Goal: Task Accomplishment & Management: Manage account settings

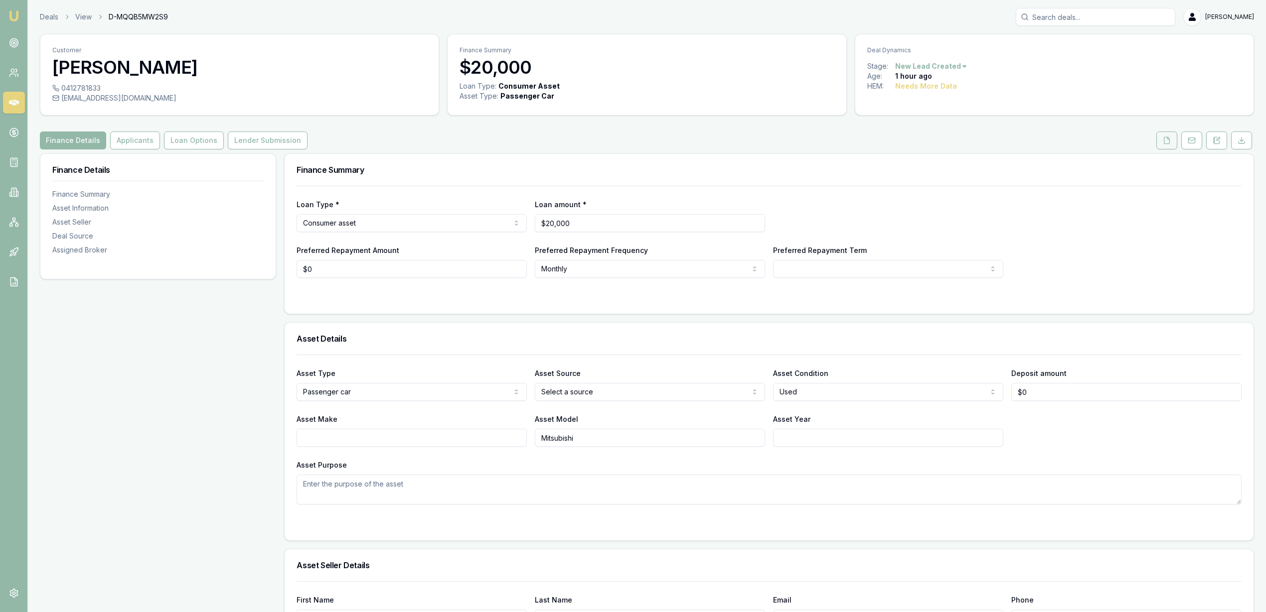
click at [1173, 139] on button at bounding box center [1166, 141] width 21 height 18
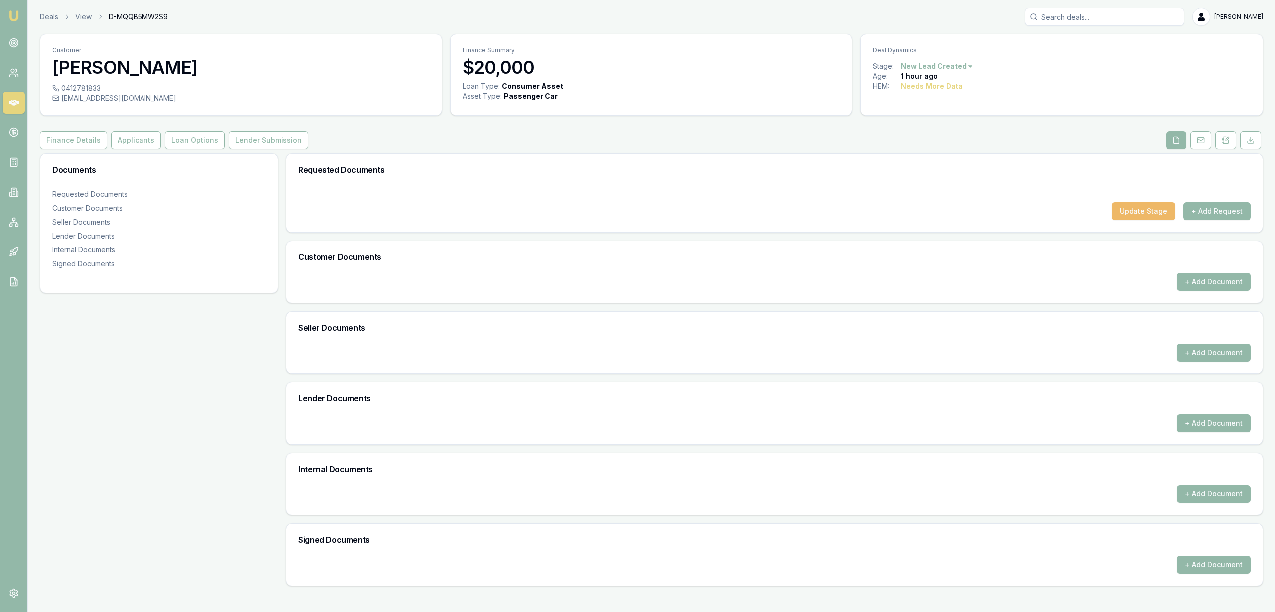
click at [1157, 205] on button "Update Stage" at bounding box center [1144, 211] width 64 height 18
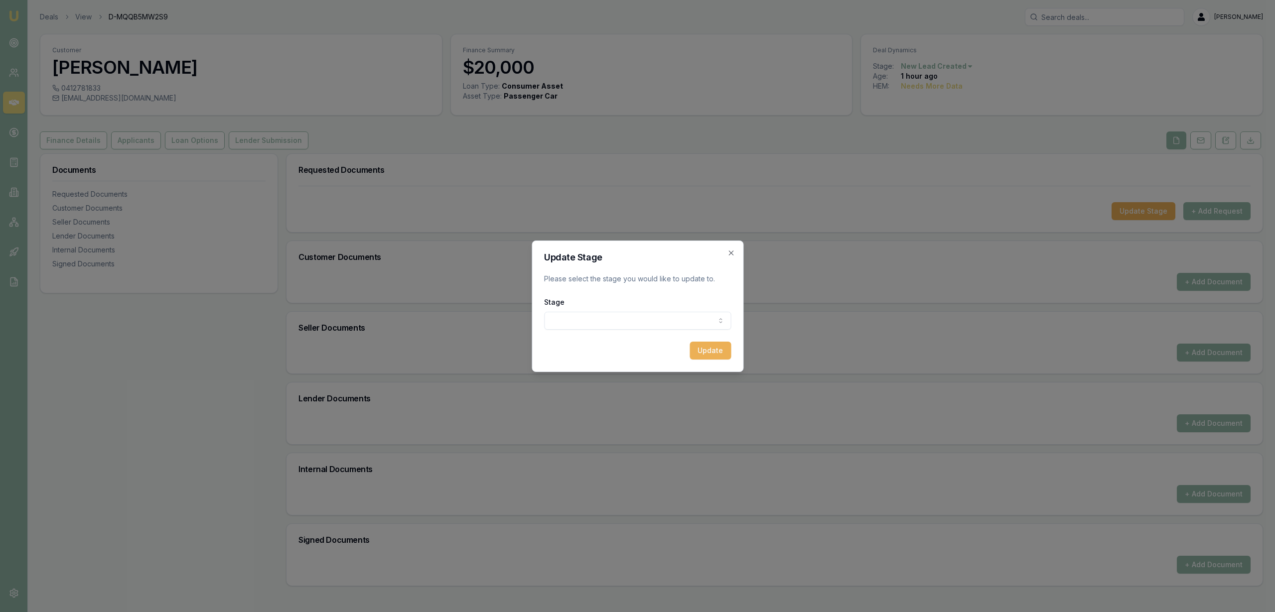
click at [580, 317] on body "Emu Broker Deals View D-MQQB5MW2S9 Robyn Adams Toggle Menu Customer Sonny Ehu 0…" at bounding box center [637, 306] width 1275 height 612
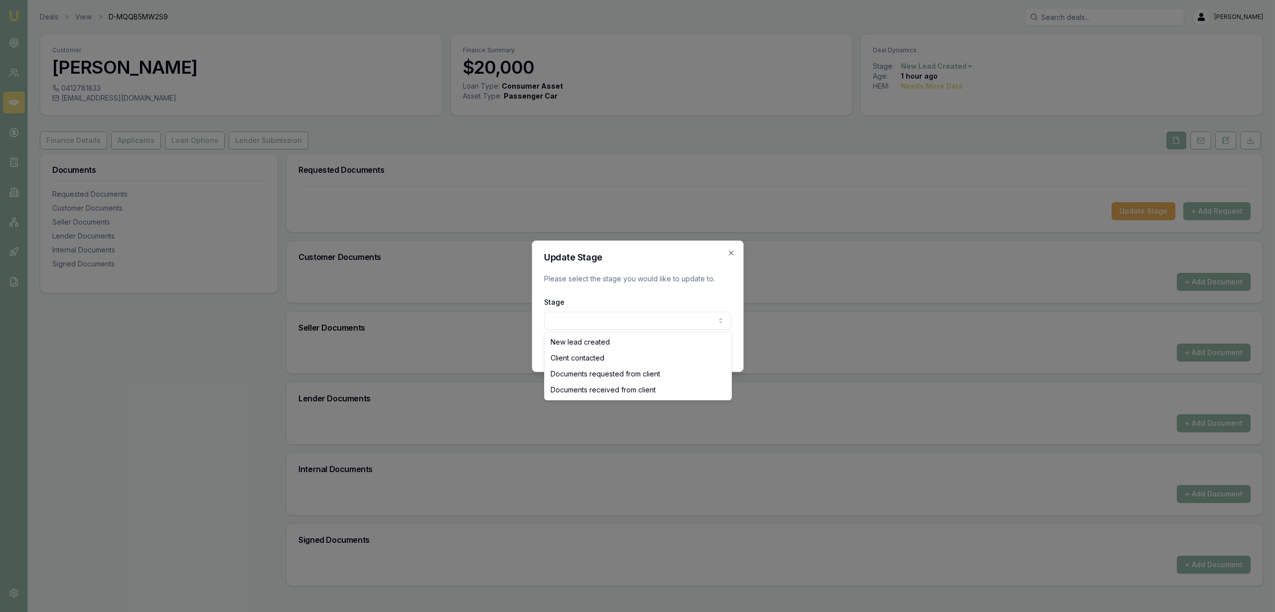
select select "CLIENT_CONTACTED"
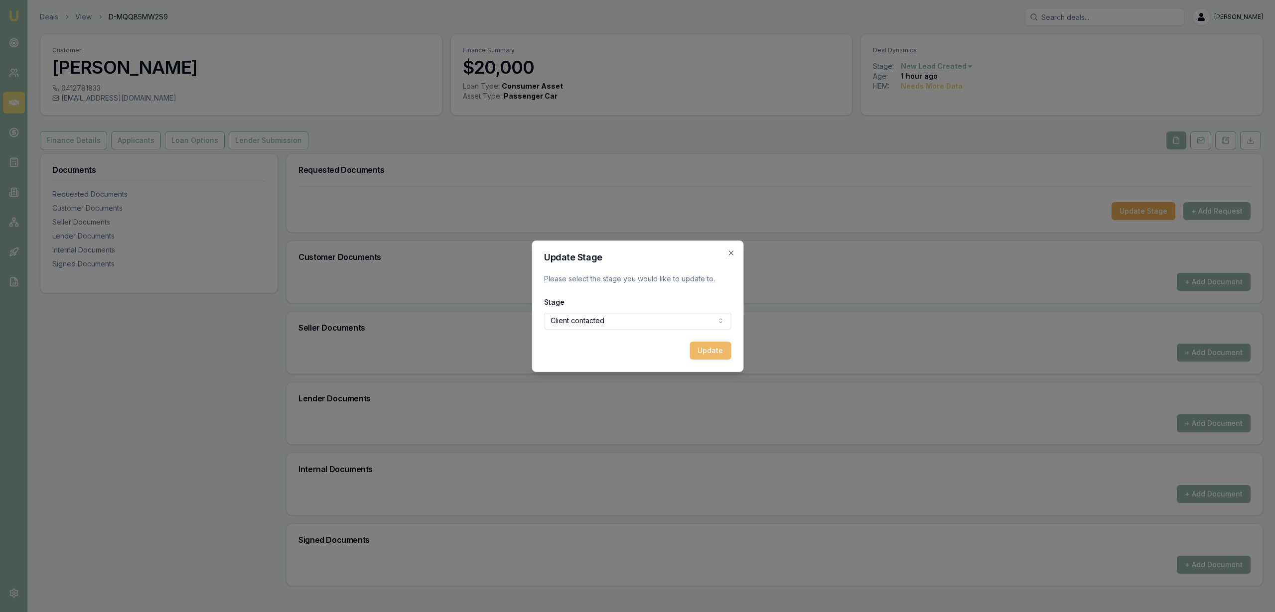
click at [704, 351] on button "Update" at bounding box center [710, 351] width 41 height 18
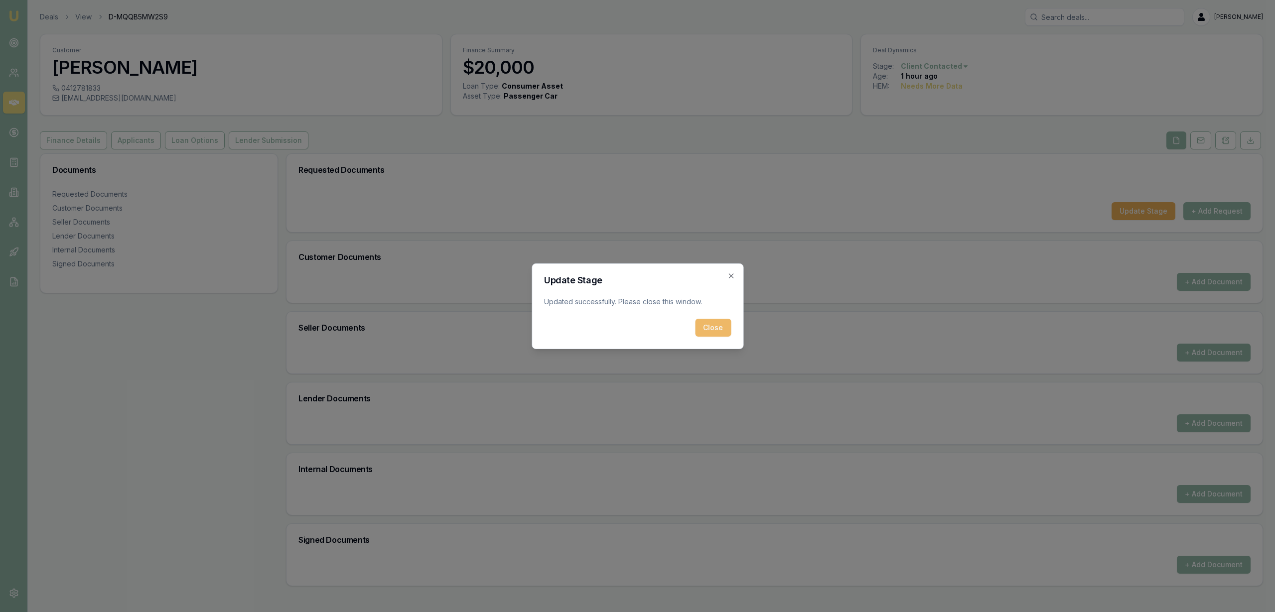
click at [711, 334] on button "Close" at bounding box center [713, 328] width 36 height 18
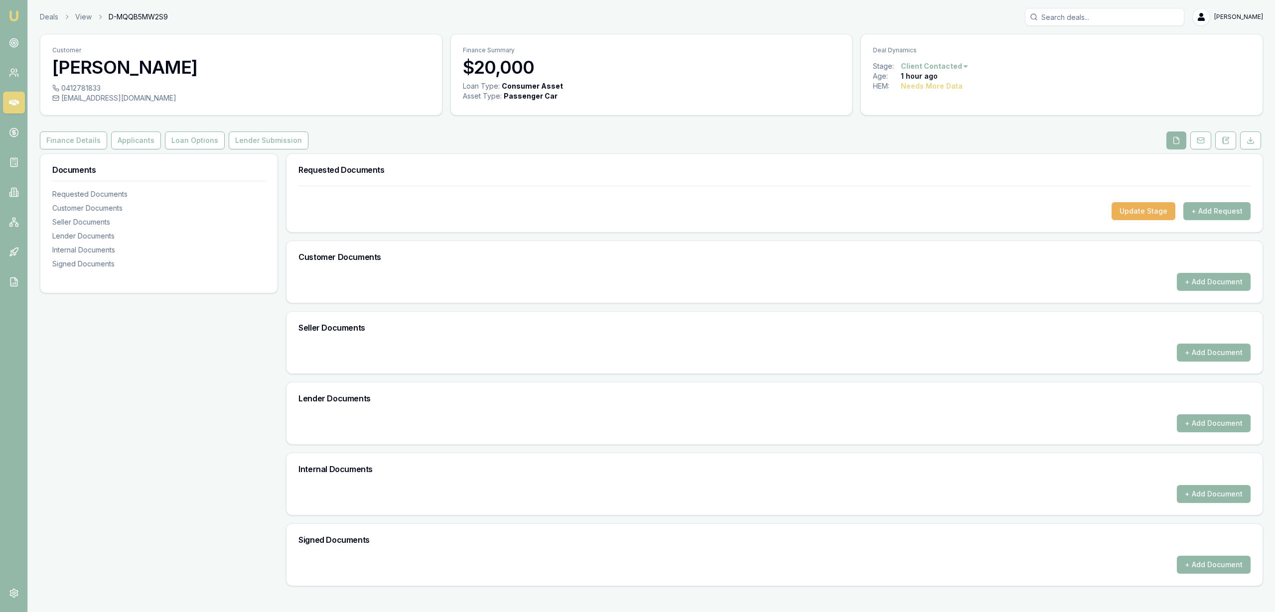
click at [10, 12] on img at bounding box center [14, 16] width 12 height 12
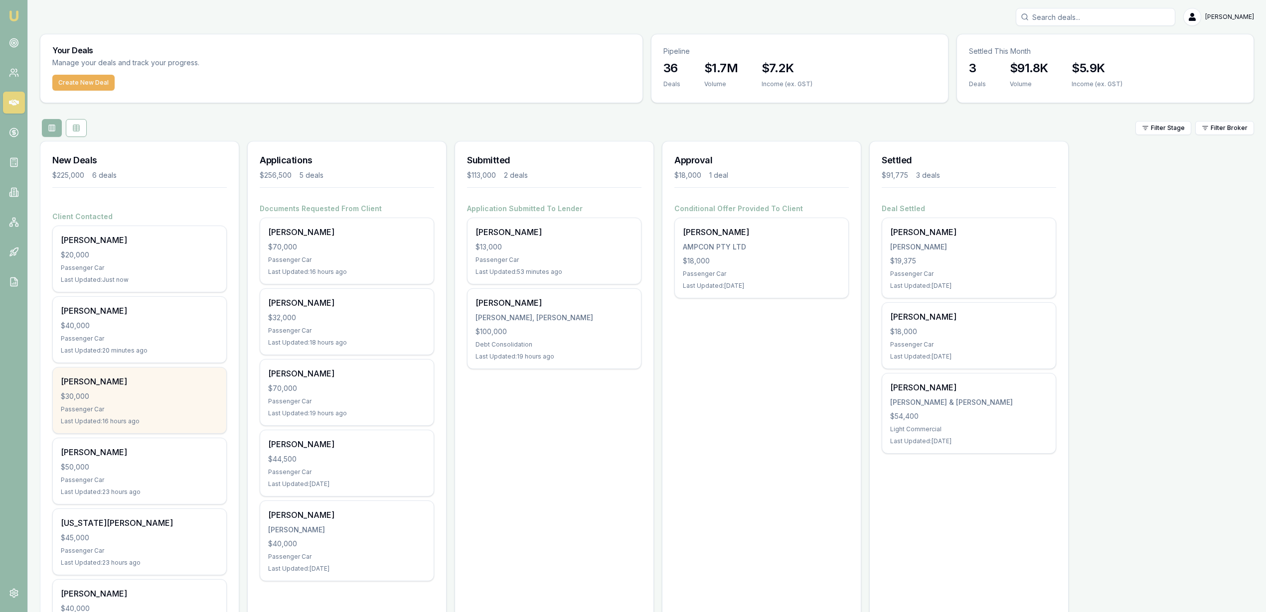
click at [148, 376] on div "[PERSON_NAME]" at bounding box center [139, 382] width 157 height 12
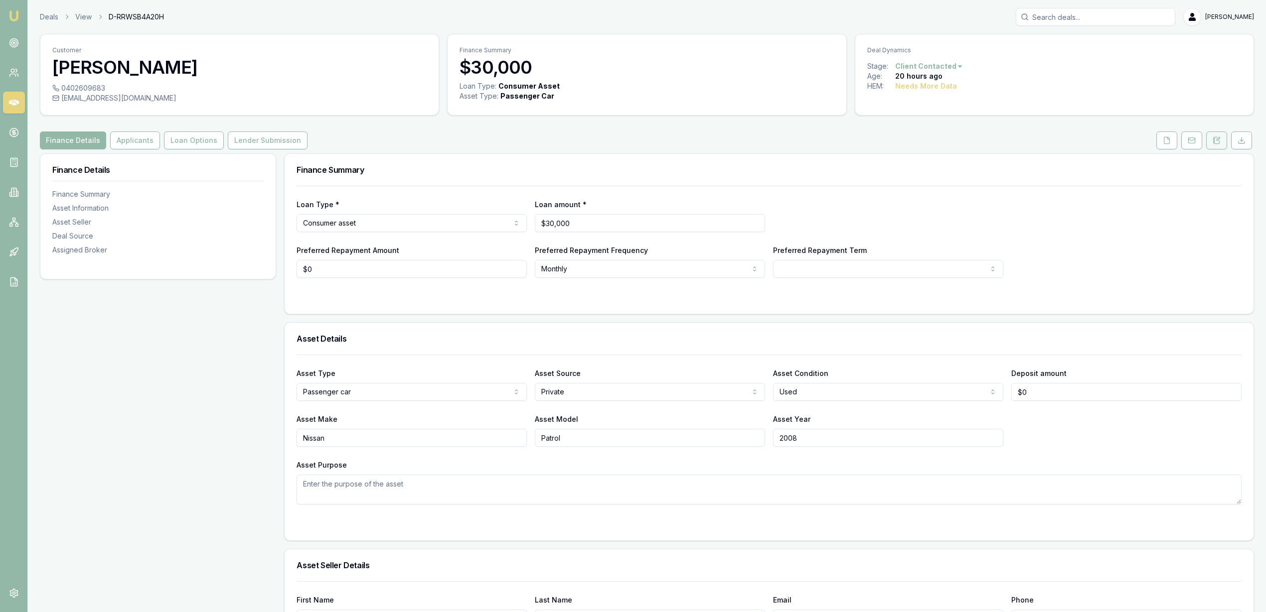
click at [1211, 137] on button at bounding box center [1216, 141] width 21 height 18
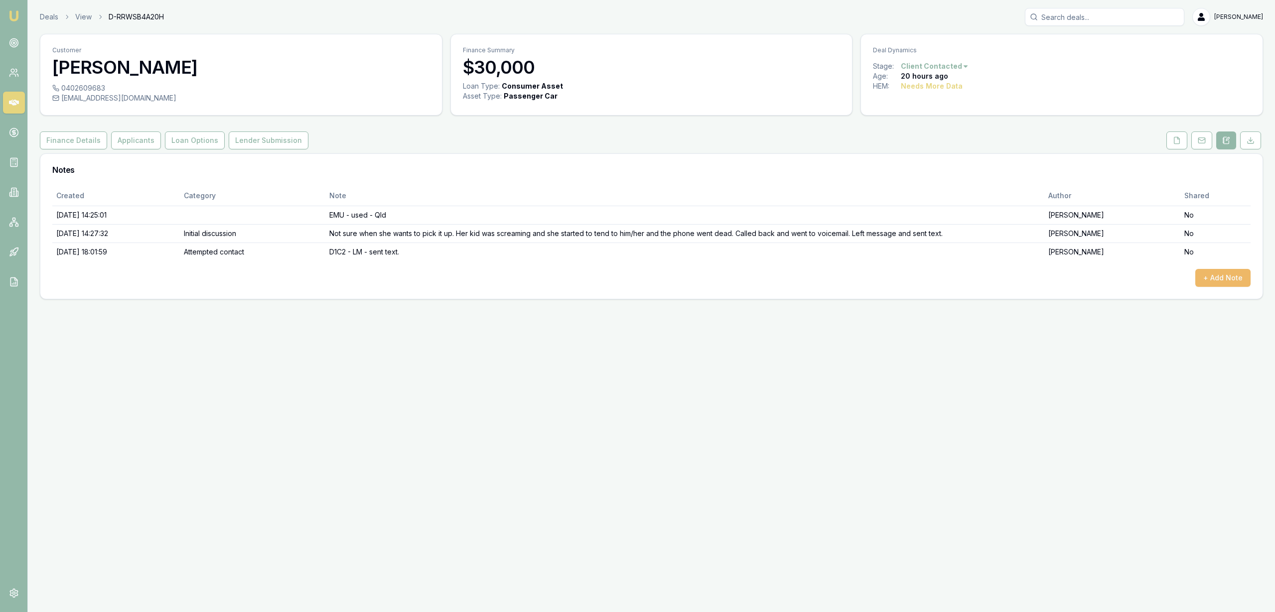
click at [1221, 283] on button "+ Add Note" at bounding box center [1222, 278] width 55 height 18
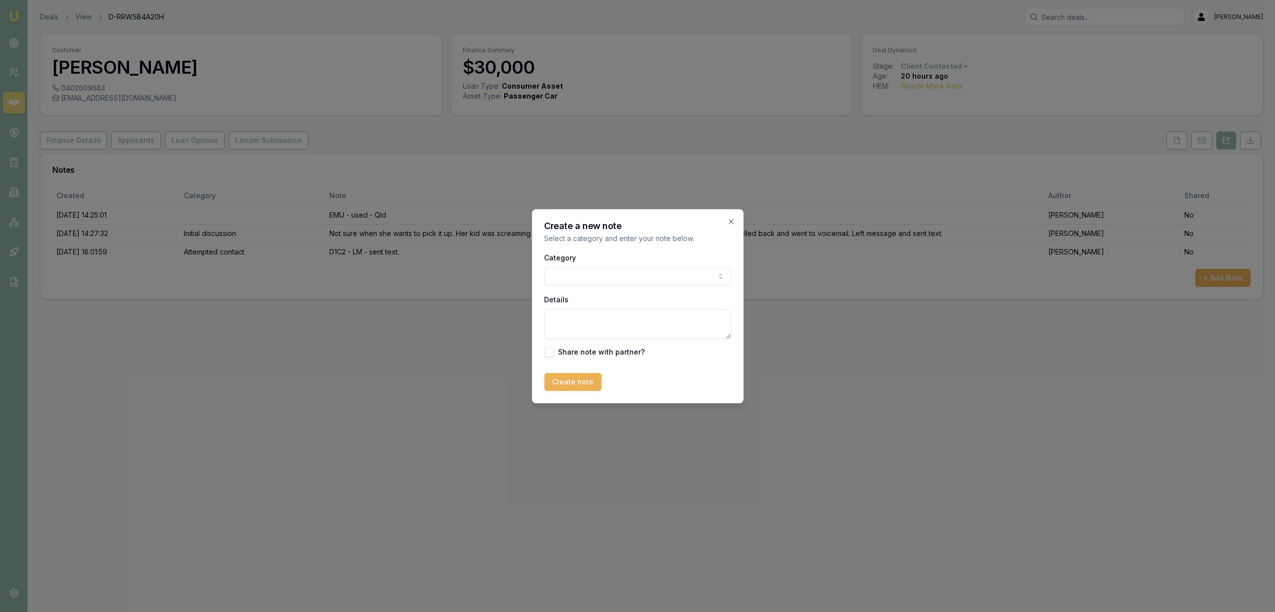
click at [623, 272] on body "Emu Broker Deals View D-RRWSB4A20H Robyn Adams Toggle Menu Customer DANIELLE WA…" at bounding box center [637, 306] width 1275 height 612
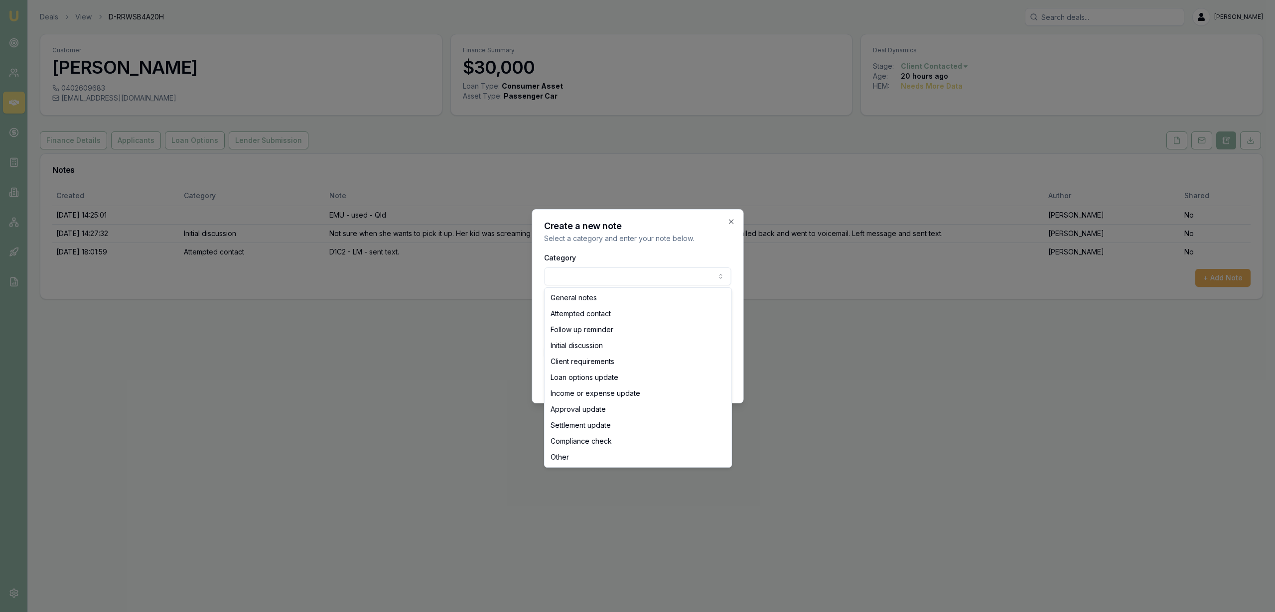
select select "ATTEMPTED_CONTACT"
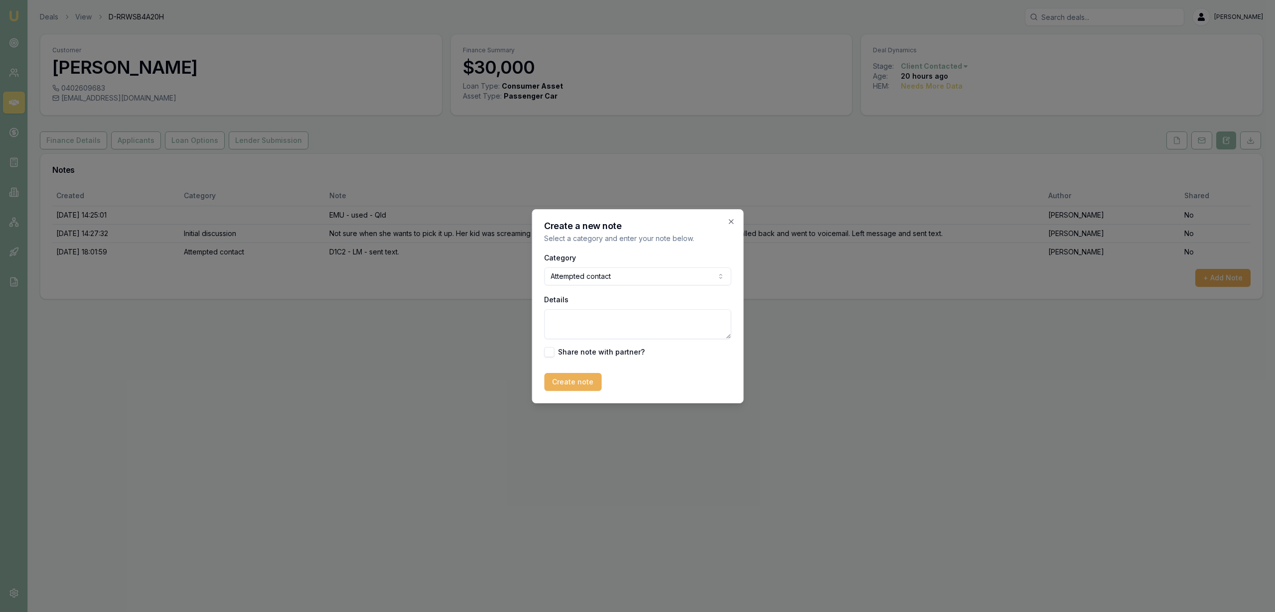
click at [574, 327] on textarea "Details" at bounding box center [637, 324] width 187 height 30
click at [628, 316] on textarea "D2C1 - LM" at bounding box center [637, 324] width 187 height 30
type textarea "D2C1 - LM - sent text."
click at [570, 387] on button "Create note" at bounding box center [572, 382] width 57 height 18
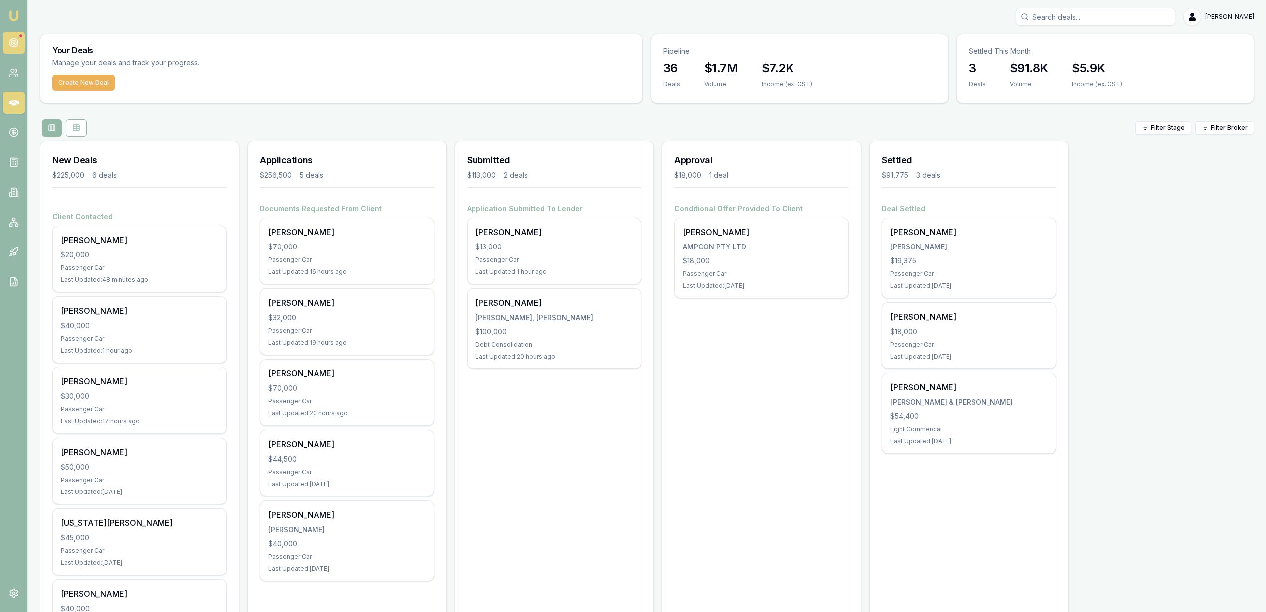
drag, startPoint x: 0, startPoint y: 0, endPoint x: 16, endPoint y: 43, distance: 45.9
click at [16, 43] on circle at bounding box center [13, 42] width 5 height 5
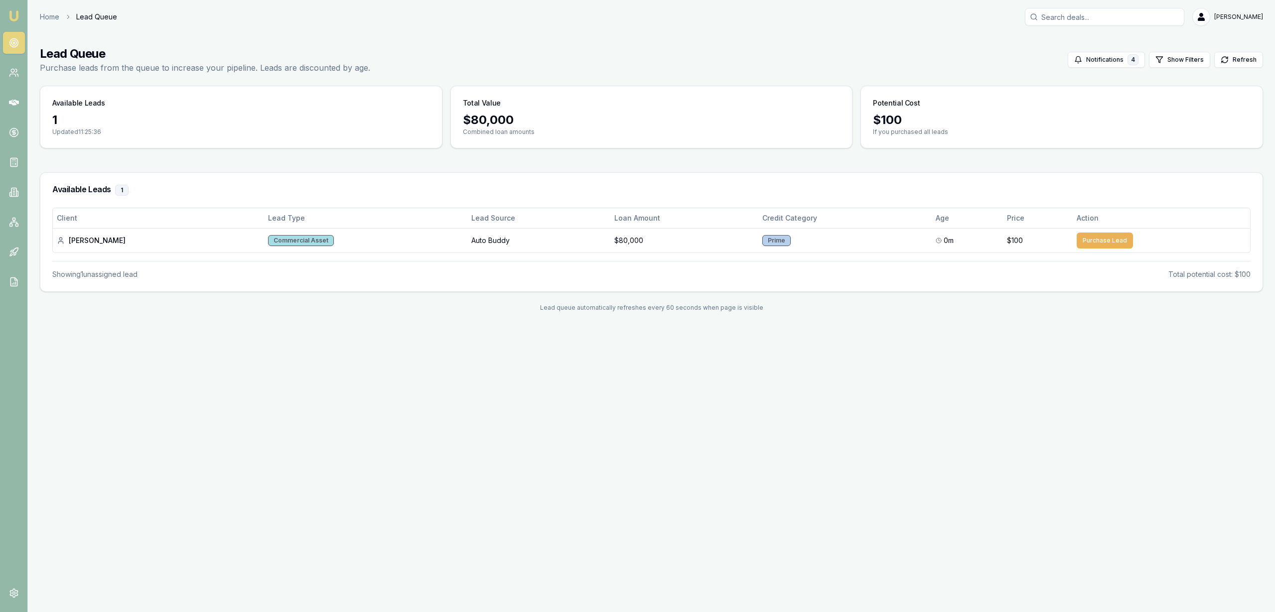
click at [12, 14] on img at bounding box center [14, 16] width 12 height 12
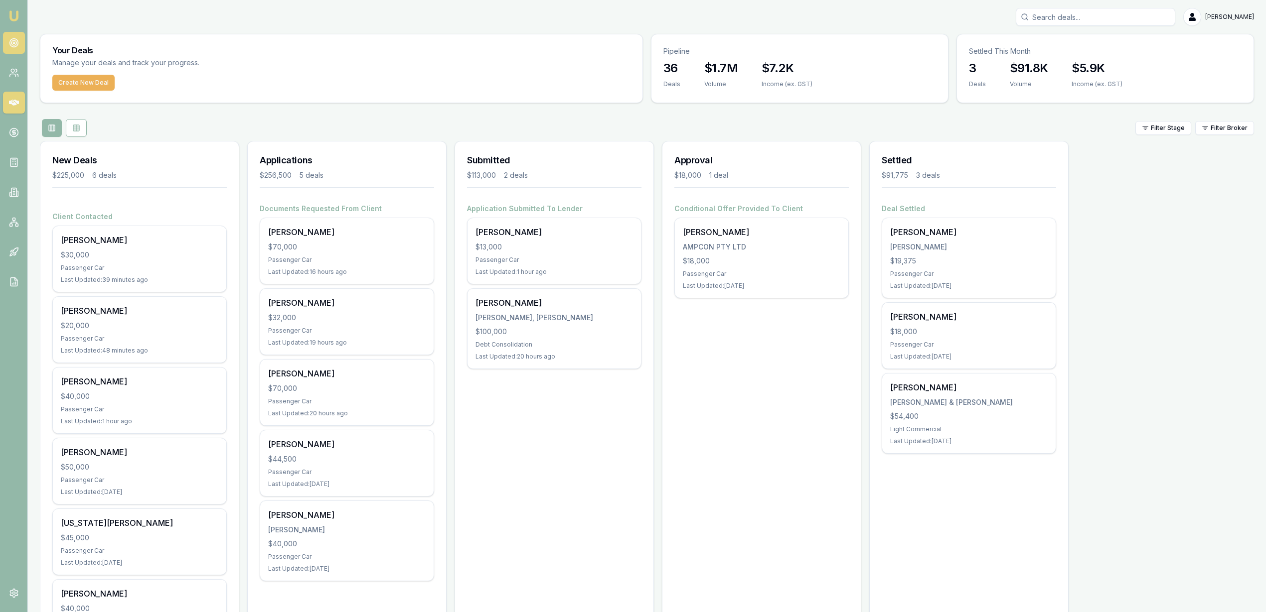
click at [19, 46] on link at bounding box center [14, 43] width 22 height 22
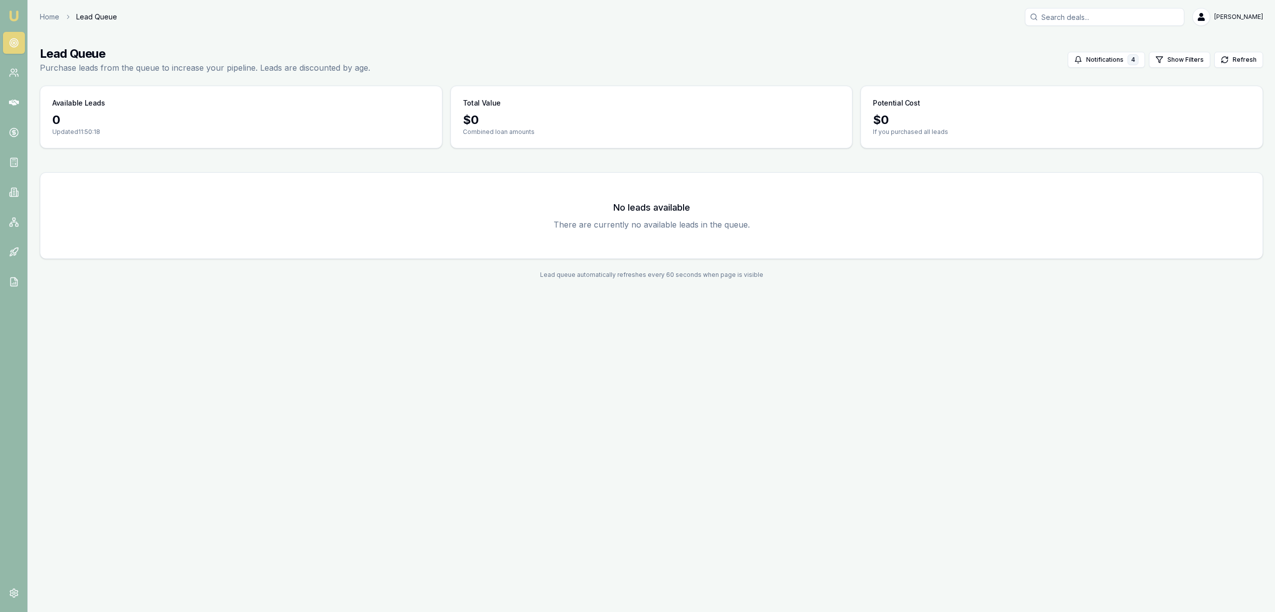
click at [8, 16] on img at bounding box center [14, 16] width 12 height 12
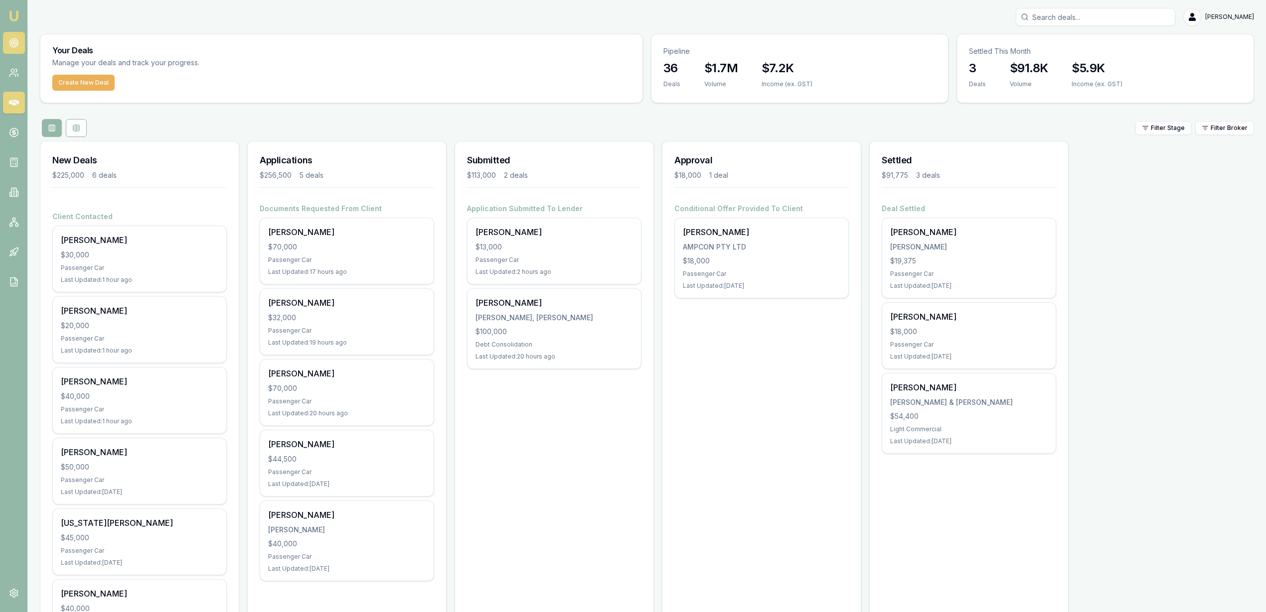
click at [13, 44] on icon at bounding box center [14, 43] width 10 height 10
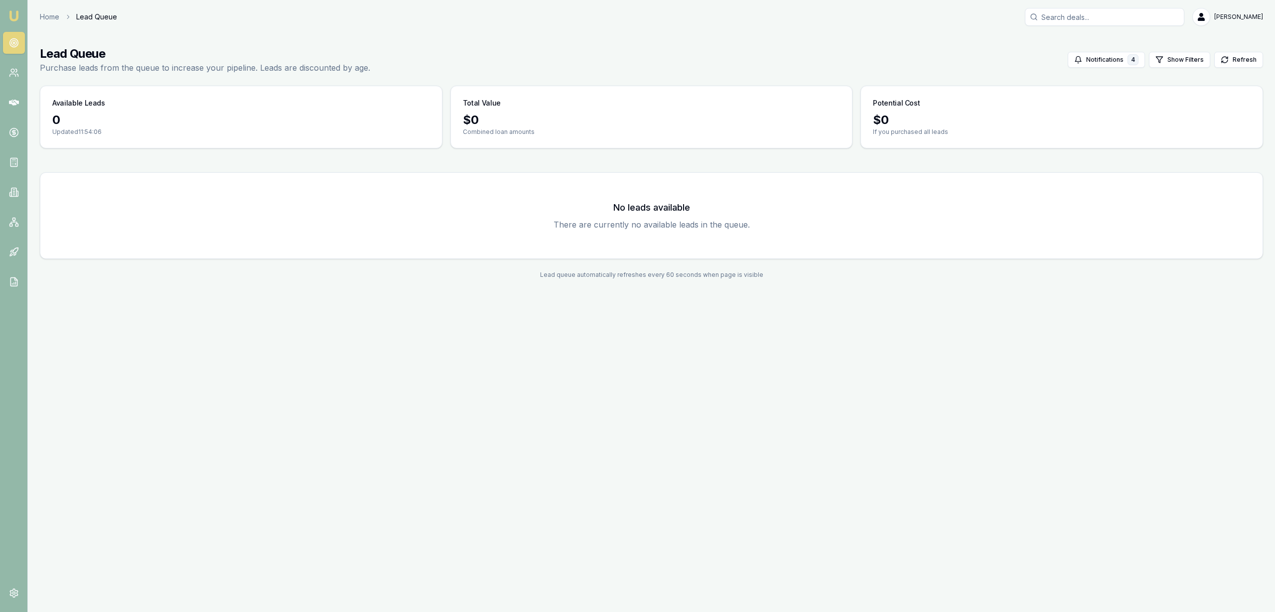
click at [14, 14] on img at bounding box center [14, 16] width 12 height 12
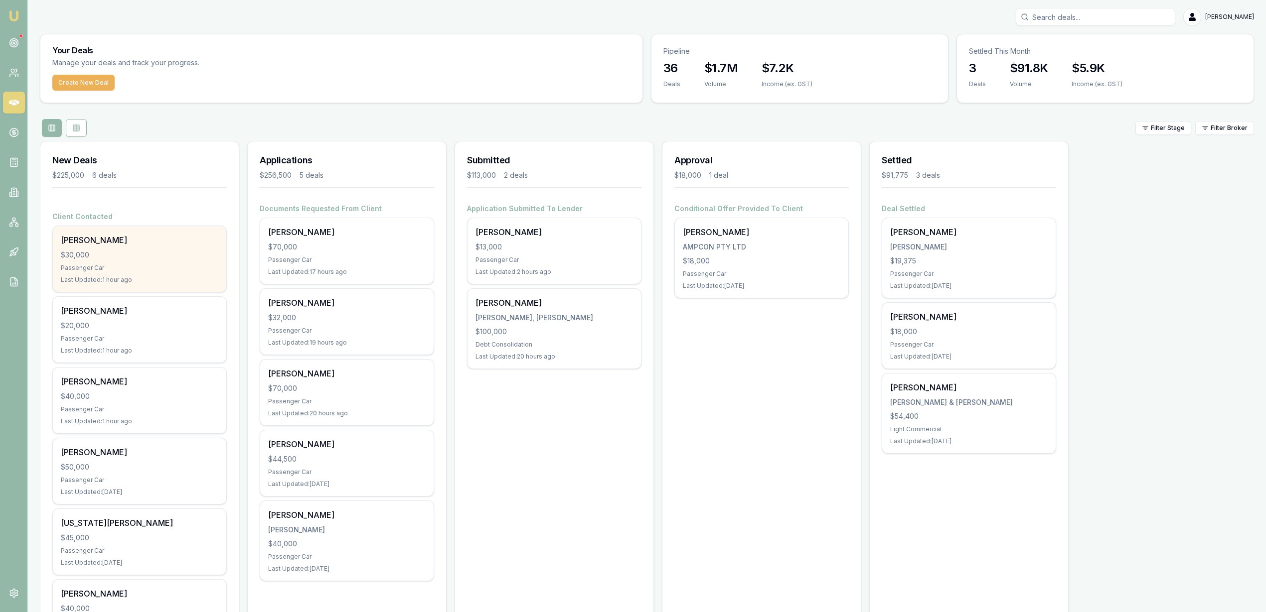
click at [122, 265] on div "Passenger Car" at bounding box center [139, 268] width 157 height 8
drag, startPoint x: 1127, startPoint y: 23, endPoint x: 1134, endPoint y: 17, distance: 9.6
click at [1126, 22] on input "Search deals" at bounding box center [1095, 17] width 159 height 18
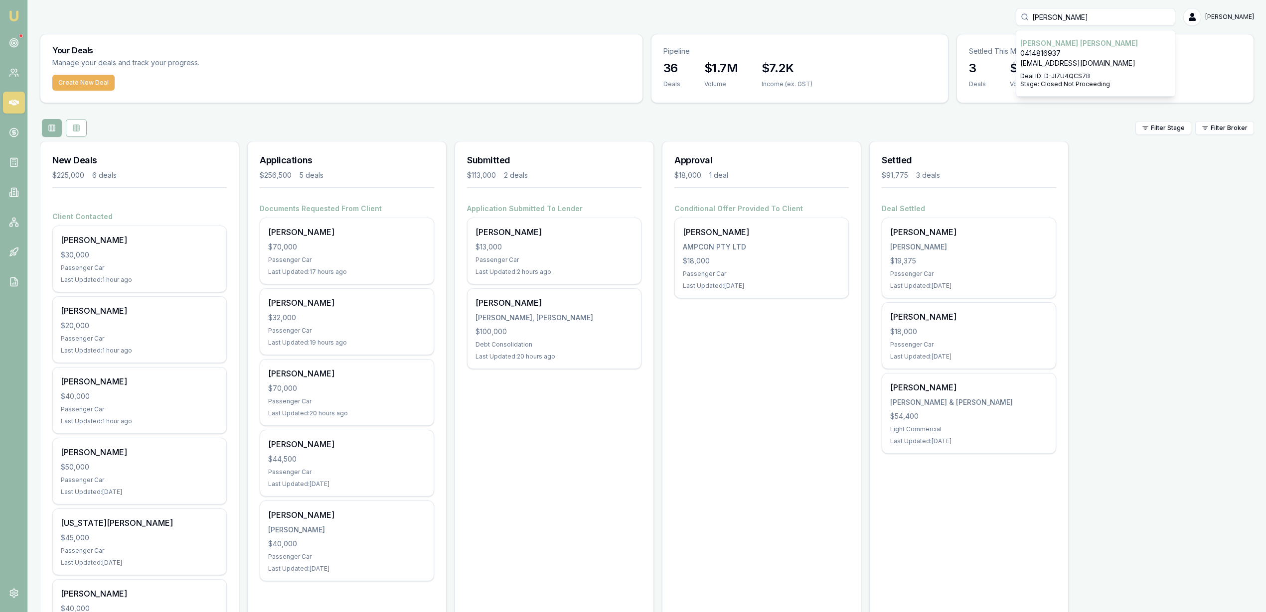
type input "andrew fogarty"
click at [1085, 59] on p "andrewajfdesigns@gmail.com" at bounding box center [1095, 63] width 150 height 10
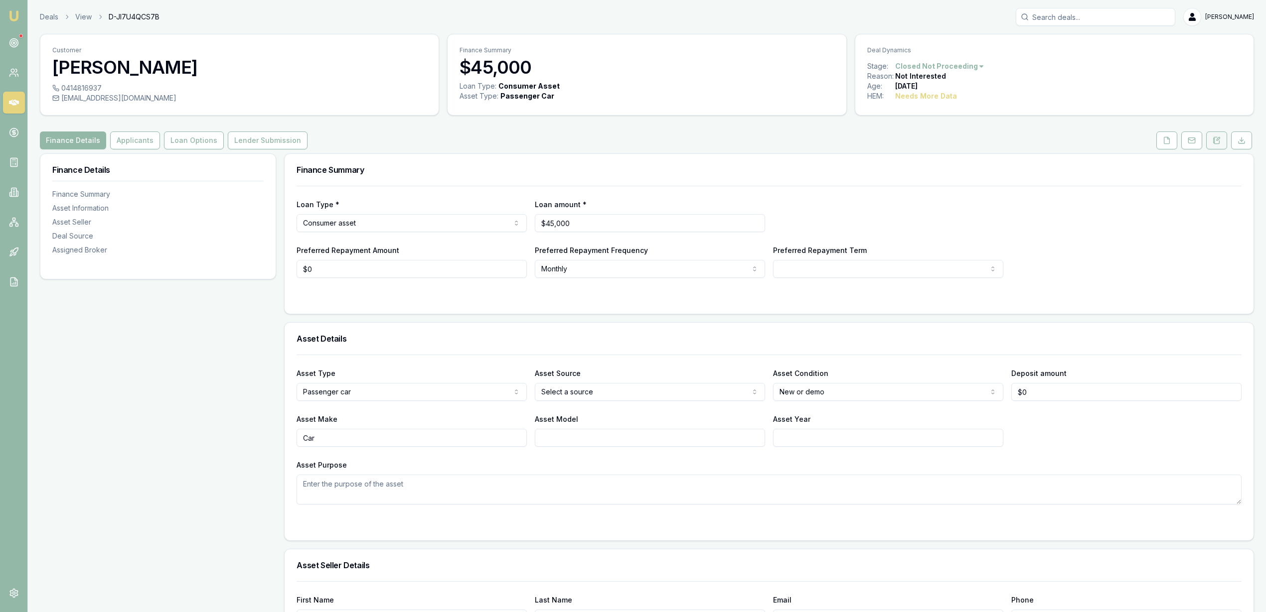
click at [1210, 142] on button at bounding box center [1216, 141] width 21 height 18
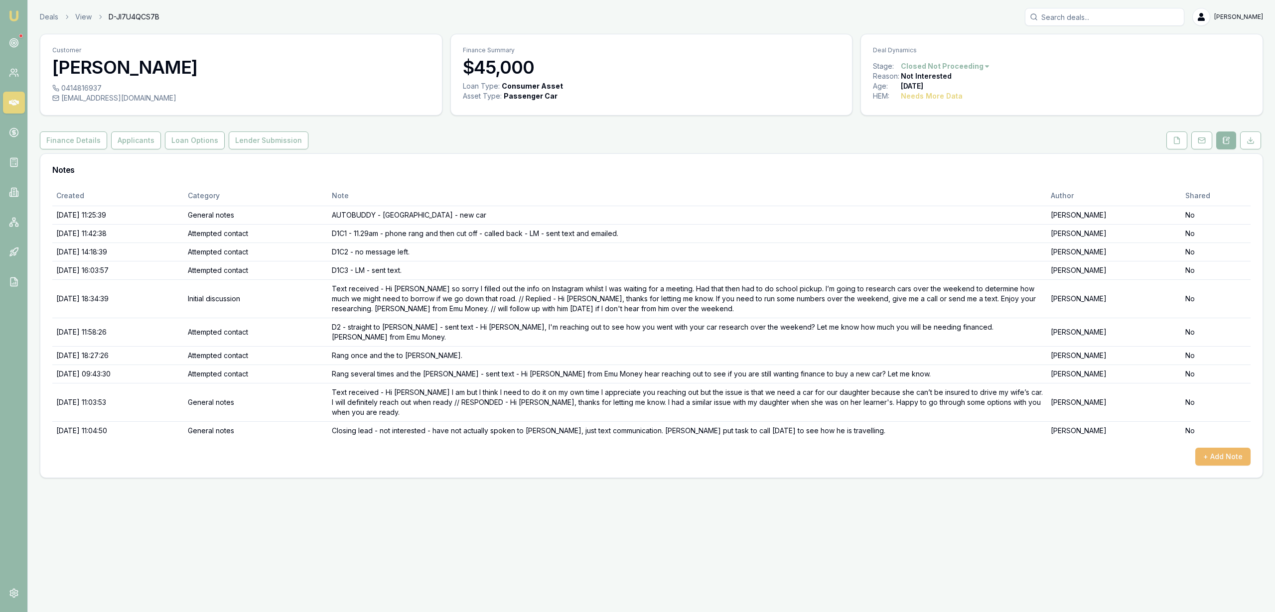
click at [1229, 448] on button "+ Add Note" at bounding box center [1222, 457] width 55 height 18
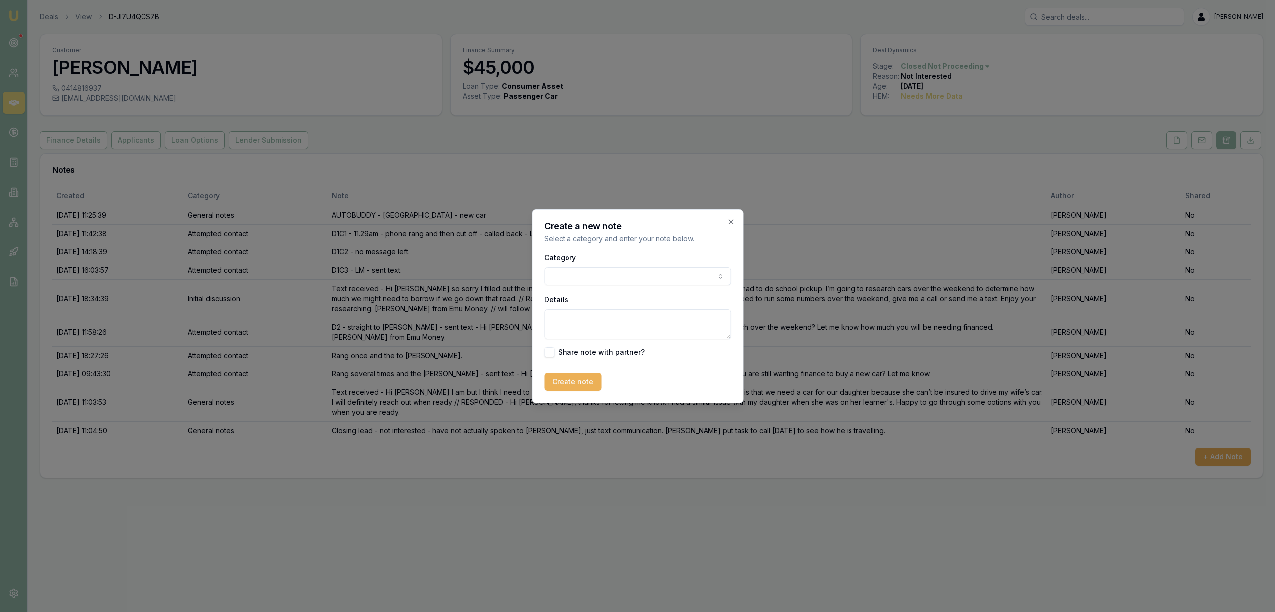
click at [620, 277] on body "Emu Broker Deals View D-JI7U4QCS7B Robyn Adams Toggle Menu Customer Andrew Foga…" at bounding box center [637, 306] width 1275 height 612
click at [623, 272] on body "Emu Broker Deals View D-JI7U4QCS7B Robyn Adams Toggle Menu Customer Andrew Foga…" at bounding box center [637, 306] width 1275 height 612
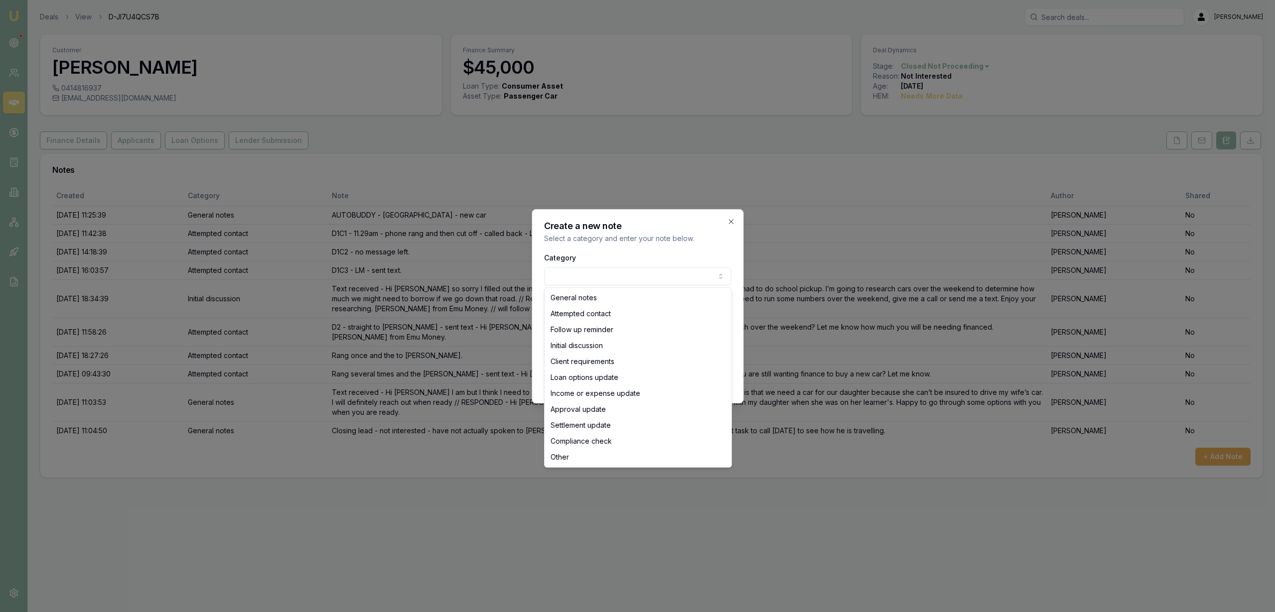
select select "ATTEMPTED_CONTACT"
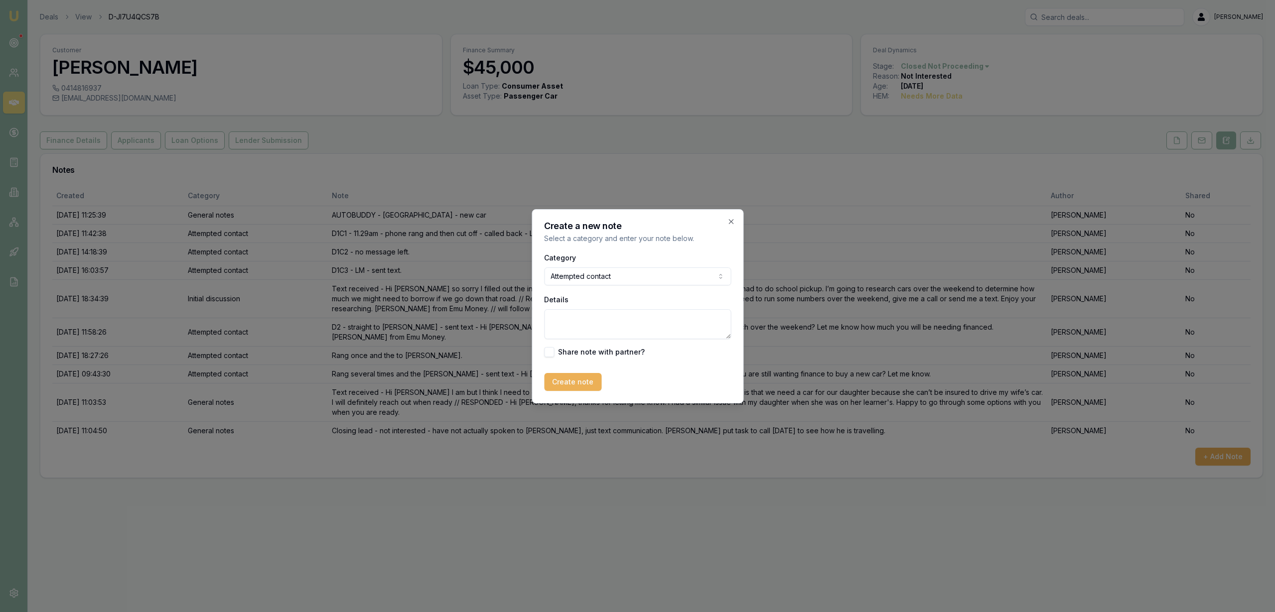
click at [591, 331] on textarea "Details" at bounding box center [637, 324] width 187 height 30
click at [648, 317] on textarea "FU TEXT sent -" at bounding box center [637, 324] width 187 height 30
paste textarea "Hi Andrew, this is Robyn from Emu Money. I'm reaching out because we spoke earl…"
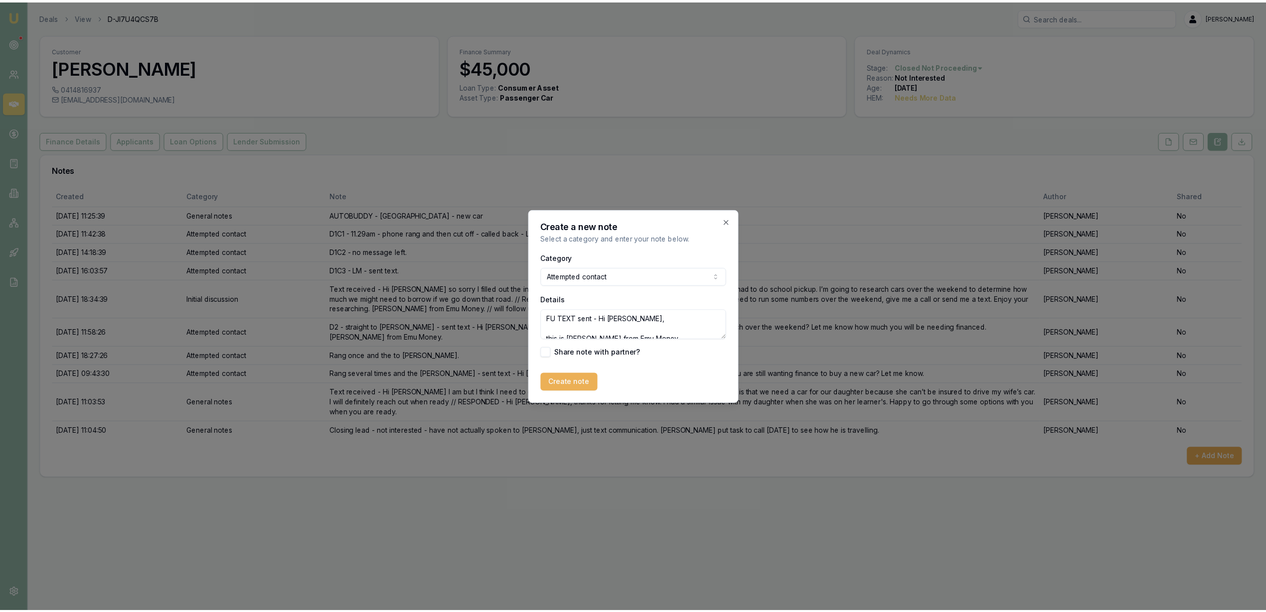
scroll to position [74, 0]
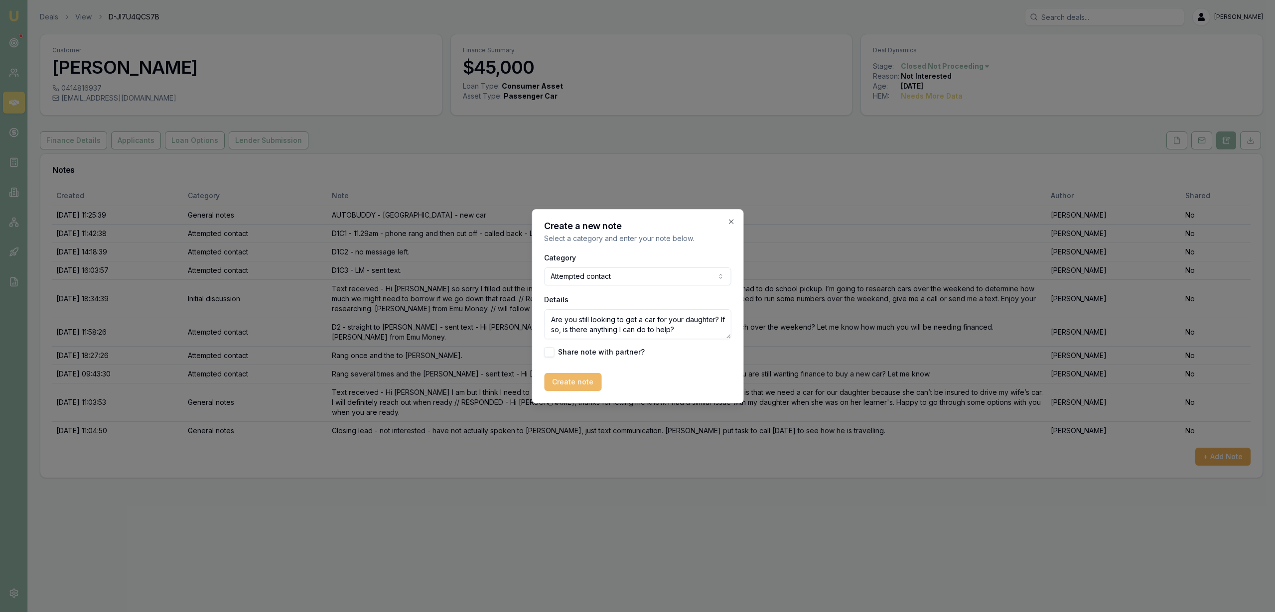
type textarea "FU TEXT sent - Hi Andrew, this is Robyn from Emu Money. I'm reaching out becaus…"
click at [580, 379] on button "Create note" at bounding box center [572, 382] width 57 height 18
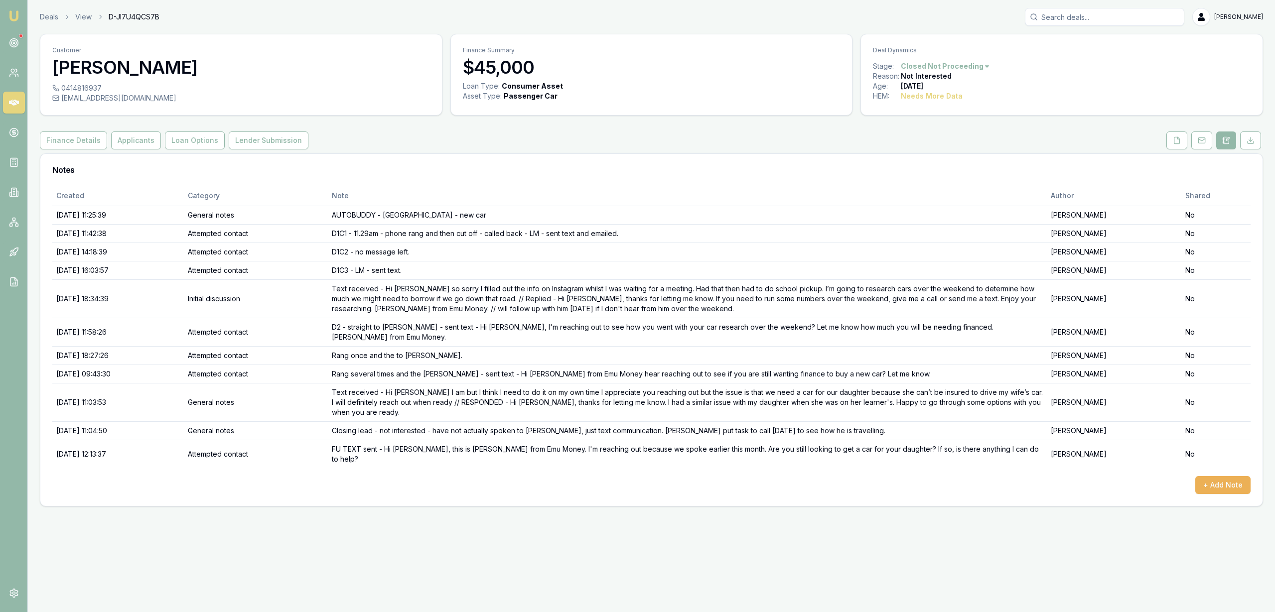
click at [14, 14] on img at bounding box center [14, 16] width 12 height 12
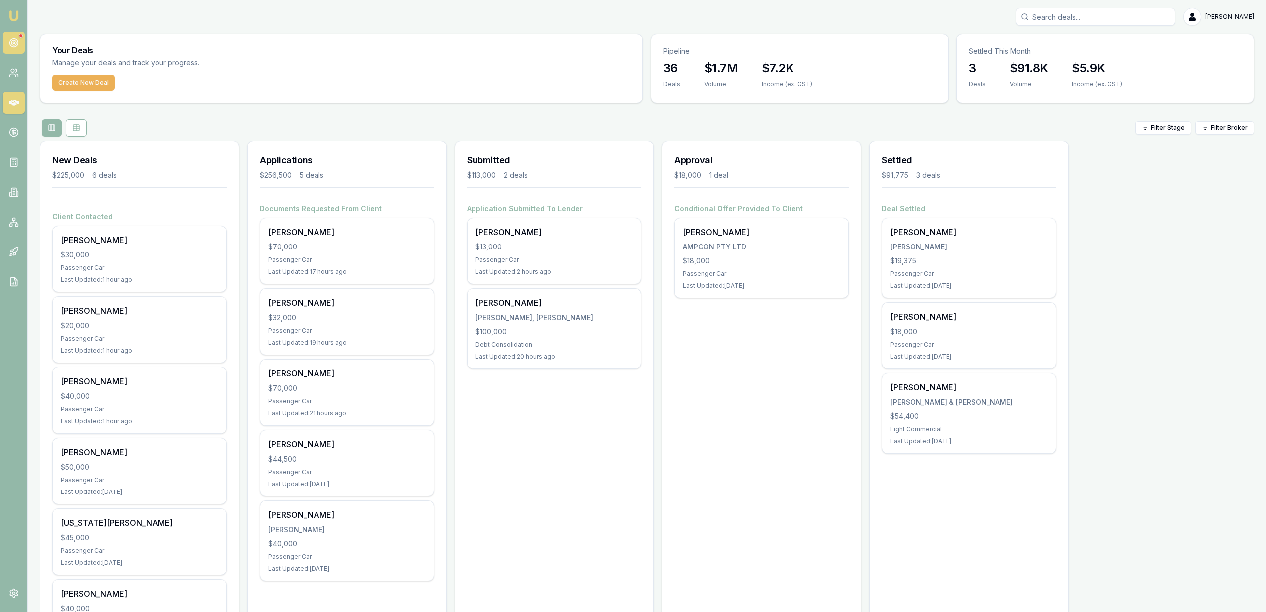
click at [9, 41] on circle at bounding box center [13, 43] width 8 height 8
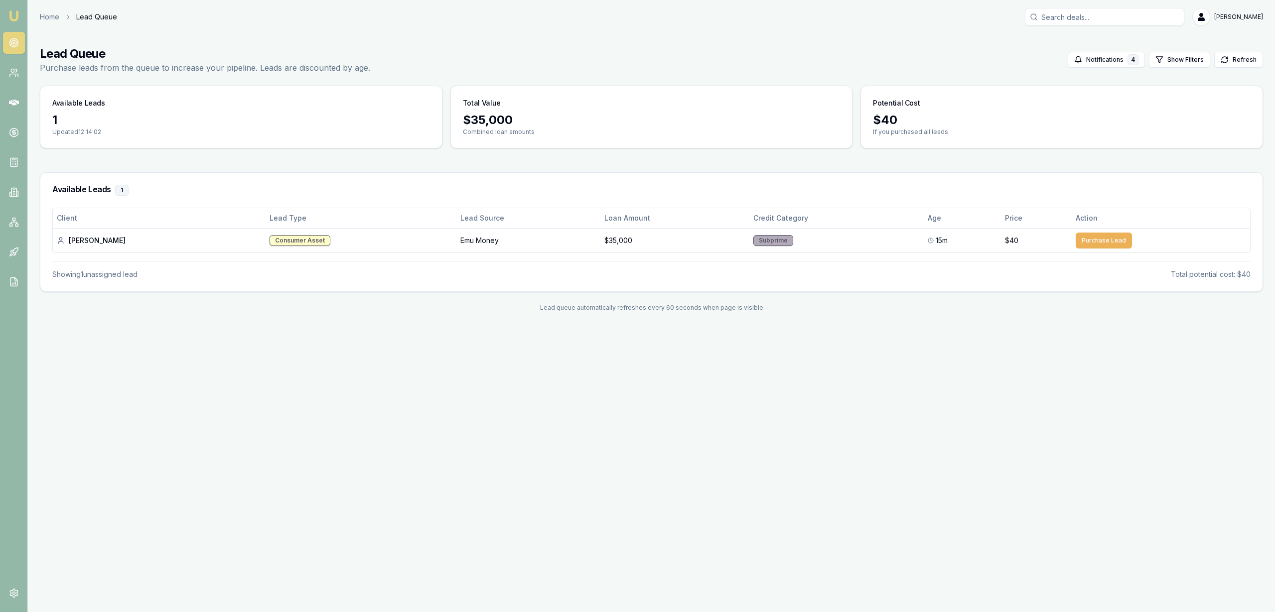
click at [15, 15] on img at bounding box center [14, 16] width 12 height 12
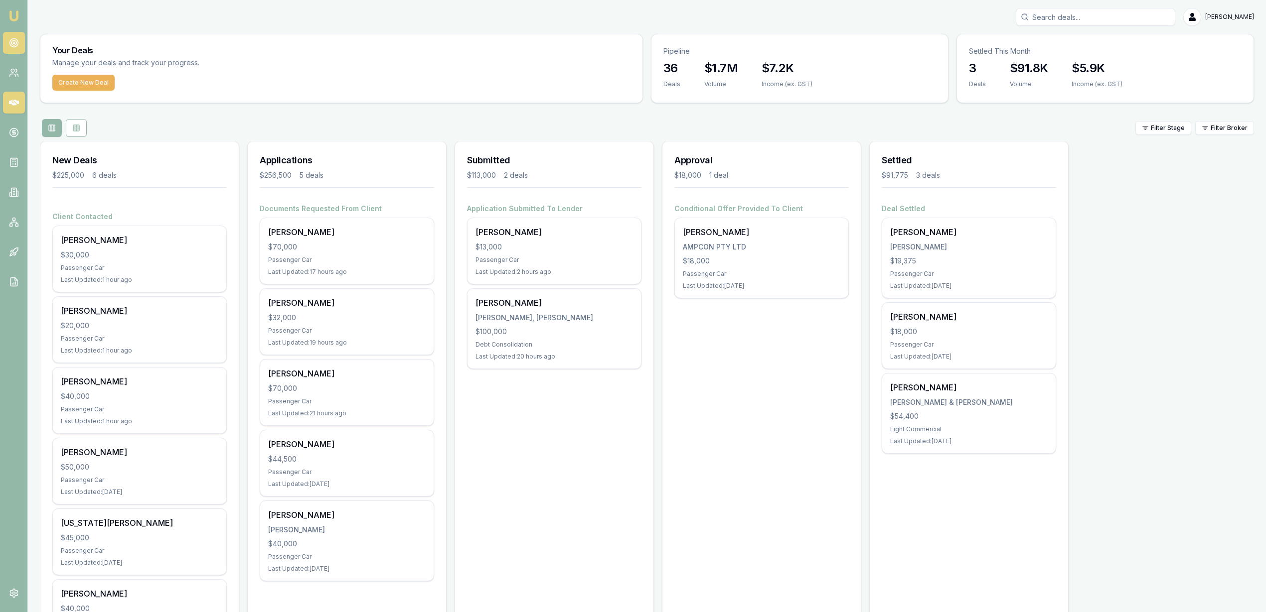
click at [17, 47] on icon at bounding box center [14, 43] width 10 height 10
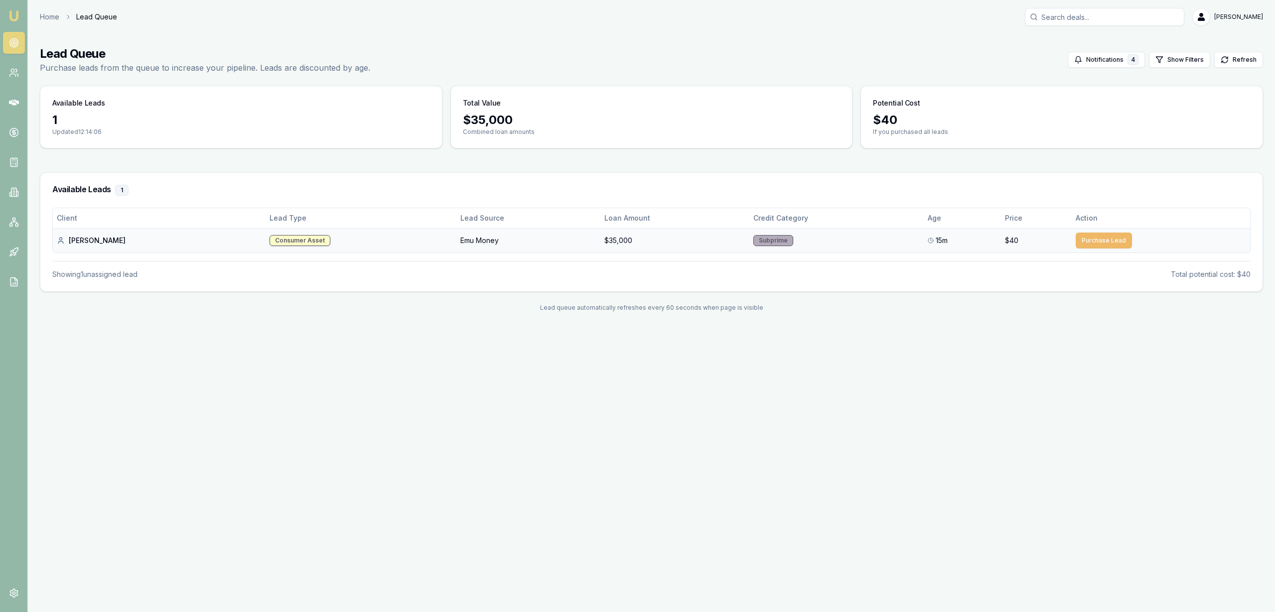
click at [1086, 242] on button "Purchase Lead" at bounding box center [1104, 241] width 56 height 16
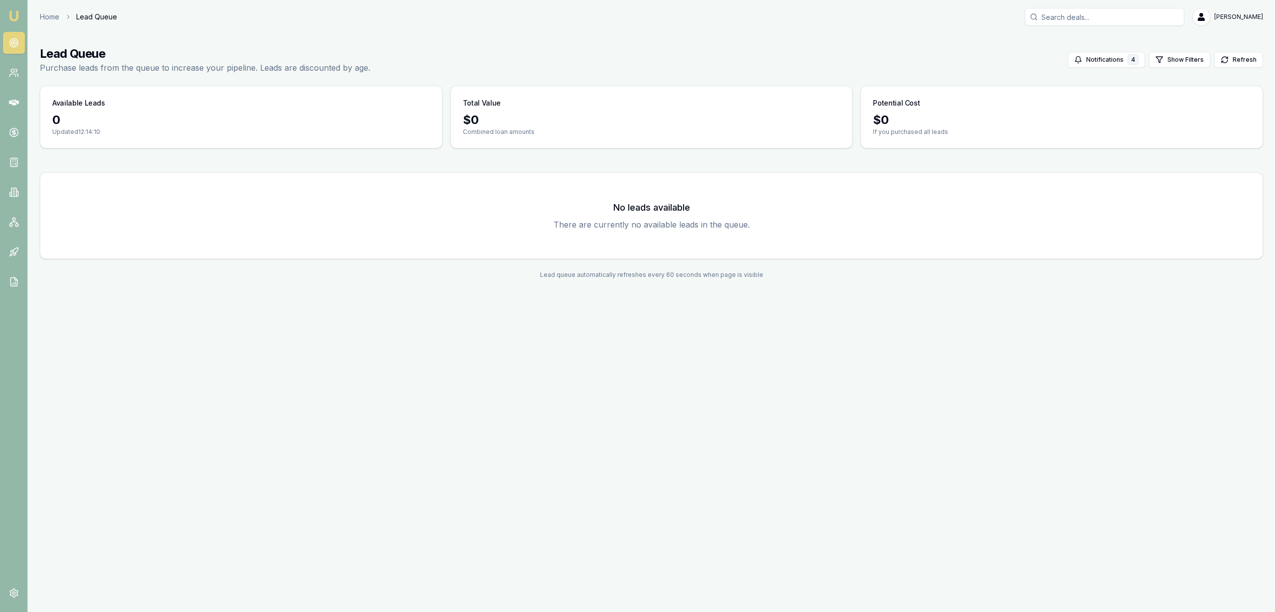
click at [17, 17] on img at bounding box center [14, 16] width 12 height 12
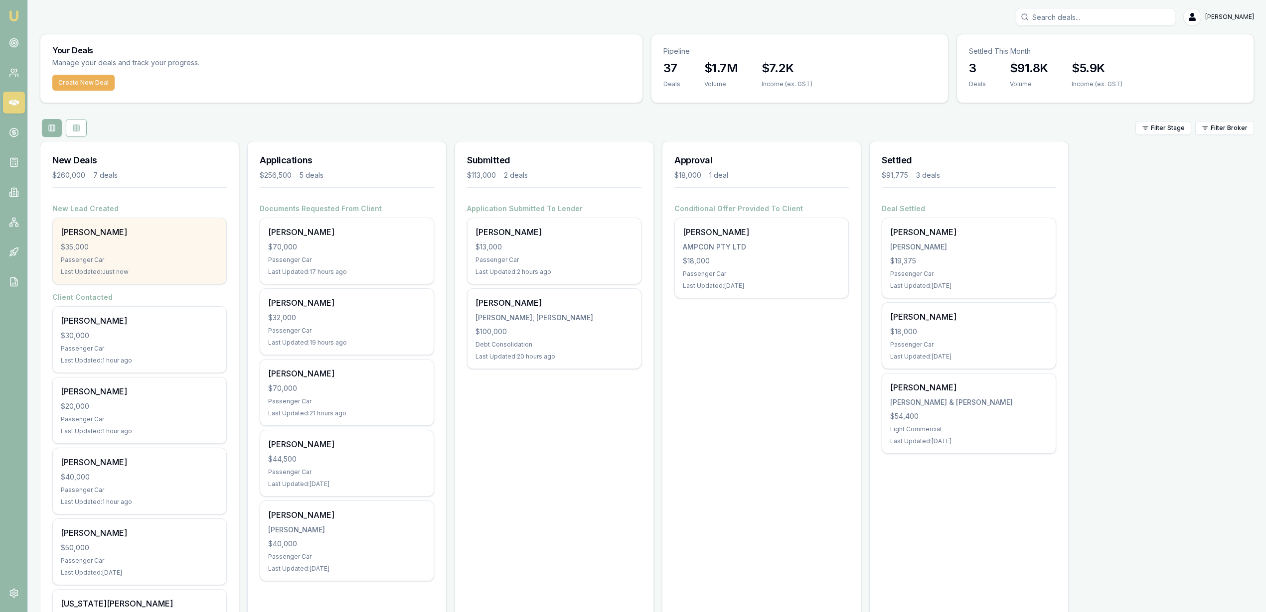
click at [118, 239] on div "Toni rae Flynn-keating $35,000 Passenger Car Last Updated: Just now" at bounding box center [139, 251] width 173 height 66
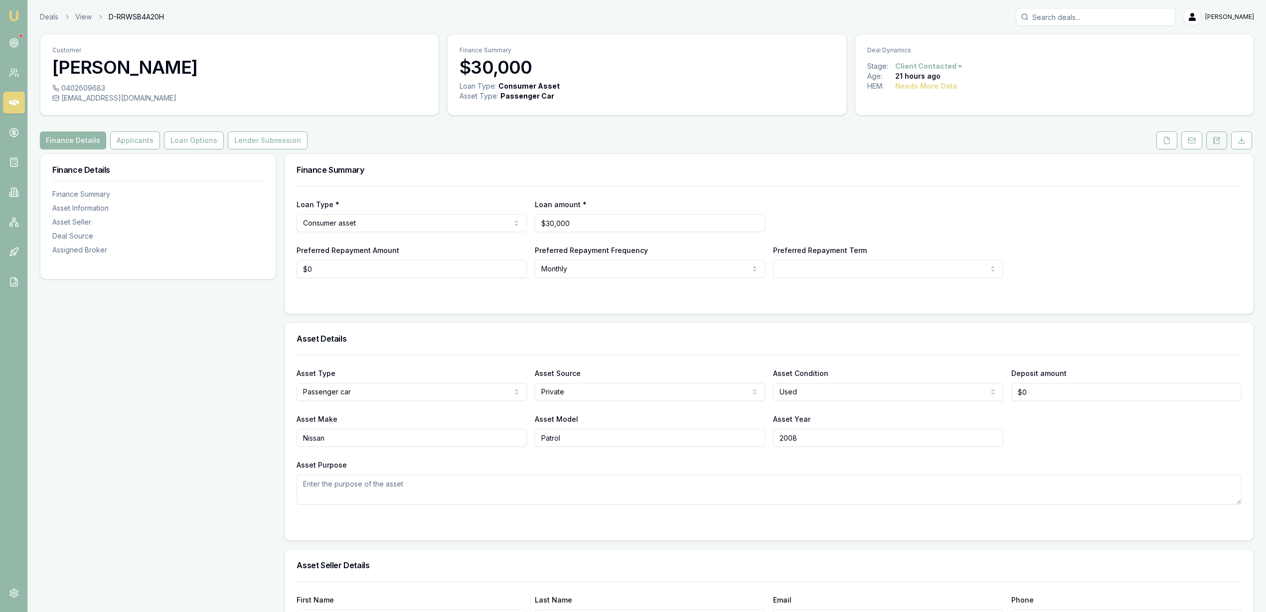
click at [1216, 139] on icon at bounding box center [1216, 141] width 8 height 8
drag, startPoint x: 1271, startPoint y: 151, endPoint x: 1275, endPoint y: 84, distance: 67.9
click at [1265, 84] on html "Emu Broker Deals View D-SLVQEW2912 [PERSON_NAME] Toggle Menu Customer [PERSON_N…" at bounding box center [633, 306] width 1266 height 612
click at [139, 147] on button "Applicants" at bounding box center [135, 141] width 50 height 18
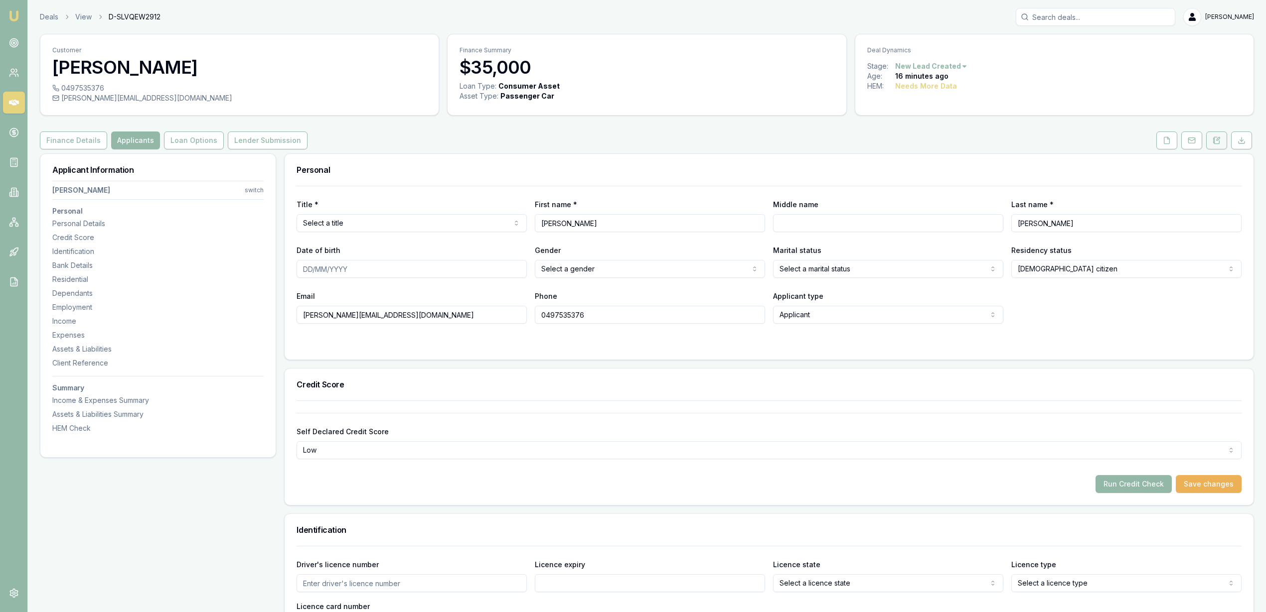
click at [1222, 134] on button at bounding box center [1216, 141] width 21 height 18
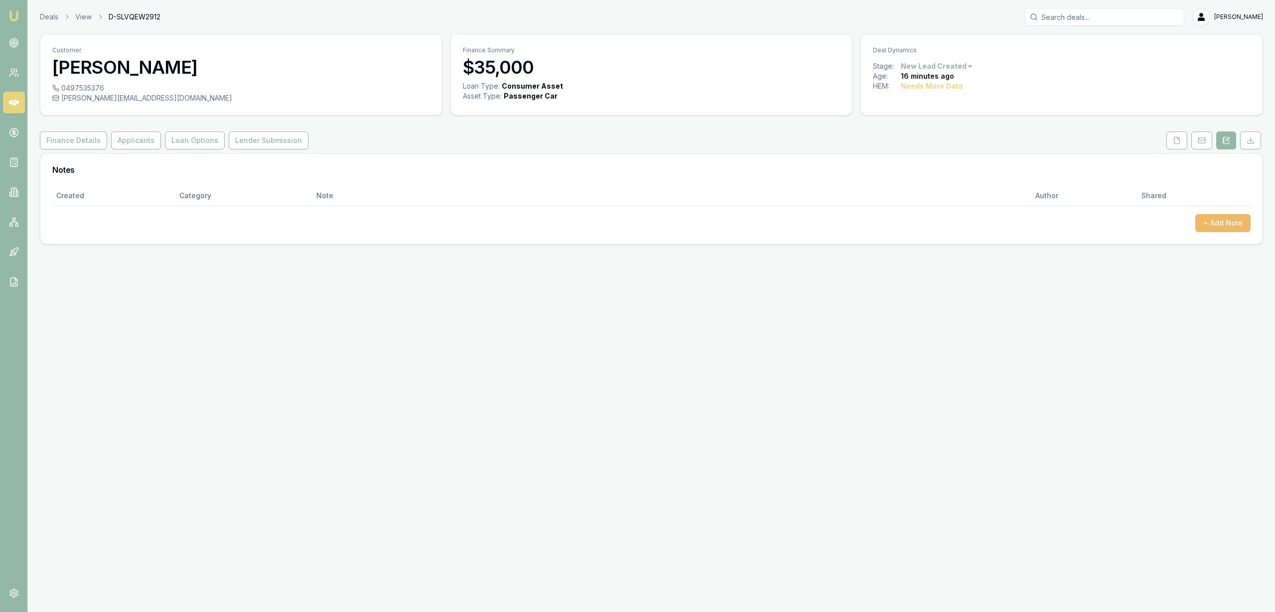
click at [1217, 215] on button "+ Add Note" at bounding box center [1222, 223] width 55 height 18
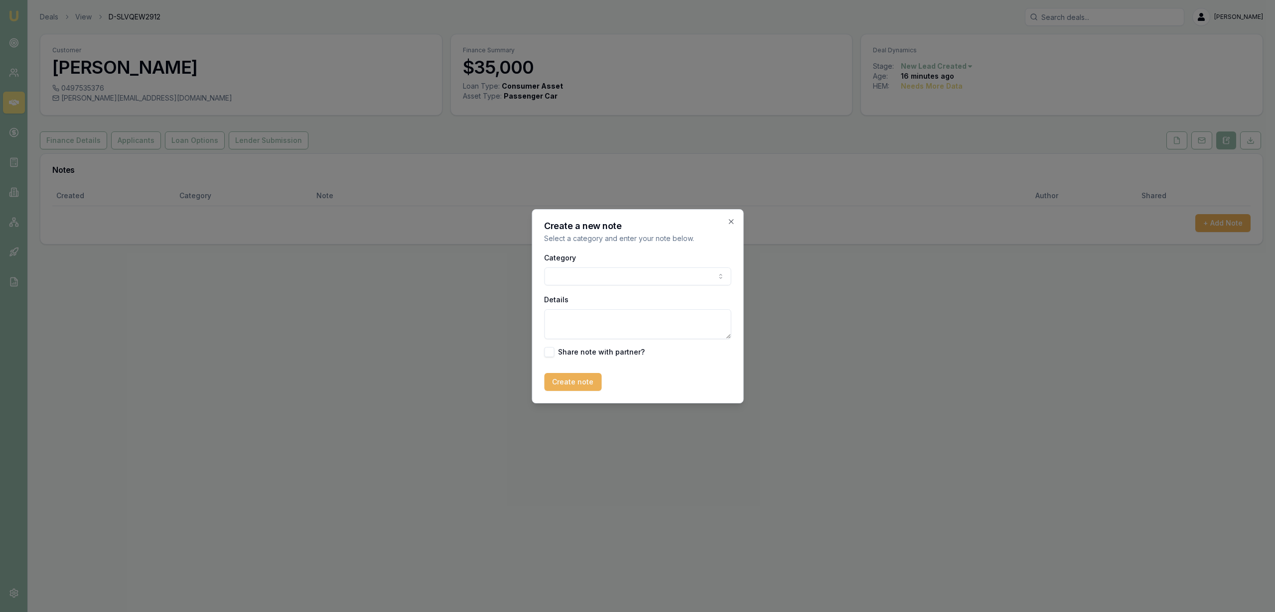
click at [585, 317] on textarea "Details" at bounding box center [637, 324] width 187 height 30
type textarea "EMU - used - Qld - subprime"
click at [579, 383] on button "Create note" at bounding box center [572, 382] width 57 height 18
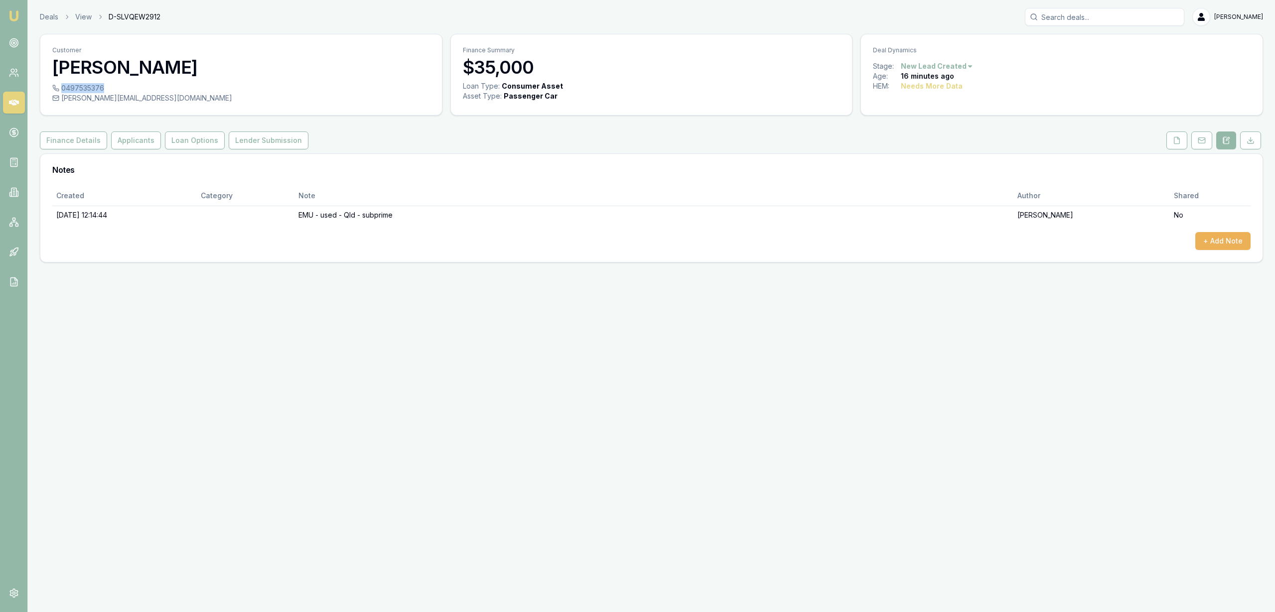
drag, startPoint x: 61, startPoint y: 86, endPoint x: 102, endPoint y: 85, distance: 40.4
click at [102, 85] on div "0497535376" at bounding box center [241, 88] width 378 height 10
copy div "0497535376"
click at [84, 140] on button "Finance Details" at bounding box center [73, 141] width 67 height 18
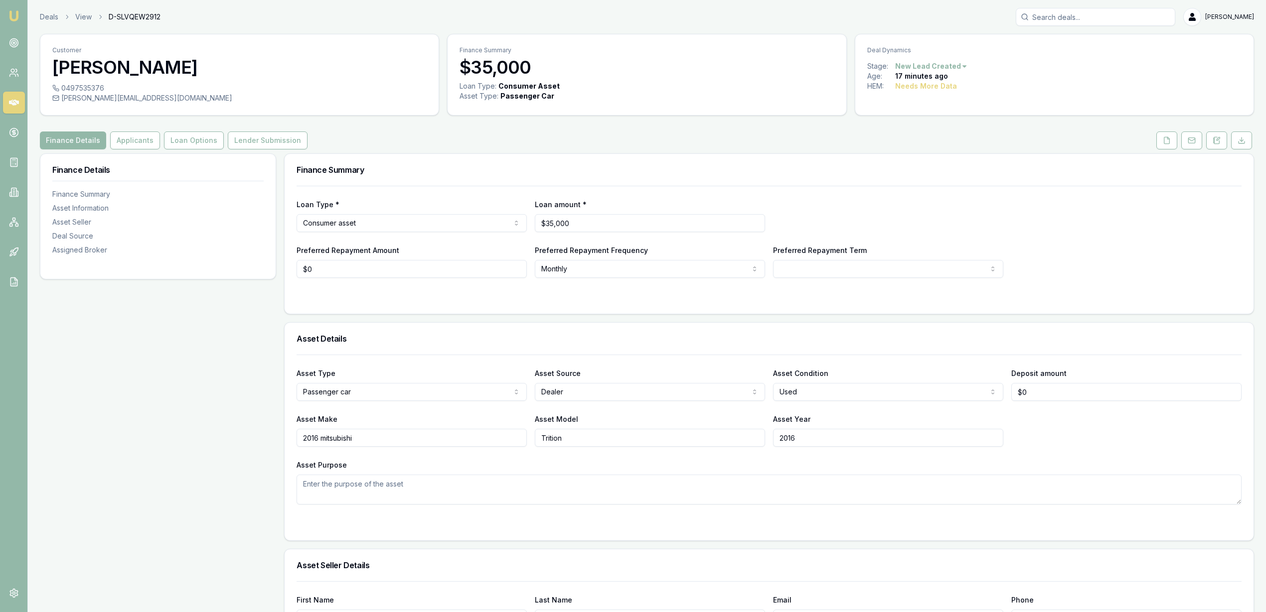
click at [319, 440] on input "2016 mitsubishi" at bounding box center [411, 438] width 230 height 18
type input "Mitsubishi"
click at [483, 486] on textarea "Asset Purpose" at bounding box center [768, 490] width 945 height 30
type textarea "Looking to refinance"
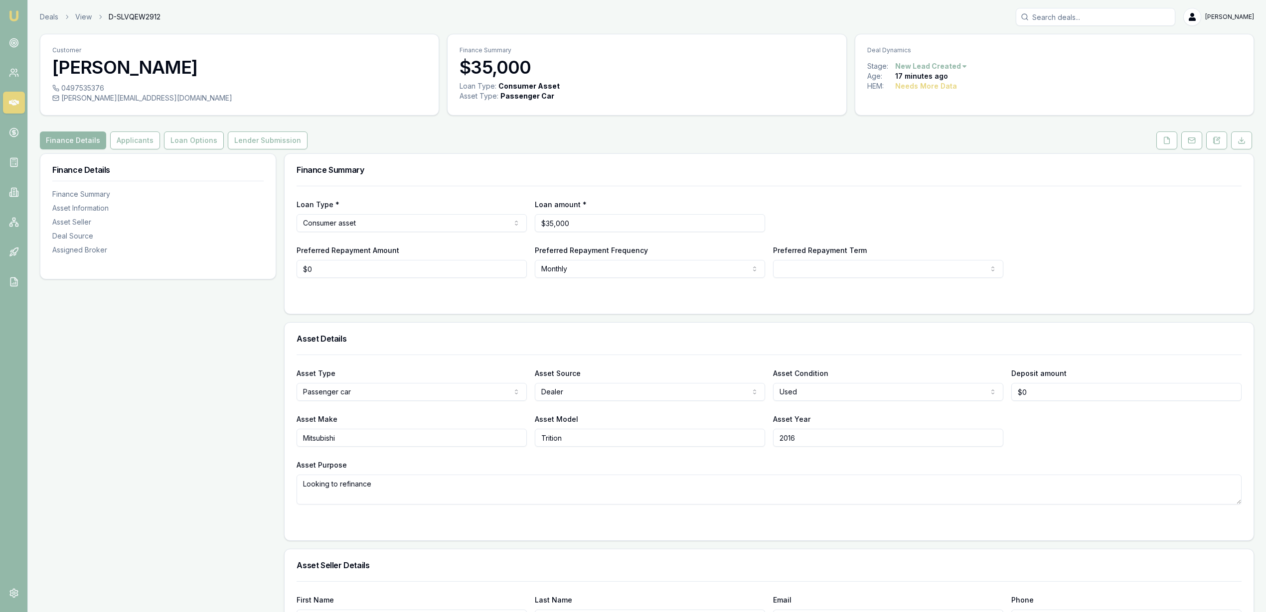
click at [13, 10] on img at bounding box center [14, 16] width 12 height 12
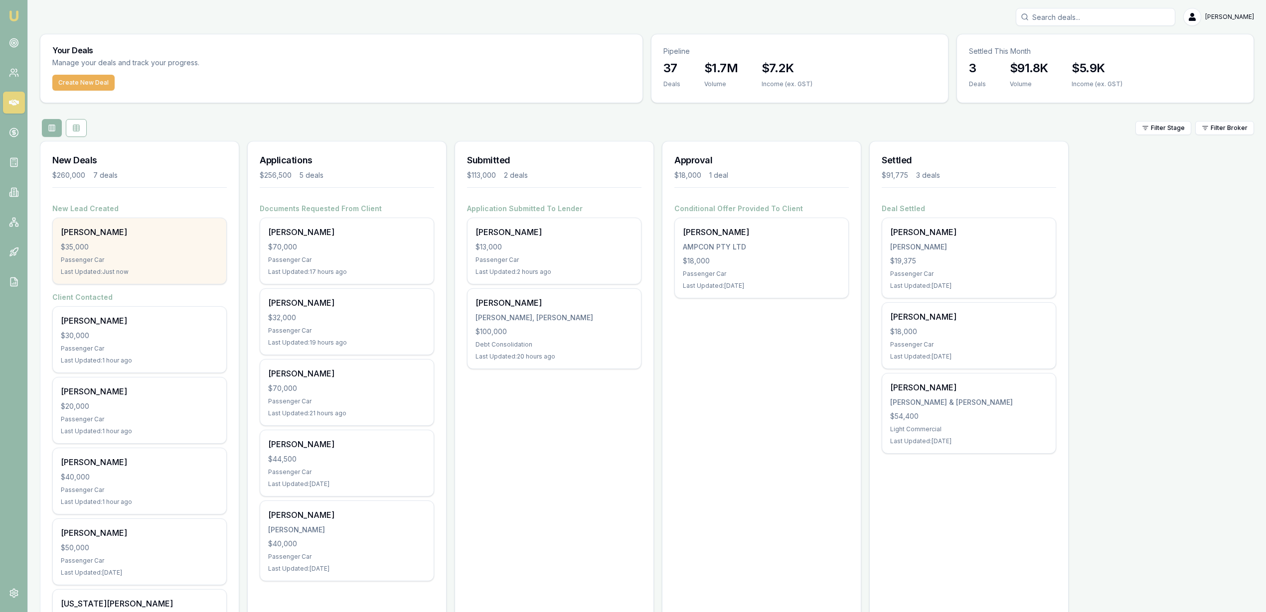
click at [116, 259] on div "Passenger Car" at bounding box center [139, 260] width 157 height 8
click at [186, 243] on div "$35,000" at bounding box center [139, 247] width 157 height 10
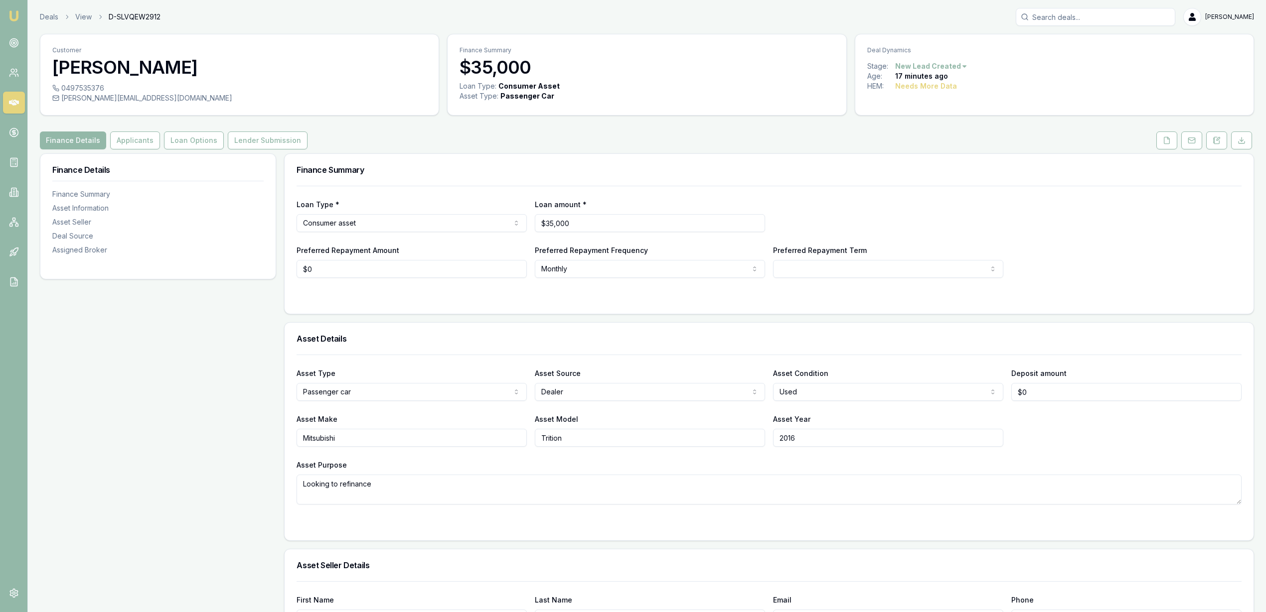
drag, startPoint x: 1212, startPoint y: 144, endPoint x: 1205, endPoint y: 163, distance: 20.8
click at [1212, 144] on icon at bounding box center [1216, 141] width 8 height 8
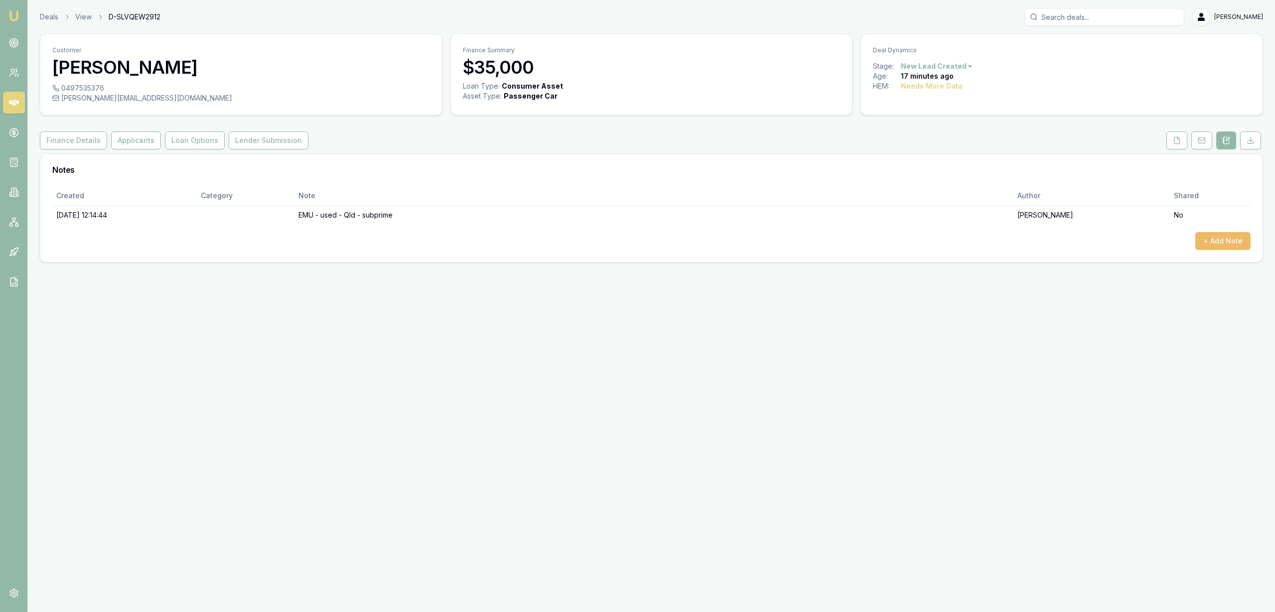
click at [1223, 237] on button "+ Add Note" at bounding box center [1222, 241] width 55 height 18
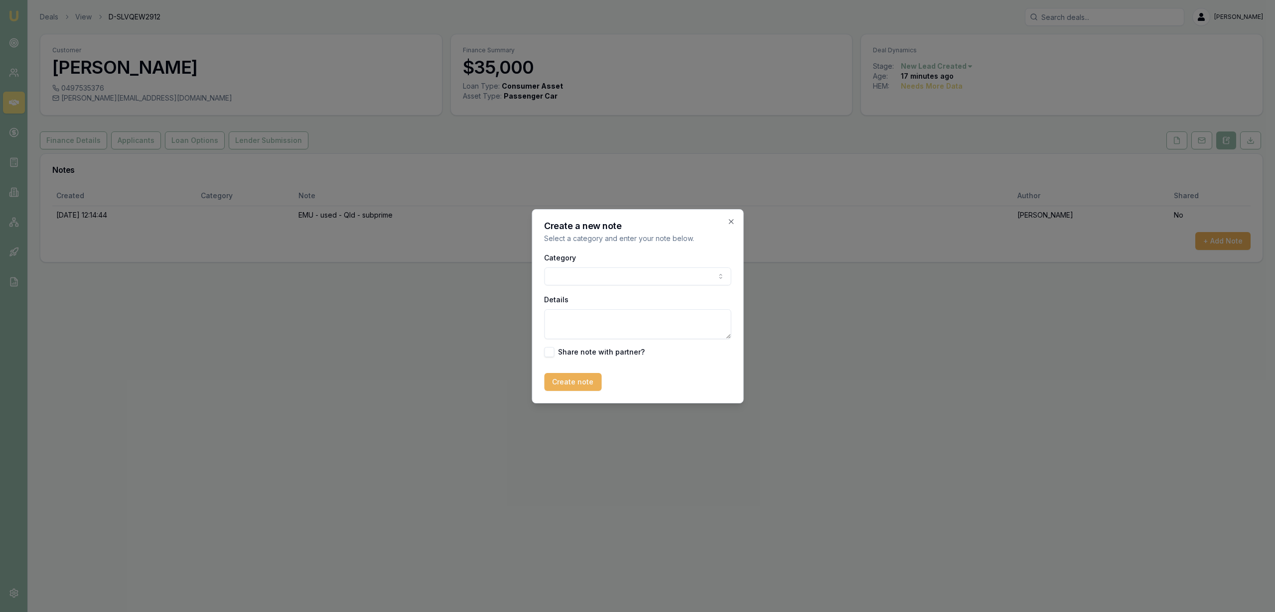
click at [635, 331] on textarea "Details" at bounding box center [637, 324] width 187 height 30
drag, startPoint x: 594, startPoint y: 332, endPoint x: 616, endPoint y: 347, distance: 26.1
click at [595, 333] on textarea "Has been on hardship for 3 or 4 months now and is behind in payments on the Pep…" at bounding box center [637, 324] width 187 height 30
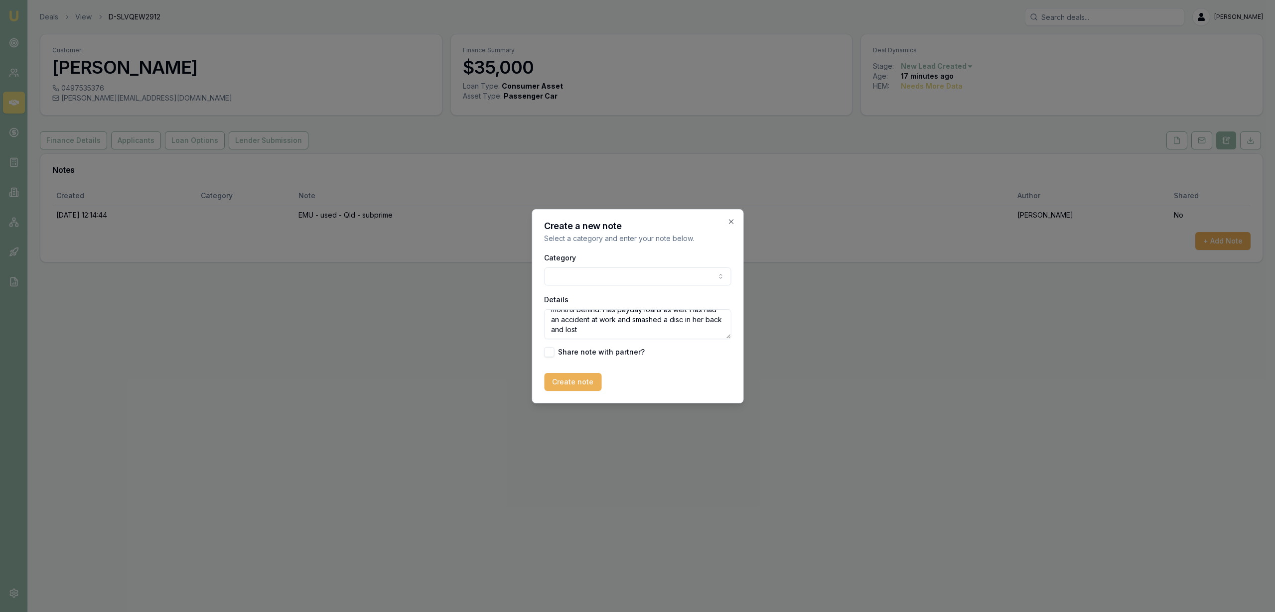
click at [633, 333] on textarea "Has been on hardship for 3 or 4 months now and is behind in payments on the Pep…" at bounding box center [637, 324] width 187 height 30
click at [707, 335] on textarea "Has been on hardship for 3 or 4 months now and is behind in payments on the Pep…" at bounding box center [637, 324] width 187 height 30
click at [696, 328] on textarea "Has been on hardship for 3 or 4 months now and is behind in payments on the Pep…" at bounding box center [637, 324] width 187 height 30
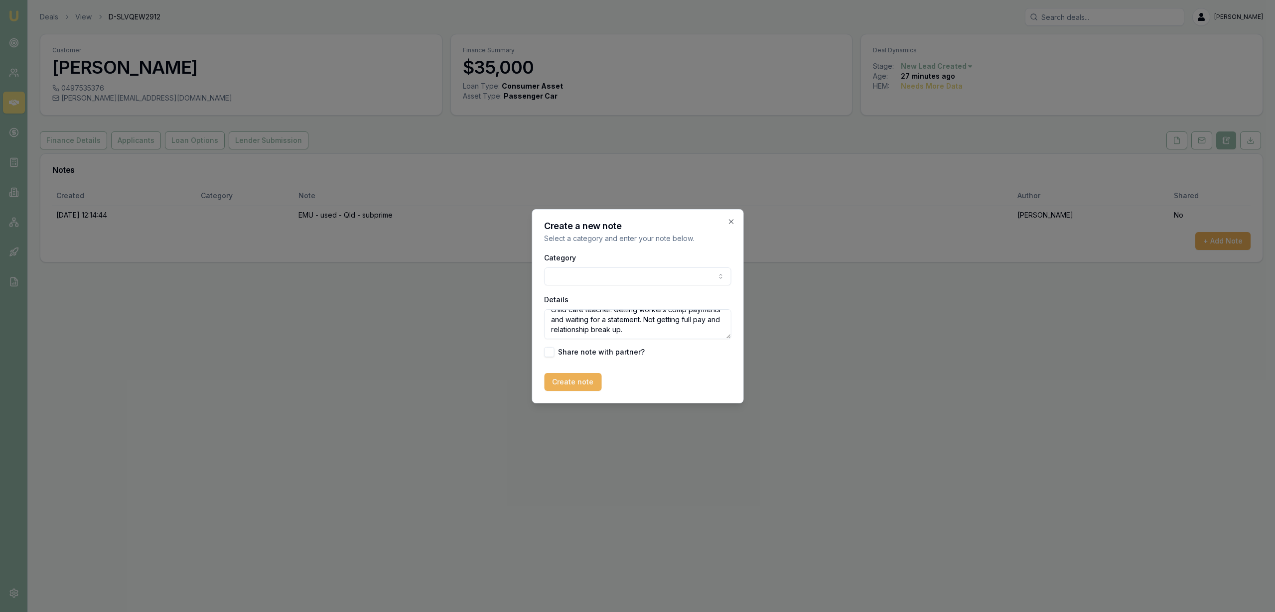
click at [616, 331] on textarea "Has been on hardship for 3 or 4 months now and is behind in payments on the Pep…" at bounding box center [637, 324] width 187 height 30
click at [619, 328] on textarea "Has been on hardship for 3 or 4 months now and is behind in payments on the Pep…" at bounding box center [637, 324] width 187 height 30
type textarea "Has been on hardship for 3 or 4 months now and is behind in payments on the Pep…"
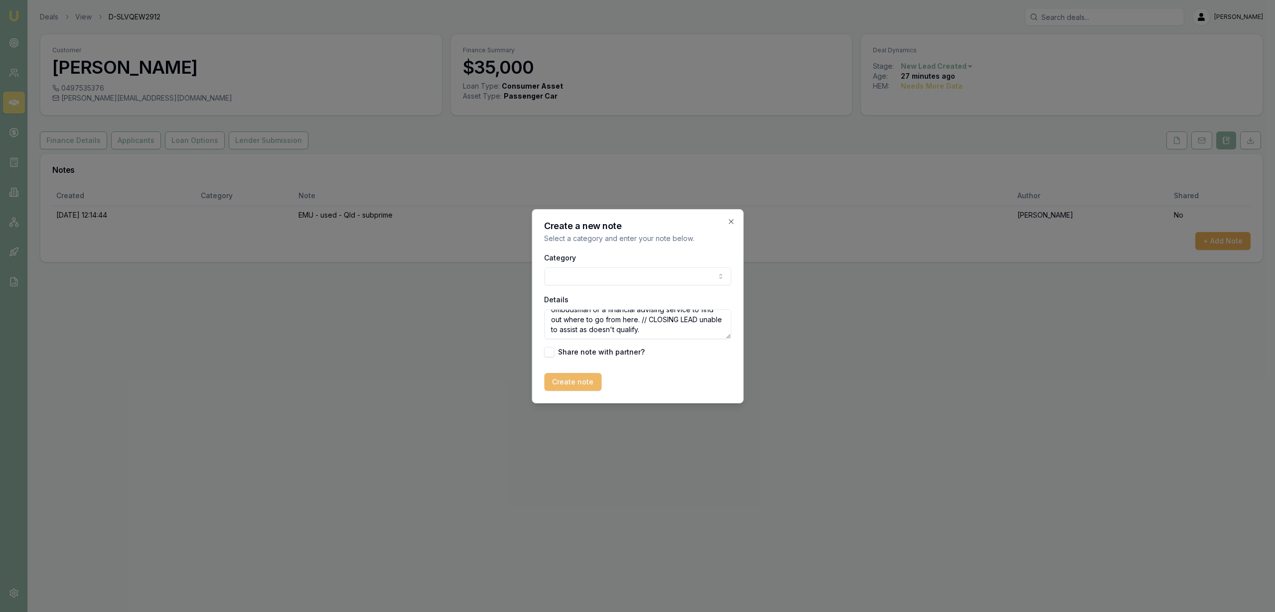
click at [567, 379] on button "Create note" at bounding box center [572, 382] width 57 height 18
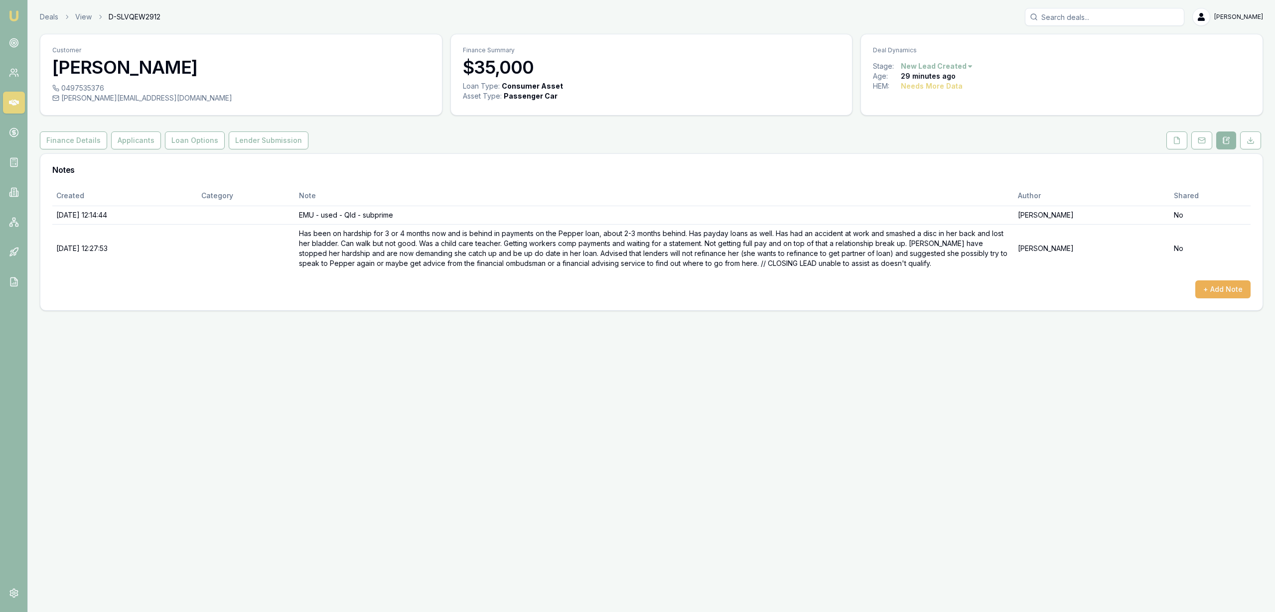
click at [958, 68] on html "Emu Broker Deals View D-SLVQEW2912 Robyn Adams Toggle Menu Customer Toni rae Fl…" at bounding box center [637, 306] width 1275 height 612
click at [935, 164] on div "- Not Qualified" at bounding box center [935, 164] width 59 height 16
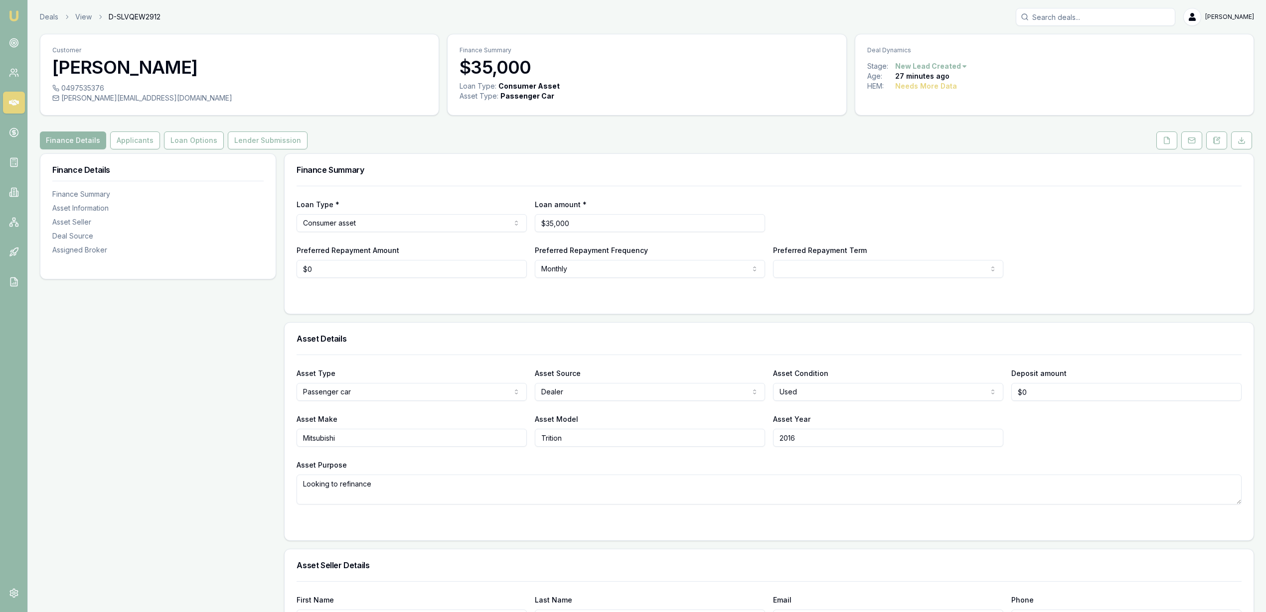
drag, startPoint x: 8, startPoint y: 11, endPoint x: 30, endPoint y: 11, distance: 22.4
click at [8, 11] on img at bounding box center [14, 16] width 12 height 12
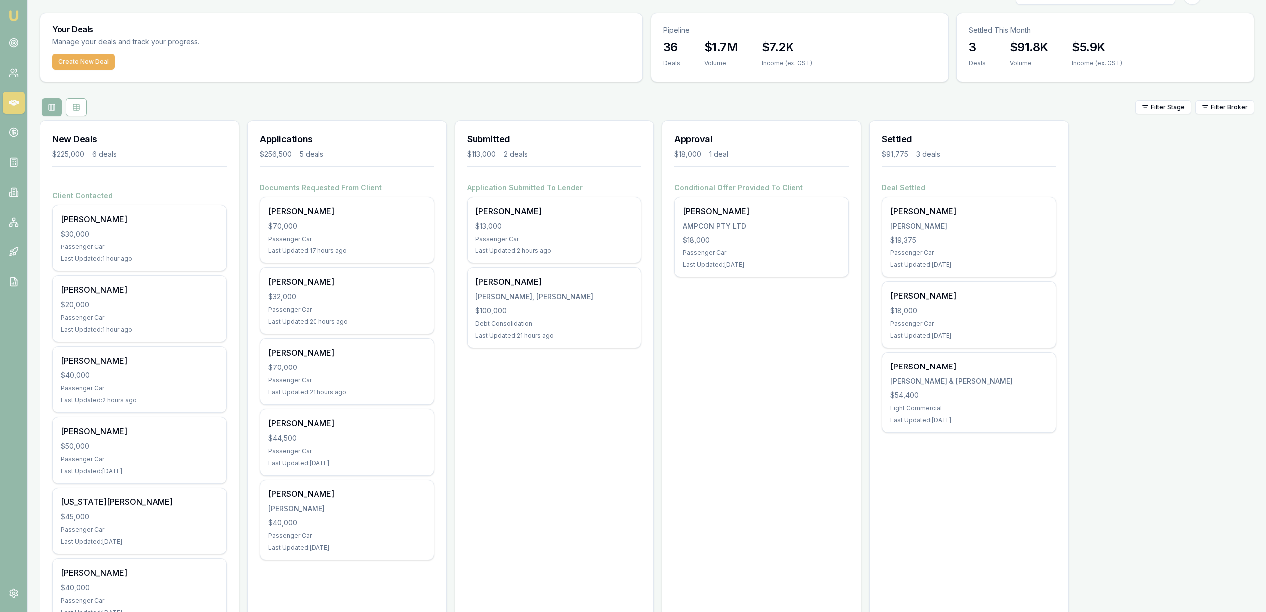
scroll to position [62, 0]
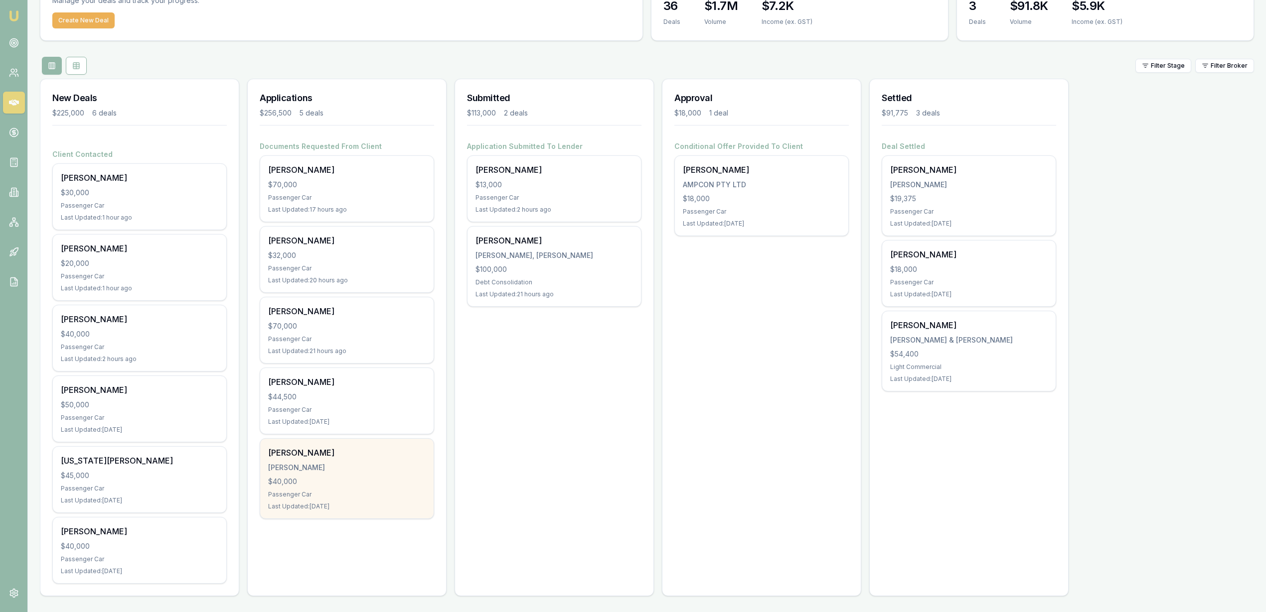
click at [325, 491] on div "Passenger Car" at bounding box center [346, 495] width 157 height 8
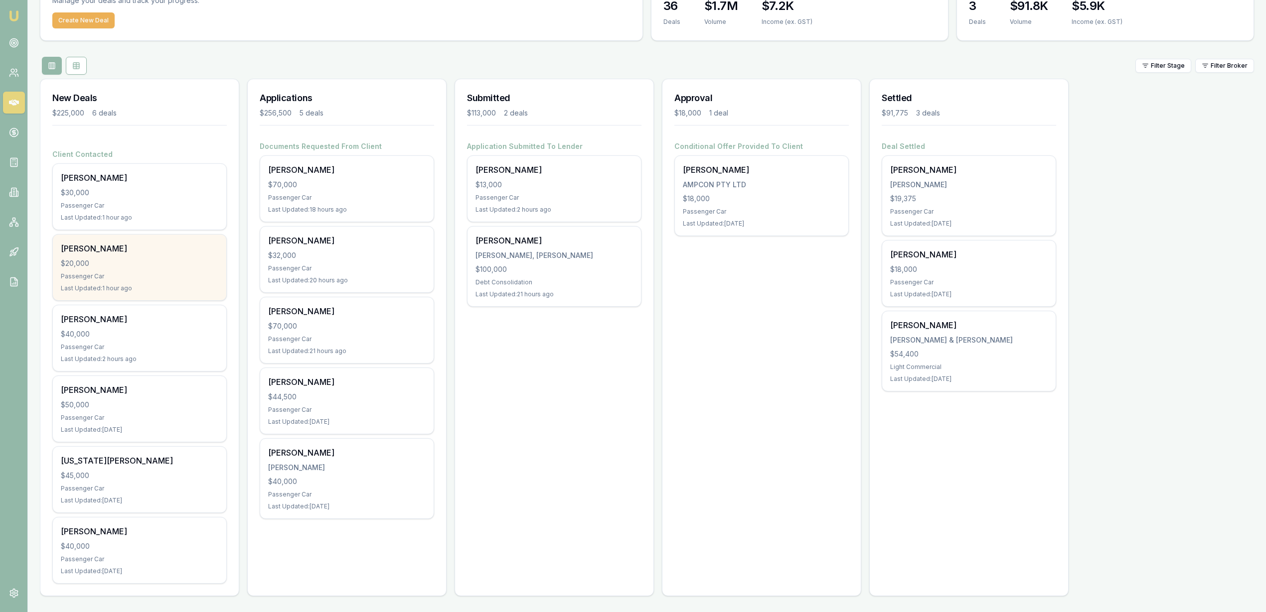
click at [113, 263] on div "$20,000" at bounding box center [139, 264] width 157 height 10
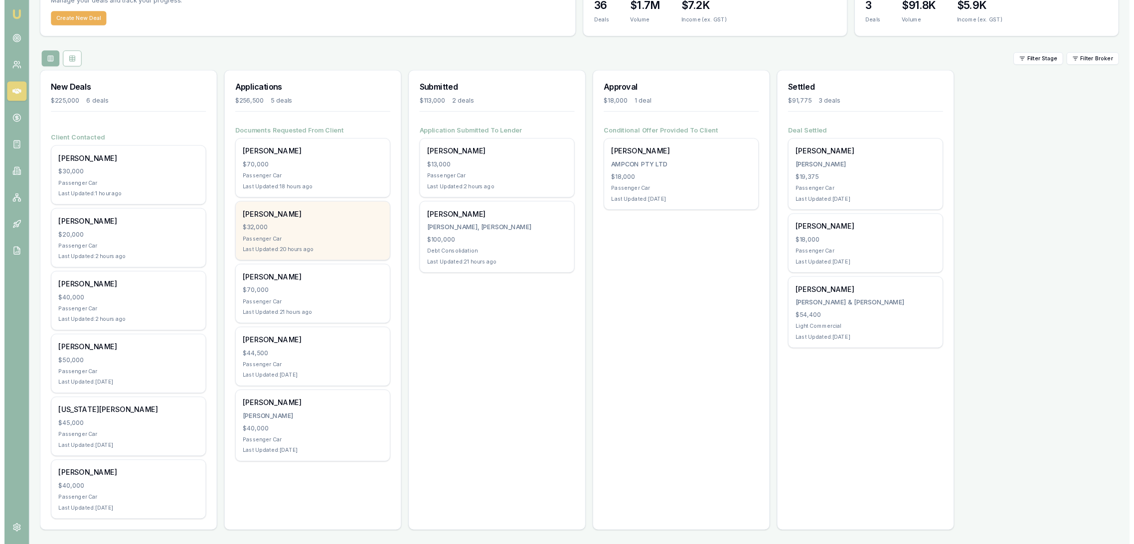
scroll to position [0, 0]
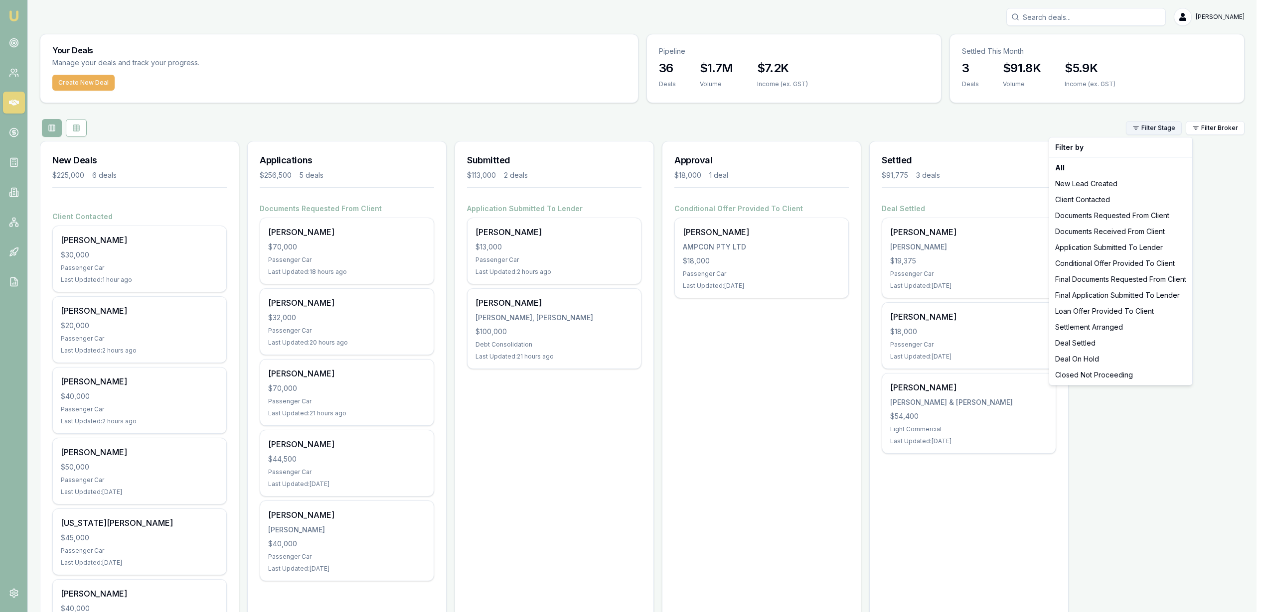
click at [1179, 127] on html "Emu Broker Robyn Adams Toggle Menu Your Deals Manage your deals and track your …" at bounding box center [633, 306] width 1266 height 612
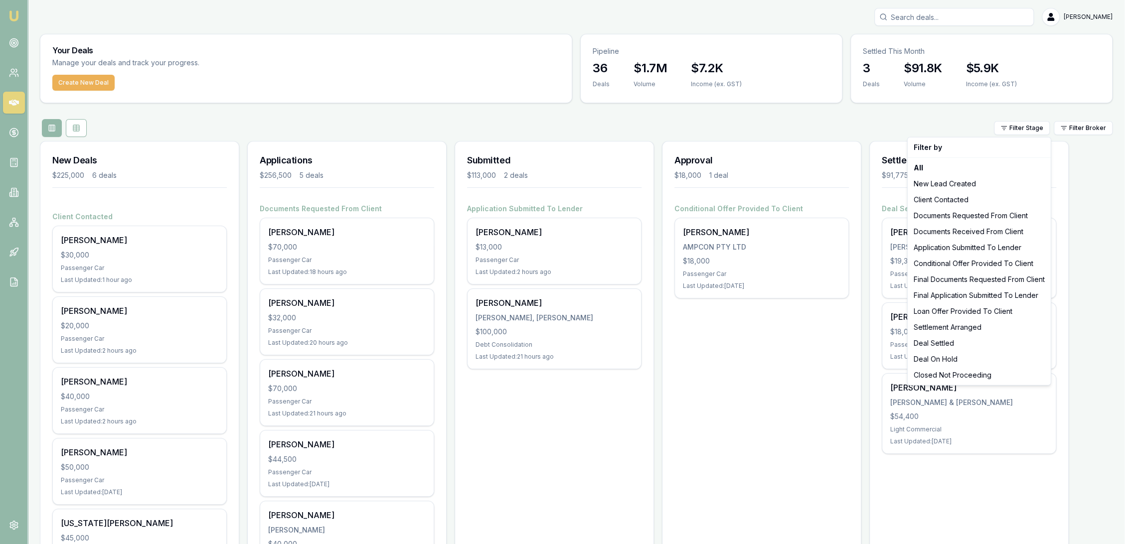
drag, startPoint x: 1242, startPoint y: 0, endPoint x: 1094, endPoint y: 434, distance: 457.8
click at [1094, 434] on html "Emu Broker Robyn Adams Toggle Menu Your Deals Manage your deals and track your …" at bounding box center [567, 272] width 1134 height 544
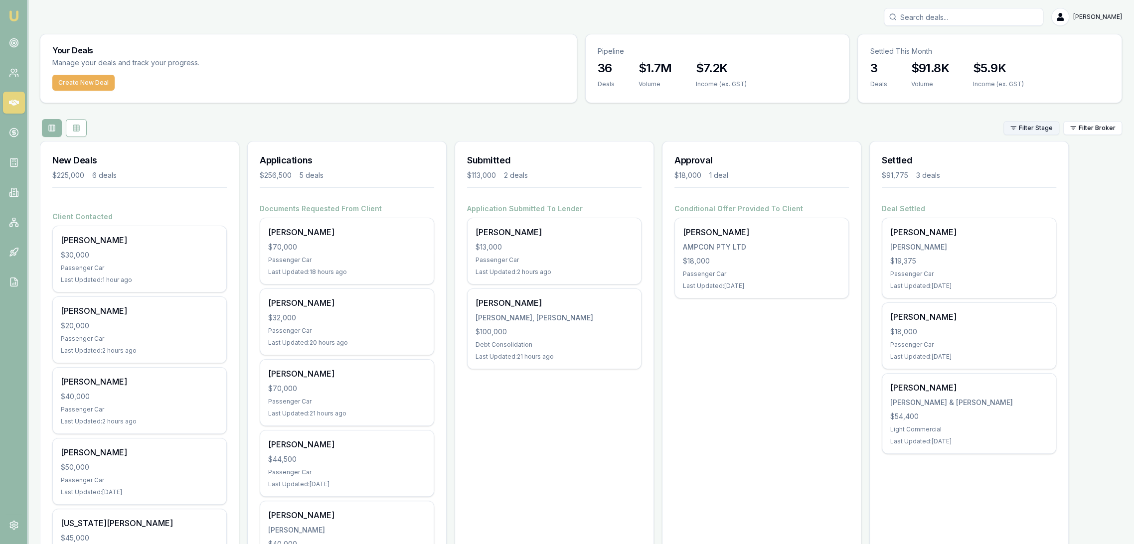
click at [1044, 127] on html "Emu Broker Robyn Adams Toggle Menu Your Deals Manage your deals and track your …" at bounding box center [567, 272] width 1134 height 544
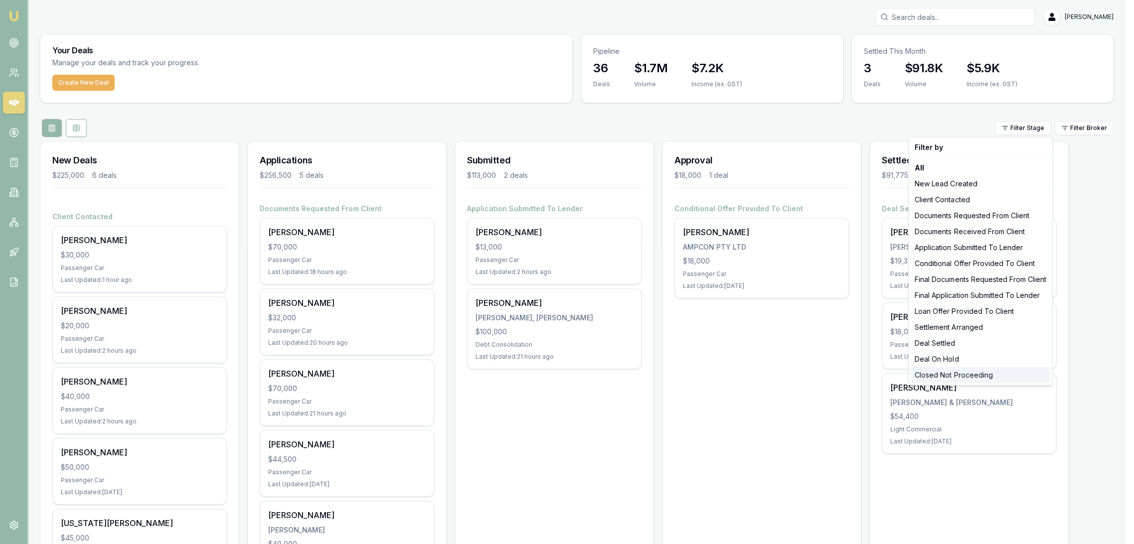
click at [954, 374] on div "Closed Not Proceeding" at bounding box center [979, 375] width 139 height 16
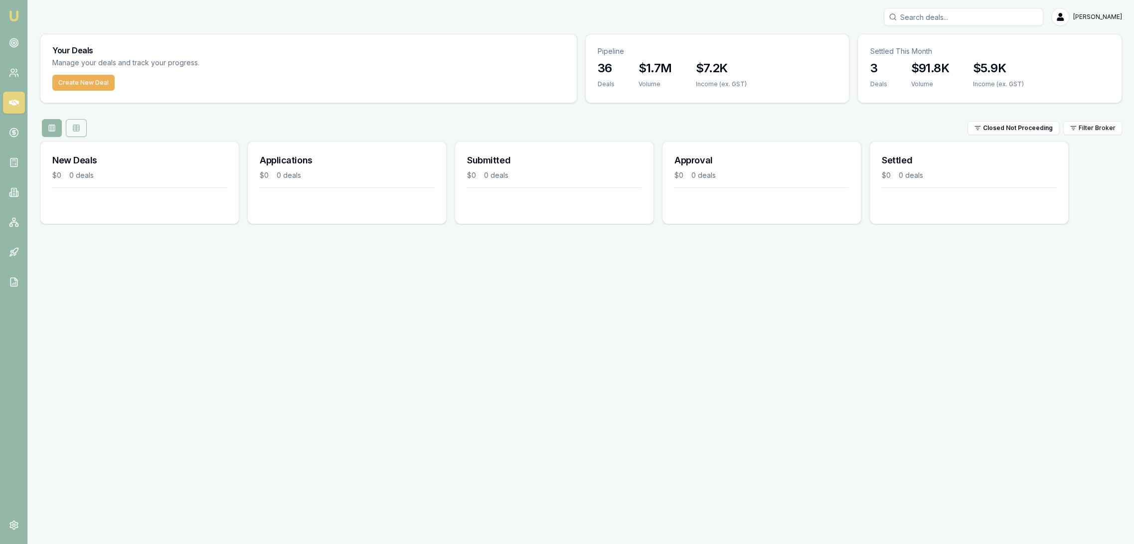
click at [74, 131] on rect at bounding box center [76, 128] width 6 height 6
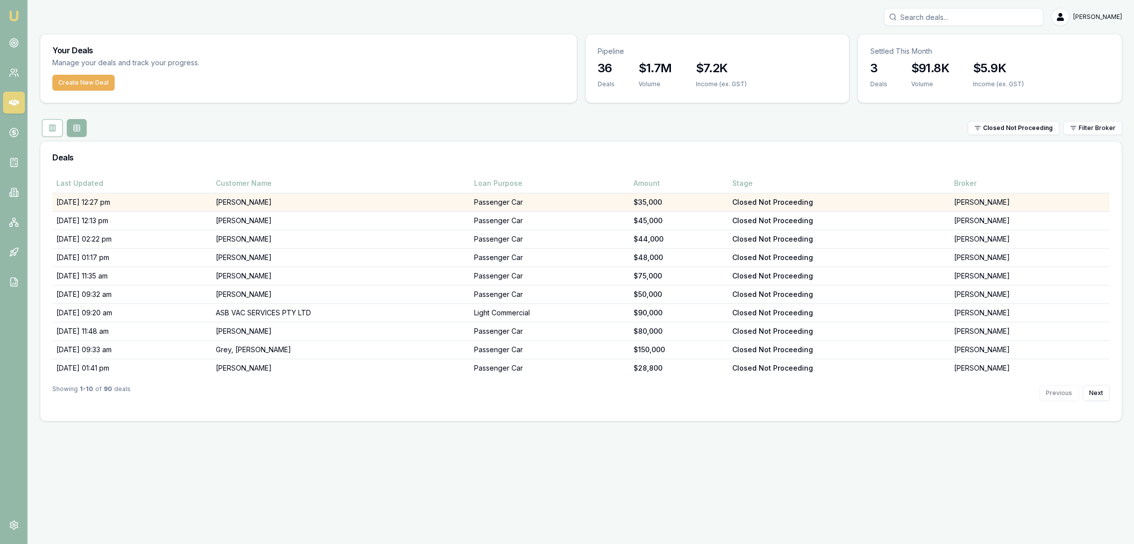
click at [275, 207] on td "[PERSON_NAME]" at bounding box center [341, 202] width 258 height 18
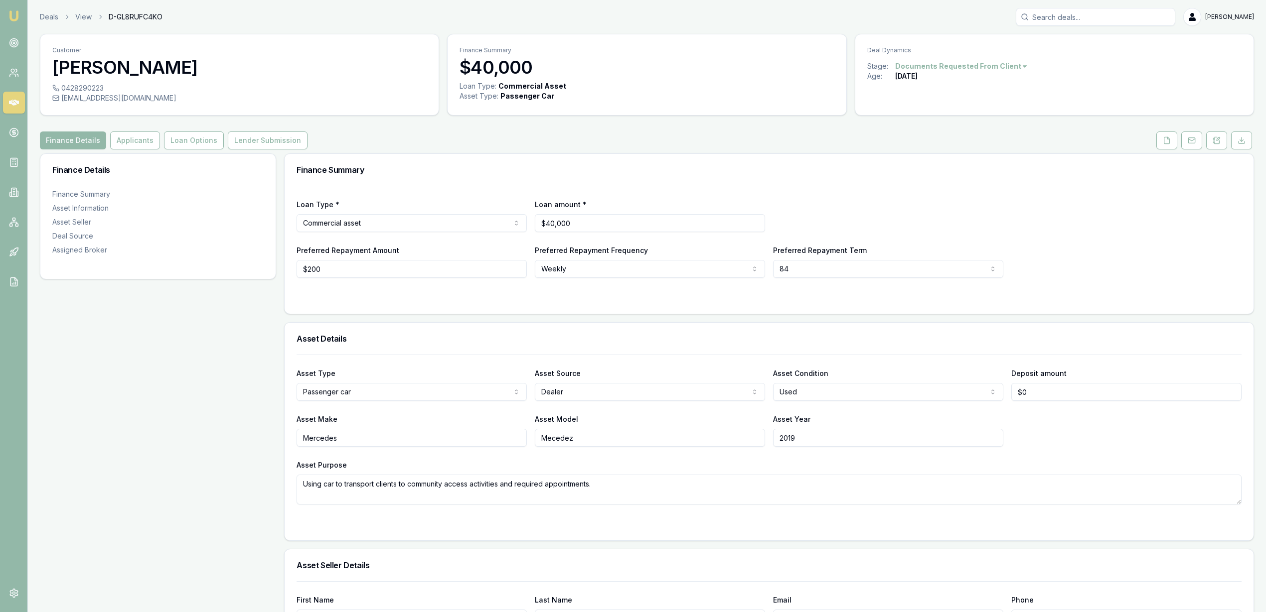
drag, startPoint x: 1212, startPoint y: 141, endPoint x: 1205, endPoint y: 145, distance: 8.2
click at [1212, 141] on icon at bounding box center [1216, 141] width 8 height 8
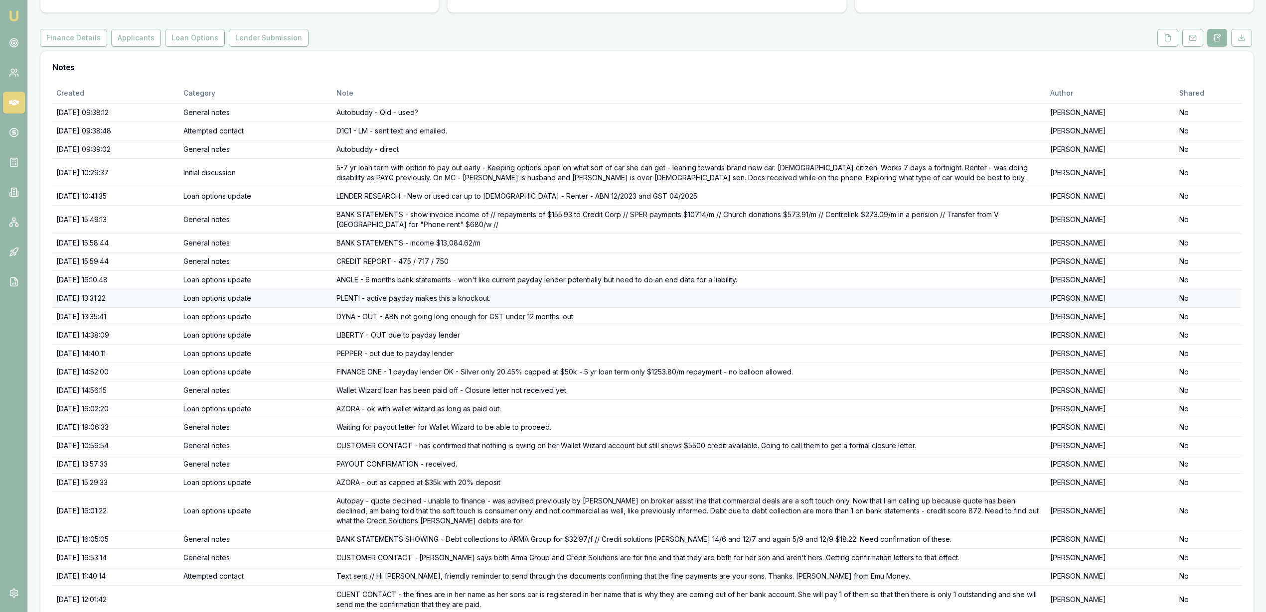
scroll to position [150, 0]
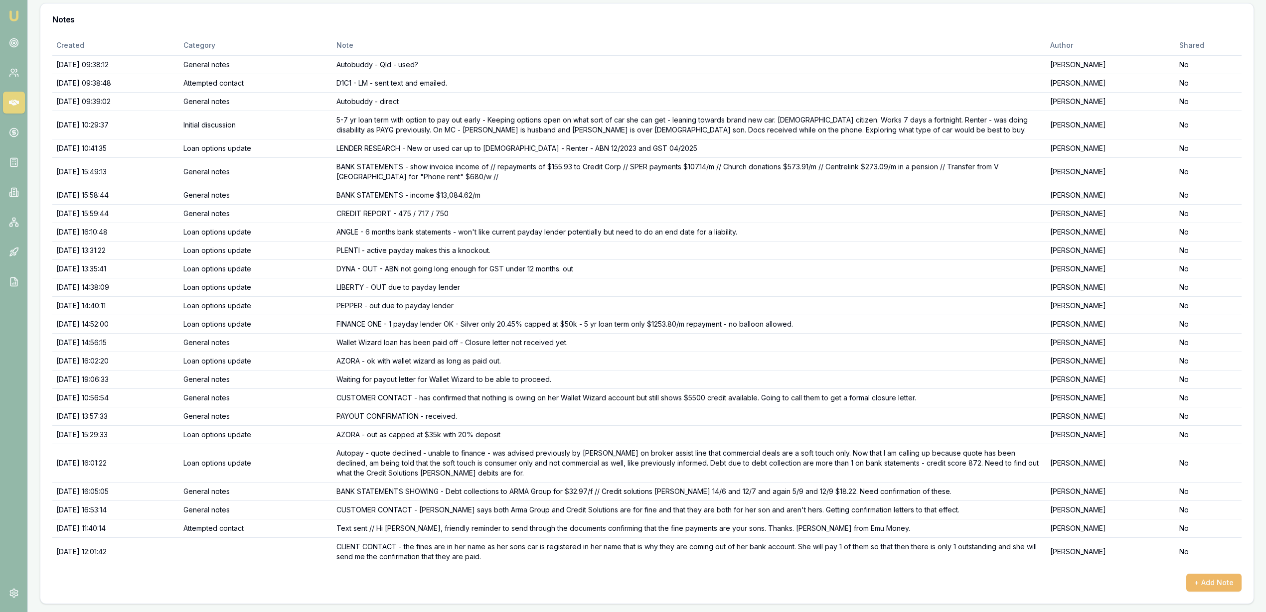
click at [1203, 584] on button "+ Add Note" at bounding box center [1213, 583] width 55 height 18
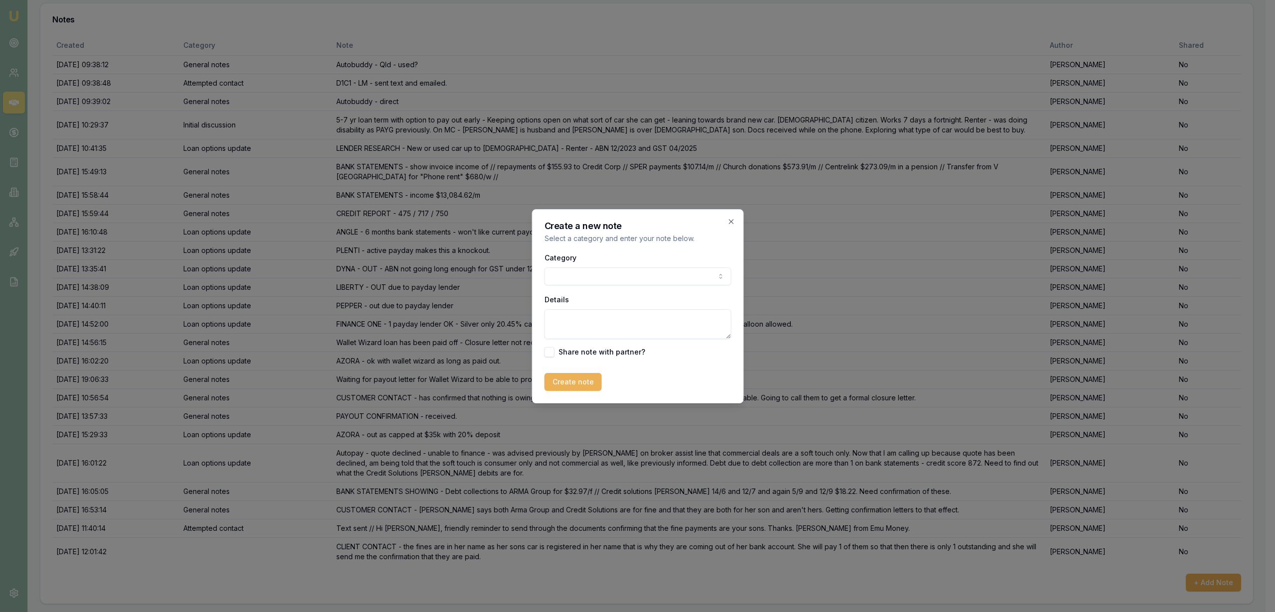
click at [644, 282] on body "Emu Broker Deals View D-GL8RUFC4KO Robyn Adams Toggle Menu Customer Annabelle I…" at bounding box center [633, 156] width 1266 height 612
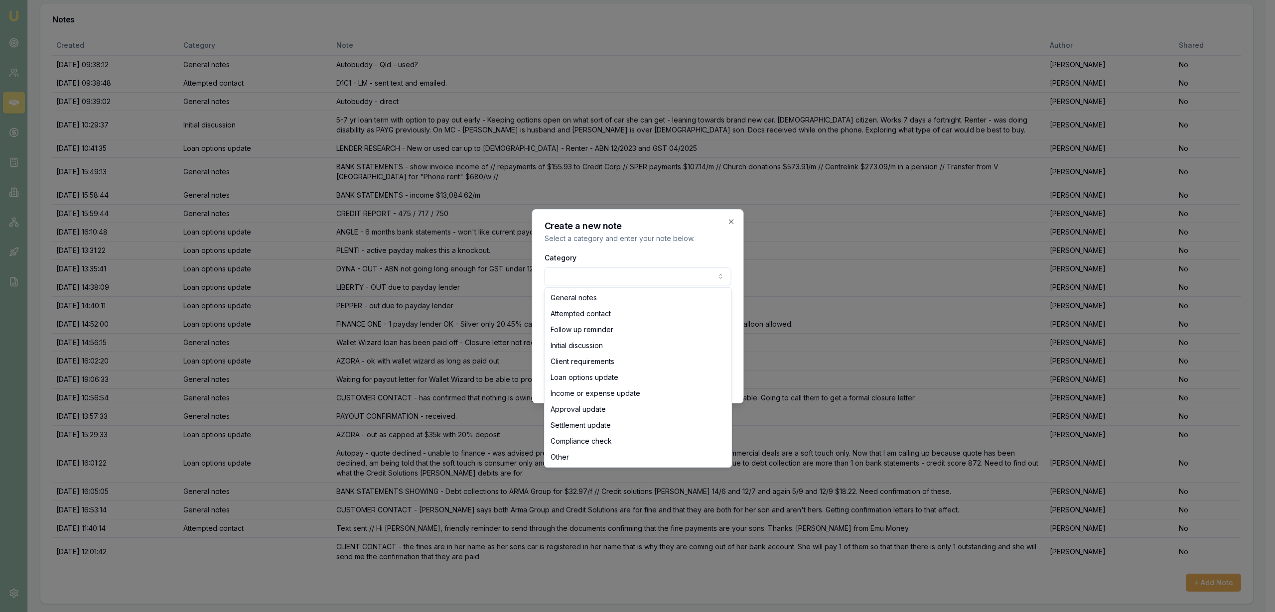
select select "ATTEMPTED_CONTACT"
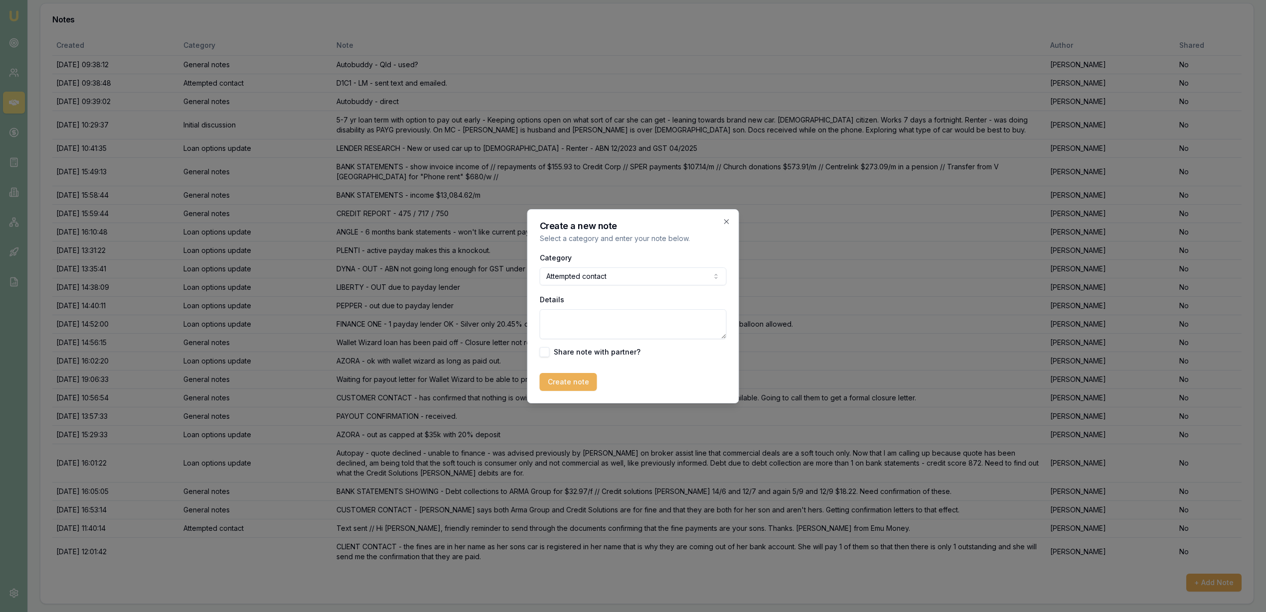
click at [600, 326] on textarea "Details" at bounding box center [633, 324] width 187 height 30
type textarea "T"
type textarea "LM - sent text re confirmation Arma fine debt collection has been paid in full."
click at [570, 377] on button "Create note" at bounding box center [568, 382] width 57 height 18
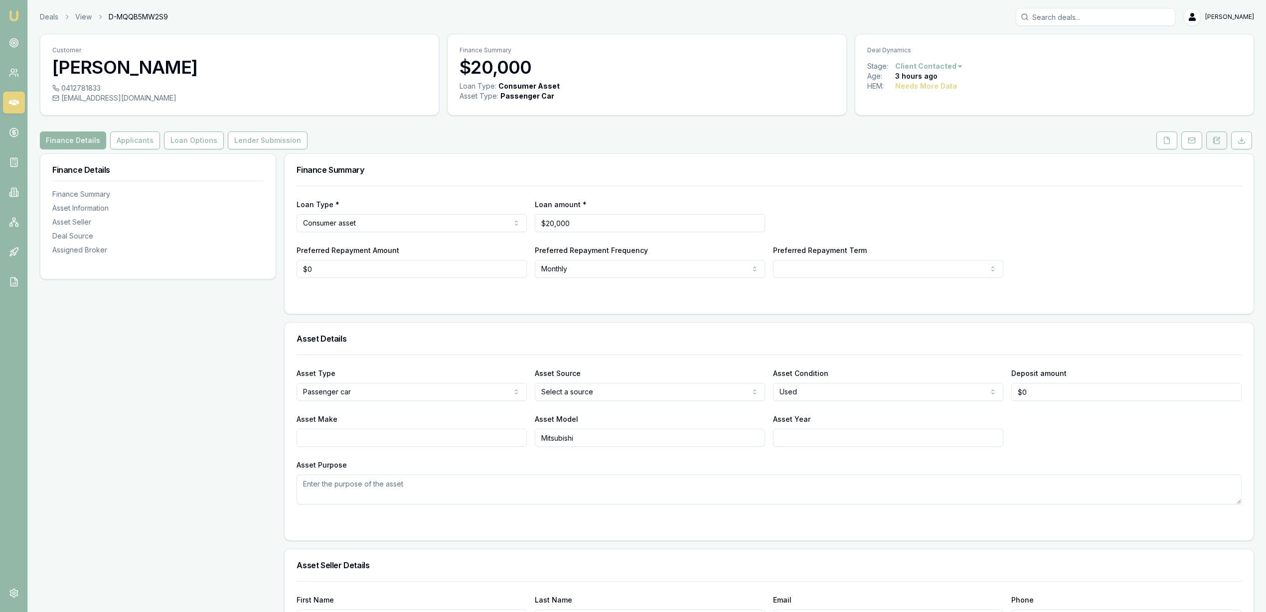
click at [1222, 141] on button at bounding box center [1216, 141] width 21 height 18
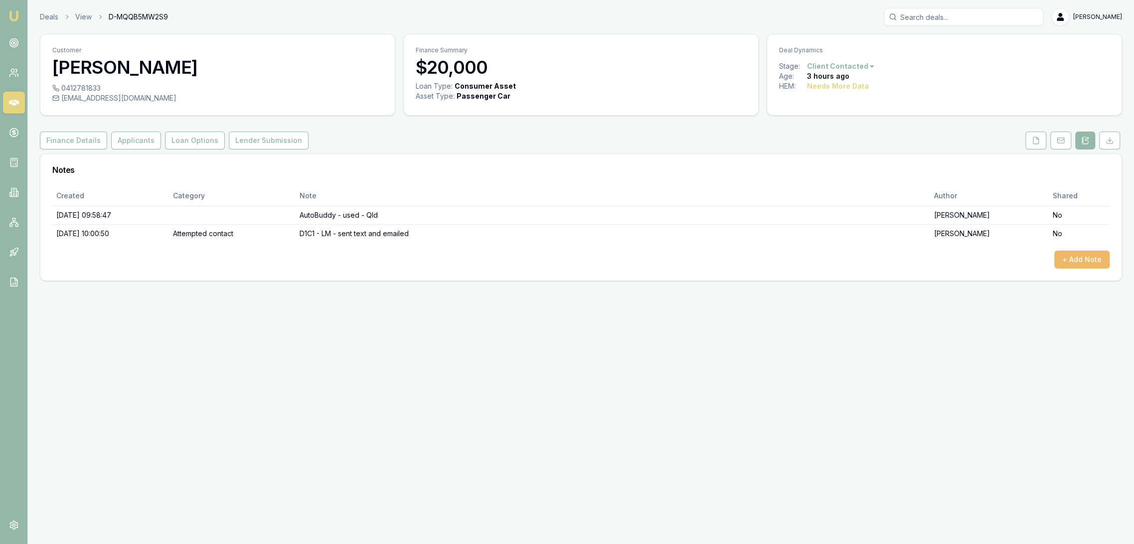
click at [1090, 258] on button "+ Add Note" at bounding box center [1081, 260] width 55 height 18
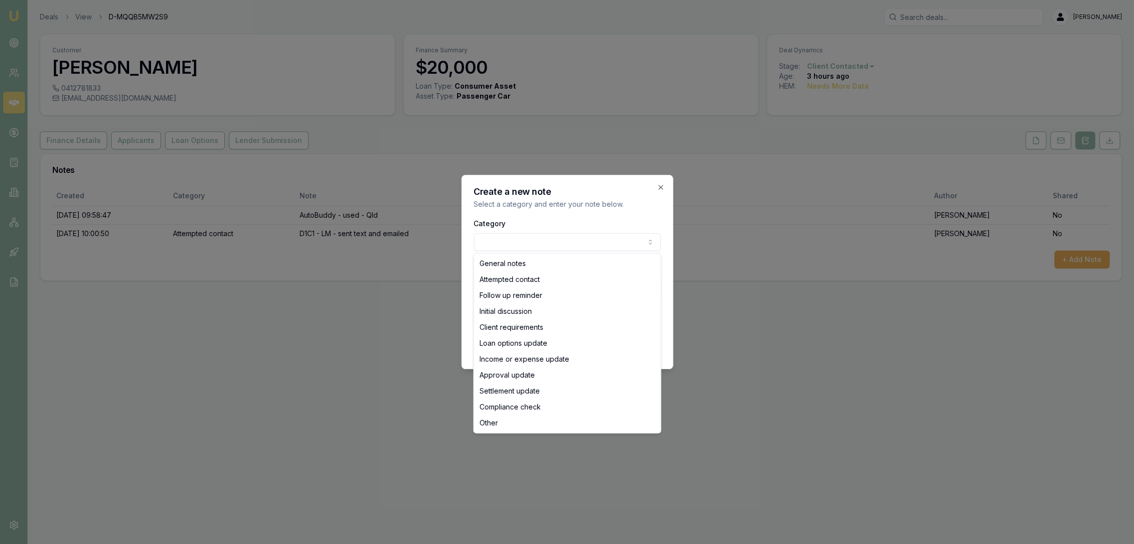
click at [516, 240] on body "Emu Broker Deals View D-MQQB5MW2S9 [PERSON_NAME] Toggle Menu Customer [PERSON_N…" at bounding box center [567, 272] width 1134 height 544
select select "ATTEMPTED_CONTACT"
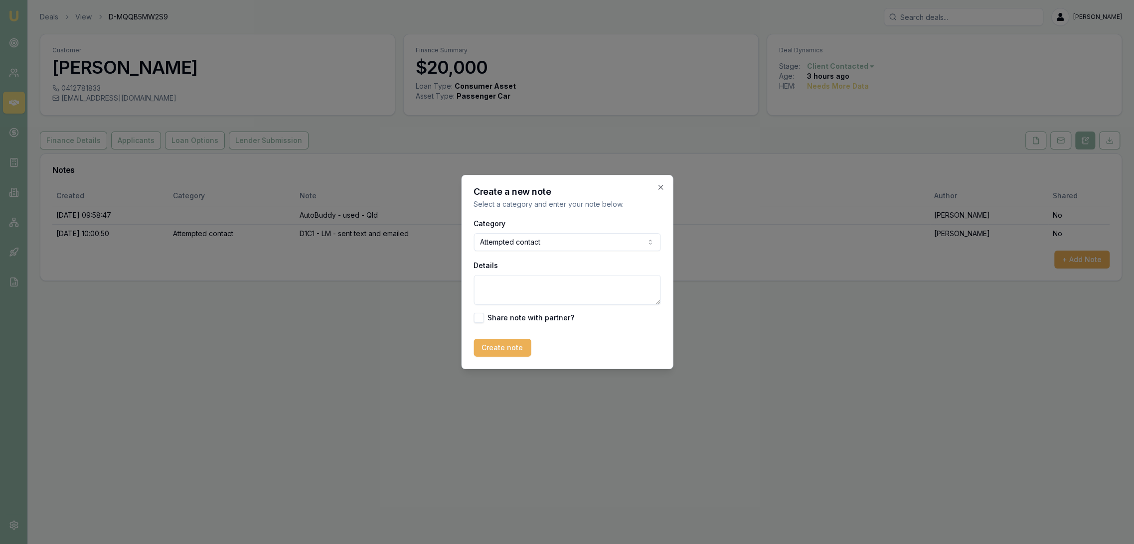
click at [506, 285] on textarea "Details" at bounding box center [566, 290] width 187 height 30
type textarea "D1C2 - LM - sent text."
click at [495, 348] on button "Create note" at bounding box center [501, 348] width 57 height 18
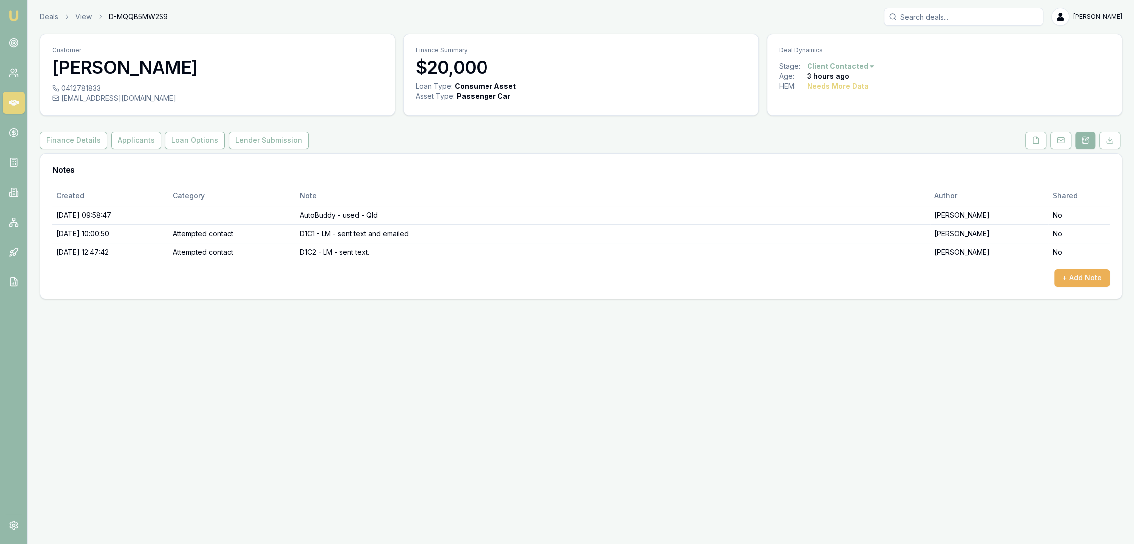
click at [12, 14] on img at bounding box center [14, 16] width 12 height 12
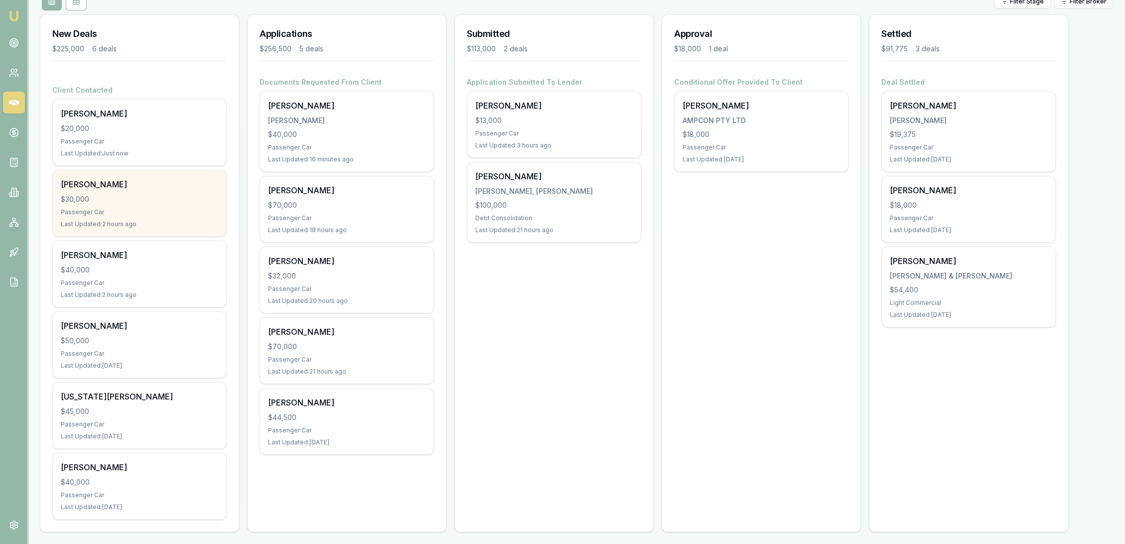
scroll to position [129, 0]
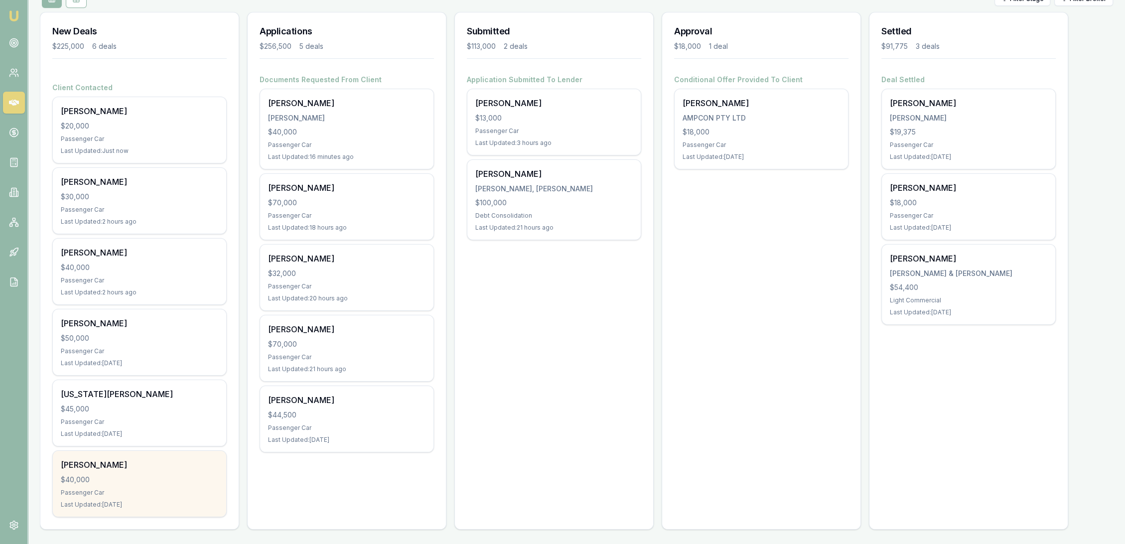
click at [132, 466] on div "[PERSON_NAME]" at bounding box center [139, 465] width 157 height 12
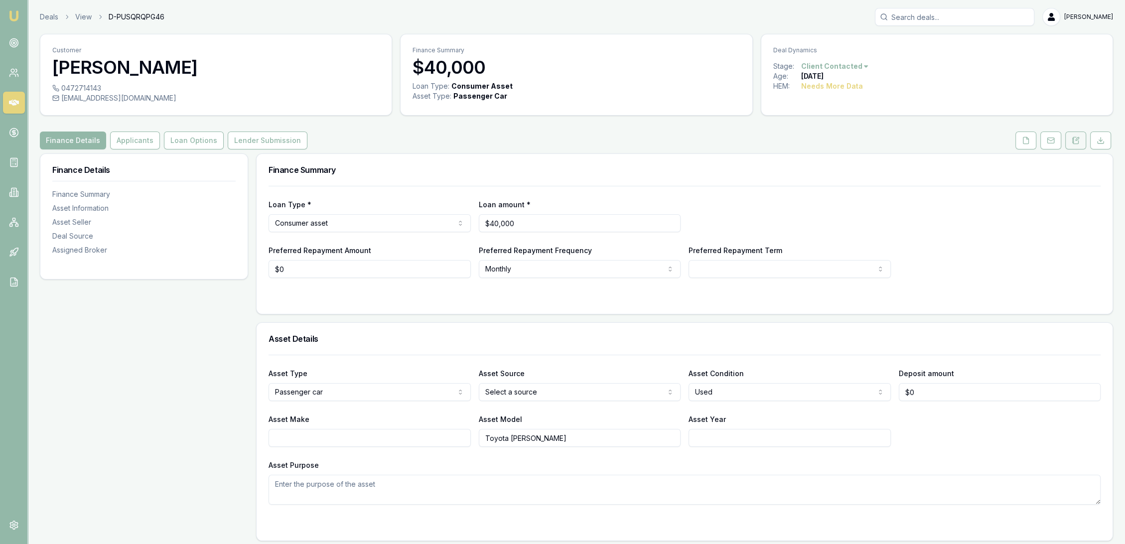
drag, startPoint x: 1089, startPoint y: 148, endPoint x: 1083, endPoint y: 146, distance: 5.8
click at [1088, 147] on div at bounding box center [1064, 141] width 100 height 18
drag, startPoint x: 1079, startPoint y: 145, endPoint x: 1075, endPoint y: 153, distance: 9.4
click at [1079, 145] on button at bounding box center [1075, 141] width 21 height 18
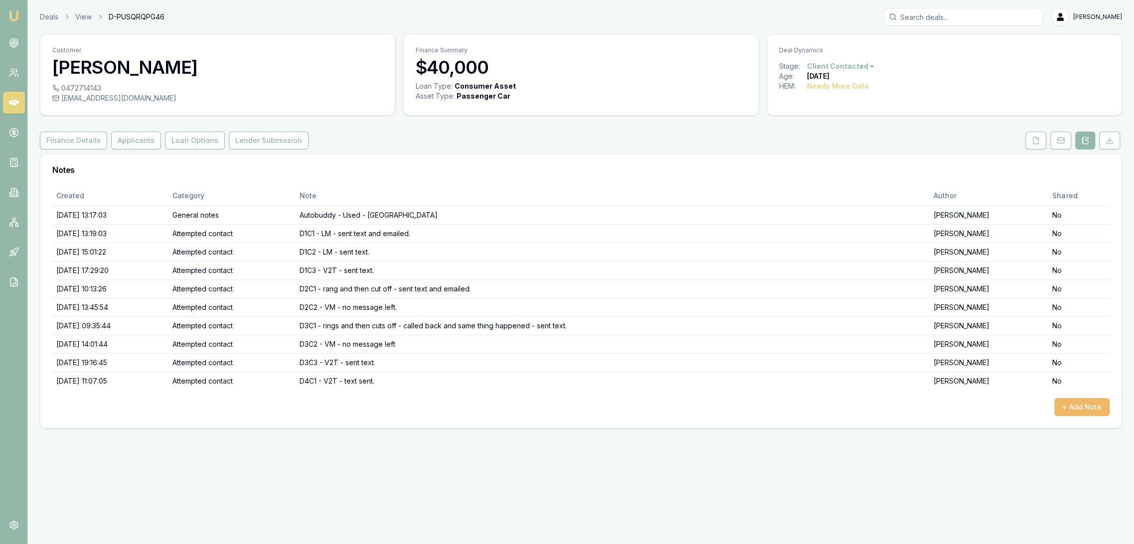
click at [1102, 404] on button "+ Add Note" at bounding box center [1081, 407] width 55 height 18
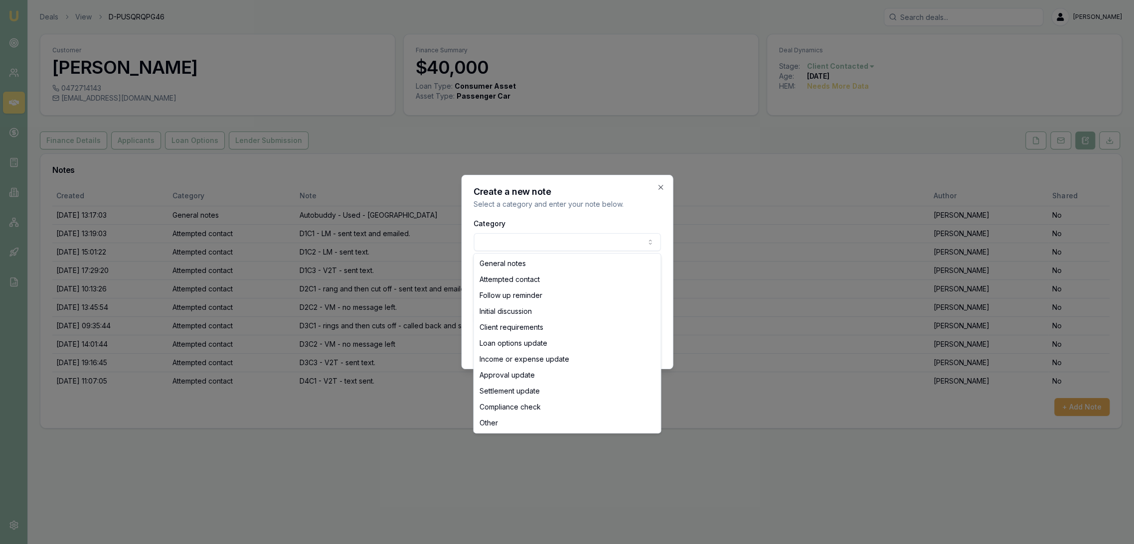
click at [530, 243] on body "Emu Broker Deals View D-PUSQRQPG46 Robyn Adams Toggle Menu Customer Bryce Berry…" at bounding box center [567, 272] width 1134 height 544
select select "ATTEMPTED_CONTACT"
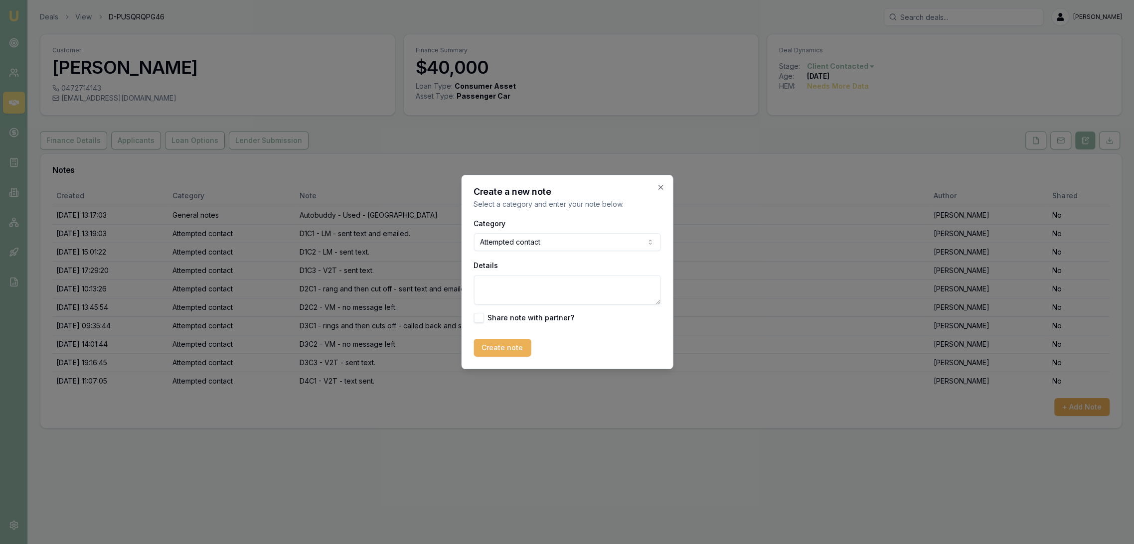
click at [518, 292] on textarea "Details" at bounding box center [566, 290] width 187 height 30
type textarea "D5C1 - V2T - sent text // CLOSING LEAD - unable to contact."
click at [505, 341] on button "Create note" at bounding box center [501, 348] width 57 height 18
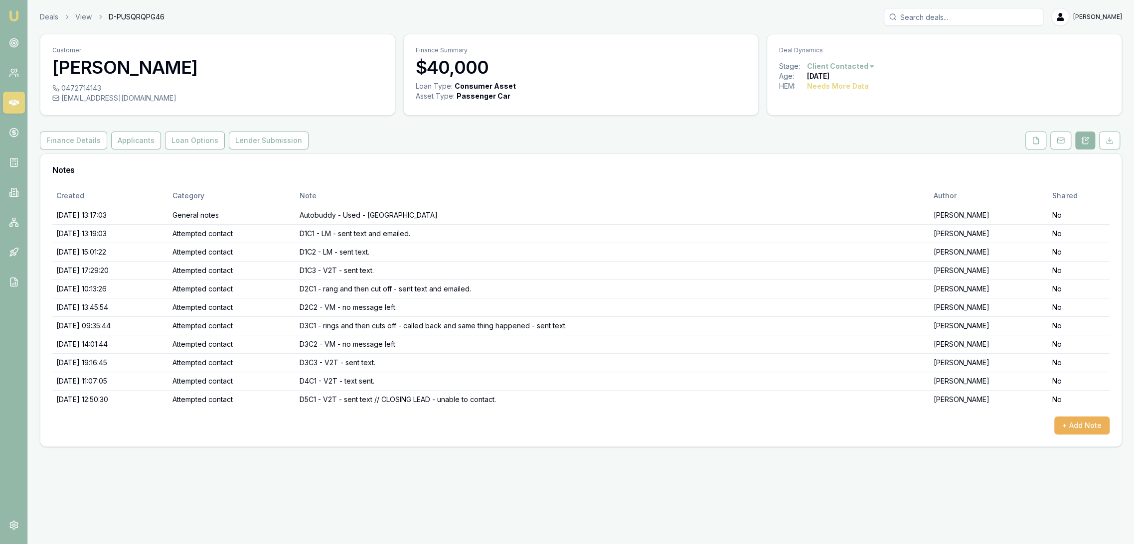
click at [865, 66] on html "Emu Broker Deals View D-PUSQRQPG46 Robyn Adams Toggle Menu Customer Bryce Berry…" at bounding box center [567, 272] width 1134 height 544
click at [832, 175] on div "- No Contact" at bounding box center [838, 180] width 59 height 16
drag, startPoint x: 13, startPoint y: 20, endPoint x: 72, endPoint y: 4, distance: 60.8
click at [13, 20] on img at bounding box center [14, 16] width 12 height 12
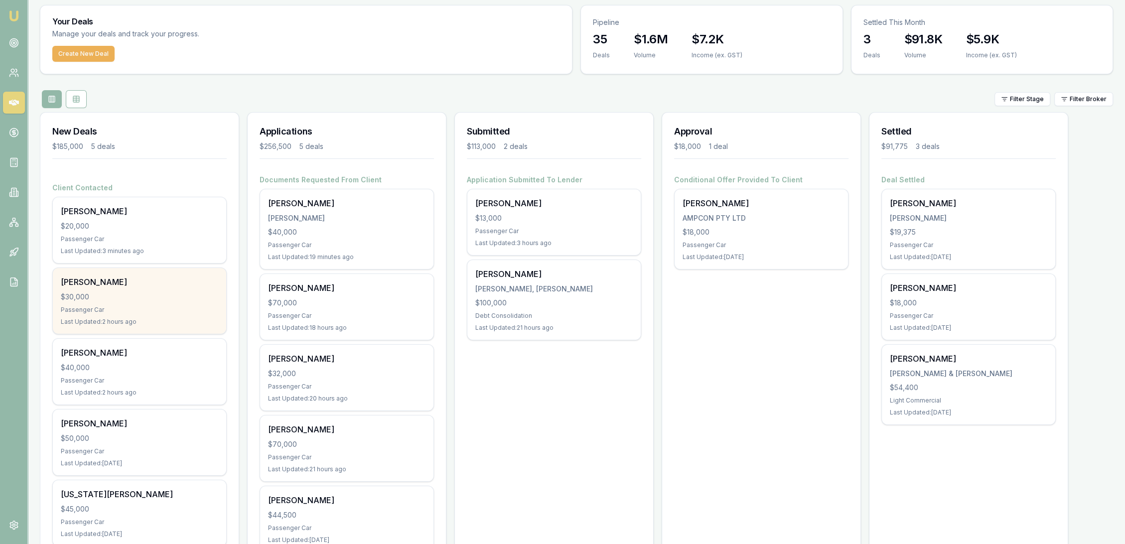
scroll to position [72, 0]
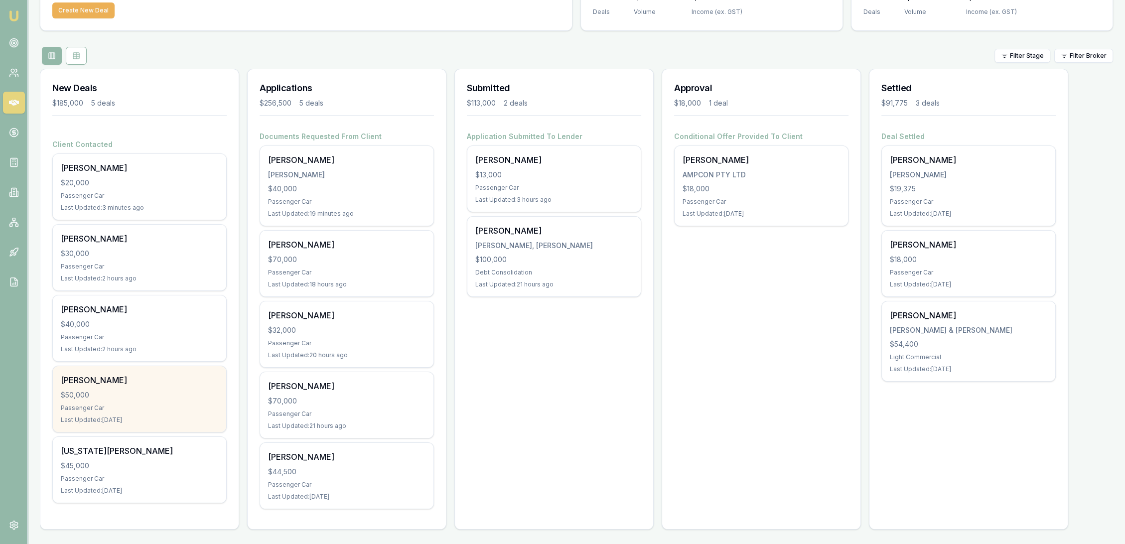
click at [139, 402] on div "Scott Montgomery $50,000 Passenger Car Last Updated: 1 day ago" at bounding box center [139, 399] width 173 height 66
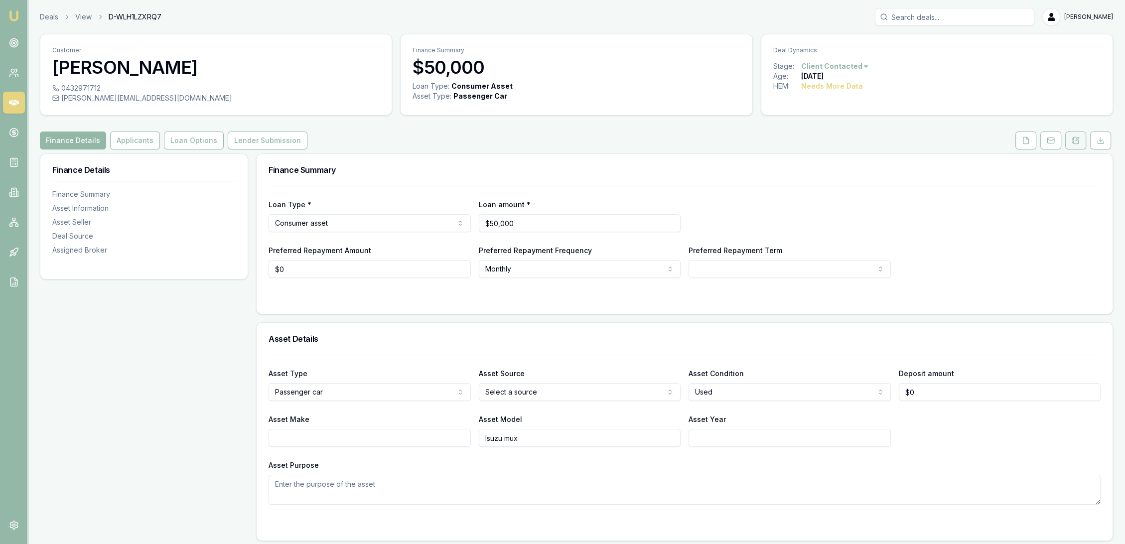
click at [1076, 135] on button at bounding box center [1075, 141] width 21 height 18
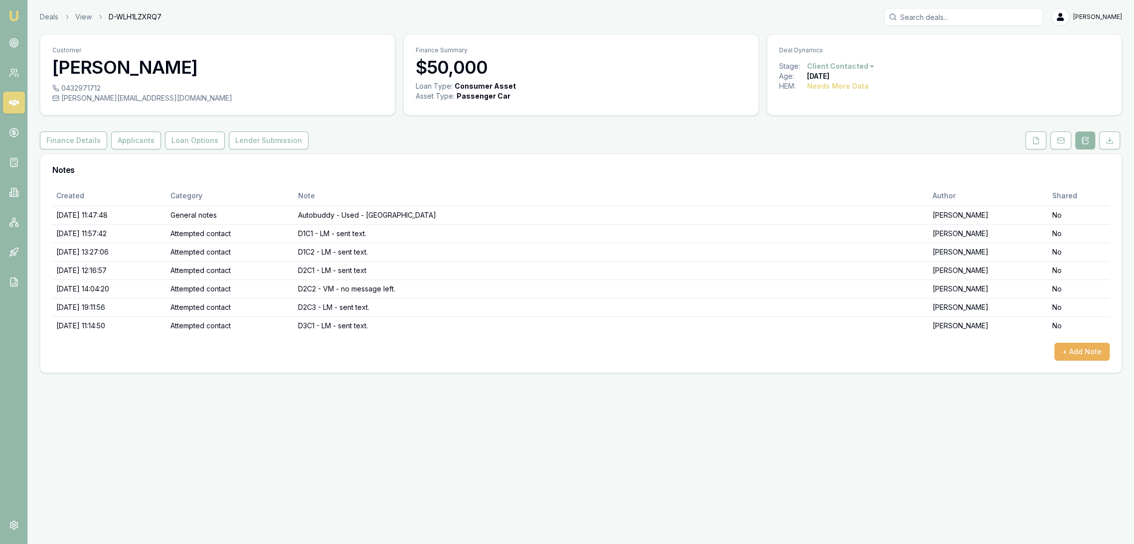
drag, startPoint x: 11, startPoint y: 18, endPoint x: 27, endPoint y: 7, distance: 19.4
click at [11, 18] on img at bounding box center [14, 16] width 12 height 12
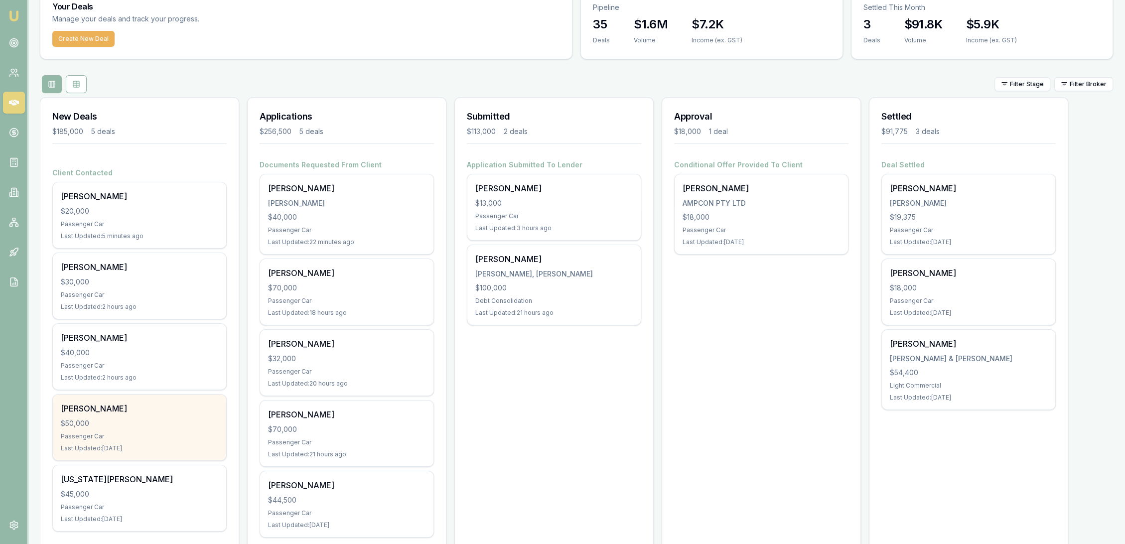
scroll to position [72, 0]
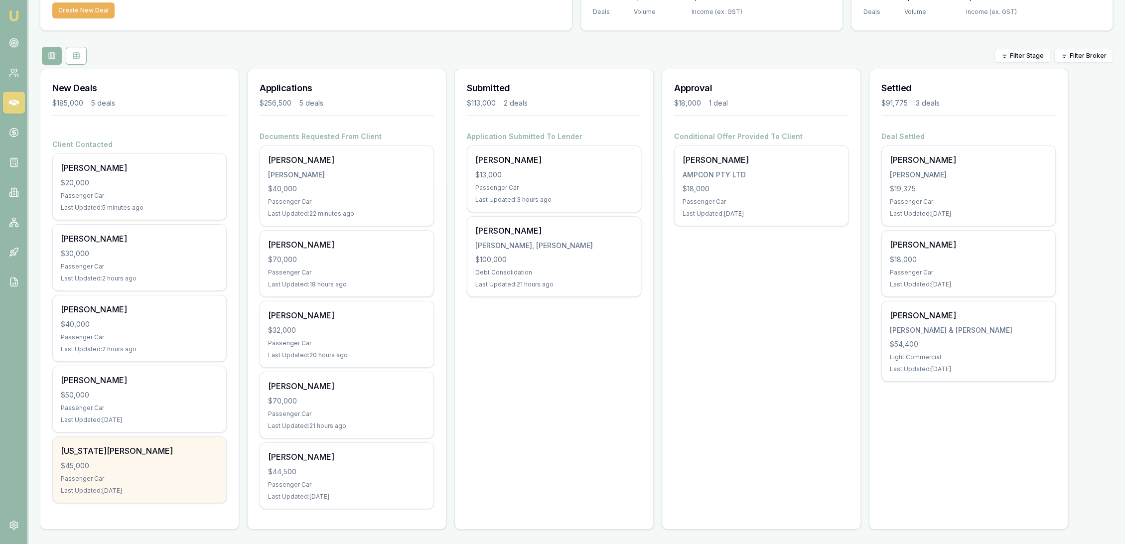
click at [149, 464] on div "$45,000" at bounding box center [139, 466] width 157 height 10
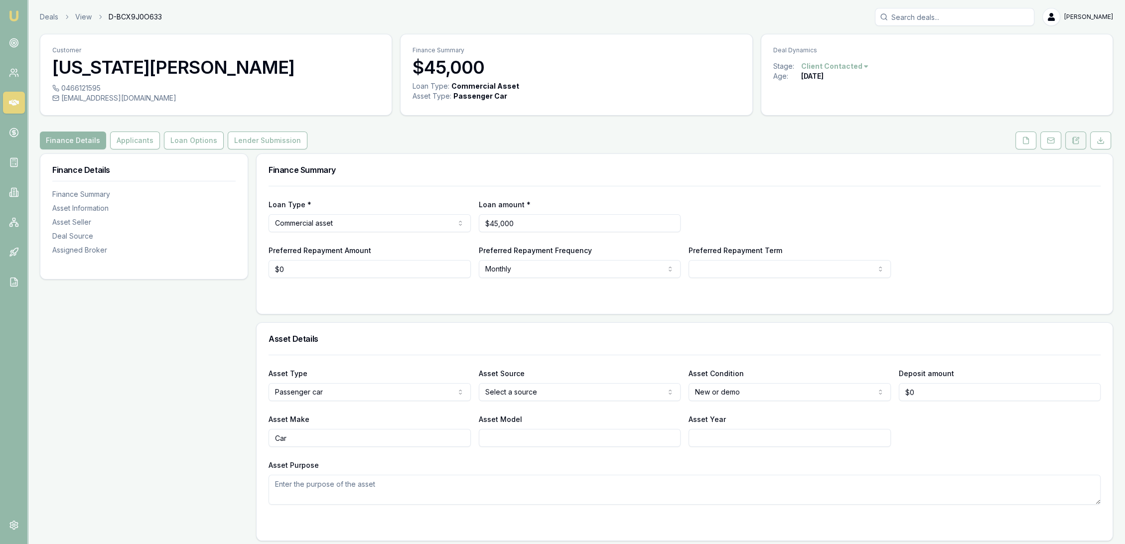
click at [1076, 137] on icon at bounding box center [1075, 140] width 5 height 6
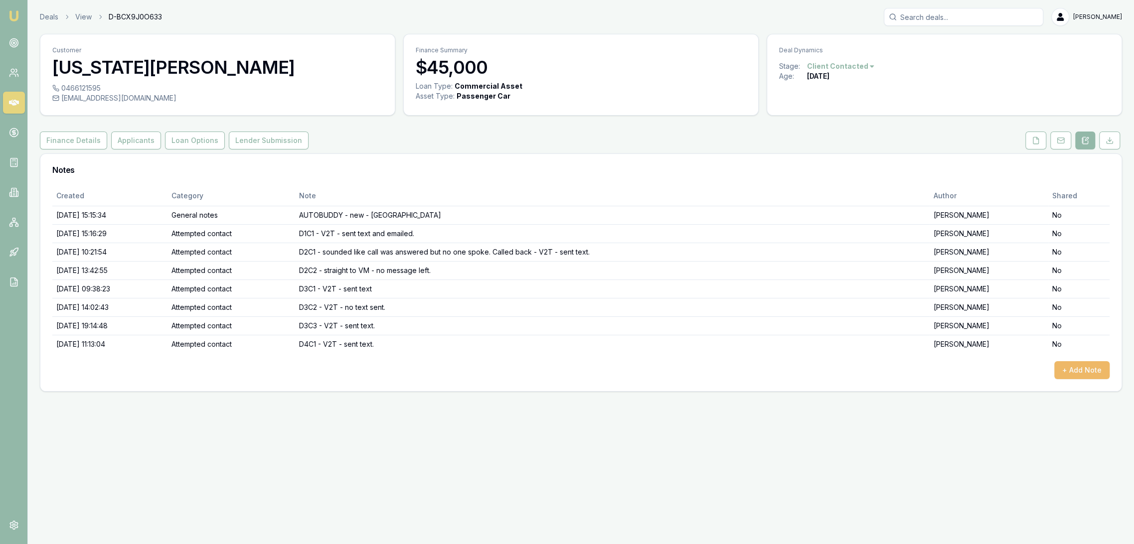
click at [1076, 363] on button "+ Add Note" at bounding box center [1081, 370] width 55 height 18
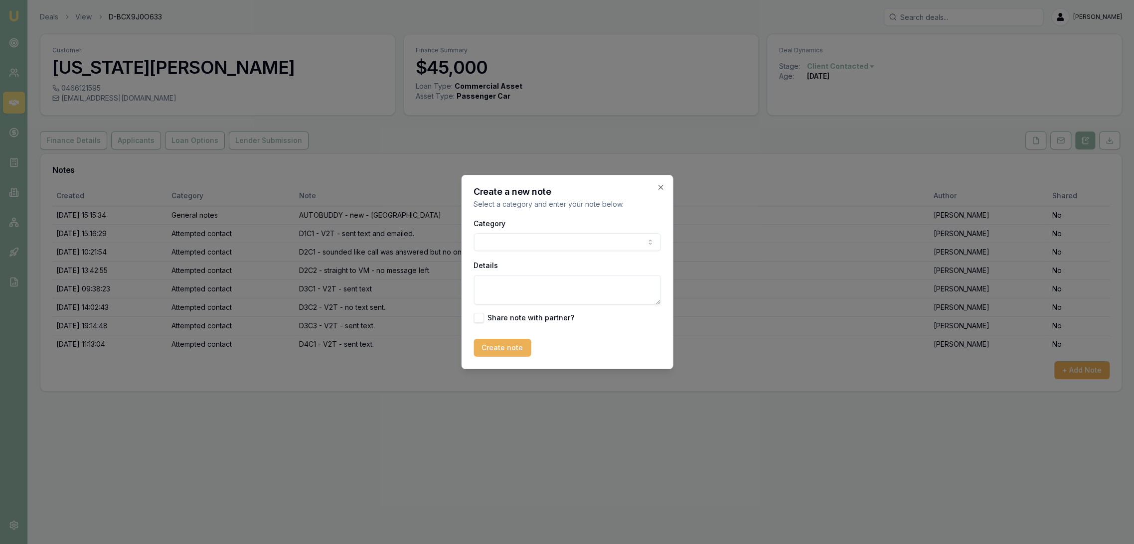
click at [550, 236] on body "Emu Broker Deals View D-BCX9J0O633 Robyn Adams Toggle Menu Customer Georgia Cla…" at bounding box center [567, 272] width 1134 height 544
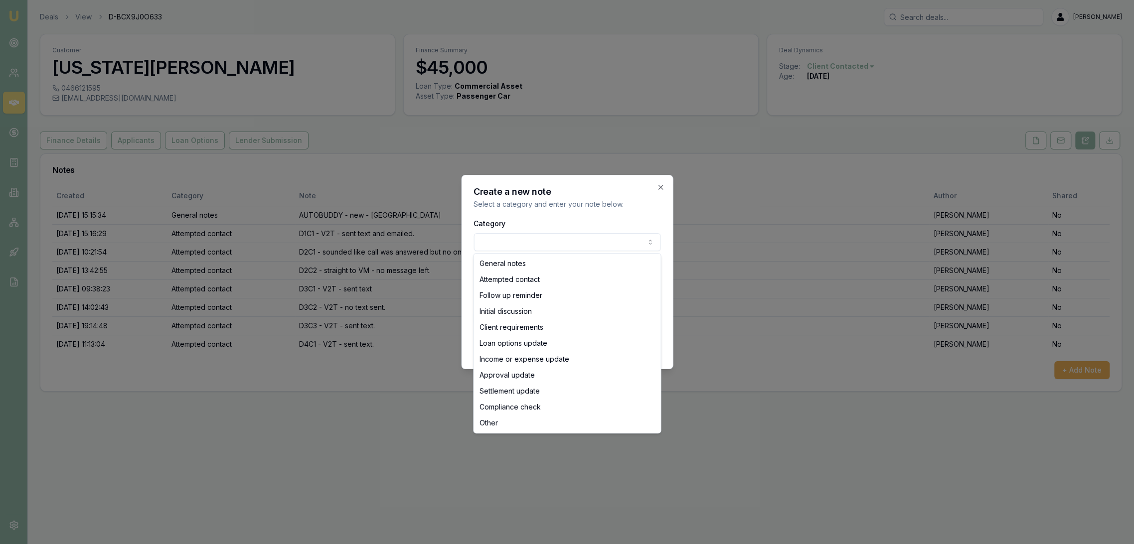
select select "ATTEMPTED_CONTACT"
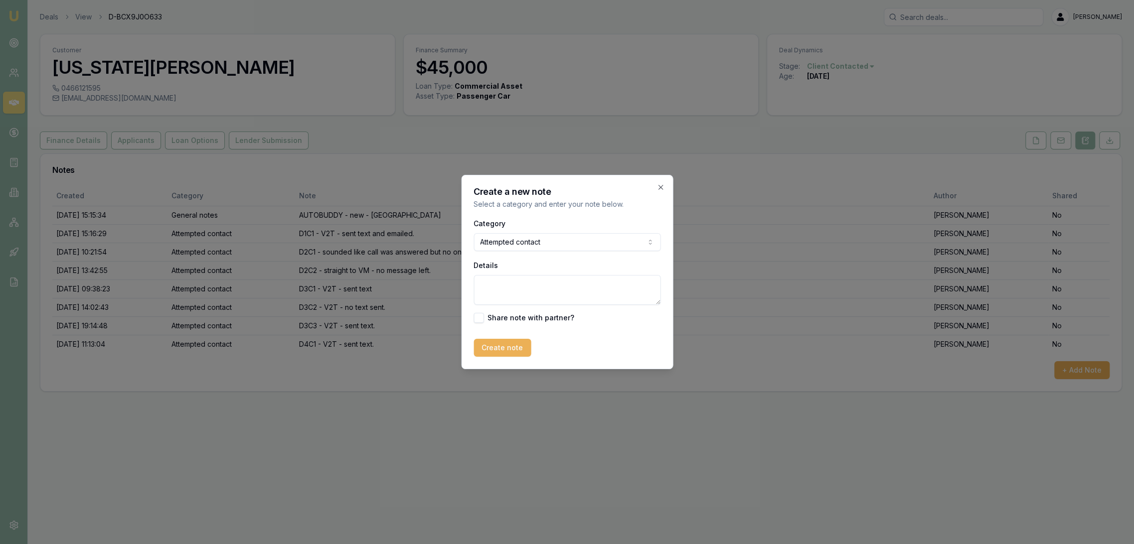
click at [505, 294] on textarea "Details" at bounding box center [566, 290] width 187 height 30
type textarea "d"
type textarea "D5C1 - V2T - sent text // CLOSING LEAD as no contact."
click at [484, 340] on button "Create note" at bounding box center [501, 348] width 57 height 18
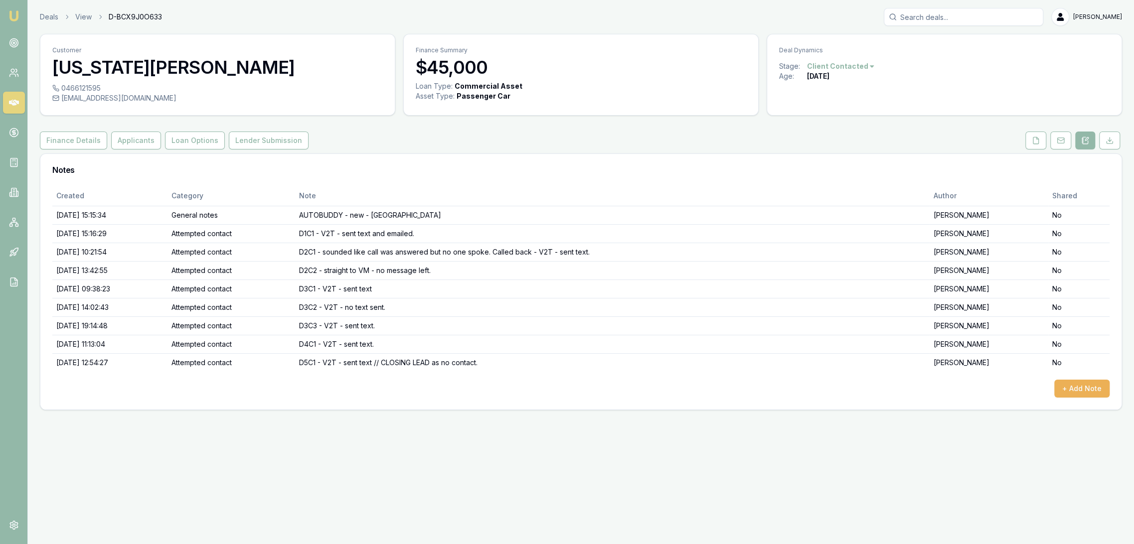
click at [853, 62] on html "Emu Broker Deals View D-BCX9J0O633 Robyn Adams Toggle Menu Customer Georgia Cla…" at bounding box center [567, 272] width 1134 height 544
click at [842, 183] on div "- No Contact" at bounding box center [838, 180] width 59 height 16
drag, startPoint x: 15, startPoint y: 15, endPoint x: 47, endPoint y: 5, distance: 33.4
click at [15, 15] on img at bounding box center [14, 16] width 12 height 12
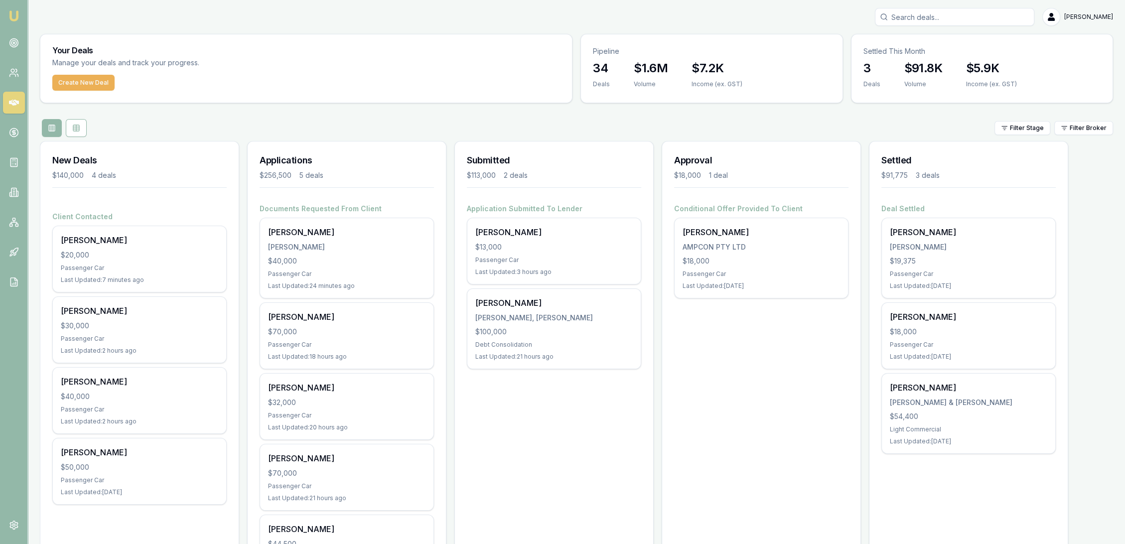
click at [939, 22] on input "Search deals" at bounding box center [954, 17] width 159 height 18
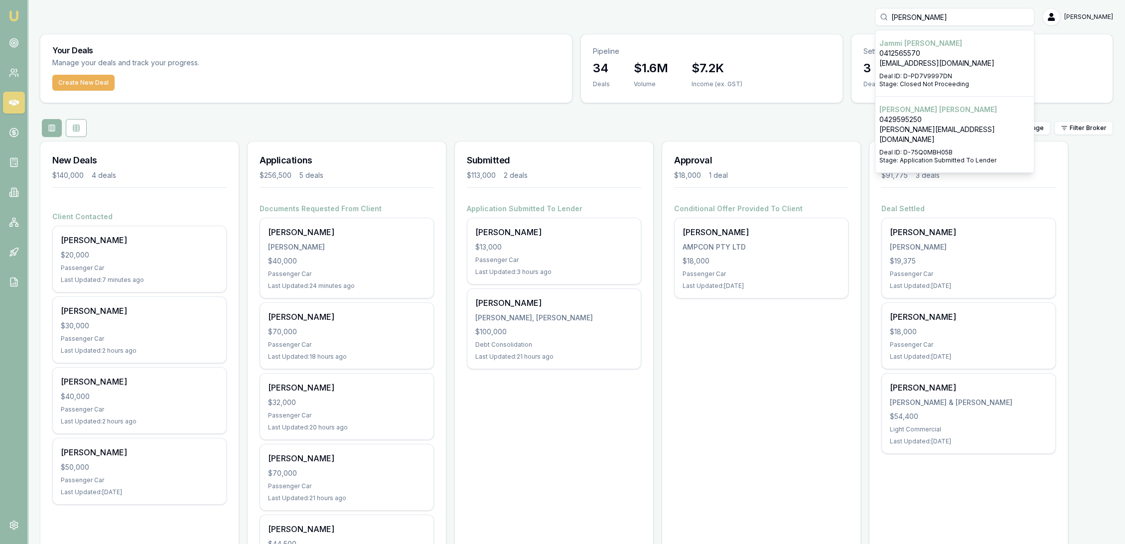
type input "[PERSON_NAME]"
click at [924, 61] on p "[EMAIL_ADDRESS][DOMAIN_NAME]" at bounding box center [955, 63] width 150 height 10
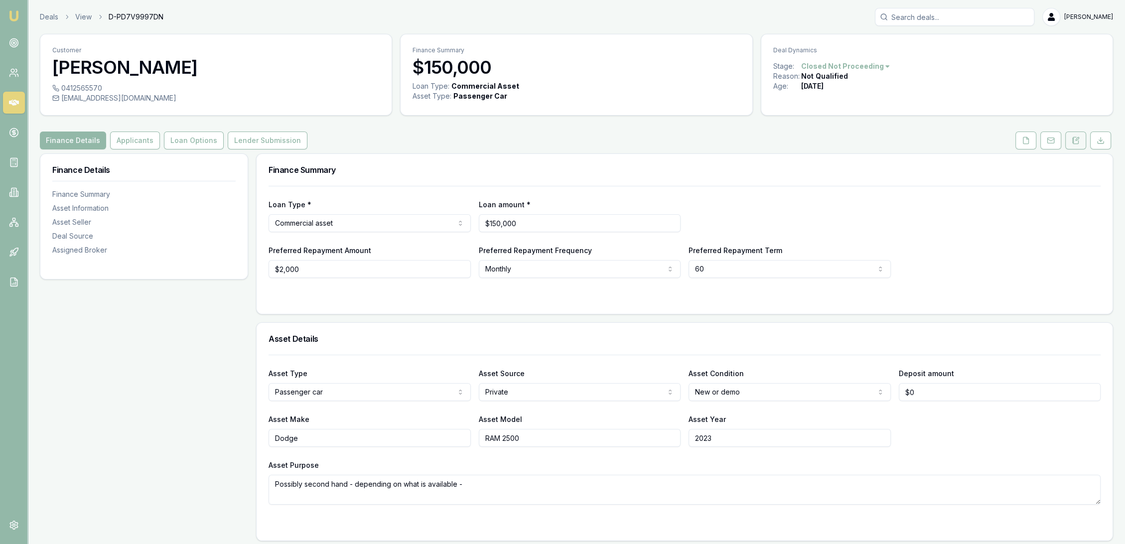
click at [1075, 140] on icon at bounding box center [1076, 141] width 8 height 8
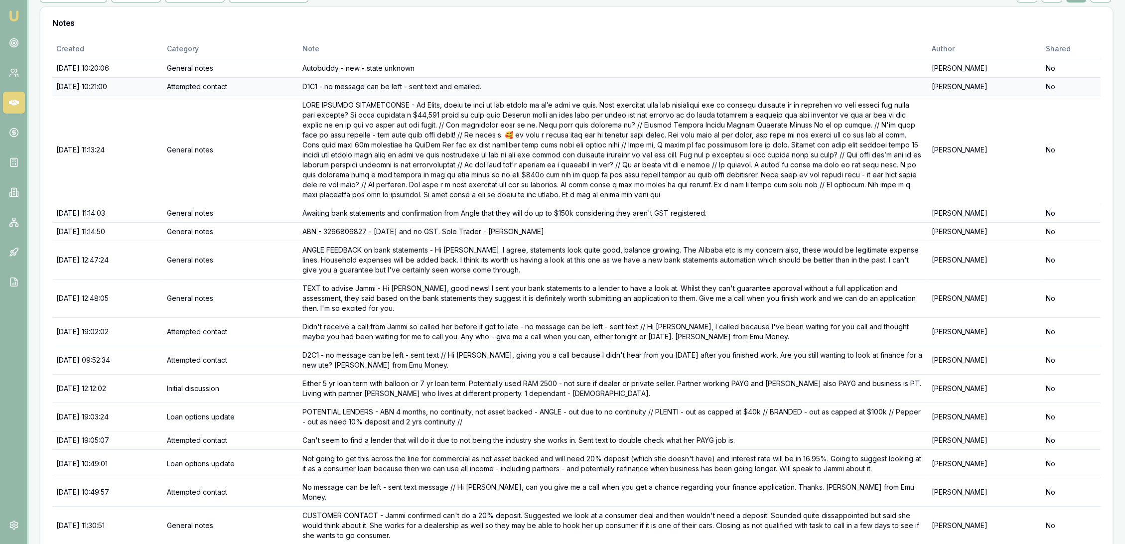
scroll to position [166, 0]
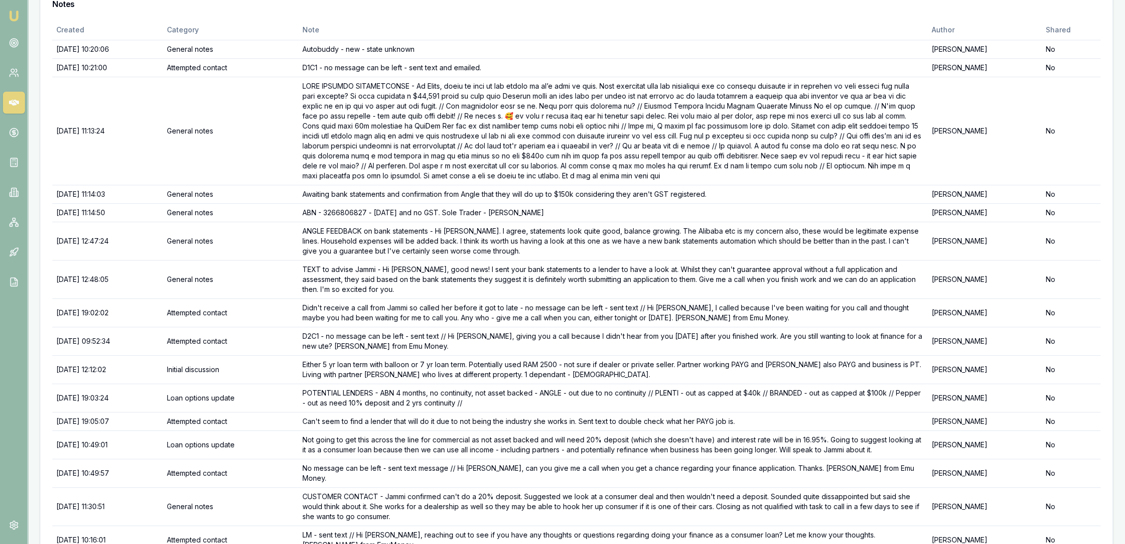
click at [16, 18] on img at bounding box center [14, 16] width 12 height 12
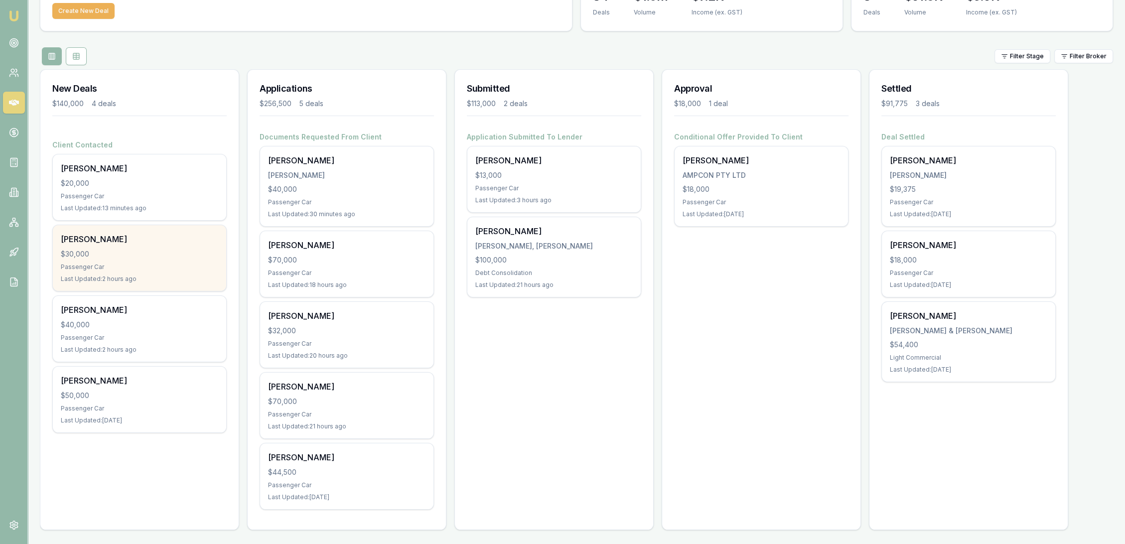
scroll to position [72, 0]
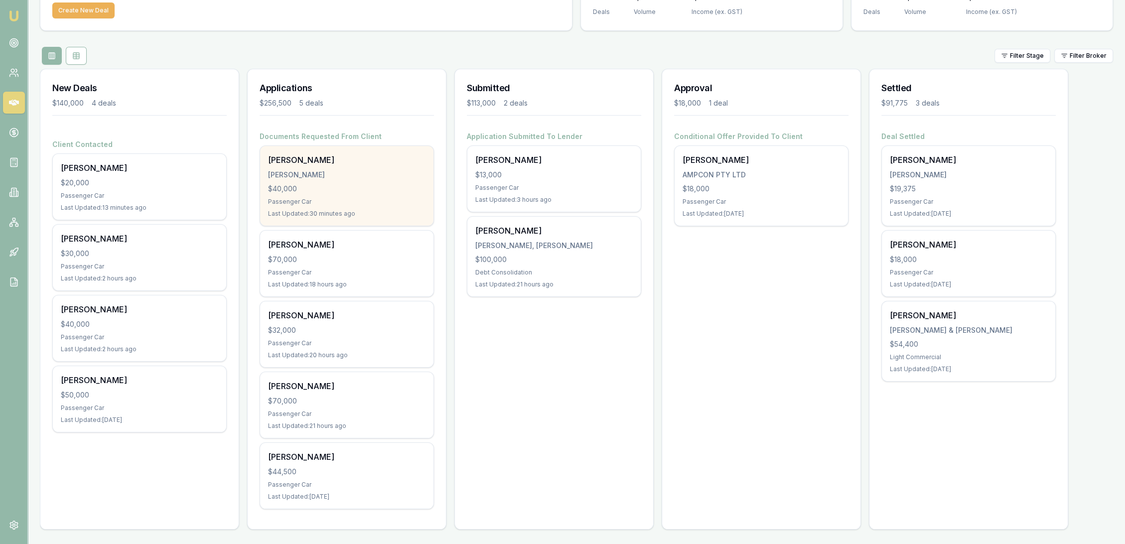
click at [317, 184] on div "$40,000" at bounding box center [346, 189] width 157 height 10
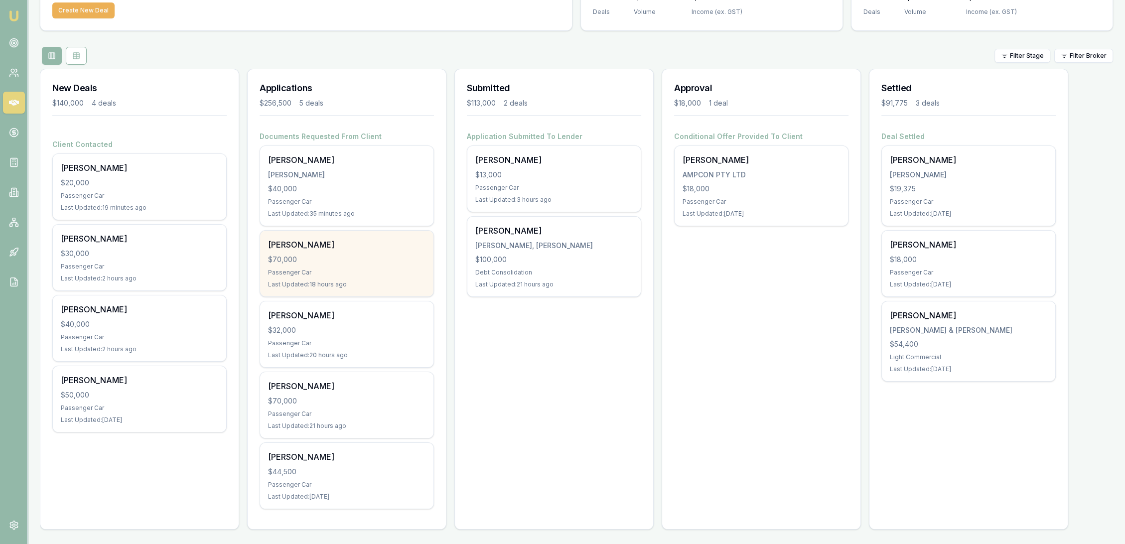
click at [338, 256] on div "$70,000" at bounding box center [346, 260] width 157 height 10
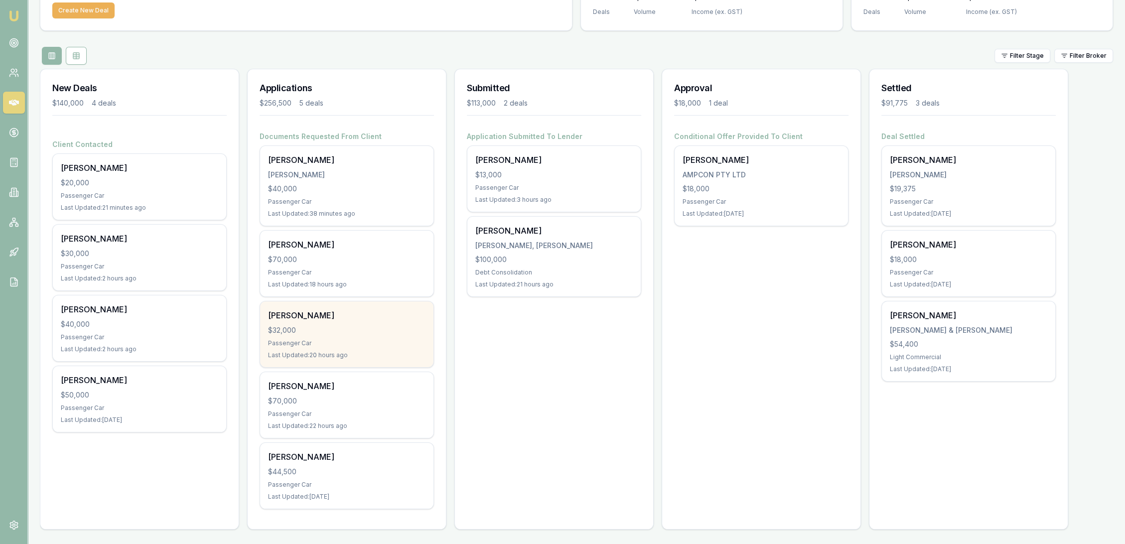
click at [322, 323] on div "Linda Garske $32,000 Passenger Car Last Updated: 20 hours ago" at bounding box center [346, 334] width 173 height 66
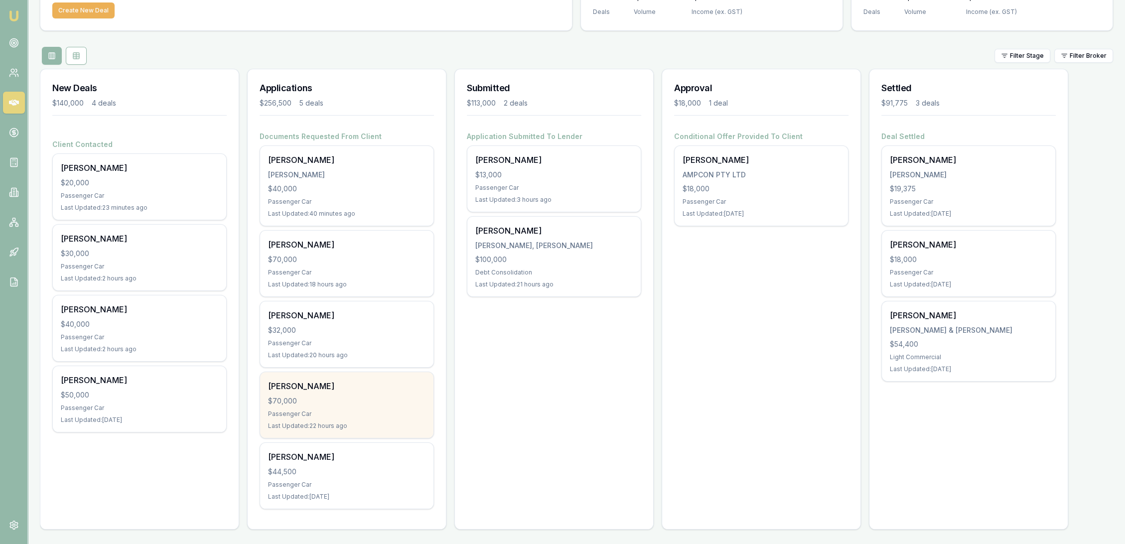
click at [304, 390] on div "Liam Browne" at bounding box center [346, 386] width 157 height 12
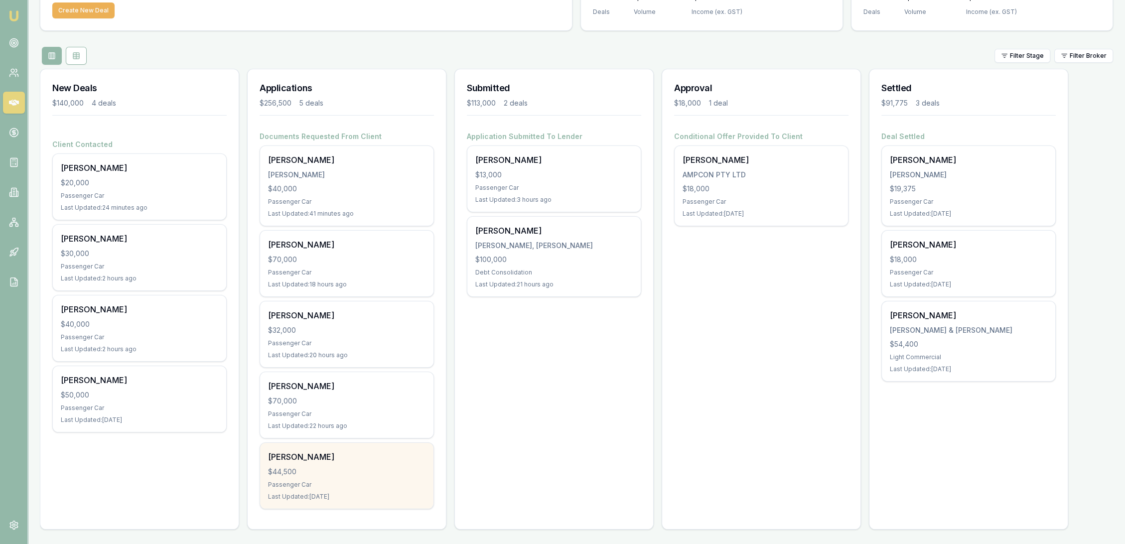
click at [334, 471] on div "$44,500" at bounding box center [346, 472] width 157 height 10
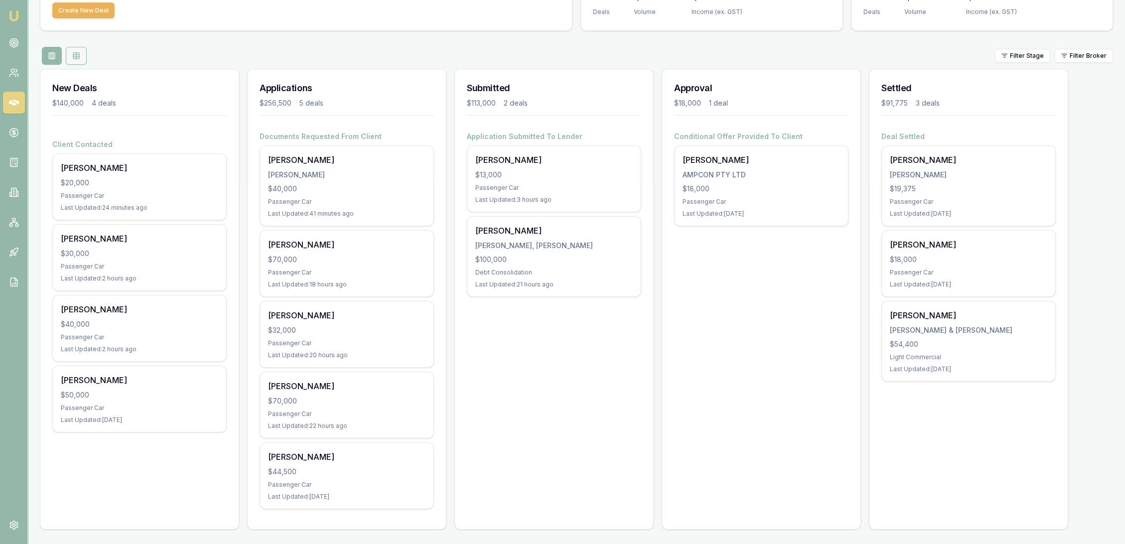
click at [81, 55] on button at bounding box center [76, 56] width 21 height 18
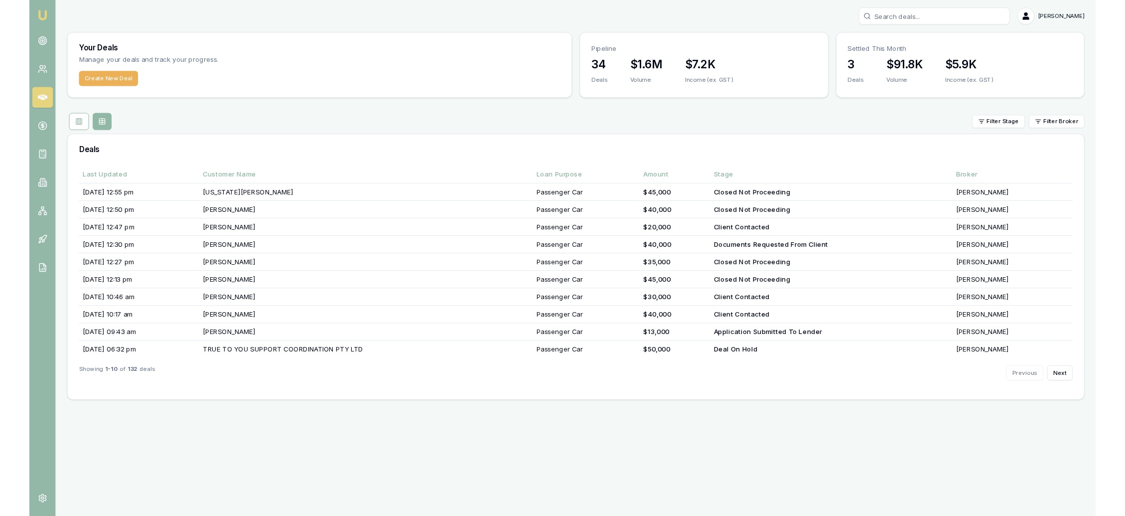
scroll to position [0, 0]
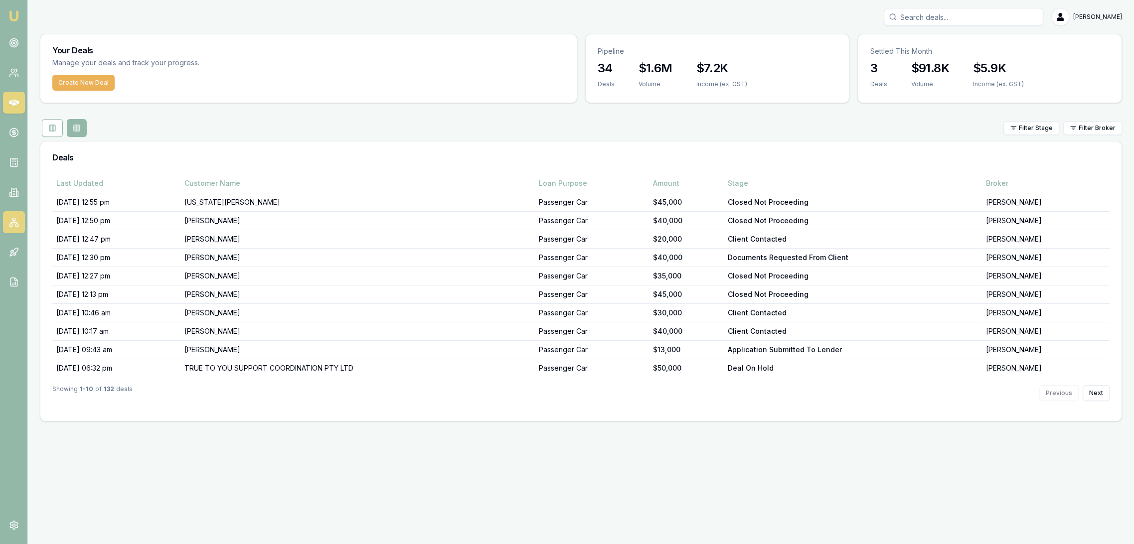
click at [15, 217] on link at bounding box center [14, 222] width 22 height 22
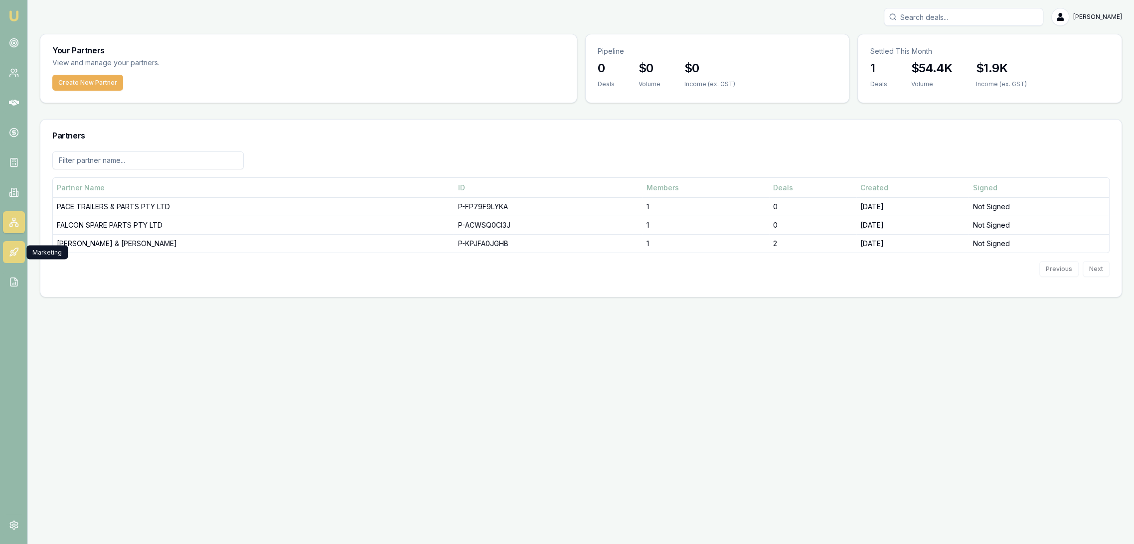
click at [12, 248] on icon at bounding box center [14, 252] width 10 height 10
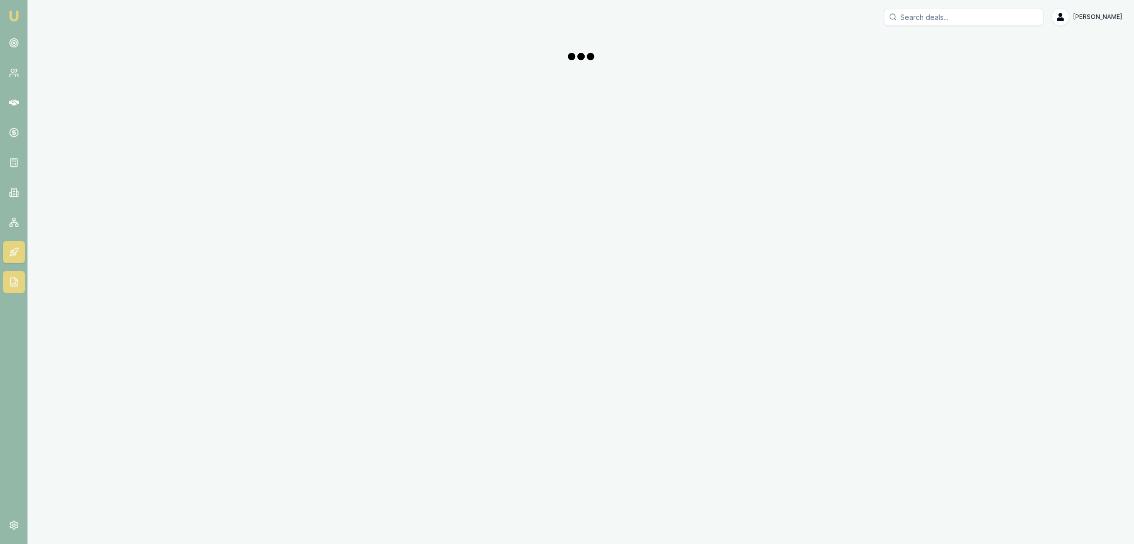
click at [10, 282] on icon at bounding box center [13, 282] width 6 height 8
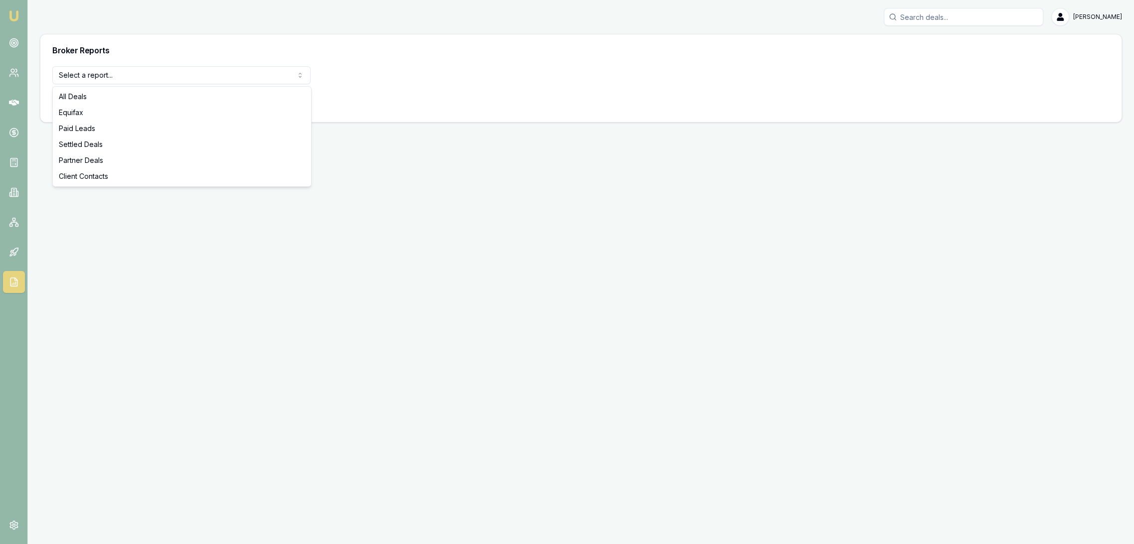
click at [148, 83] on body "Emu Broker Robyn Adams Toggle Menu Broker Reports Select a report... All Deals …" at bounding box center [567, 272] width 1134 height 544
click at [144, 76] on html "Emu Broker Robyn Adams Toggle Menu Broker Reports Select a report... All Deals …" at bounding box center [567, 272] width 1134 height 544
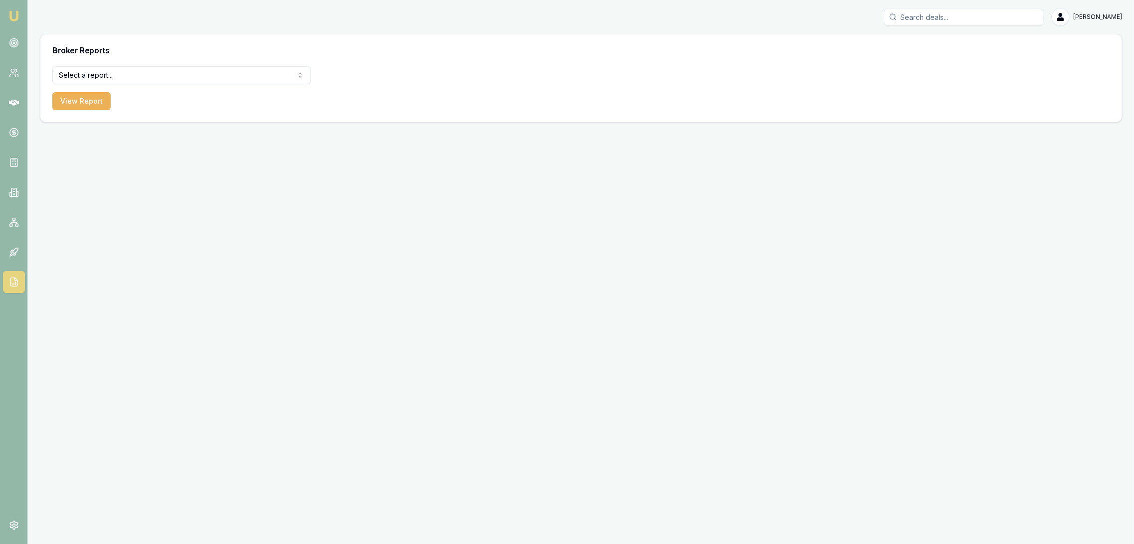
click at [131, 78] on html "Emu Broker Robyn Adams Toggle Menu Broker Reports Select a report... All Deals …" at bounding box center [567, 272] width 1134 height 544
click at [72, 96] on button "View Report" at bounding box center [81, 101] width 58 height 18
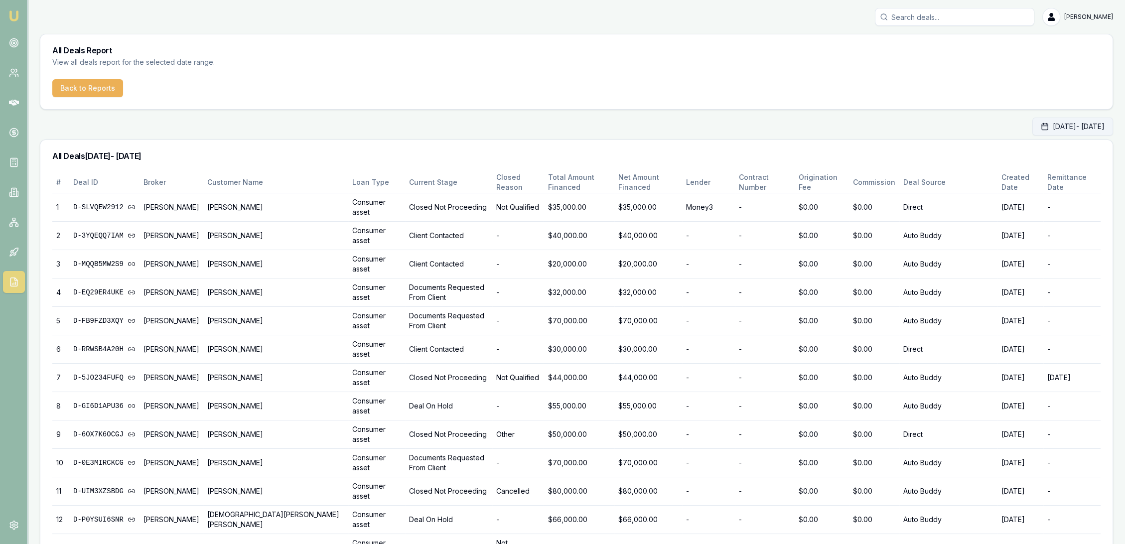
click at [1033, 128] on button "Sep 01, 2025 - Sep 30, 2025" at bounding box center [1073, 127] width 81 height 18
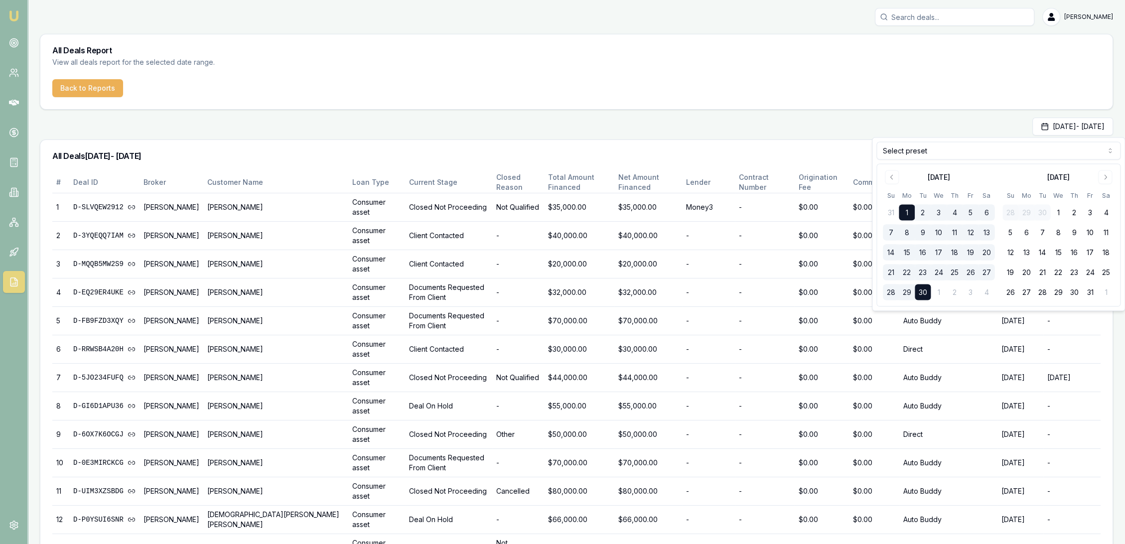
click at [902, 269] on button "22" at bounding box center [907, 273] width 16 height 16
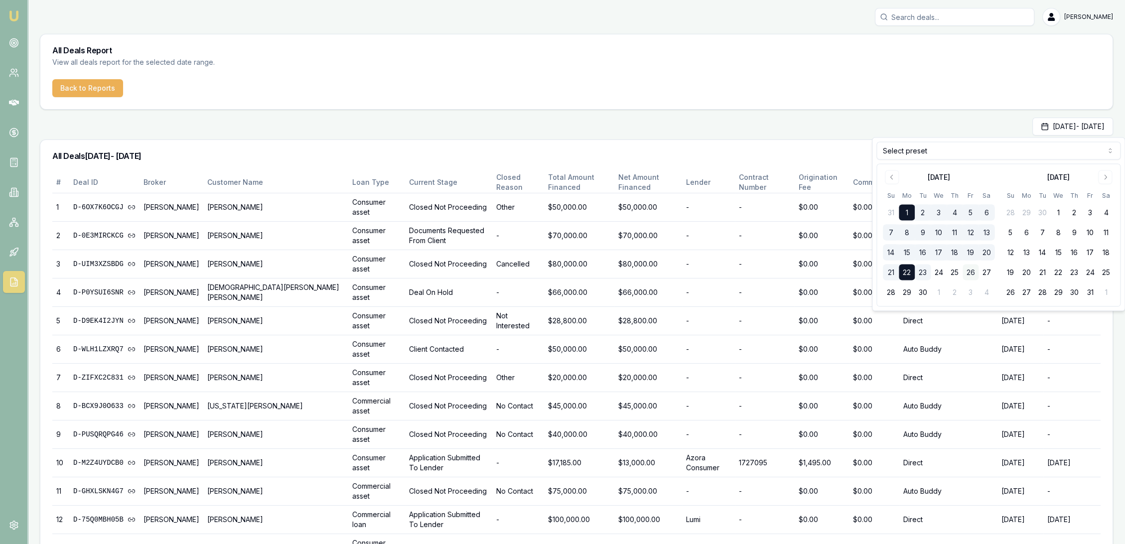
click at [976, 270] on button "26" at bounding box center [971, 273] width 16 height 16
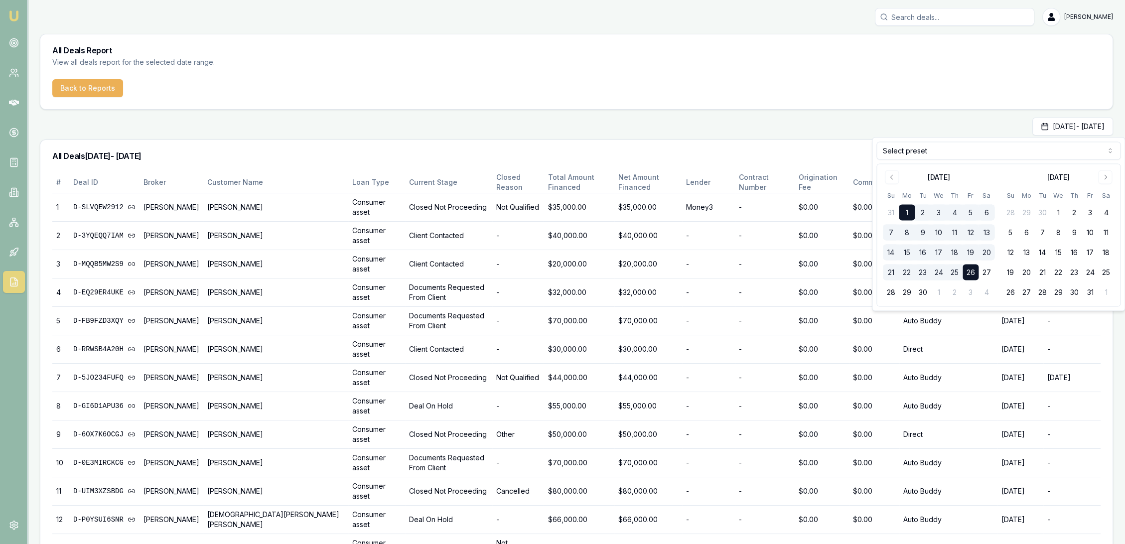
click at [972, 269] on button "26" at bounding box center [971, 273] width 16 height 16
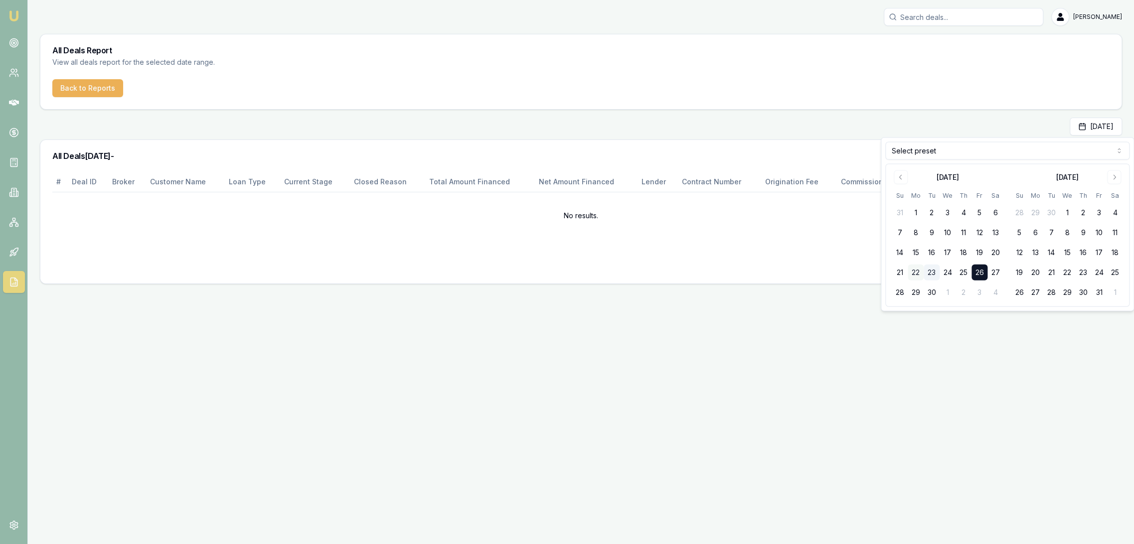
click at [917, 268] on button "22" at bounding box center [915, 273] width 16 height 16
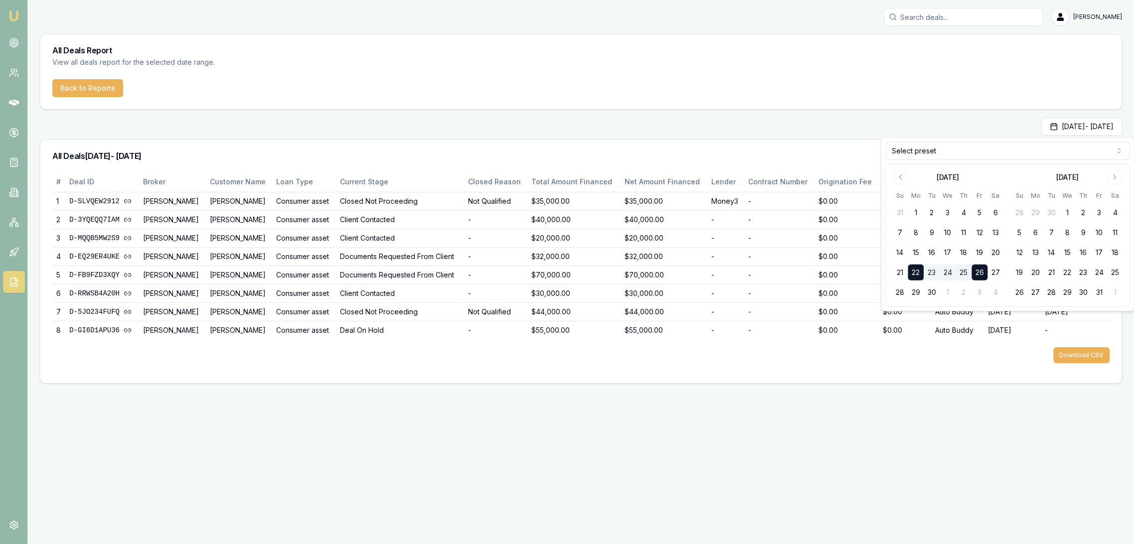
click at [988, 360] on div "Download CSV" at bounding box center [580, 355] width 1057 height 32
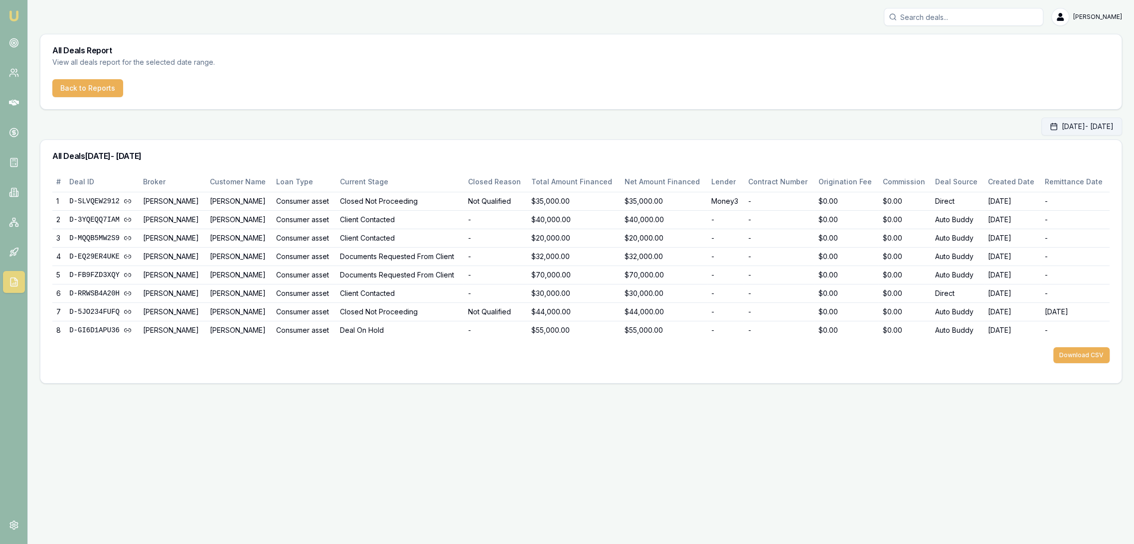
click at [1049, 121] on button "Sep 22, 2025 - Sep 26, 2025" at bounding box center [1081, 127] width 81 height 18
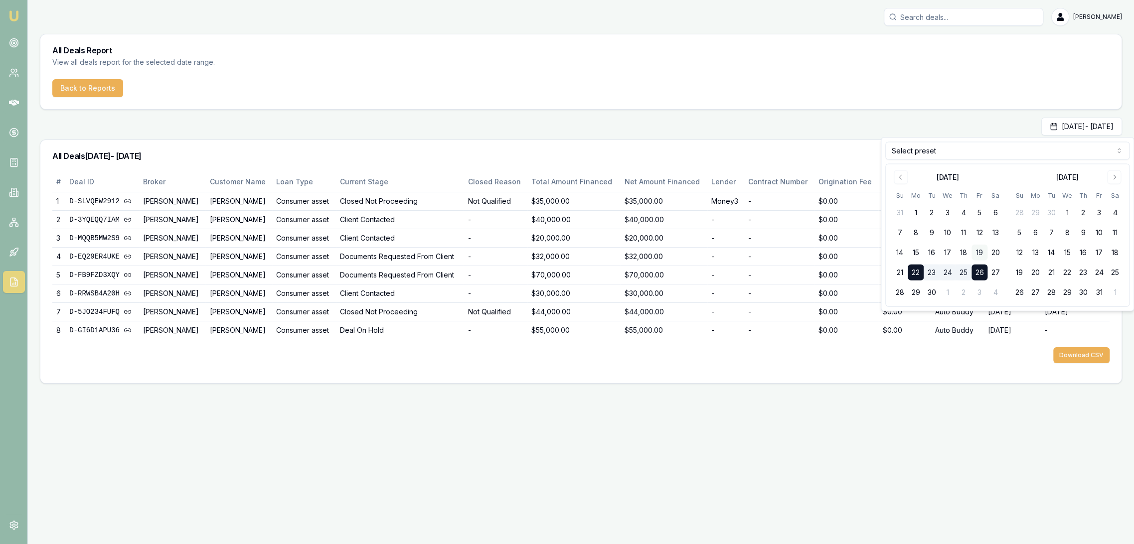
click at [979, 246] on button "19" at bounding box center [979, 253] width 16 height 16
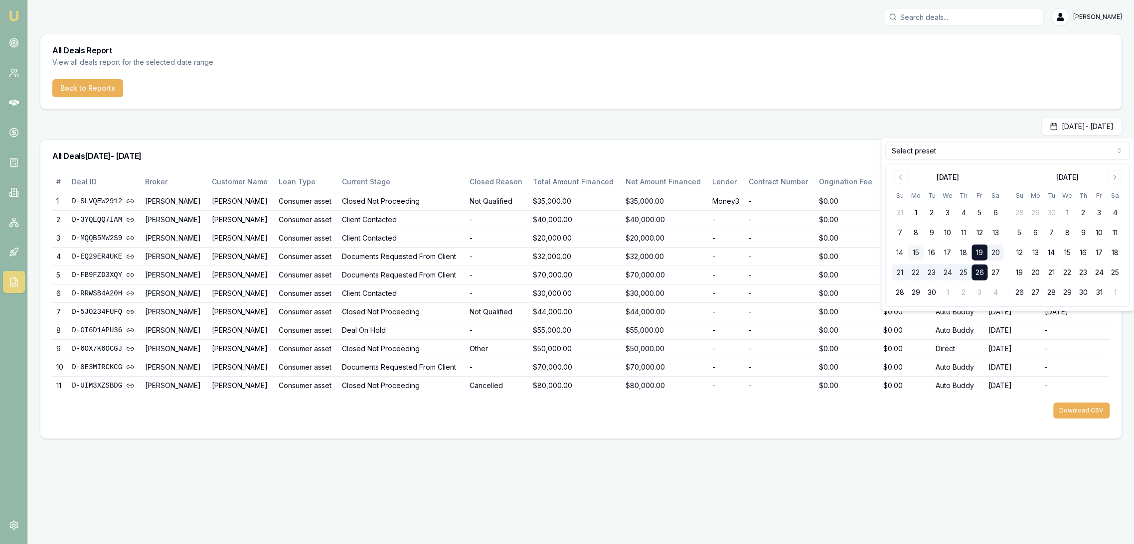
click at [909, 246] on button "15" at bounding box center [915, 253] width 16 height 16
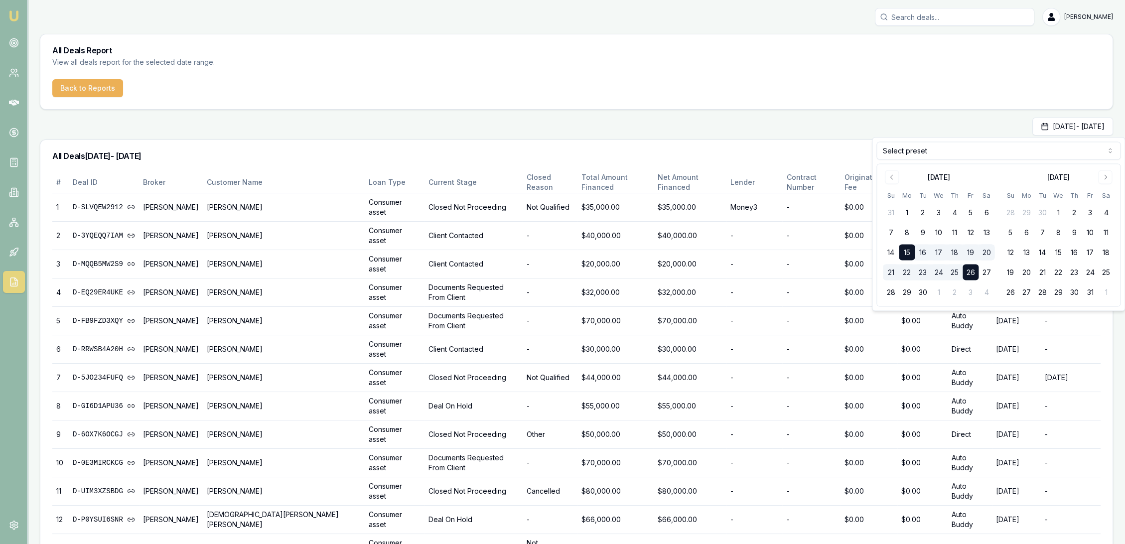
click at [909, 248] on button "15" at bounding box center [907, 253] width 16 height 16
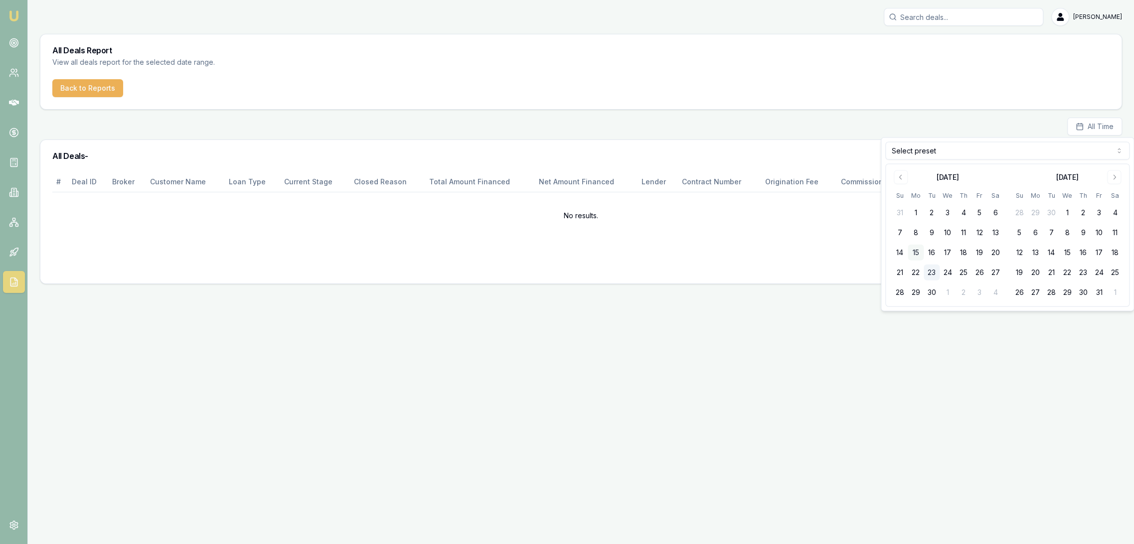
click at [917, 249] on button "15" at bounding box center [915, 253] width 16 height 16
click at [979, 248] on button "19" at bounding box center [979, 253] width 16 height 16
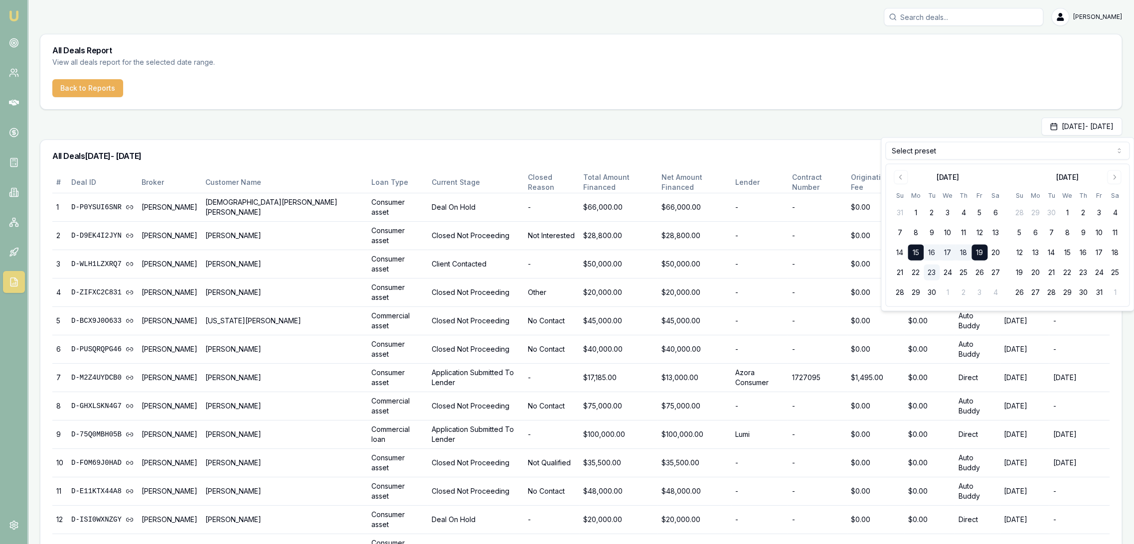
click at [756, 144] on div "All Deals 15/09/2025 - 19/09/2025" at bounding box center [580, 156] width 1081 height 32
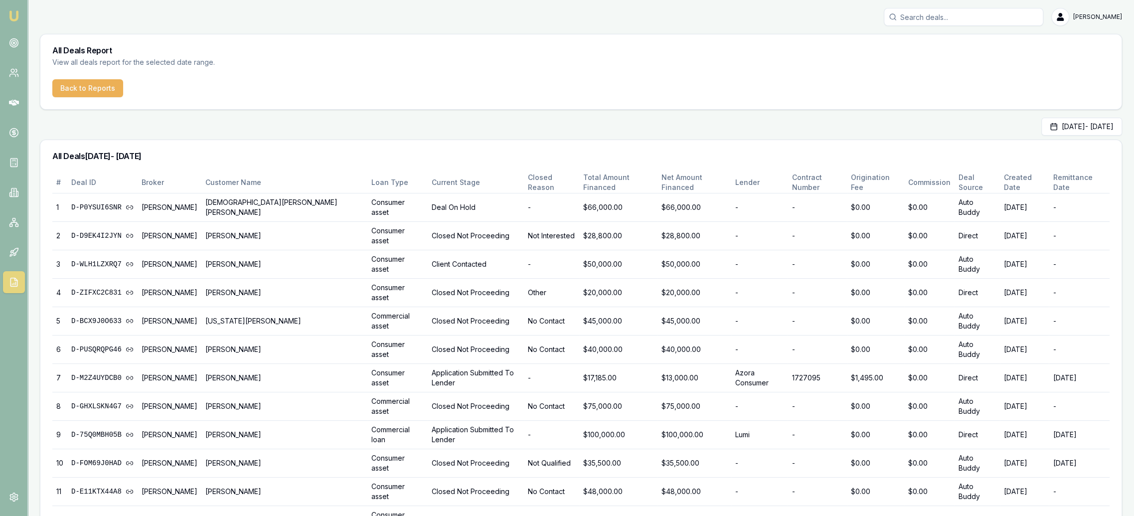
click at [9, 18] on img at bounding box center [14, 16] width 12 height 12
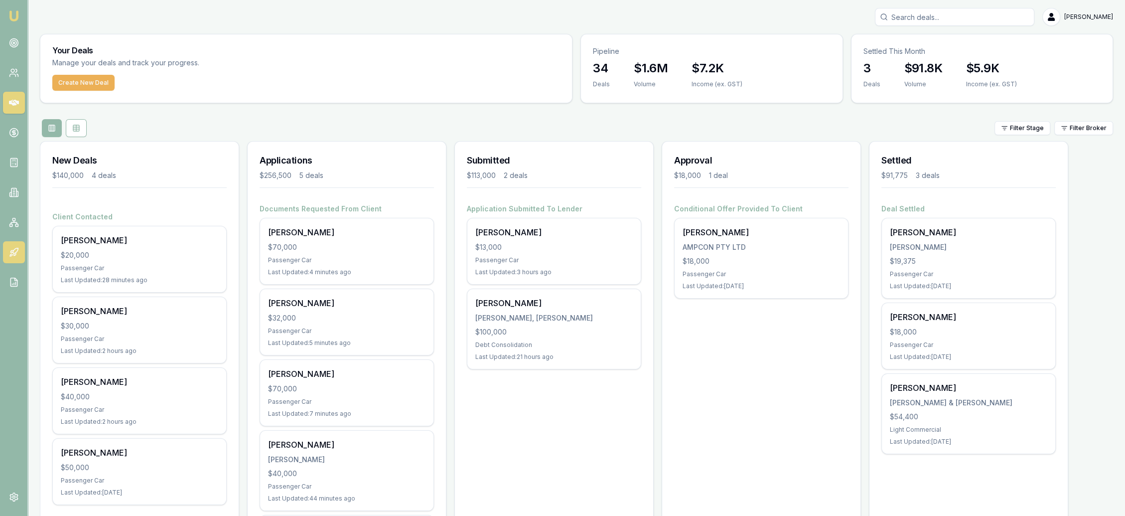
click at [14, 250] on icon at bounding box center [14, 250] width 5 height 5
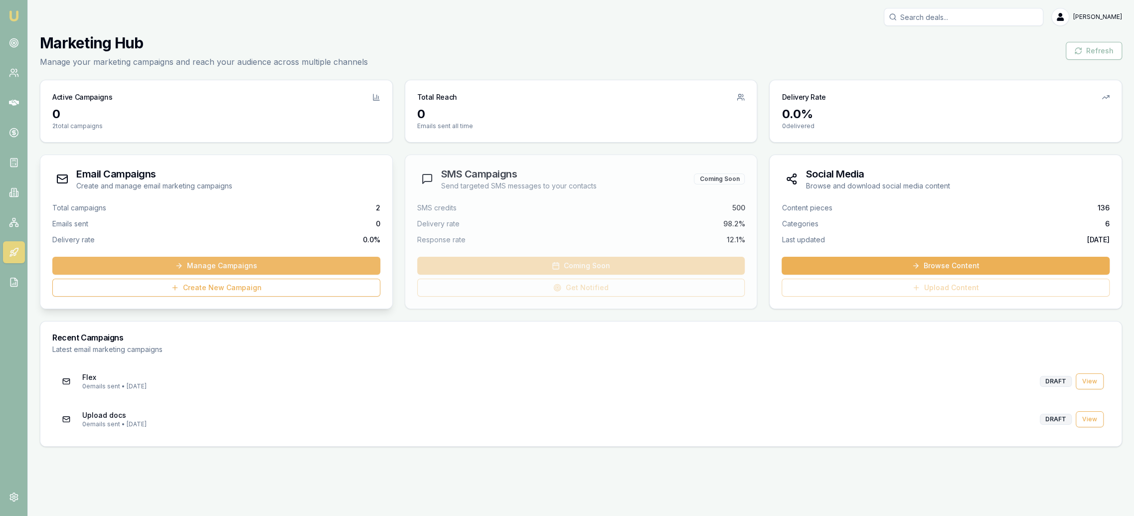
click at [212, 264] on link "Manage Campaigns" at bounding box center [216, 266] width 328 height 18
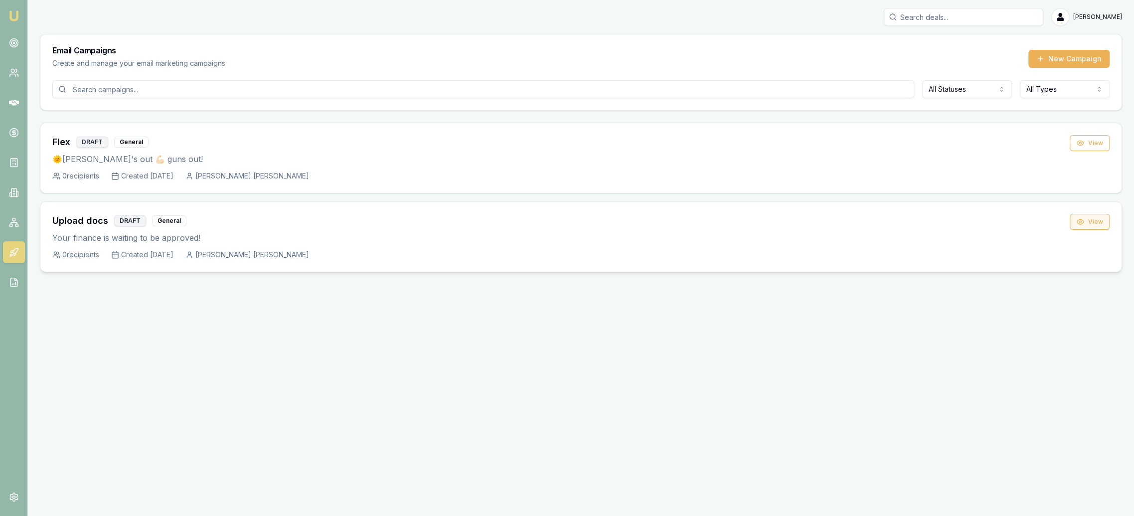
click at [1099, 217] on button "View" at bounding box center [1089, 222] width 40 height 16
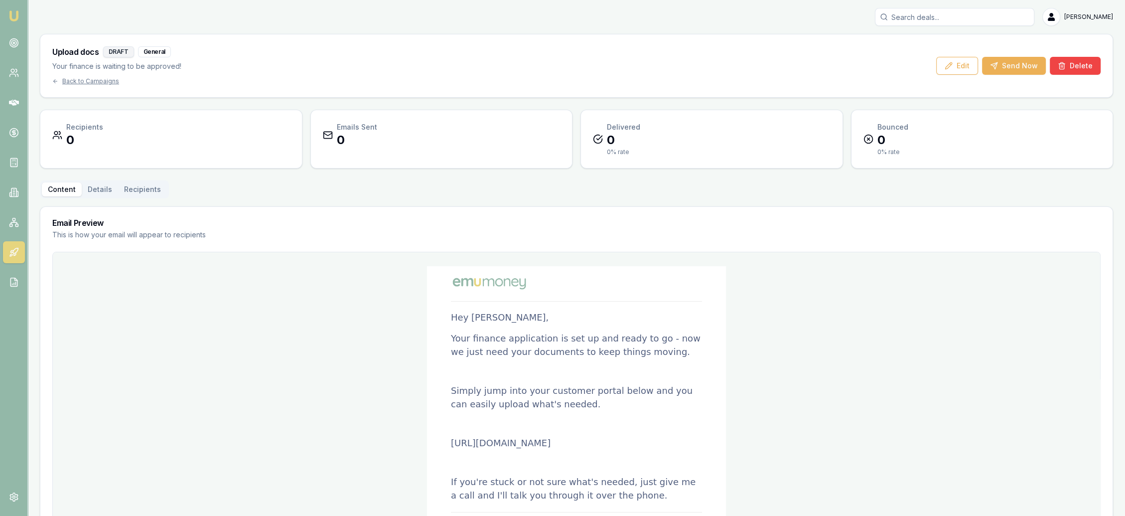
click at [14, 252] on icon at bounding box center [14, 252] width 10 height 10
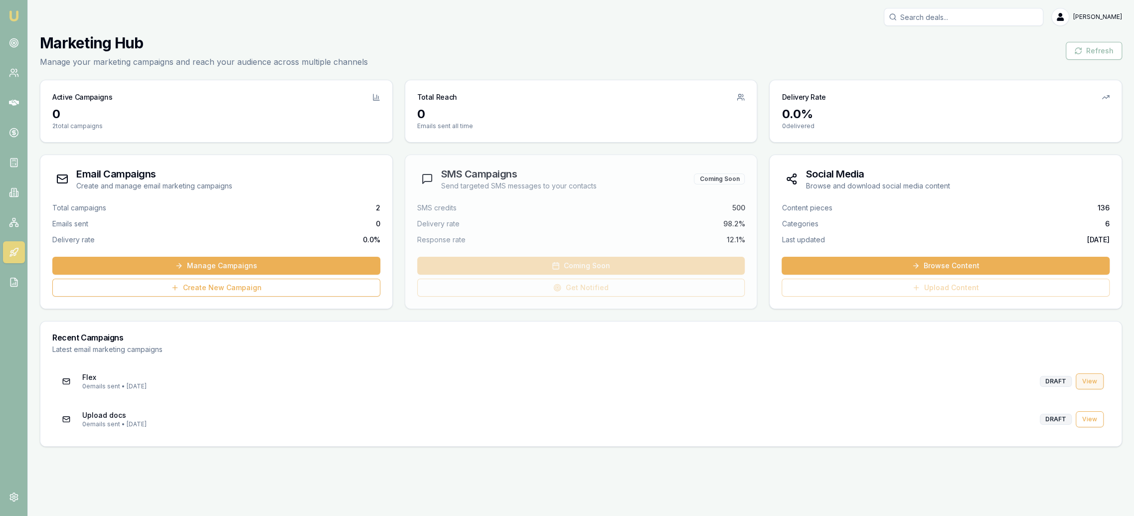
click at [1083, 382] on link "View" at bounding box center [1089, 381] width 28 height 16
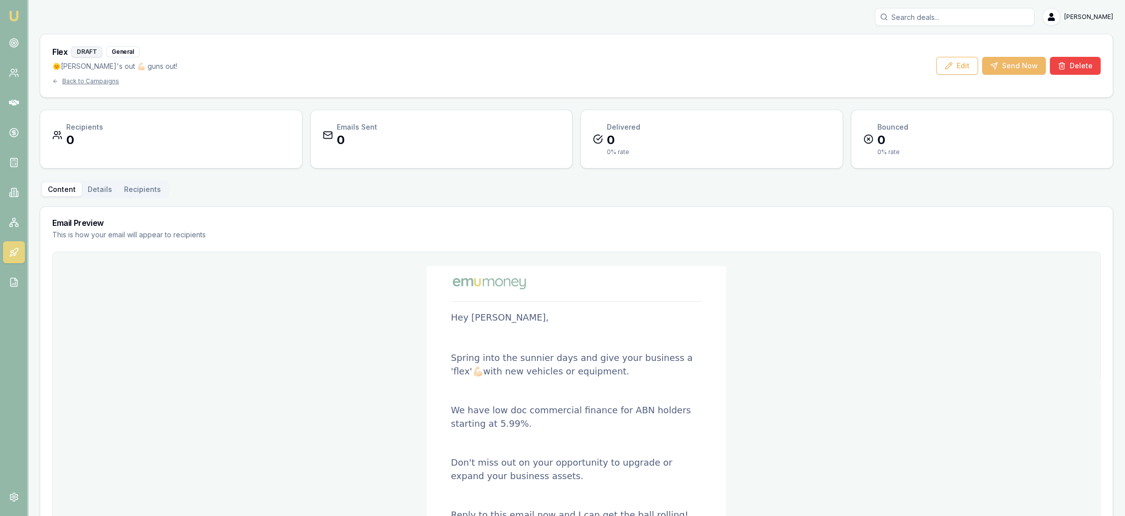
click at [999, 71] on button "Send Now" at bounding box center [1014, 66] width 64 height 18
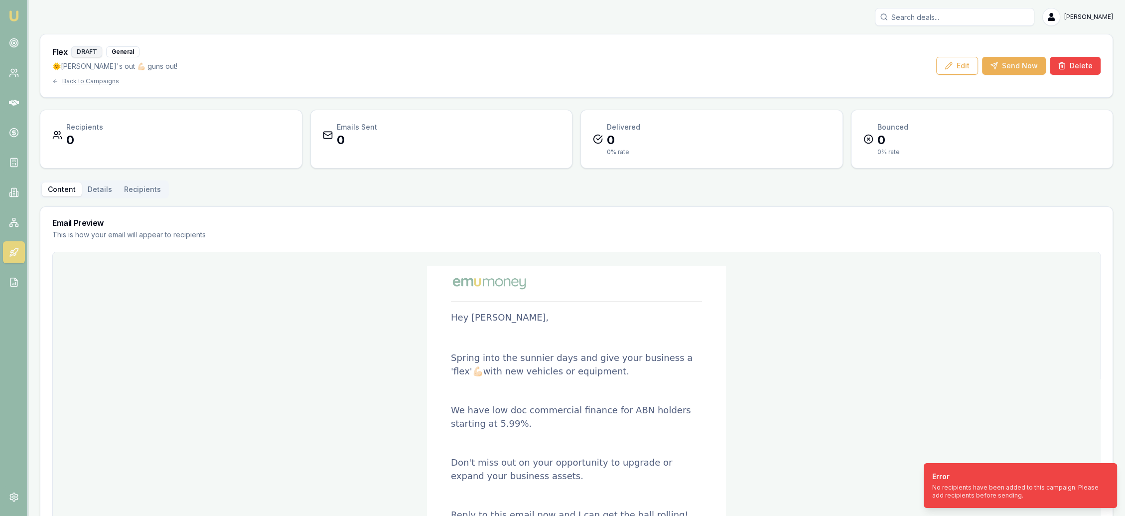
click at [875, 294] on td "Hey John Doe, Spring into the sunnier days and give your business a 'flex'💪🏻wit…" at bounding box center [576, 488] width 1039 height 465
click at [963, 65] on button "Edit" at bounding box center [957, 66] width 42 height 18
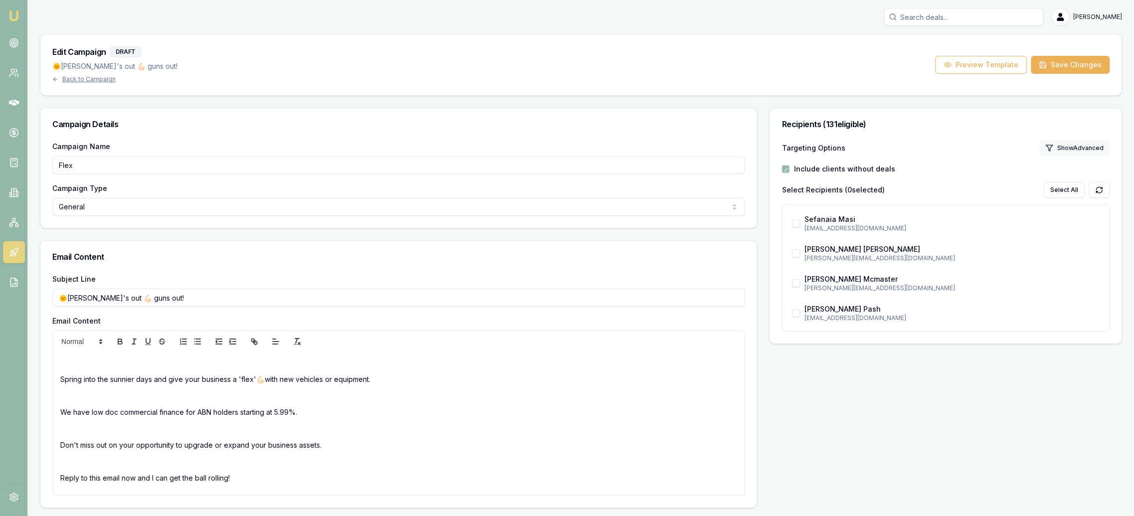
click at [1065, 147] on button "Show Advanced" at bounding box center [1074, 148] width 70 height 16
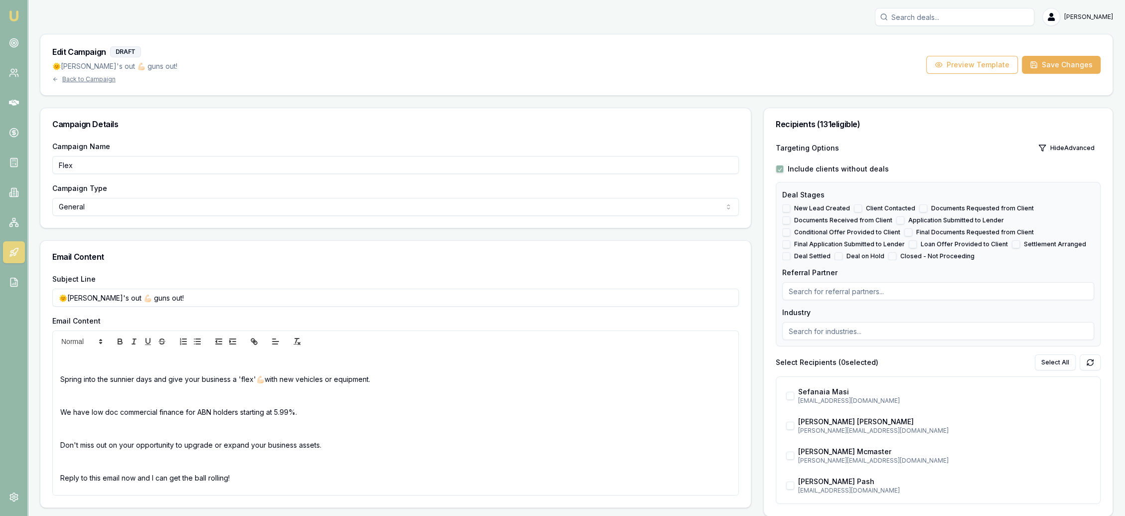
click at [820, 328] on input at bounding box center [938, 331] width 312 height 18
click at [1069, 66] on button "Save Changes" at bounding box center [1061, 65] width 79 height 18
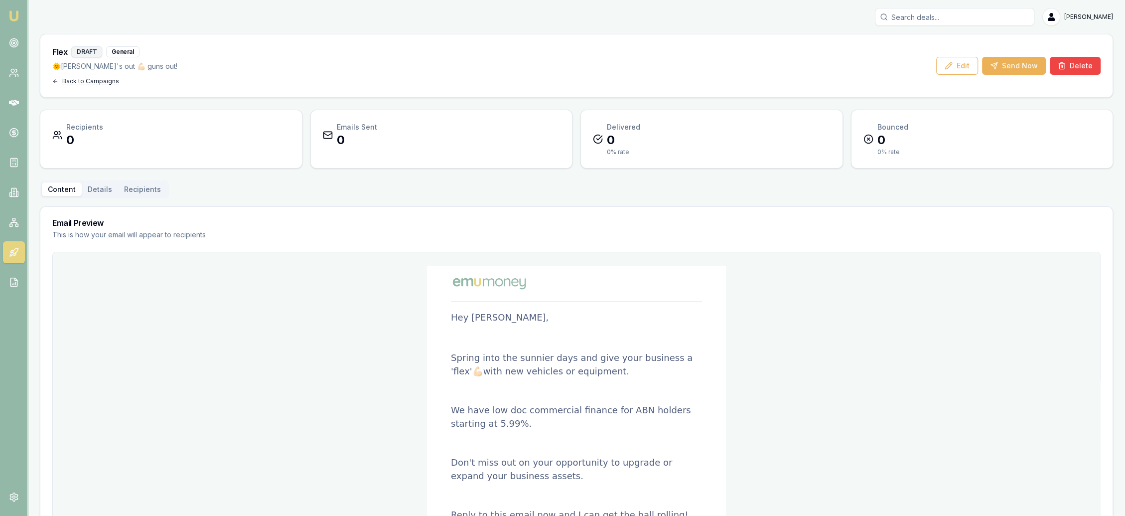
click at [95, 80] on div "Back to Campaigns" at bounding box center [114, 81] width 125 height 8
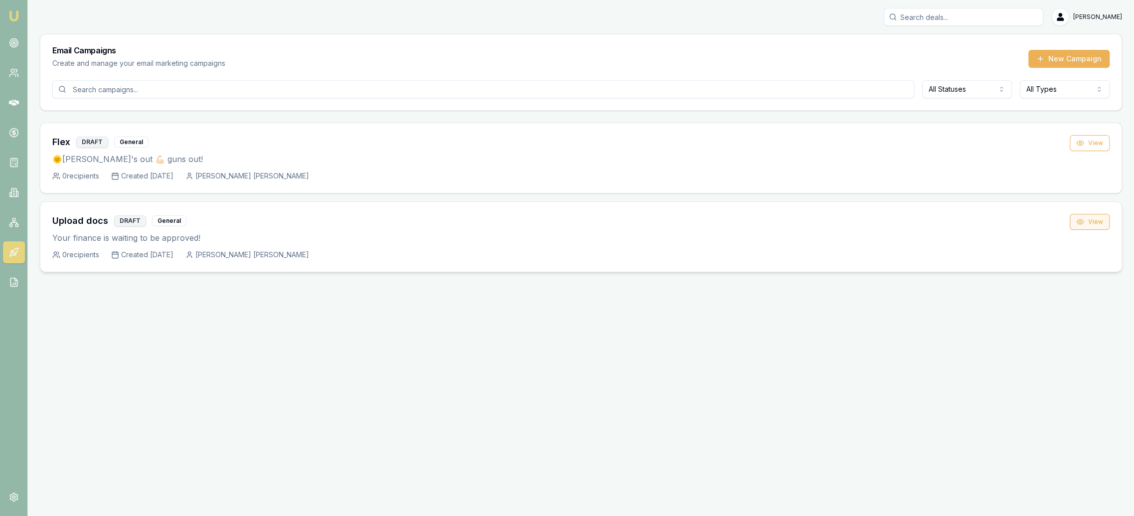
click at [1099, 219] on button "View" at bounding box center [1089, 222] width 40 height 16
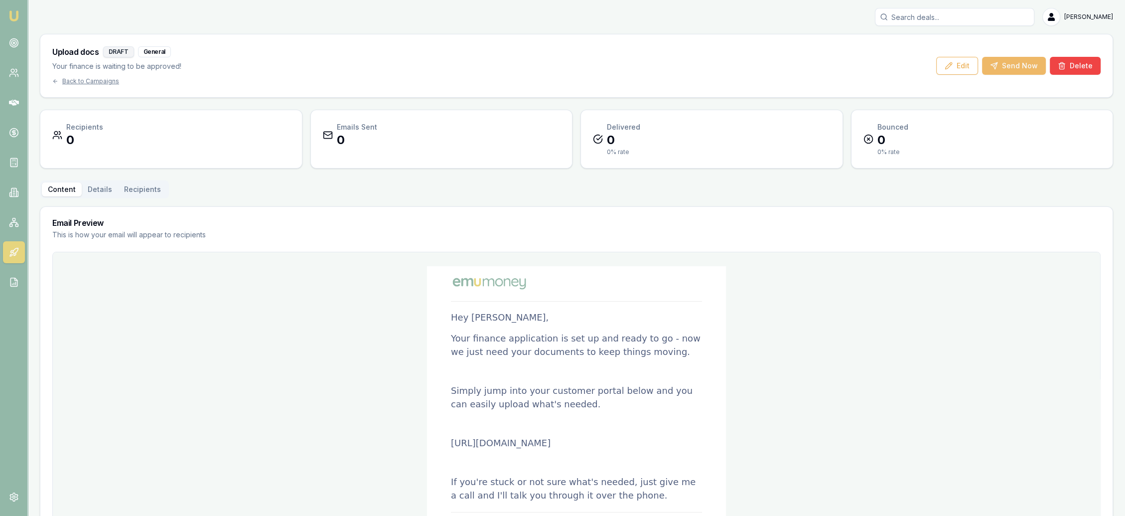
click at [1025, 64] on button "Send Now" at bounding box center [1014, 66] width 64 height 18
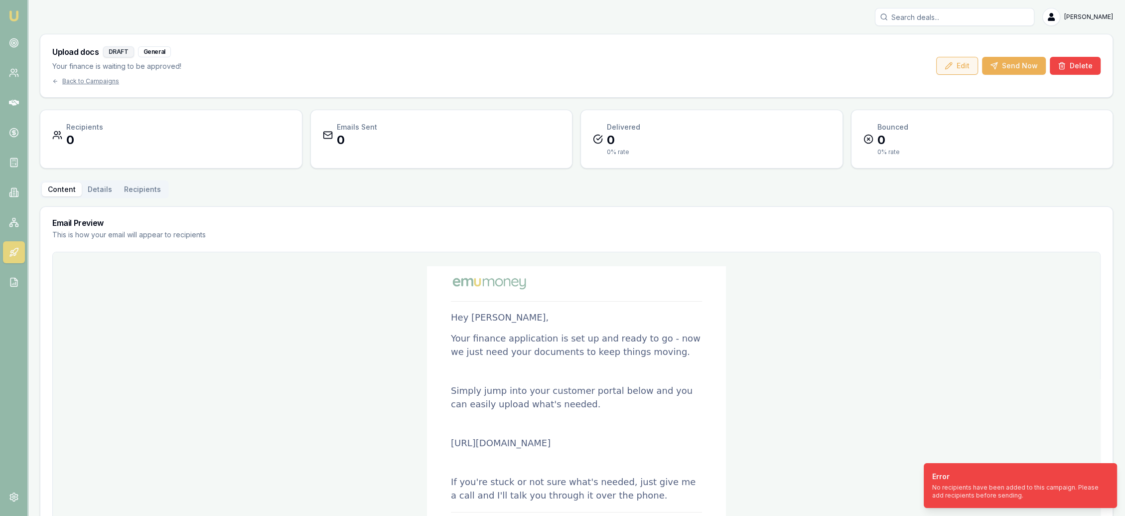
click at [961, 59] on button "Edit" at bounding box center [957, 66] width 42 height 18
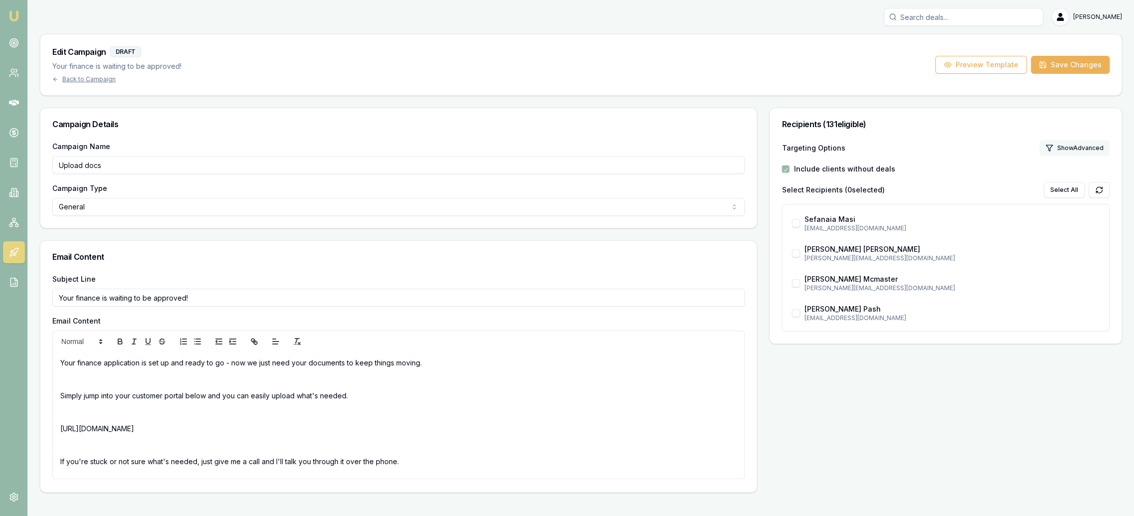
click at [1068, 144] on button "Show Advanced" at bounding box center [1074, 148] width 70 height 16
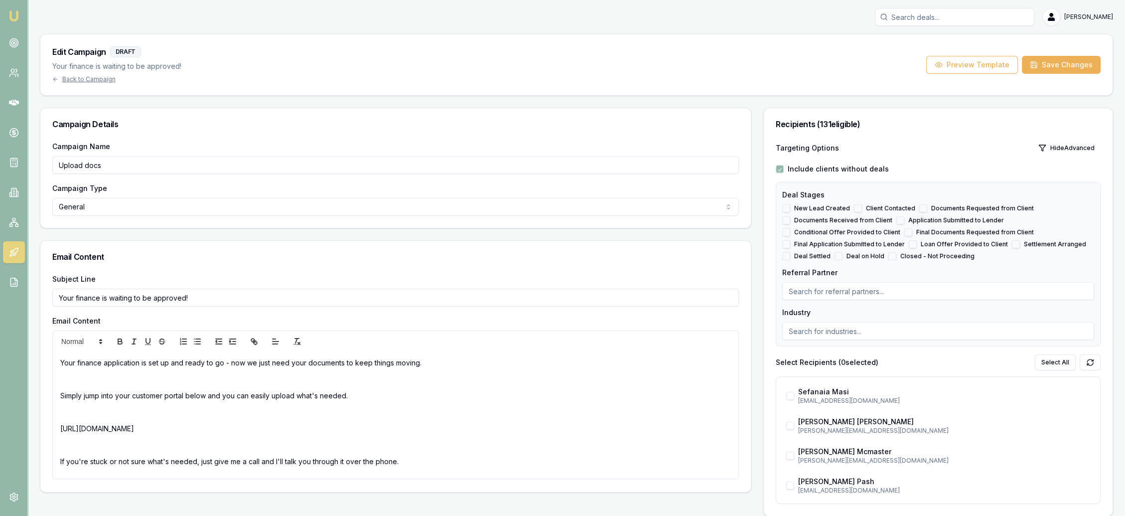
click at [16, 17] on img at bounding box center [14, 16] width 12 height 12
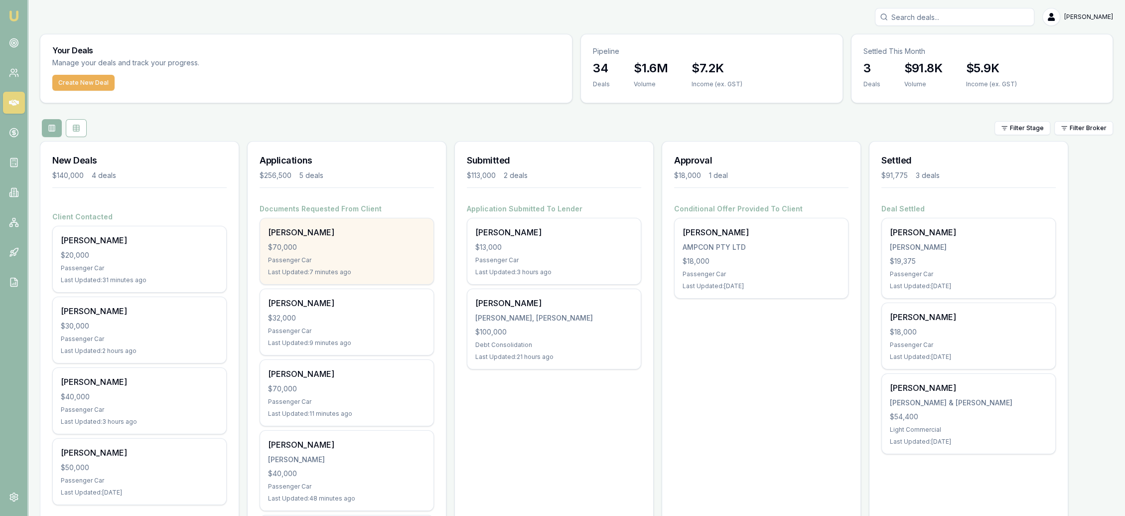
click at [285, 225] on div "Liam Browne $70,000 Passenger Car Last Updated: 7 minutes ago" at bounding box center [346, 251] width 173 height 66
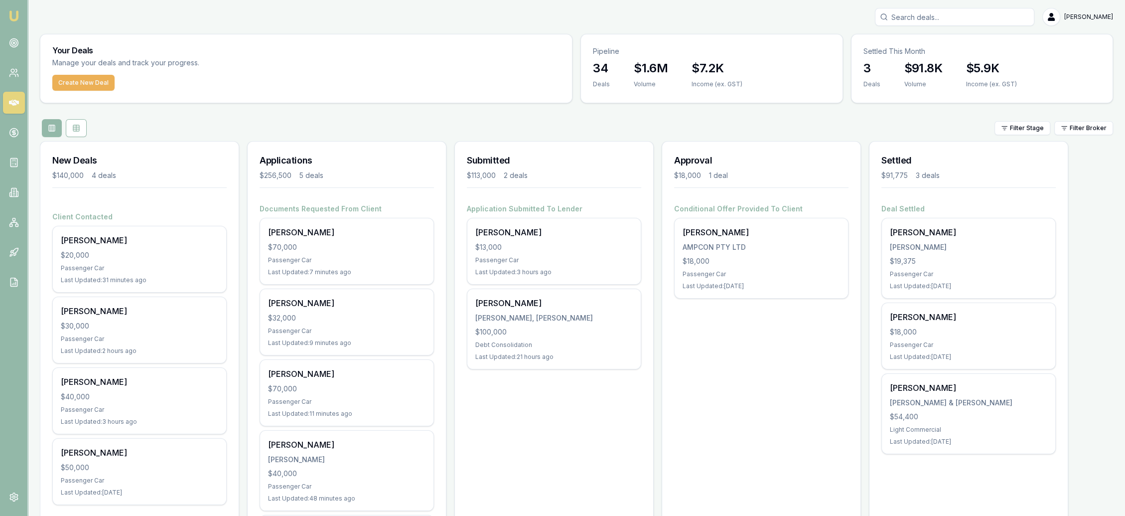
click at [921, 23] on input "Search deals" at bounding box center [954, 17] width 159 height 18
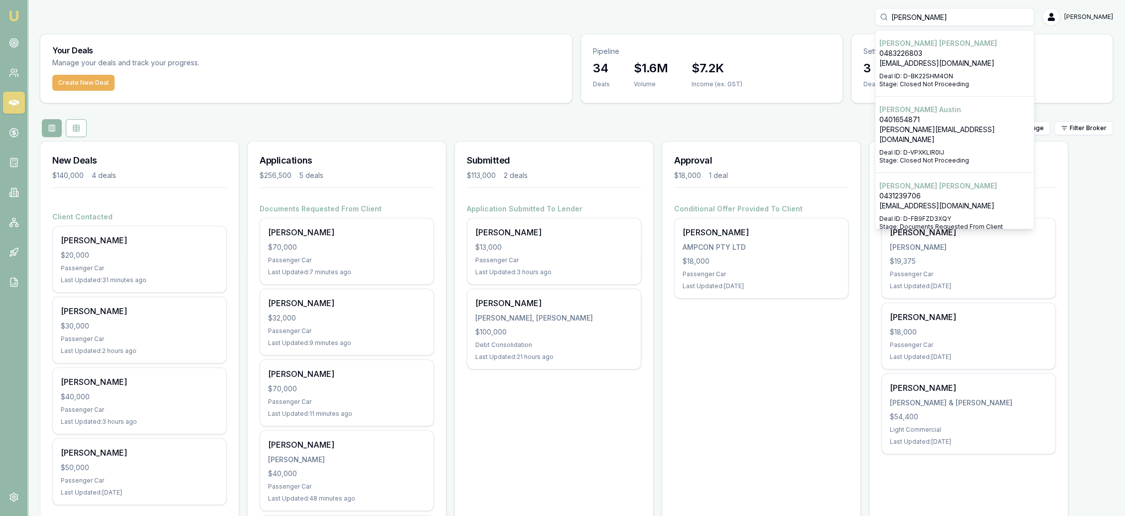
type input "liam brown"
click at [930, 181] on p "Liam Browne" at bounding box center [955, 186] width 150 height 10
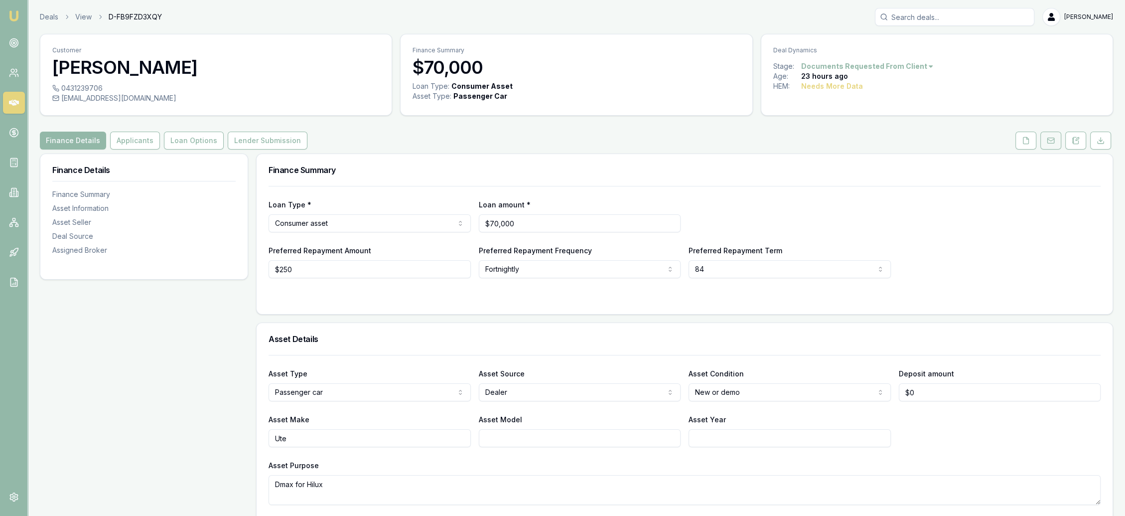
click at [1049, 138] on rect at bounding box center [1050, 140] width 6 height 5
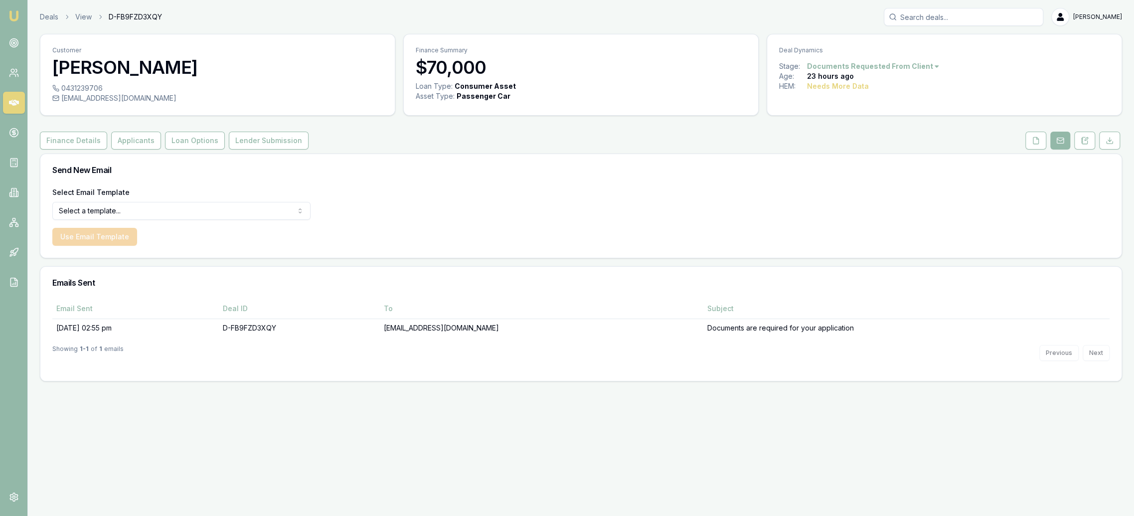
click at [236, 210] on html "Emu Broker Deals View D-FB9FZD3XQY Robyn Adams Toggle Menu Customer Liam Browne…" at bounding box center [567, 258] width 1134 height 516
select select "document-request-reminder"
click at [84, 230] on button "Use Email Template" at bounding box center [94, 237] width 85 height 18
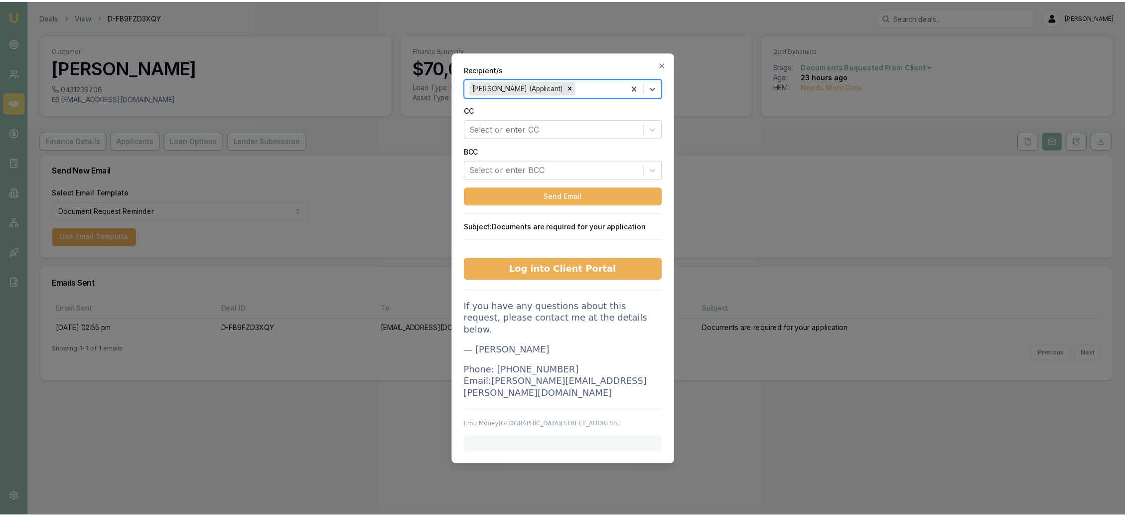
scroll to position [76, 0]
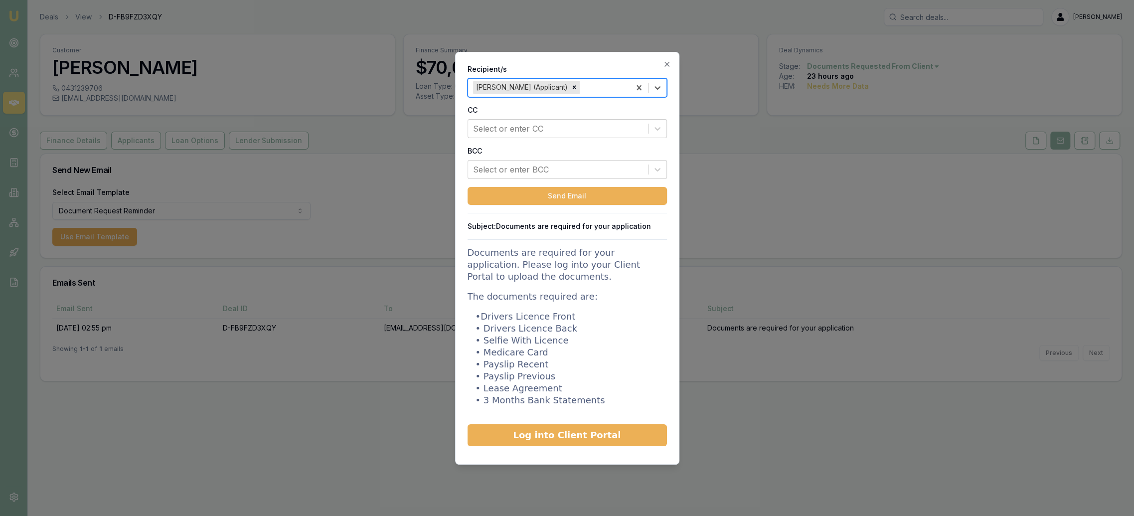
click at [663, 58] on div "Recipient/s Liam Browne (Applicant) CC Select or enter CC BCC Select or enter B…" at bounding box center [567, 258] width 224 height 413
click at [666, 62] on icon "button" at bounding box center [667, 64] width 8 height 8
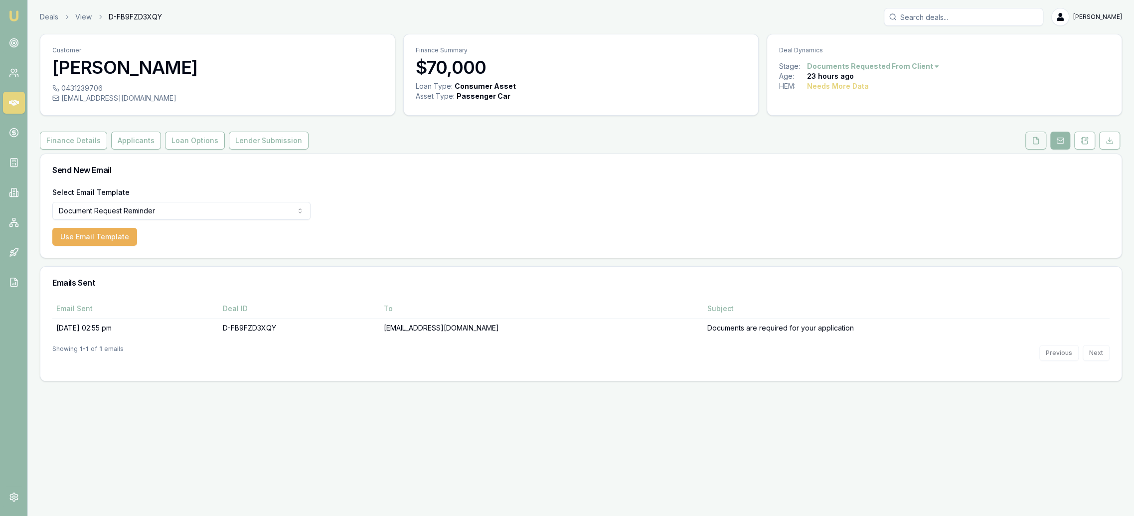
click at [1027, 140] on button at bounding box center [1035, 141] width 21 height 18
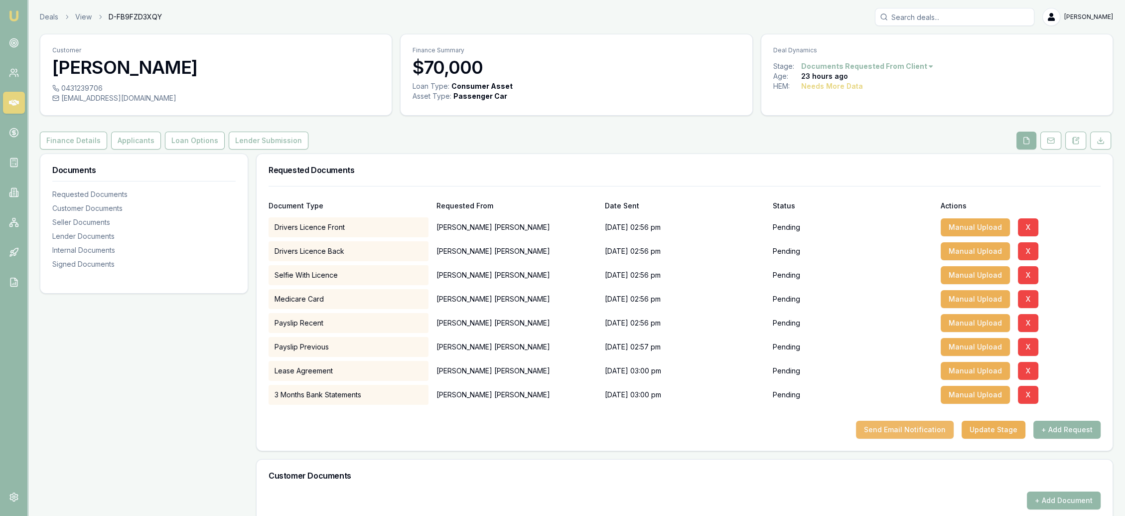
click at [915, 429] on button "Send Email Notification" at bounding box center [905, 430] width 98 height 18
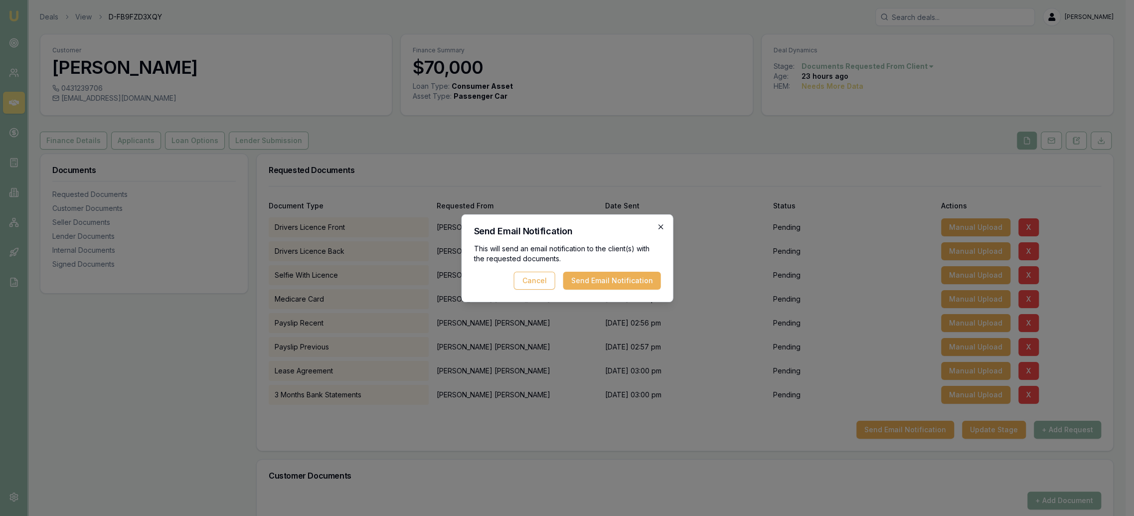
click at [660, 228] on icon "button" at bounding box center [660, 227] width 8 height 8
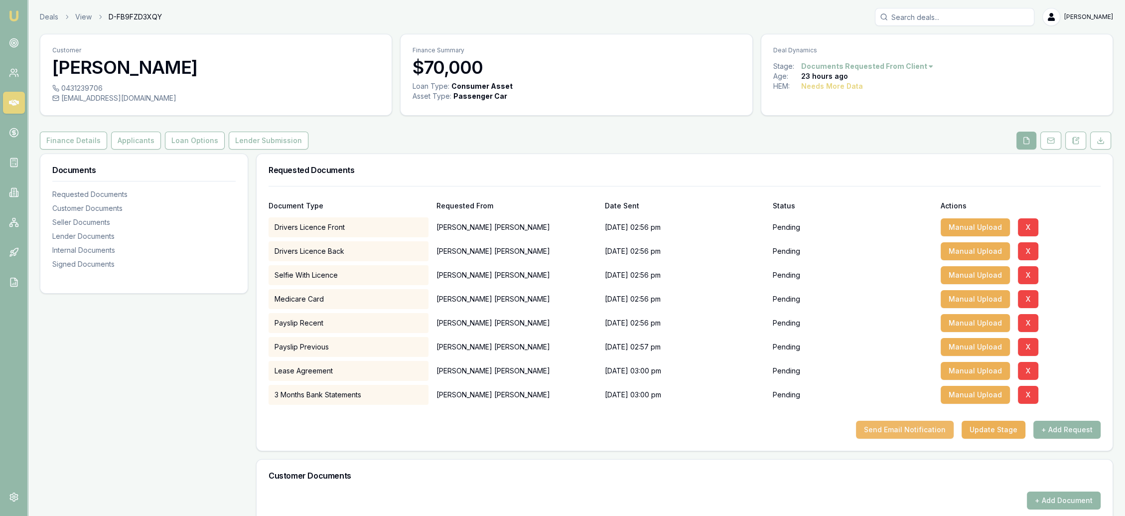
click at [925, 426] on button "Send Email Notification" at bounding box center [905, 430] width 98 height 18
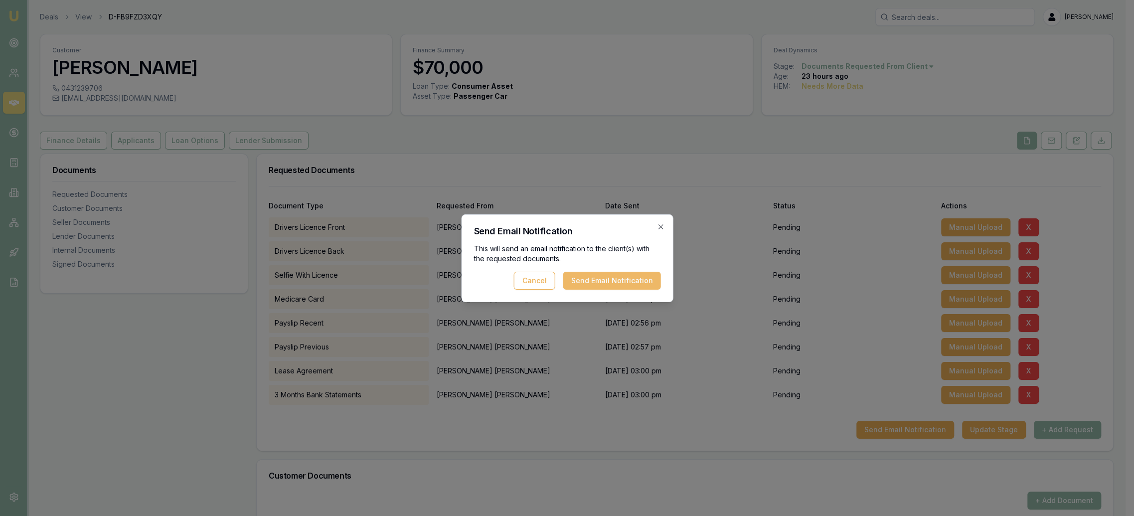
click at [620, 279] on button "Send Email Notification" at bounding box center [612, 281] width 98 height 18
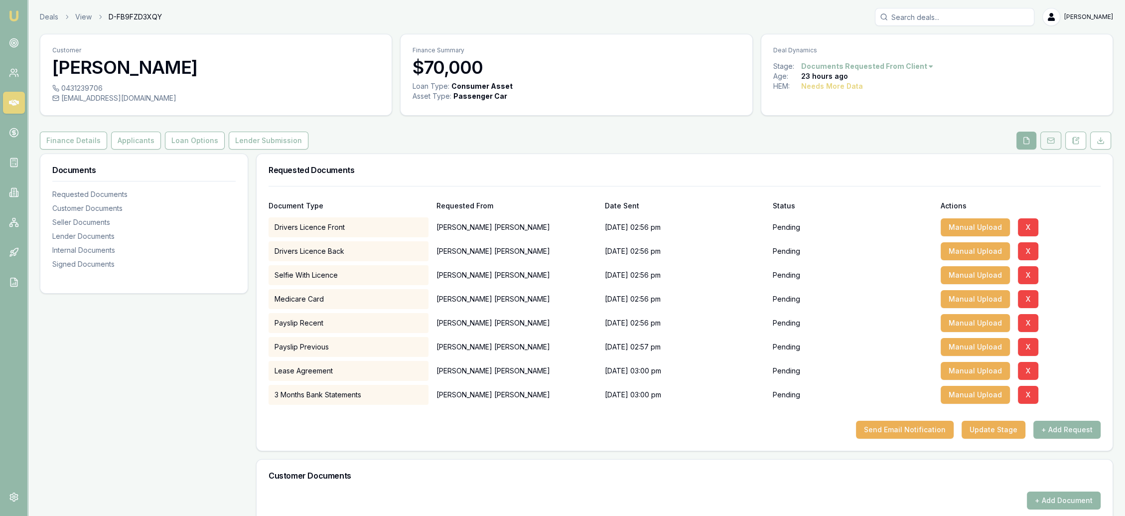
click at [1056, 143] on button at bounding box center [1050, 141] width 21 height 18
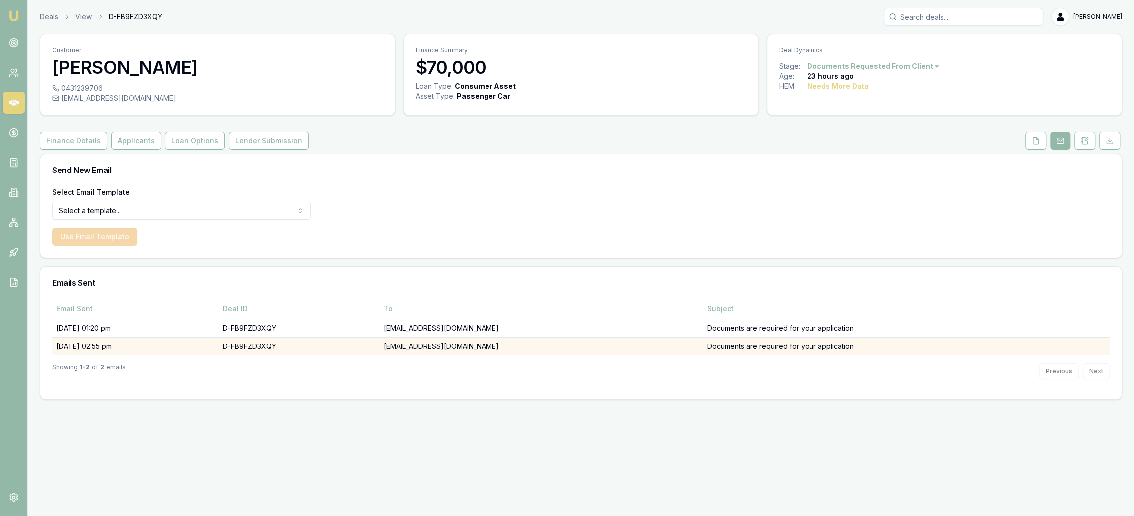
click at [703, 347] on td "Documents are required for your application" at bounding box center [906, 346] width 406 height 18
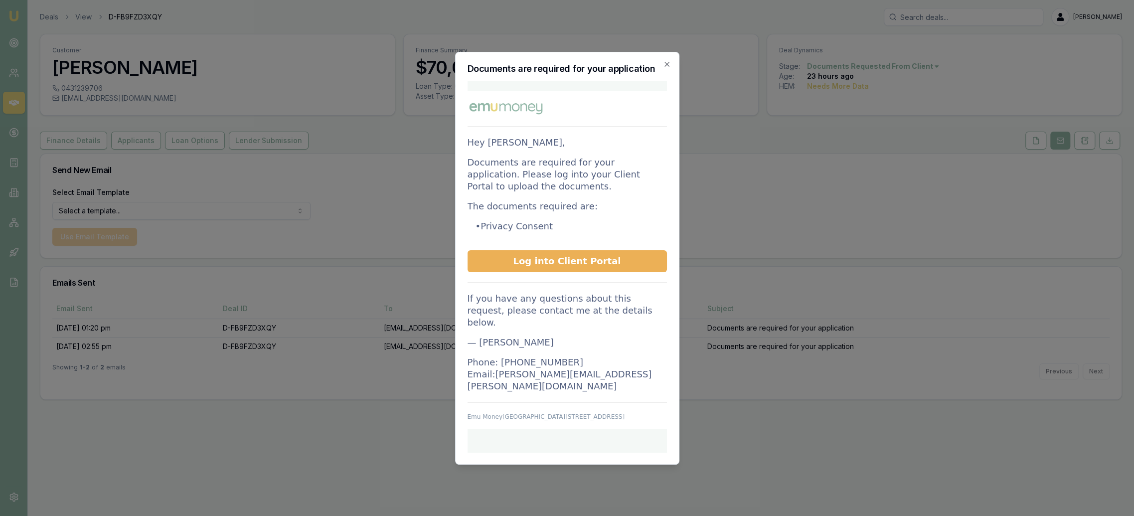
click at [665, 68] on icon "button" at bounding box center [667, 64] width 8 height 8
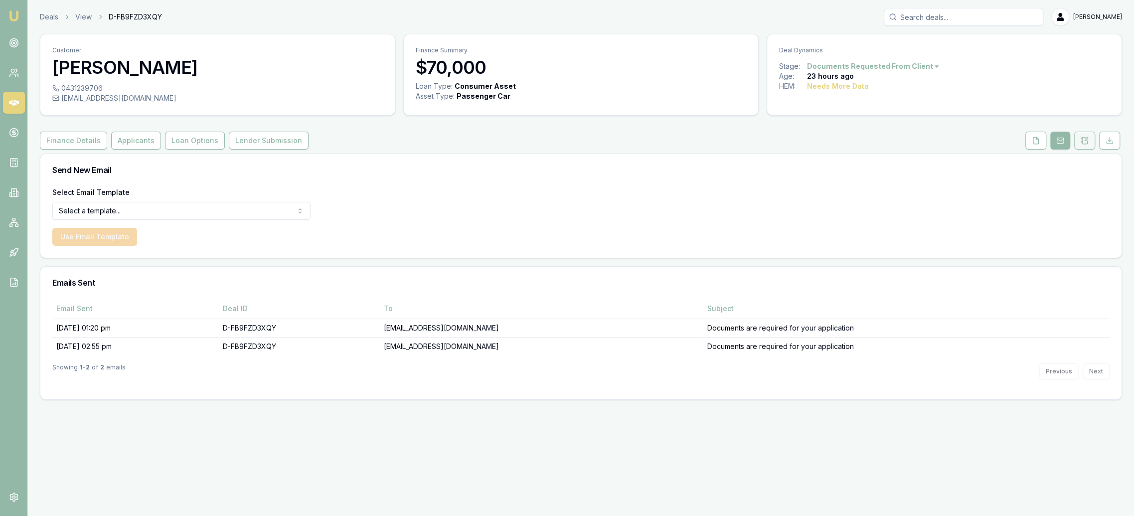
click at [1082, 139] on icon at bounding box center [1081, 139] width 1 height 0
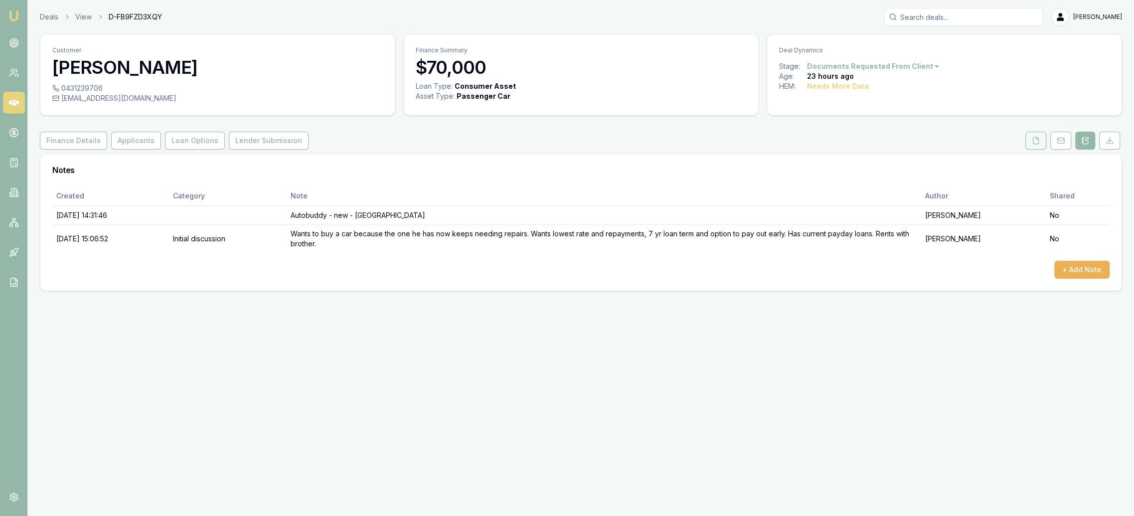
click at [1039, 139] on icon at bounding box center [1036, 141] width 8 height 8
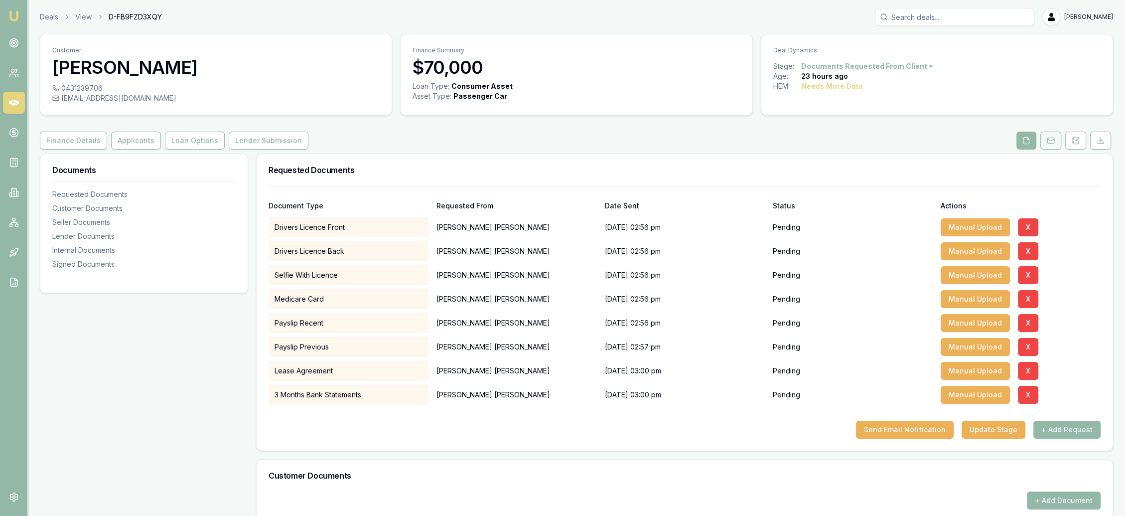
click at [1051, 142] on icon at bounding box center [1051, 141] width 8 height 8
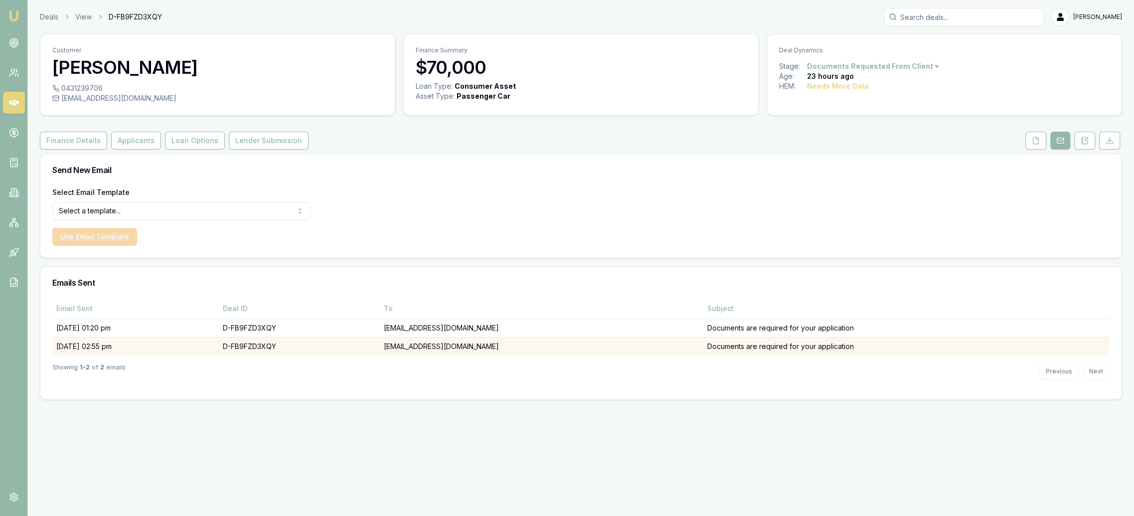
click at [703, 345] on td "Documents are required for your application" at bounding box center [906, 346] width 406 height 18
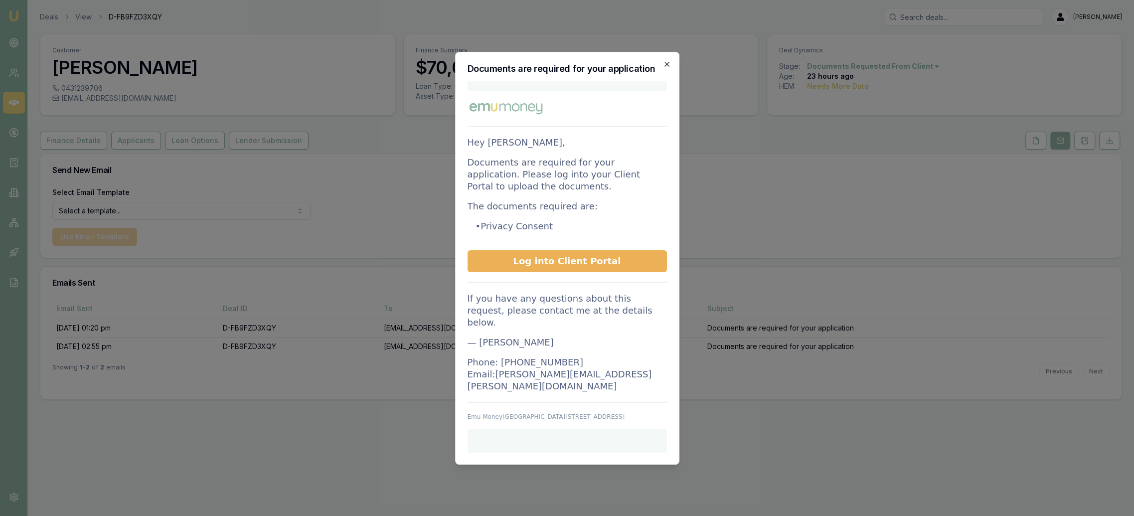
click at [669, 68] on icon "button" at bounding box center [667, 64] width 8 height 8
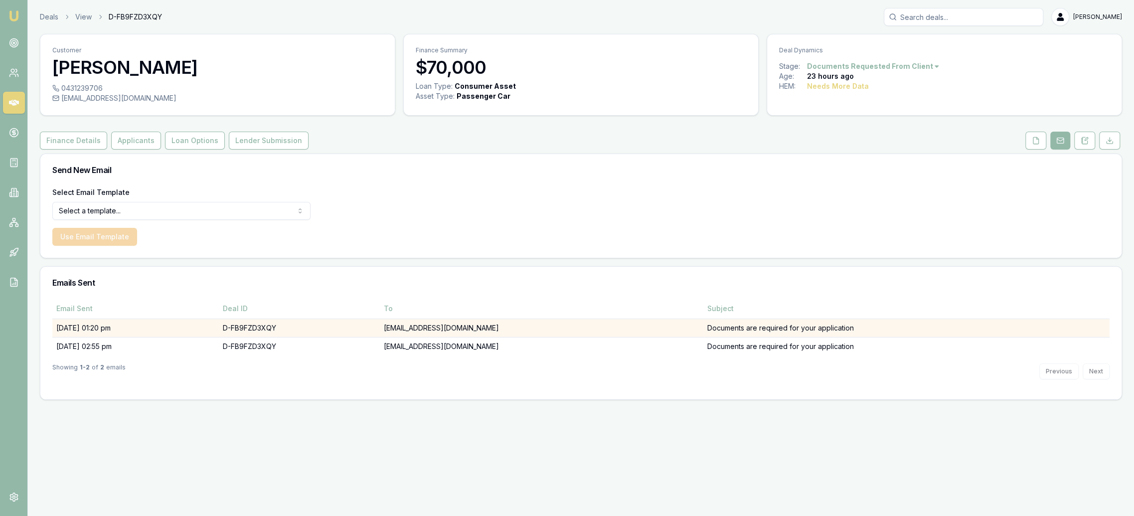
click at [703, 328] on td "Documents are required for your application" at bounding box center [906, 327] width 406 height 18
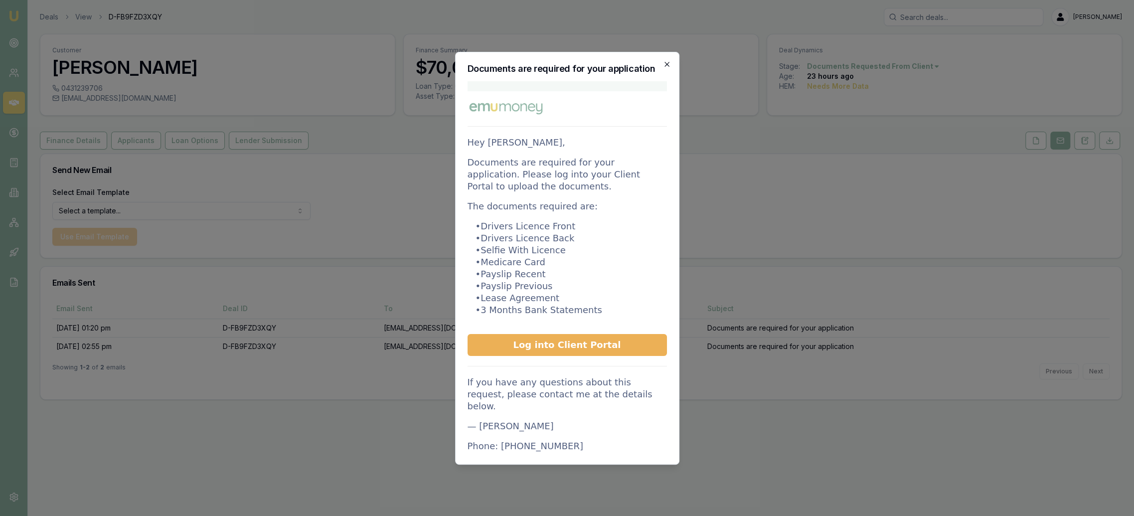
click at [665, 66] on icon "button" at bounding box center [667, 64] width 8 height 8
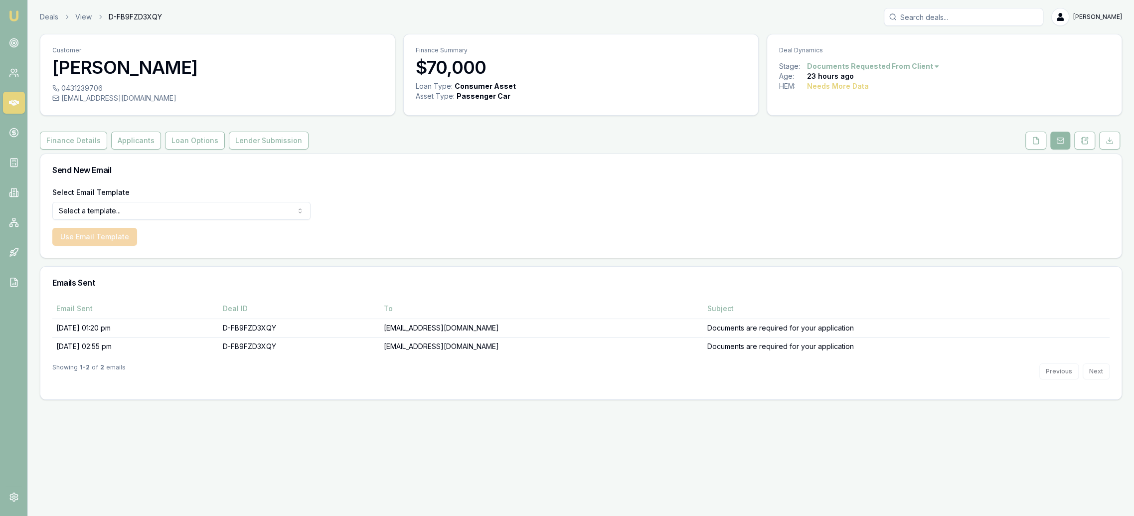
click at [1065, 142] on button at bounding box center [1060, 141] width 20 height 18
click at [197, 212] on html "Emu Broker Deals View D-FB9FZD3XQY Robyn Adams Toggle Menu Customer Liam Browne…" at bounding box center [567, 258] width 1134 height 516
select select "document-request-reminder"
click at [106, 237] on button "Use Email Template" at bounding box center [94, 237] width 85 height 18
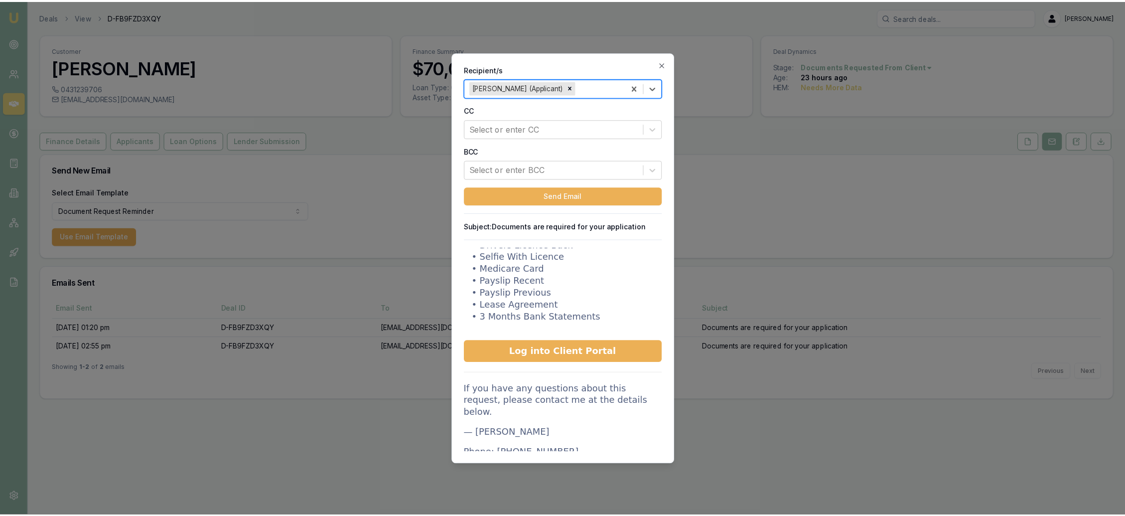
scroll to position [55, 0]
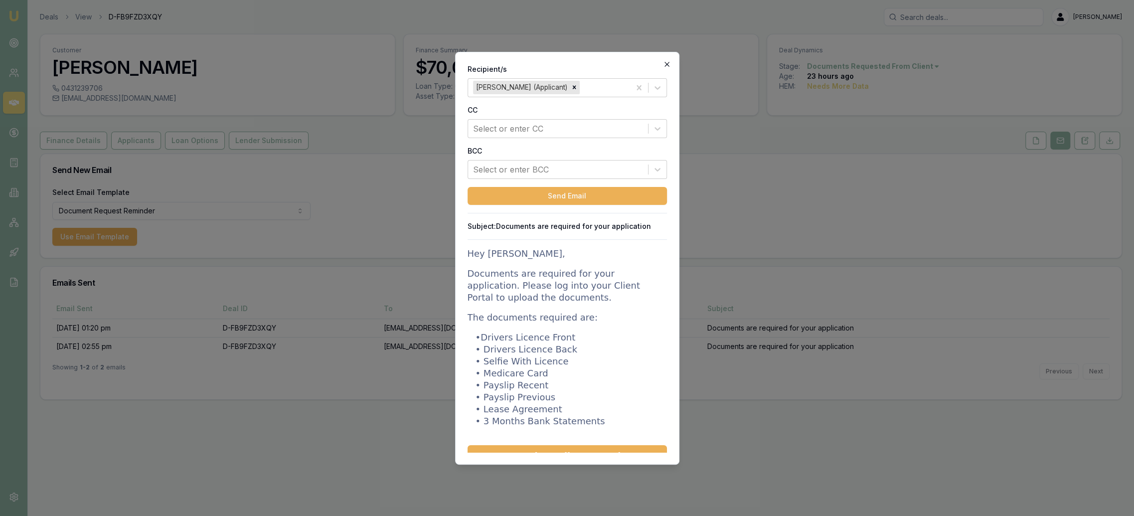
click at [668, 66] on icon "button" at bounding box center [667, 64] width 8 height 8
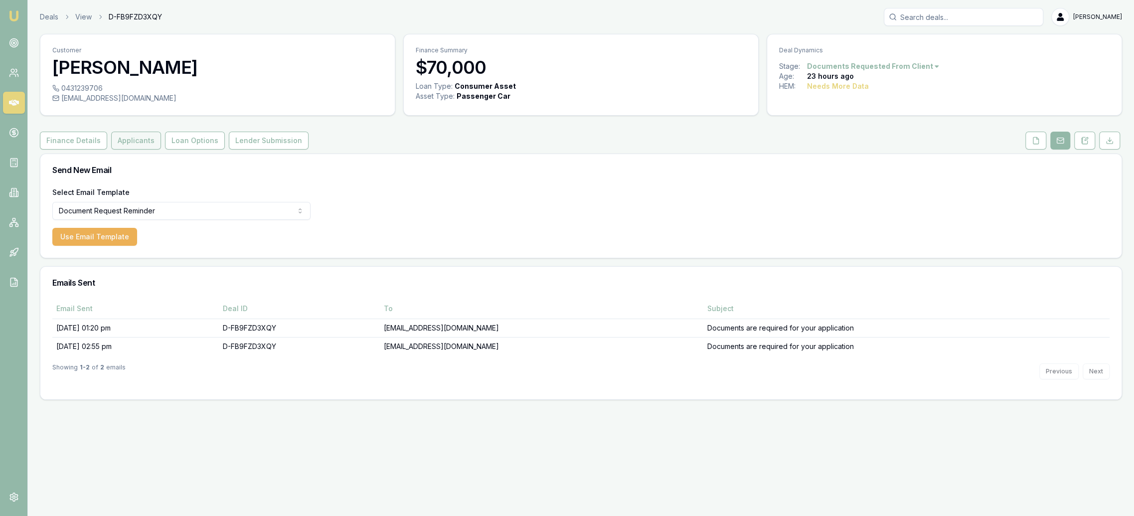
click at [135, 144] on button "Applicants" at bounding box center [136, 141] width 50 height 18
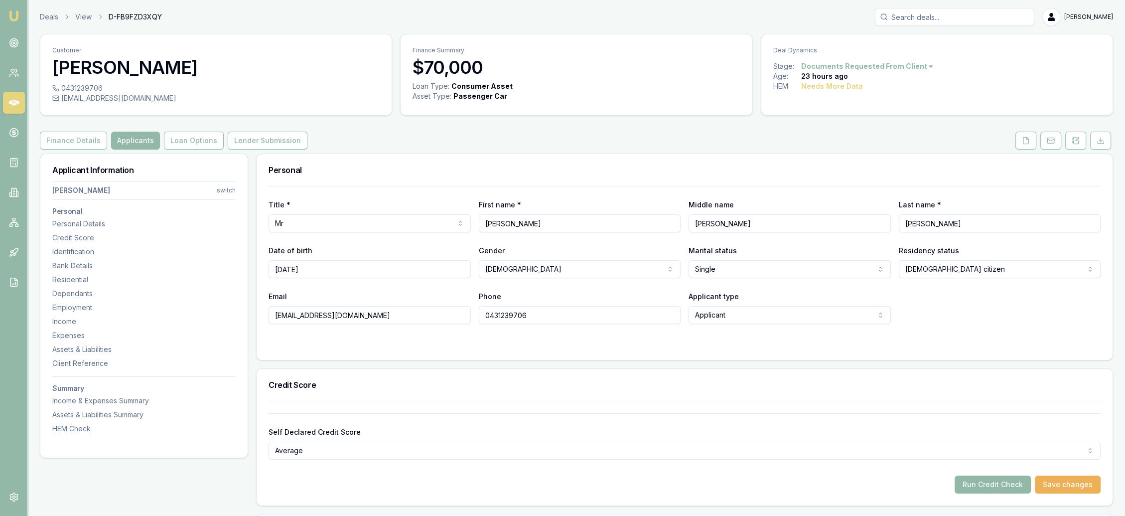
click at [13, 14] on img at bounding box center [14, 16] width 12 height 12
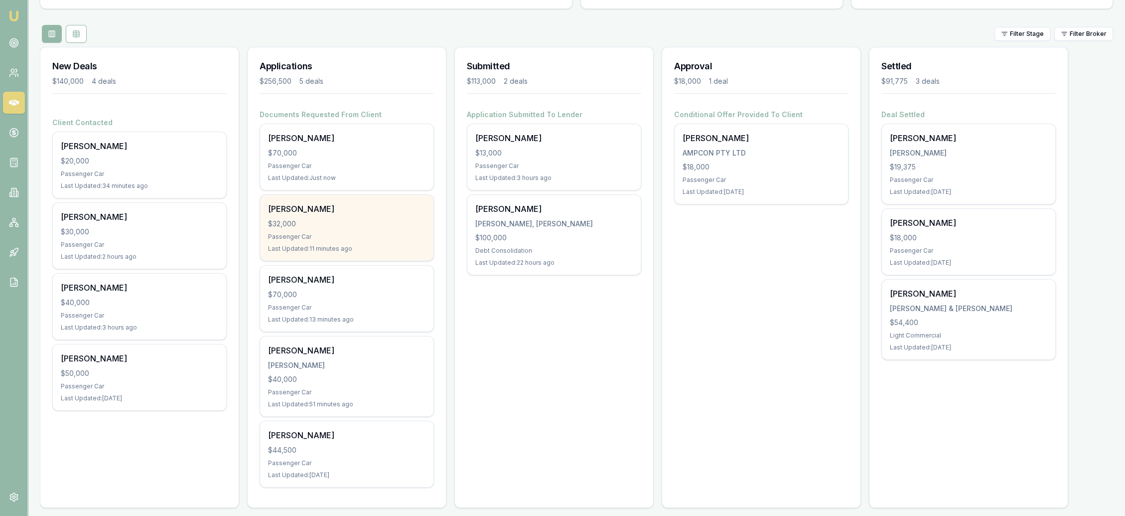
scroll to position [101, 0]
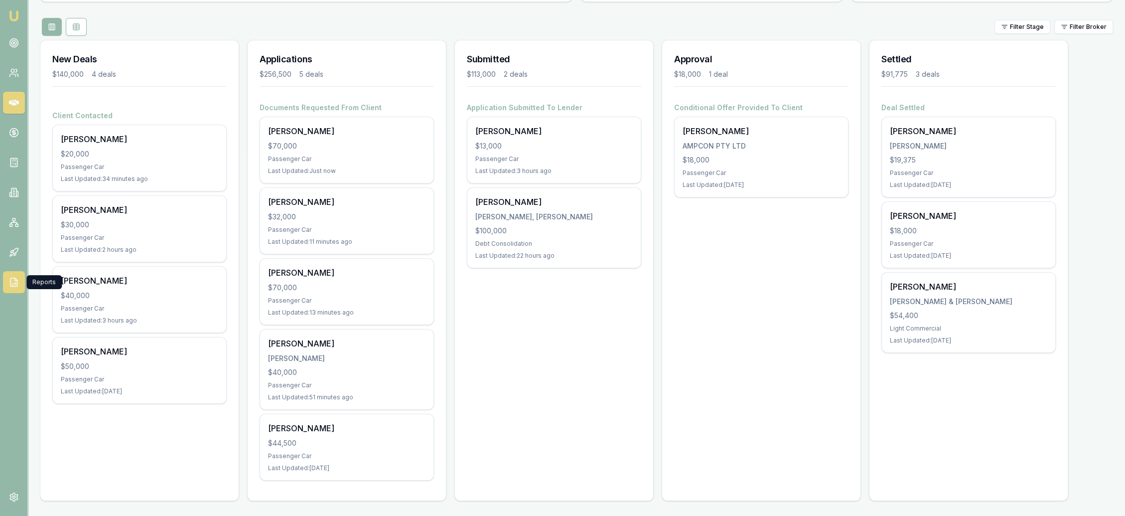
click at [13, 279] on icon at bounding box center [14, 282] width 10 height 10
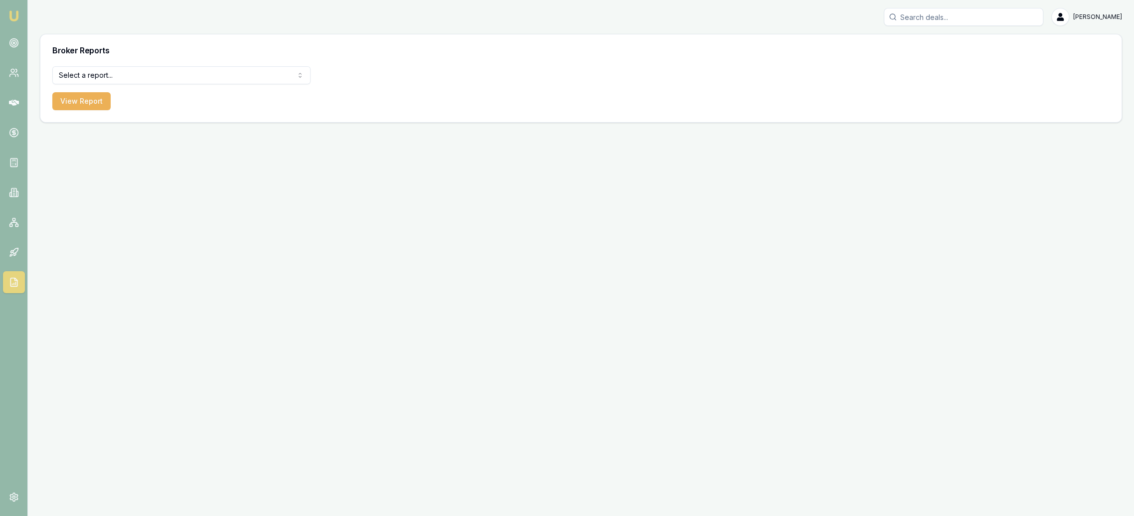
click at [135, 82] on html "Emu Broker Robyn Adams Toggle Menu Broker Reports Select a report... All Deals …" at bounding box center [567, 258] width 1134 height 516
click at [85, 102] on button "View Report" at bounding box center [81, 101] width 58 height 18
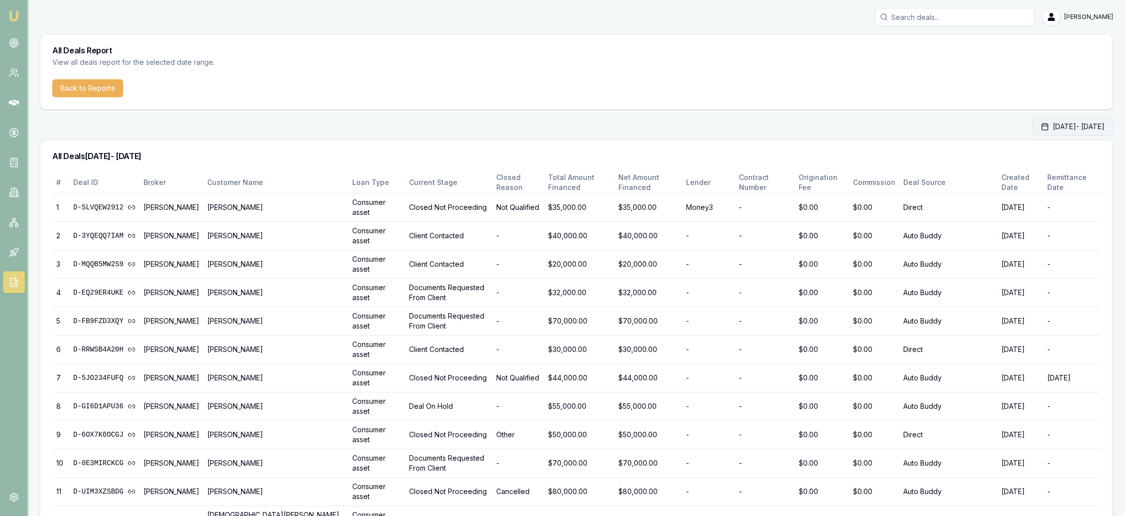
click at [1033, 124] on button "Sep 01, 2025 - Sep 30, 2025" at bounding box center [1073, 127] width 81 height 18
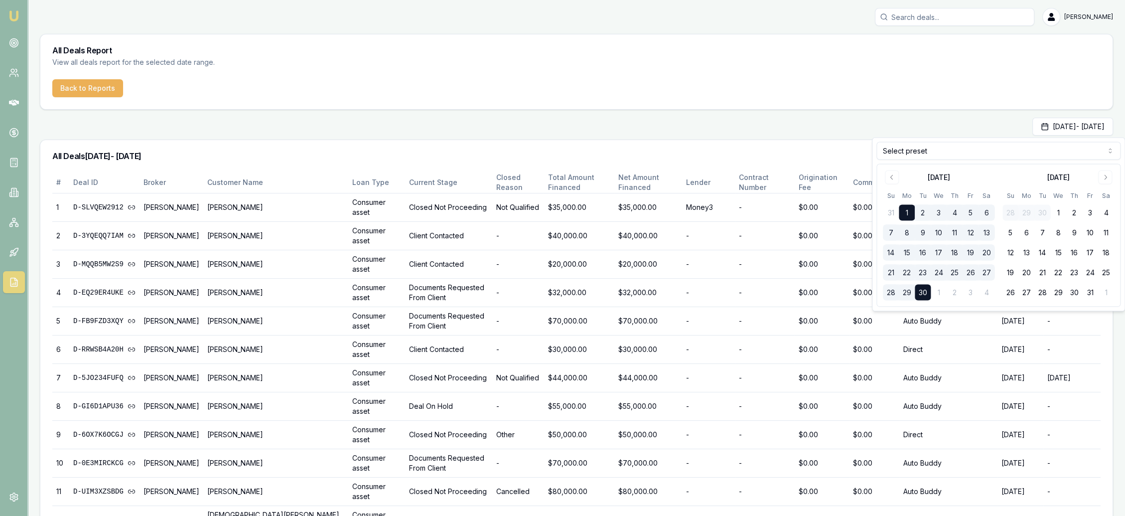
click at [907, 268] on button "22" at bounding box center [907, 273] width 16 height 16
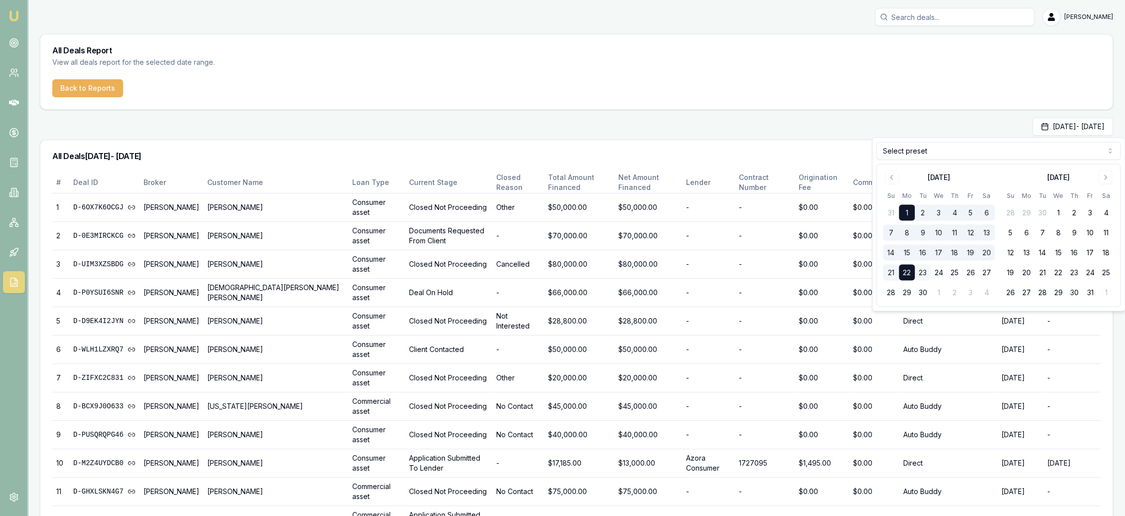
click at [921, 269] on button "23" at bounding box center [923, 273] width 16 height 16
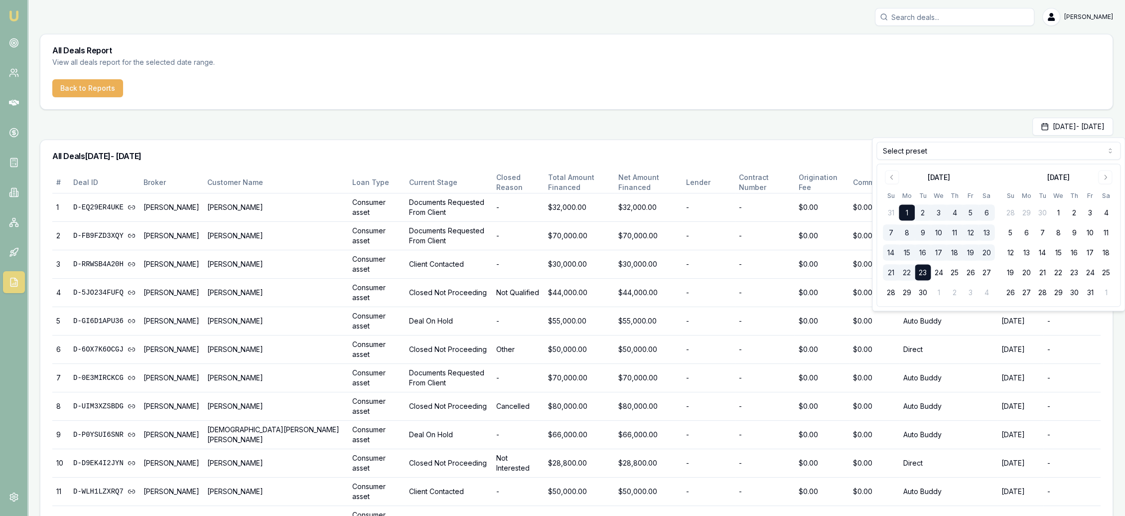
click at [908, 272] on button "22" at bounding box center [907, 273] width 16 height 16
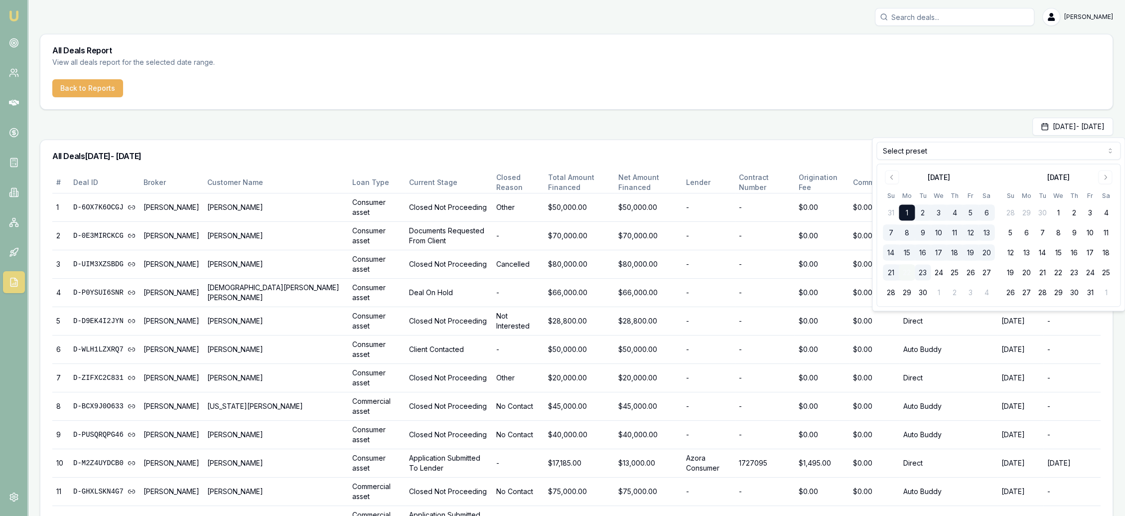
drag, startPoint x: 911, startPoint y: 213, endPoint x: 907, endPoint y: 270, distance: 57.5
click at [907, 277] on tbody "31 1 2 3 4 5 6 7 8 9 10 11 12 13 14 15 16 17 18 19 20 21 22 23 24 25 26 27 28 2…" at bounding box center [939, 251] width 112 height 100
drag, startPoint x: 907, startPoint y: 211, endPoint x: 977, endPoint y: 213, distance: 69.3
click at [977, 213] on tr "31 1 2 3 4 5 6" at bounding box center [939, 213] width 112 height 16
click at [931, 272] on button "24" at bounding box center [939, 273] width 16 height 16
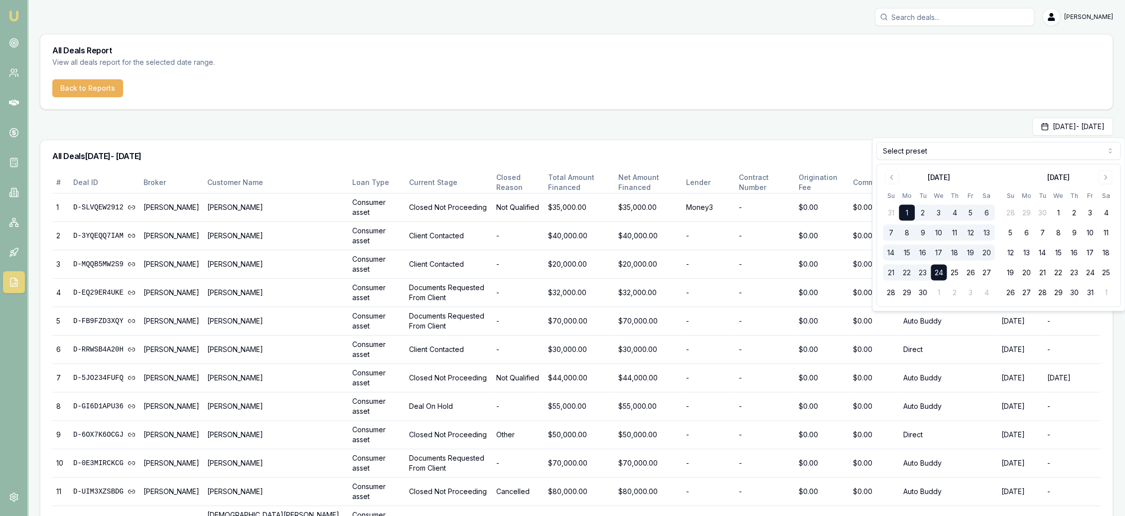
click at [909, 272] on button "22" at bounding box center [907, 273] width 16 height 16
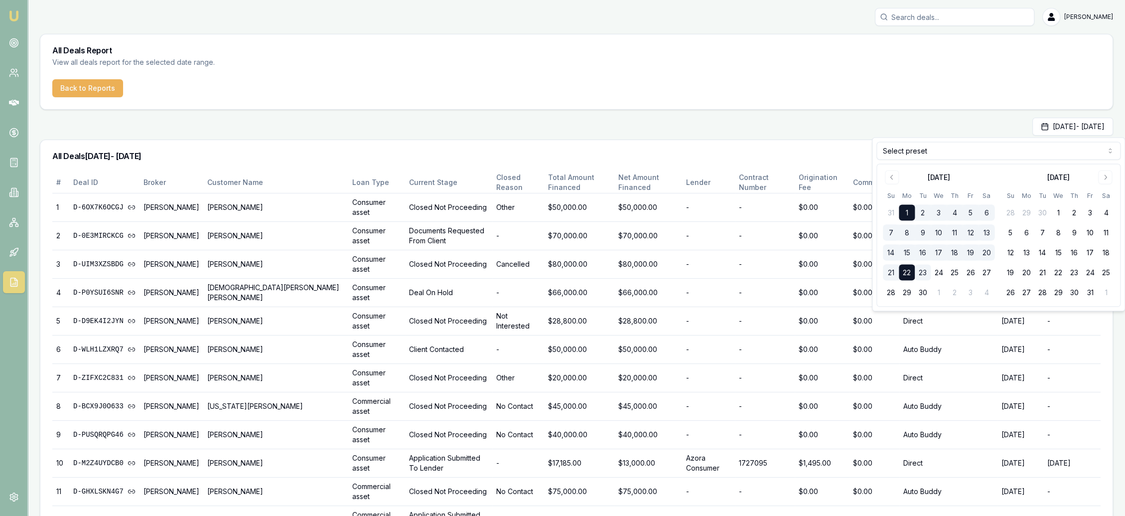
click at [911, 212] on button "1" at bounding box center [907, 213] width 16 height 16
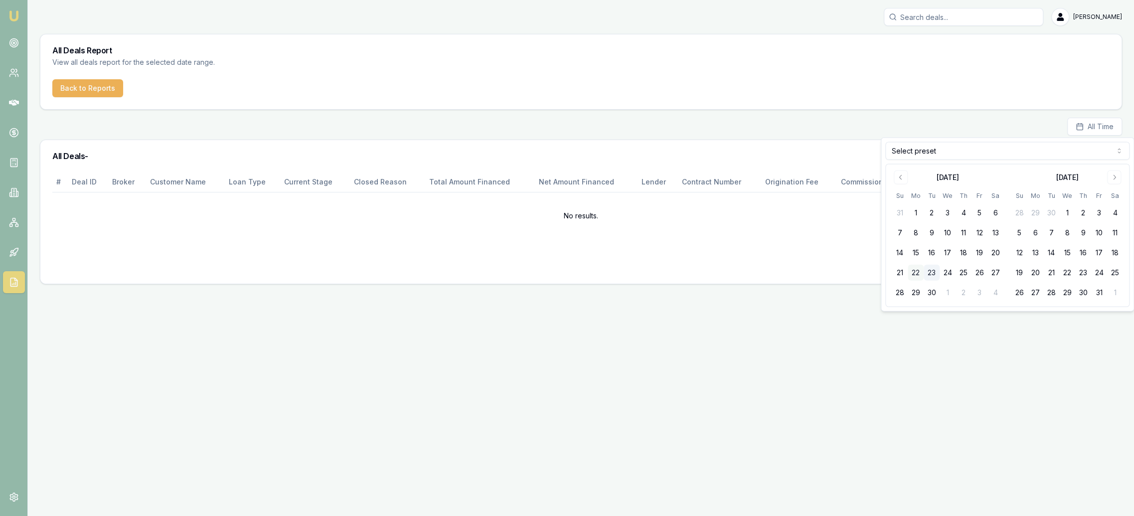
click at [913, 271] on button "22" at bounding box center [915, 273] width 16 height 16
click at [931, 271] on button "23" at bounding box center [931, 273] width 16 height 16
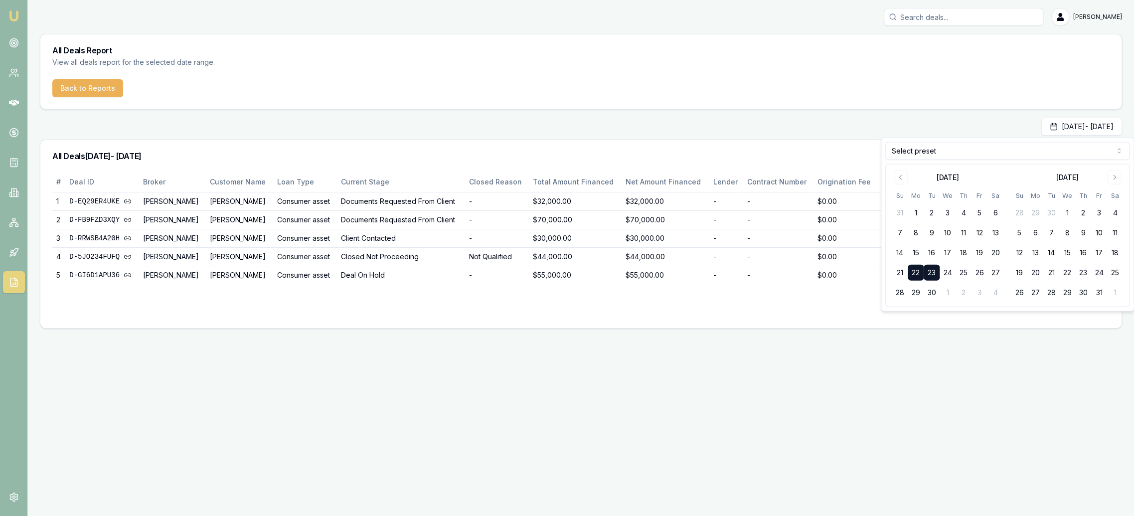
click at [660, 315] on div "# Deal ID Broker Customer Name Loan Type Current Stage Closed Reason Total Amou…" at bounding box center [580, 250] width 1081 height 156
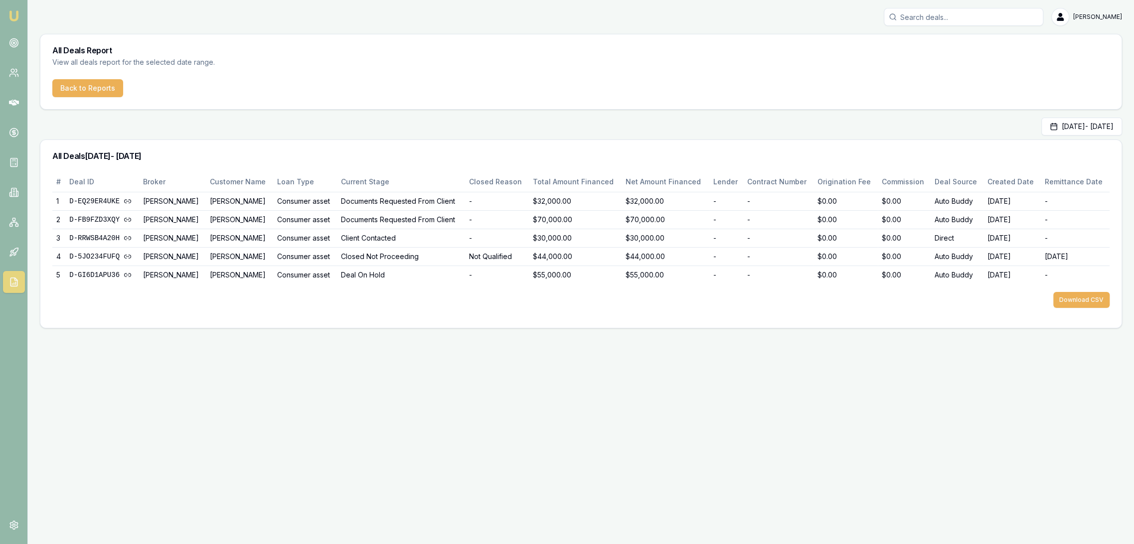
click at [14, 13] on img at bounding box center [14, 16] width 12 height 12
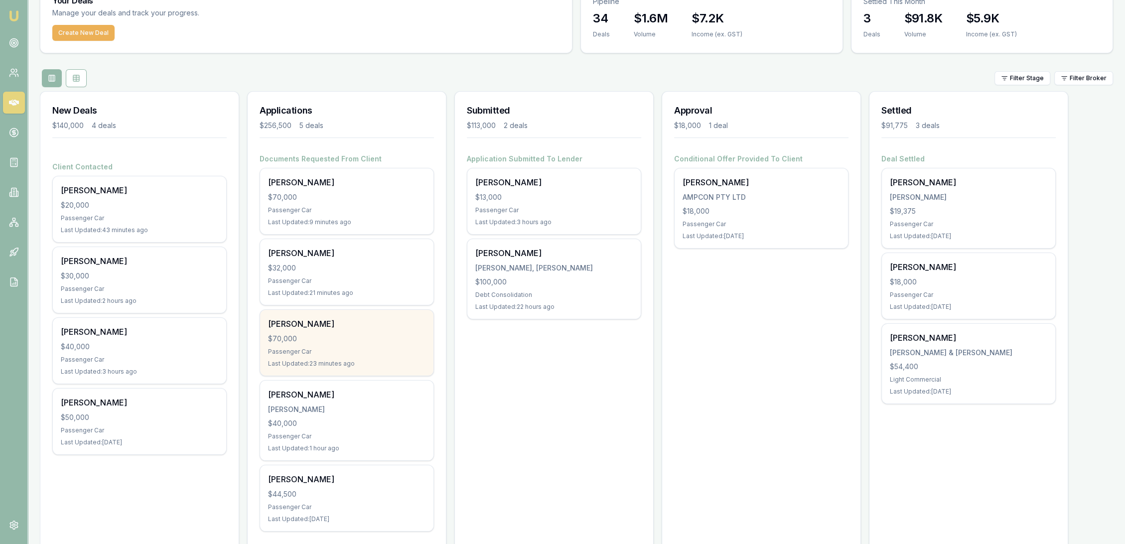
scroll to position [72, 0]
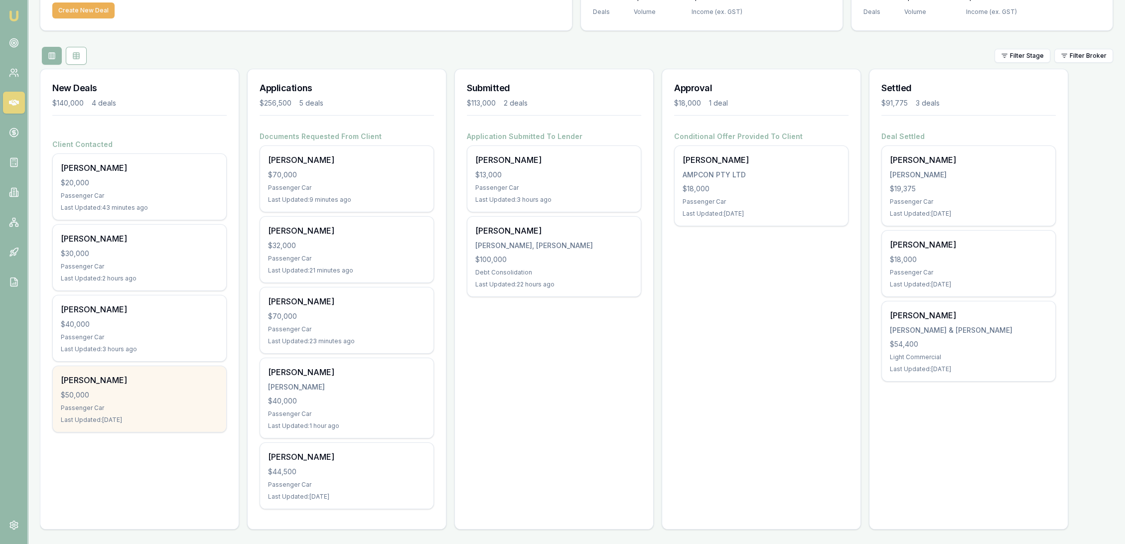
click at [140, 394] on div "$50,000" at bounding box center [139, 395] width 157 height 10
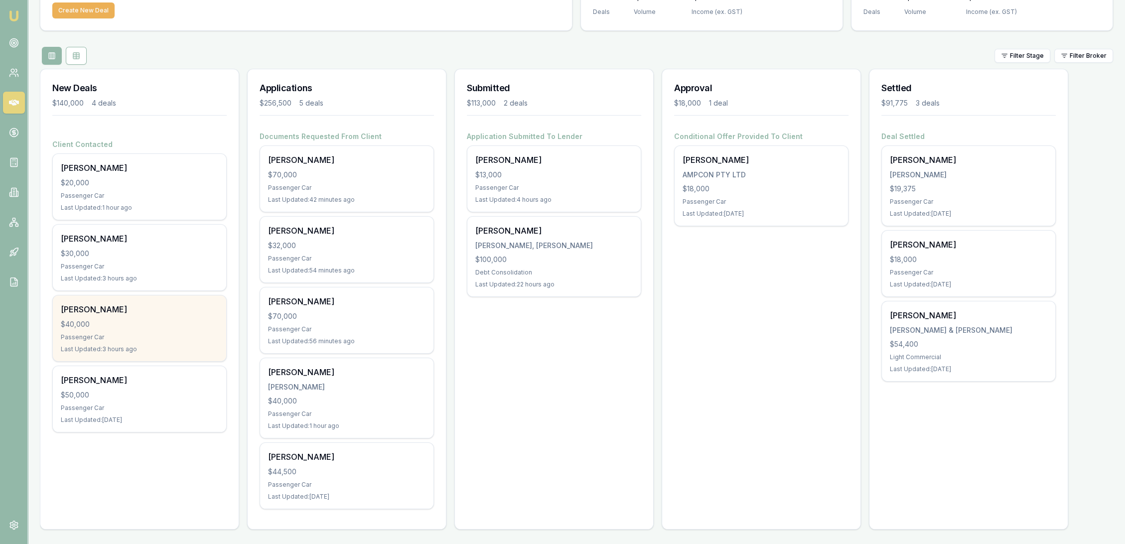
click at [131, 314] on div "Lisa West $40,000 Passenger Car Last Updated: 3 hours ago" at bounding box center [139, 328] width 173 height 66
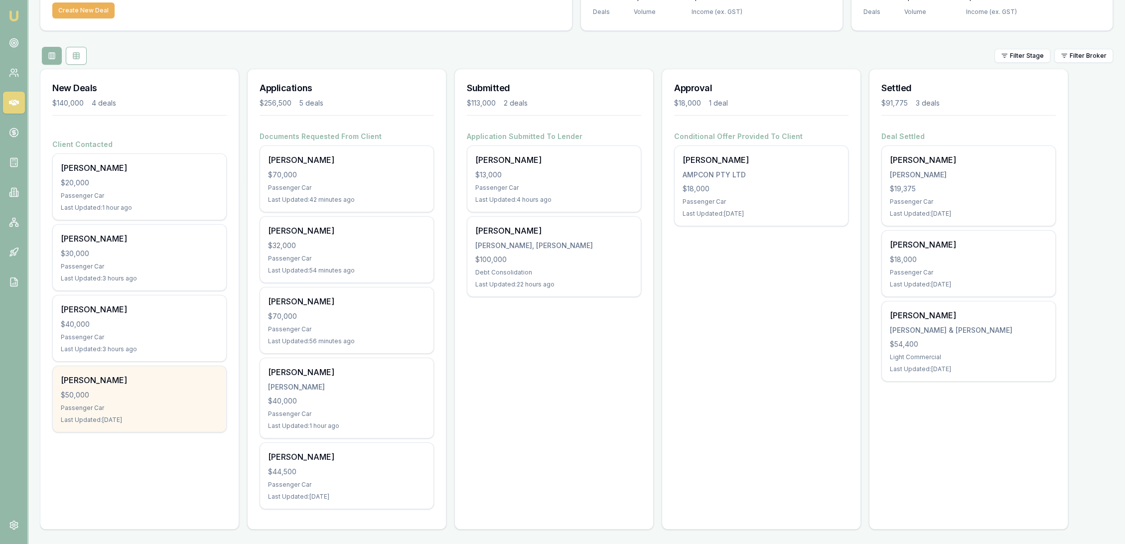
click at [114, 385] on div "[PERSON_NAME]" at bounding box center [139, 380] width 157 height 12
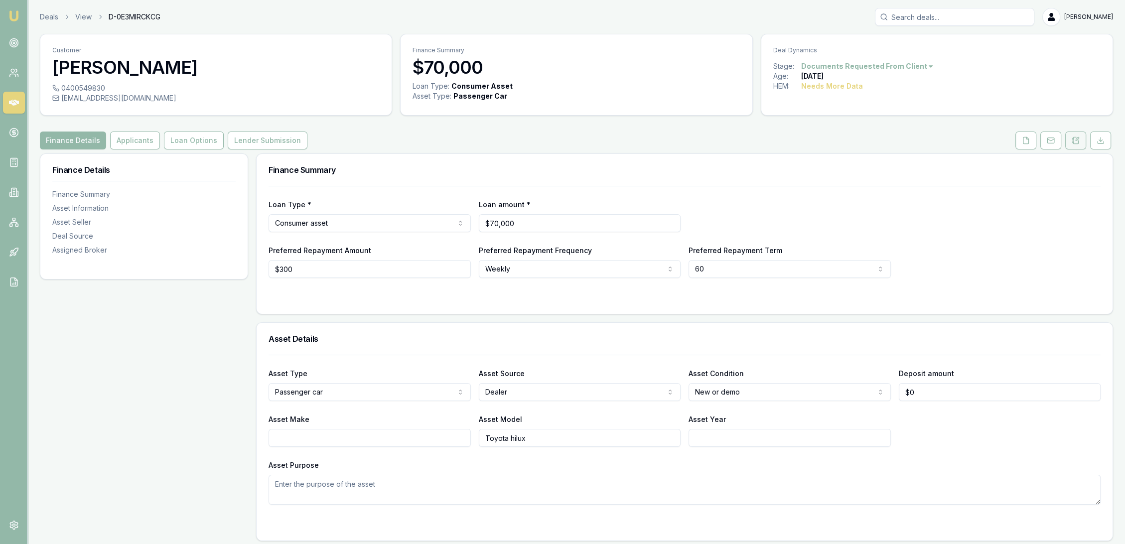
click at [1078, 142] on icon at bounding box center [1075, 140] width 5 height 6
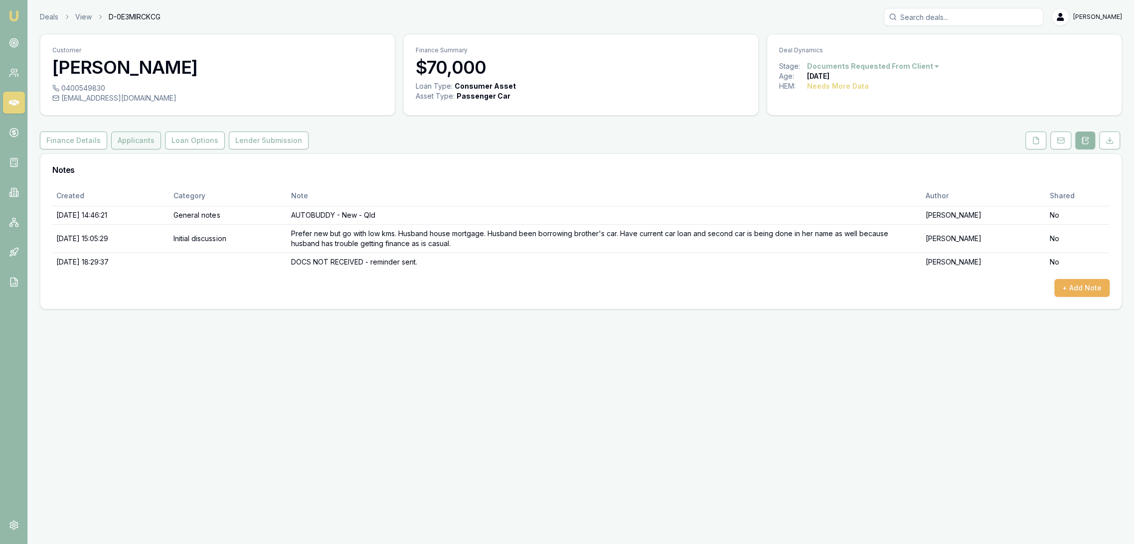
click at [121, 136] on button "Applicants" at bounding box center [136, 141] width 50 height 18
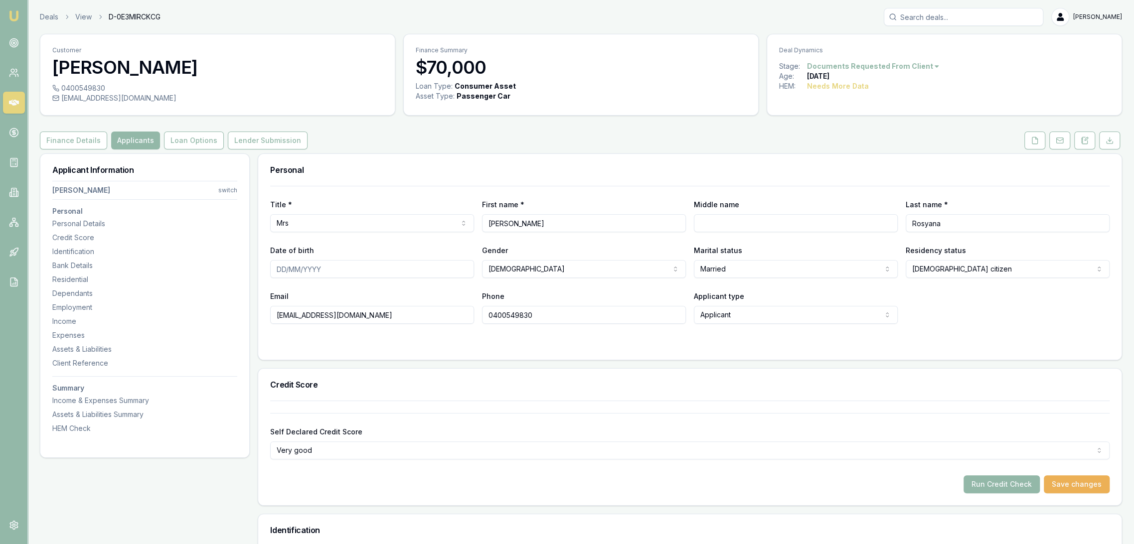
click at [120, 143] on button "Applicants" at bounding box center [135, 141] width 49 height 18
click at [1078, 138] on icon at bounding box center [1077, 139] width 3 height 3
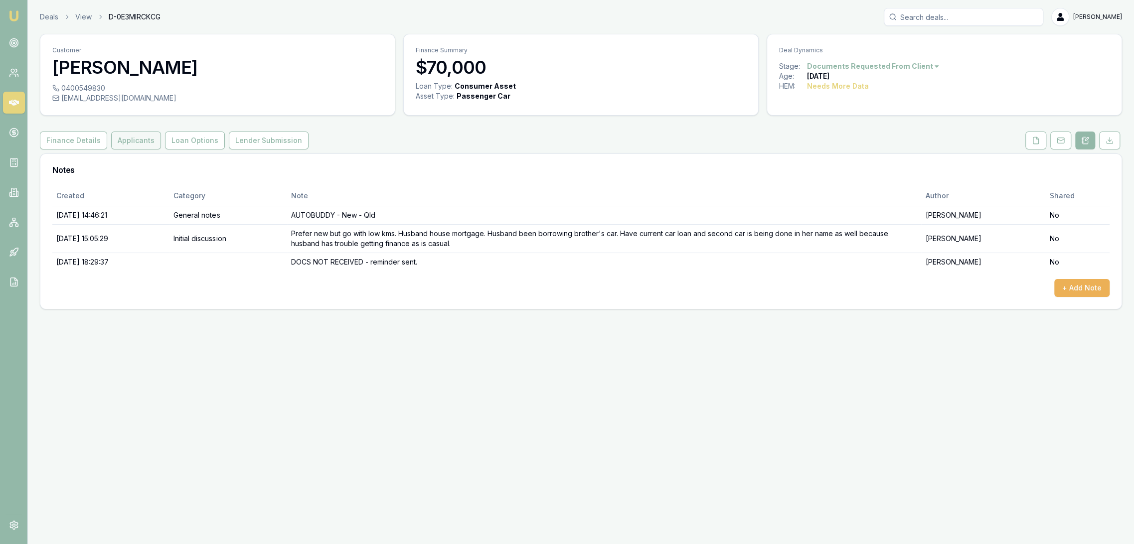
click at [142, 142] on button "Applicants" at bounding box center [136, 141] width 50 height 18
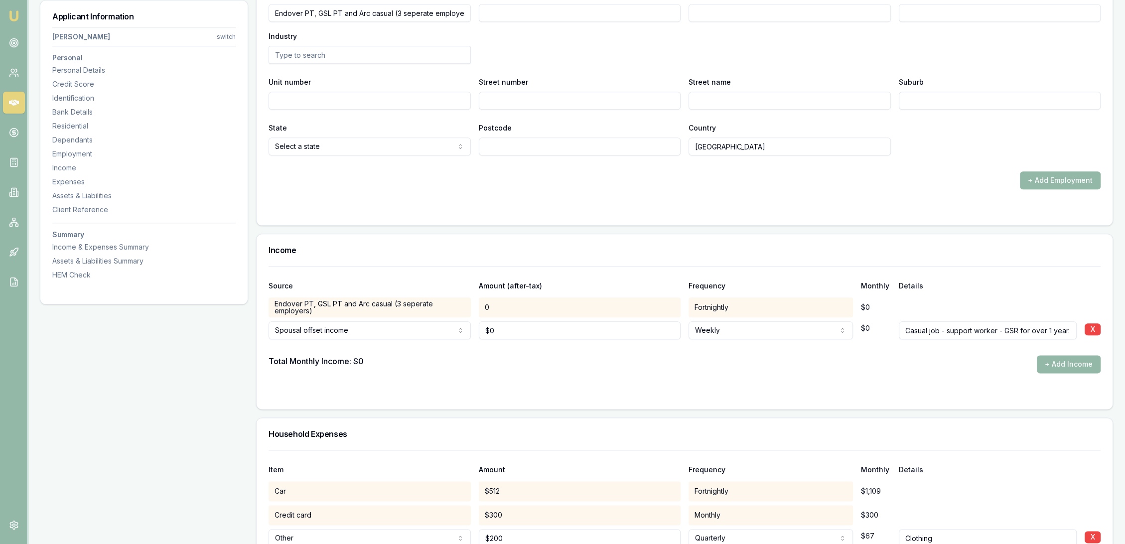
scroll to position [1569, 0]
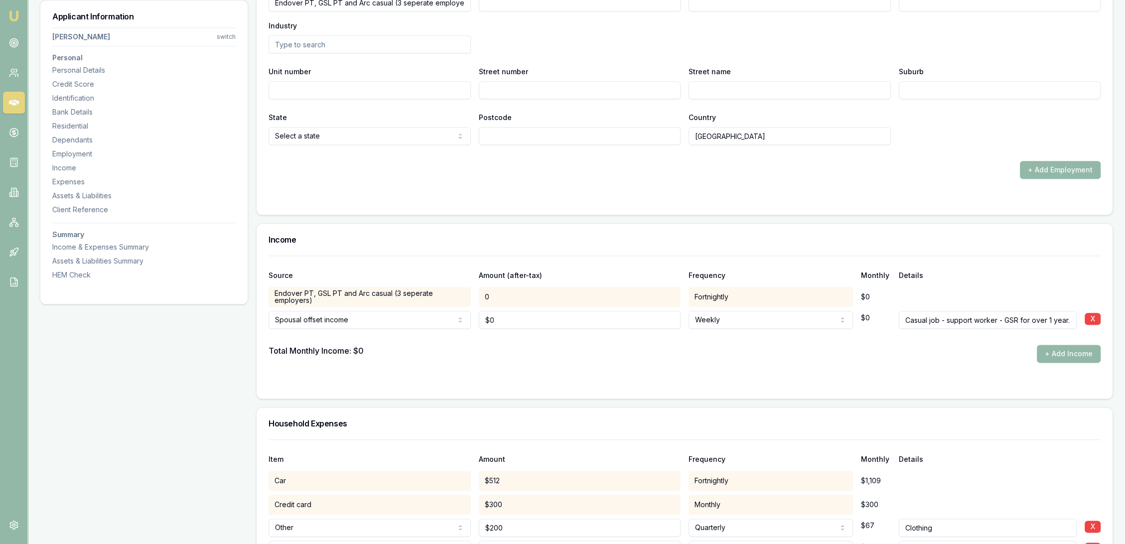
click at [642, 366] on form "Source Amount (after-tax) Frequency Monthly Details Endover PT, GSL PT and Arc …" at bounding box center [685, 321] width 832 height 131
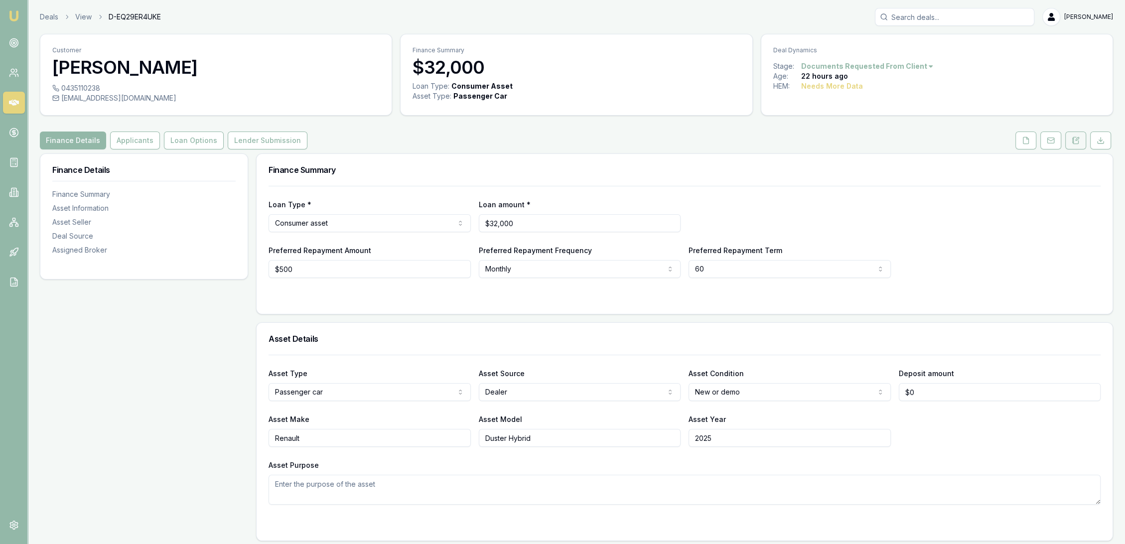
drag, startPoint x: 1078, startPoint y: 139, endPoint x: 1072, endPoint y: 139, distance: 5.5
click at [1078, 139] on icon at bounding box center [1076, 141] width 8 height 8
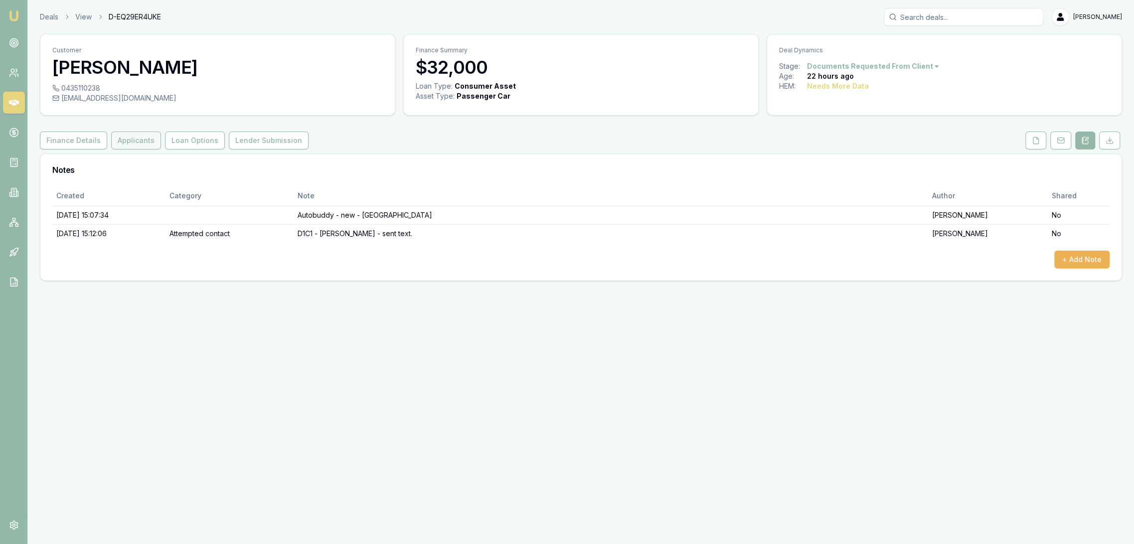
click at [136, 146] on button "Applicants" at bounding box center [136, 141] width 50 height 18
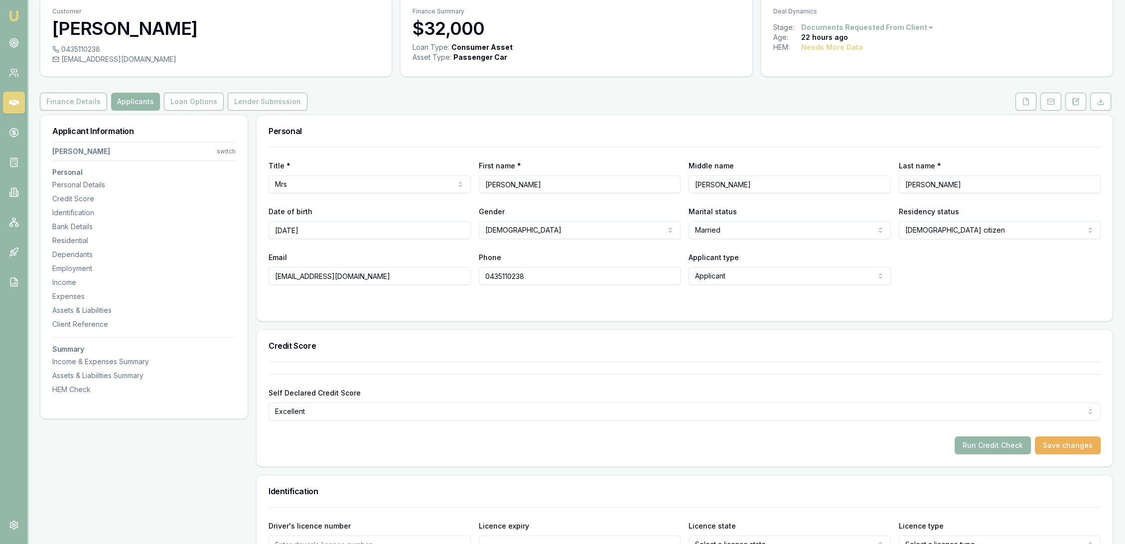
scroll to position [4, 0]
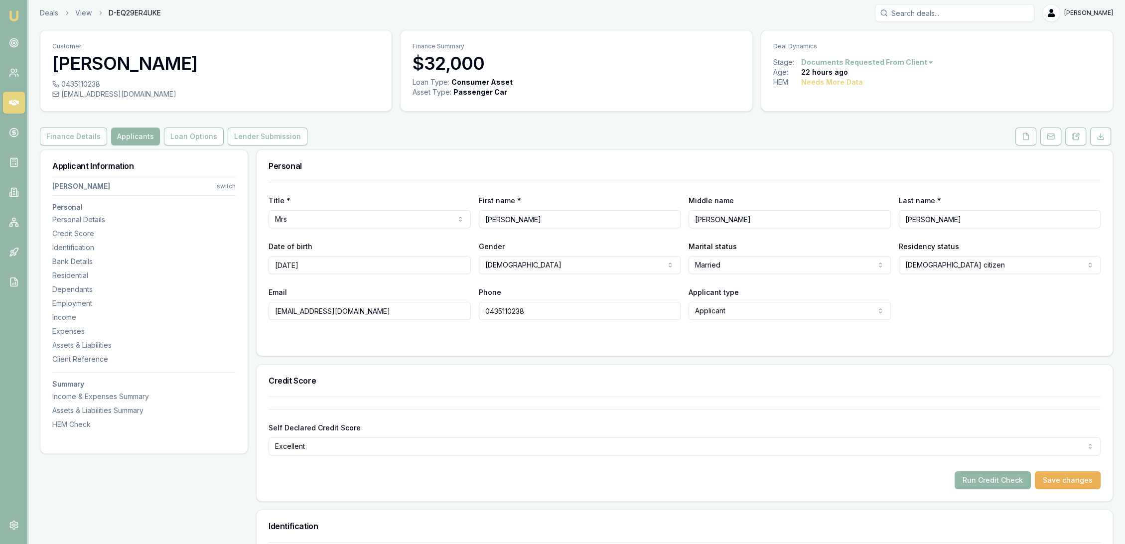
drag, startPoint x: 1072, startPoint y: 135, endPoint x: 1053, endPoint y: 145, distance: 21.6
click at [1072, 136] on icon at bounding box center [1072, 136] width 1 height 0
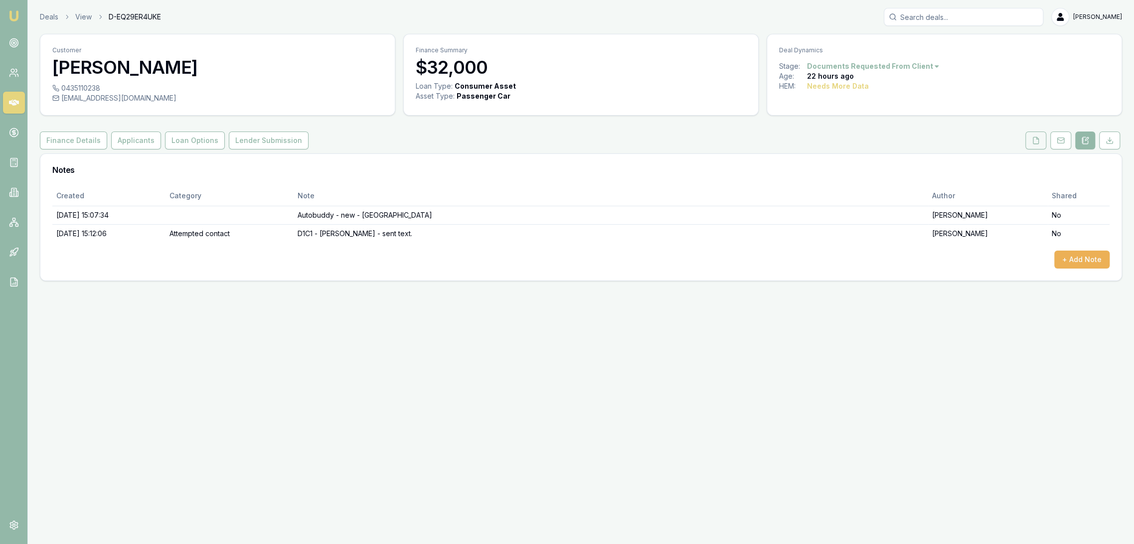
click at [1036, 146] on button at bounding box center [1035, 141] width 21 height 18
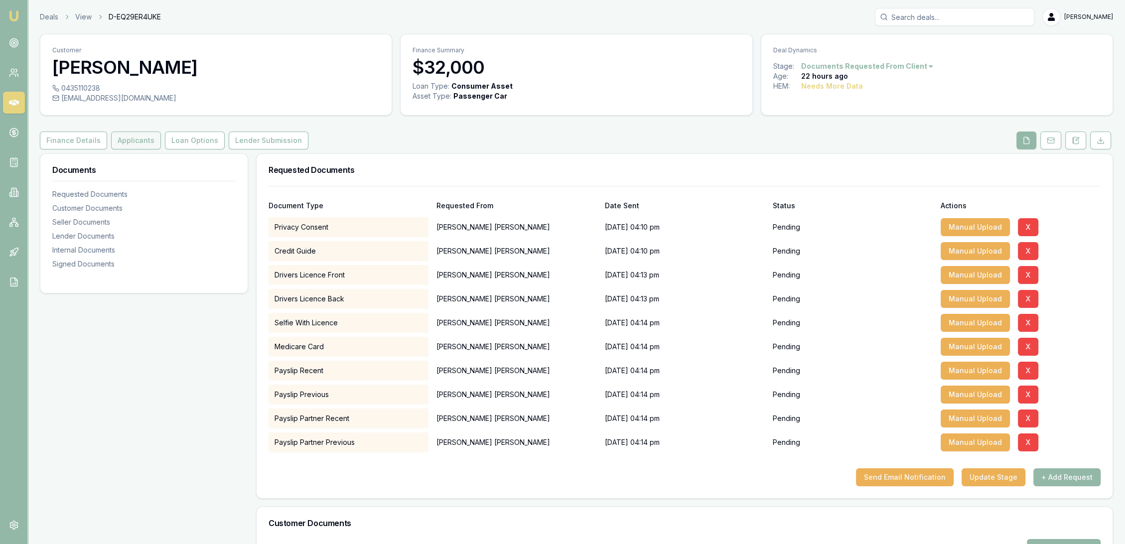
click at [137, 137] on button "Applicants" at bounding box center [136, 141] width 50 height 18
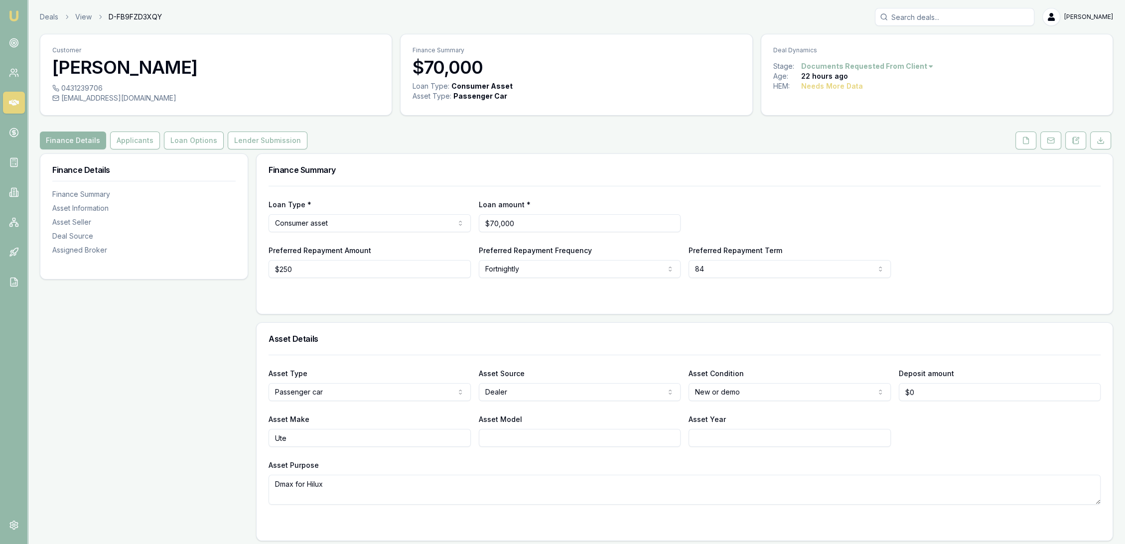
drag, startPoint x: 1078, startPoint y: 142, endPoint x: 619, endPoint y: 204, distance: 463.6
click at [1078, 142] on icon at bounding box center [1075, 140] width 5 height 6
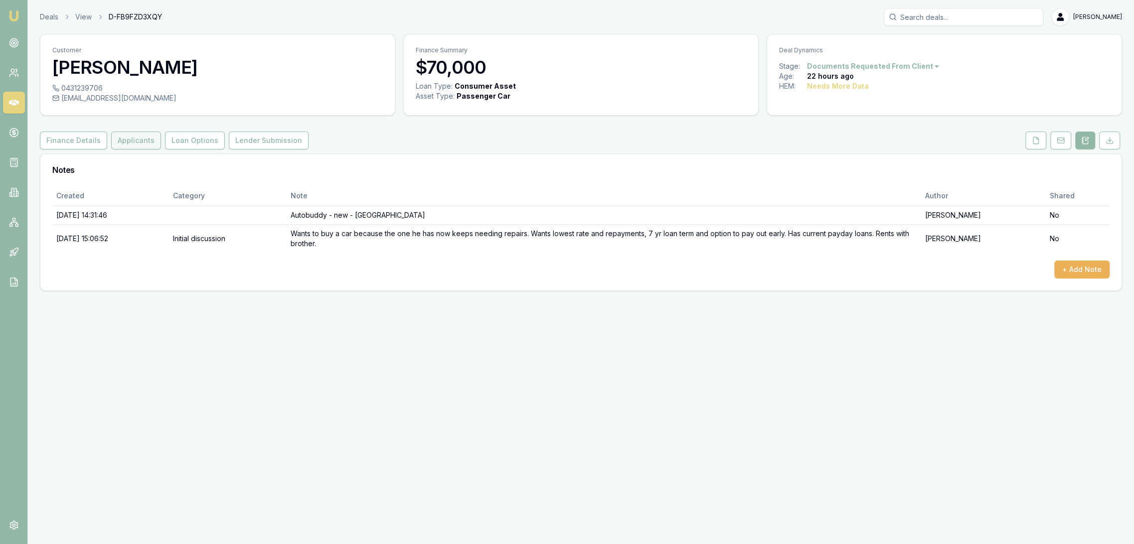
click at [123, 142] on button "Applicants" at bounding box center [136, 141] width 50 height 18
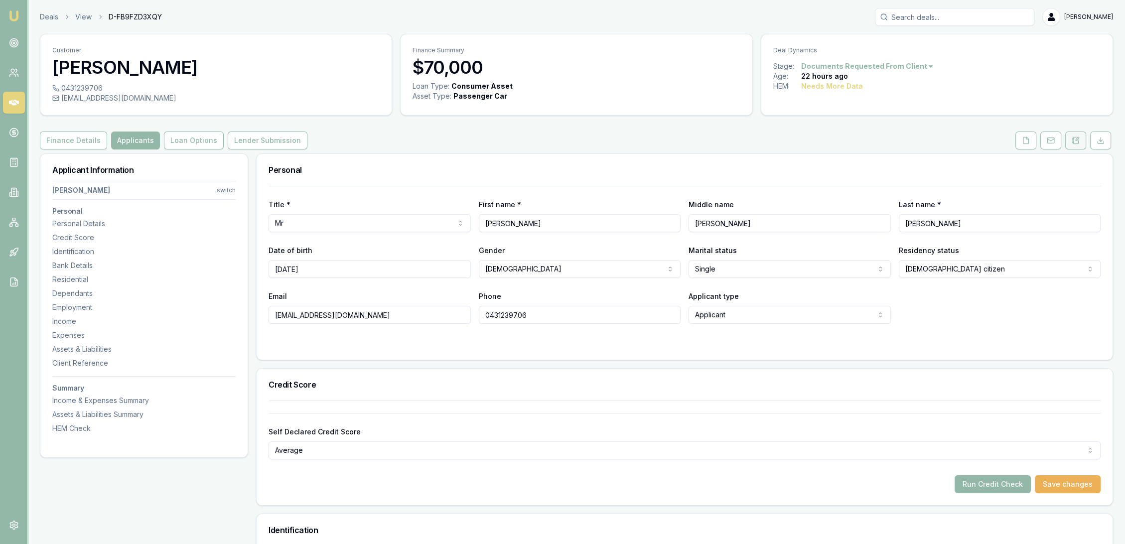
click at [1076, 145] on button at bounding box center [1075, 141] width 21 height 18
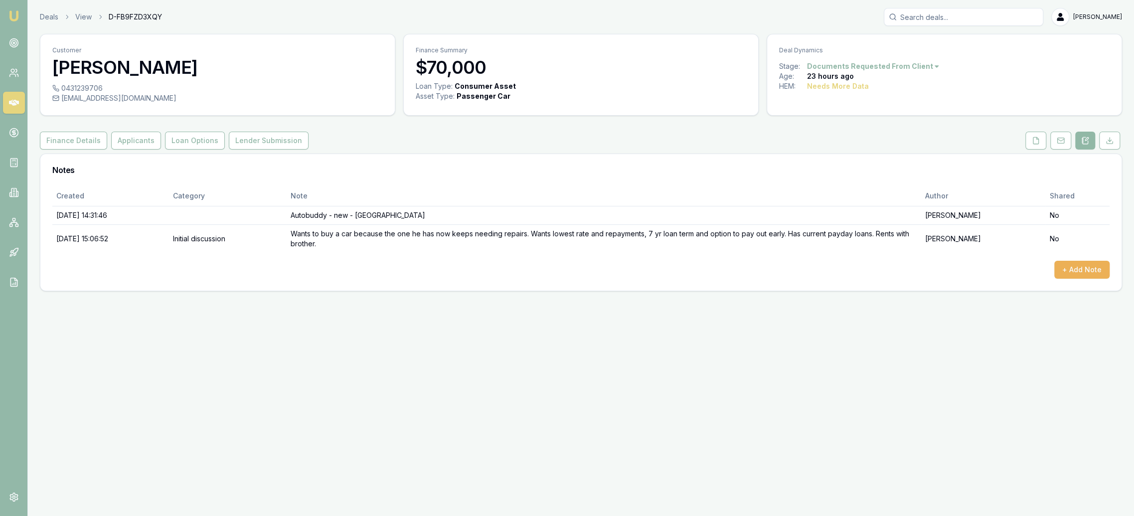
click at [1080, 140] on button at bounding box center [1085, 141] width 20 height 18
click at [1061, 144] on icon at bounding box center [1060, 141] width 8 height 8
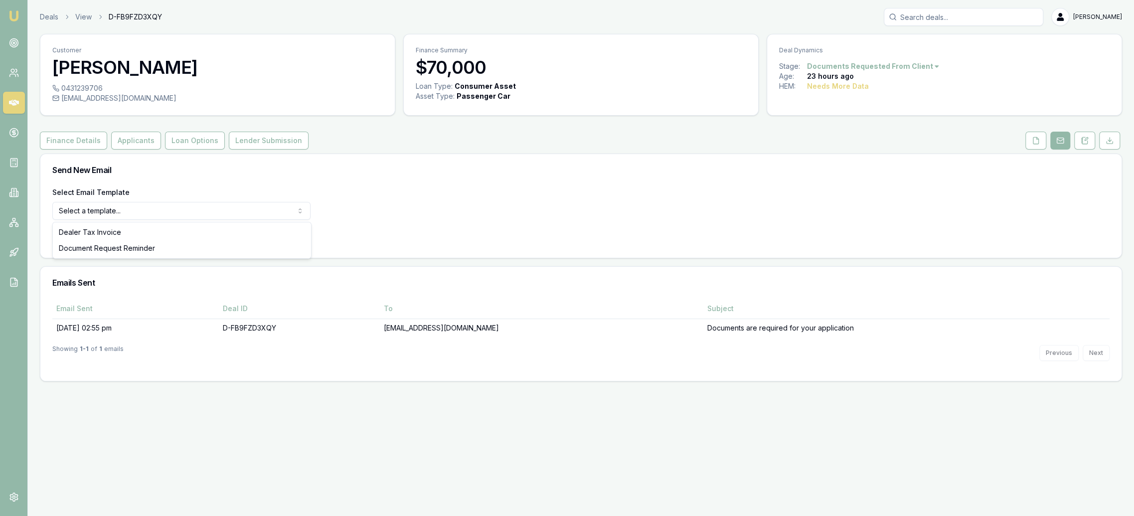
click at [144, 210] on html "Emu Broker Deals View D-FB9FZD3XQY Robyn Adams Toggle Menu Customer Liam Browne…" at bounding box center [567, 258] width 1134 height 516
select select "document-request-reminder"
click at [121, 235] on button "Use Email Template" at bounding box center [94, 237] width 85 height 18
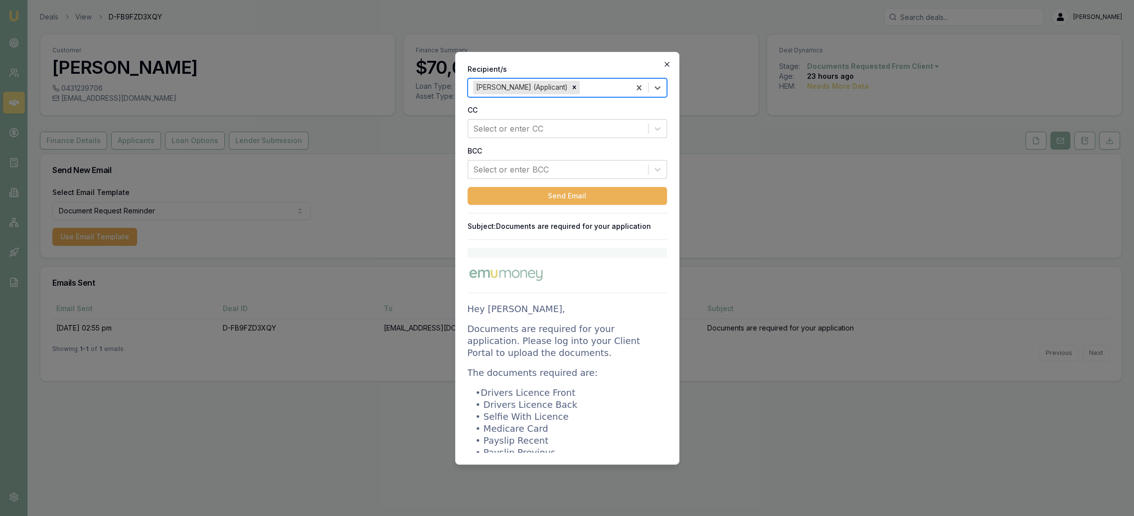
click at [668, 61] on icon "button" at bounding box center [667, 64] width 8 height 8
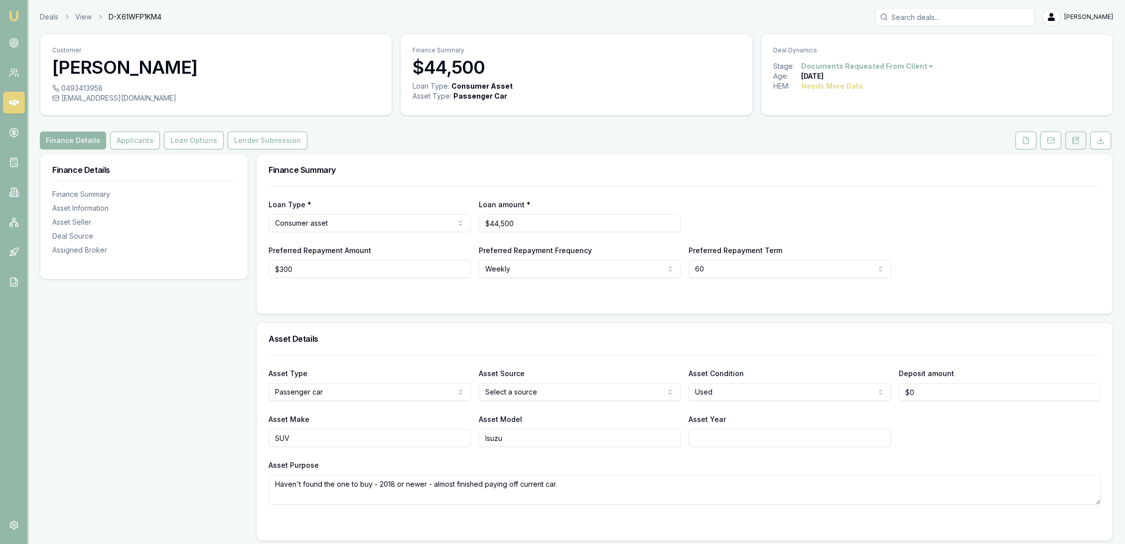
click at [1074, 140] on icon at bounding box center [1076, 141] width 8 height 8
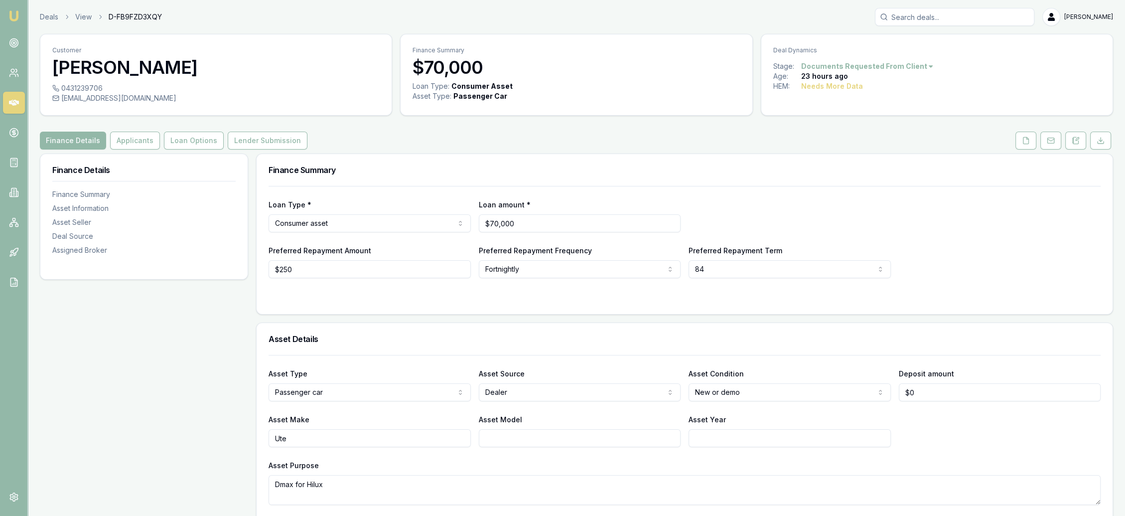
click at [1076, 135] on button at bounding box center [1075, 141] width 21 height 18
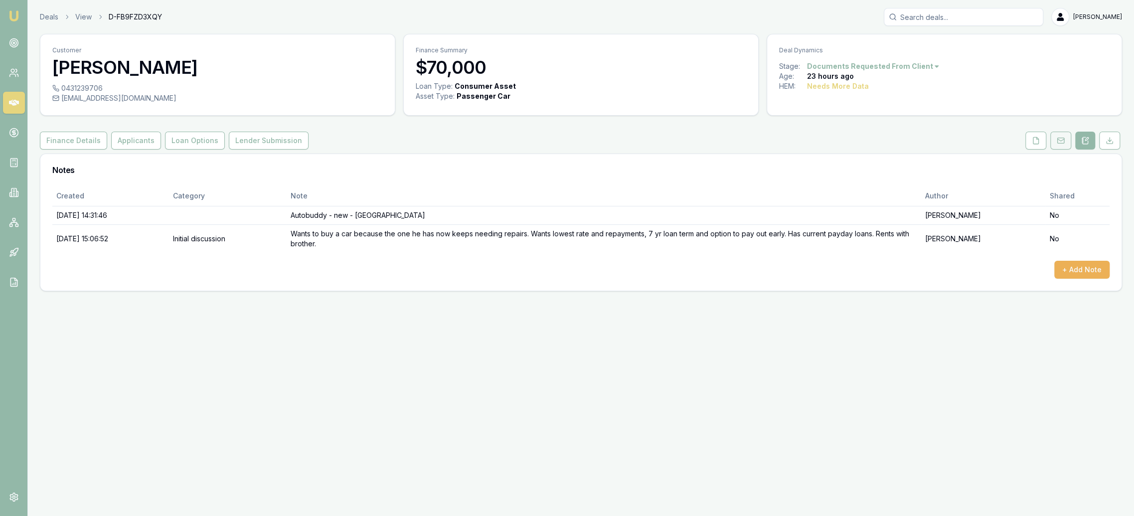
click at [1061, 142] on icon at bounding box center [1060, 141] width 8 height 8
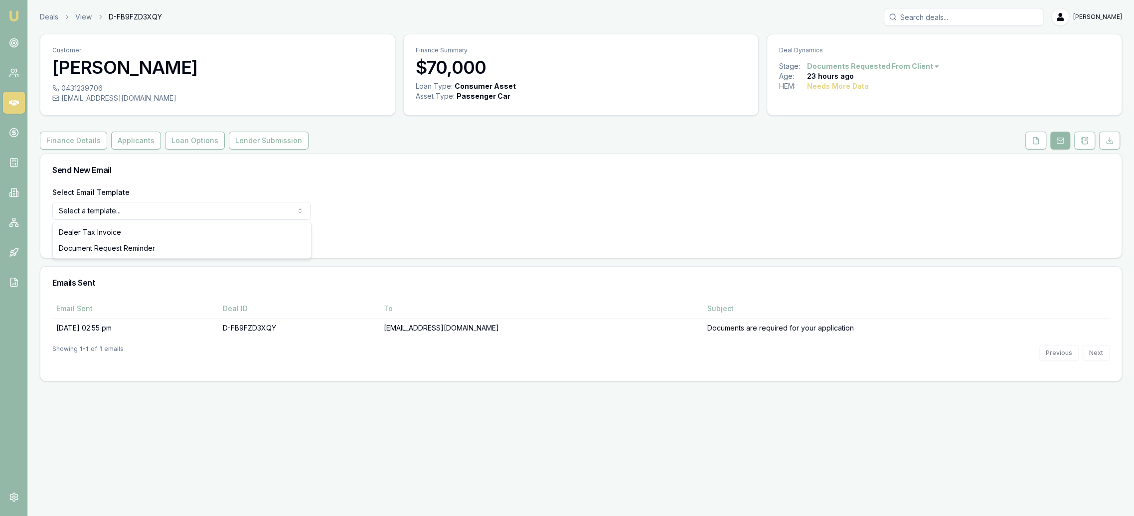
click at [169, 212] on html "Emu Broker Deals View D-FB9FZD3XQY Robyn Adams Toggle Menu Customer Liam Browne…" at bounding box center [567, 258] width 1134 height 516
select select "document-request-reminder"
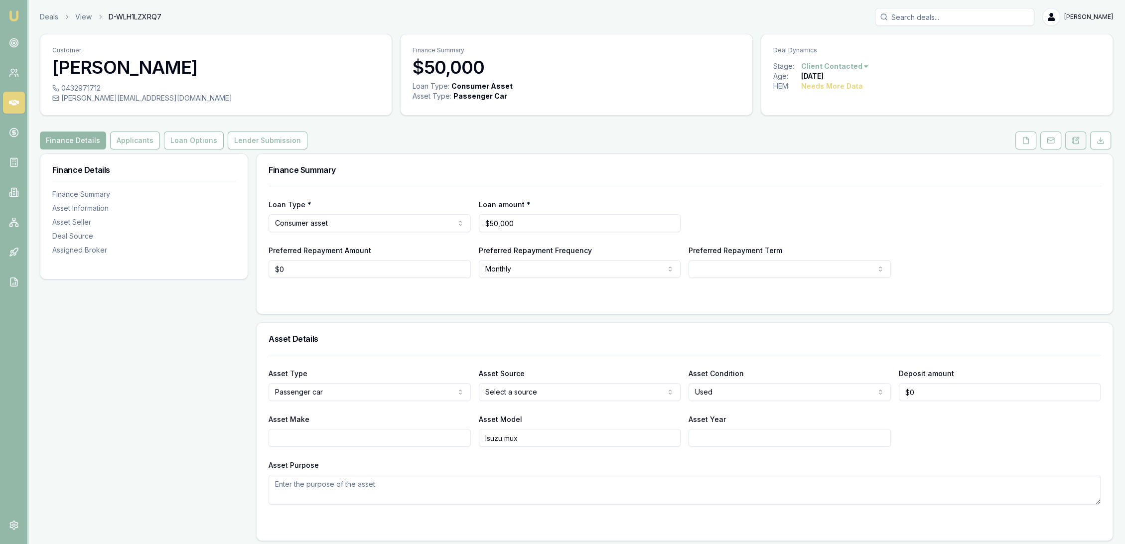
click at [1075, 139] on icon at bounding box center [1076, 141] width 8 height 8
drag, startPoint x: 1076, startPoint y: 147, endPoint x: 1056, endPoint y: 156, distance: 22.5
click at [1076, 146] on button at bounding box center [1075, 141] width 21 height 18
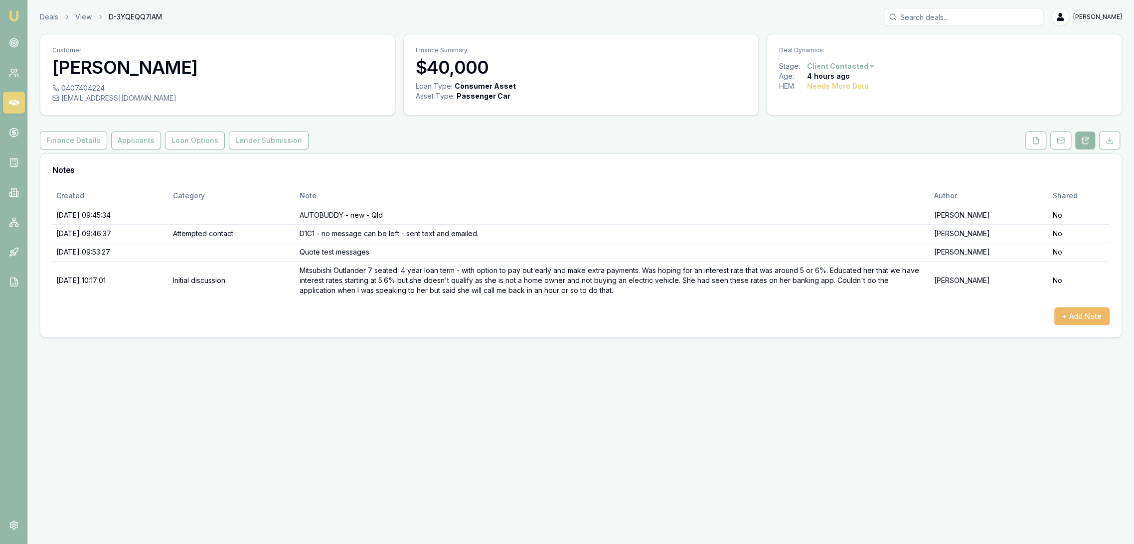
click at [1061, 317] on button "+ Add Note" at bounding box center [1081, 316] width 55 height 18
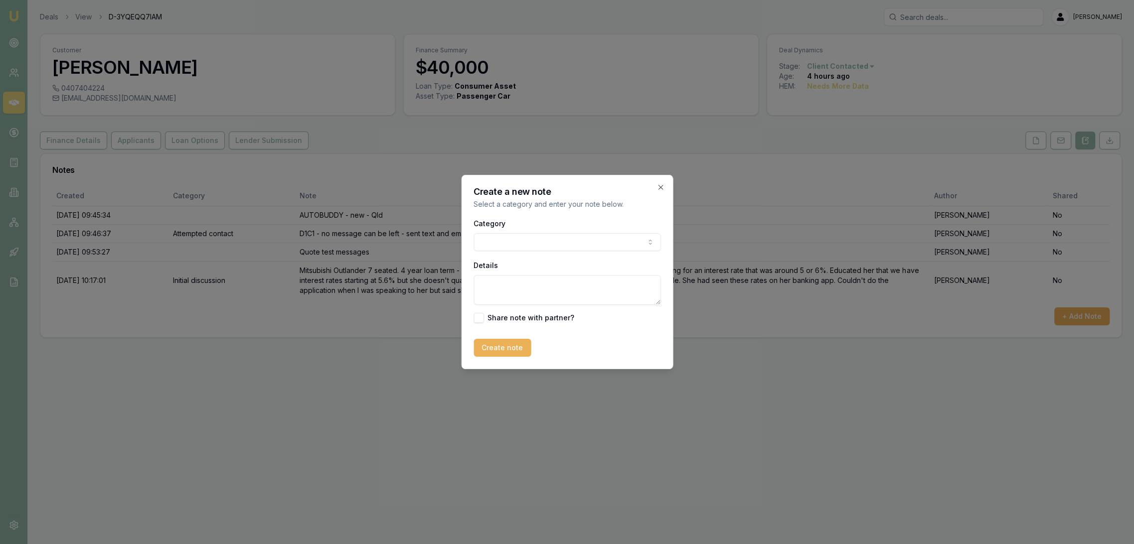
click at [529, 233] on body "Emu Broker Deals View D-3YQEQQ7IAM Robyn Adams Toggle Menu Customer Lisa West 0…" at bounding box center [567, 272] width 1134 height 544
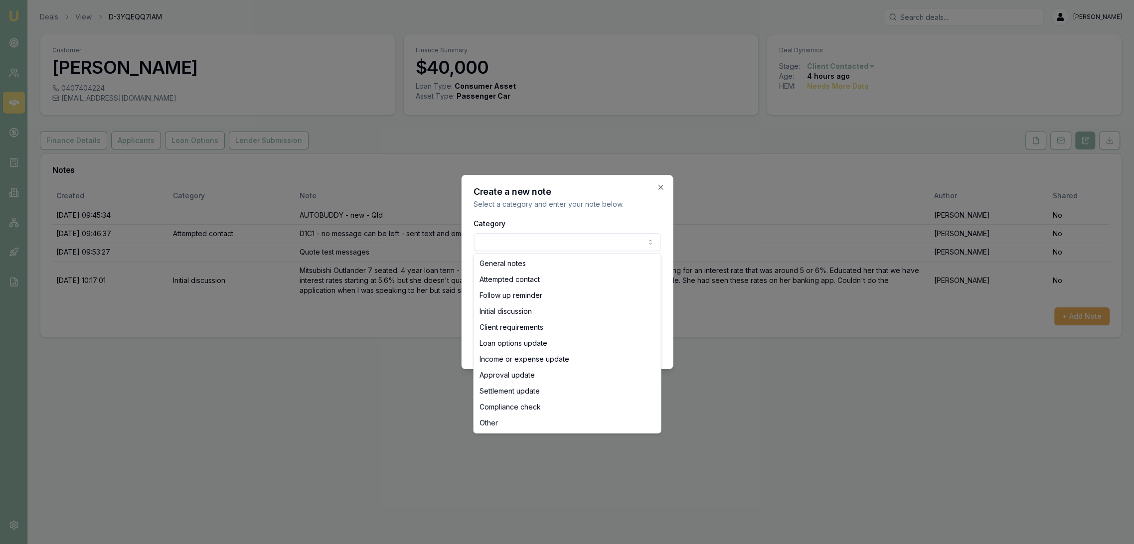
select select "ATTEMPTED_CONTACT"
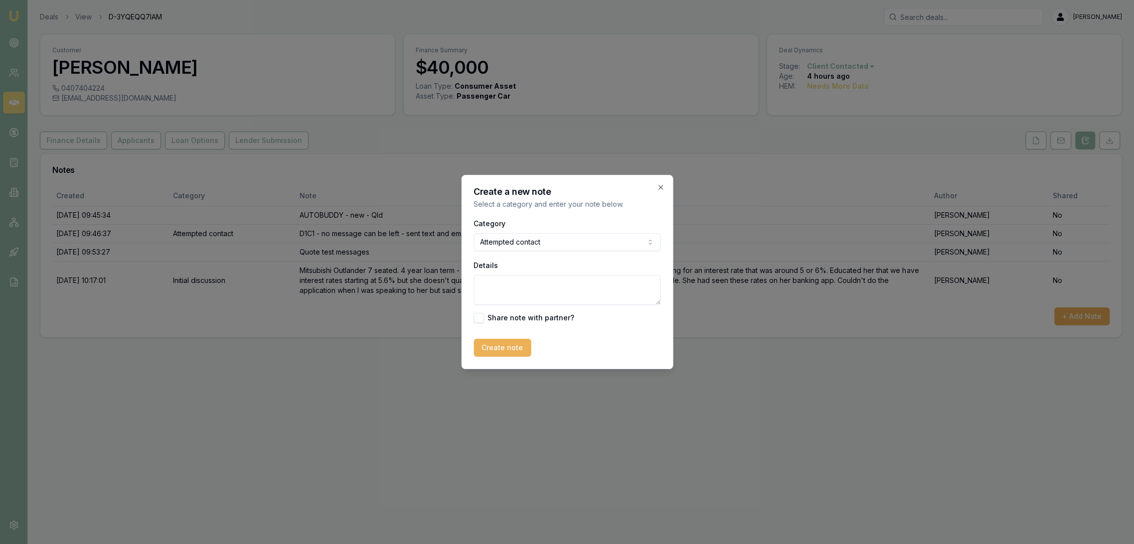
click at [506, 285] on textarea "Details" at bounding box center [566, 290] width 187 height 30
type textarea "No message can be left - sent text."
click at [504, 352] on button "Create note" at bounding box center [501, 348] width 57 height 18
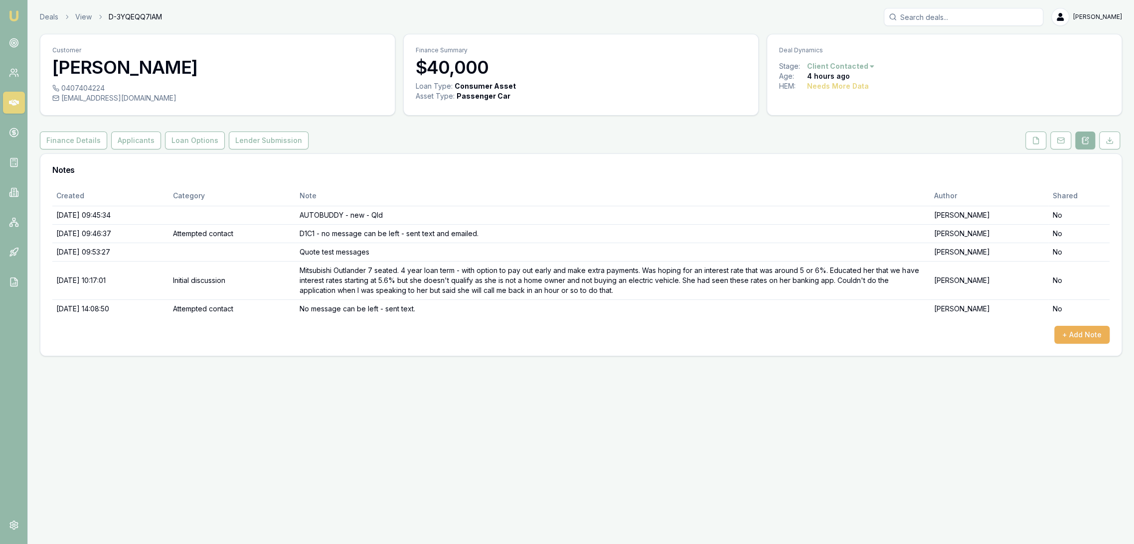
drag, startPoint x: 1033, startPoint y: 141, endPoint x: 1021, endPoint y: 146, distance: 13.2
click at [1033, 141] on icon at bounding box center [1036, 141] width 8 height 8
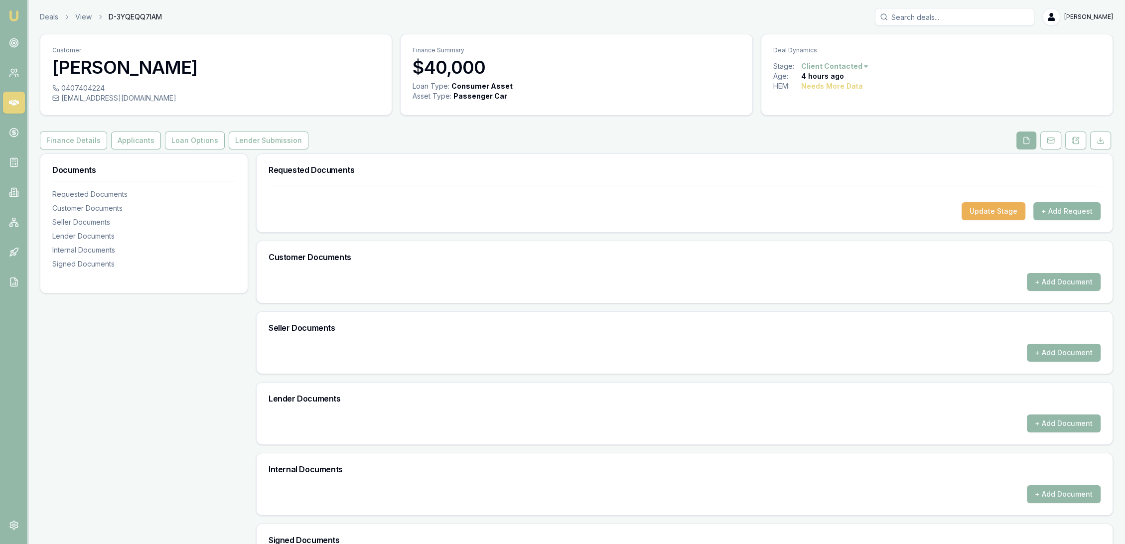
click at [1068, 209] on button "+ Add Request" at bounding box center [1067, 211] width 67 height 18
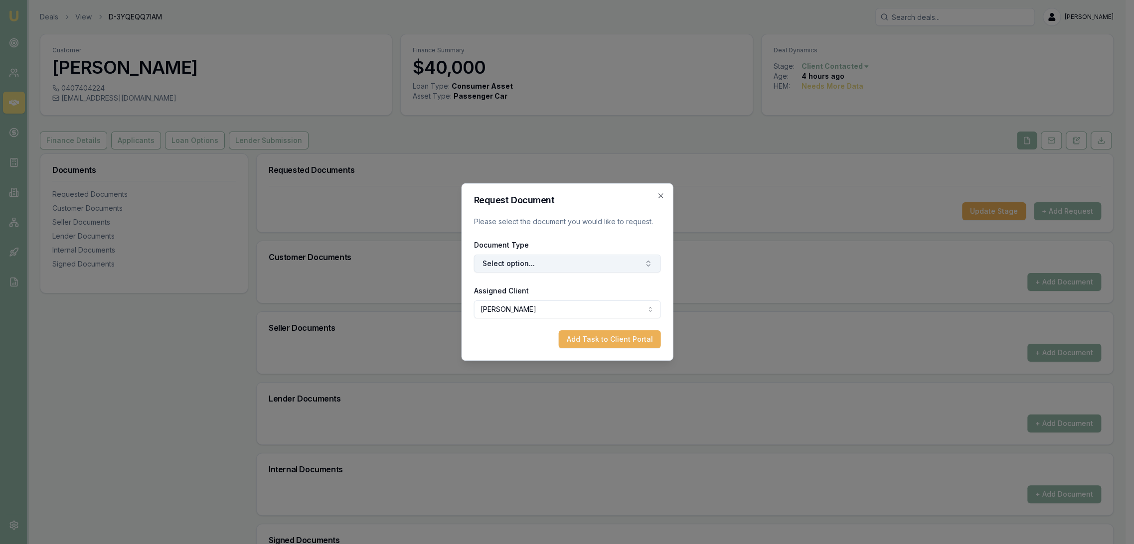
click at [603, 264] on button "Select option..." at bounding box center [566, 264] width 187 height 18
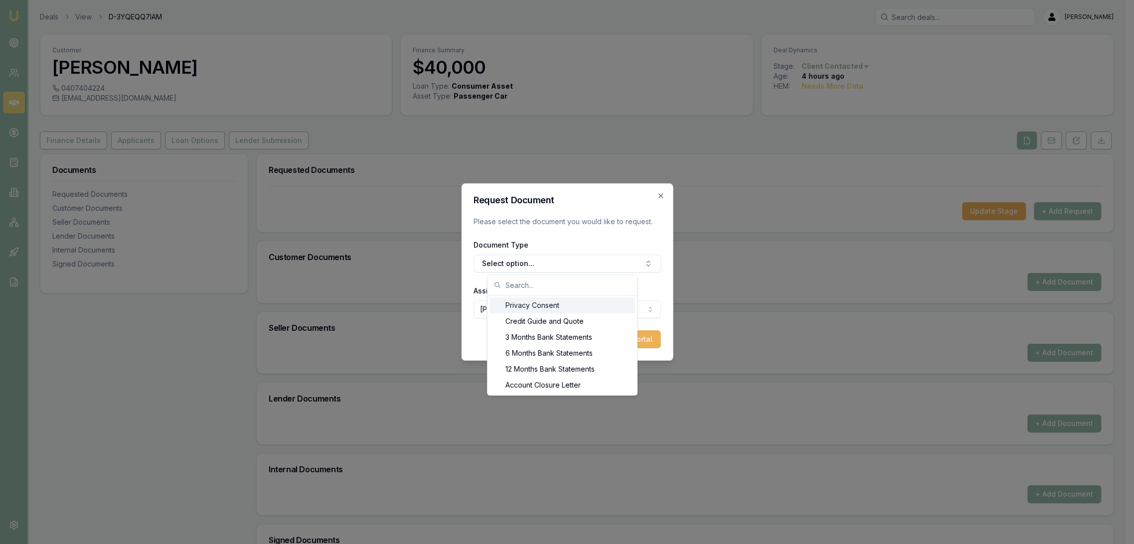
click at [557, 304] on div "Privacy Consent" at bounding box center [562, 305] width 146 height 16
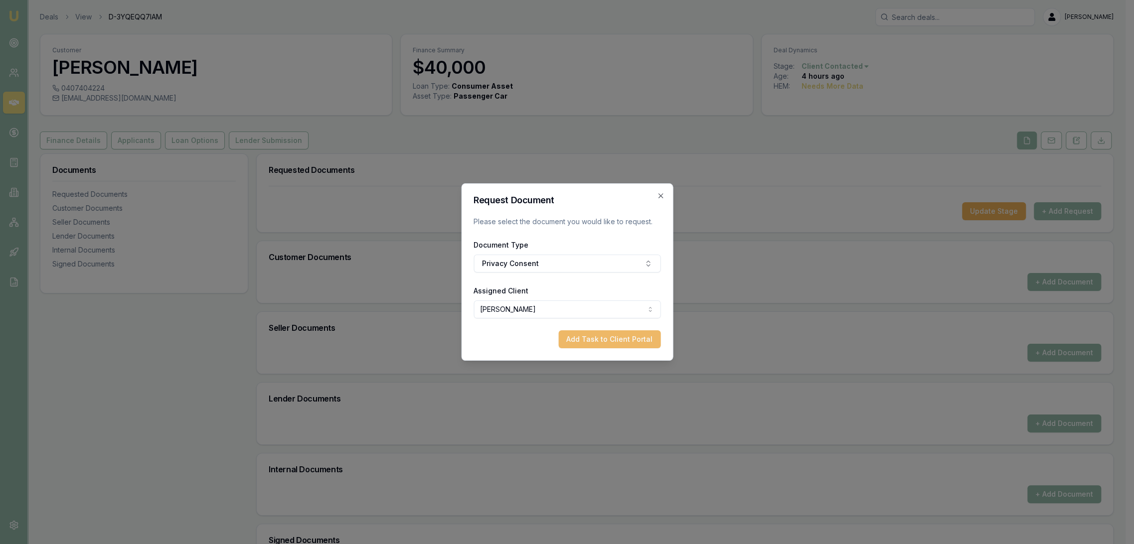
click at [582, 335] on button "Add Task to Client Portal" at bounding box center [609, 339] width 102 height 18
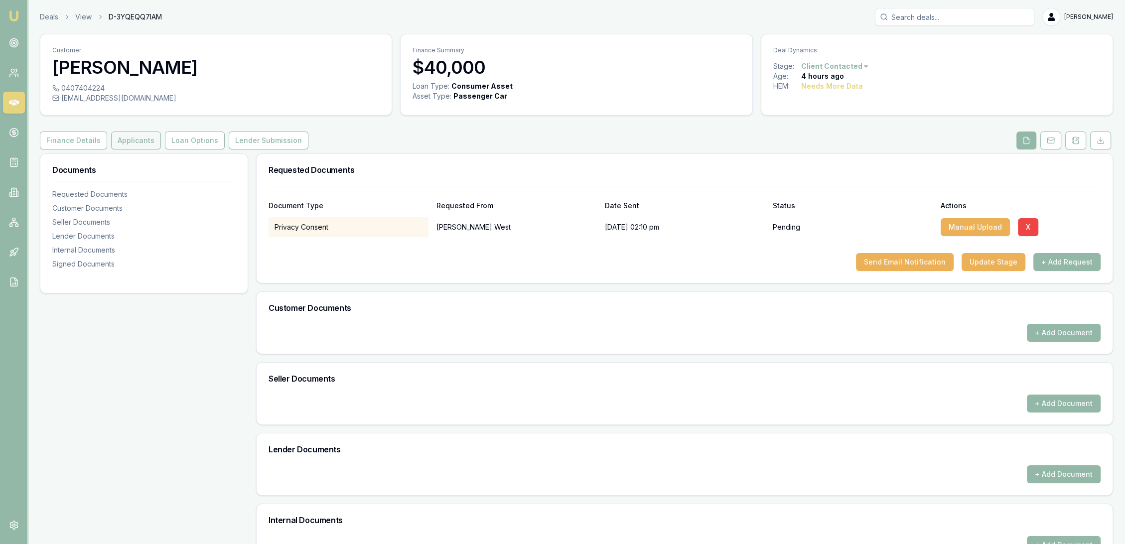
click at [130, 145] on button "Applicants" at bounding box center [136, 141] width 50 height 18
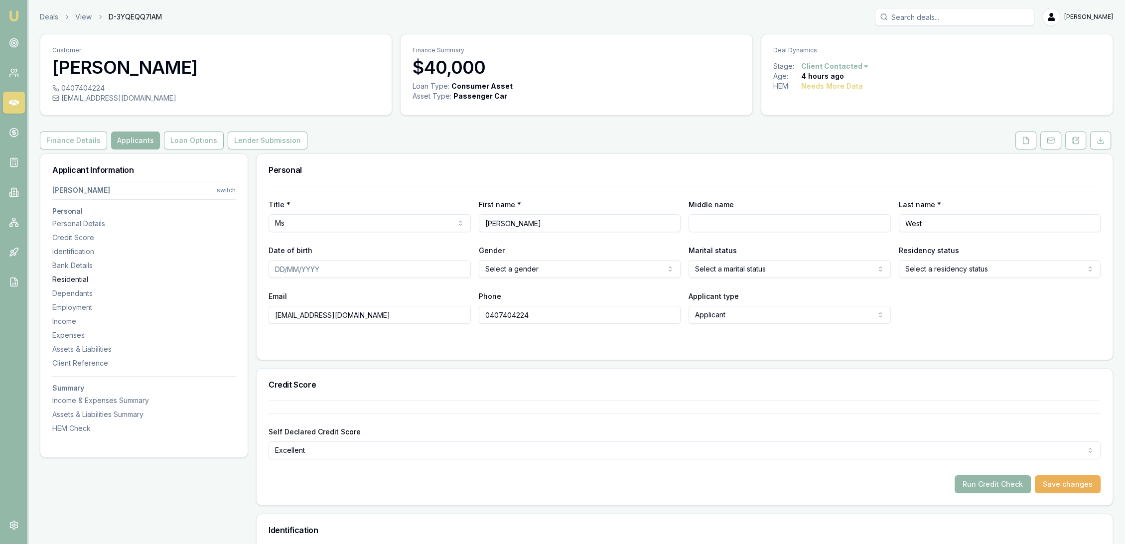
click at [72, 278] on div "Residential" at bounding box center [143, 280] width 183 height 10
click at [1082, 140] on button at bounding box center [1075, 141] width 21 height 18
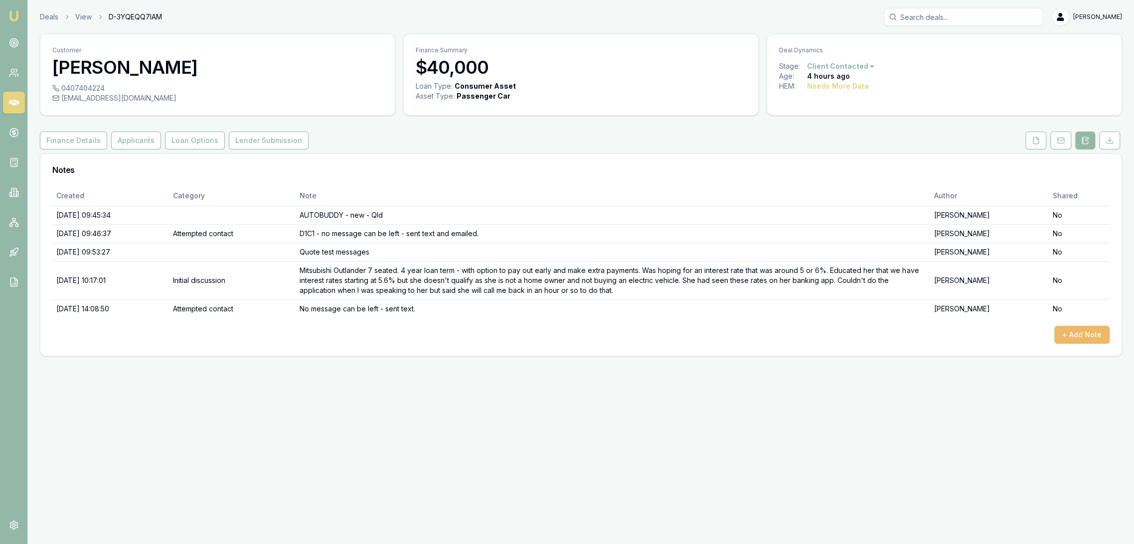
click at [1088, 332] on button "+ Add Note" at bounding box center [1081, 335] width 55 height 18
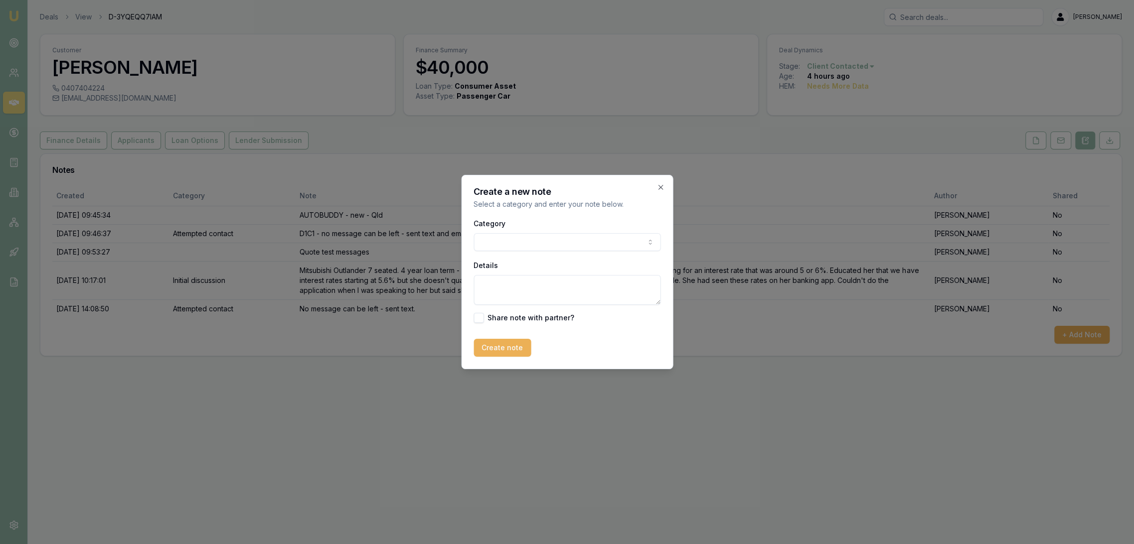
click at [517, 244] on body "Emu Broker Deals View D-3YQEQQ7IAM Robyn Adams Toggle Menu Customer Lisa West 0…" at bounding box center [567, 272] width 1134 height 544
click at [502, 286] on textarea "Details" at bounding box center [566, 290] width 187 height 30
click at [526, 245] on body "Emu Broker Deals View D-3YQEQQ7IAM Robyn Adams Toggle Menu Customer Lisa West 0…" at bounding box center [567, 272] width 1134 height 544
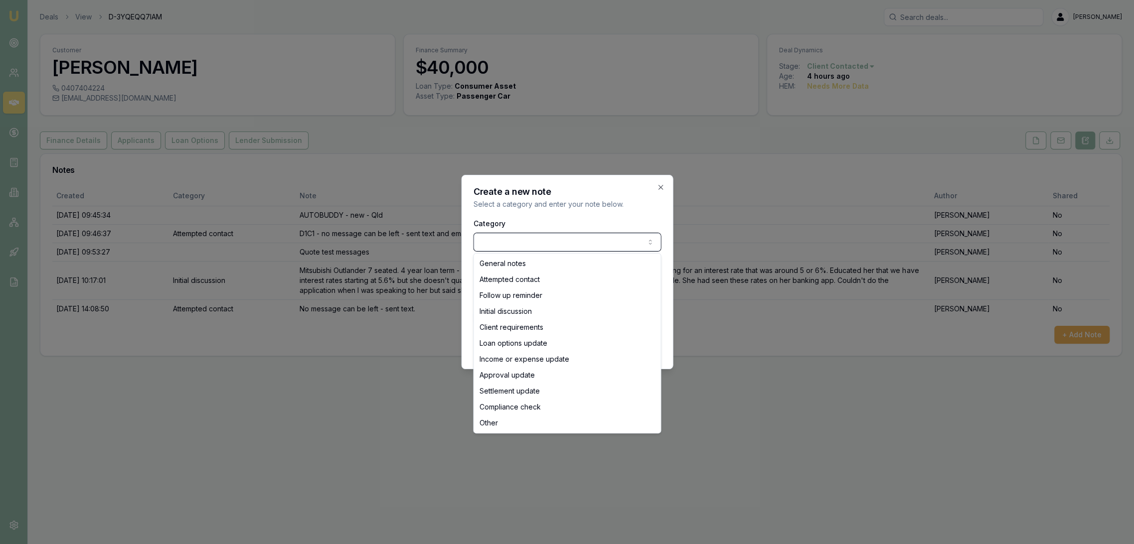
click at [526, 245] on body "Emu Broker Deals View D-3YQEQQ7IAM Robyn Adams Toggle Menu Customer Lisa West 0…" at bounding box center [567, 272] width 1134 height 544
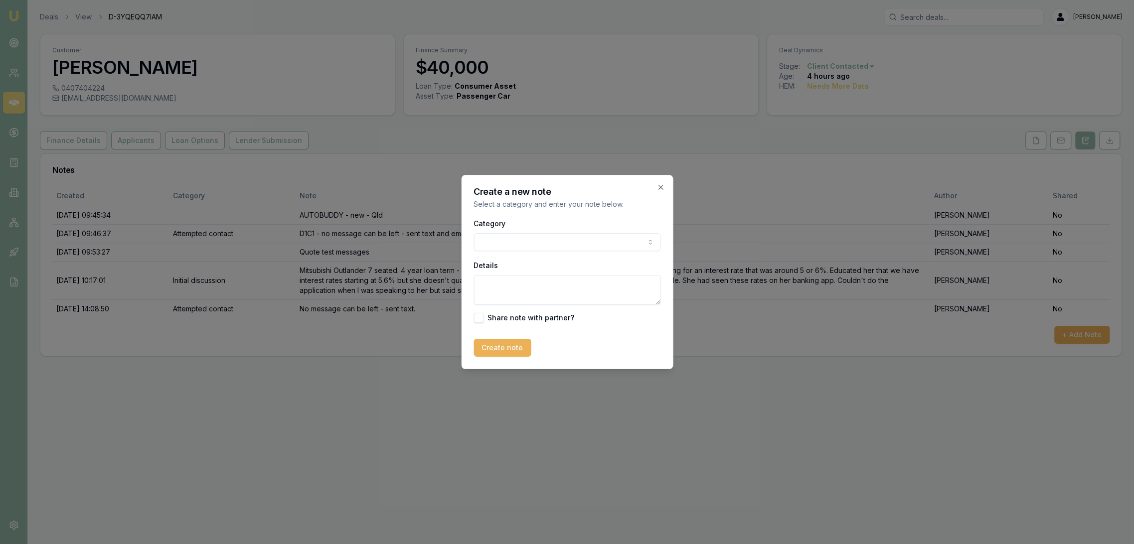
click at [504, 286] on textarea "Details" at bounding box center [566, 290] width 187 height 30
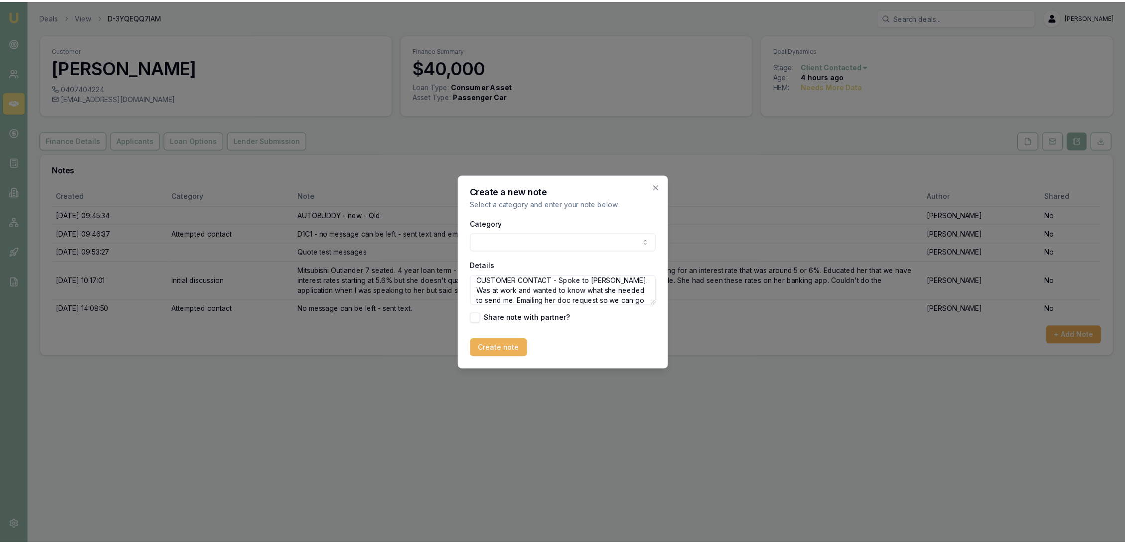
scroll to position [13, 0]
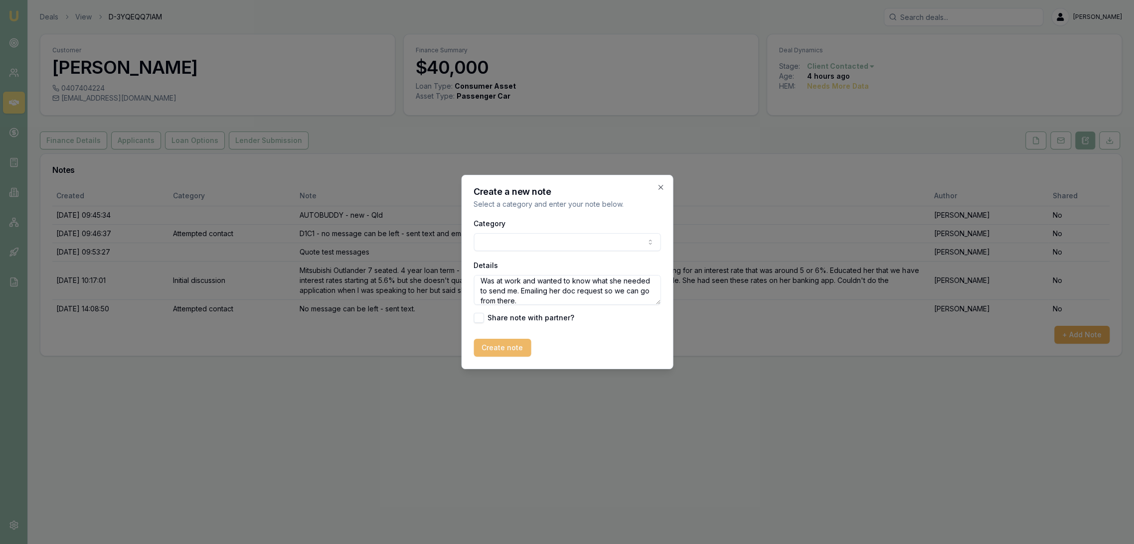
type textarea "CUSTOMER CONTACT - Spoke to Lisa. Was at work and wanted to know what she neede…"
click at [509, 344] on button "Create note" at bounding box center [501, 348] width 57 height 18
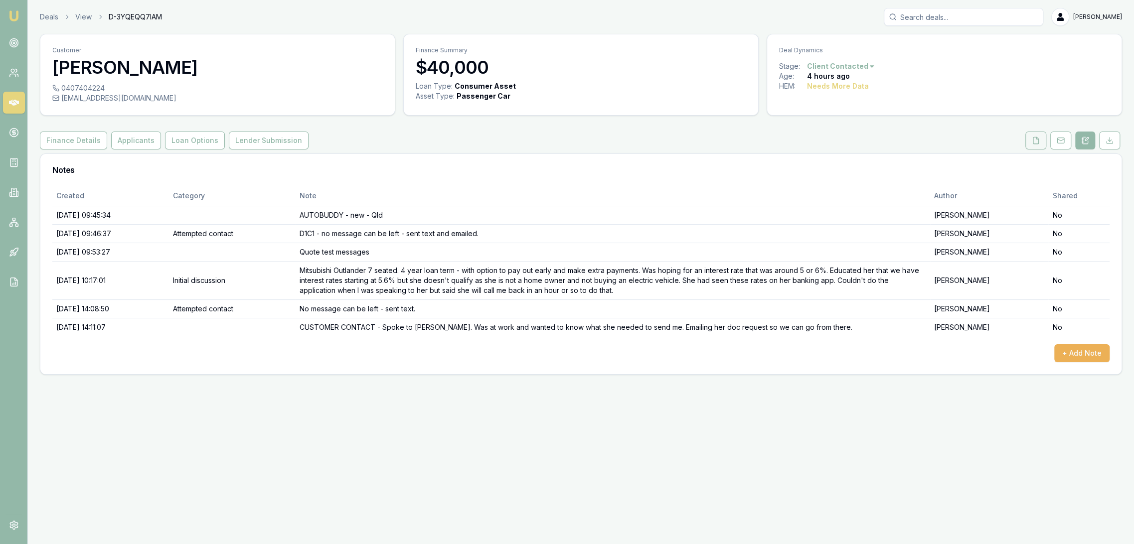
click at [1037, 143] on icon at bounding box center [1035, 140] width 5 height 6
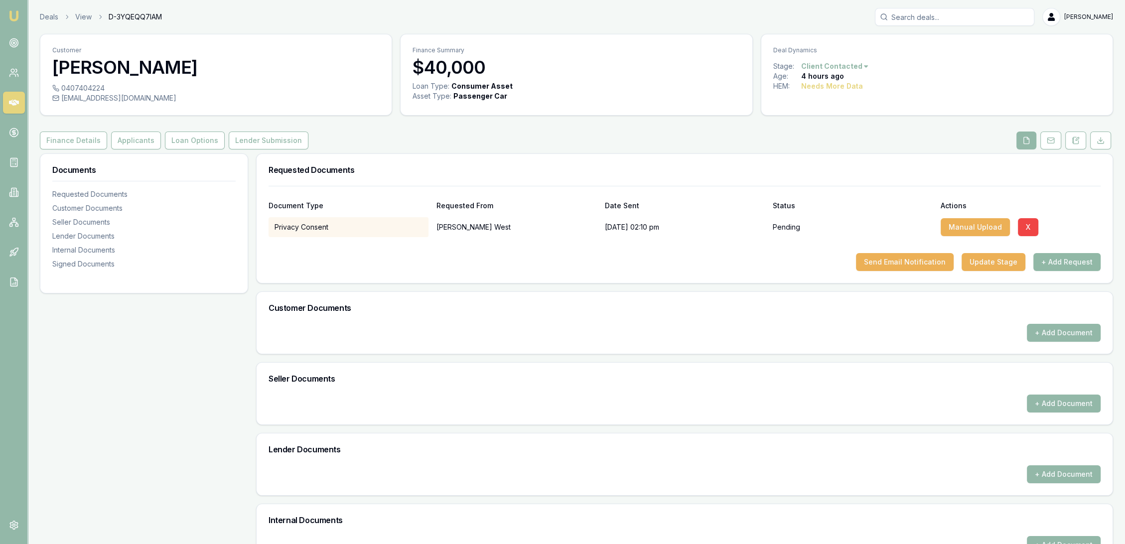
click at [1072, 258] on button "+ Add Request" at bounding box center [1067, 262] width 67 height 18
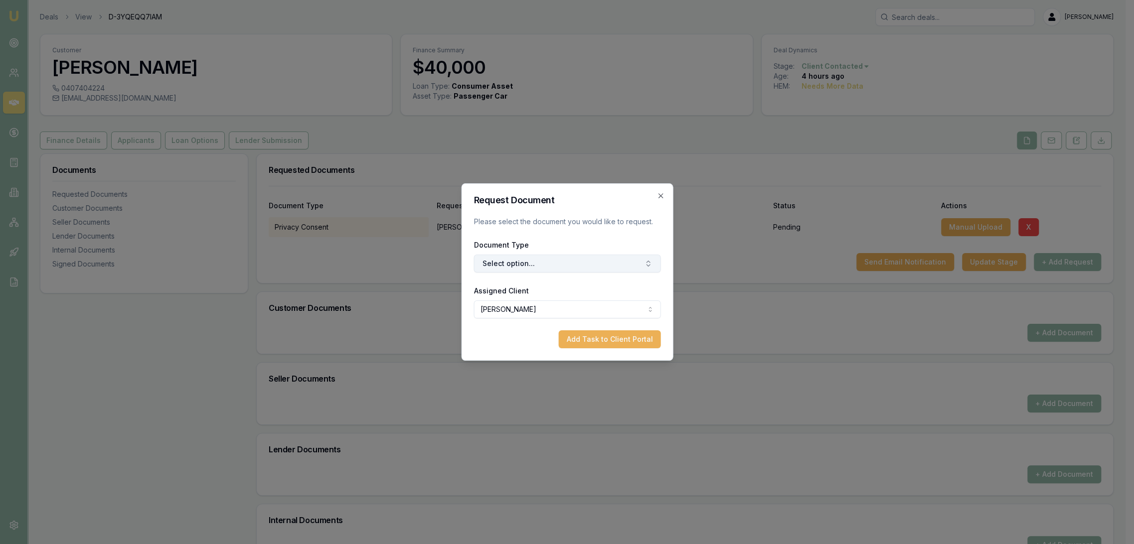
click at [543, 262] on button "Select option..." at bounding box center [566, 264] width 187 height 18
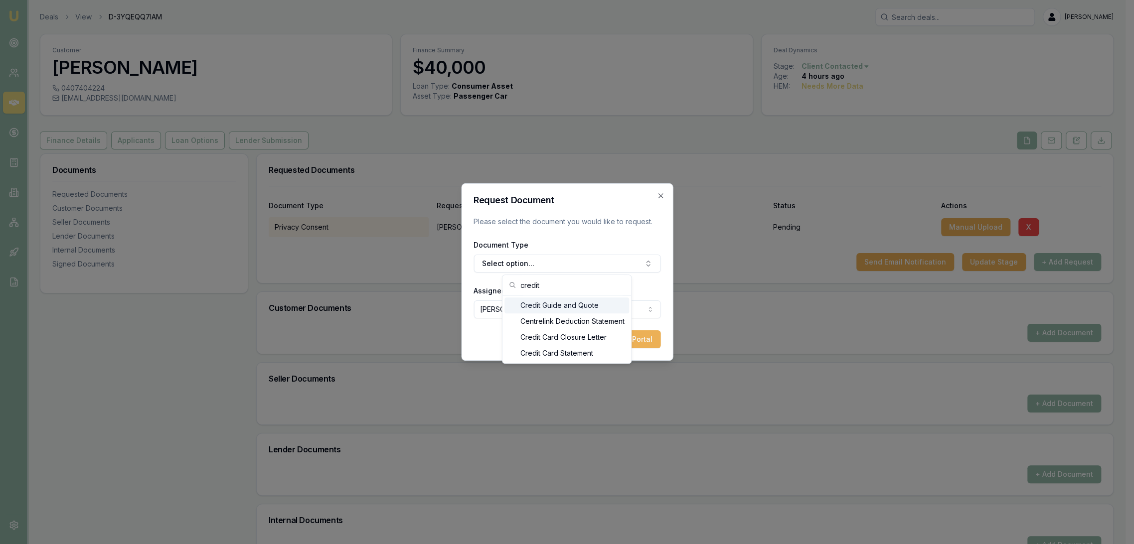
type input "credit"
click at [541, 303] on div "Credit Guide and Quote" at bounding box center [566, 305] width 125 height 16
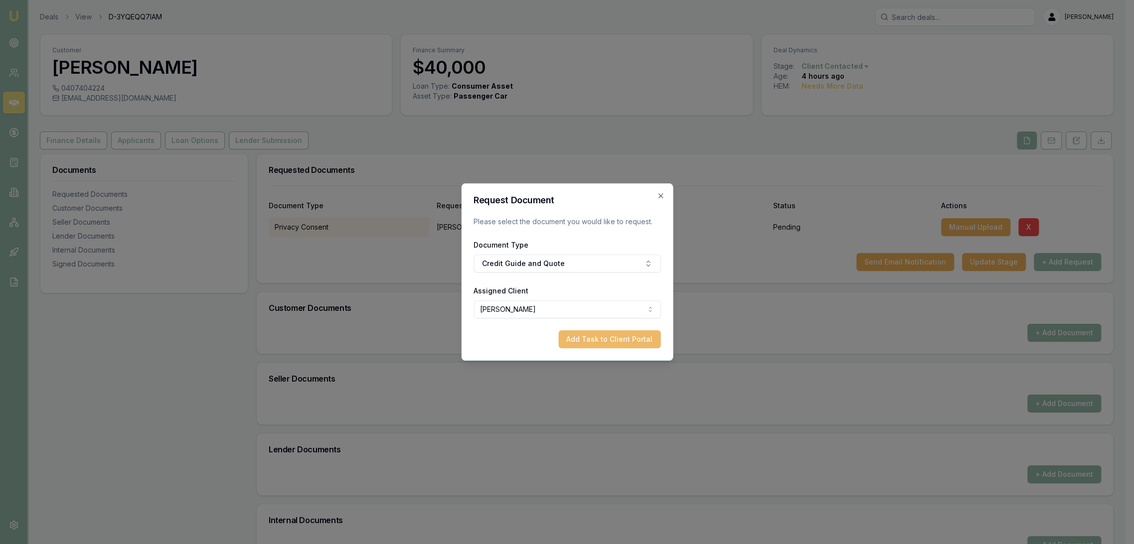
click at [624, 345] on button "Add Task to Client Portal" at bounding box center [609, 339] width 102 height 18
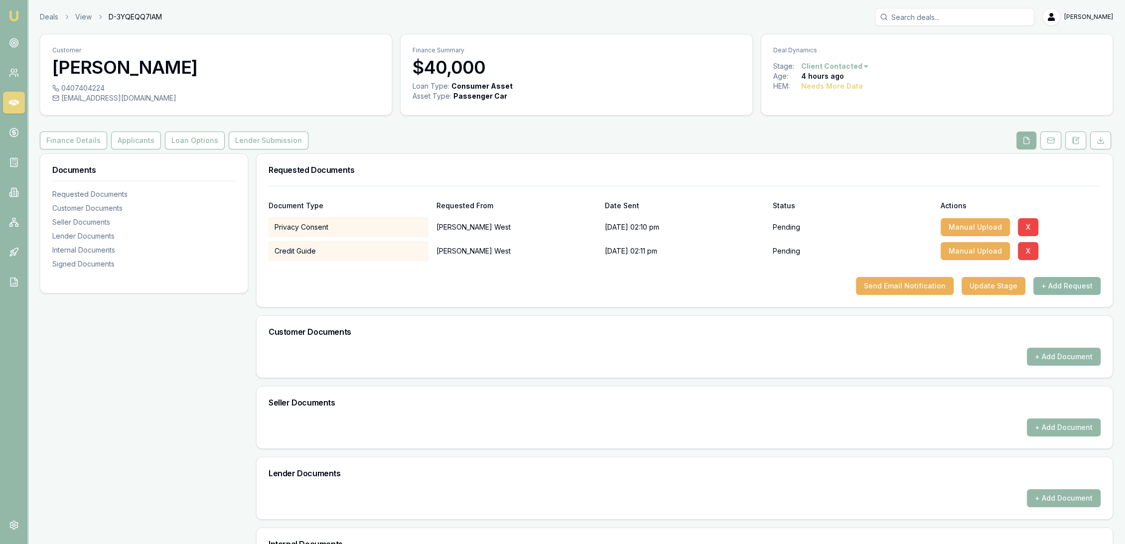
click at [1070, 289] on button "+ Add Request" at bounding box center [1067, 286] width 67 height 18
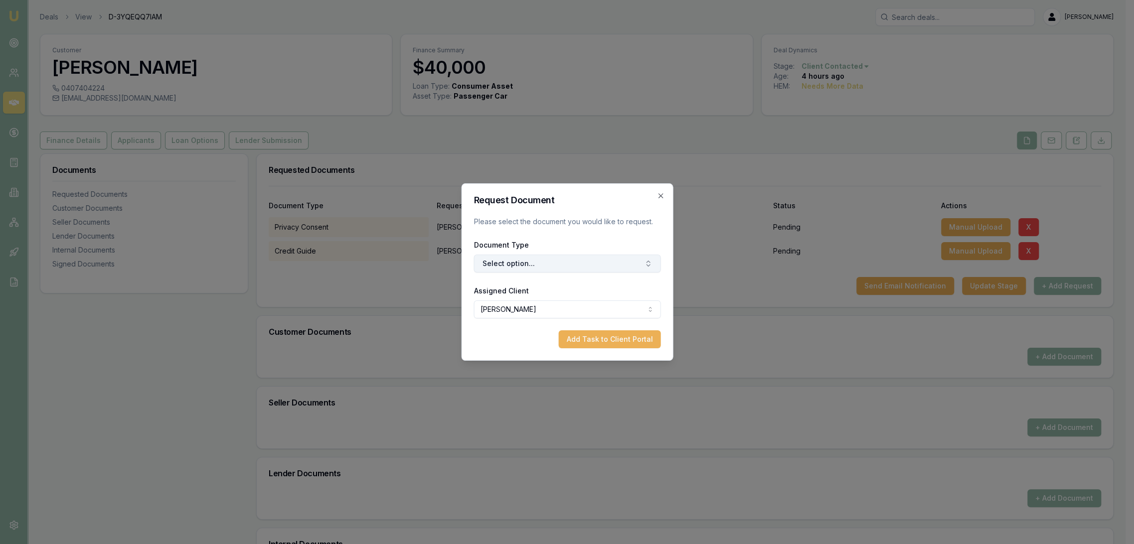
click at [510, 262] on button "Select option..." at bounding box center [566, 264] width 187 height 18
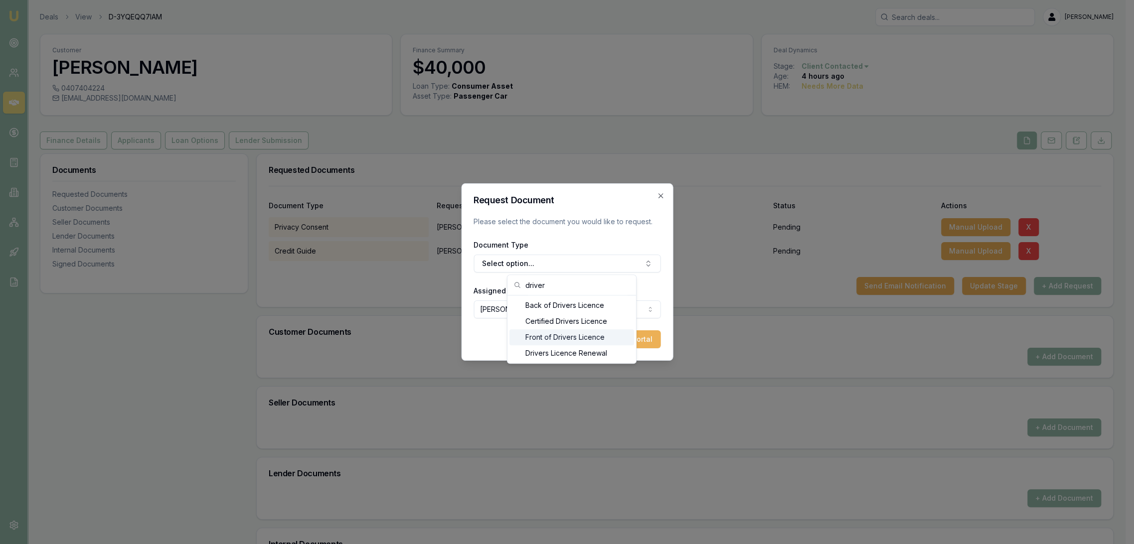
type input "driver"
click at [548, 340] on div "Front of Drivers Licence" at bounding box center [571, 337] width 125 height 16
click at [628, 342] on button "Add Task to Client Portal" at bounding box center [609, 339] width 102 height 18
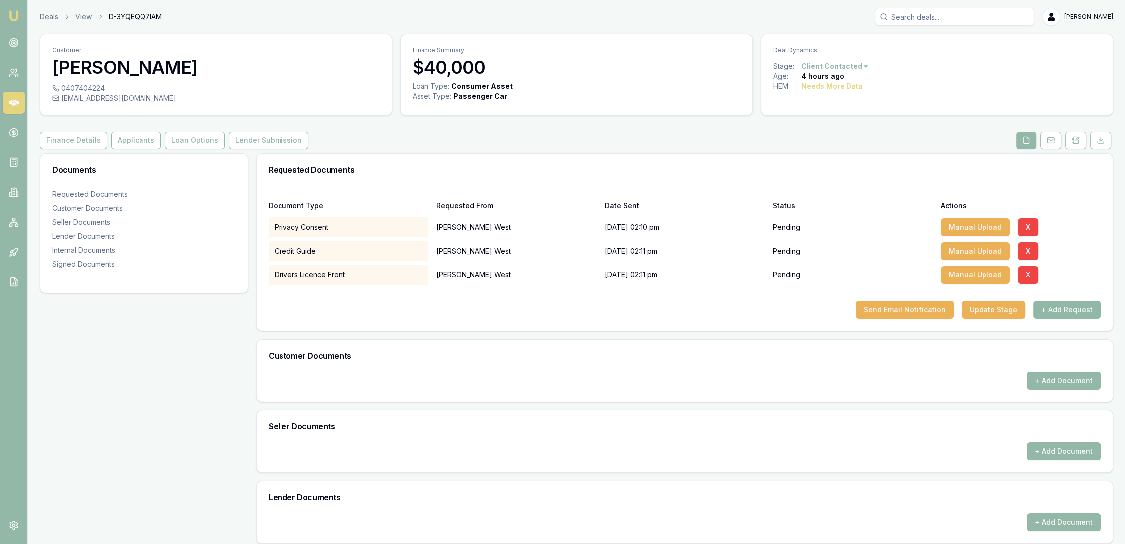
click at [1064, 310] on button "+ Add Request" at bounding box center [1067, 310] width 67 height 18
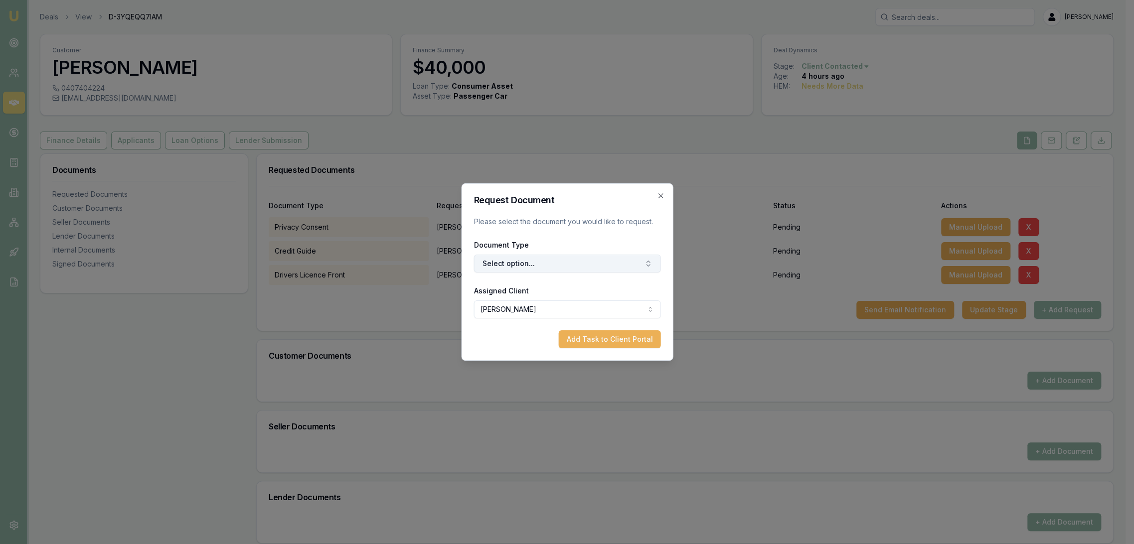
click at [538, 266] on button "Select option..." at bounding box center [566, 264] width 187 height 18
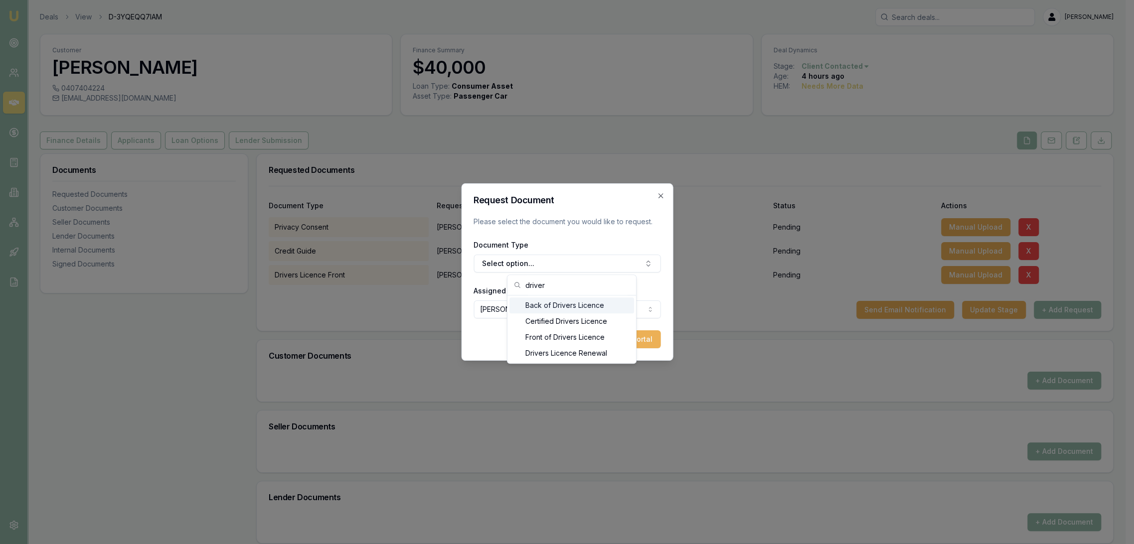
type input "driver"
click at [542, 304] on div "Back of Drivers Licence" at bounding box center [571, 305] width 125 height 16
drag, startPoint x: 596, startPoint y: 340, endPoint x: 339, endPoint y: 146, distance: 322.4
click at [596, 338] on button "Add Task to Client Portal" at bounding box center [609, 339] width 102 height 18
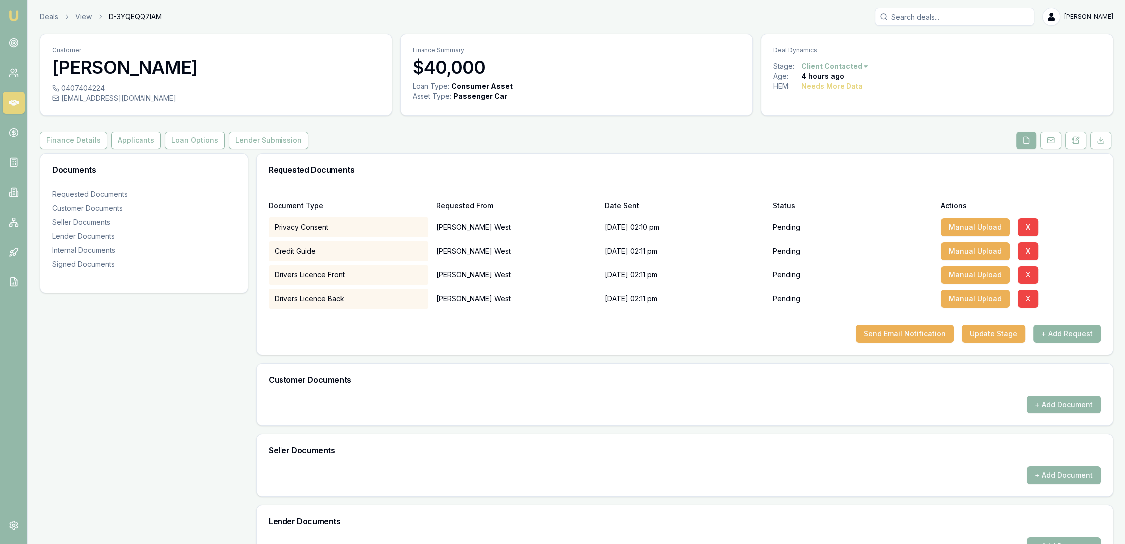
click at [1083, 333] on button "+ Add Request" at bounding box center [1067, 334] width 67 height 18
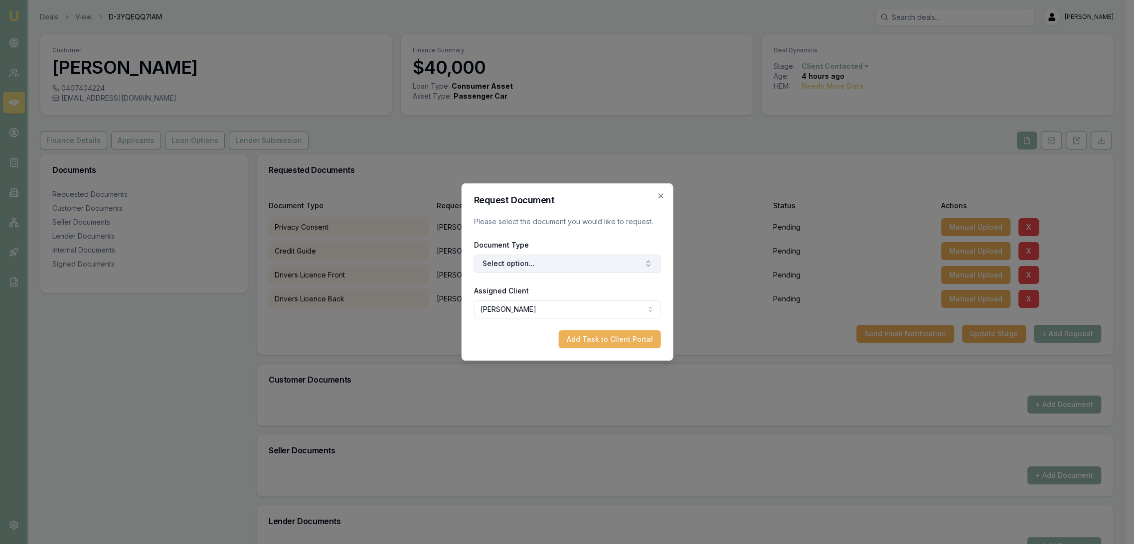
click at [538, 264] on button "Select option..." at bounding box center [566, 264] width 187 height 18
type input "selfie"
click at [532, 302] on div "Selfie with Licence" at bounding box center [571, 305] width 125 height 16
click at [608, 346] on button "Add Task to Client Portal" at bounding box center [609, 339] width 102 height 18
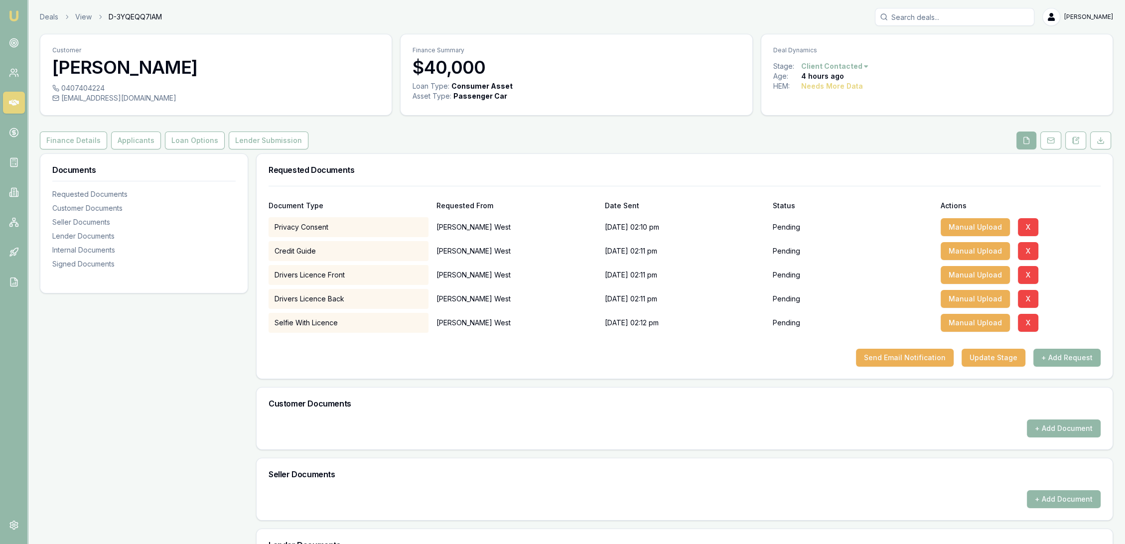
click at [1065, 356] on button "+ Add Request" at bounding box center [1067, 358] width 67 height 18
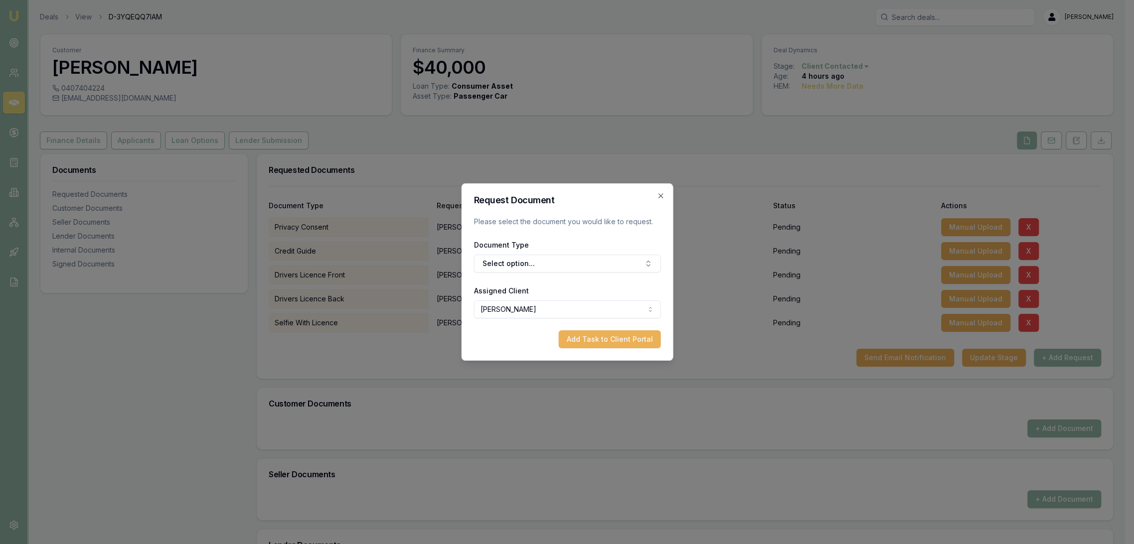
click at [538, 252] on div "Document Type Select option..." at bounding box center [566, 256] width 187 height 34
click at [538, 260] on button "Select option..." at bounding box center [566, 264] width 187 height 18
type input "medi"
click at [557, 298] on div "Medicare Card" at bounding box center [571, 305] width 125 height 16
drag, startPoint x: 618, startPoint y: 345, endPoint x: 622, endPoint y: 378, distance: 33.1
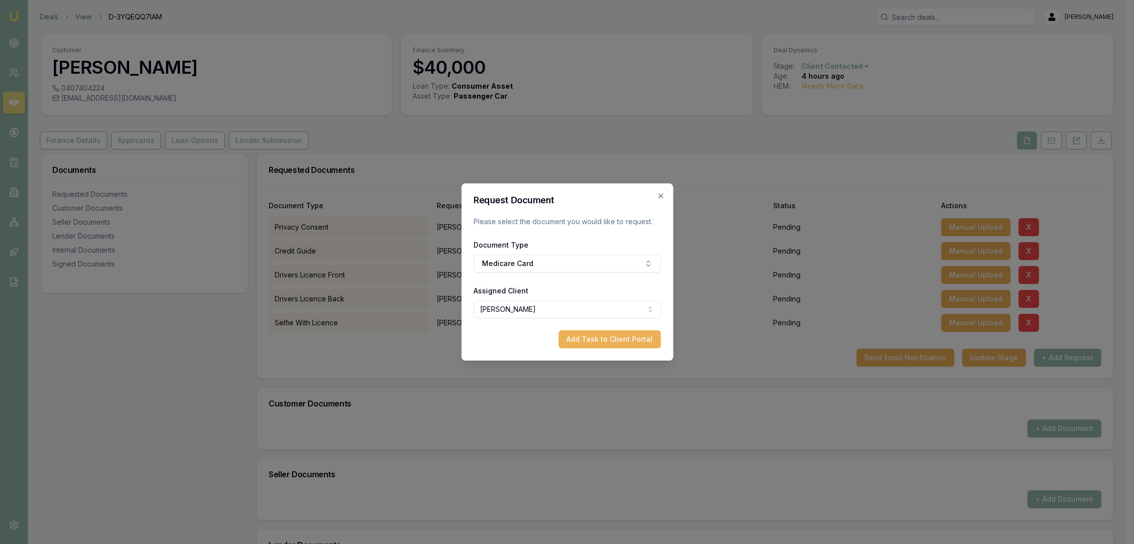
click at [618, 344] on button "Add Task to Client Portal" at bounding box center [609, 339] width 102 height 18
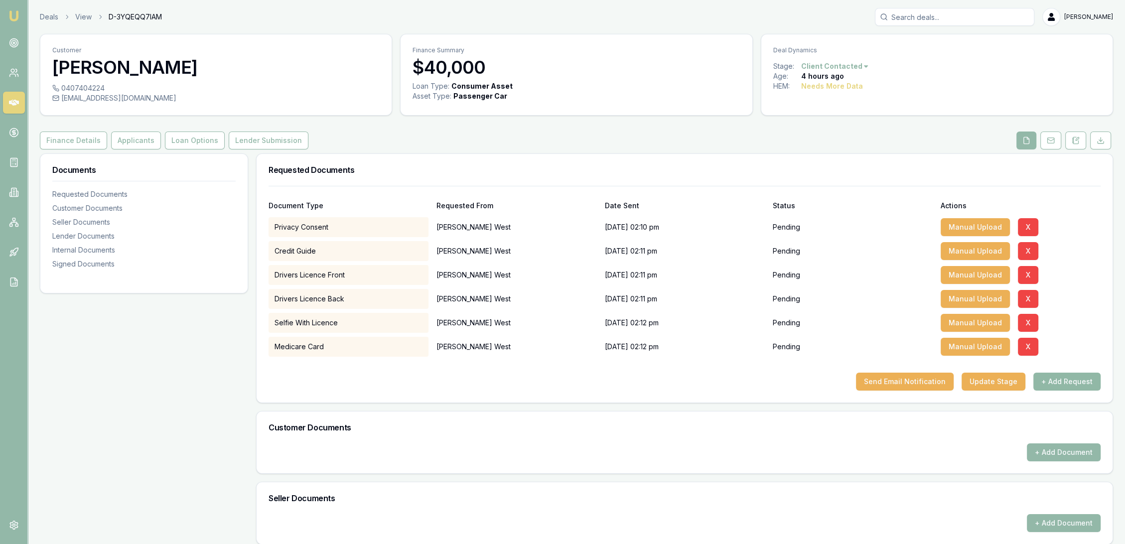
click at [1053, 382] on button "+ Add Request" at bounding box center [1067, 382] width 67 height 18
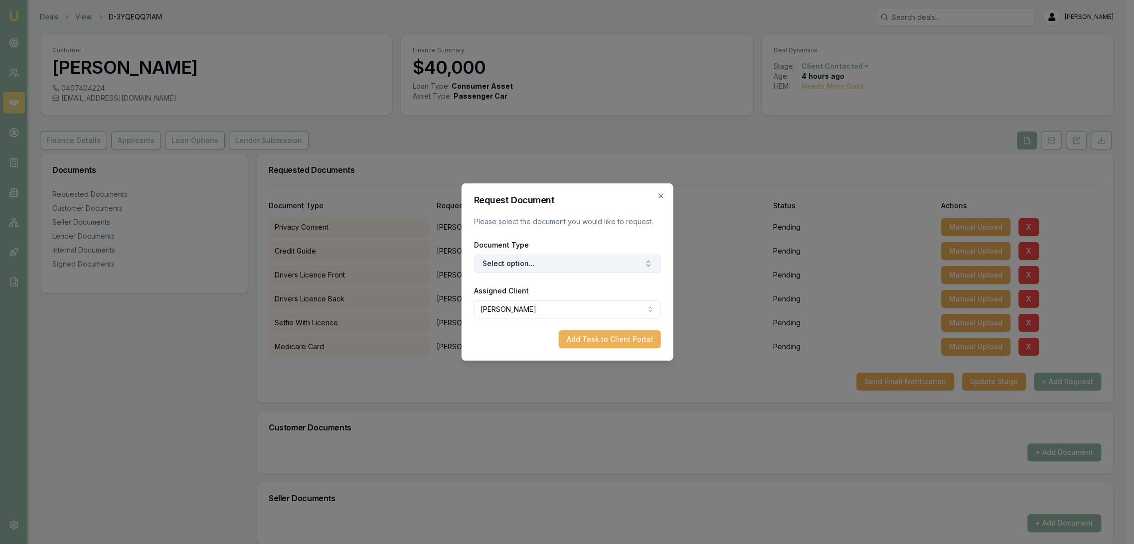
click at [519, 266] on button "Select option..." at bounding box center [566, 264] width 187 height 18
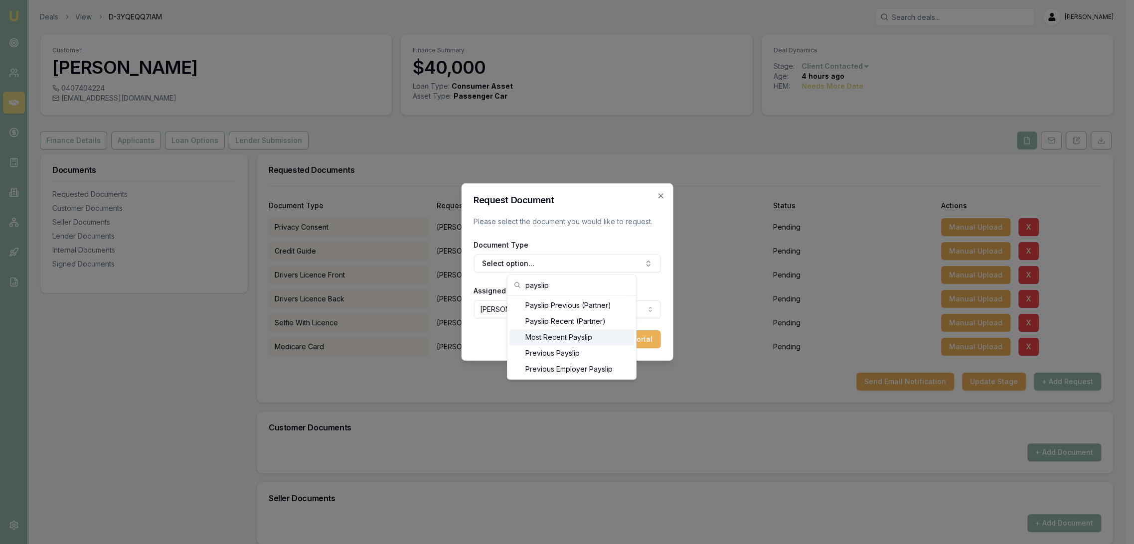
type input "payslip"
click at [550, 339] on div "Most Recent Payslip" at bounding box center [571, 337] width 125 height 16
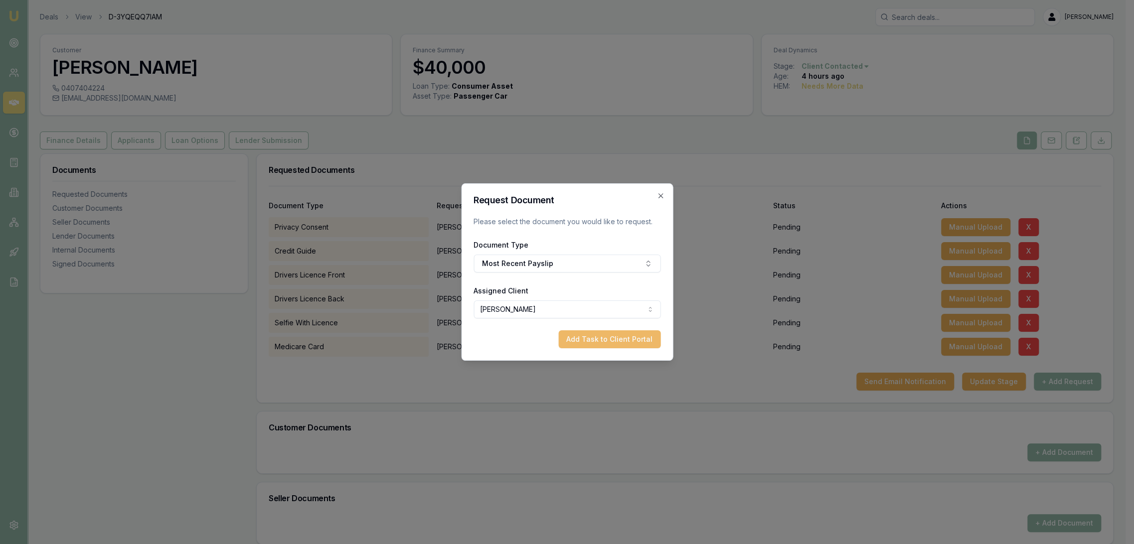
click at [622, 340] on button "Add Task to Client Portal" at bounding box center [609, 339] width 102 height 18
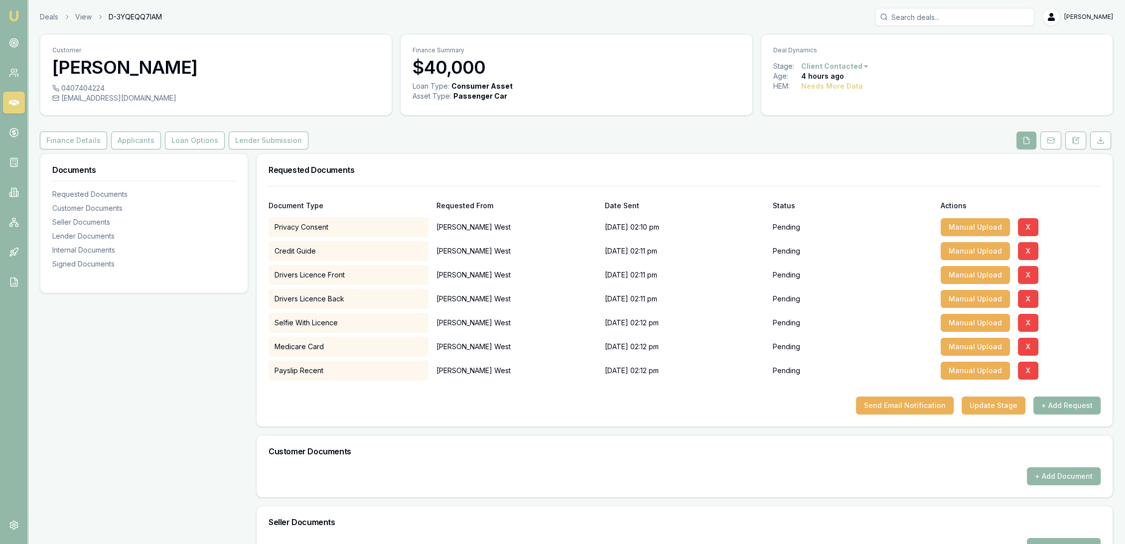
click at [1079, 406] on button "+ Add Request" at bounding box center [1067, 406] width 67 height 18
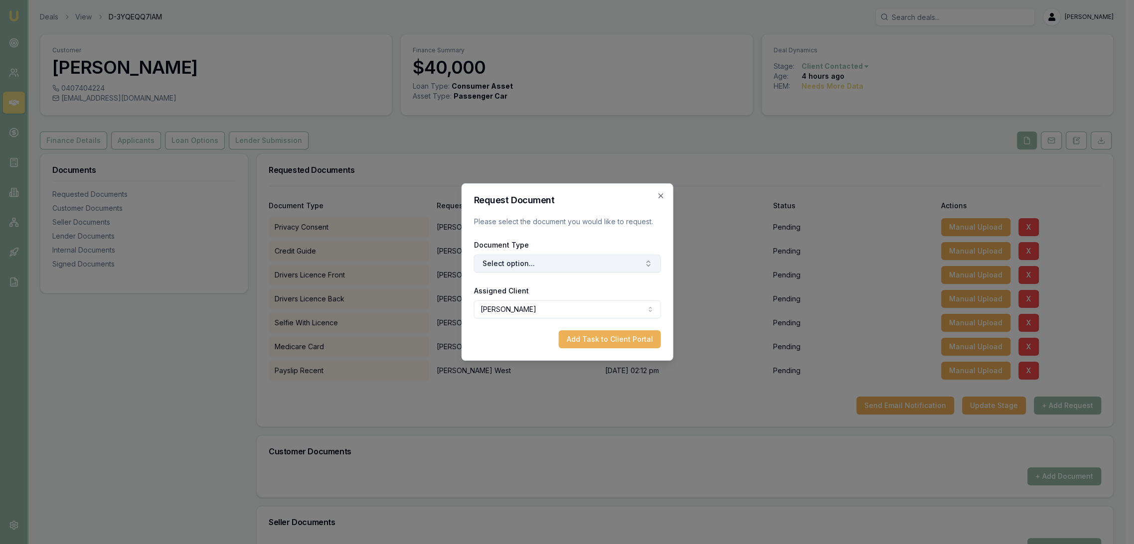
click at [517, 262] on button "Select option..." at bounding box center [566, 264] width 187 height 18
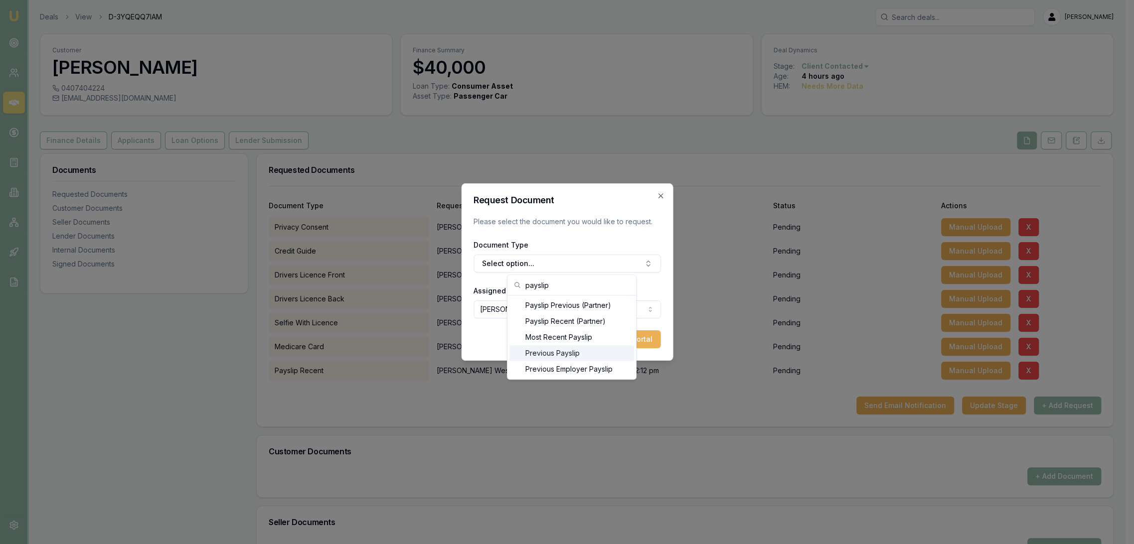
type input "payslip"
click at [537, 347] on div "Previous Payslip" at bounding box center [571, 353] width 125 height 16
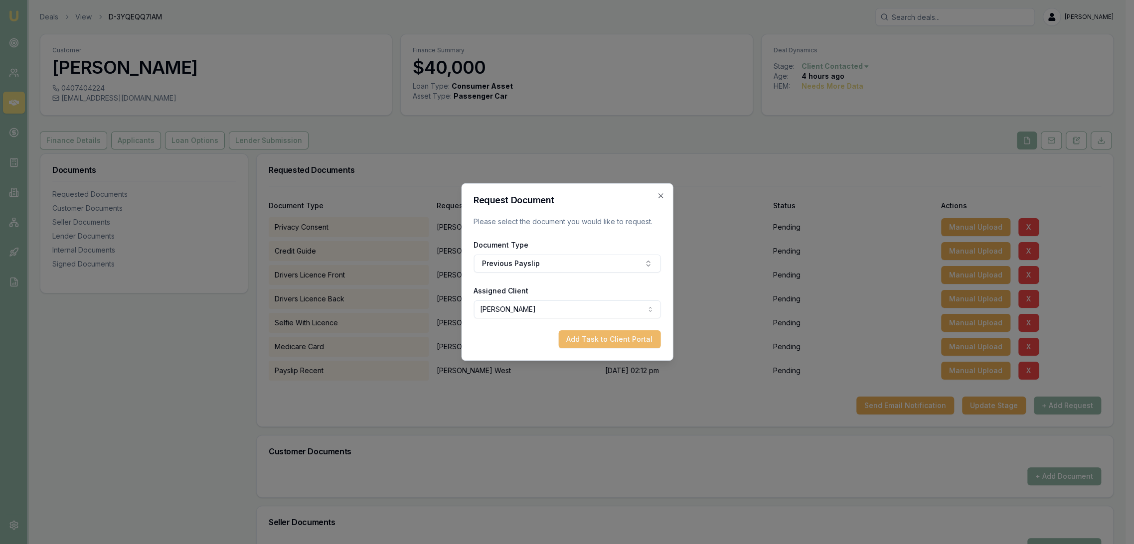
click at [620, 340] on button "Add Task to Client Portal" at bounding box center [609, 339] width 102 height 18
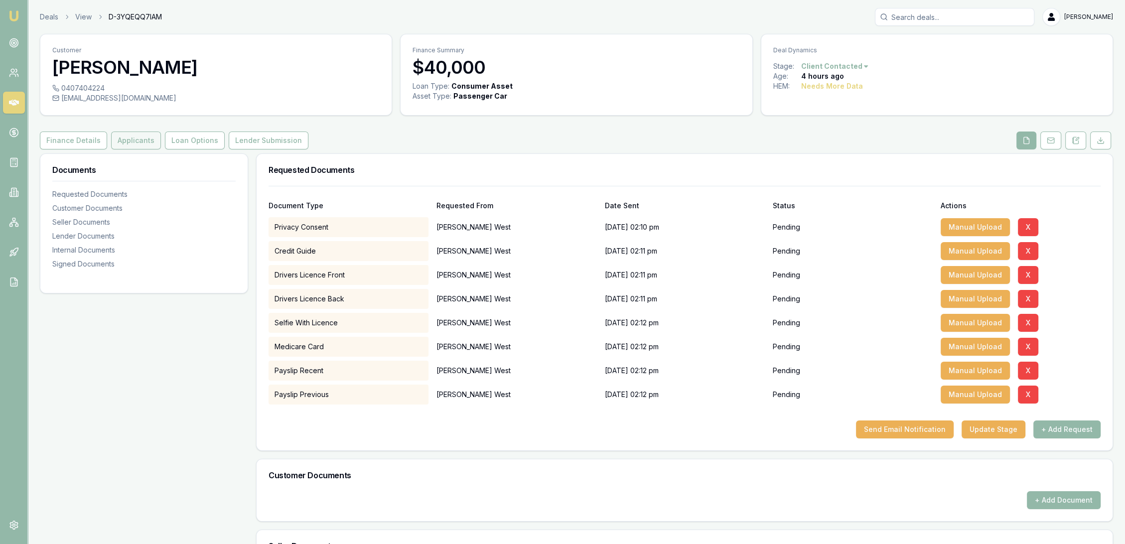
click at [116, 138] on button "Applicants" at bounding box center [136, 141] width 50 height 18
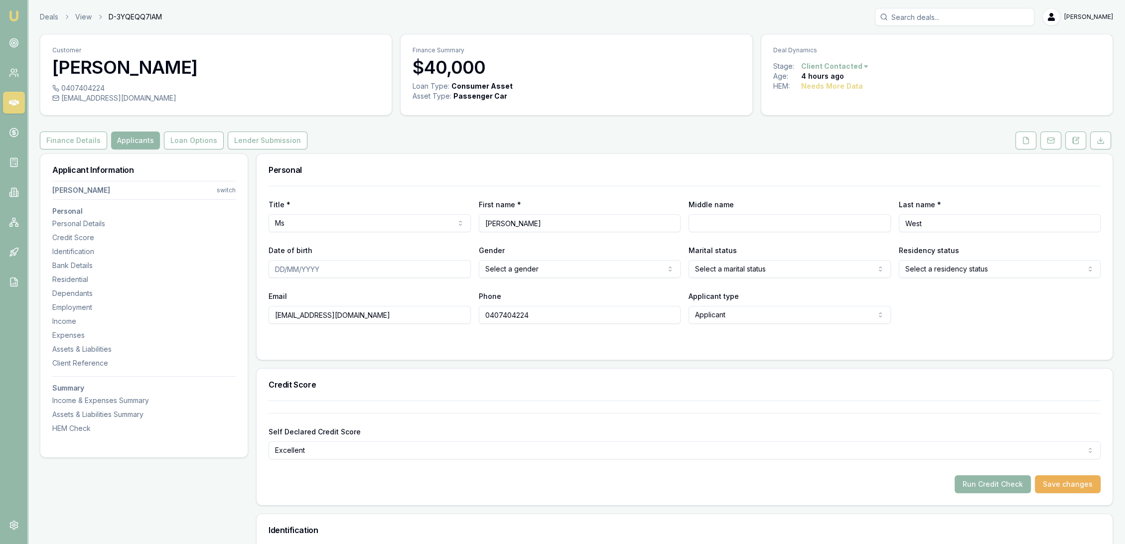
click at [17, 10] on img at bounding box center [14, 16] width 12 height 12
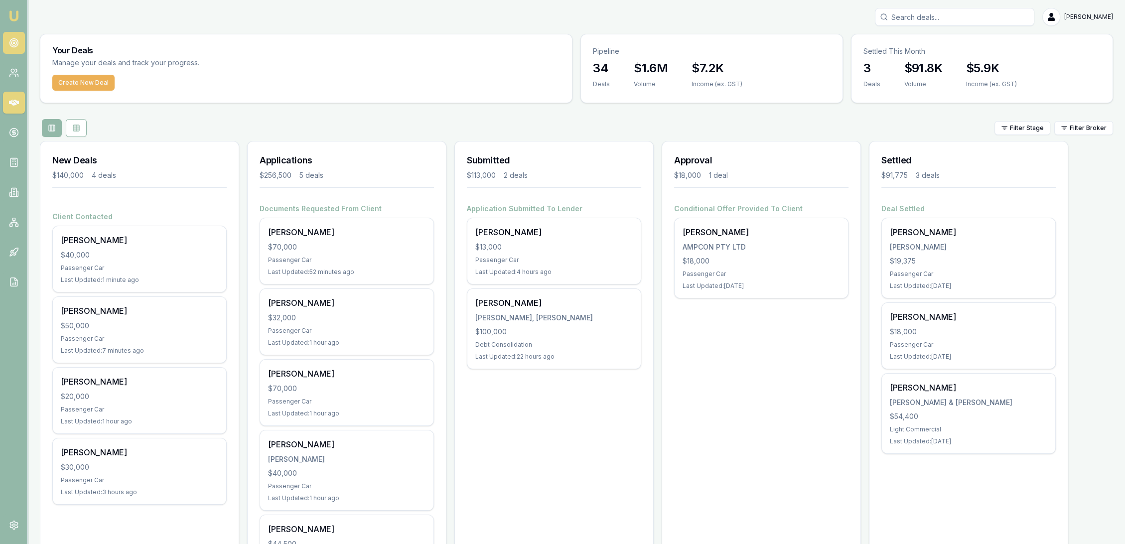
click at [9, 45] on icon at bounding box center [14, 43] width 10 height 10
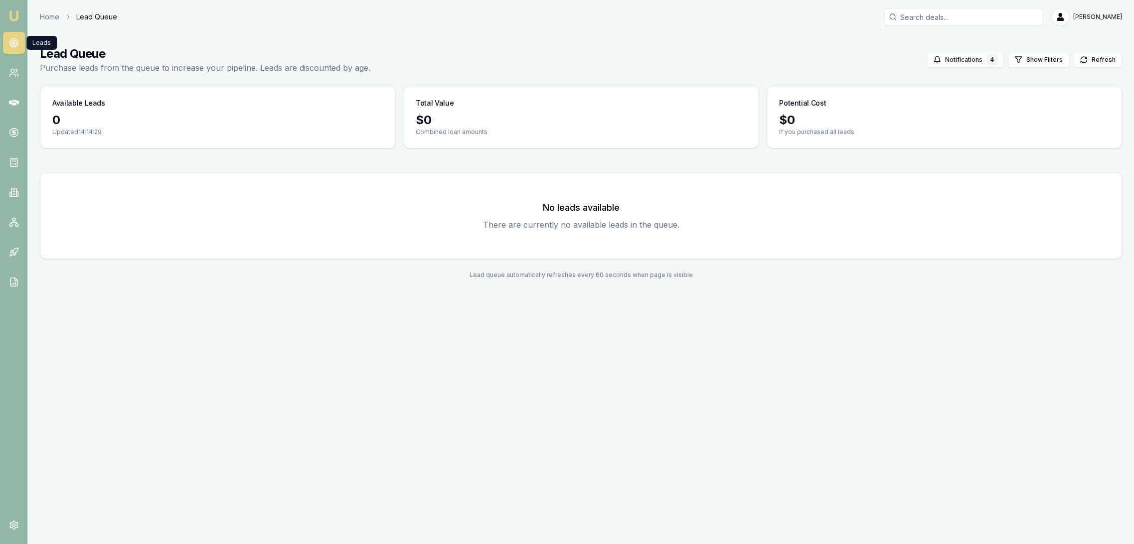
click at [10, 14] on img at bounding box center [14, 16] width 12 height 12
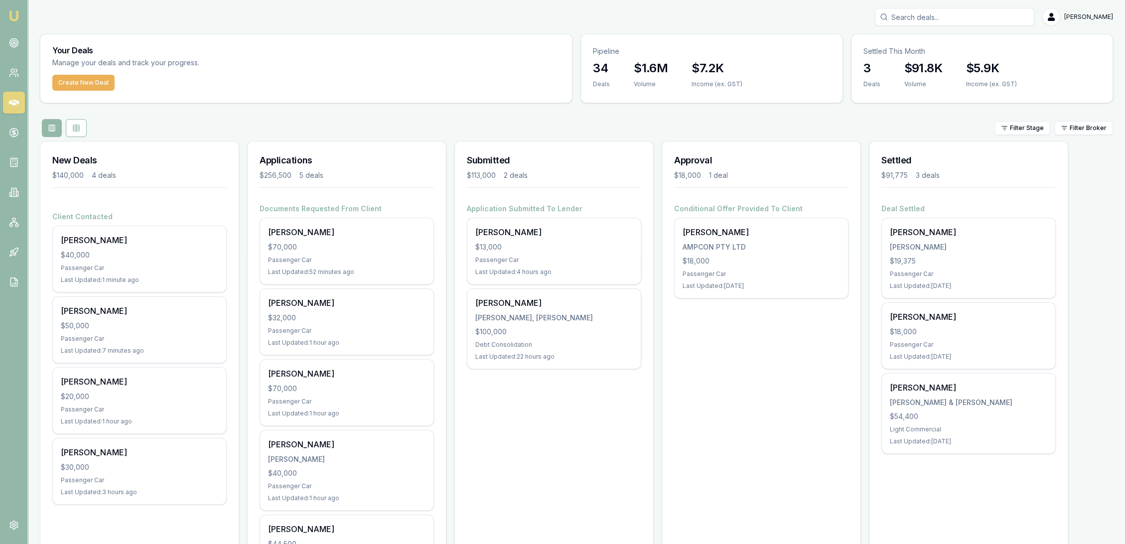
click at [18, 17] on img at bounding box center [14, 16] width 12 height 12
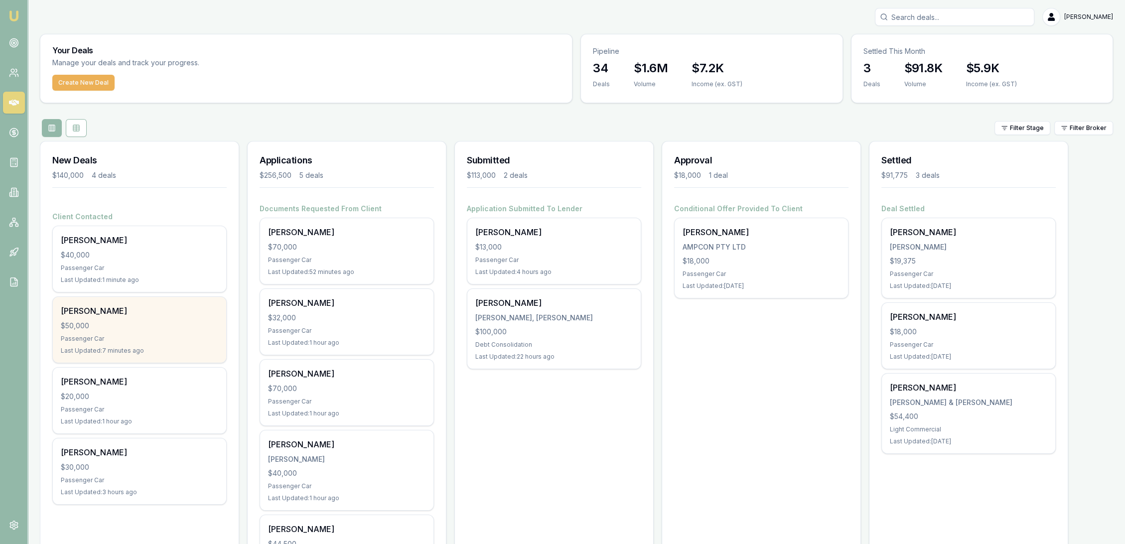
click at [111, 321] on div "$50,000" at bounding box center [139, 326] width 157 height 10
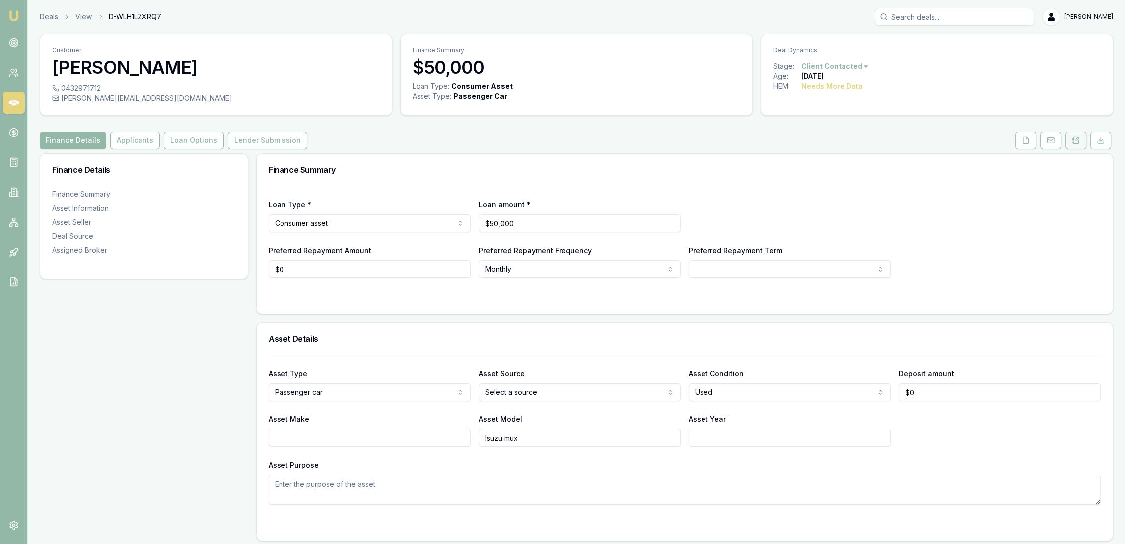
click at [1083, 136] on button at bounding box center [1075, 141] width 21 height 18
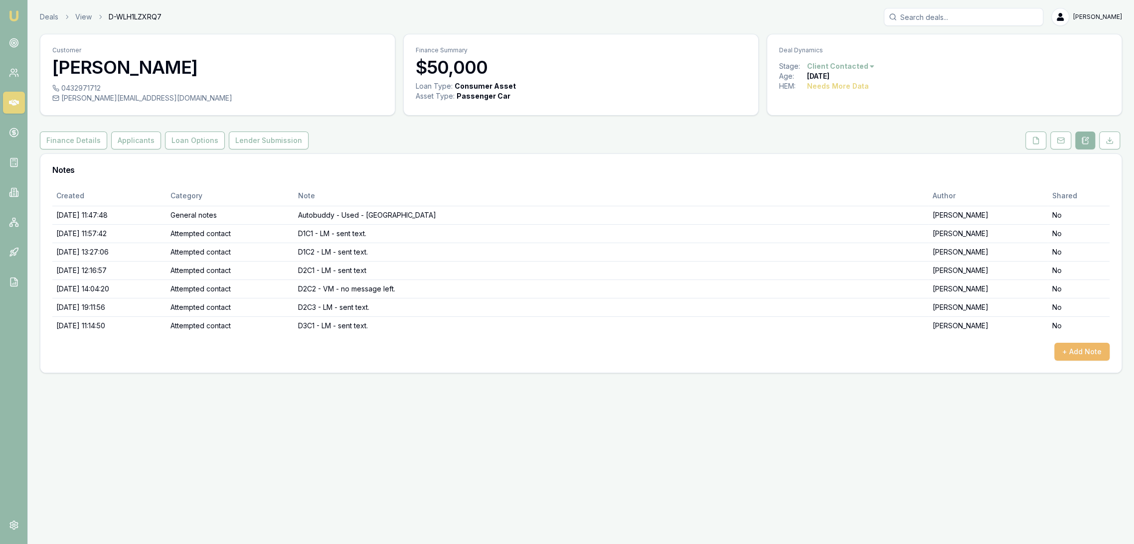
click at [1080, 355] on button "+ Add Note" at bounding box center [1081, 352] width 55 height 18
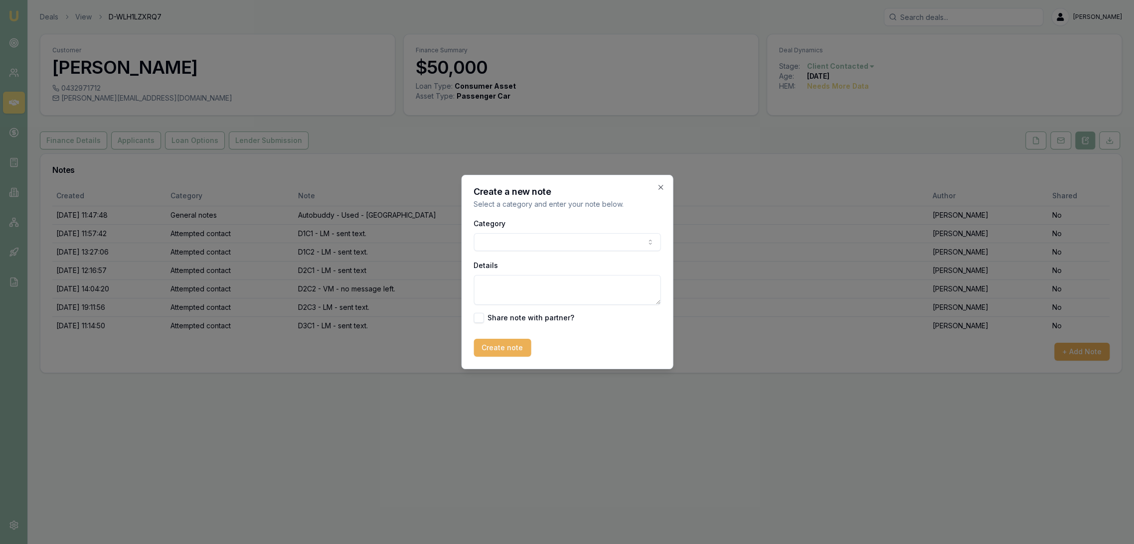
click at [573, 247] on body "Emu Broker Deals View D-WLH1LZXRQ7 [PERSON_NAME] Toggle Menu Customer [PERSON_N…" at bounding box center [567, 272] width 1134 height 544
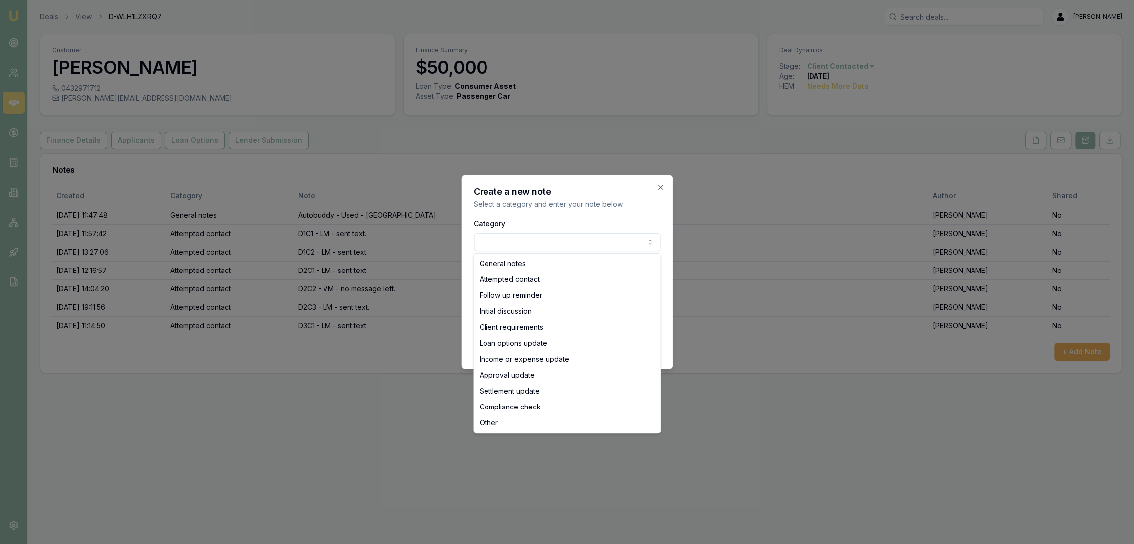
select select "ATTEMPTED_CONTACT"
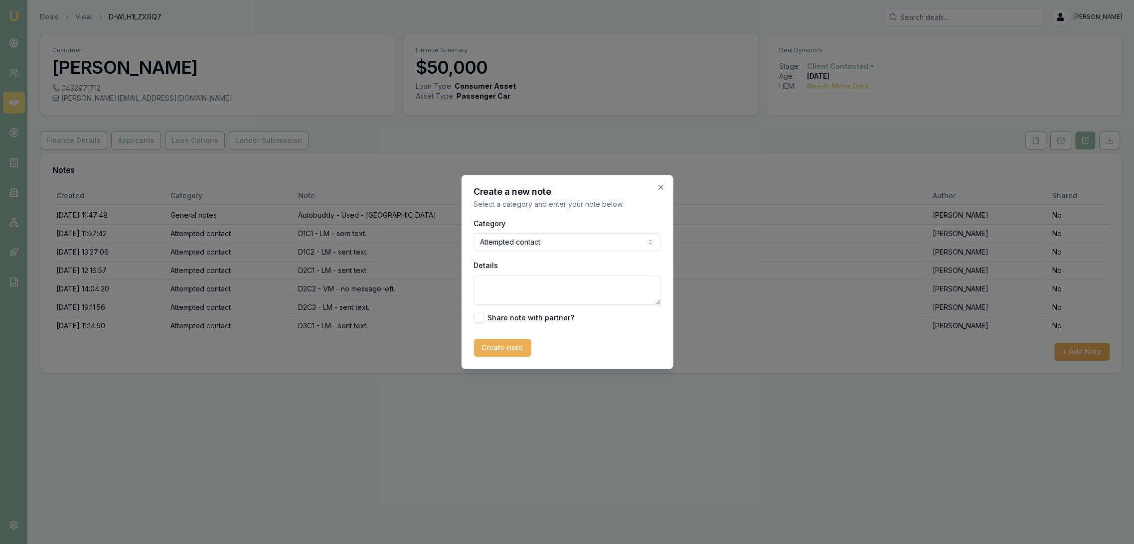
click at [515, 285] on textarea "Details" at bounding box center [566, 290] width 187 height 30
click at [515, 288] on textarea "D4C1 -" at bounding box center [566, 290] width 187 height 30
click at [496, 285] on textarea "D4C1 - LM - sent text" at bounding box center [566, 290] width 187 height 30
type textarea "D4 - LM - sent text"
click at [503, 351] on button "Create note" at bounding box center [501, 348] width 57 height 18
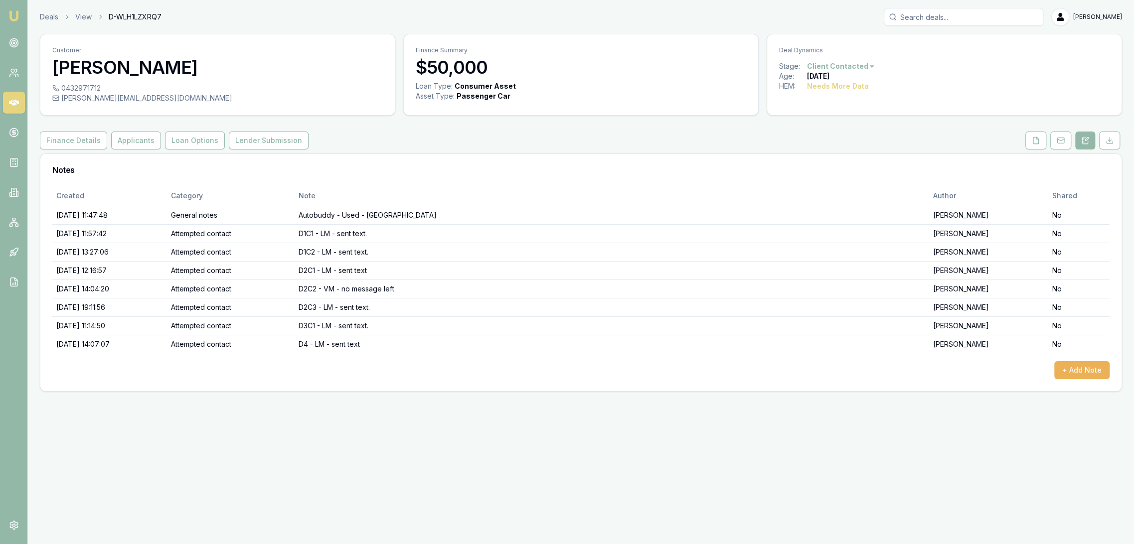
drag, startPoint x: 16, startPoint y: 15, endPoint x: 23, endPoint y: 6, distance: 11.7
click at [15, 15] on img at bounding box center [14, 16] width 12 height 12
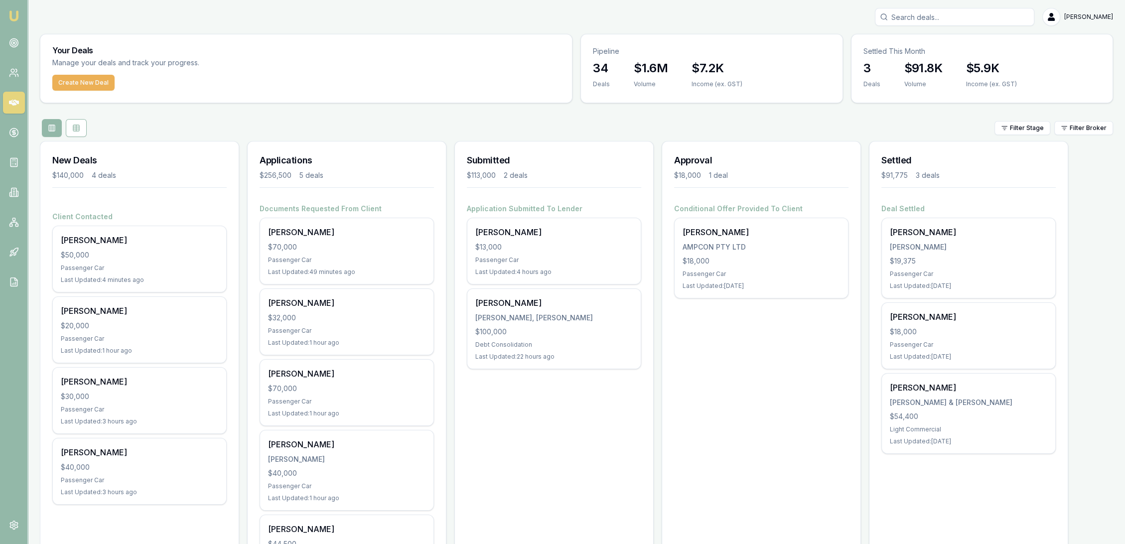
click at [12, 17] on img at bounding box center [14, 16] width 12 height 12
click at [12, 44] on circle at bounding box center [13, 42] width 5 height 5
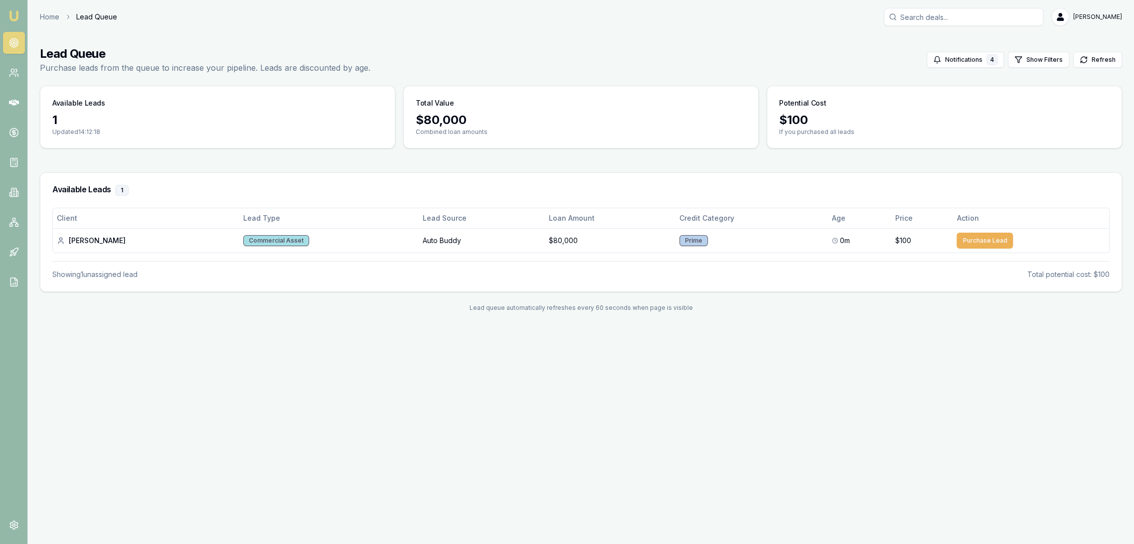
click at [10, 14] on img at bounding box center [14, 16] width 12 height 12
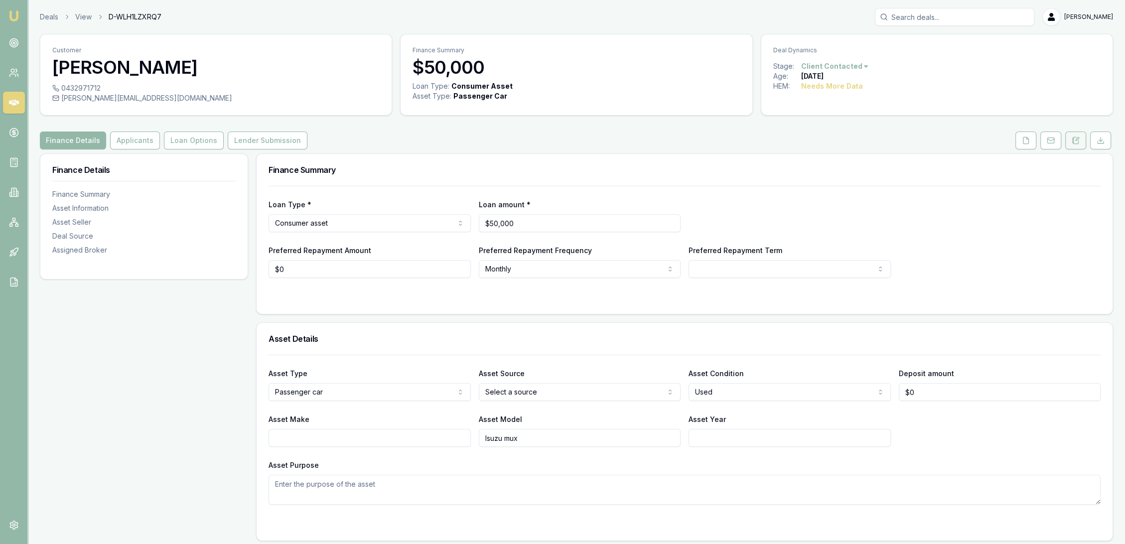
click at [1074, 143] on icon at bounding box center [1076, 141] width 8 height 8
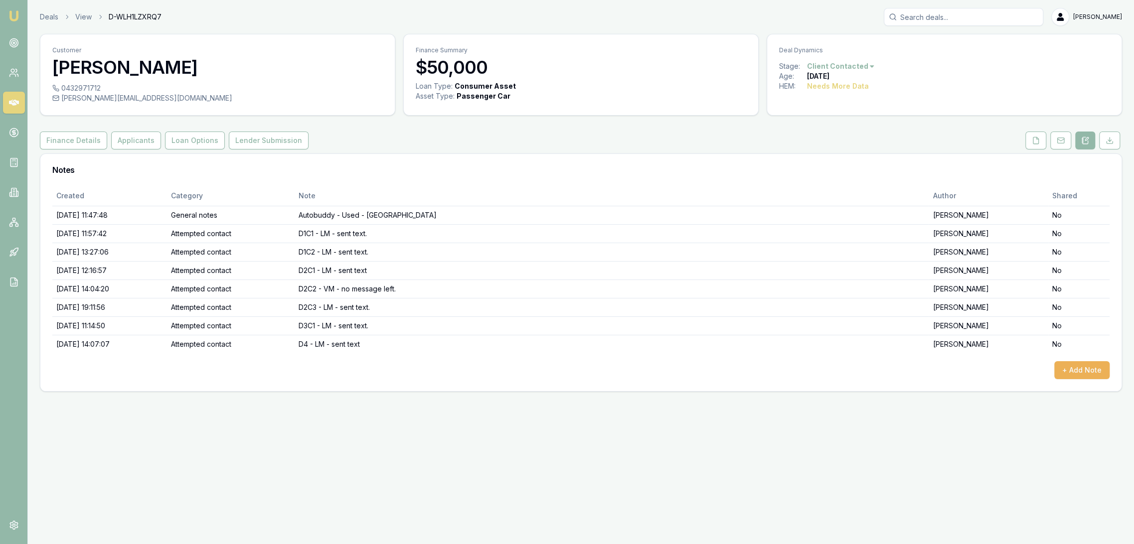
click at [10, 14] on img at bounding box center [14, 16] width 12 height 12
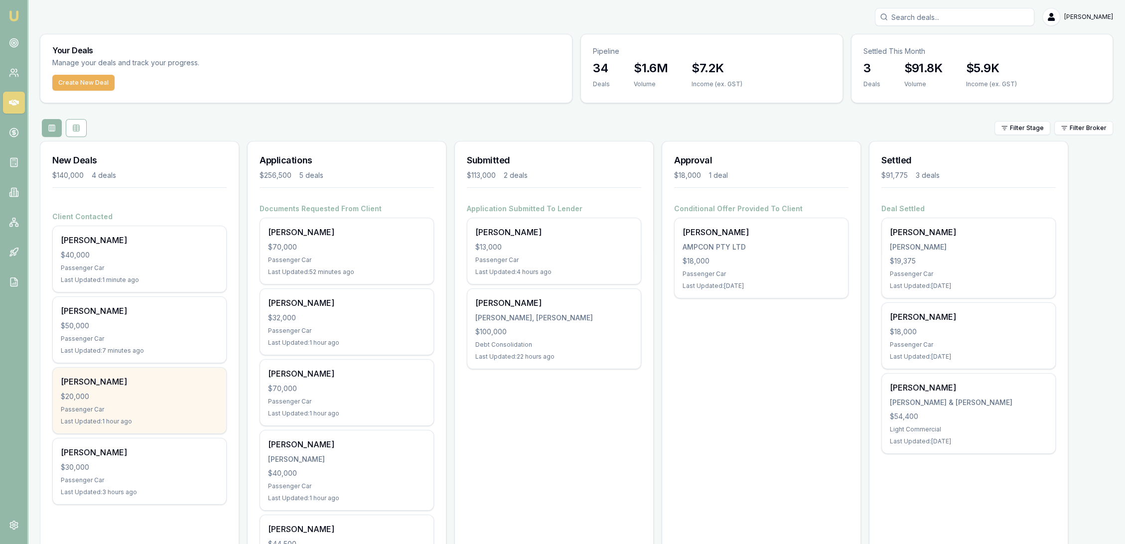
click at [122, 393] on div "$20,000" at bounding box center [139, 397] width 157 height 10
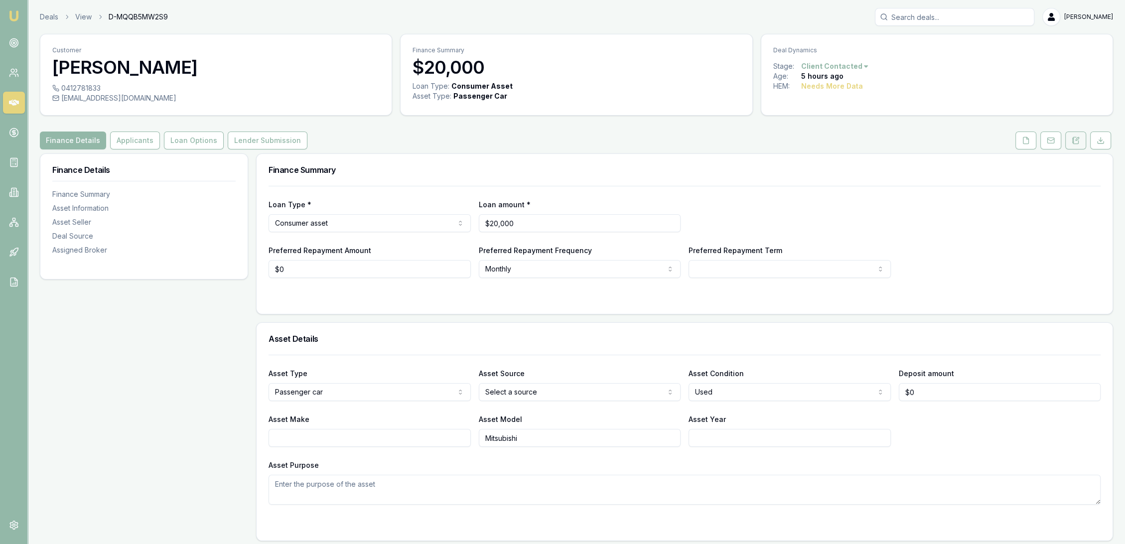
click at [1075, 142] on icon at bounding box center [1076, 141] width 8 height 8
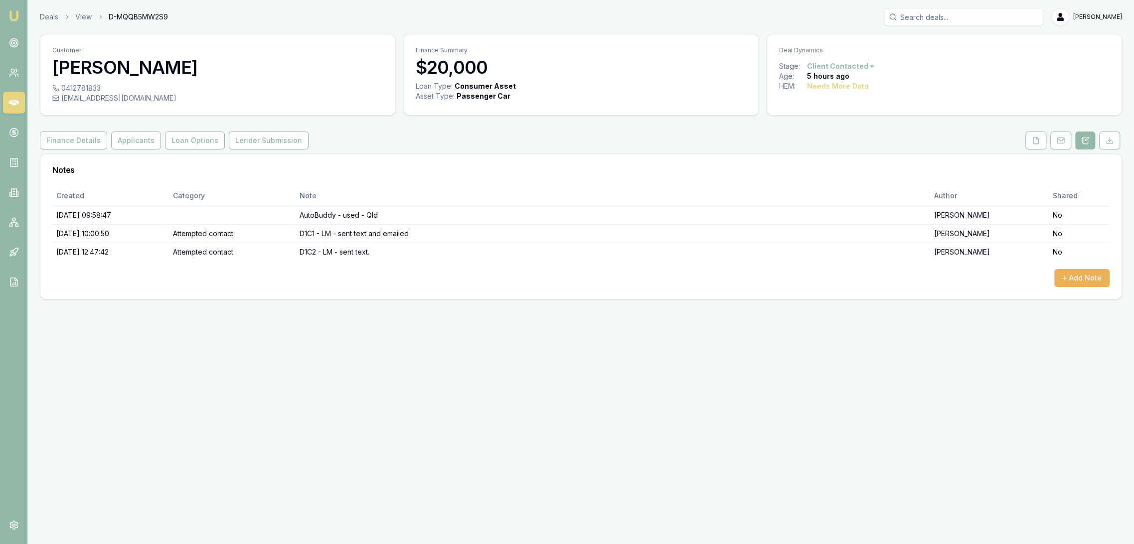
click at [12, 20] on img at bounding box center [14, 16] width 12 height 12
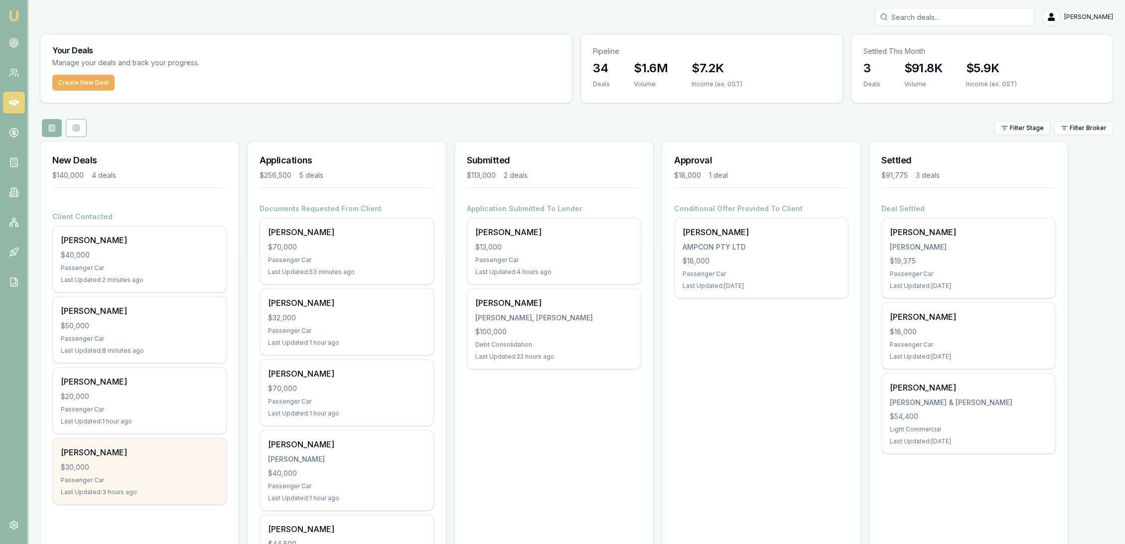
click at [104, 465] on div "$30,000" at bounding box center [139, 467] width 157 height 10
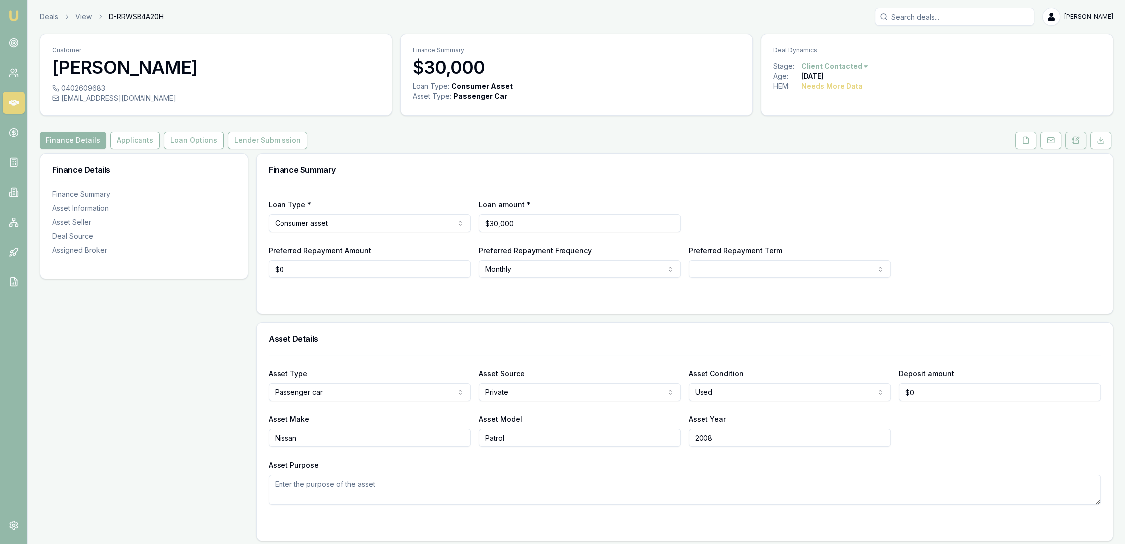
click at [1076, 140] on icon at bounding box center [1077, 139] width 3 height 3
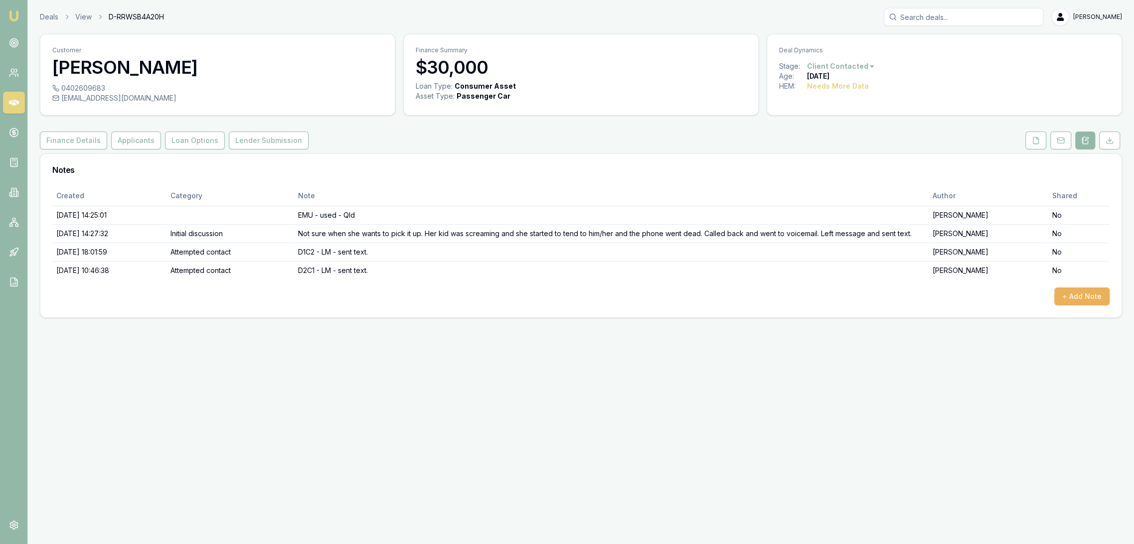
drag, startPoint x: 12, startPoint y: 18, endPoint x: 42, endPoint y: 2, distance: 34.6
click at [13, 17] on img at bounding box center [14, 16] width 12 height 12
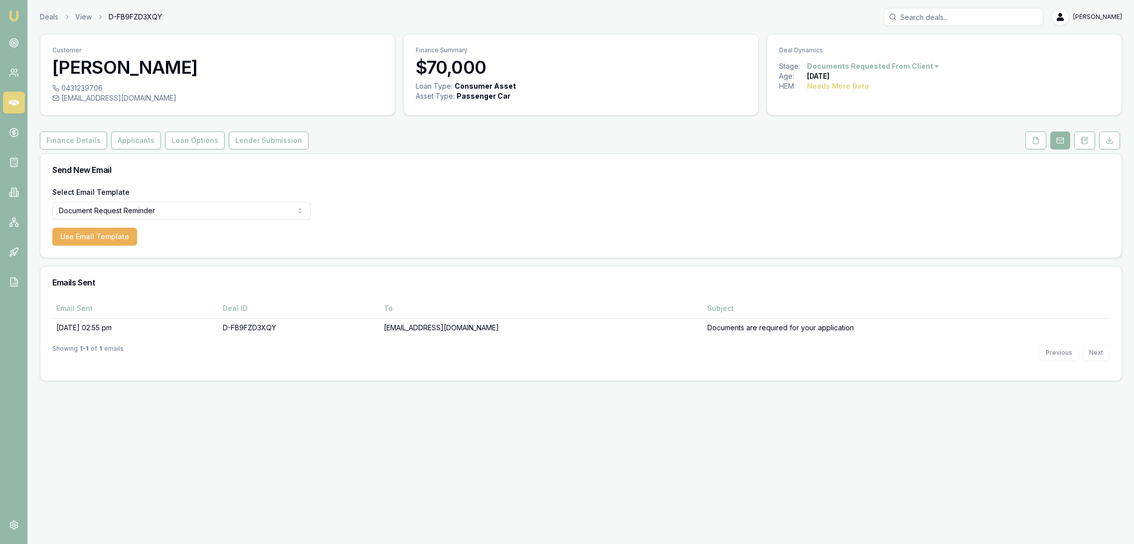
select select "document-request-reminder"
click at [145, 143] on button "Applicants" at bounding box center [136, 141] width 50 height 18
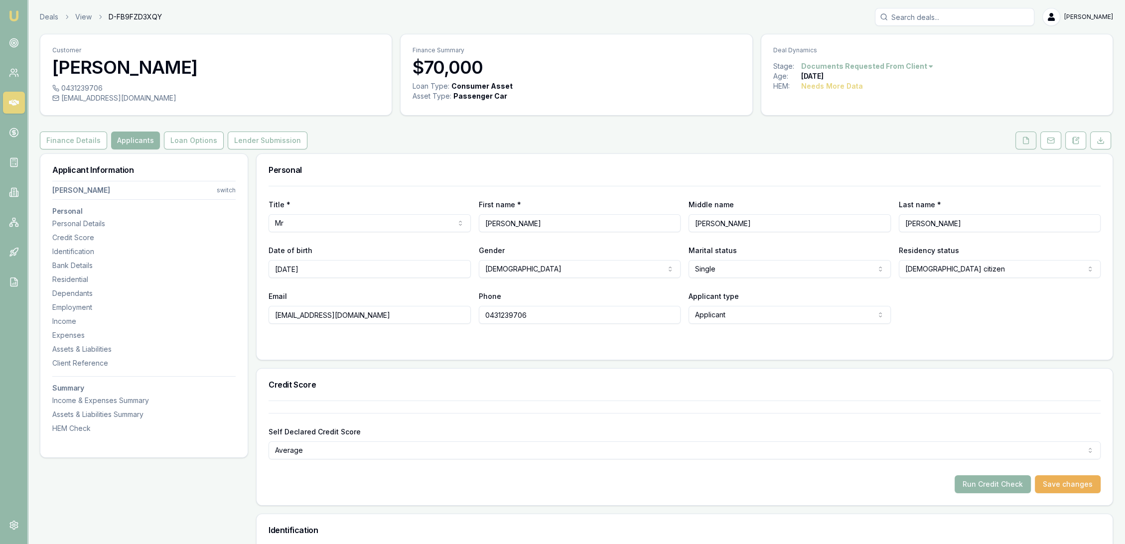
click at [1025, 141] on icon at bounding box center [1026, 141] width 8 height 8
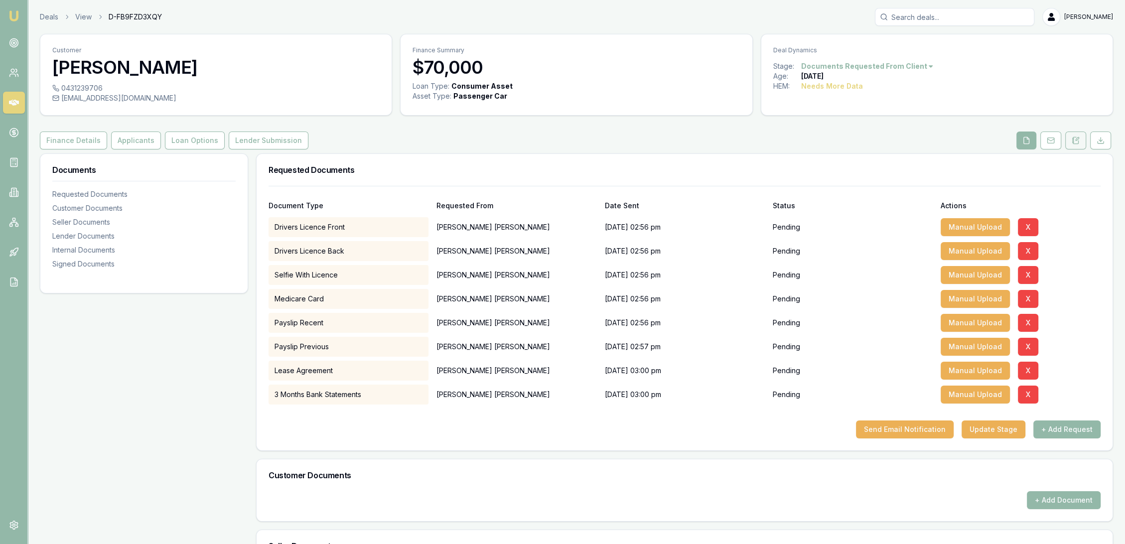
click at [1076, 139] on icon at bounding box center [1076, 141] width 8 height 8
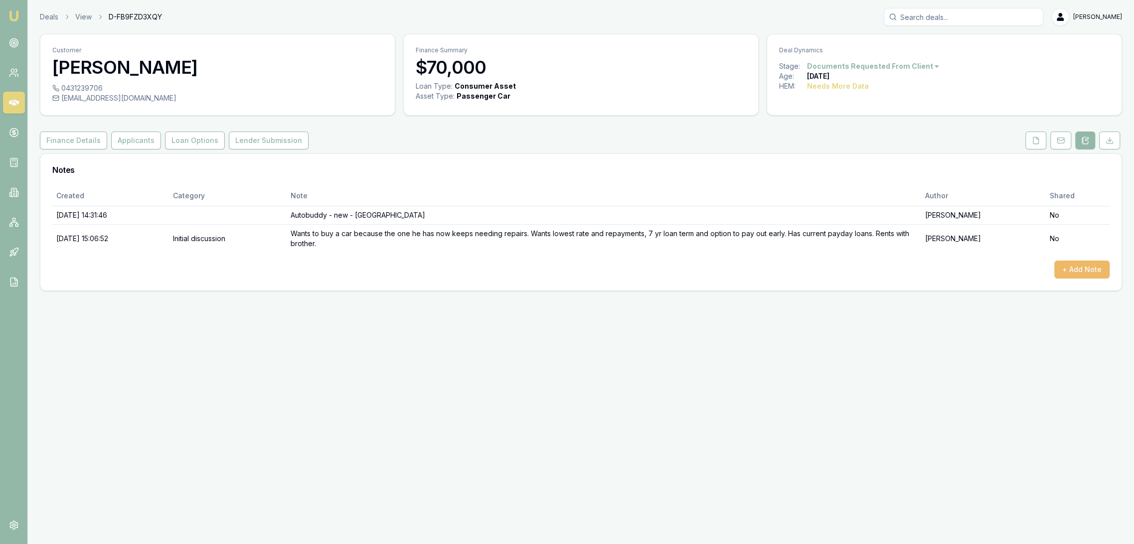
click at [1079, 267] on button "+ Add Note" at bounding box center [1081, 270] width 55 height 18
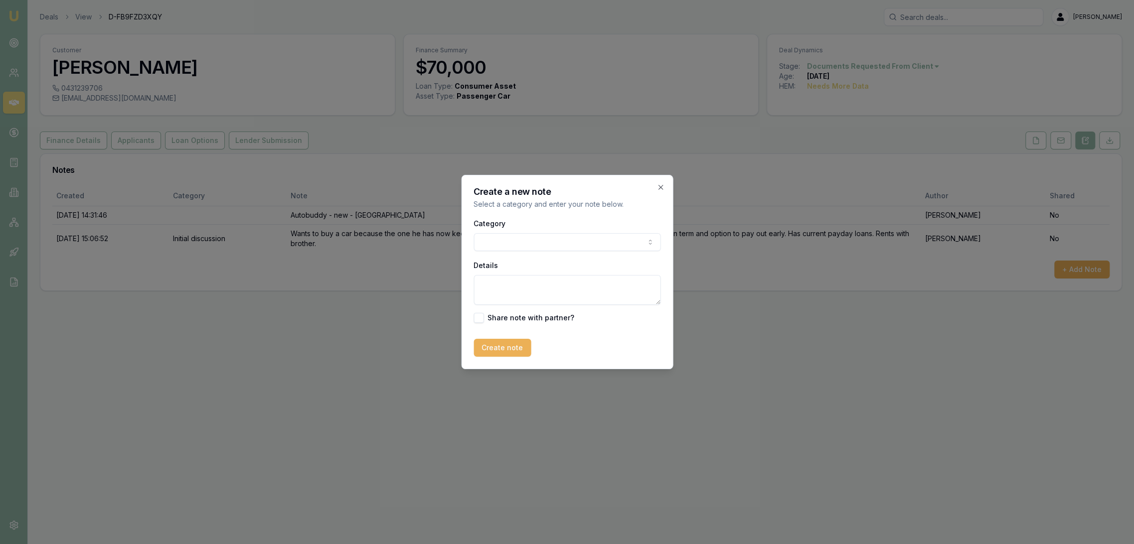
click at [516, 242] on body "Emu Broker Deals View D-FB9FZD3XQY Robyn Adams Toggle Menu Customer Liam Browne…" at bounding box center [567, 272] width 1134 height 544
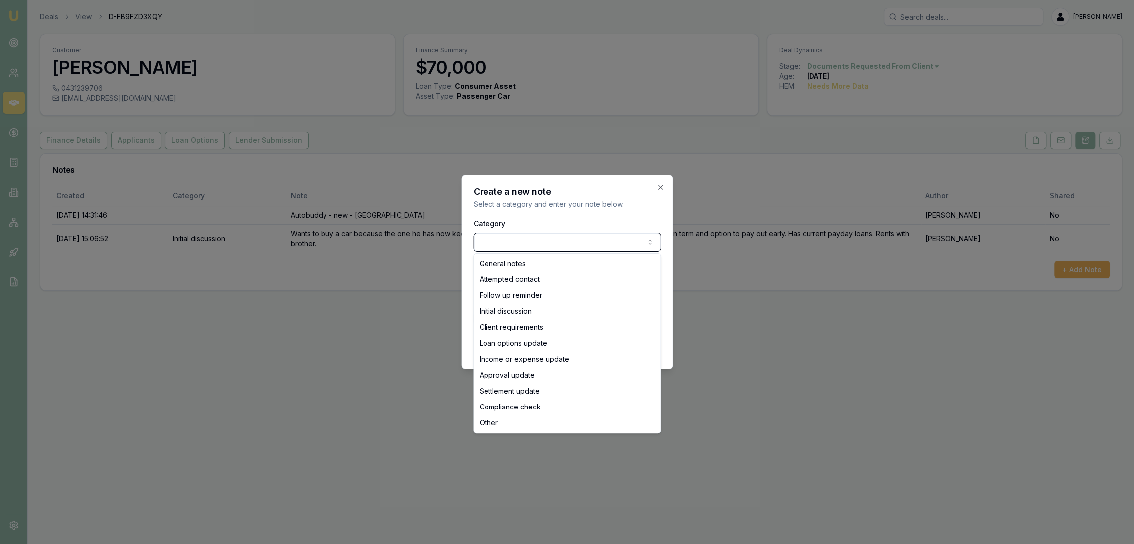
click at [516, 242] on body "Emu Broker Deals View D-FB9FZD3XQY Robyn Adams Toggle Menu Customer Liam Browne…" at bounding box center [567, 272] width 1134 height 544
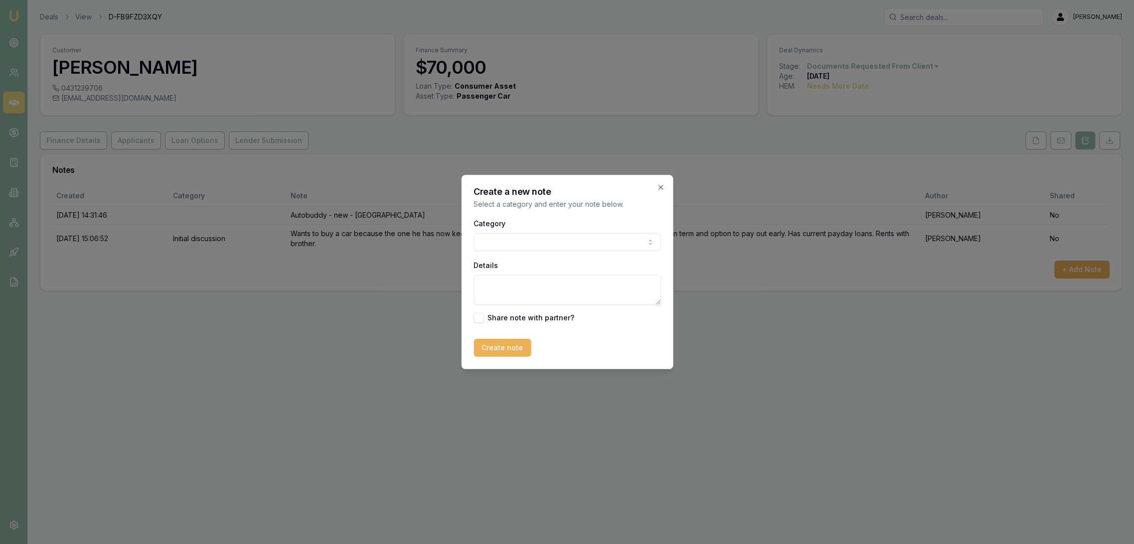
click at [511, 290] on textarea "Details" at bounding box center [566, 290] width 187 height 30
type textarea "DOC F/U - LM - sent text and emailed."
click at [510, 351] on button "Create note" at bounding box center [501, 348] width 57 height 18
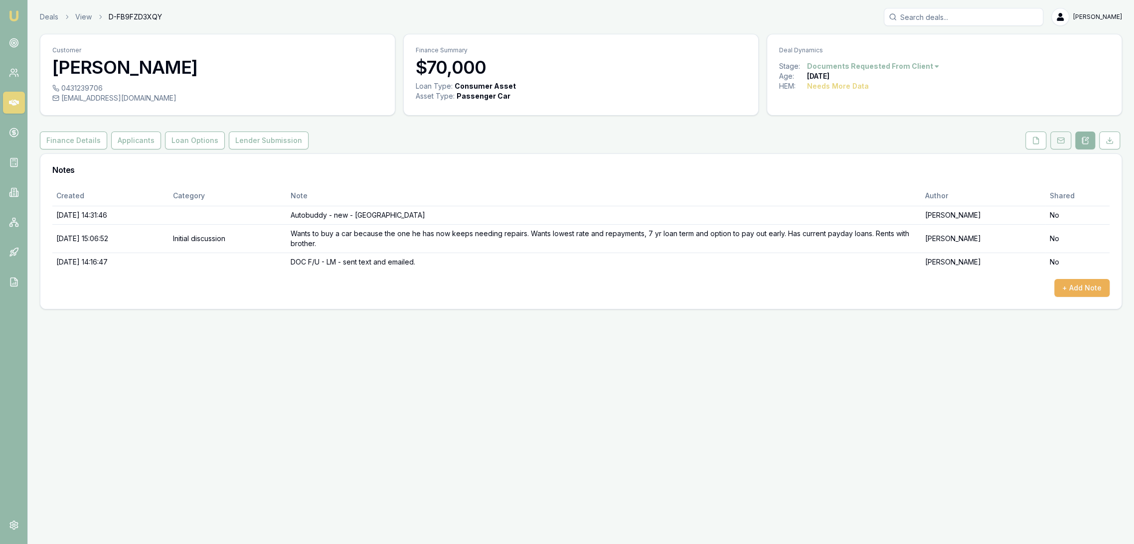
click at [1059, 144] on icon at bounding box center [1060, 141] width 8 height 8
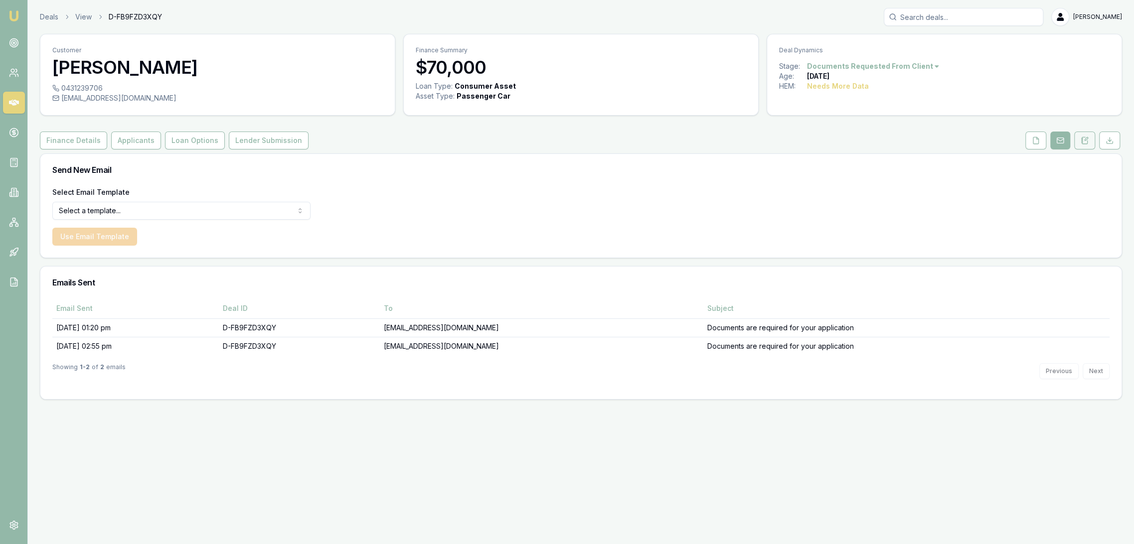
click at [1087, 134] on button at bounding box center [1084, 141] width 21 height 18
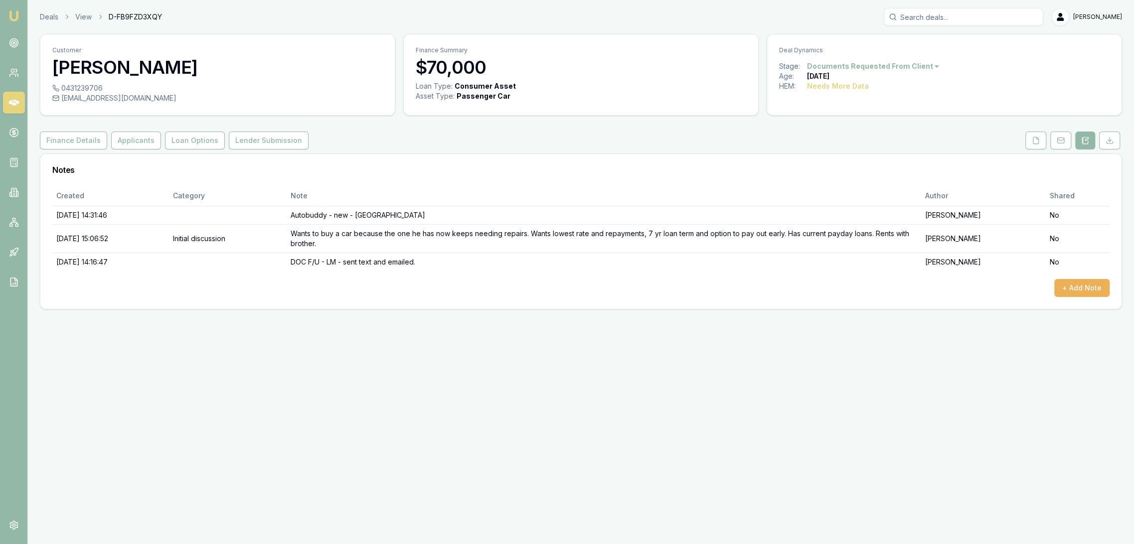
drag, startPoint x: 13, startPoint y: 19, endPoint x: 83, endPoint y: 1, distance: 71.6
click at [13, 18] on img at bounding box center [14, 16] width 12 height 12
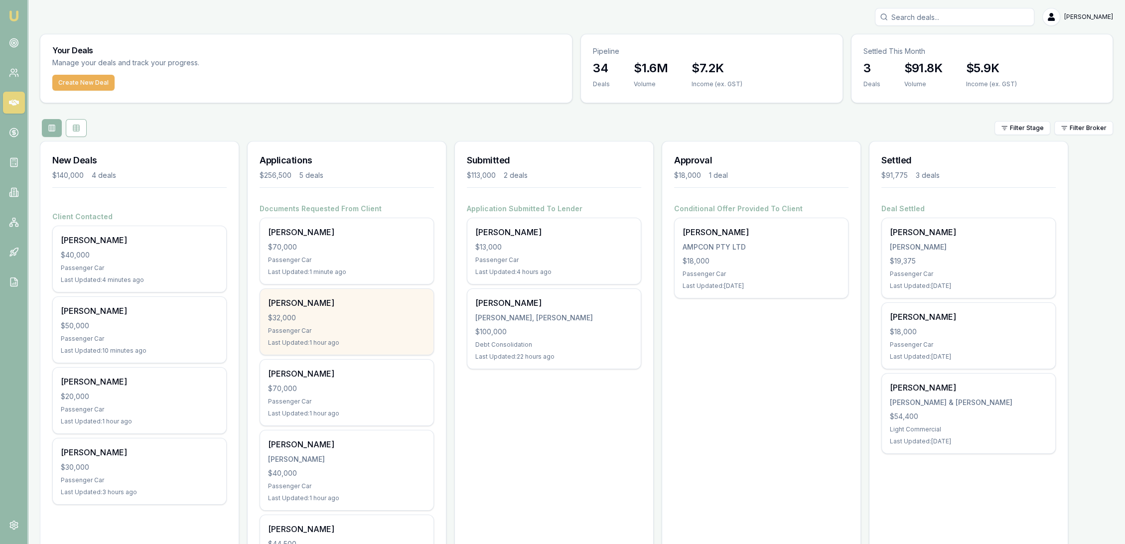
click at [309, 314] on div "$32,000" at bounding box center [346, 318] width 157 height 10
click at [327, 314] on div "$32,000" at bounding box center [346, 318] width 157 height 10
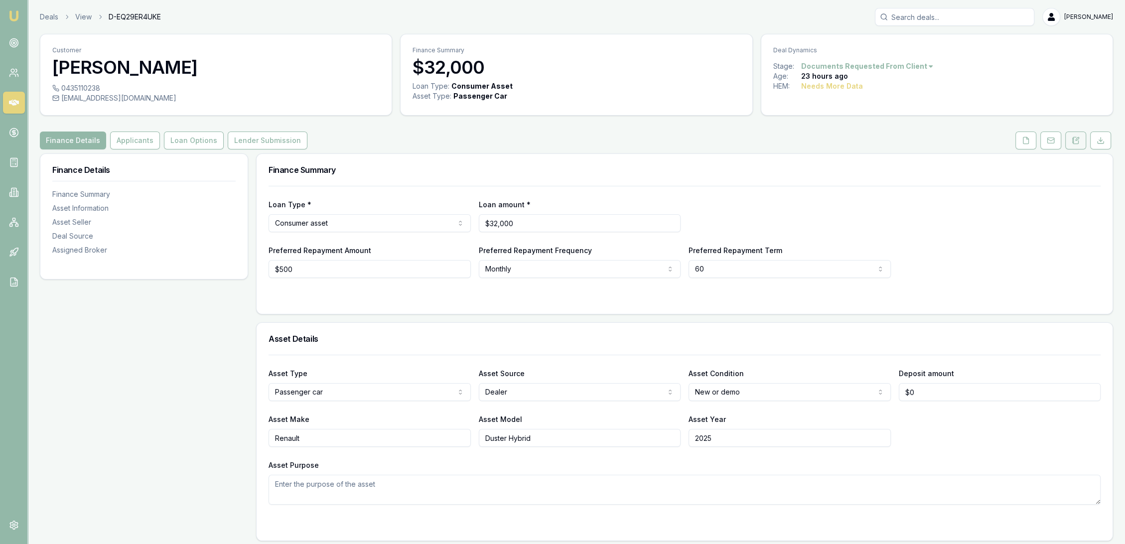
click at [1075, 143] on icon at bounding box center [1075, 140] width 5 height 6
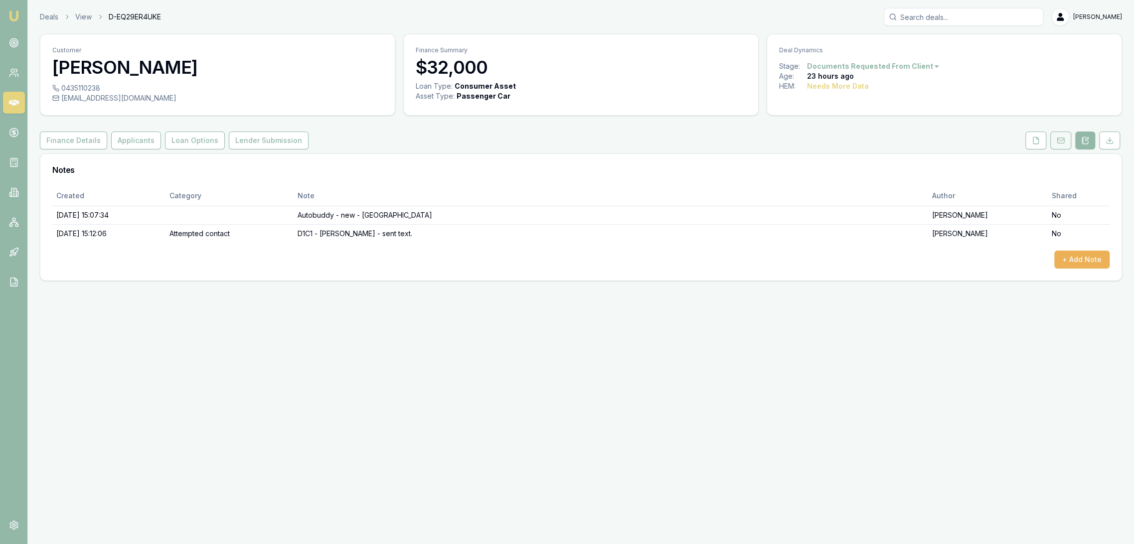
click at [1058, 145] on button at bounding box center [1060, 141] width 21 height 18
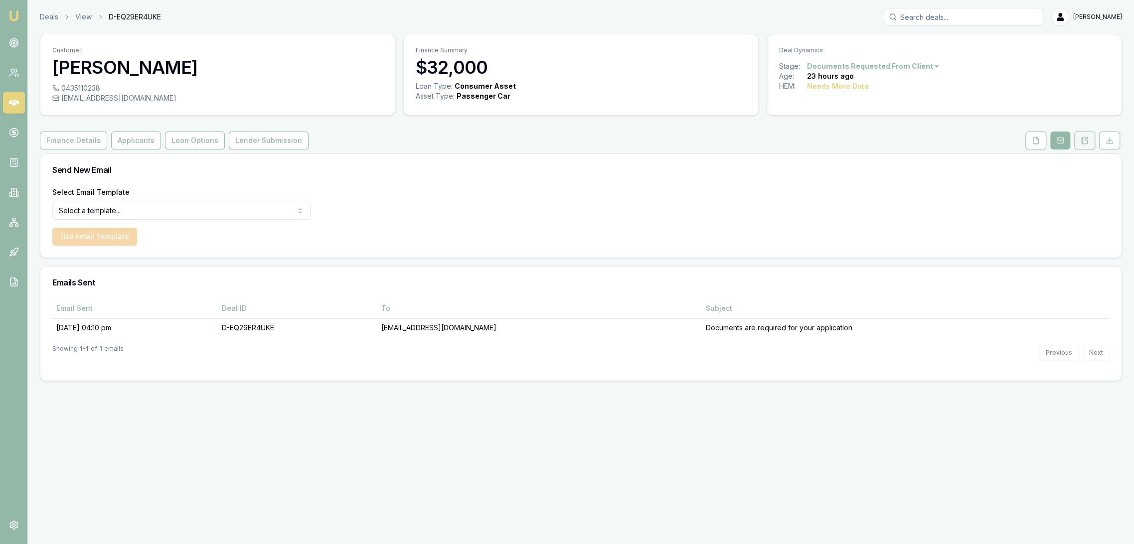
click at [1087, 145] on button at bounding box center [1084, 141] width 21 height 18
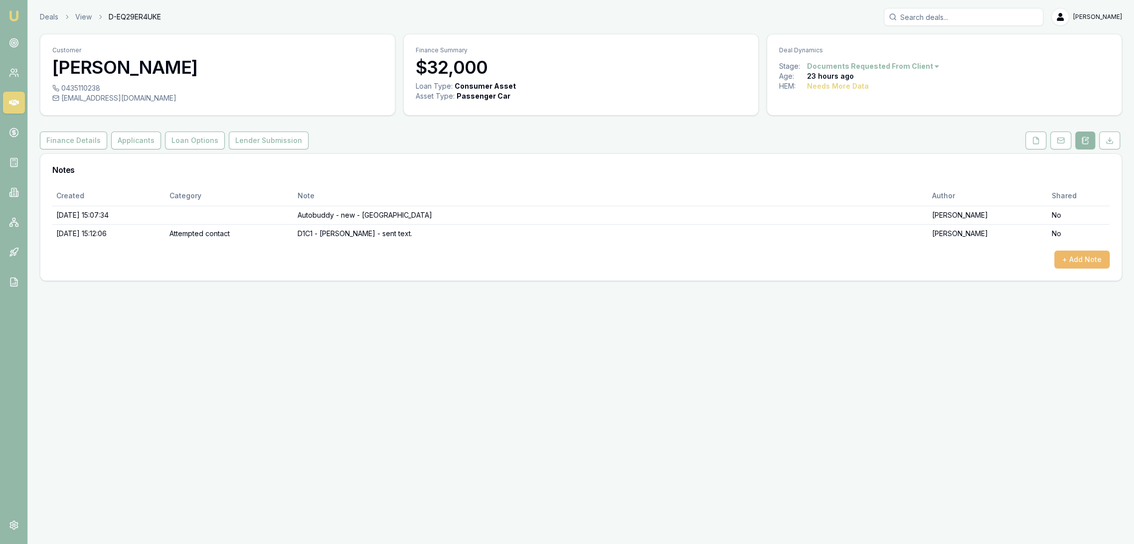
click at [1077, 255] on button "+ Add Note" at bounding box center [1081, 260] width 55 height 18
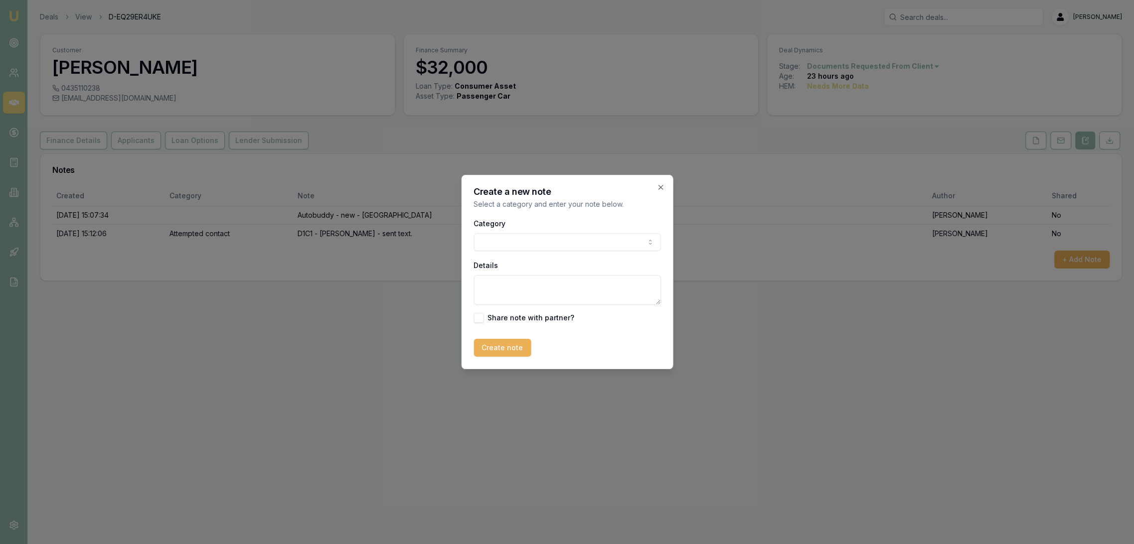
click at [521, 238] on body "Emu Broker Deals View D-EQ29ER4UKE [PERSON_NAME] Toggle Menu Customer [PERSON_N…" at bounding box center [567, 272] width 1134 height 544
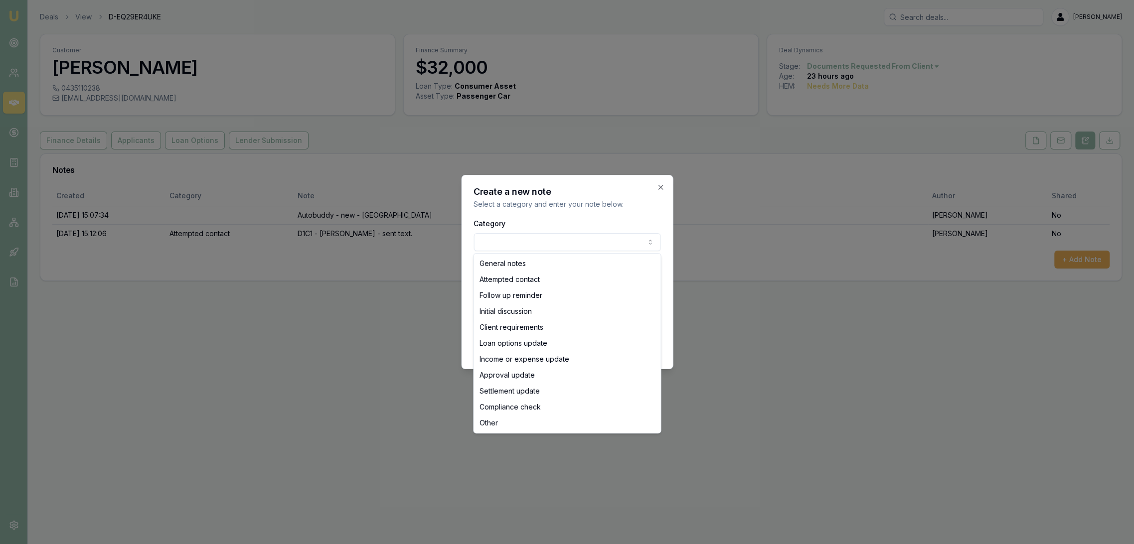
select select "INITIAL_DISCUSSION"
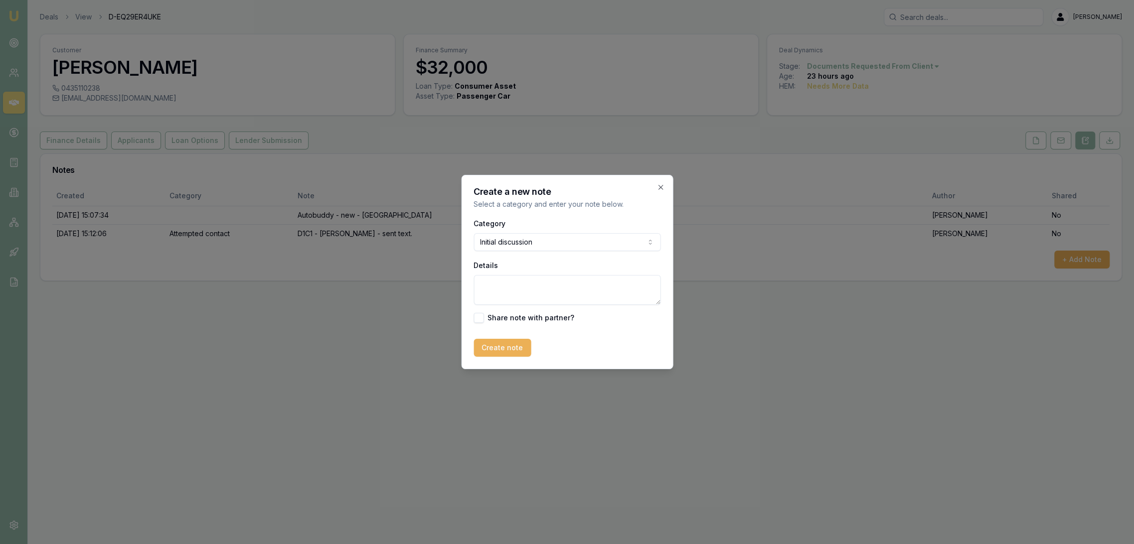
click at [495, 289] on textarea "Details" at bounding box center [566, 290] width 187 height 30
click at [549, 295] on textarea "[PERSON_NAME] looking to buy a new car but she hasn't ordered it yet." at bounding box center [566, 290] width 187 height 30
click at [652, 294] on textarea "[PERSON_NAME] looking to buy a new car but she hasn't ordered it yet. Gets car …" at bounding box center [566, 290] width 187 height 30
click at [547, 299] on textarea "[PERSON_NAME] looking to buy a new car but she hasn't ordered it yet. Gets car …" at bounding box center [566, 290] width 187 height 30
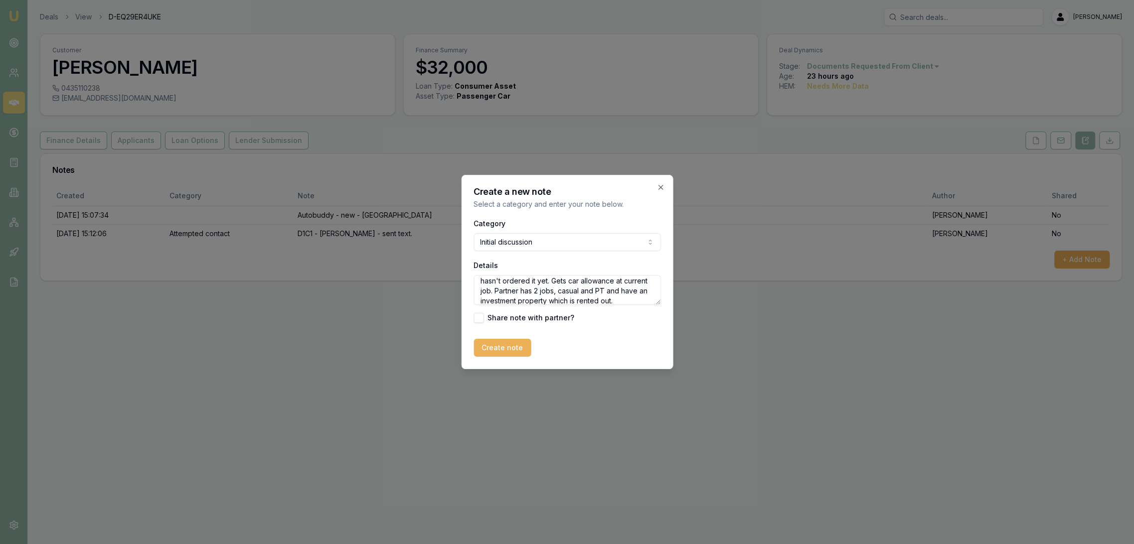
click at [634, 299] on textarea "[PERSON_NAME] looking to buy a new car but she hasn't ordered it yet. Gets car …" at bounding box center [566, 290] width 187 height 30
click at [480, 284] on textarea "[PERSON_NAME] looking to buy a new car but she hasn't ordered it yet. Gets car …" at bounding box center [566, 290] width 187 height 30
click at [498, 286] on textarea "(Retro notes as didn't save) [PERSON_NAME] looking to buy a new car but she has…" at bounding box center [566, 290] width 187 height 30
type textarea "(Retrospective notes as didn't save) [PERSON_NAME] looking to buy a new car but…"
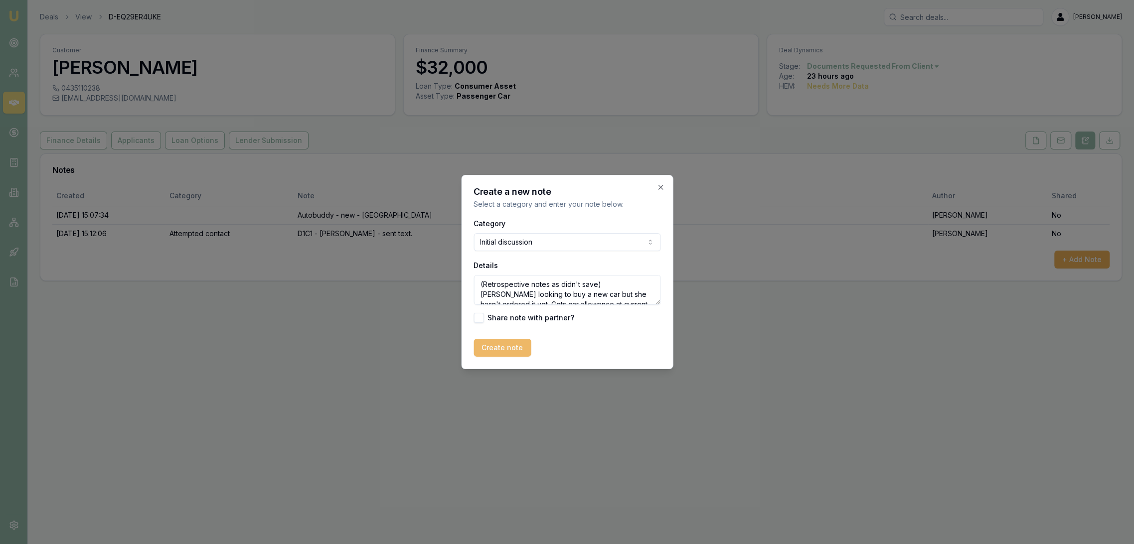
click at [500, 346] on button "Create note" at bounding box center [501, 348] width 57 height 18
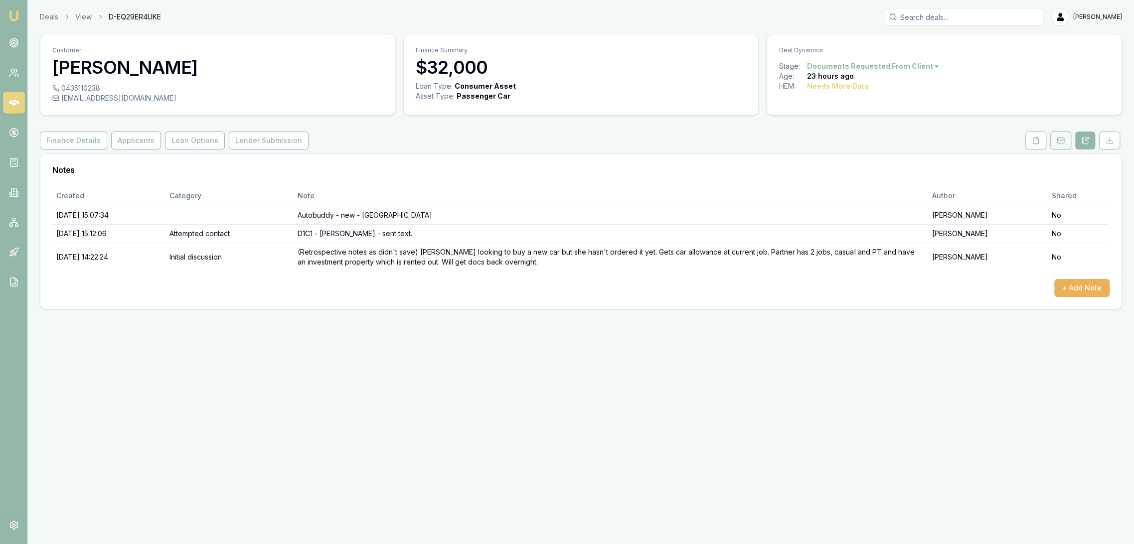
click at [1057, 135] on button at bounding box center [1060, 141] width 21 height 18
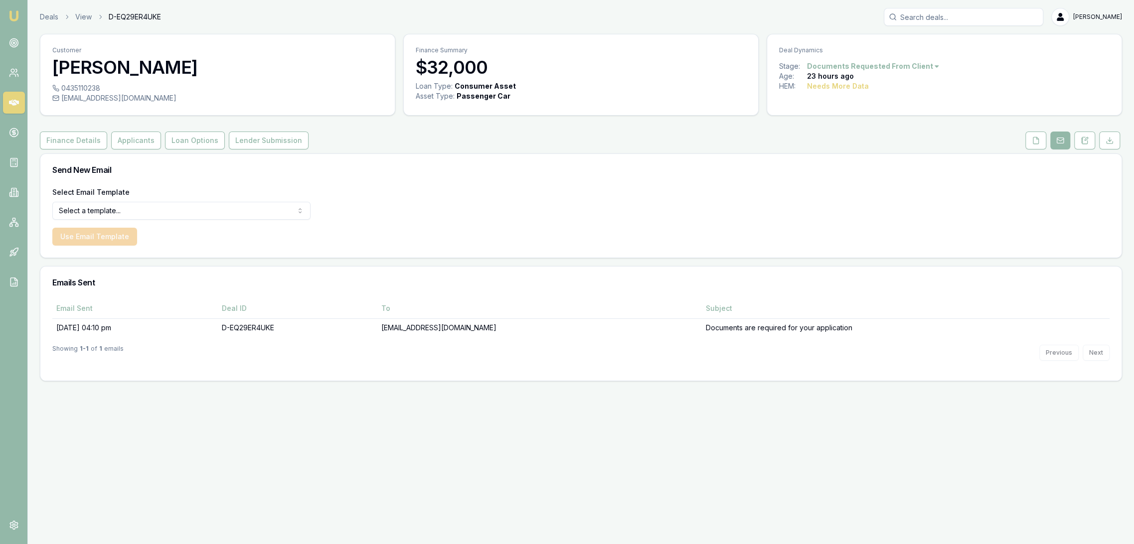
click at [185, 210] on html "Emu Broker Deals View D-EQ29ER4UKE Robyn Adams Toggle Menu Customer Linda Garsk…" at bounding box center [567, 272] width 1134 height 544
select select "document-request-reminder"
click at [100, 235] on button "Use Email Template" at bounding box center [94, 237] width 85 height 18
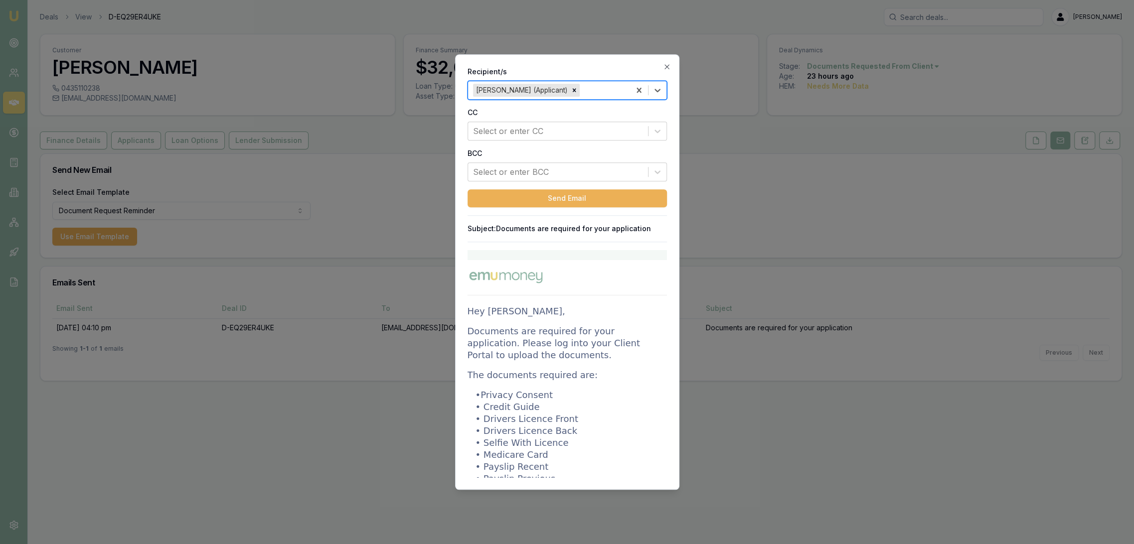
scroll to position [111, 0]
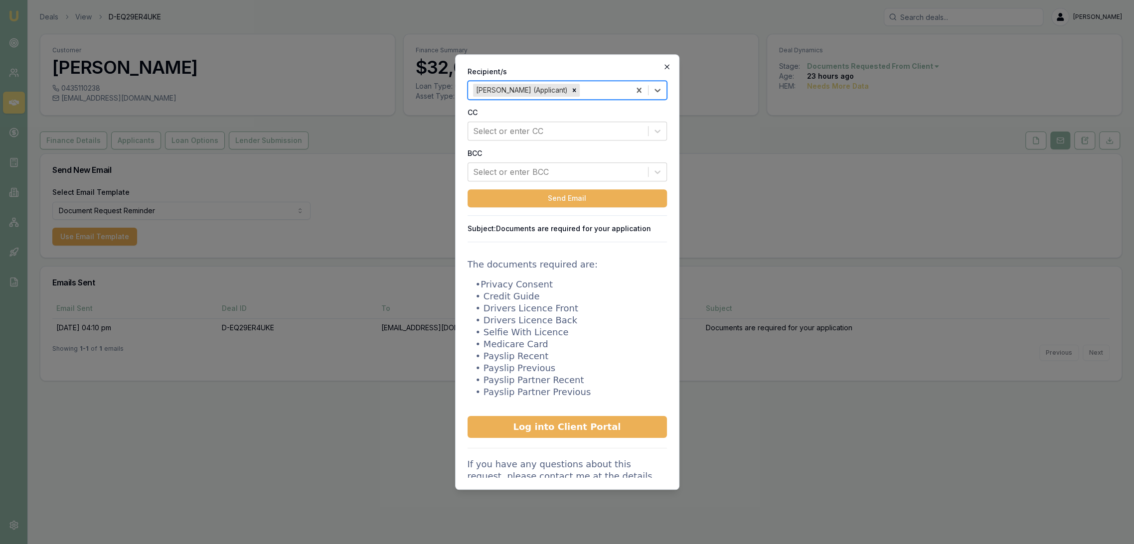
click at [668, 67] on icon "button" at bounding box center [667, 67] width 8 height 8
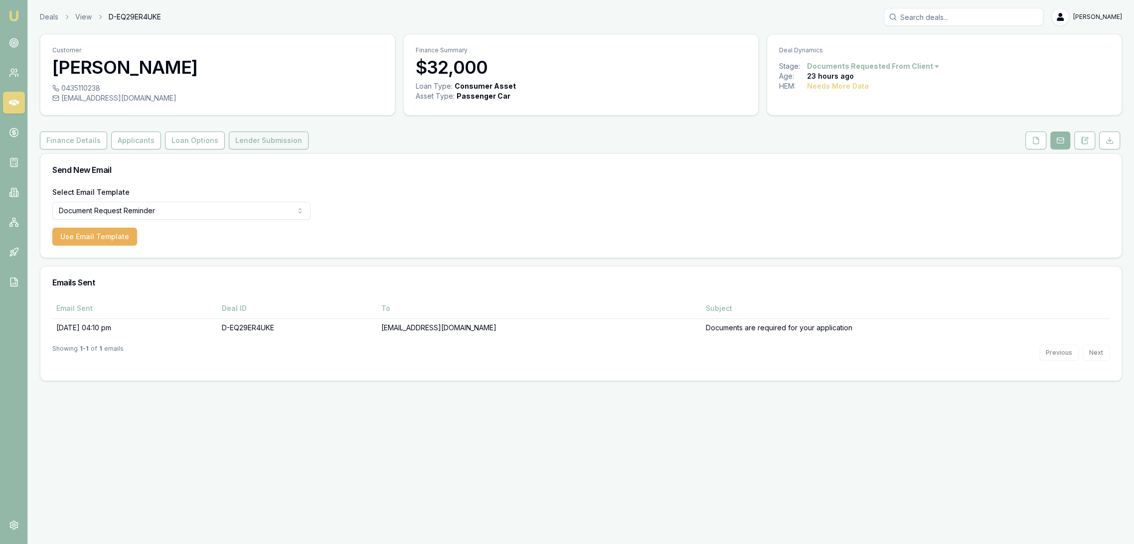
click at [256, 140] on button "Lender Submission" at bounding box center [269, 141] width 80 height 18
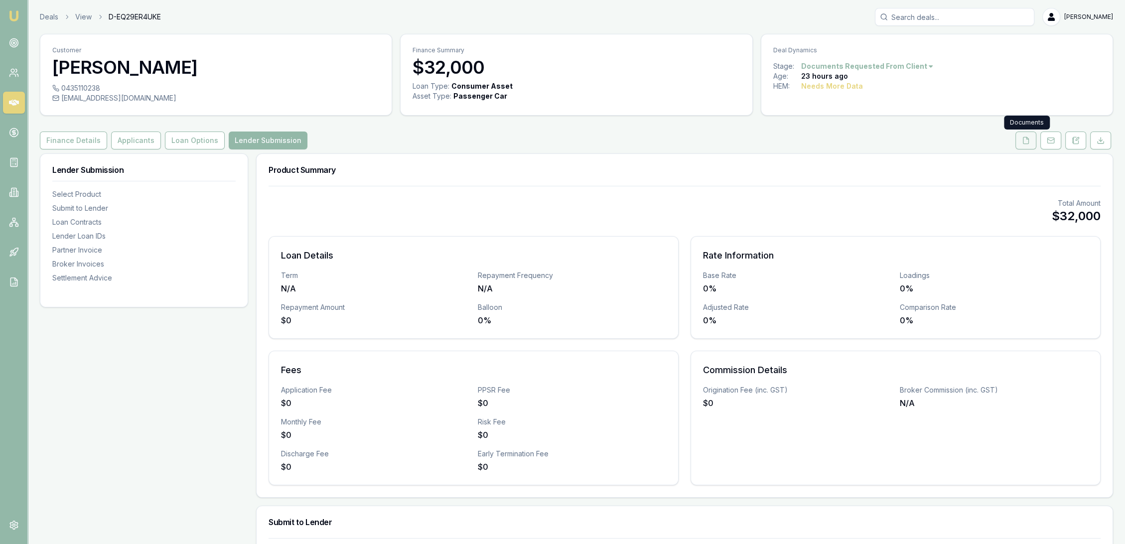
click at [1025, 139] on icon at bounding box center [1026, 141] width 8 height 8
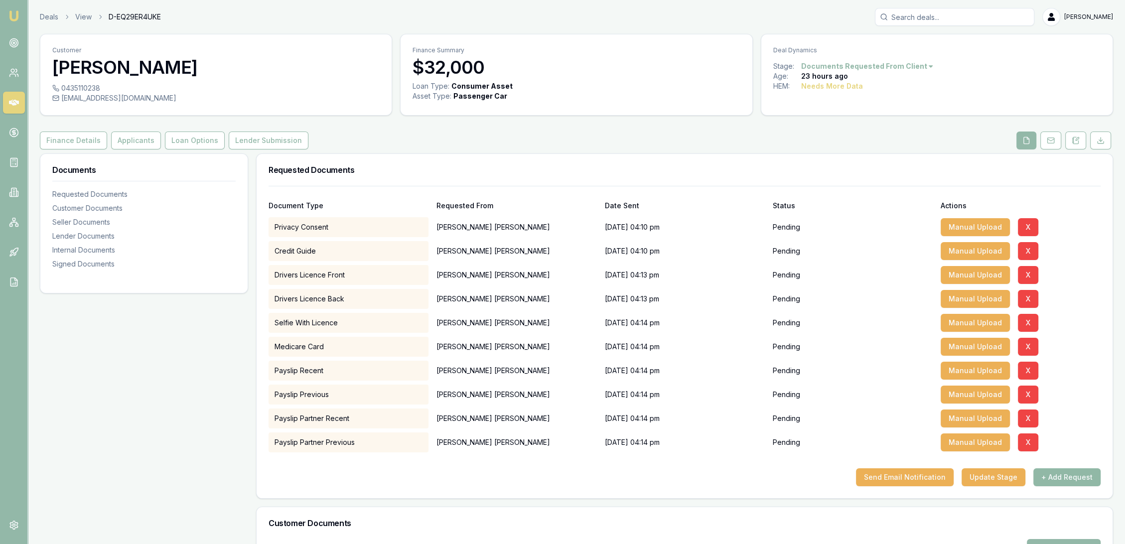
click at [1053, 474] on button "+ Add Request" at bounding box center [1067, 477] width 67 height 18
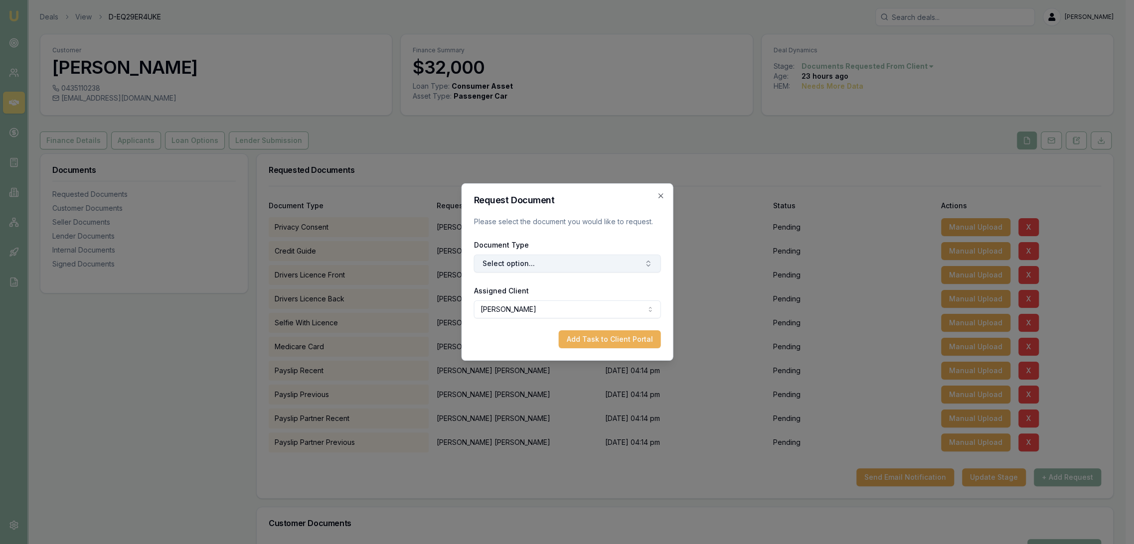
click at [578, 260] on button "Select option..." at bounding box center [566, 264] width 187 height 18
type input "o"
type input "rental"
click at [588, 331] on div "Rental Income Statement" at bounding box center [571, 337] width 125 height 16
click at [606, 340] on button "Add Task to Client Portal" at bounding box center [609, 339] width 102 height 18
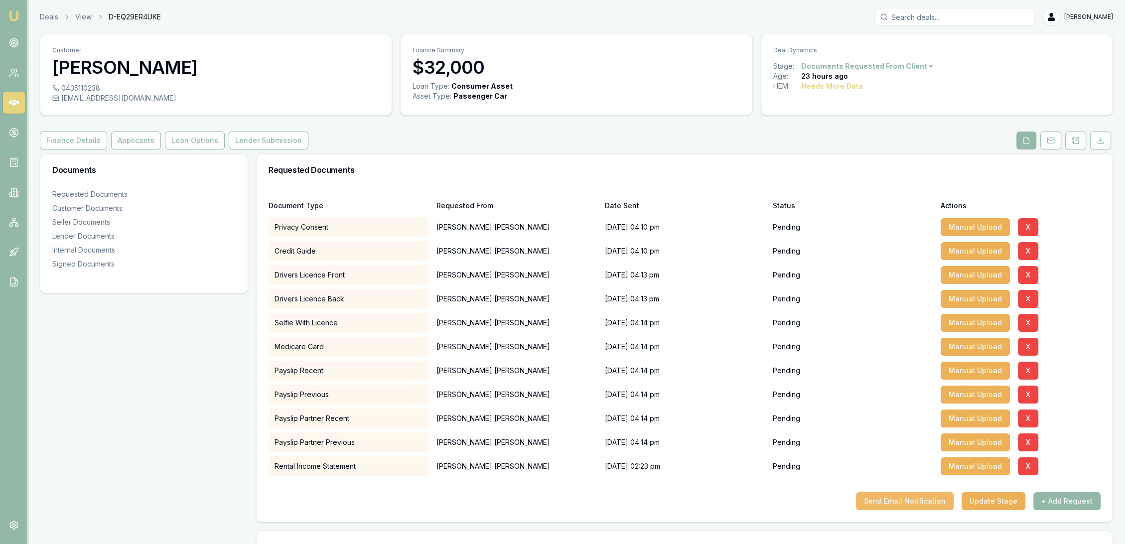
click at [914, 497] on button "Send Email Notification" at bounding box center [905, 501] width 98 height 18
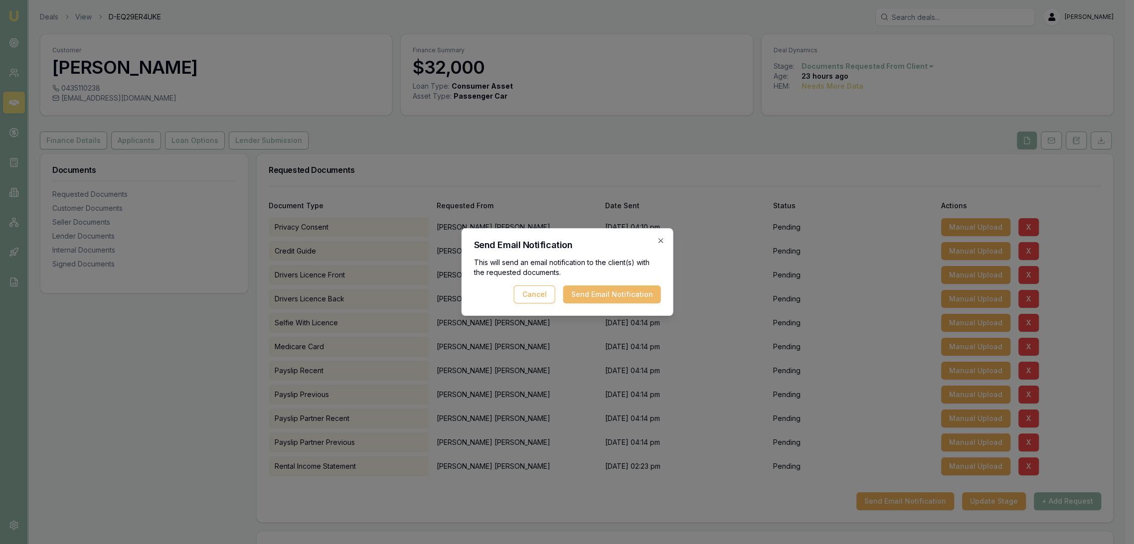
click at [608, 294] on button "Send Email Notification" at bounding box center [612, 295] width 98 height 18
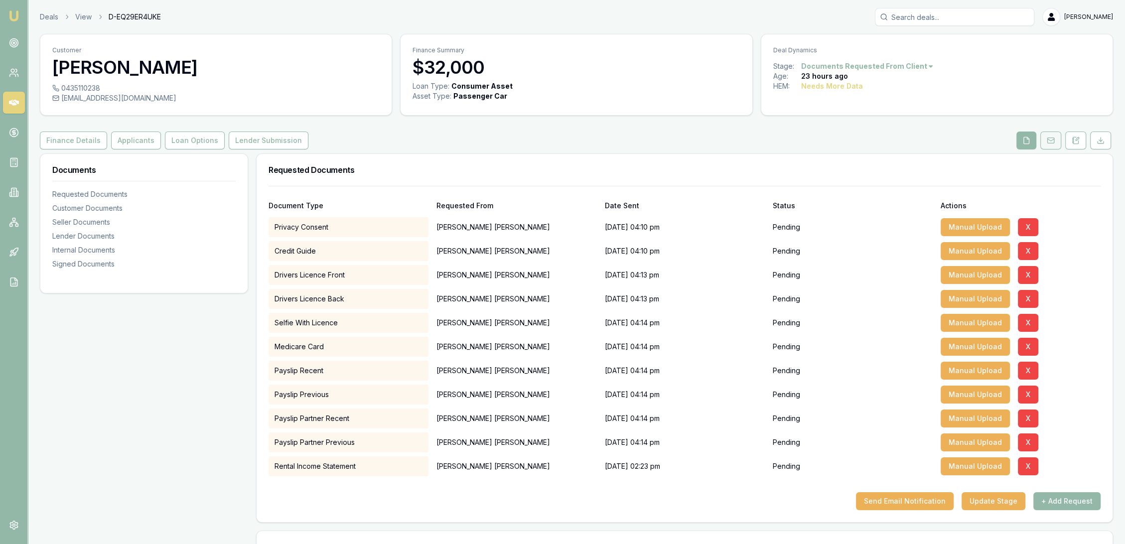
drag, startPoint x: 1080, startPoint y: 136, endPoint x: 1050, endPoint y: 142, distance: 30.6
click at [1080, 136] on button at bounding box center [1075, 141] width 21 height 18
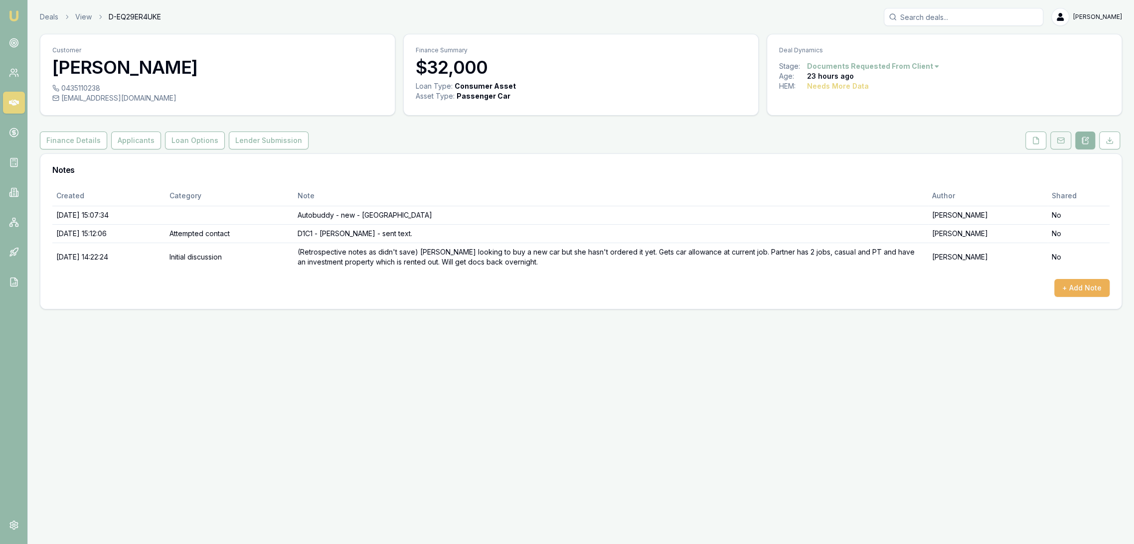
click at [1062, 139] on icon at bounding box center [1060, 141] width 8 height 8
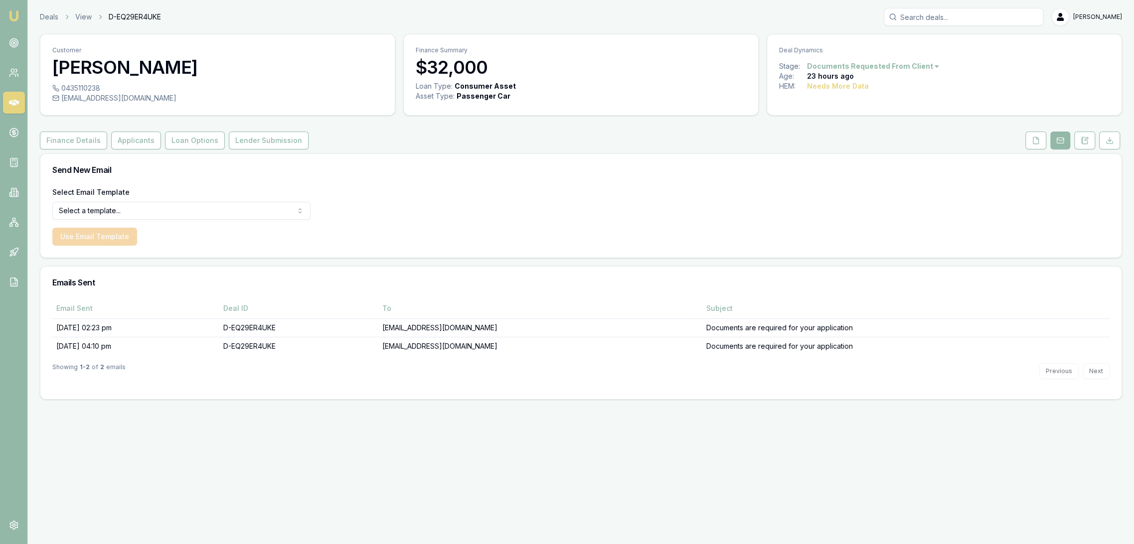
click at [193, 206] on html "Emu Broker Deals View D-EQ29ER4UKE Robyn Adams Toggle Menu Customer Linda Garsk…" at bounding box center [567, 272] width 1134 height 544
select select "document-request-reminder"
click at [101, 240] on button "Use Email Template" at bounding box center [94, 237] width 85 height 18
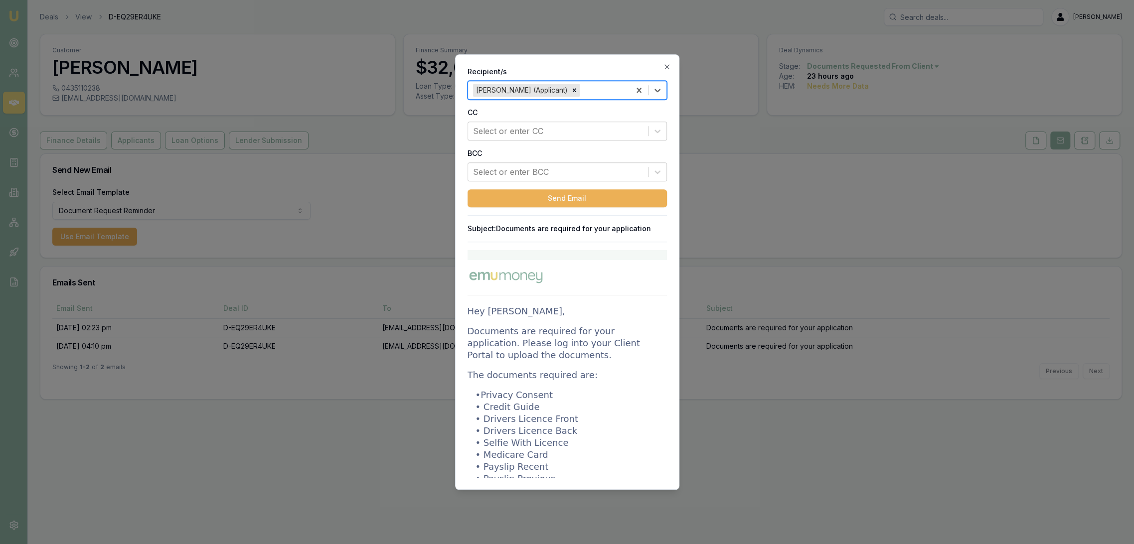
click at [466, 332] on div "Recipient/s Linda Garske (Applicant) CC Select or enter CC BCC Select or enter …" at bounding box center [567, 272] width 224 height 436
click at [474, 329] on p "Documents are required for your application. Please log into your Client Portal…" at bounding box center [566, 343] width 199 height 36
click at [666, 64] on icon "button" at bounding box center [667, 67] width 8 height 8
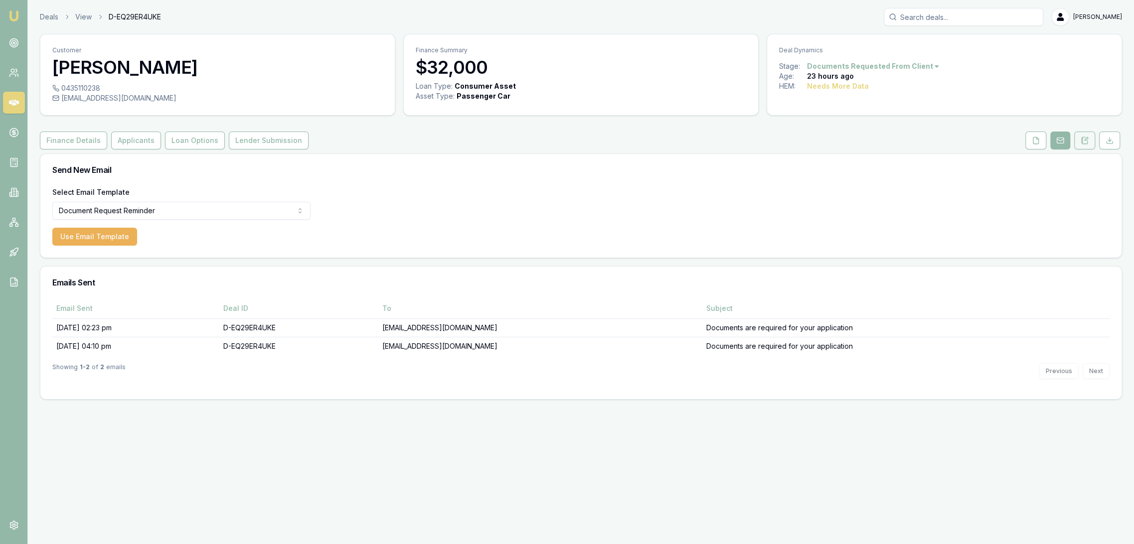
click at [1080, 138] on button at bounding box center [1084, 141] width 21 height 18
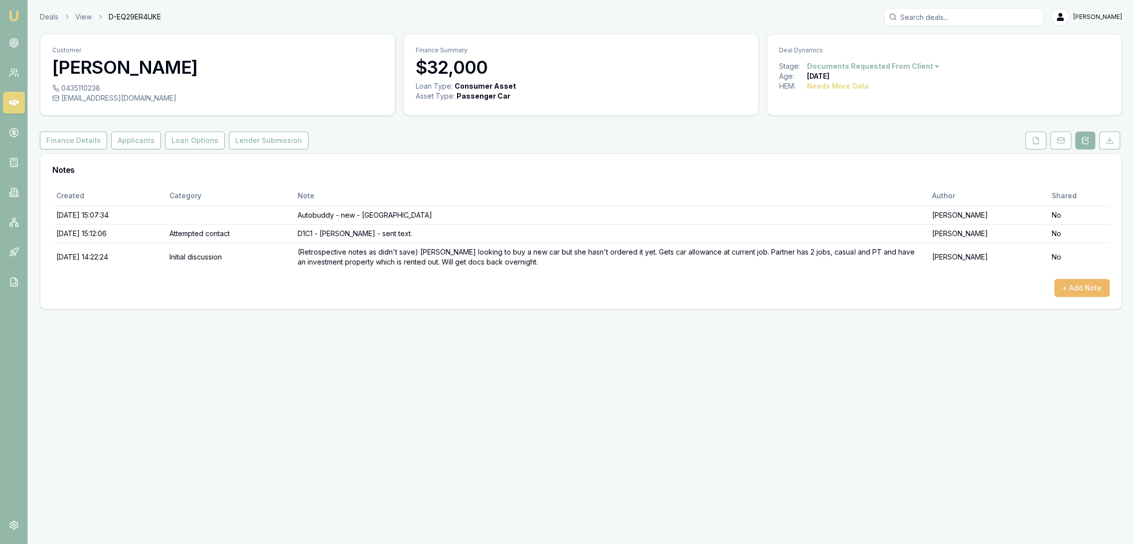
click at [1090, 286] on button "+ Add Note" at bounding box center [1081, 288] width 55 height 18
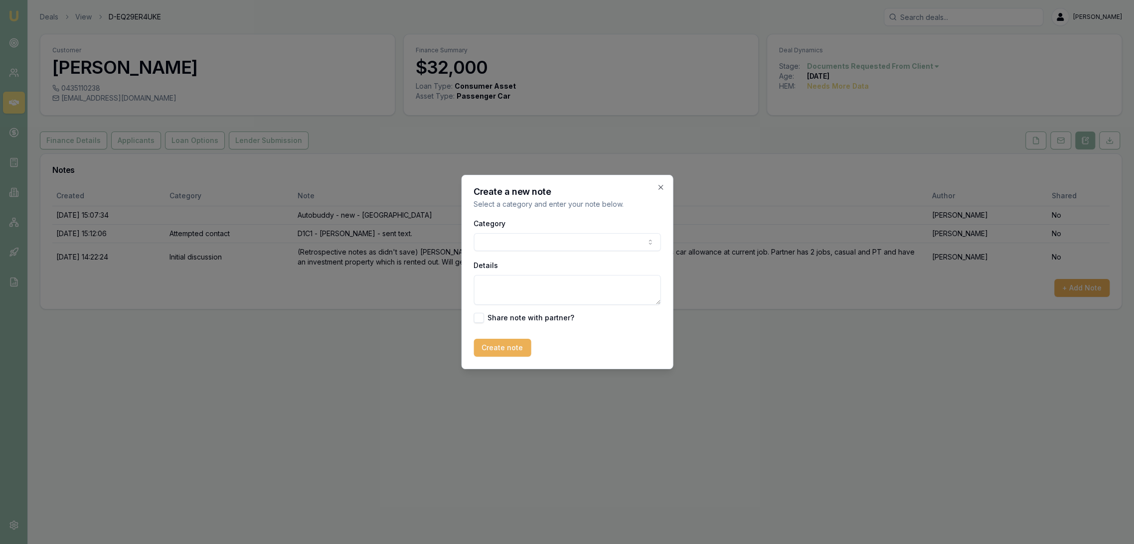
click at [504, 245] on body "Emu Broker Deals View D-EQ29ER4UKE Robyn Adams Toggle Menu Customer Linda Garsk…" at bounding box center [567, 272] width 1134 height 544
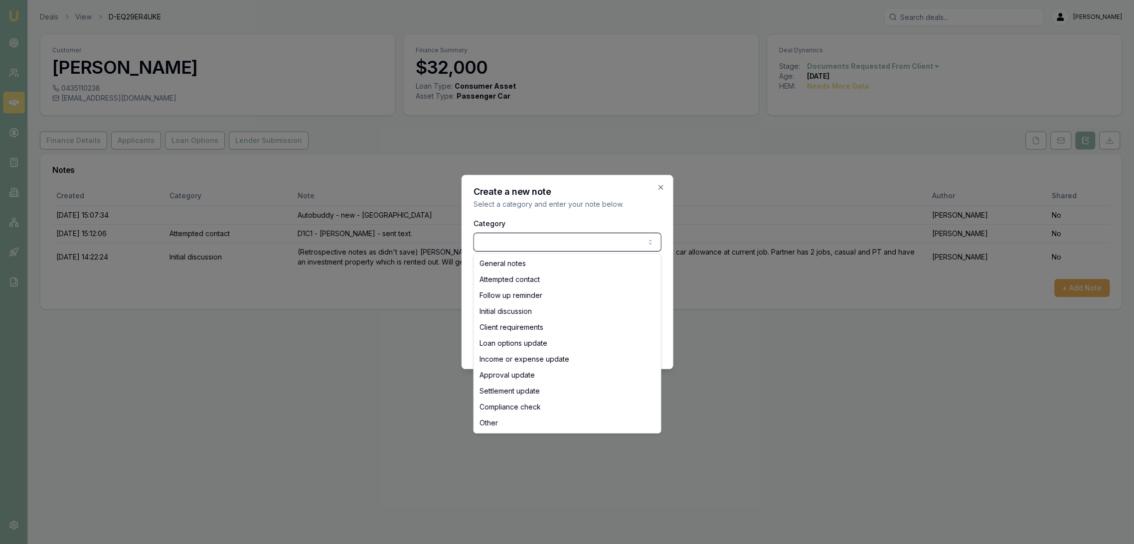
click at [504, 245] on body "Emu Broker Deals View D-EQ29ER4UKE Robyn Adams Toggle Menu Customer Linda Garsk…" at bounding box center [567, 272] width 1134 height 544
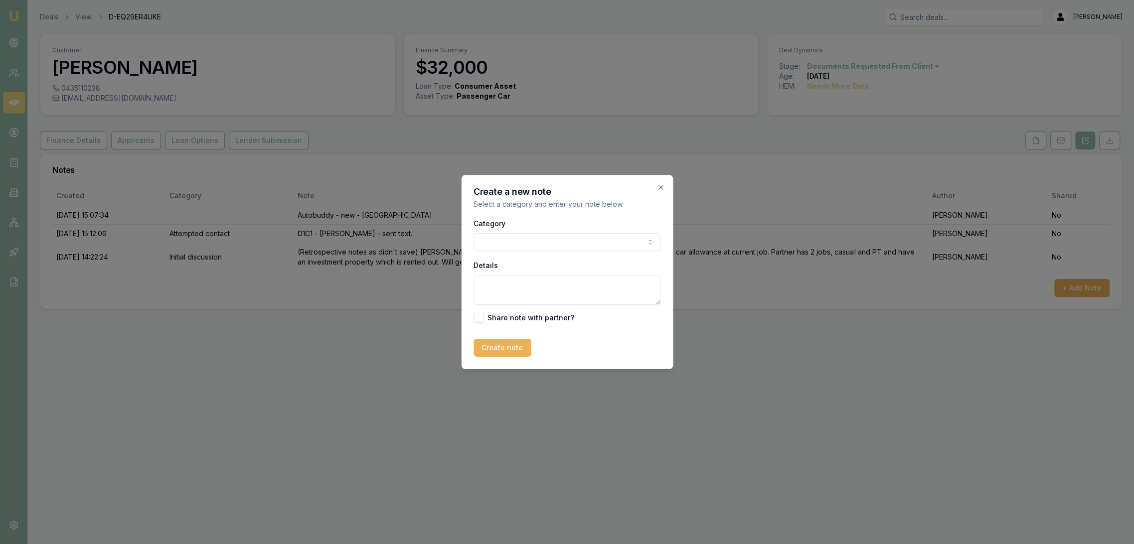
click at [503, 292] on textarea "Details" at bounding box center [566, 290] width 187 height 30
type textarea "DOC NOT RECEIVED - reminder text and email sent."
click at [509, 353] on button "Create note" at bounding box center [501, 348] width 57 height 18
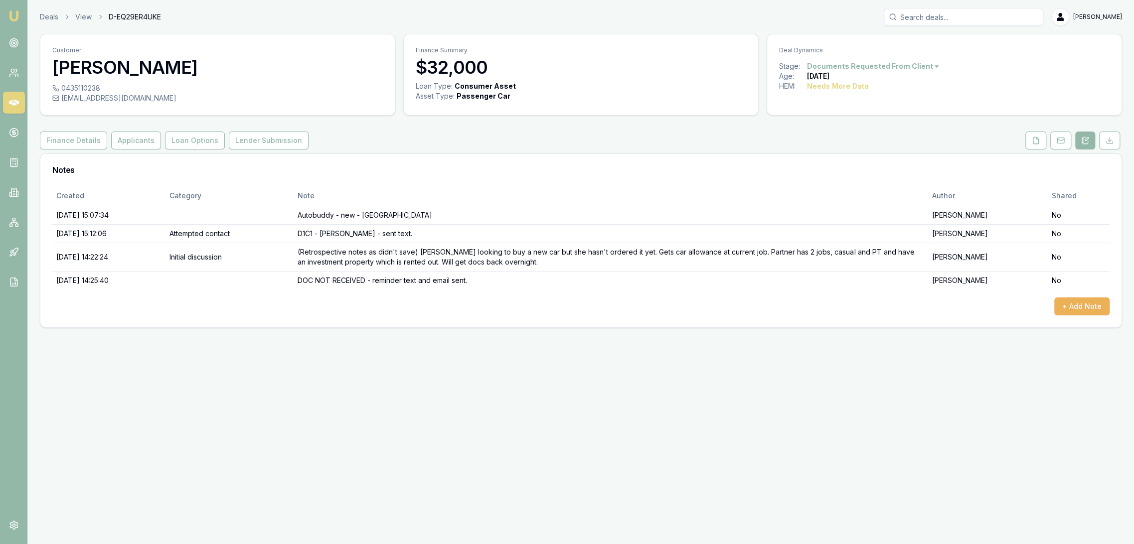
click at [10, 14] on img at bounding box center [14, 16] width 12 height 12
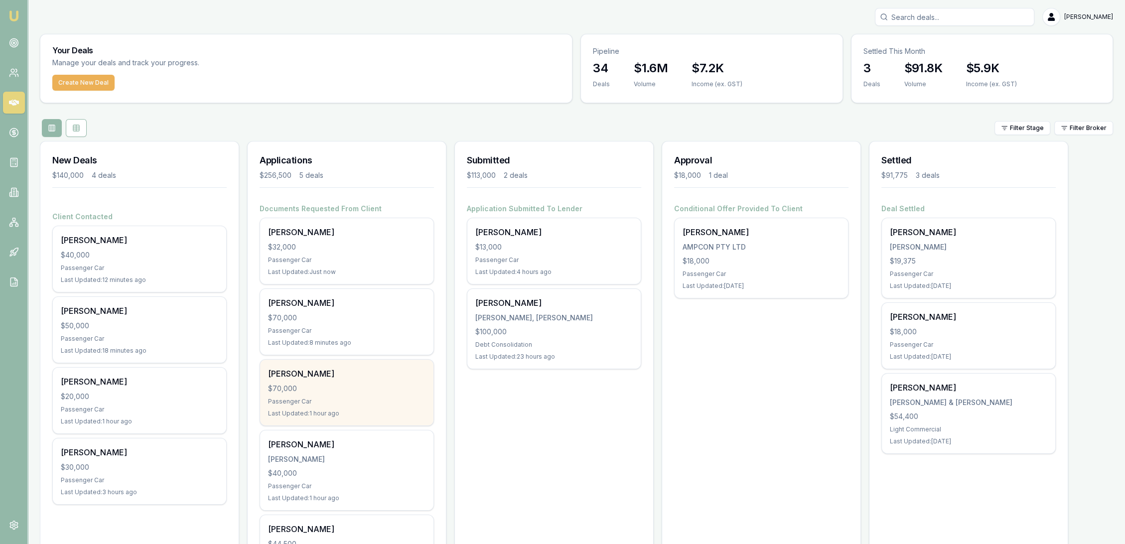
click at [339, 401] on div "Passenger Car" at bounding box center [346, 402] width 157 height 8
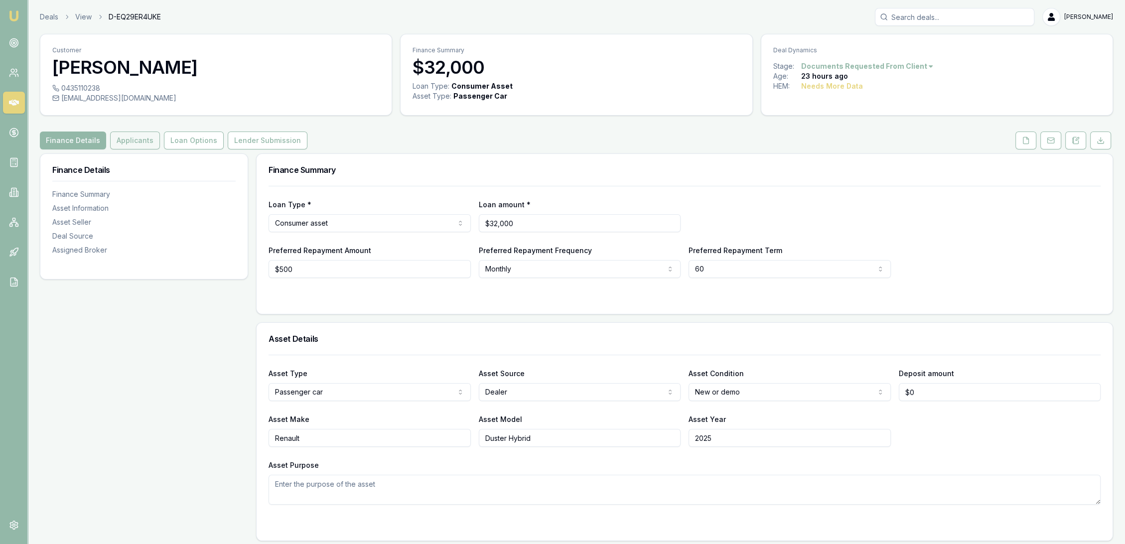
click at [138, 143] on button "Applicants" at bounding box center [135, 141] width 50 height 18
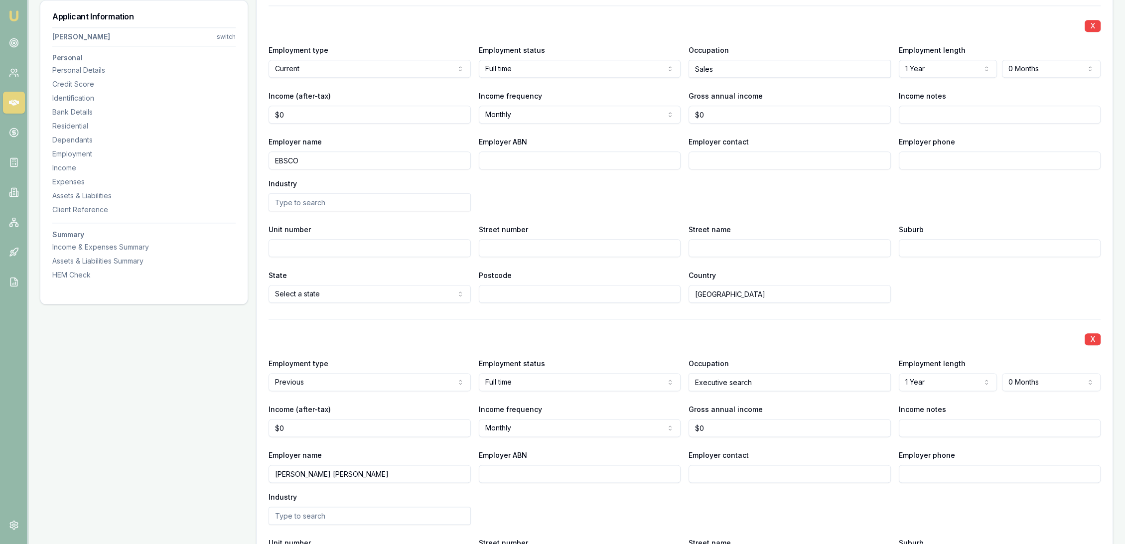
scroll to position [1446, 0]
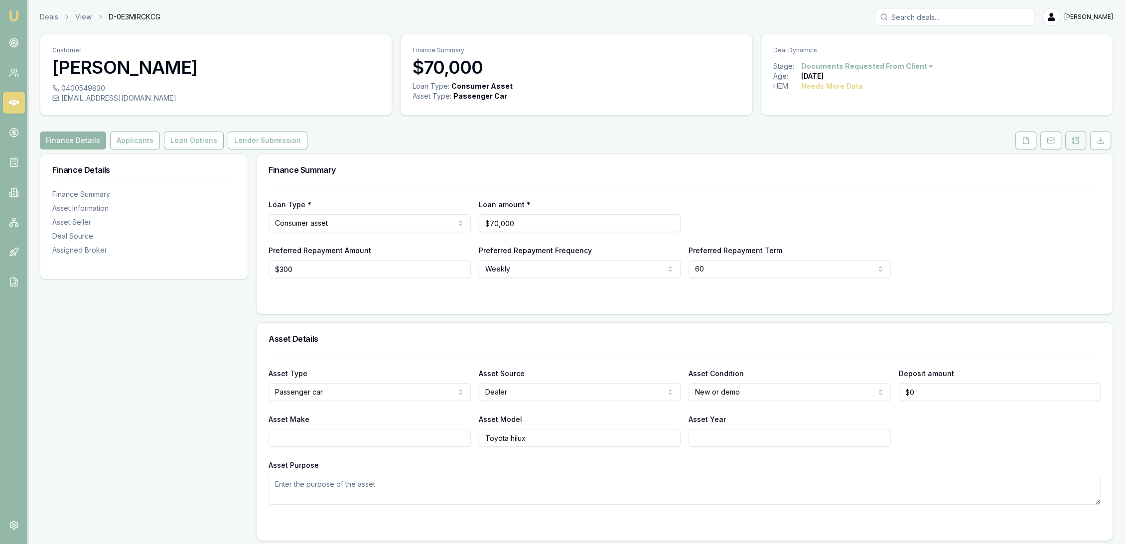
click at [1078, 139] on icon at bounding box center [1077, 139] width 3 height 3
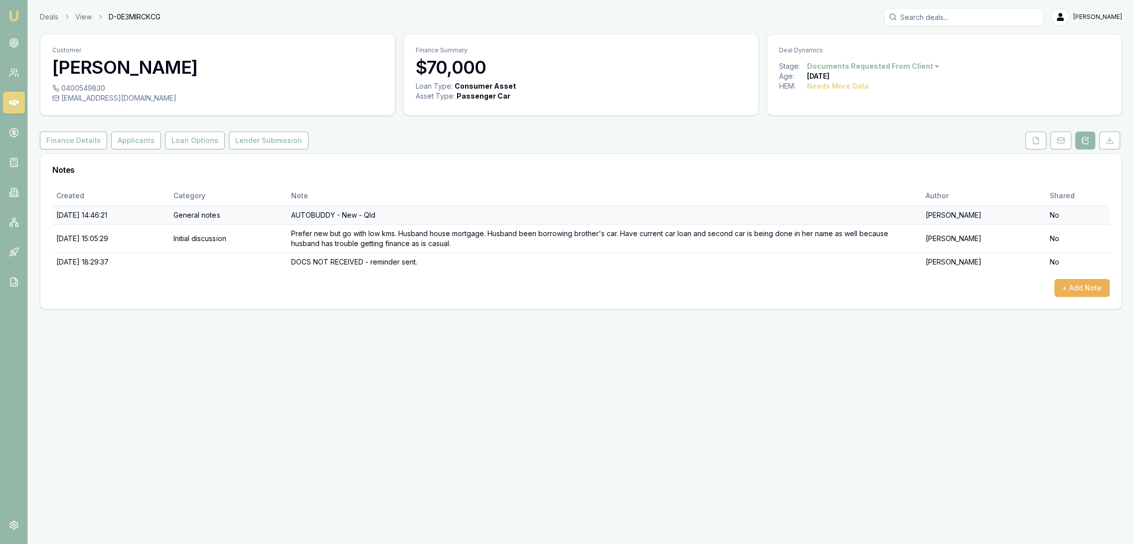
drag, startPoint x: 1033, startPoint y: 144, endPoint x: 951, endPoint y: 222, distance: 113.1
click at [1033, 144] on icon at bounding box center [1036, 141] width 8 height 8
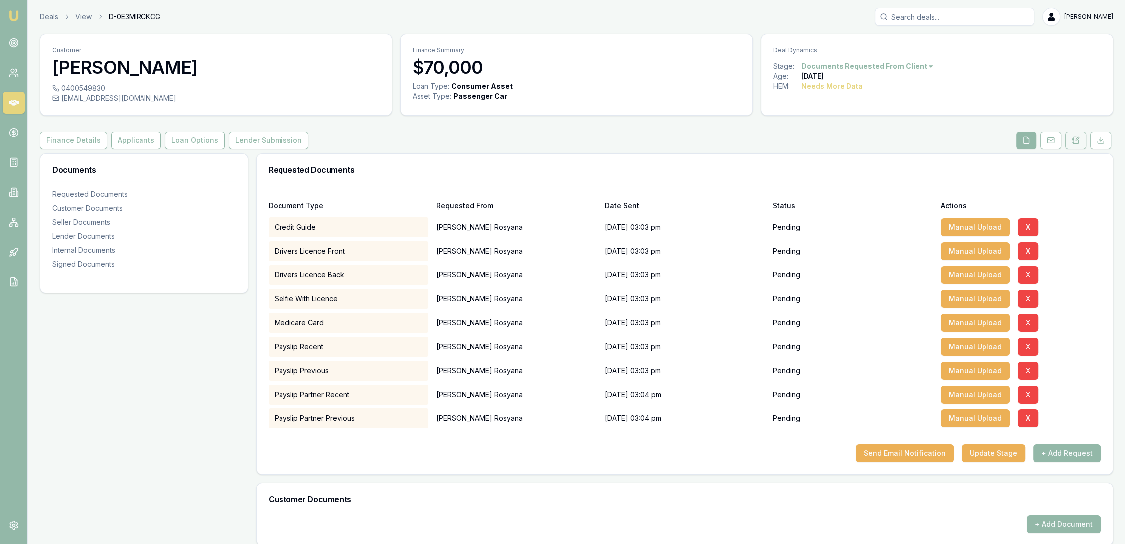
click at [1073, 143] on icon at bounding box center [1072, 143] width 1 height 0
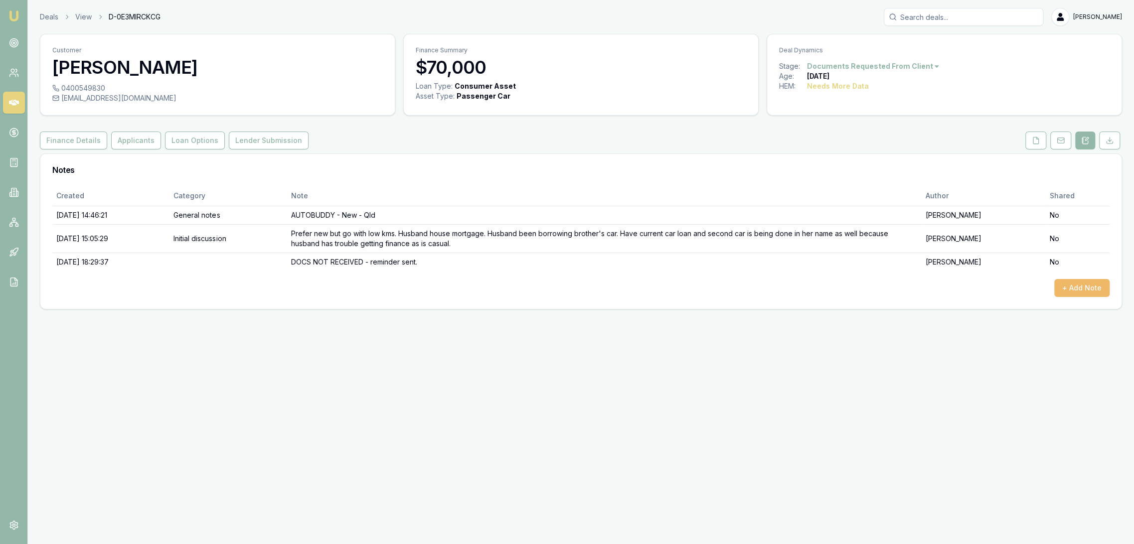
click at [1080, 279] on button "+ Add Note" at bounding box center [1081, 288] width 55 height 18
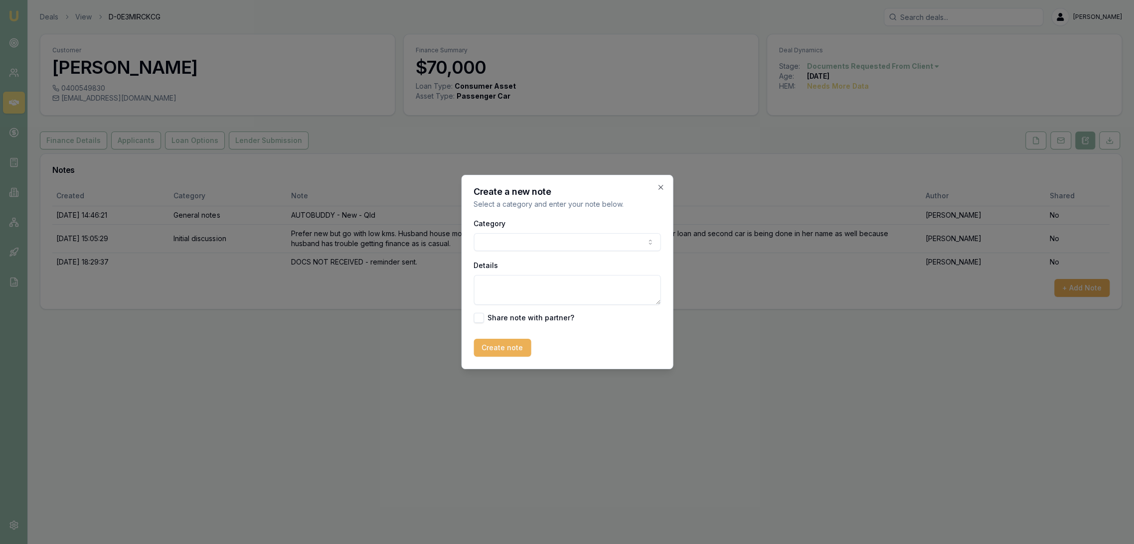
click at [524, 242] on body "Emu Broker Deals View D-0E3MIRCKCG Robyn Adams Toggle Menu Customer Vera Rosyan…" at bounding box center [567, 272] width 1134 height 544
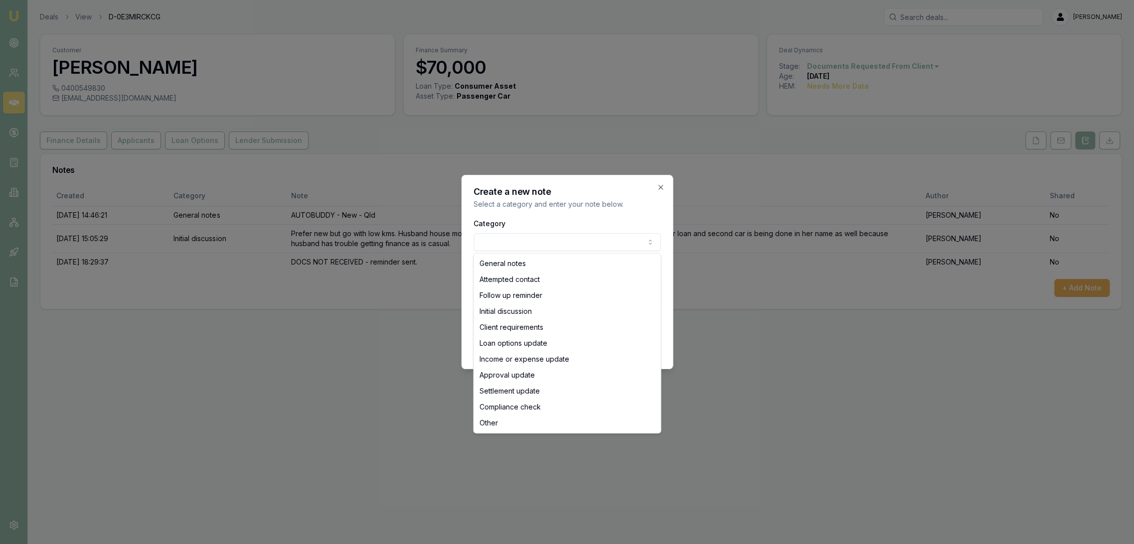
select select "ATTEMPTED_CONTACT"
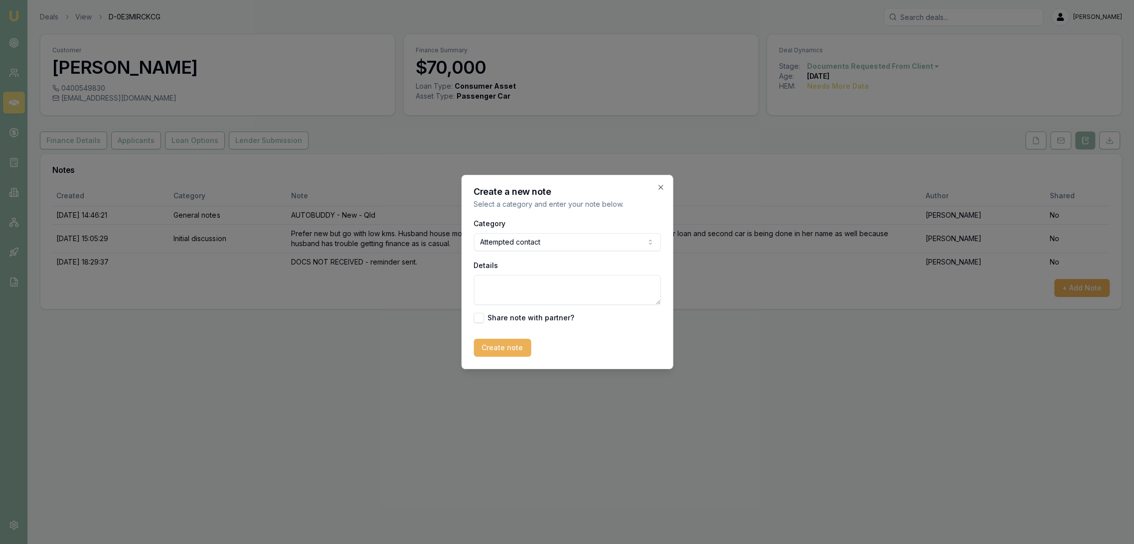
click at [500, 287] on textarea "Details" at bounding box center [566, 290] width 187 height 30
click at [569, 279] on textarea "LM - sent text and email" at bounding box center [566, 290] width 187 height 30
type textarea "LM - sent text and emailed."
click at [507, 347] on button "Create note" at bounding box center [501, 348] width 57 height 18
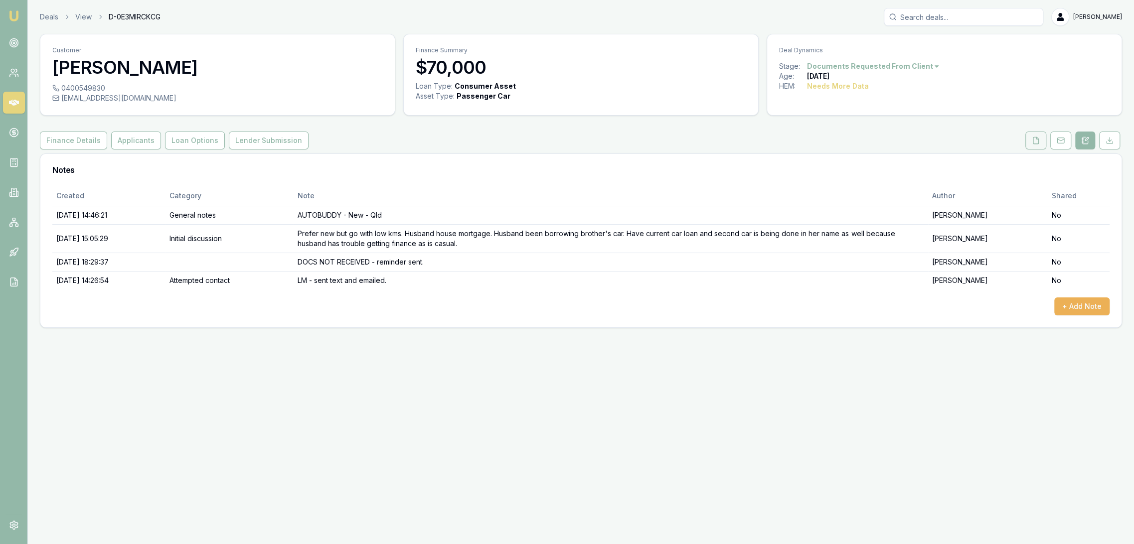
click at [1035, 137] on icon at bounding box center [1036, 141] width 8 height 8
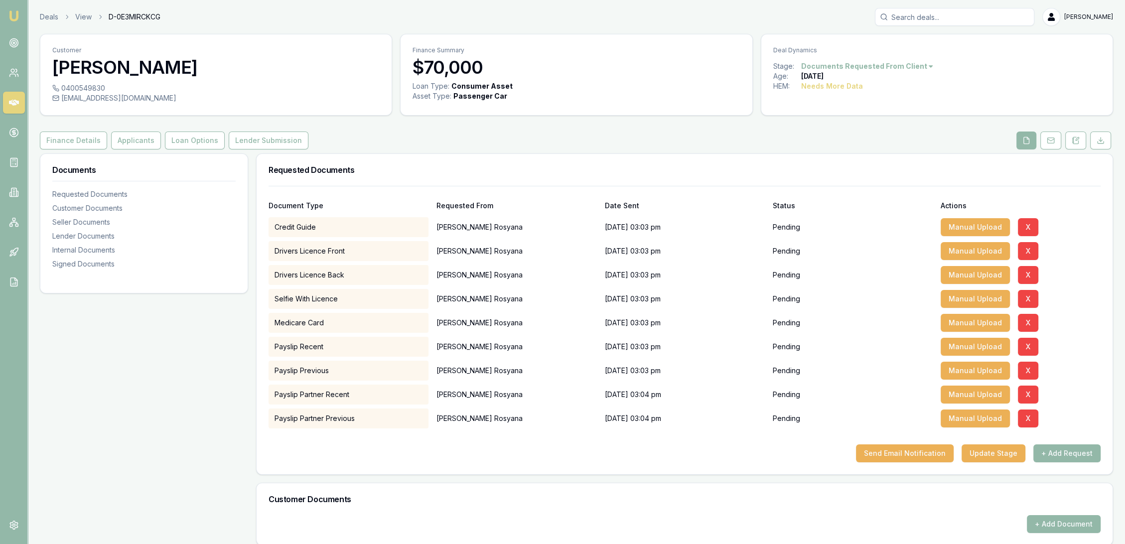
click at [327, 459] on div "Send Email Notification Update Stage + Add Request" at bounding box center [685, 453] width 832 height 18
click at [1076, 142] on icon at bounding box center [1076, 141] width 8 height 8
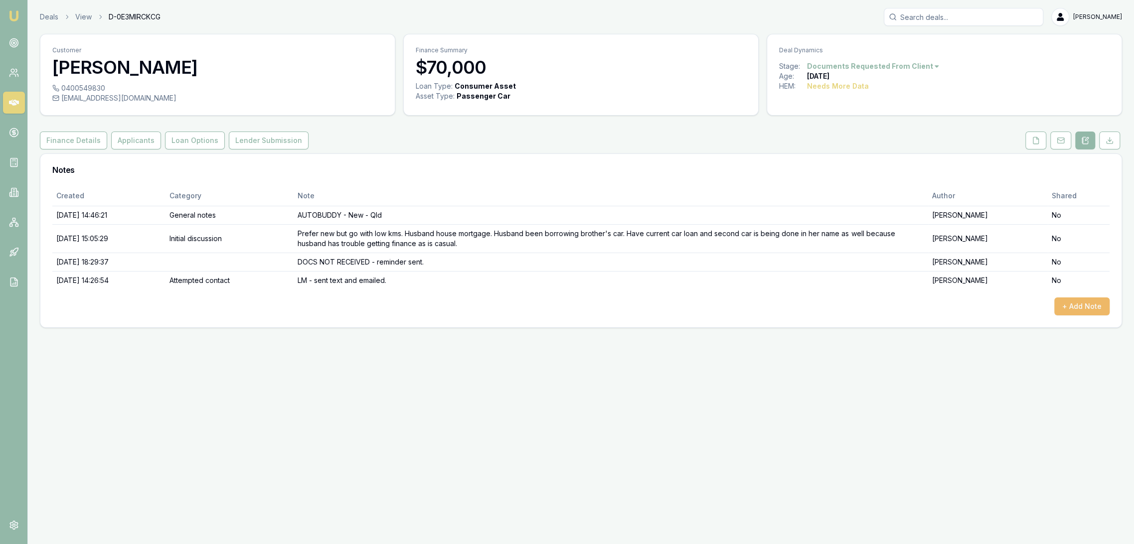
click at [1068, 307] on button "+ Add Note" at bounding box center [1081, 306] width 55 height 18
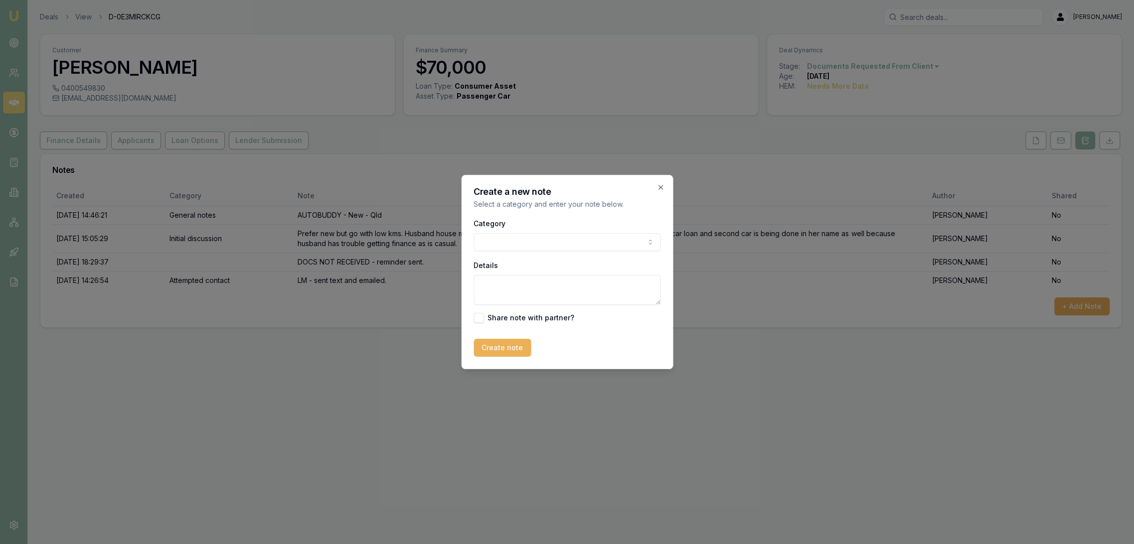
click at [492, 286] on textarea "Details" at bounding box center [566, 290] width 187 height 30
type textarea "DOC FU - has been unwell so hasn't been able to get the docs done. Hoping will …"
click at [505, 349] on button "Create note" at bounding box center [501, 348] width 57 height 18
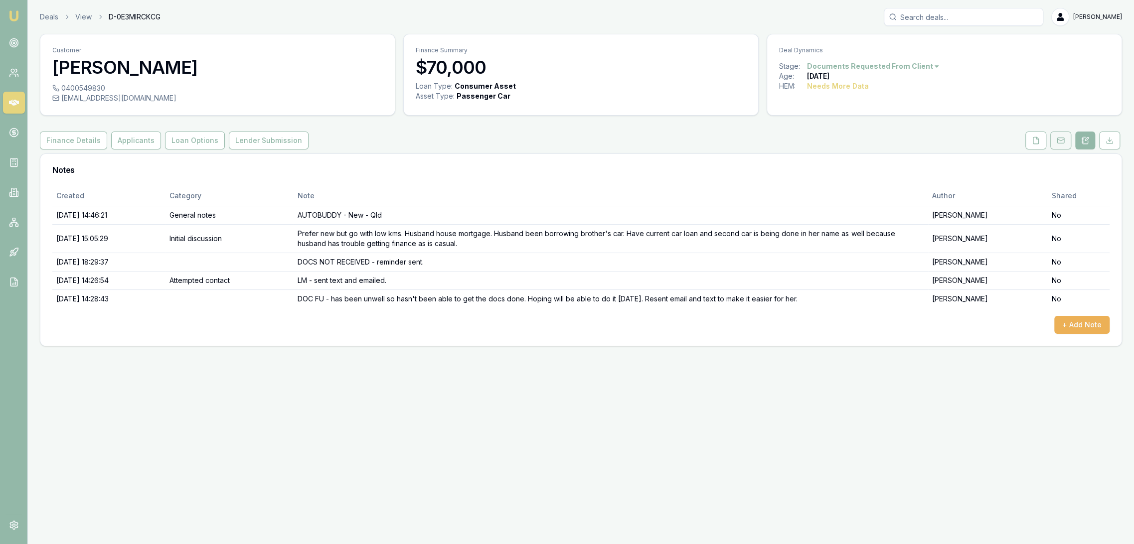
click at [1062, 140] on icon at bounding box center [1060, 141] width 8 height 8
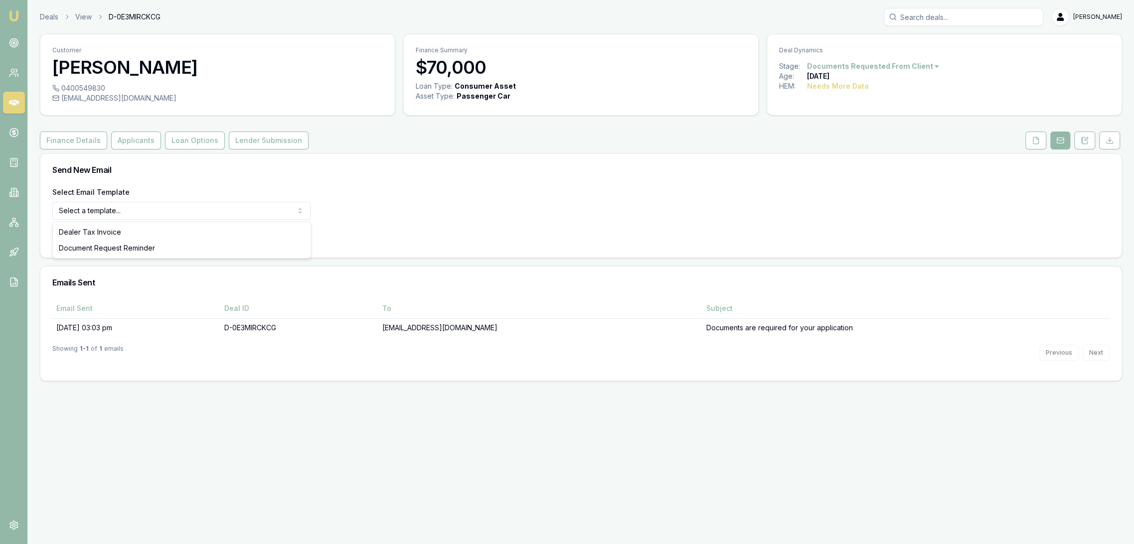
click at [195, 201] on html "Emu Broker Deals View D-0E3MIRCKCG Robyn Adams Toggle Menu Customer Vera Rosyan…" at bounding box center [567, 272] width 1134 height 544
select select "document-request-reminder"
click at [92, 238] on button "Use Email Template" at bounding box center [94, 237] width 85 height 18
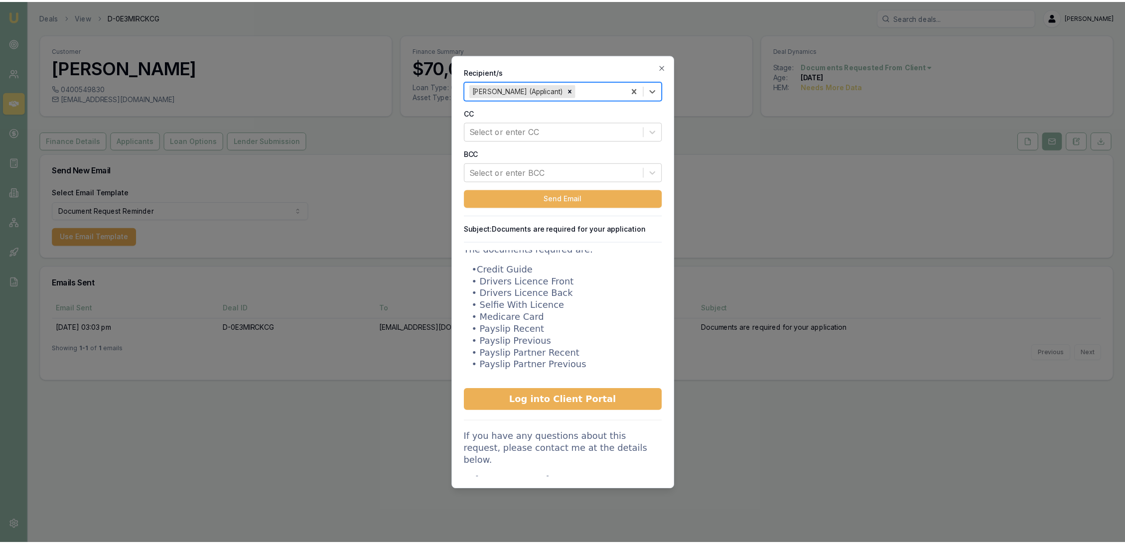
scroll to position [120, 0]
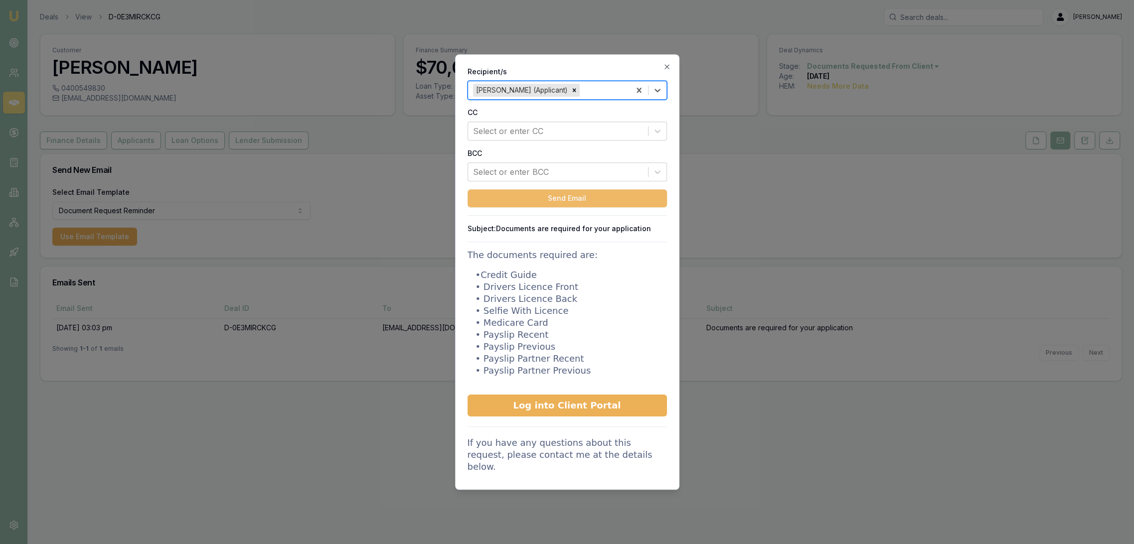
click at [548, 202] on button "Send Email" at bounding box center [566, 198] width 199 height 18
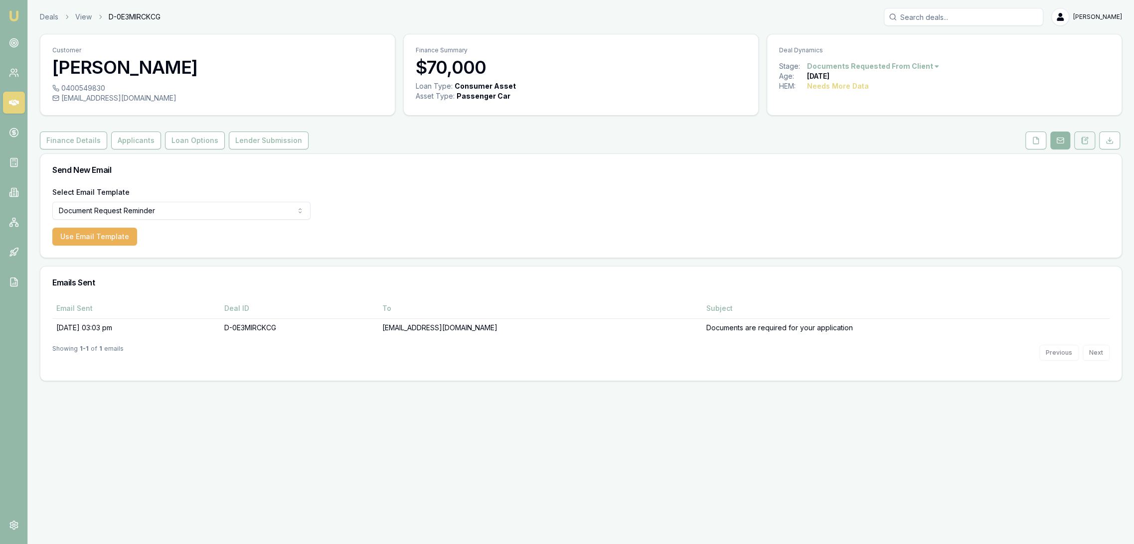
click at [1086, 138] on icon at bounding box center [1085, 139] width 3 height 3
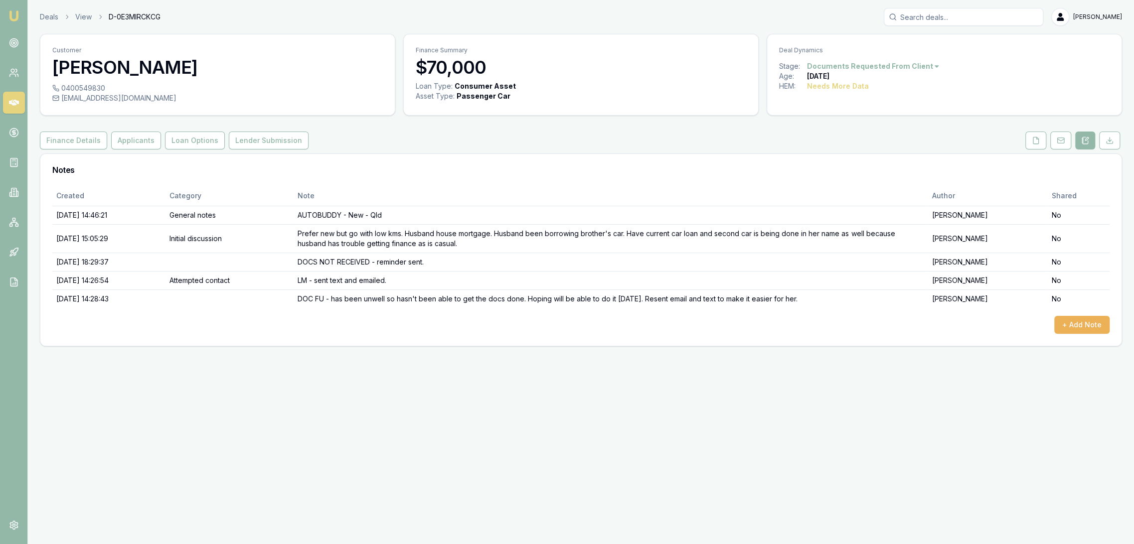
drag, startPoint x: 13, startPoint y: 15, endPoint x: 42, endPoint y: 1, distance: 31.4
click at [13, 15] on img at bounding box center [14, 16] width 12 height 12
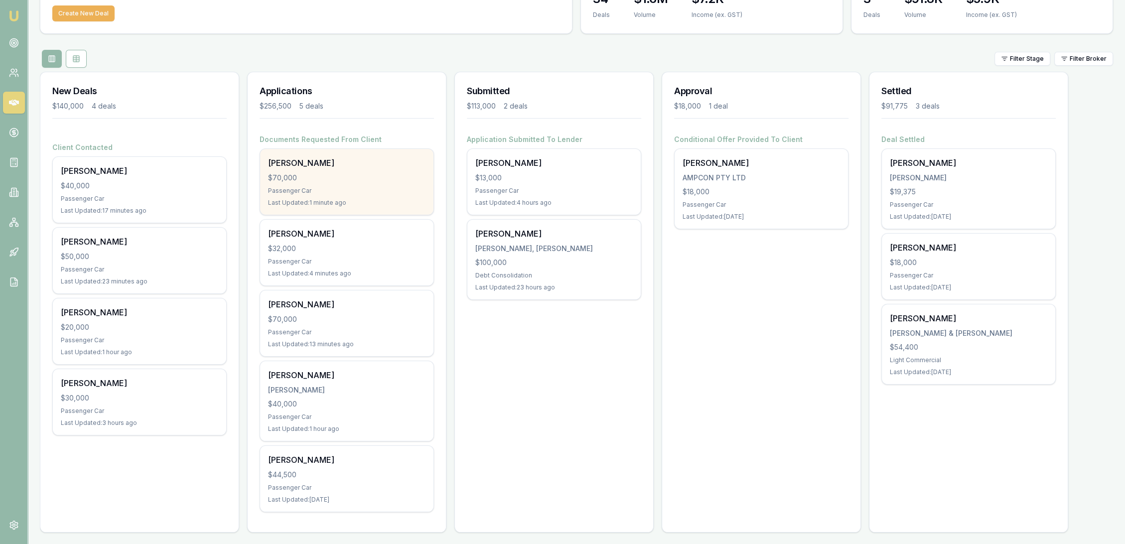
scroll to position [72, 0]
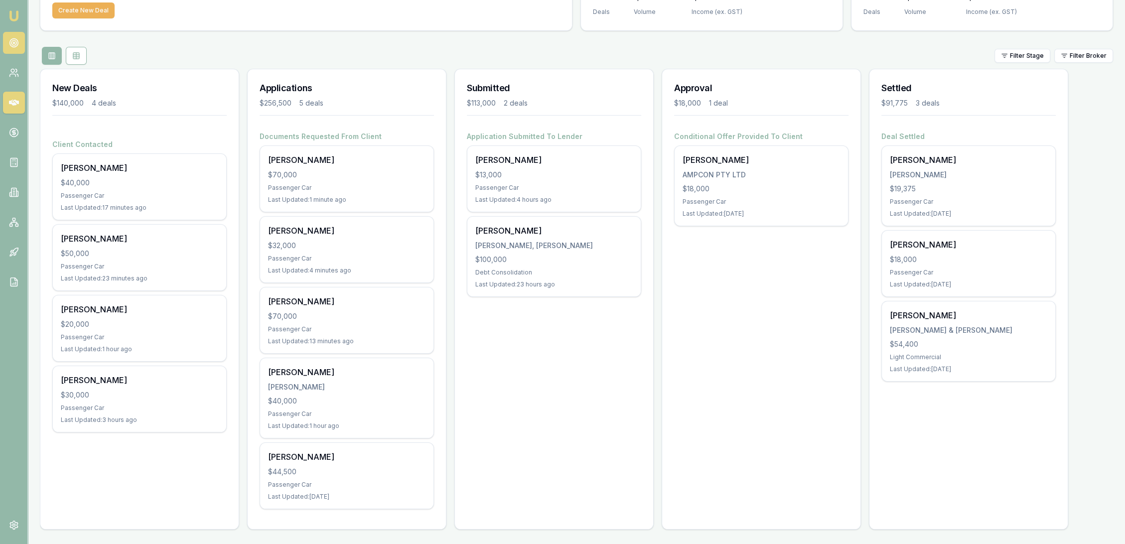
click at [10, 39] on circle at bounding box center [13, 43] width 8 height 8
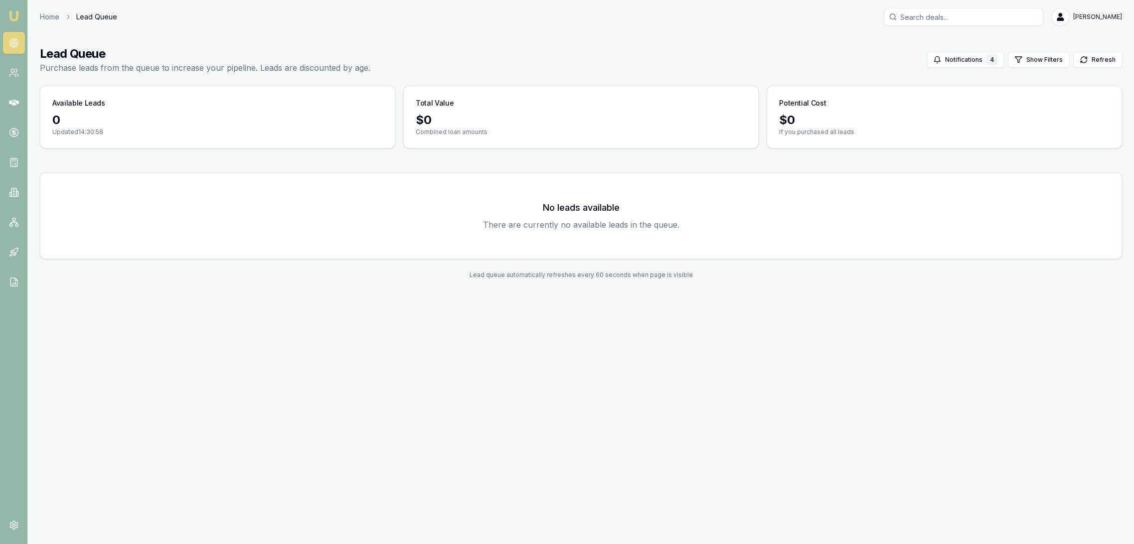
click at [10, 14] on img at bounding box center [14, 16] width 12 height 12
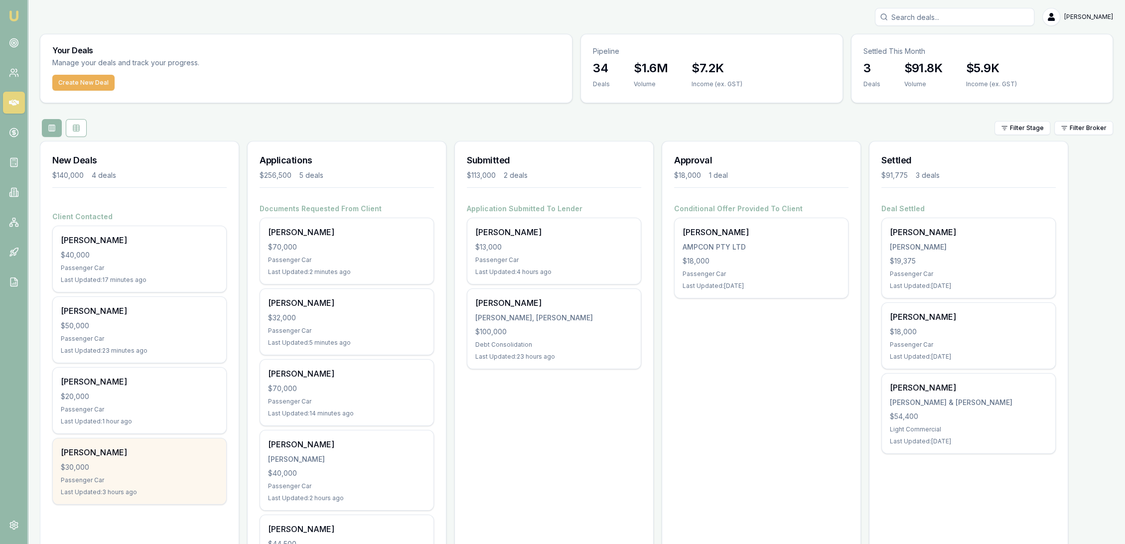
click at [125, 453] on div "DANIELLE WADSWORTH" at bounding box center [139, 452] width 157 height 12
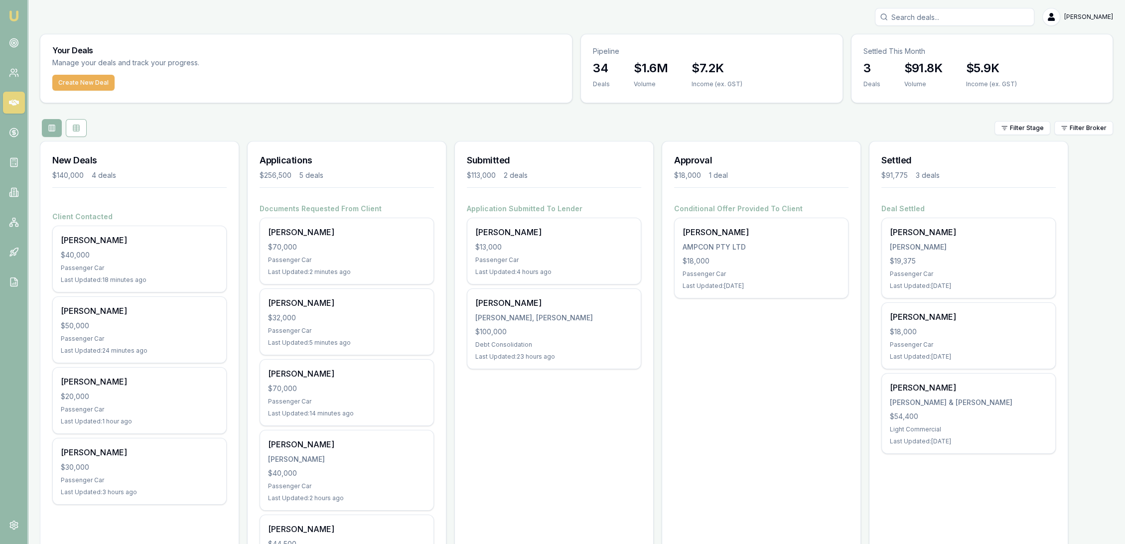
click at [940, 16] on input "Search deals" at bounding box center [954, 17] width 159 height 18
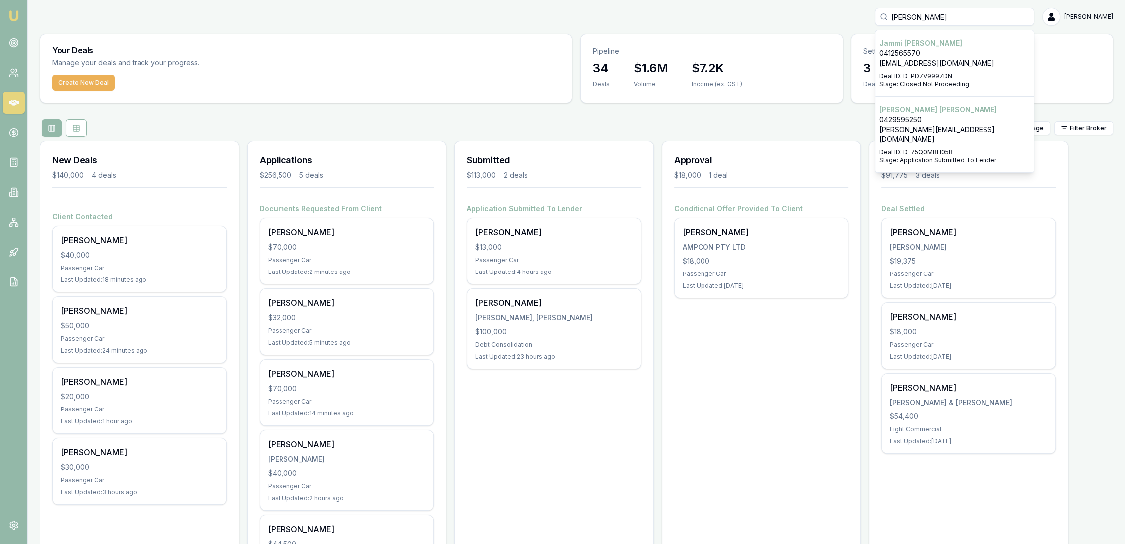
type input "jammi smith"
click at [929, 63] on p "[EMAIL_ADDRESS][DOMAIN_NAME]" at bounding box center [955, 63] width 150 height 10
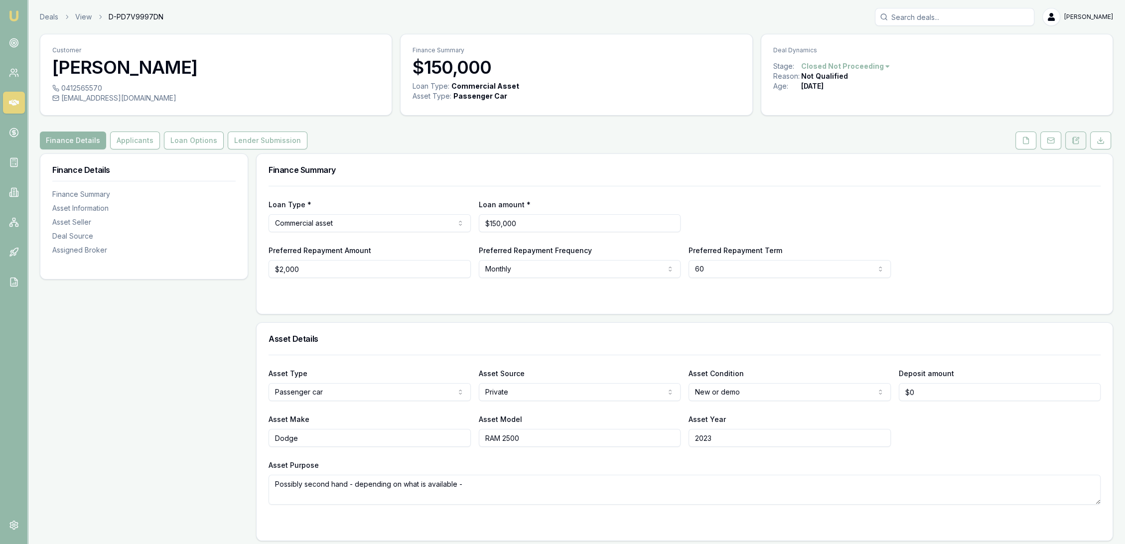
click at [1081, 138] on button at bounding box center [1075, 141] width 21 height 18
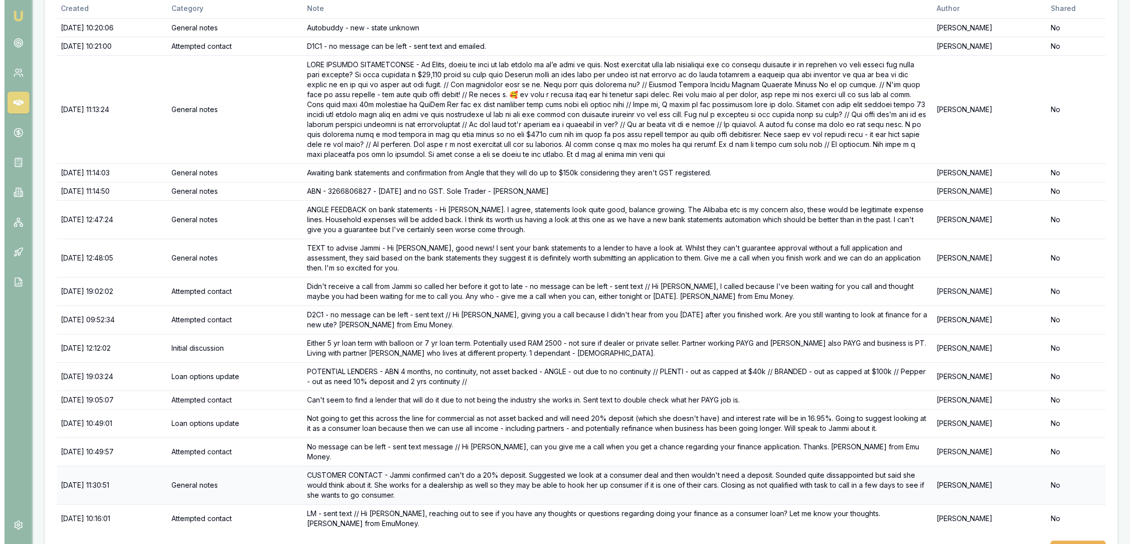
scroll to position [200, 0]
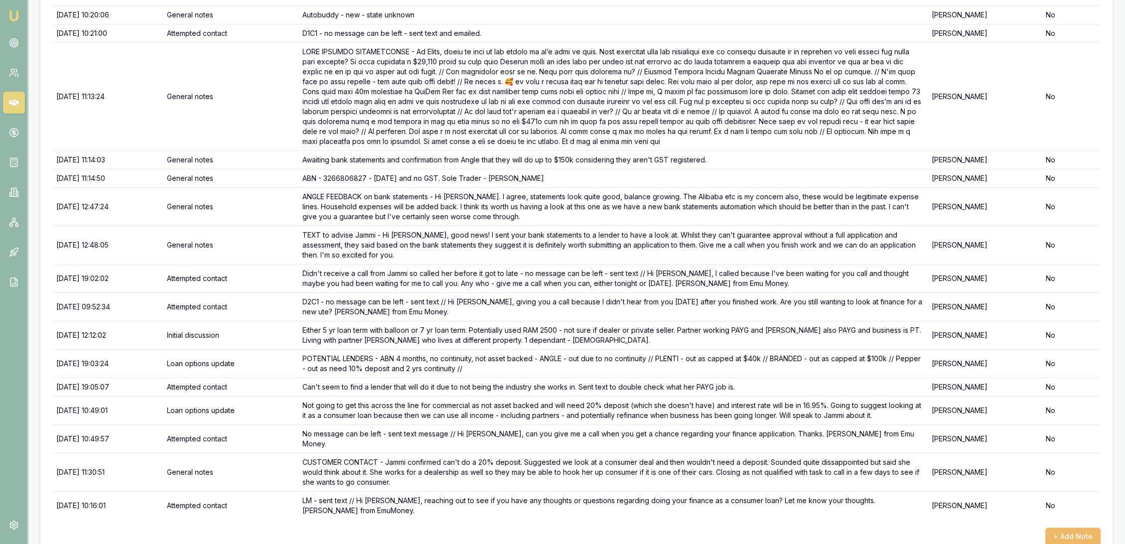
click at [1079, 528] on button "+ Add Note" at bounding box center [1072, 537] width 55 height 18
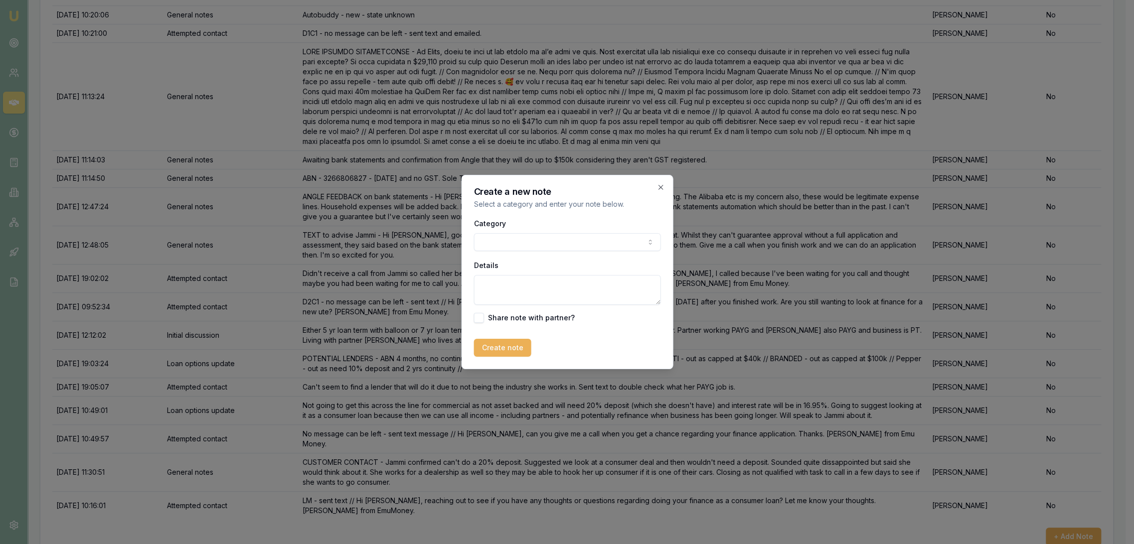
click at [529, 282] on textarea "Details" at bounding box center [566, 290] width 187 height 30
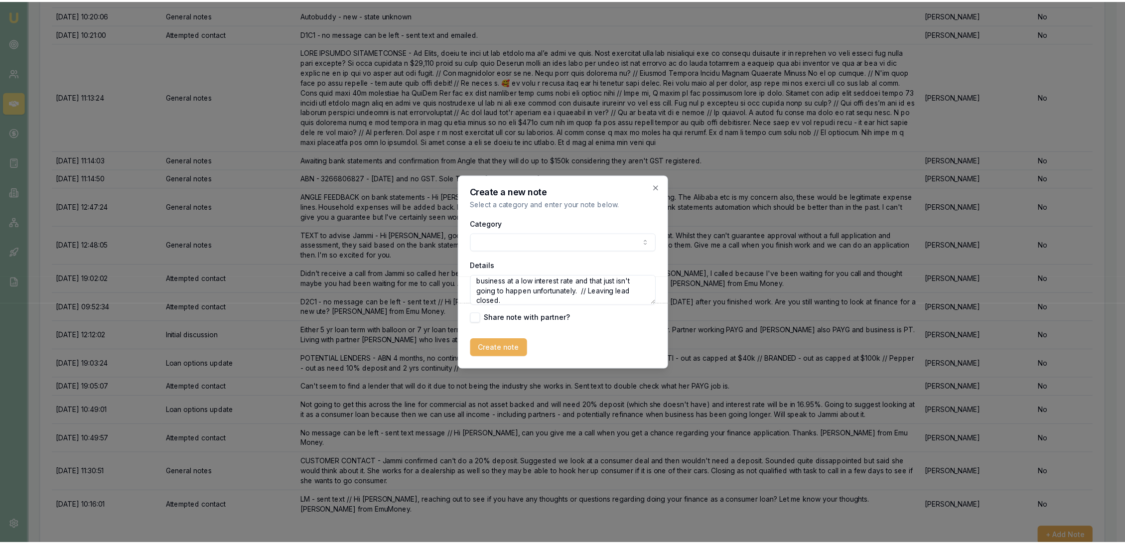
scroll to position [24, 0]
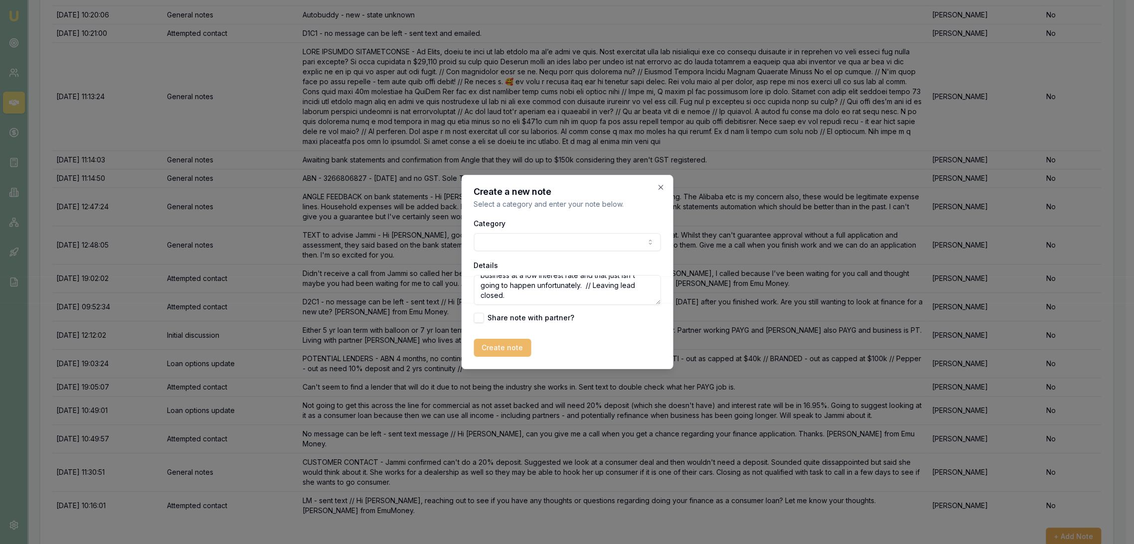
type textarea "NOT PROCEEDING as want to put it through the business at a low interest rate an…"
click at [506, 347] on button "Create note" at bounding box center [501, 348] width 57 height 18
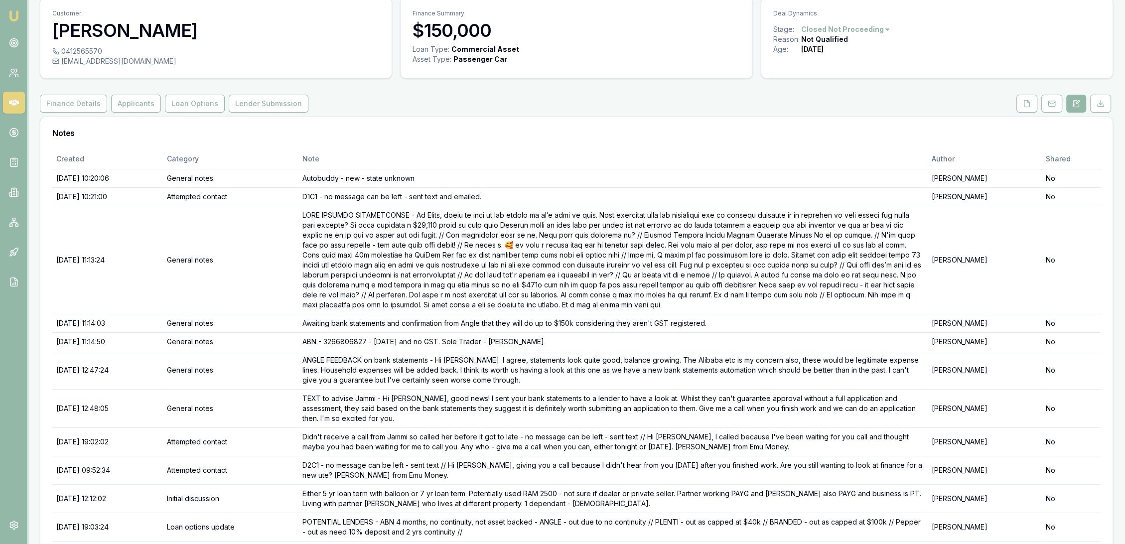
scroll to position [55, 0]
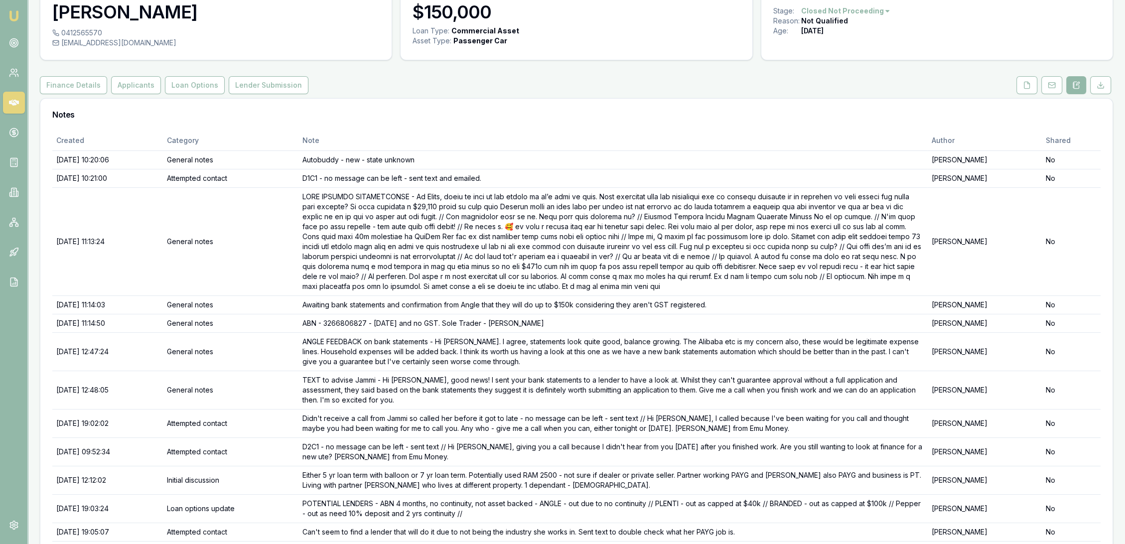
click at [16, 15] on img at bounding box center [14, 16] width 12 height 12
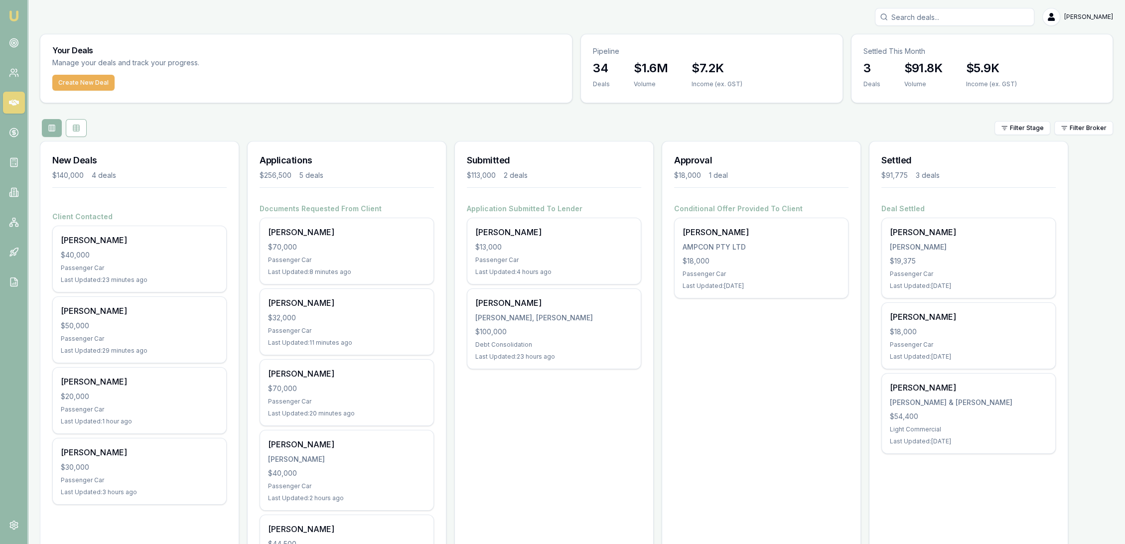
click at [912, 11] on input "Search deals" at bounding box center [954, 17] width 159 height 18
type input "samir lah"
click at [925, 51] on p "0400495465" at bounding box center [955, 53] width 150 height 10
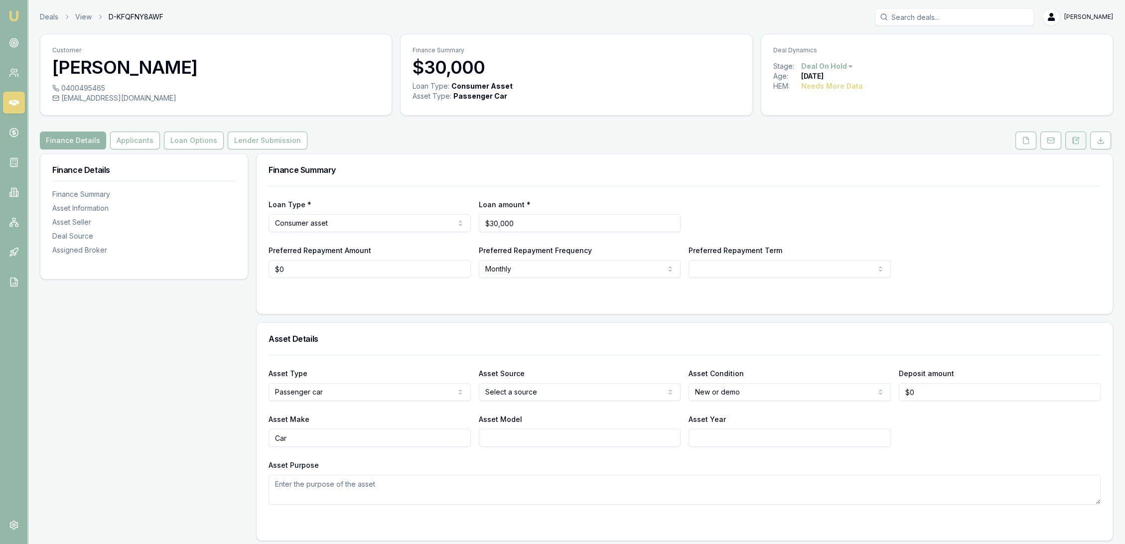
click at [1079, 137] on icon at bounding box center [1076, 141] width 8 height 8
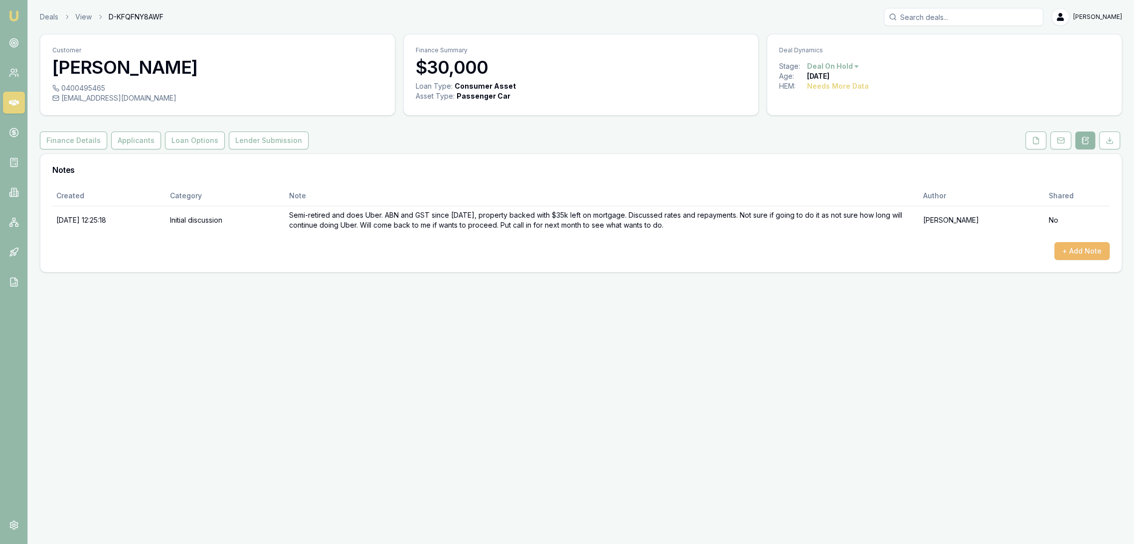
click at [1079, 252] on button "+ Add Note" at bounding box center [1081, 251] width 55 height 18
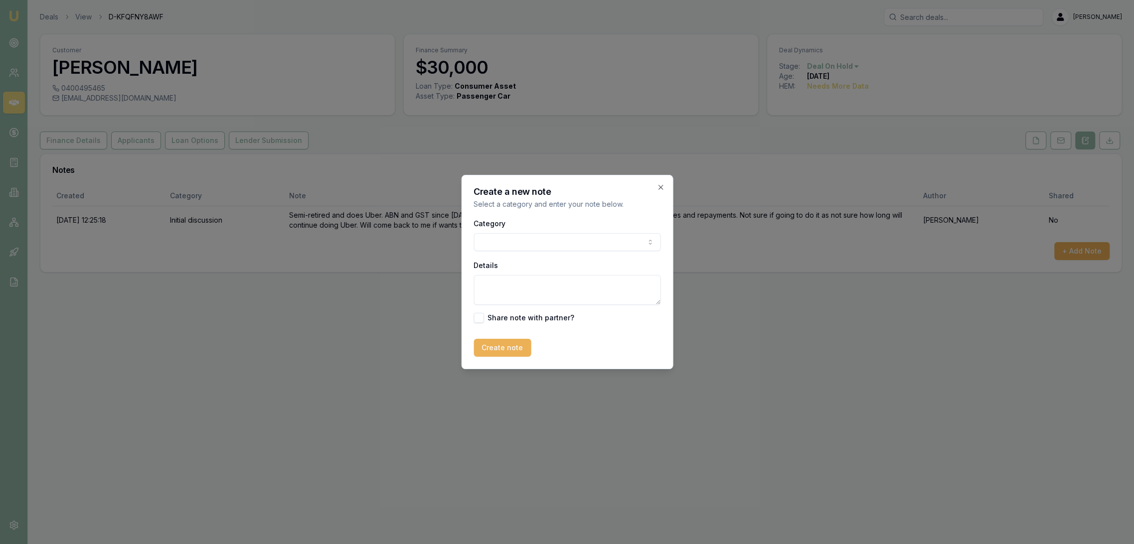
click at [530, 233] on div "Category General notes Attempted contact Follow up reminder Initial discussion …" at bounding box center [566, 234] width 187 height 34
click at [529, 238] on body "Emu Broker Deals View D-KFQFNY8AWF Robyn Adams Toggle Menu Customer Samir Lahou…" at bounding box center [567, 272] width 1134 height 544
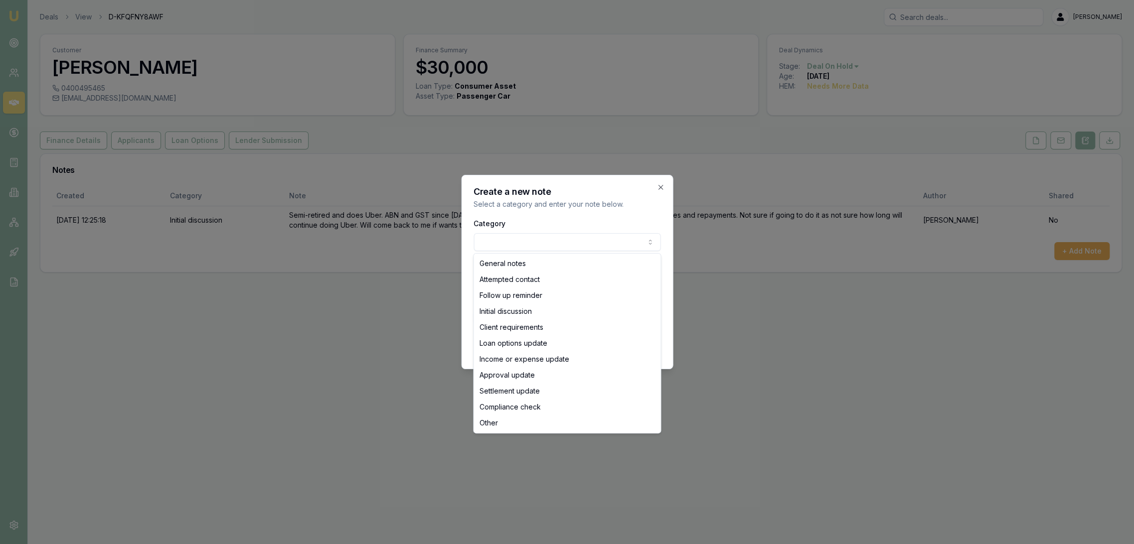
select select "ATTEMPTED_CONTACT"
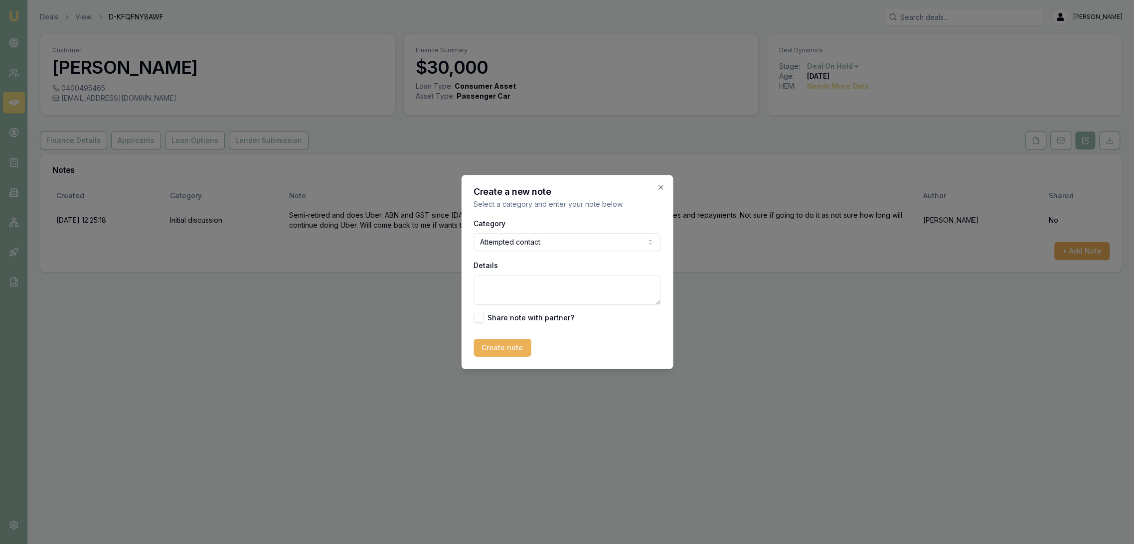
click at [515, 286] on textarea "Details" at bounding box center [566, 290] width 187 height 30
type textarea "VM - LM - sent text."
click at [506, 350] on button "Create note" at bounding box center [501, 348] width 57 height 18
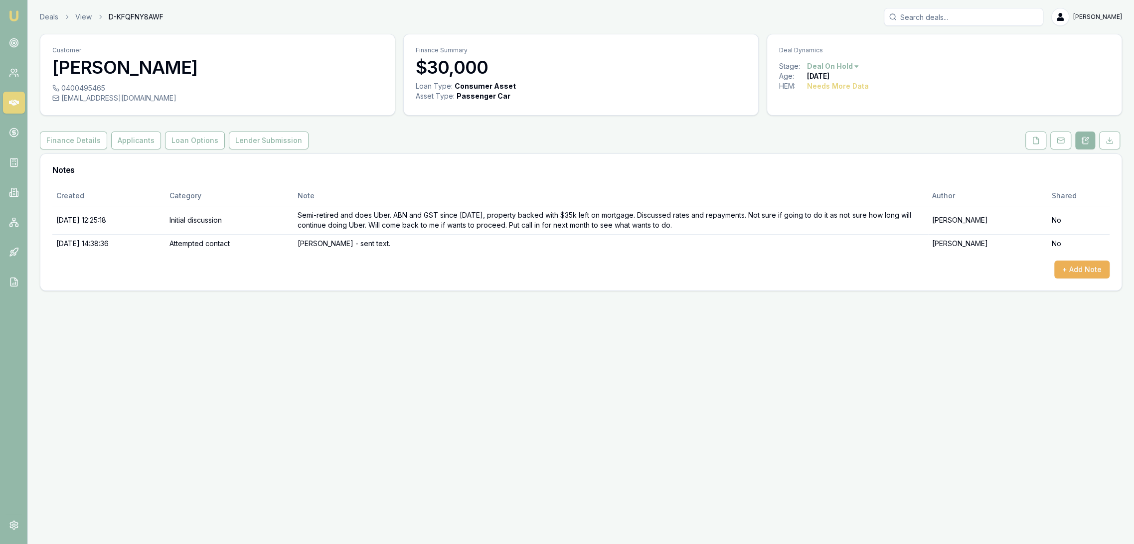
click at [9, 14] on img at bounding box center [14, 16] width 12 height 12
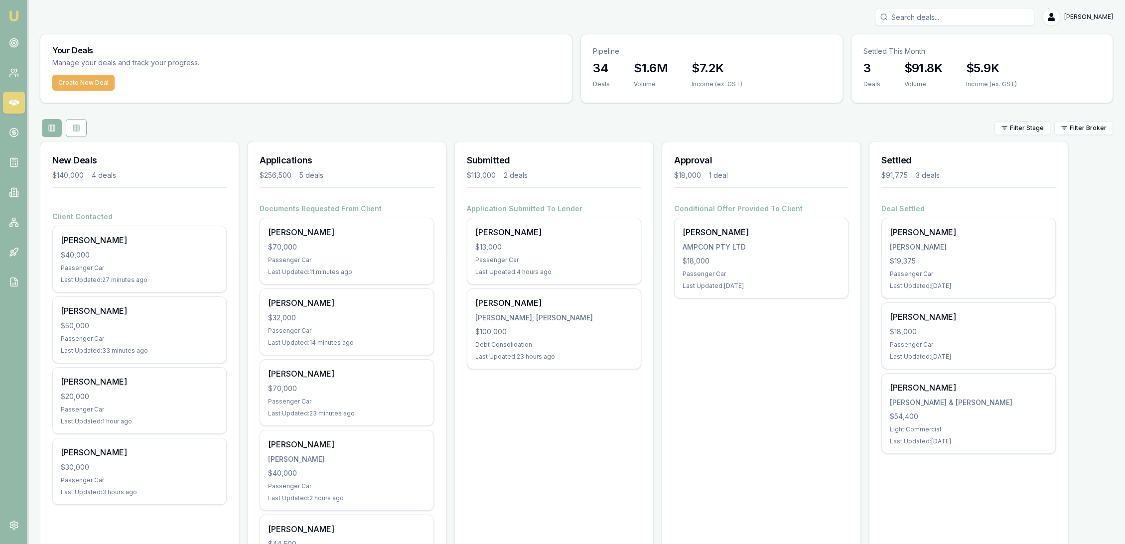
click at [951, 10] on input "Search deals" at bounding box center [954, 17] width 159 height 18
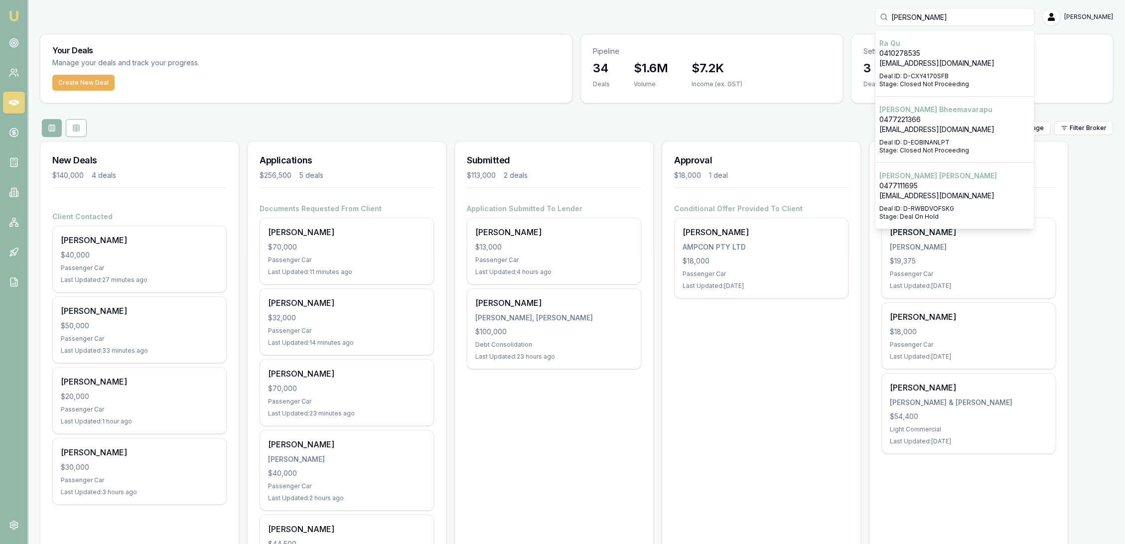
type input "ra qu"
click at [932, 58] on p "r8quinn@hotmail.com" at bounding box center [955, 63] width 150 height 10
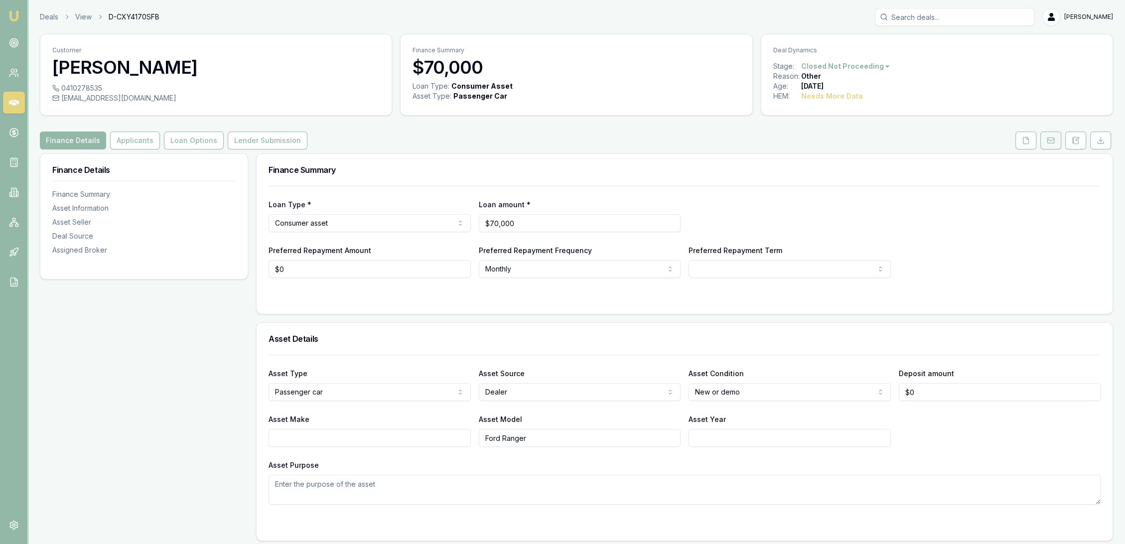
drag, startPoint x: 1073, startPoint y: 139, endPoint x: 1052, endPoint y: 148, distance: 23.2
click at [1073, 139] on icon at bounding box center [1072, 139] width 1 height 0
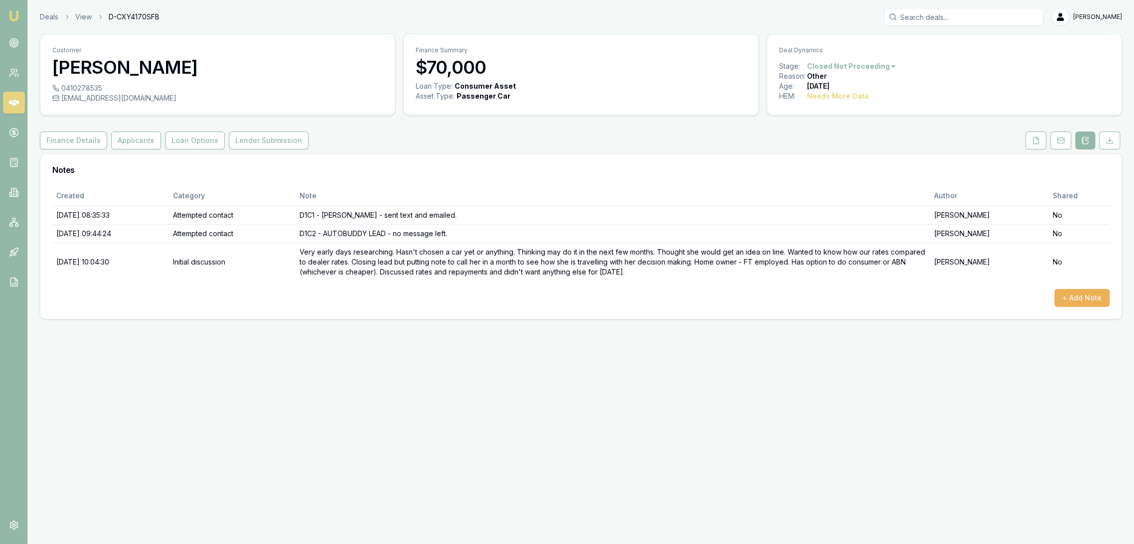
click at [11, 10] on img at bounding box center [14, 16] width 12 height 12
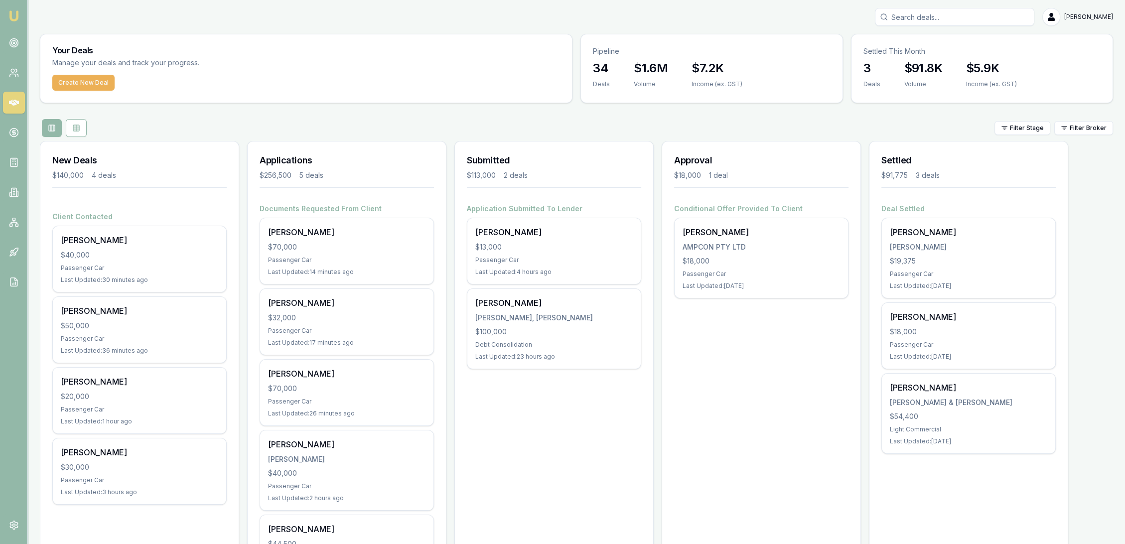
click at [16, 16] on img at bounding box center [14, 16] width 12 height 12
click at [12, 275] on link at bounding box center [14, 282] width 22 height 22
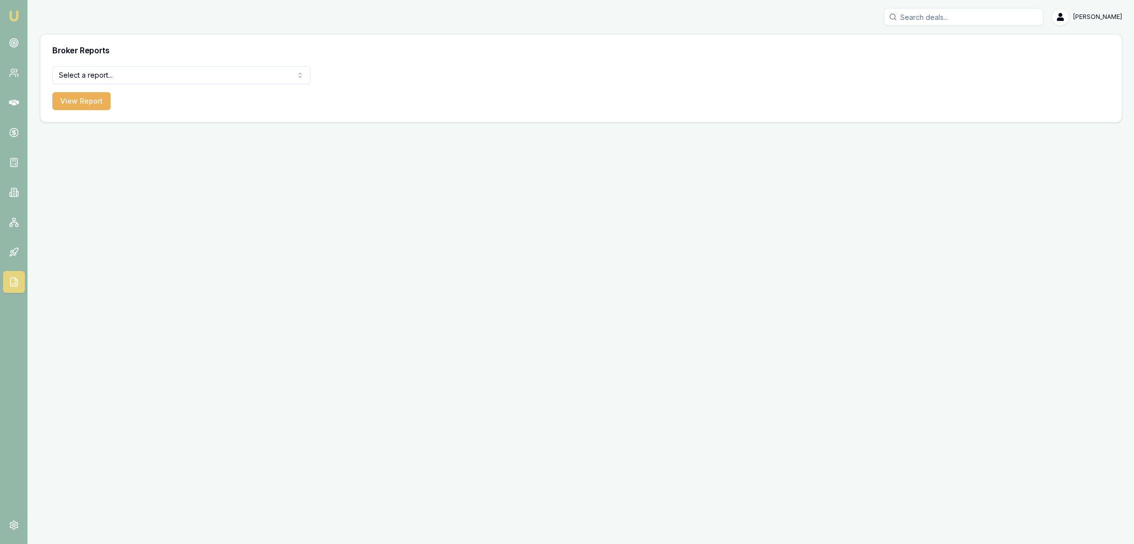
click at [210, 73] on html "Emu Broker Robyn Adams Toggle Menu Broker Reports Select a report... All Deals …" at bounding box center [567, 272] width 1134 height 544
click at [81, 102] on button "View Report" at bounding box center [81, 101] width 58 height 18
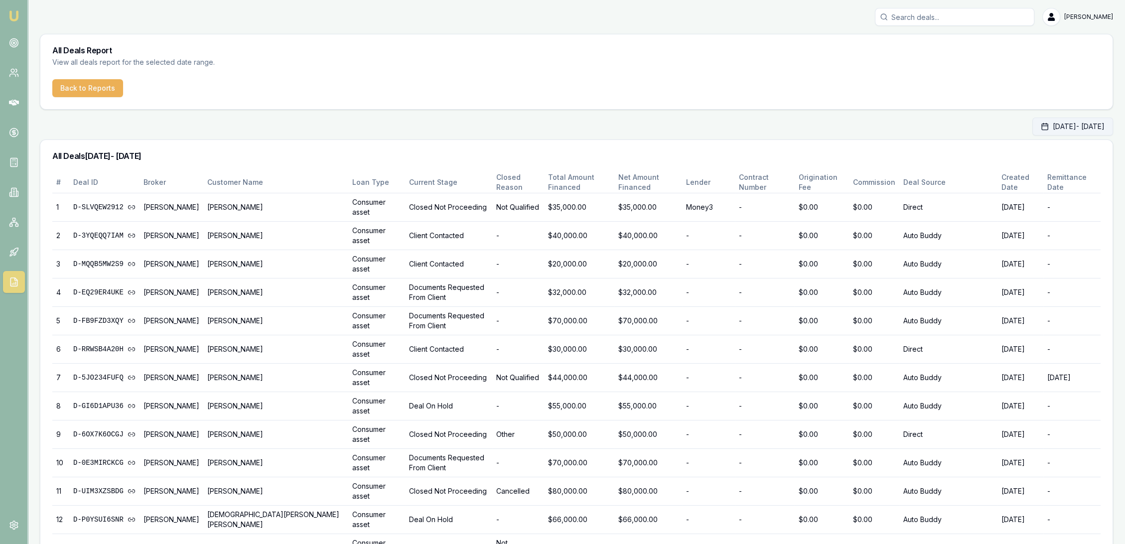
click at [1037, 123] on button "Sep 01, 2025 - Sep 30, 2025" at bounding box center [1073, 127] width 81 height 18
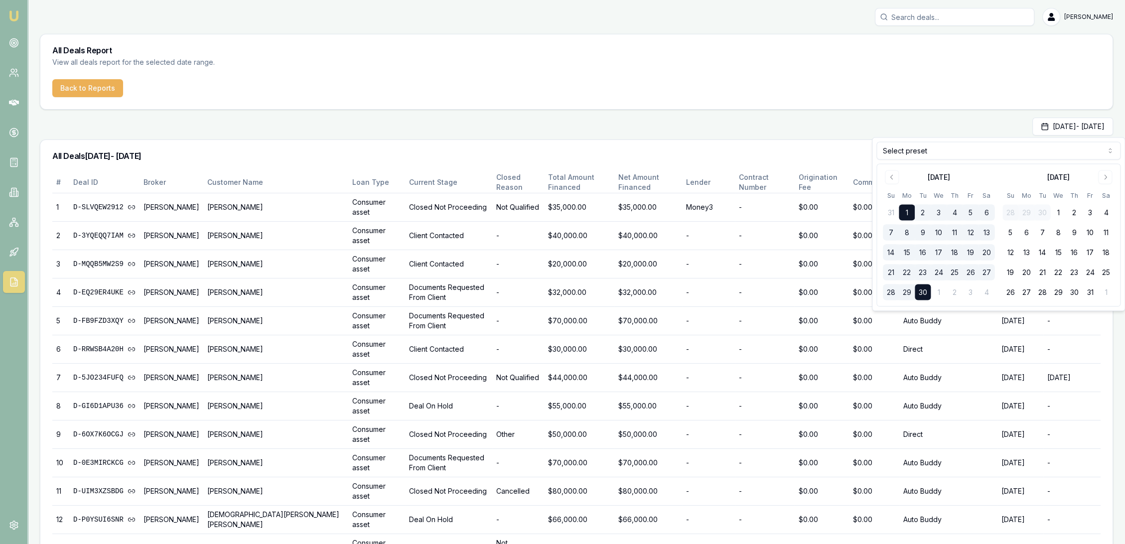
click at [972, 251] on button "19" at bounding box center [971, 253] width 16 height 16
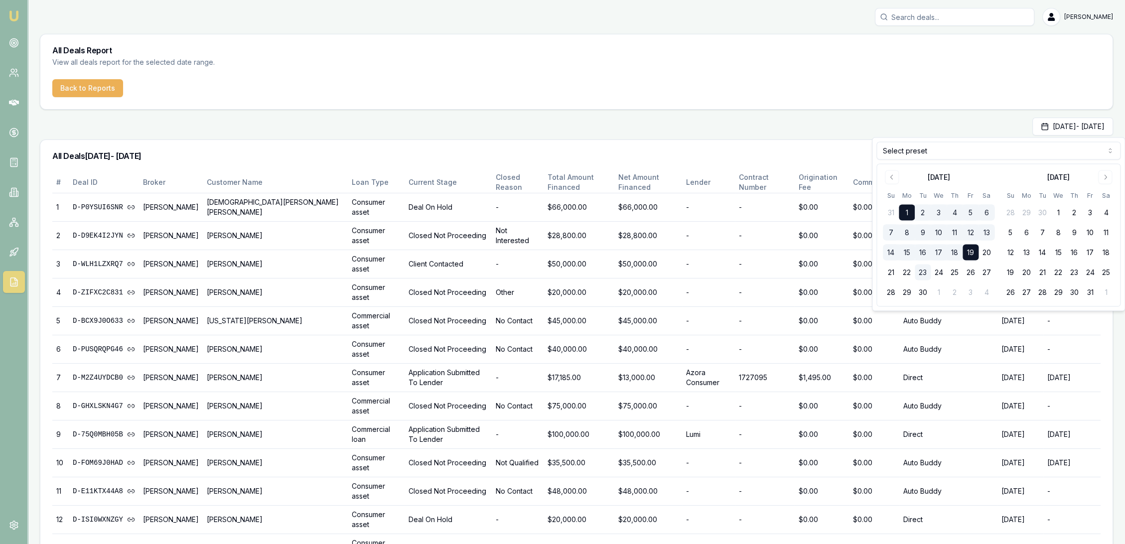
click at [909, 251] on button "15" at bounding box center [907, 253] width 16 height 16
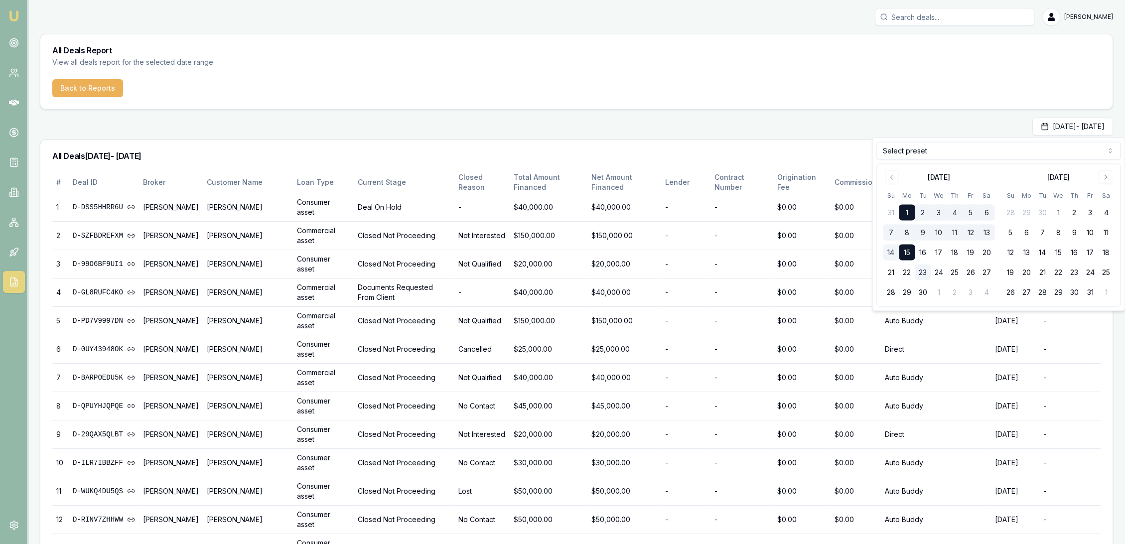
click at [907, 213] on button "1" at bounding box center [907, 213] width 16 height 16
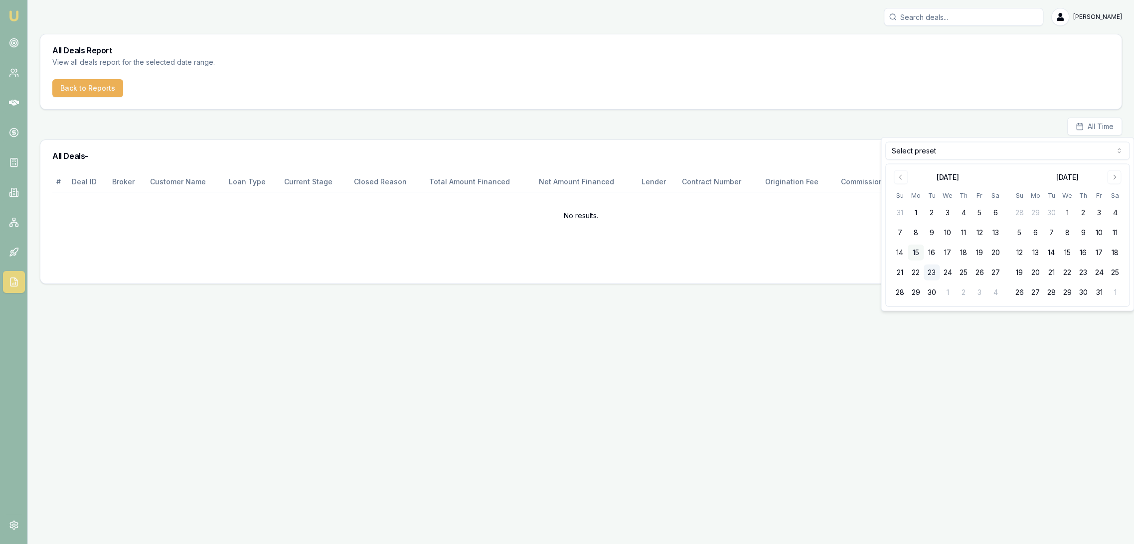
click at [916, 250] on button "15" at bounding box center [915, 253] width 16 height 16
click at [918, 250] on button "15" at bounding box center [915, 253] width 16 height 16
click at [912, 270] on button "22" at bounding box center [915, 273] width 16 height 16
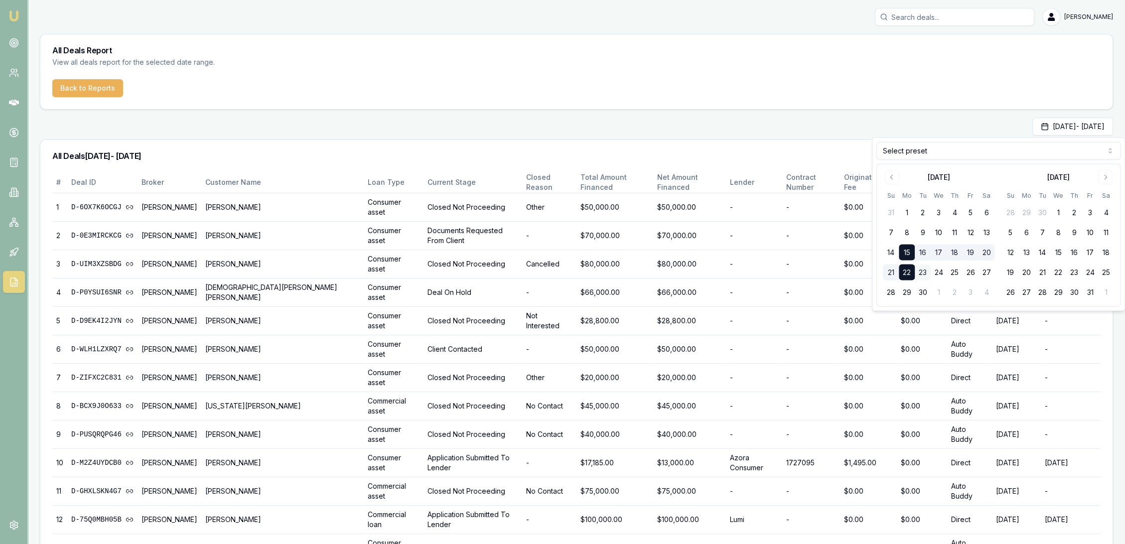
click at [925, 275] on button "23" at bounding box center [923, 273] width 16 height 16
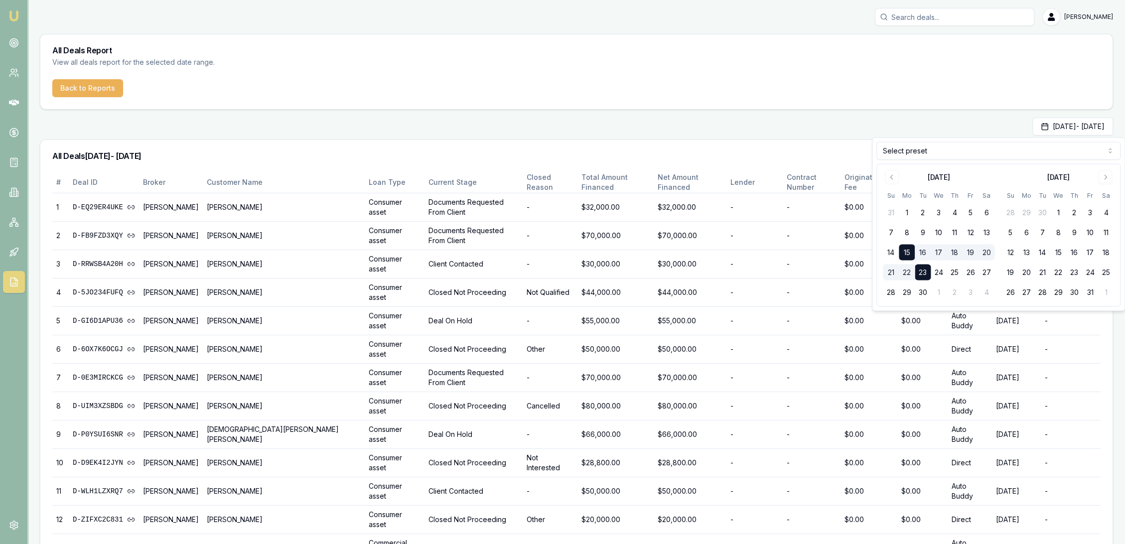
click at [901, 271] on button "22" at bounding box center [907, 273] width 16 height 16
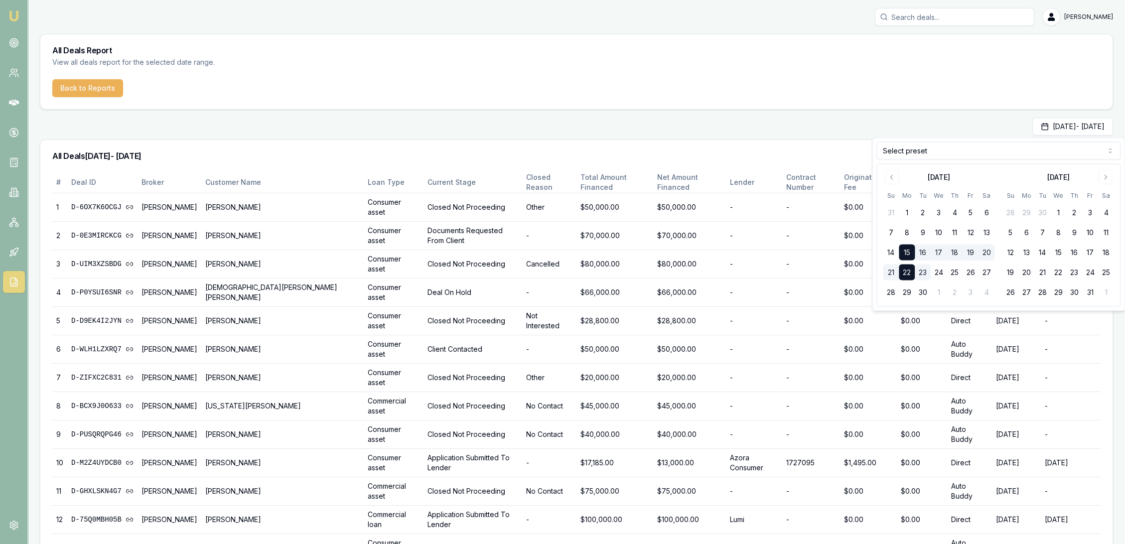
click at [906, 254] on button "15" at bounding box center [907, 253] width 16 height 16
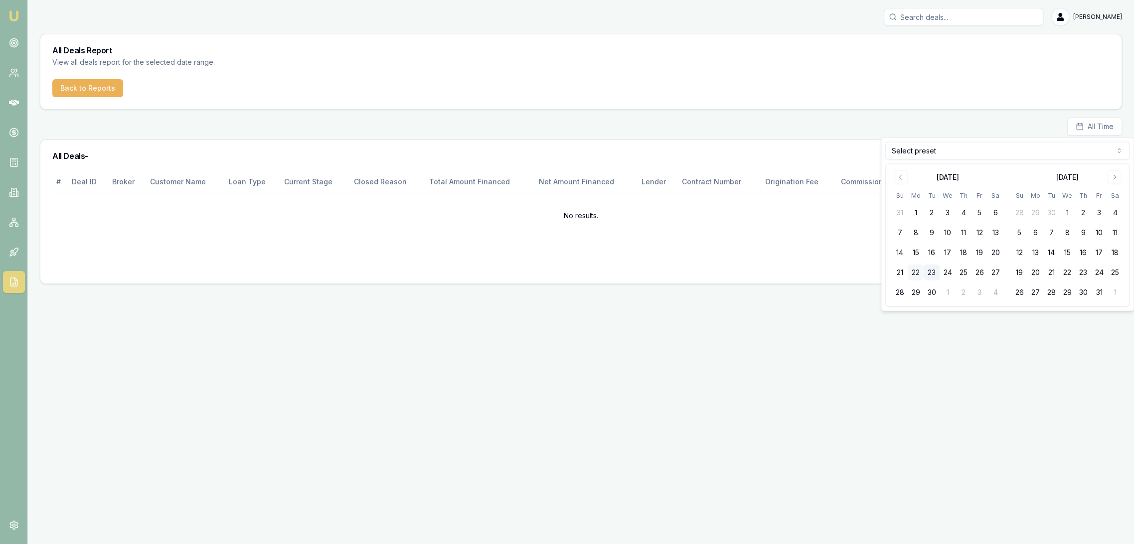
click at [916, 271] on button "22" at bounding box center [915, 273] width 16 height 16
click at [936, 270] on button "23" at bounding box center [931, 273] width 16 height 16
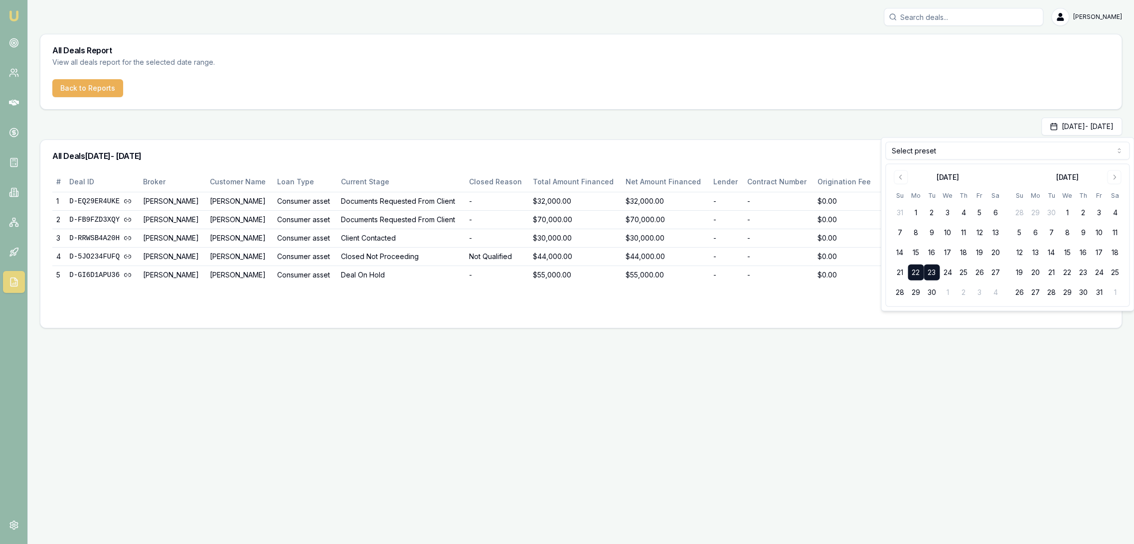
click at [690, 311] on div "Download CSV" at bounding box center [580, 300] width 1057 height 32
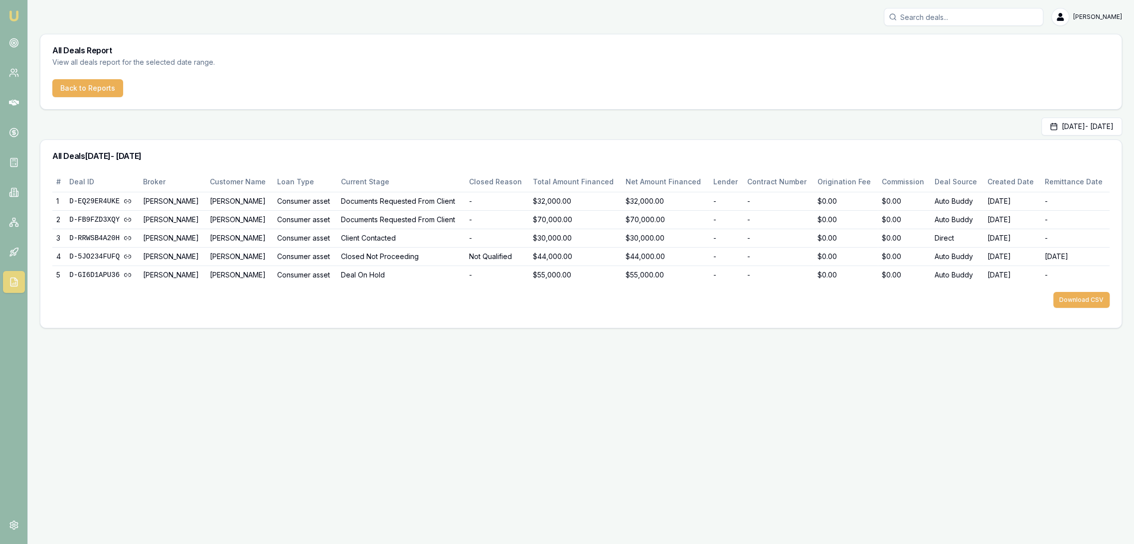
click at [213, 306] on div "Download CSV" at bounding box center [580, 300] width 1057 height 32
click at [1045, 131] on button "Sep 22, 2025 - Sep 23, 2025" at bounding box center [1081, 127] width 81 height 18
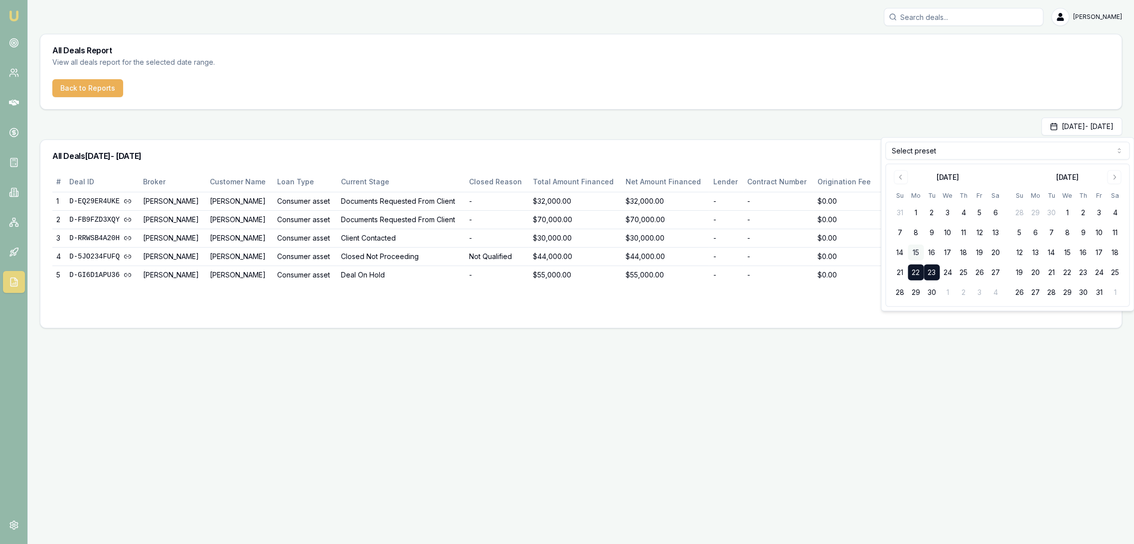
click at [917, 249] on button "15" at bounding box center [915, 253] width 16 height 16
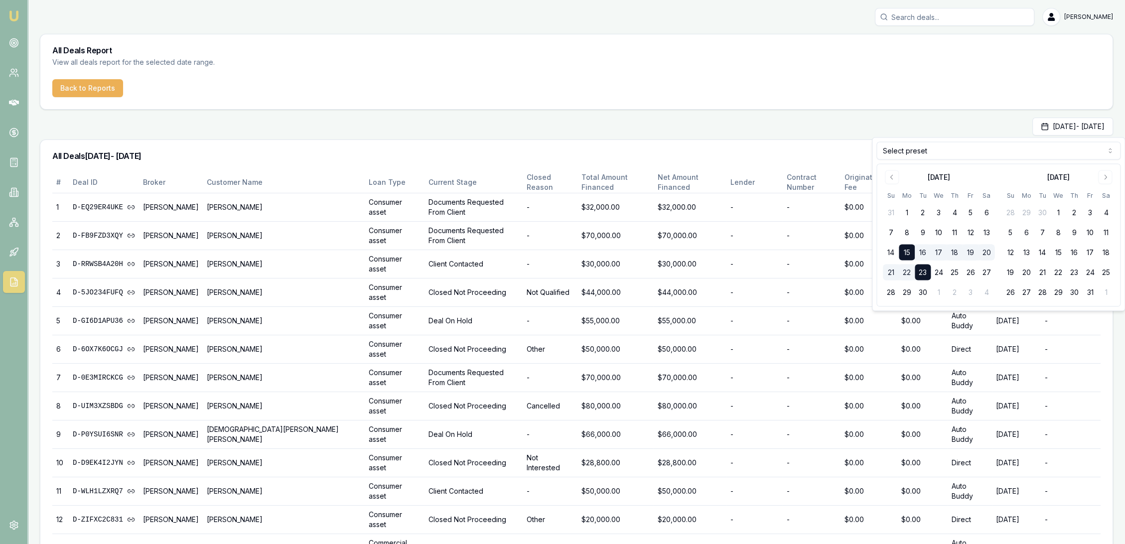
click at [972, 247] on button "19" at bounding box center [971, 253] width 16 height 16
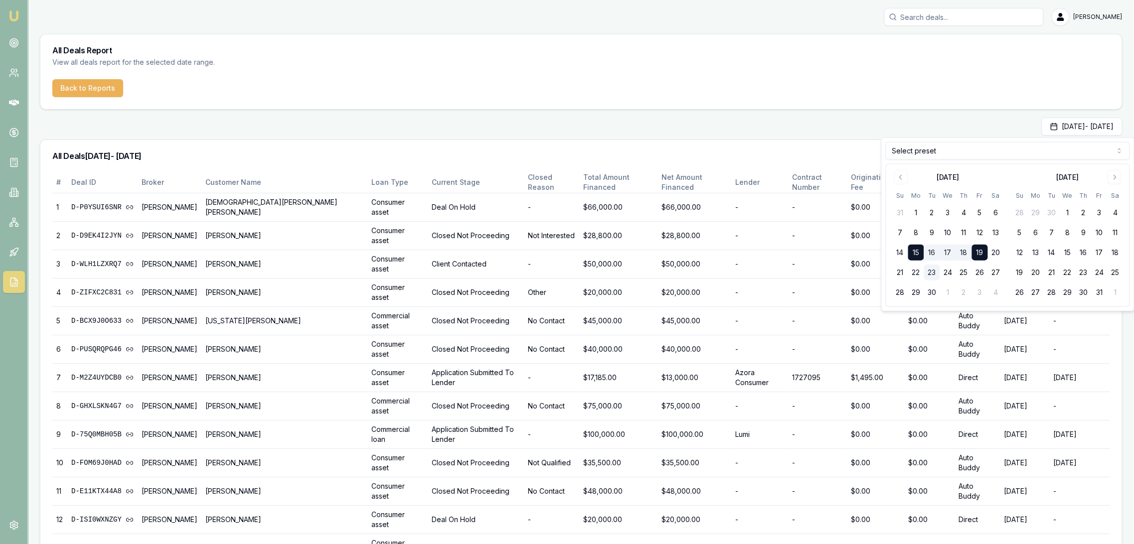
click at [978, 251] on button "19" at bounding box center [979, 253] width 16 height 16
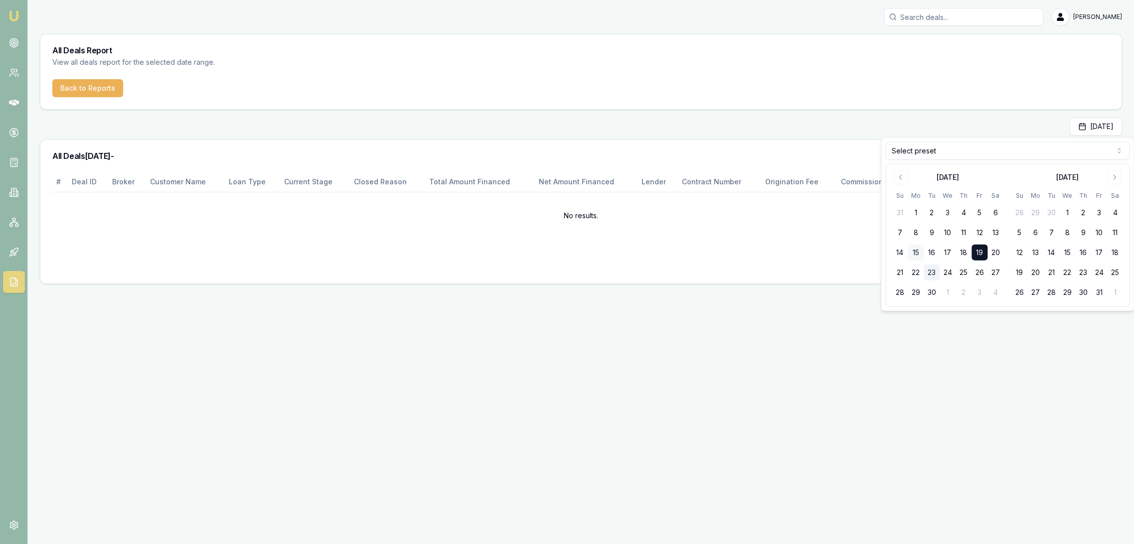
click at [917, 248] on button "15" at bounding box center [915, 253] width 16 height 16
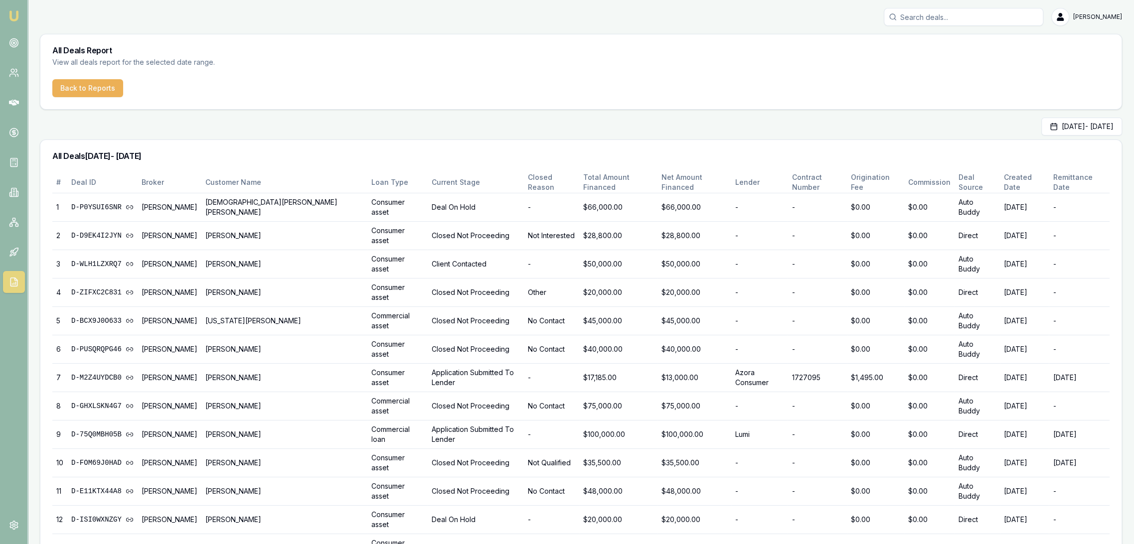
click at [12, 12] on img at bounding box center [14, 16] width 12 height 12
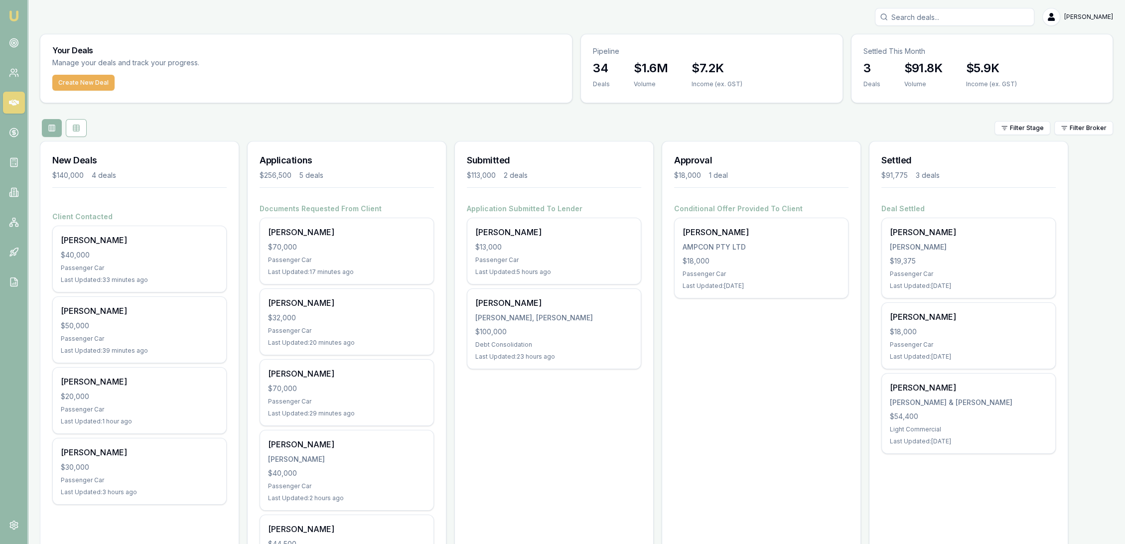
click at [11, 11] on img at bounding box center [14, 16] width 12 height 12
click at [4, 277] on link at bounding box center [14, 282] width 22 height 22
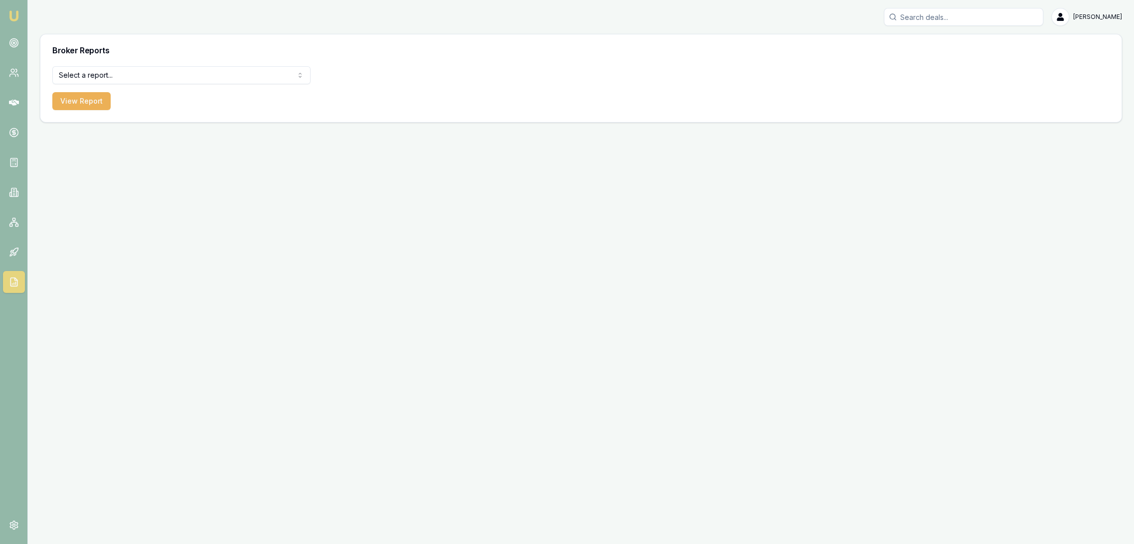
click at [134, 76] on html "Emu Broker Robyn Adams Toggle Menu Broker Reports Select a report... All Deals …" at bounding box center [567, 272] width 1134 height 544
click at [90, 102] on button "View Report" at bounding box center [81, 101] width 58 height 18
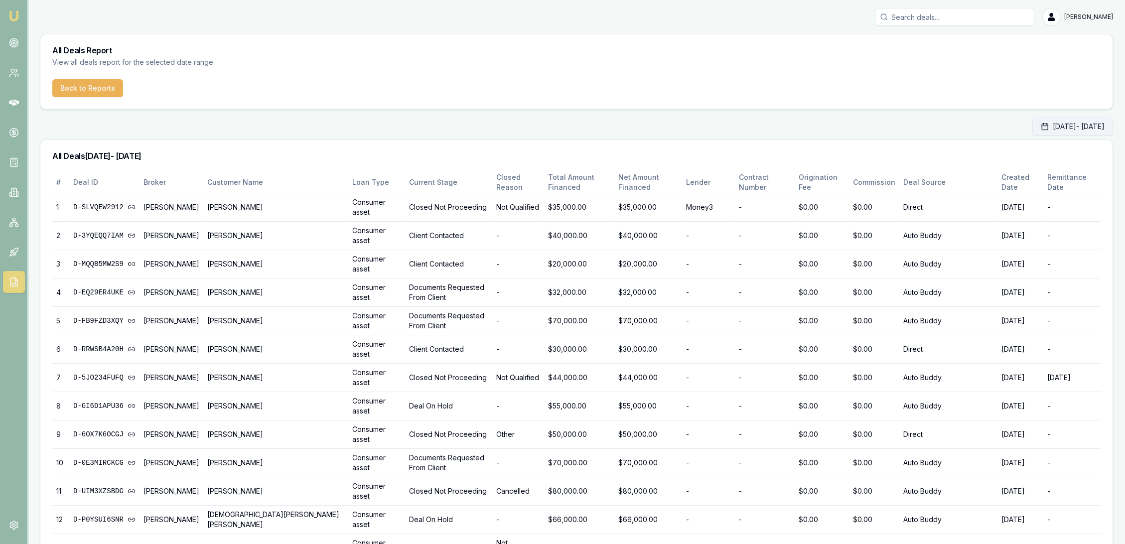
click at [1033, 128] on button "Sep 01, 2025 - Sep 30, 2025" at bounding box center [1073, 127] width 81 height 18
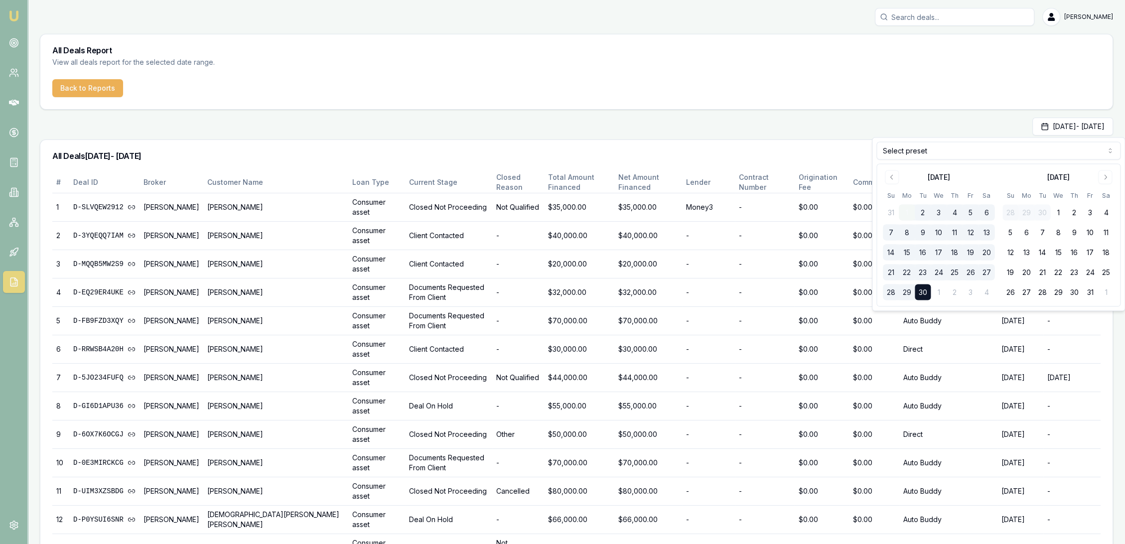
click at [905, 209] on button "1" at bounding box center [907, 213] width 16 height 16
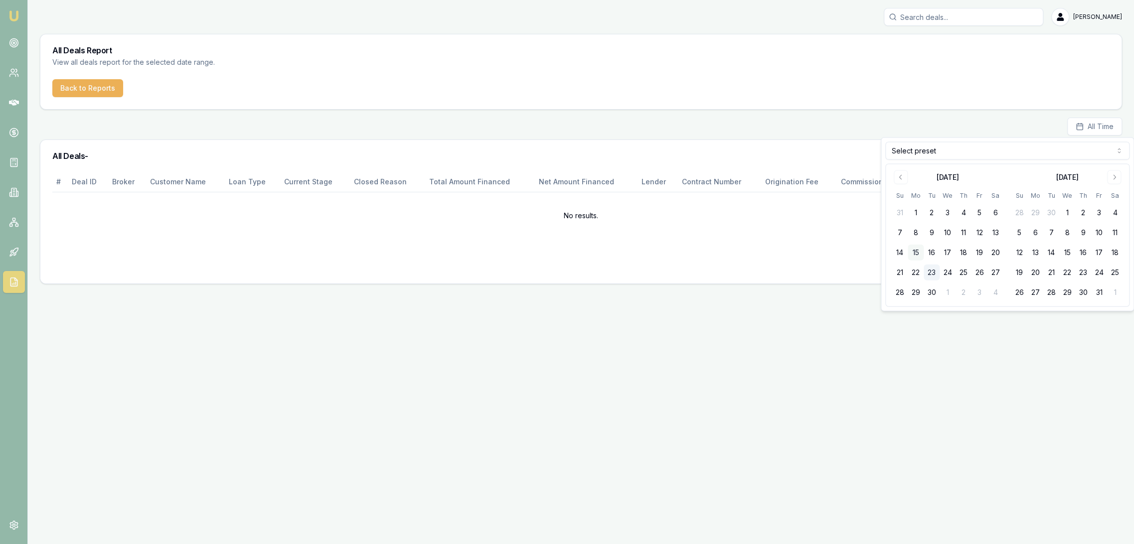
click at [915, 248] on button "15" at bounding box center [915, 253] width 16 height 16
click at [978, 250] on button "19" at bounding box center [979, 253] width 16 height 16
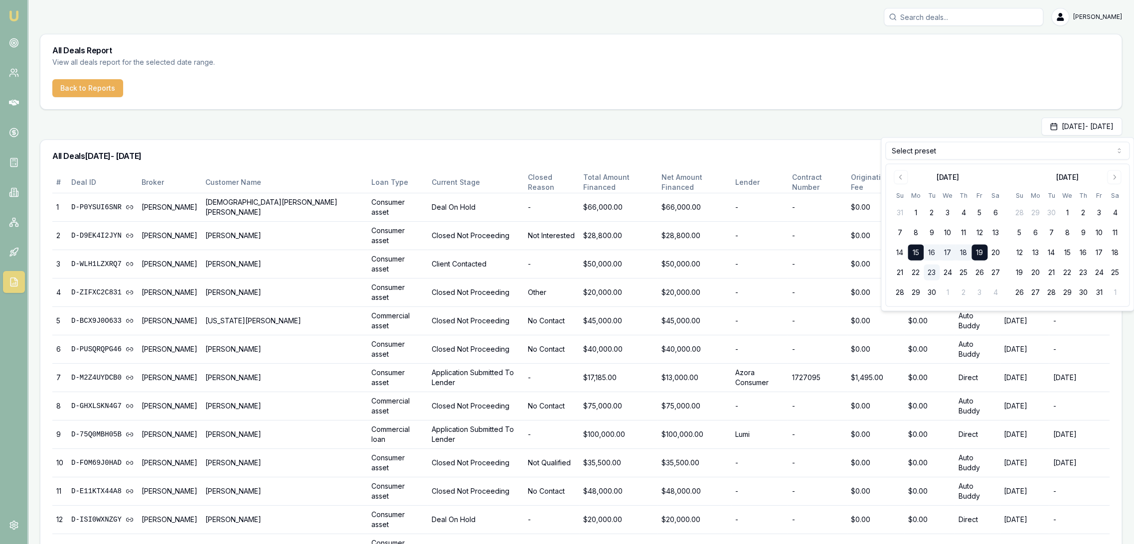
click at [781, 162] on div "All Deals 15/09/2025 - 19/09/2025" at bounding box center [580, 156] width 1081 height 32
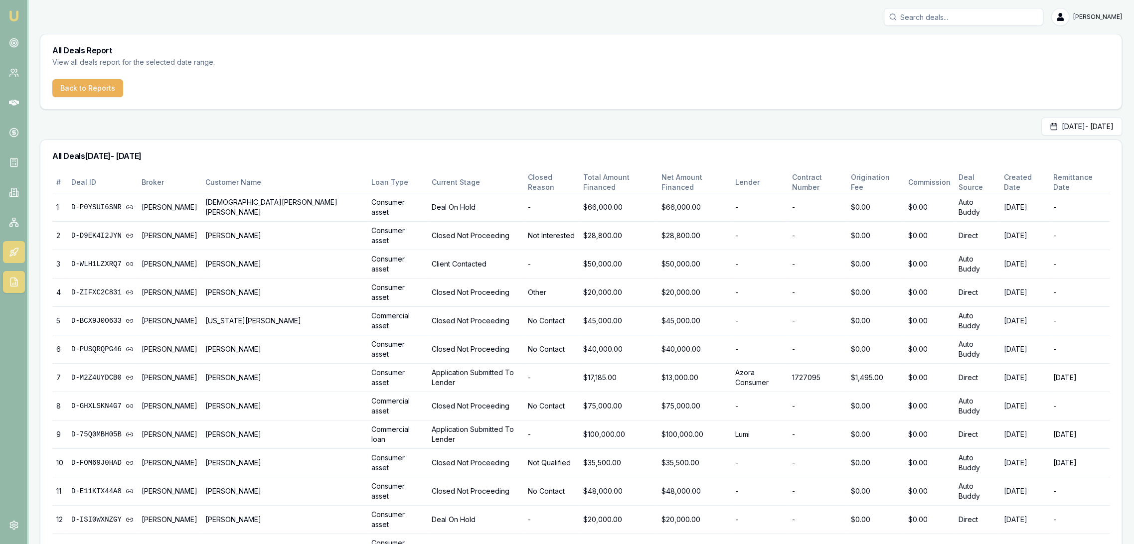
click at [10, 246] on link at bounding box center [14, 252] width 22 height 22
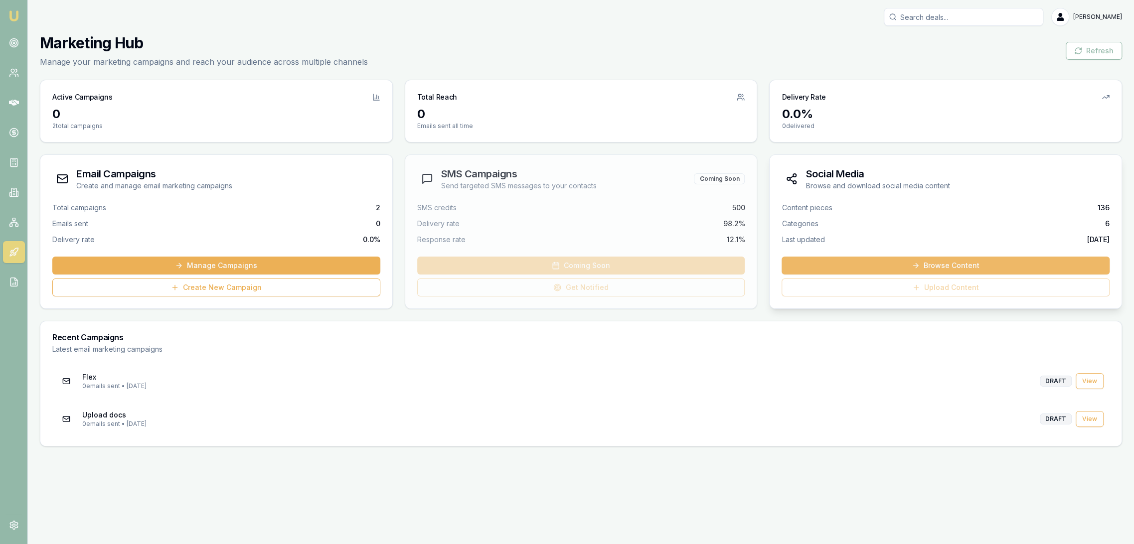
click at [921, 264] on link "Browse Content" at bounding box center [945, 266] width 328 height 18
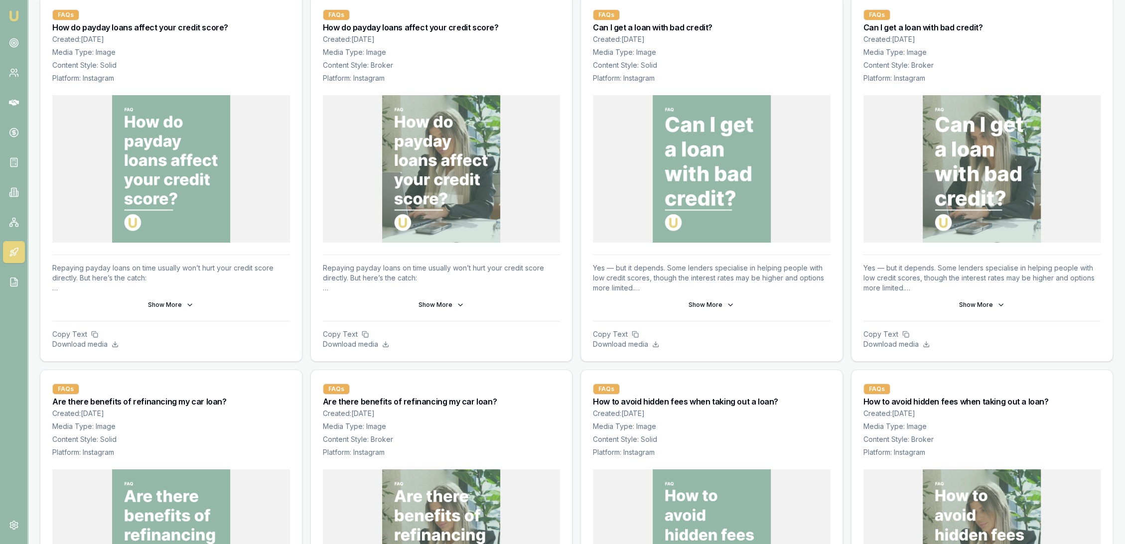
scroll to position [111, 0]
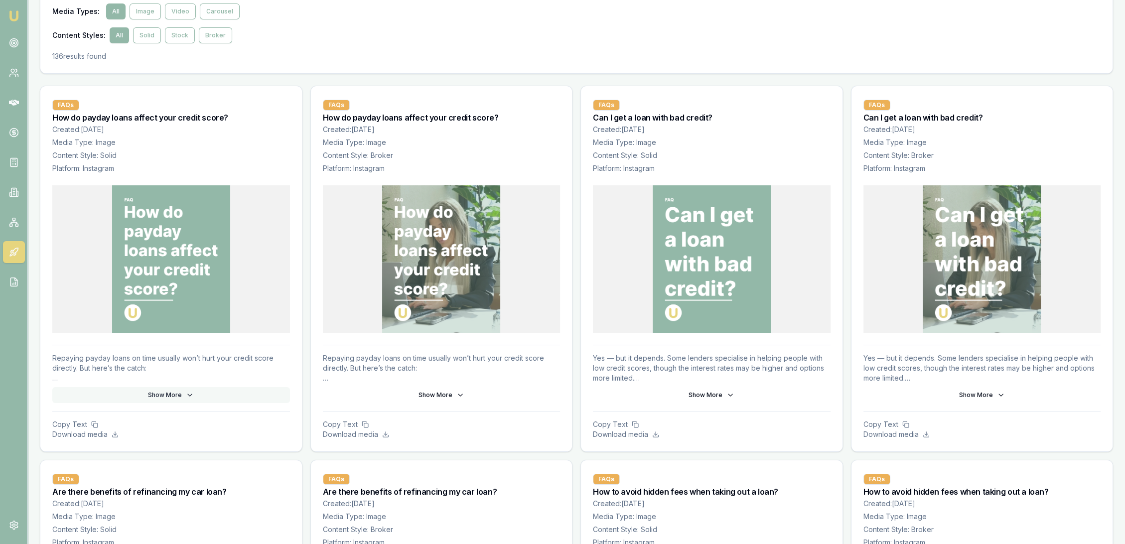
click at [166, 395] on button "Show More" at bounding box center [171, 395] width 238 height 16
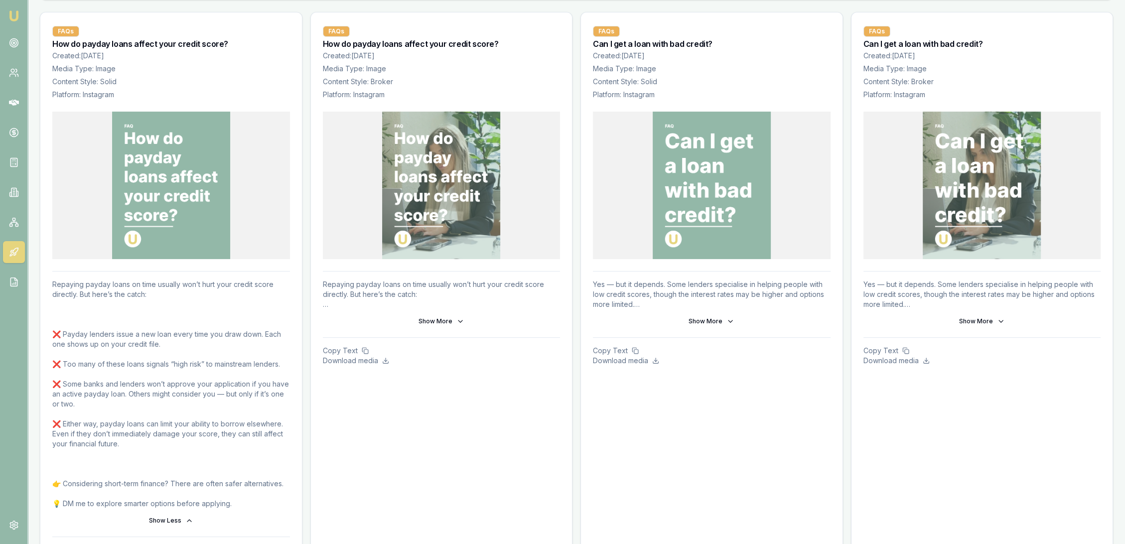
scroll to position [166, 0]
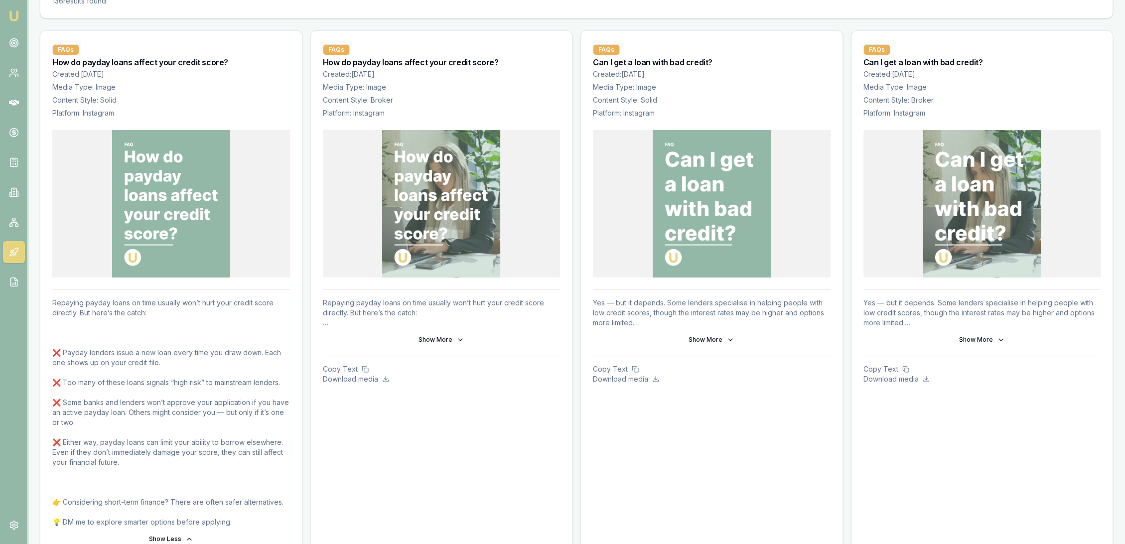
click at [14, 18] on img at bounding box center [14, 16] width 12 height 12
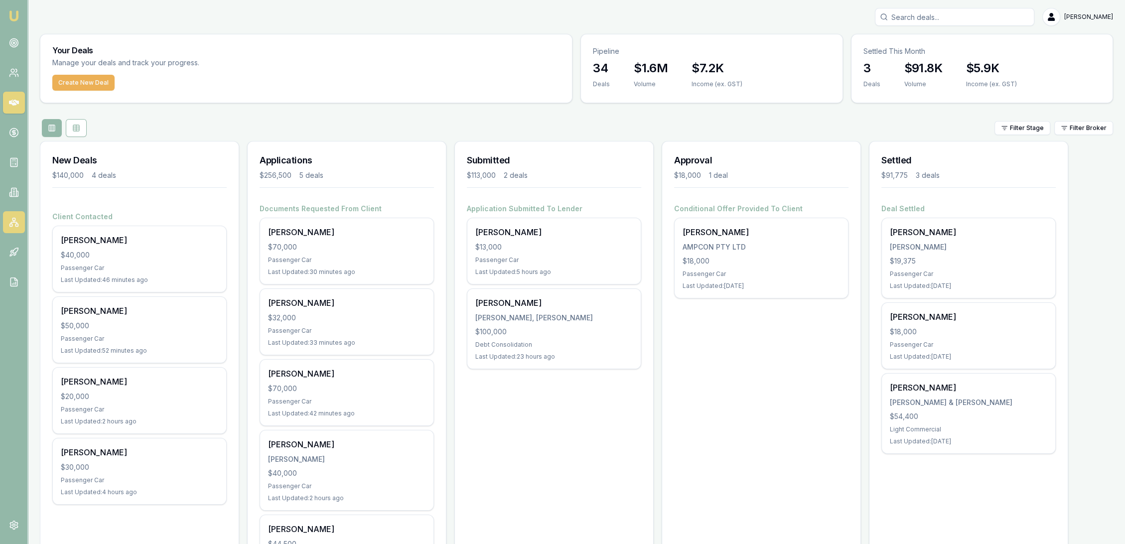
click at [15, 222] on icon at bounding box center [14, 222] width 10 height 10
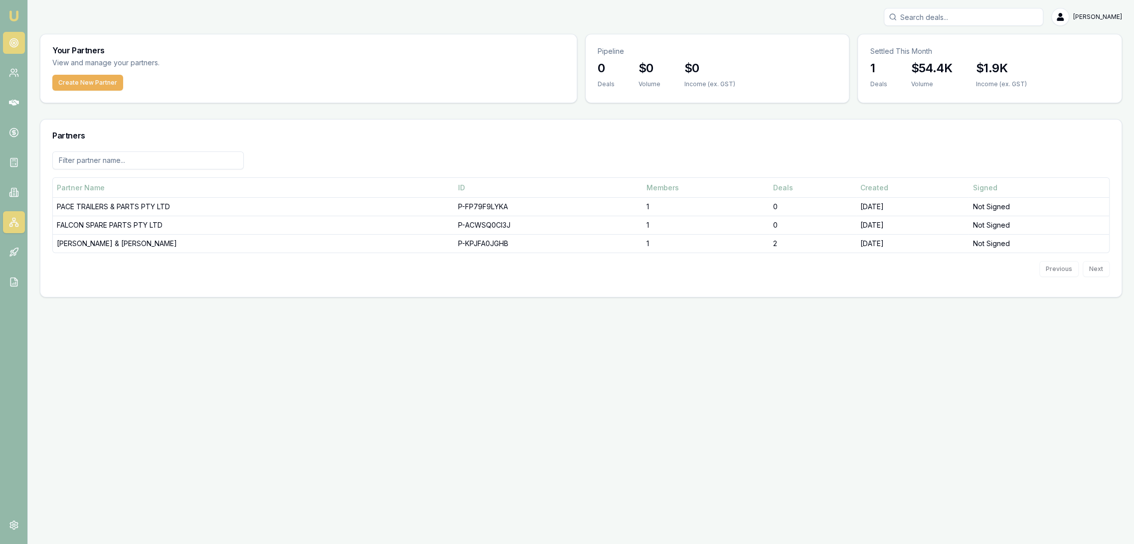
click at [19, 43] on link at bounding box center [14, 43] width 22 height 22
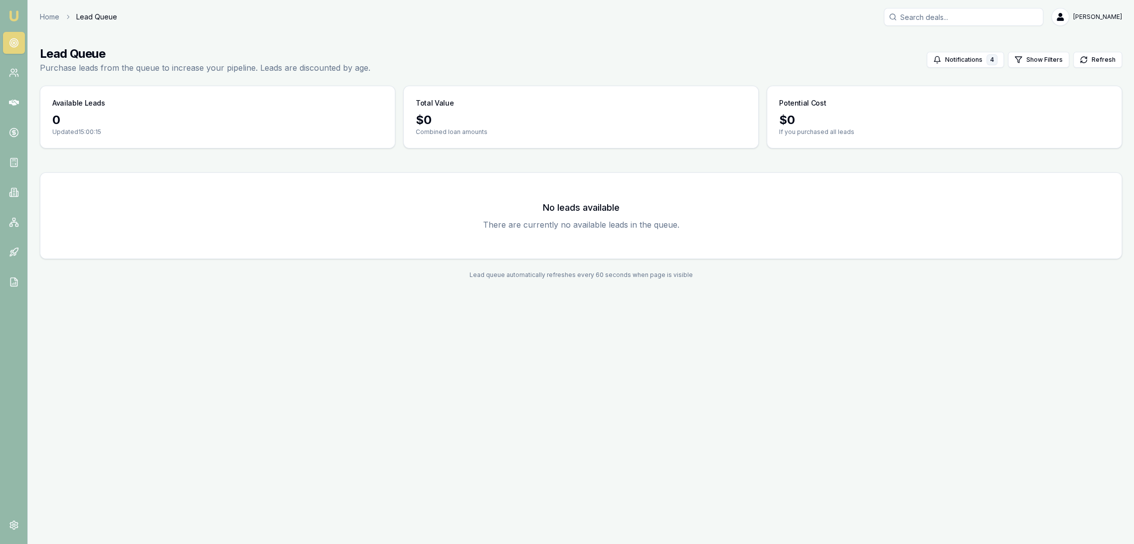
click at [16, 16] on img at bounding box center [14, 16] width 12 height 12
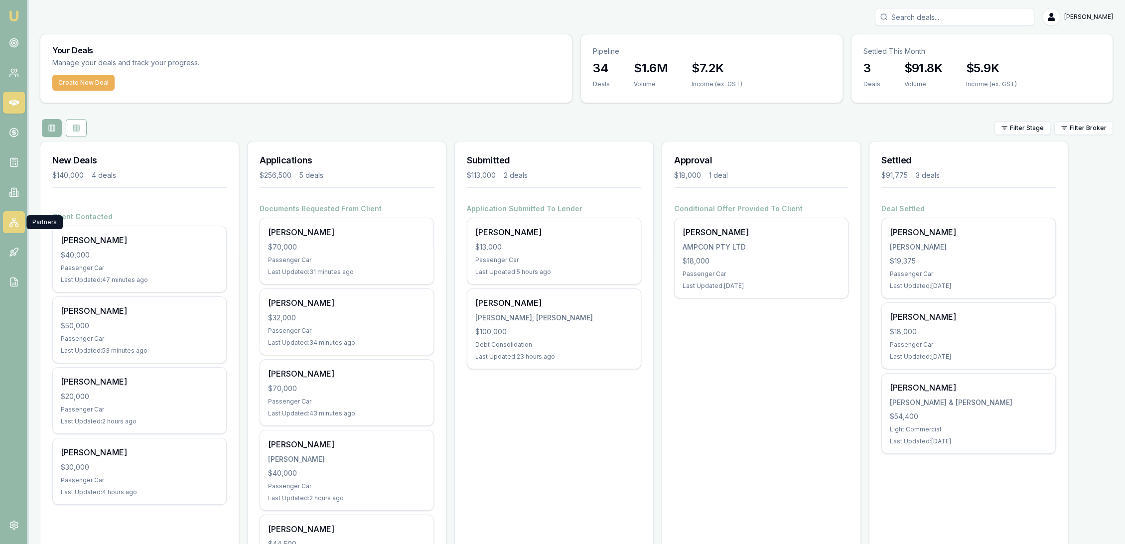
click at [12, 225] on icon at bounding box center [14, 222] width 10 height 10
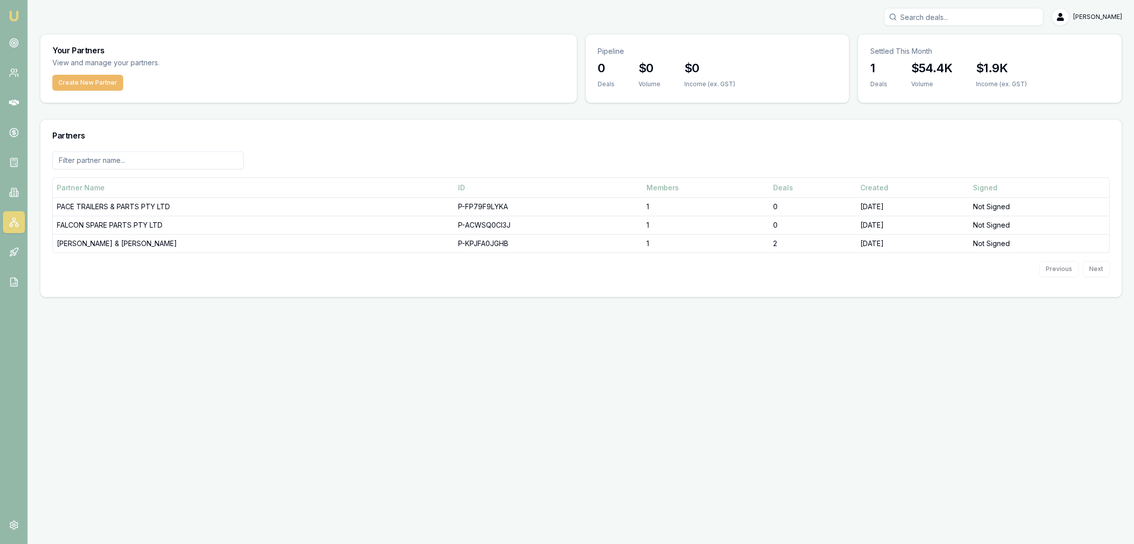
click at [100, 77] on button "Create New Partner" at bounding box center [87, 83] width 71 height 16
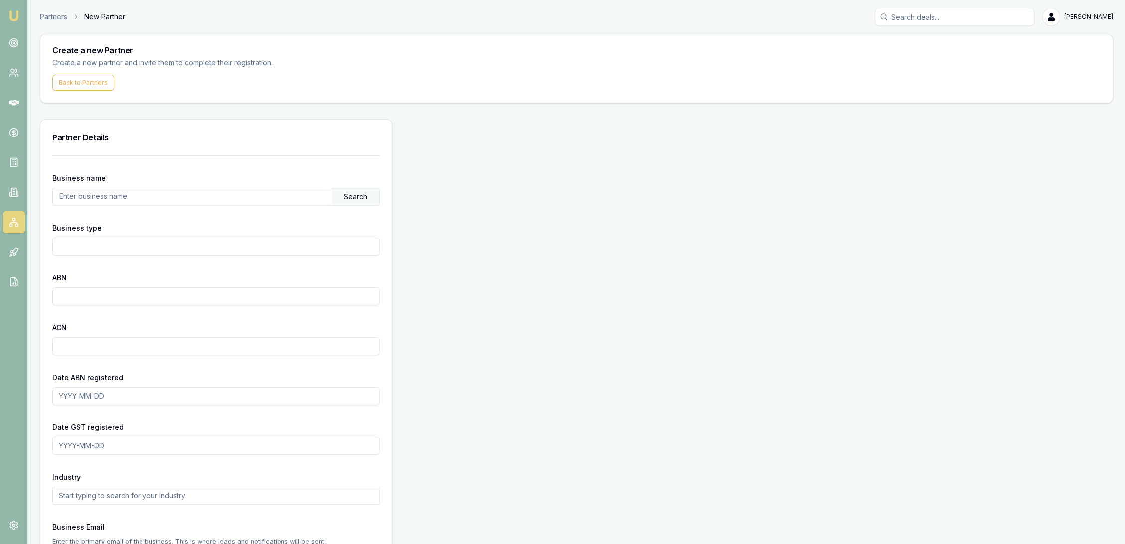
click at [17, 15] on img at bounding box center [14, 16] width 12 height 12
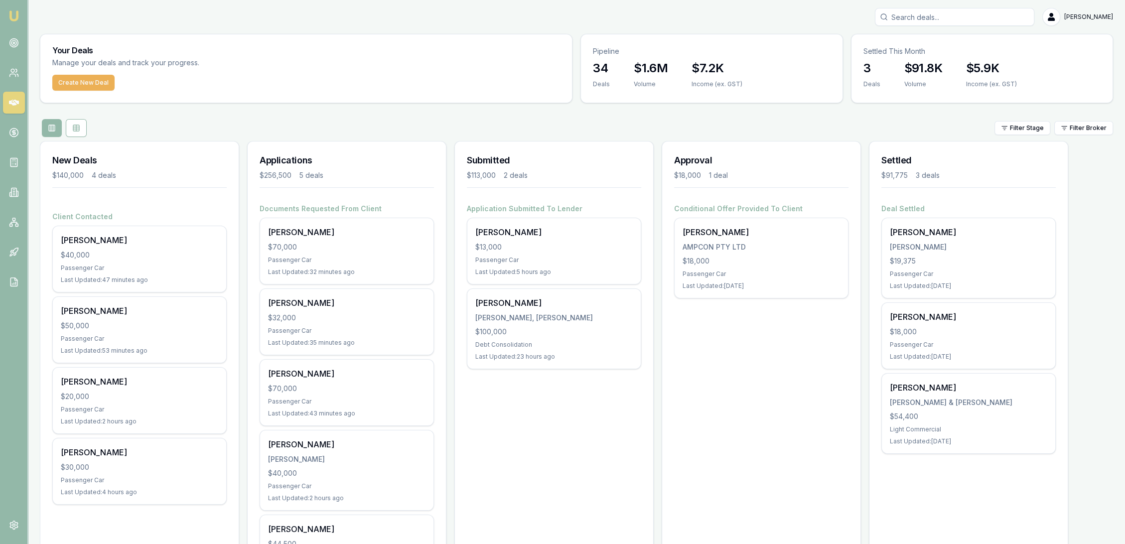
click at [921, 11] on input "Search deals" at bounding box center [954, 17] width 159 height 18
click at [10, 257] on icon at bounding box center [14, 252] width 10 height 10
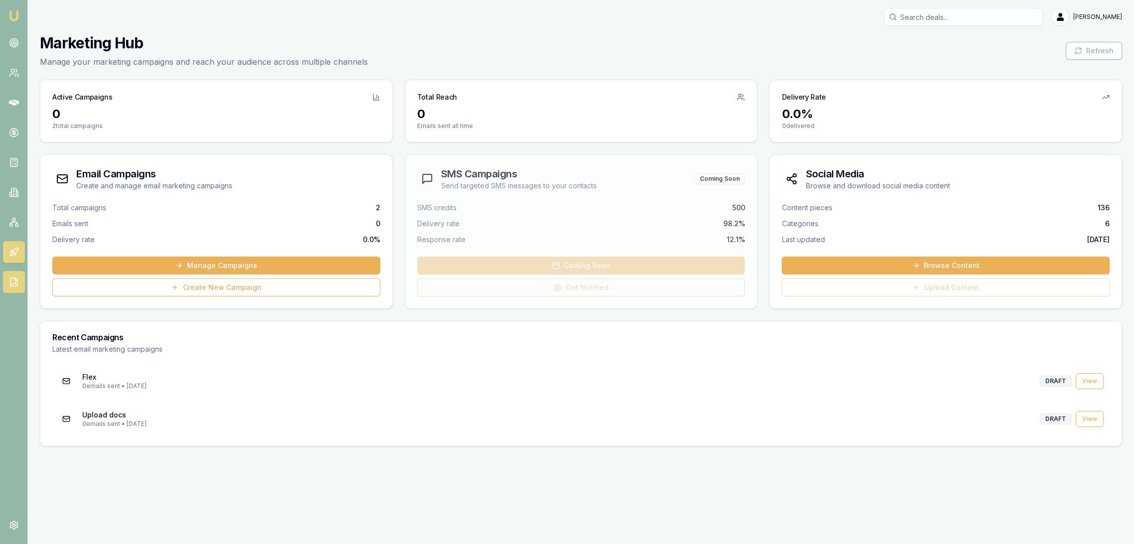
click at [14, 278] on polyline at bounding box center [15, 279] width 2 height 2
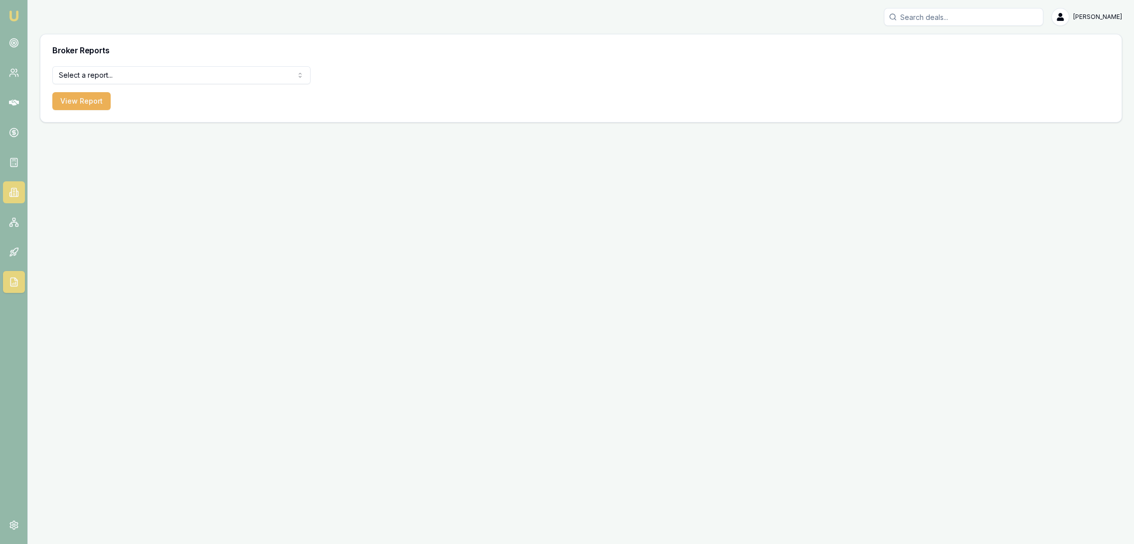
click at [13, 195] on icon at bounding box center [13, 195] width 1 height 0
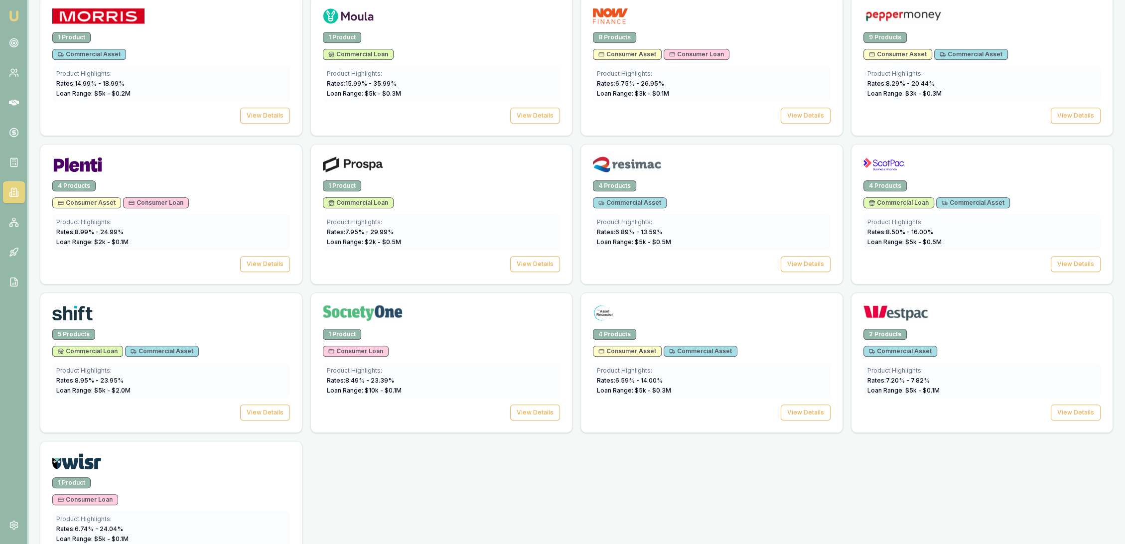
scroll to position [1273, 0]
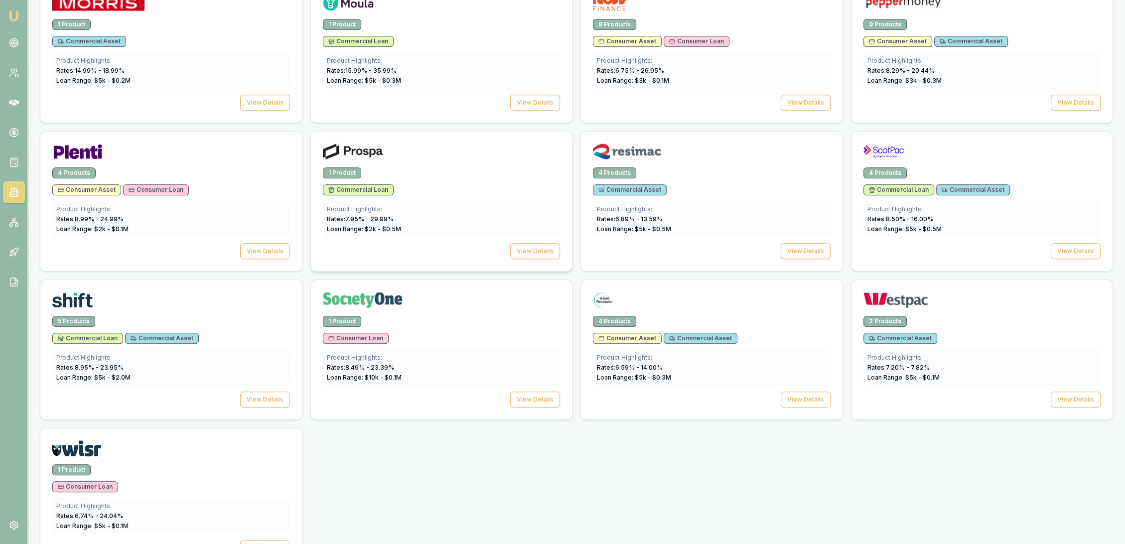
click at [533, 236] on div "1 Product Commercial Loan Product Highlights: Rates: 7.95 % - 29.99 % Loan Rang…" at bounding box center [442, 219] width 262 height 104
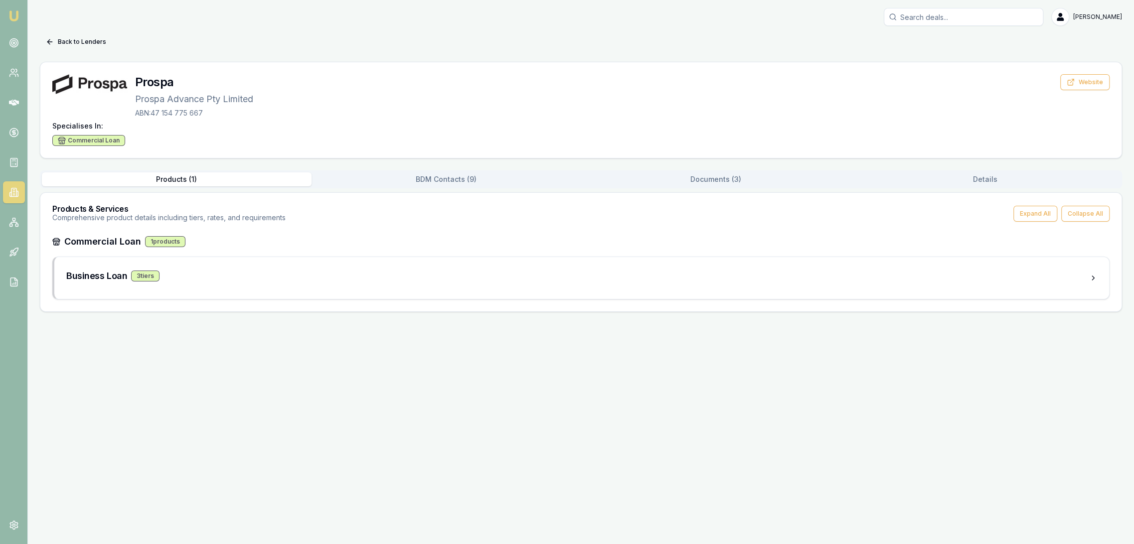
click at [531, 244] on div "Commercial Loan 1 products" at bounding box center [580, 242] width 1057 height 14
click at [442, 174] on button "BDM Contacts ( 9 )" at bounding box center [443, 179] width 268 height 14
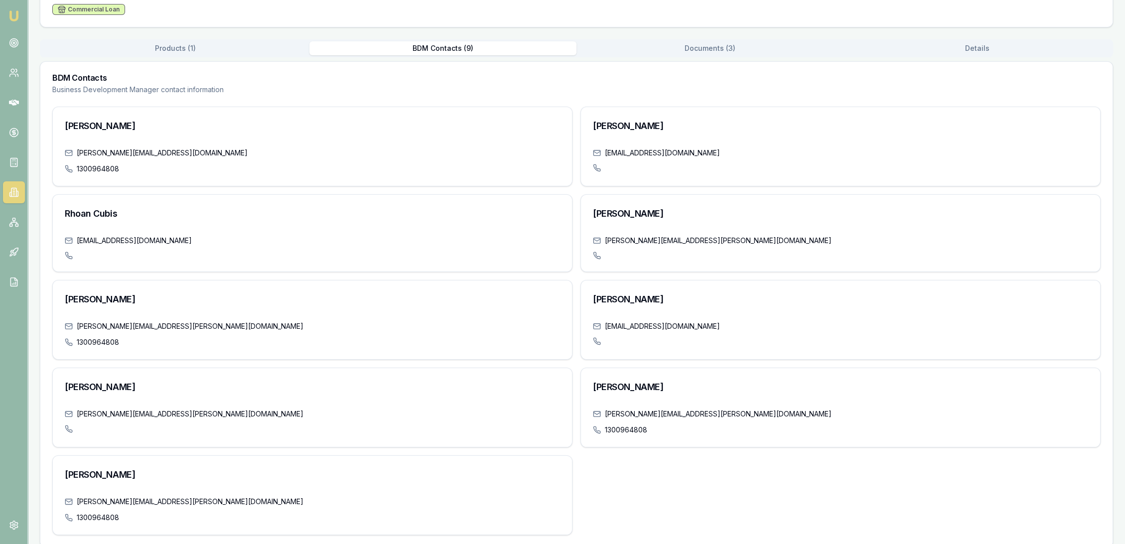
scroll to position [141, 0]
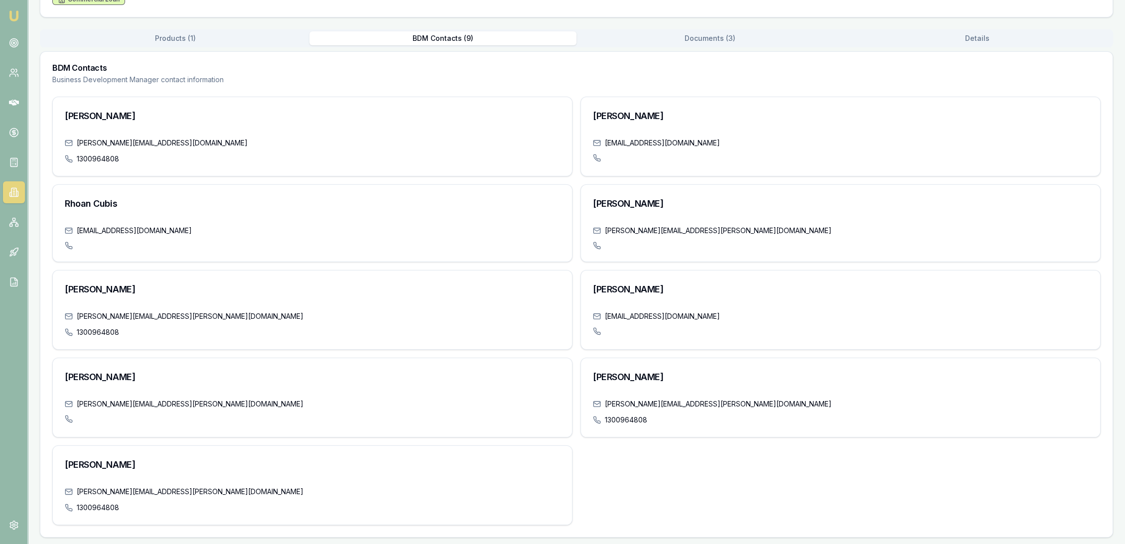
click at [11, 15] on img at bounding box center [14, 16] width 12 height 12
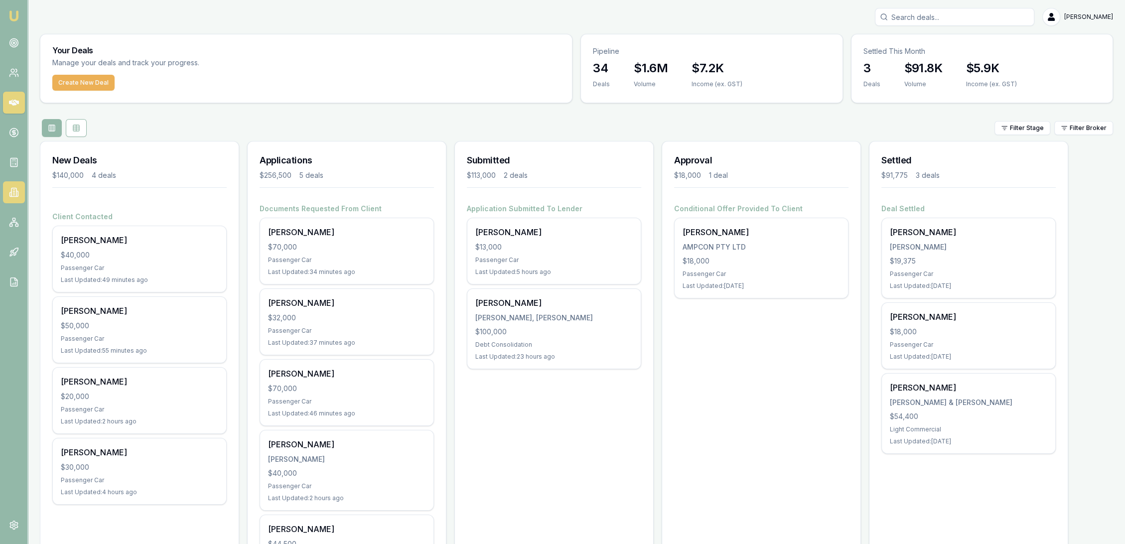
click at [13, 195] on icon at bounding box center [13, 195] width 1 height 0
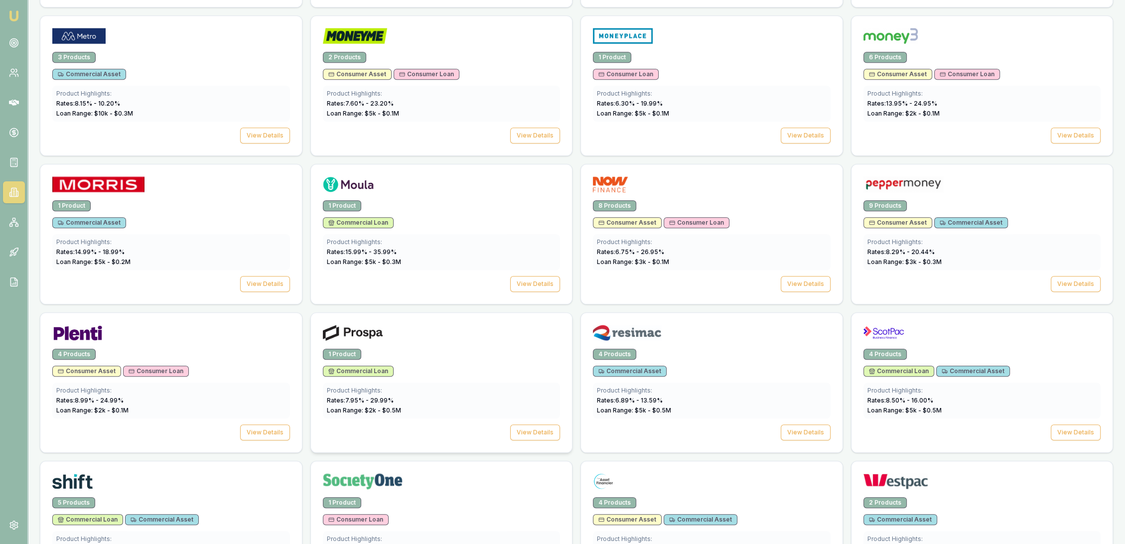
scroll to position [1107, 0]
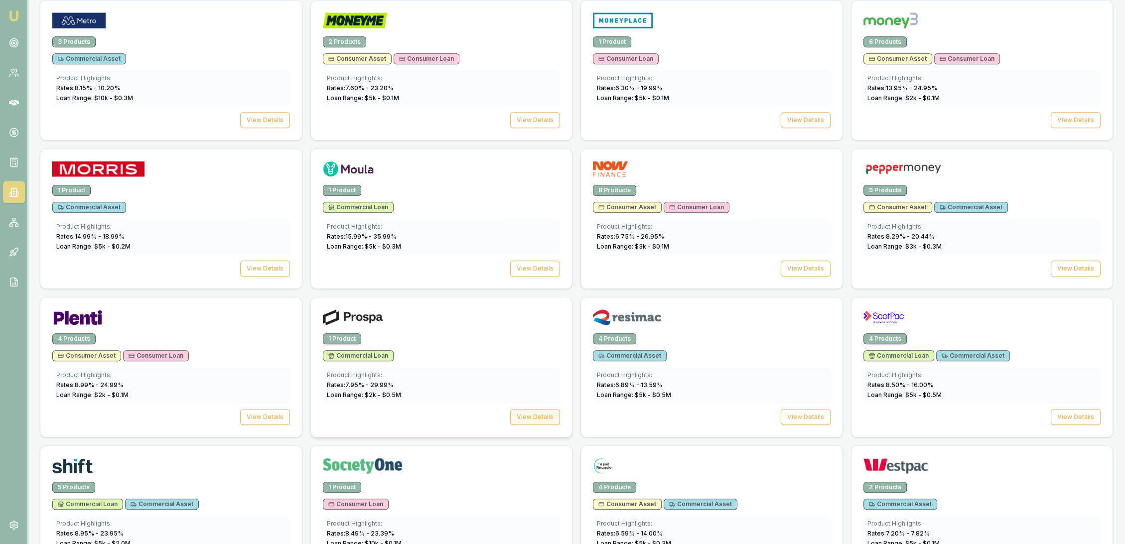
click at [550, 416] on button "View Details" at bounding box center [535, 417] width 50 height 16
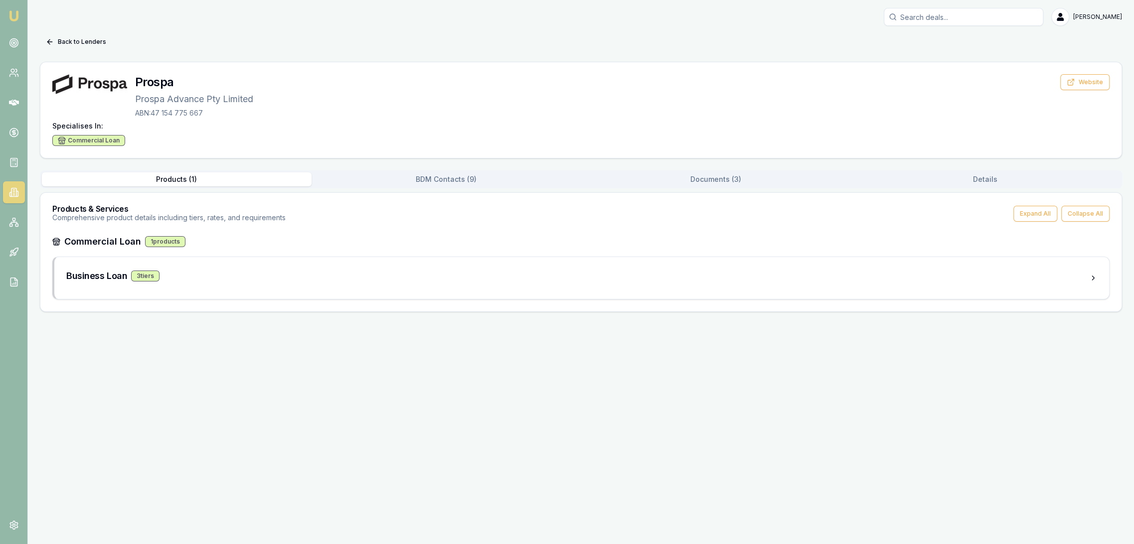
click at [439, 181] on button "BDM Contacts ( 9 )" at bounding box center [446, 179] width 270 height 14
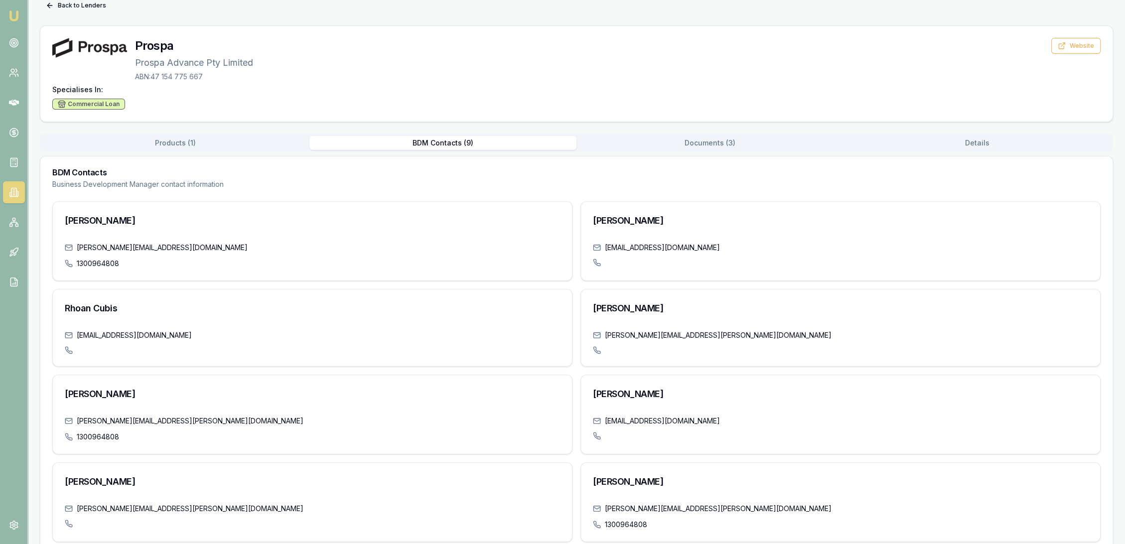
scroll to position [55, 0]
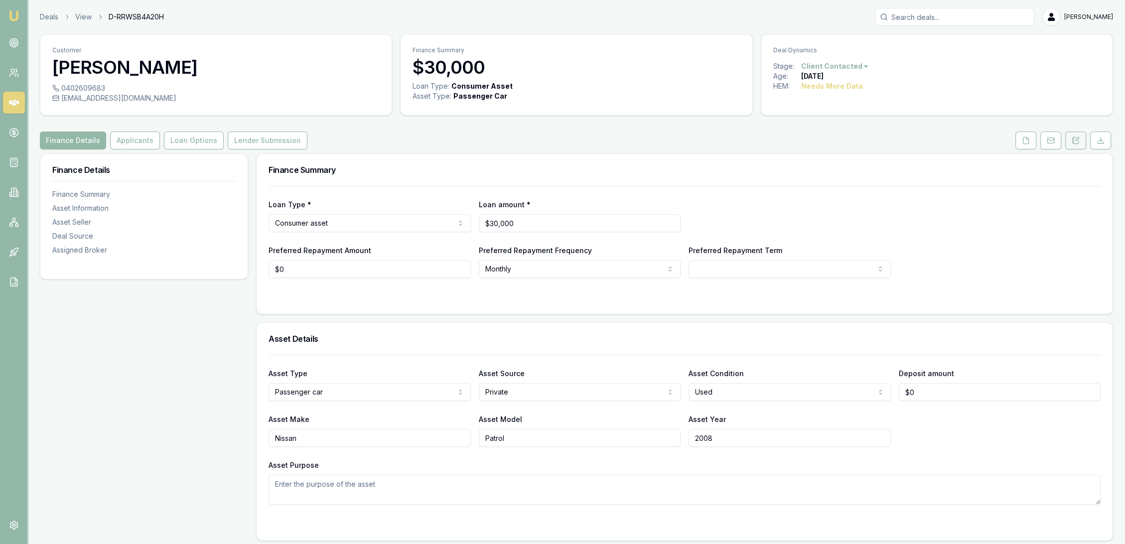
click at [1068, 144] on button at bounding box center [1075, 141] width 21 height 18
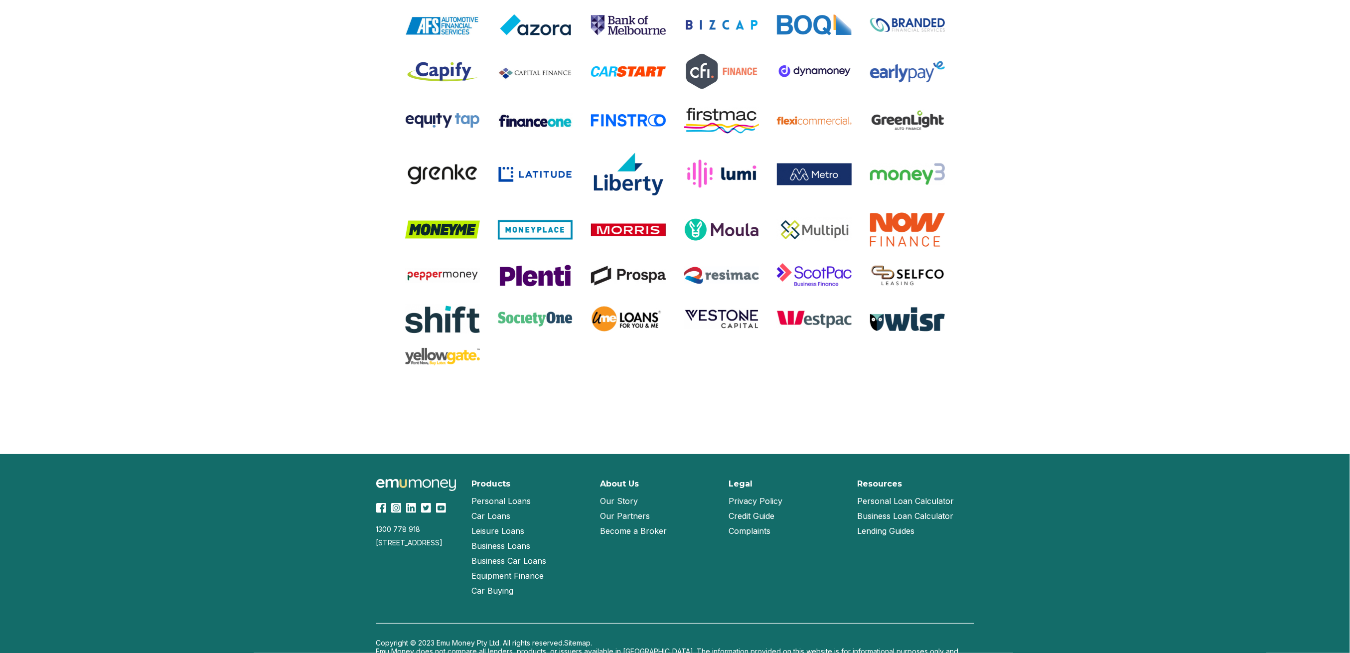
scroll to position [1907, 0]
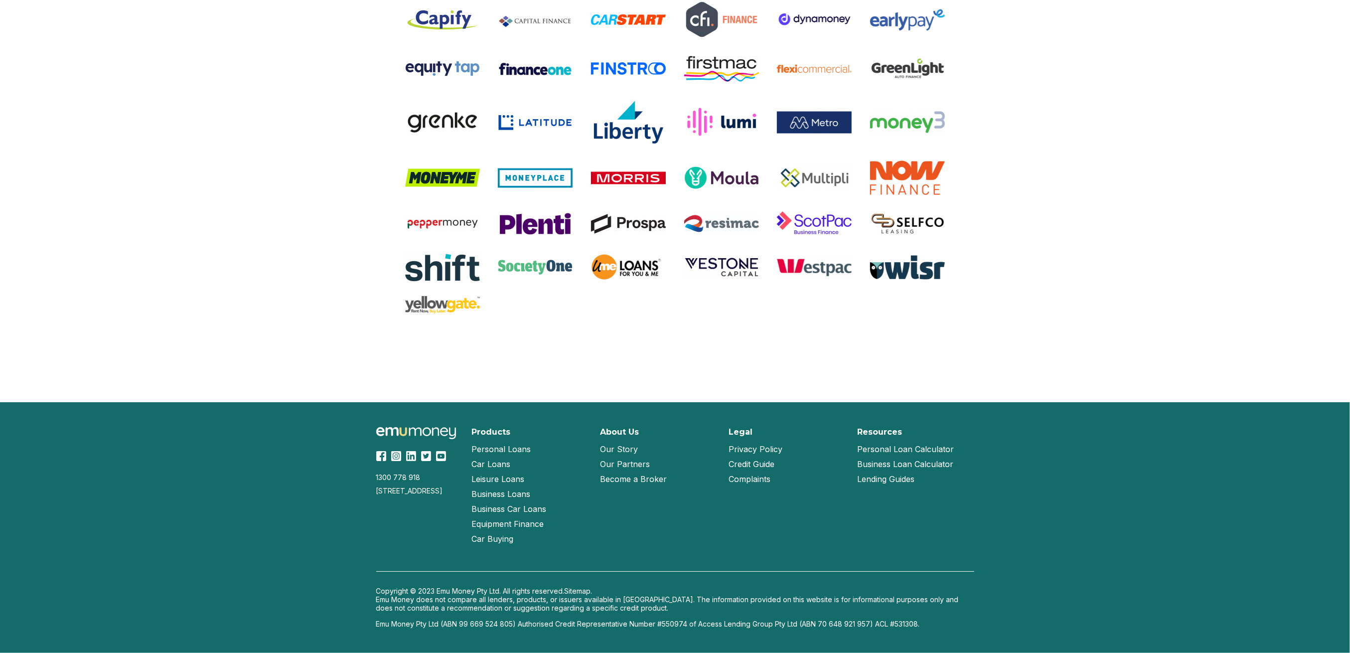
click at [626, 462] on link "Our Partners" at bounding box center [625, 463] width 50 height 15
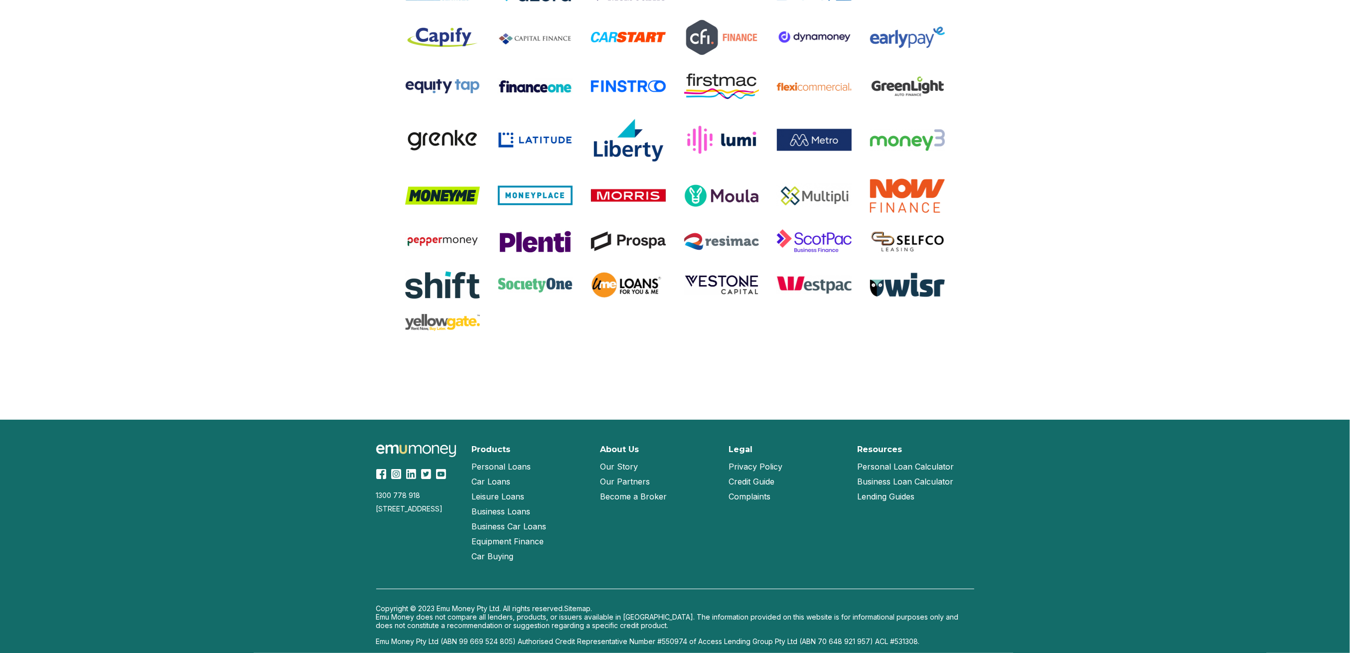
scroll to position [711, 0]
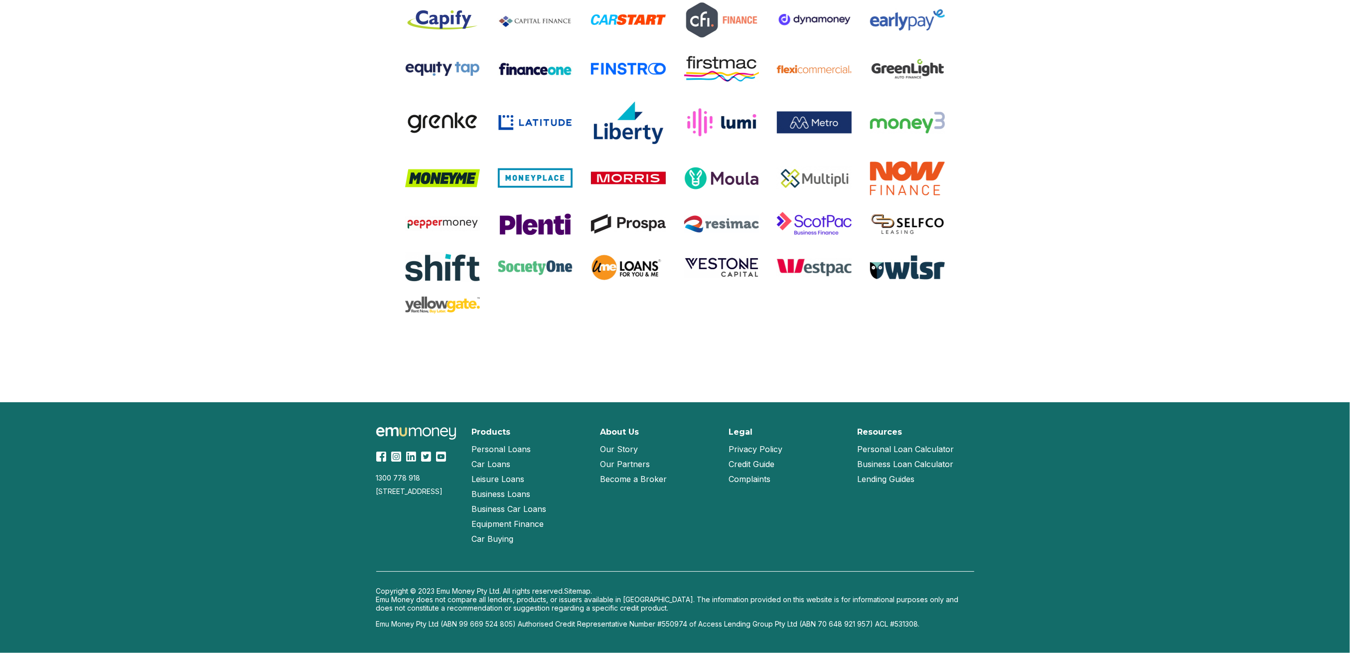
click at [634, 447] on link "Our Story" at bounding box center [619, 449] width 38 height 15
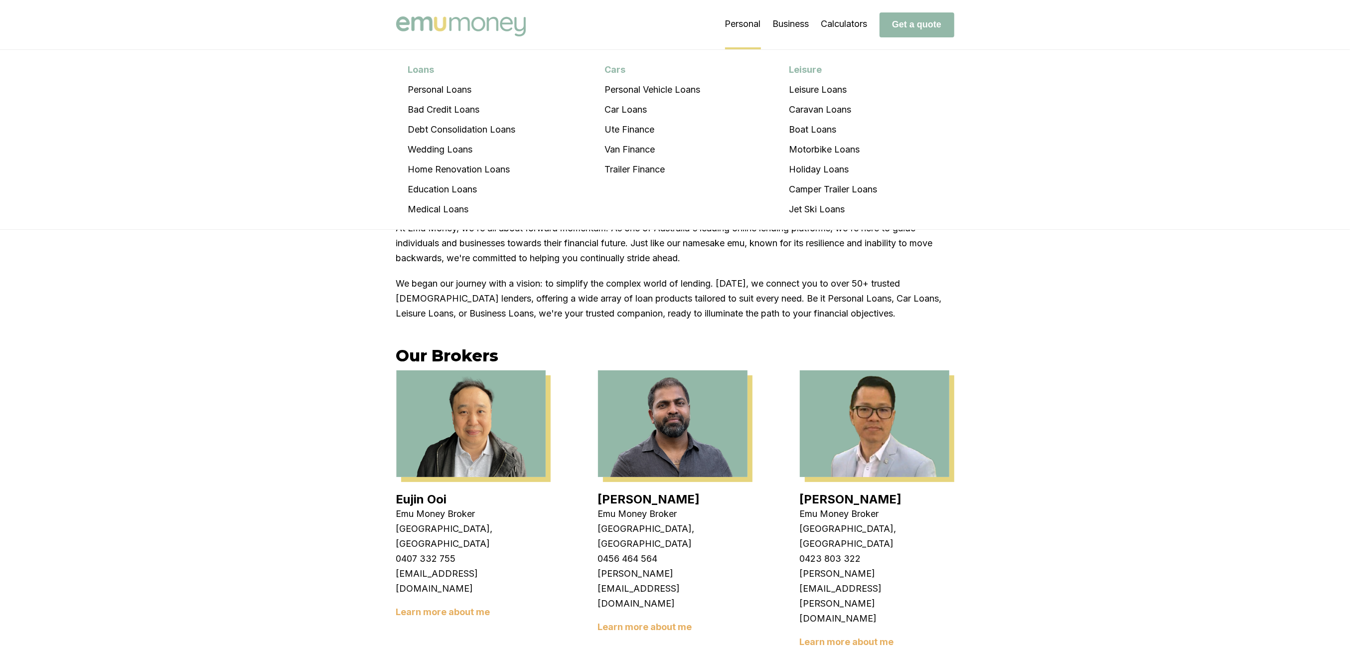
click at [747, 19] on li "Personal Loans Personal Loans Bad Credit Loans Debt Consolidation Loans Wedding…" at bounding box center [743, 25] width 36 height 50
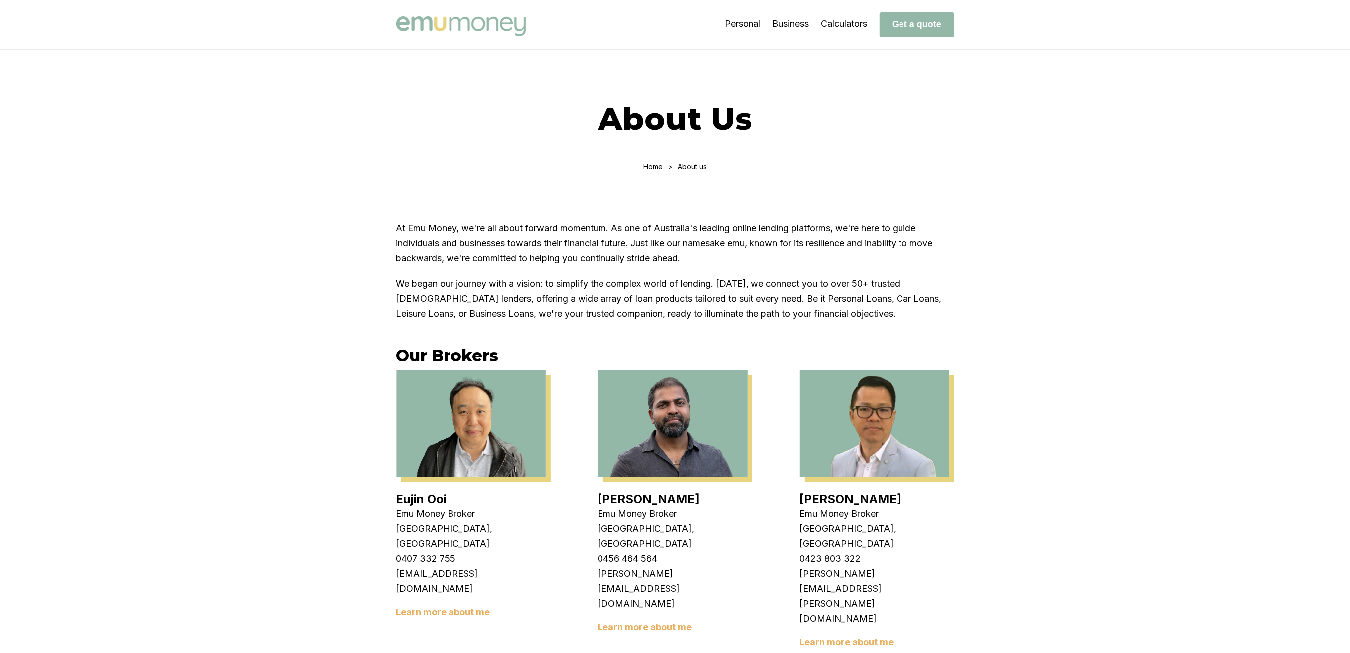
click at [460, 32] on img at bounding box center [461, 26] width 130 height 20
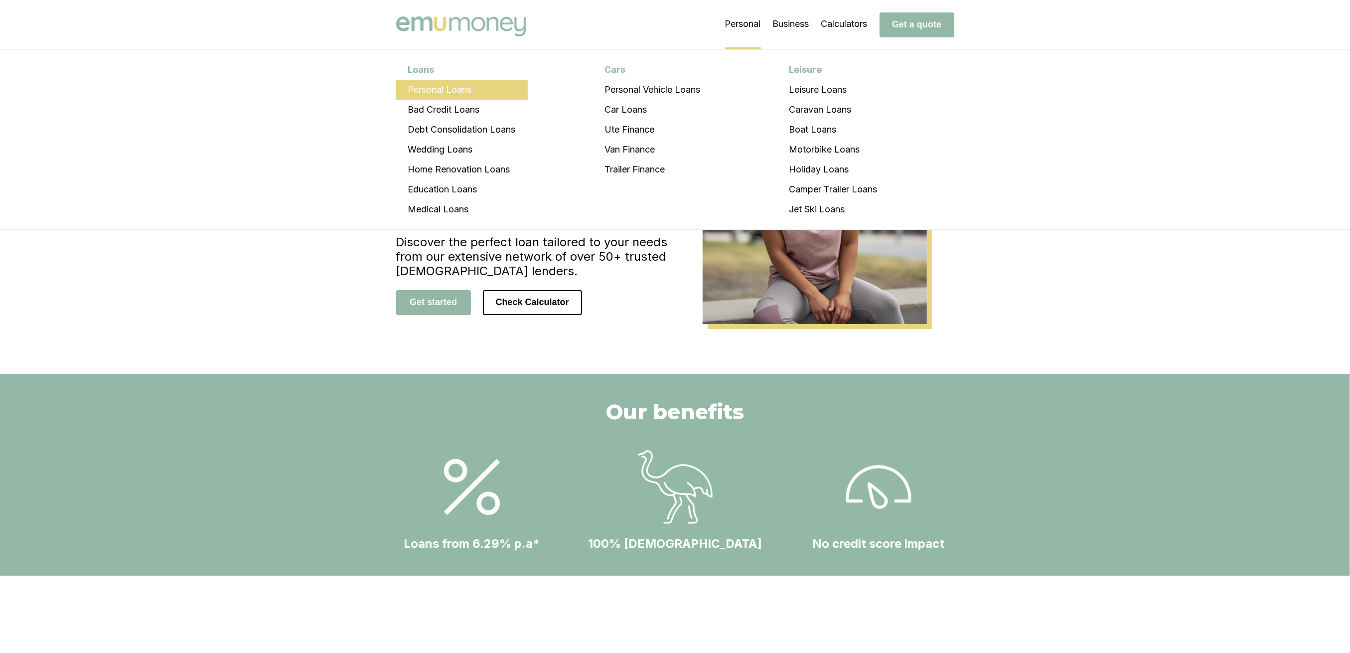
click at [445, 94] on li "Personal Loans" at bounding box center [462, 90] width 132 height 20
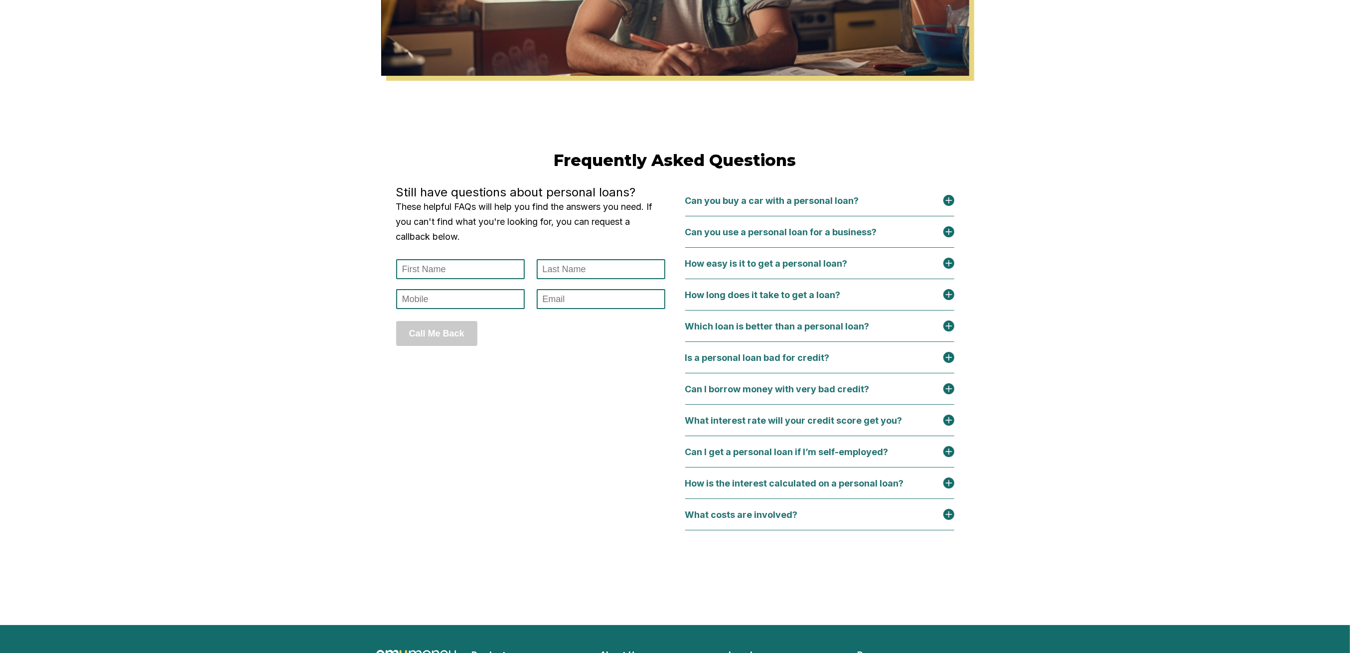
scroll to position [3920, 0]
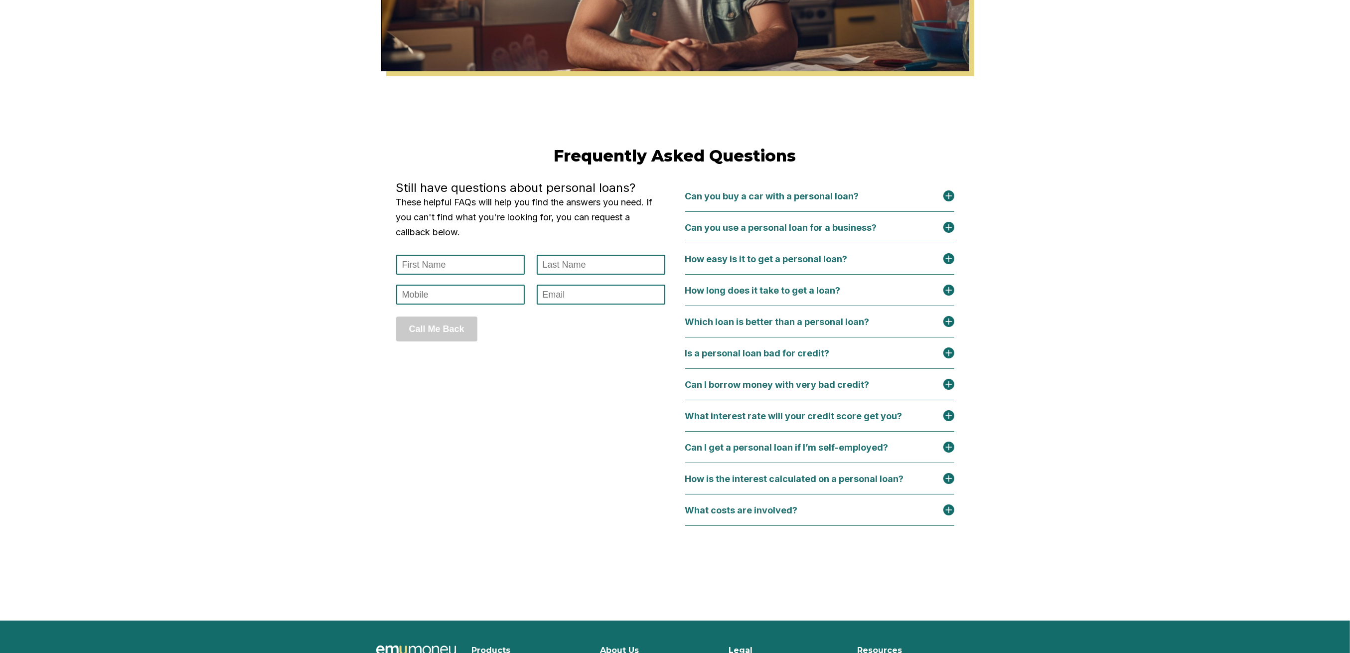
click at [954, 201] on img at bounding box center [948, 195] width 11 height 11
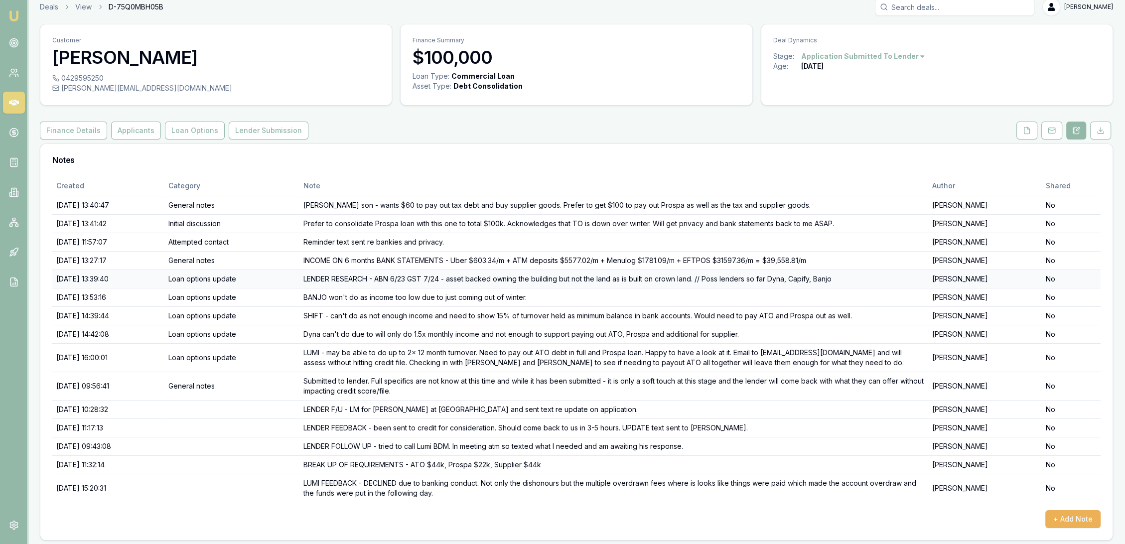
scroll to position [12, 0]
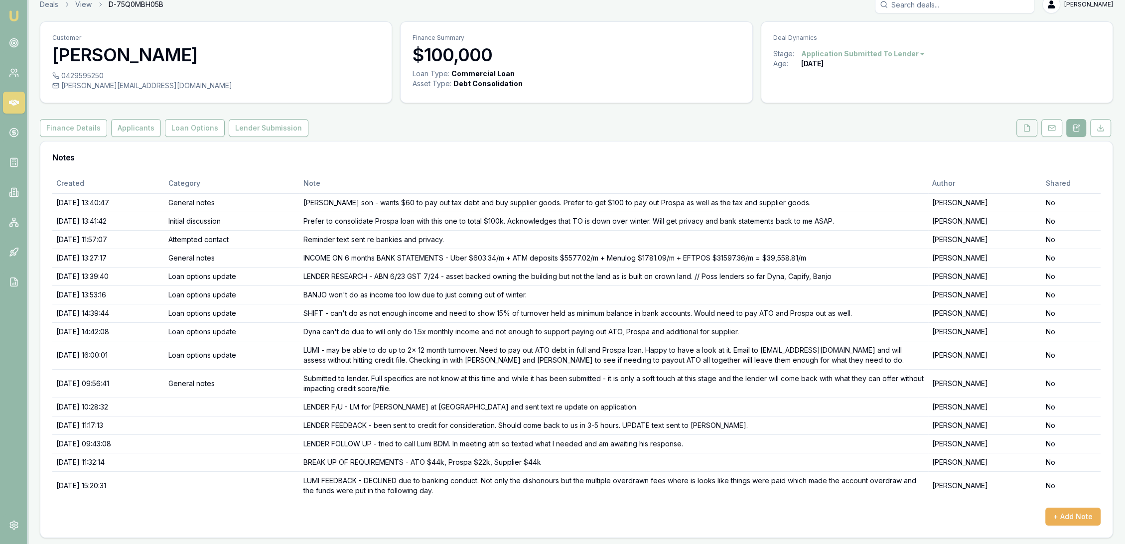
click at [1025, 126] on icon at bounding box center [1027, 128] width 5 height 6
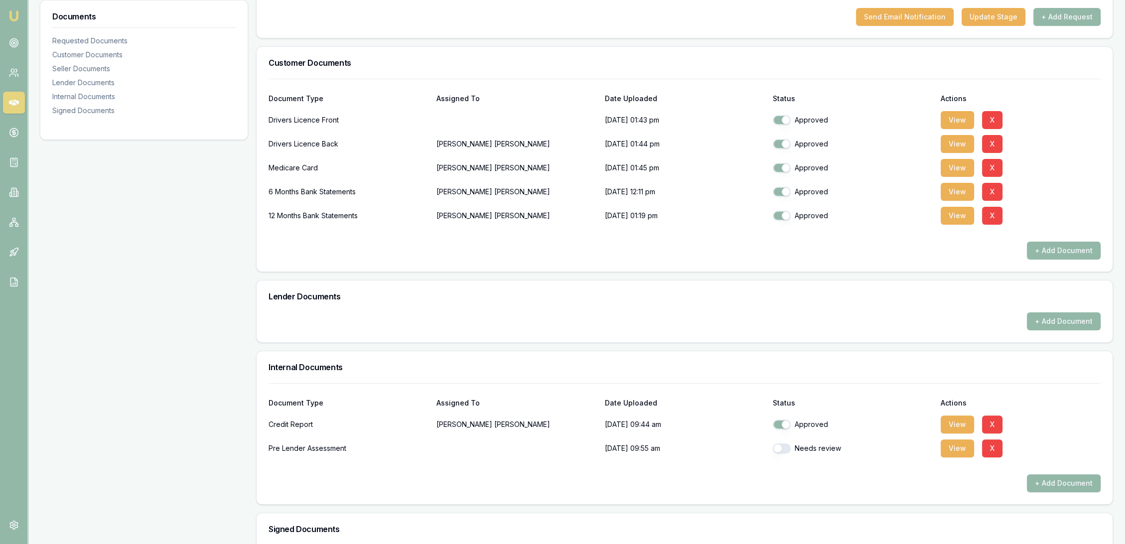
scroll to position [240, 0]
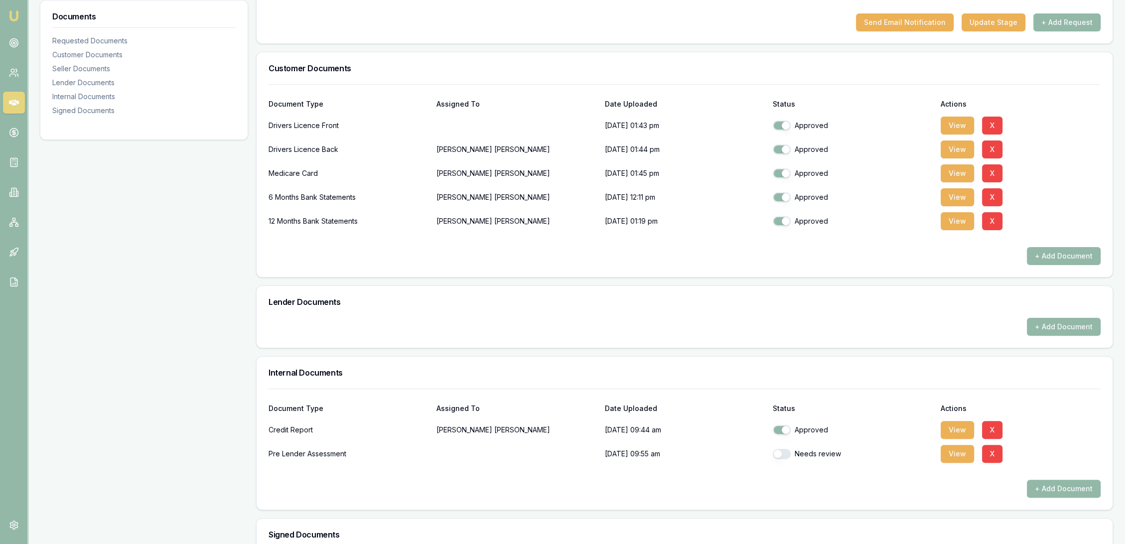
click at [787, 457] on button "button" at bounding box center [782, 454] width 18 height 10
checkbox input "true"
click at [954, 224] on button "View" at bounding box center [957, 221] width 33 height 18
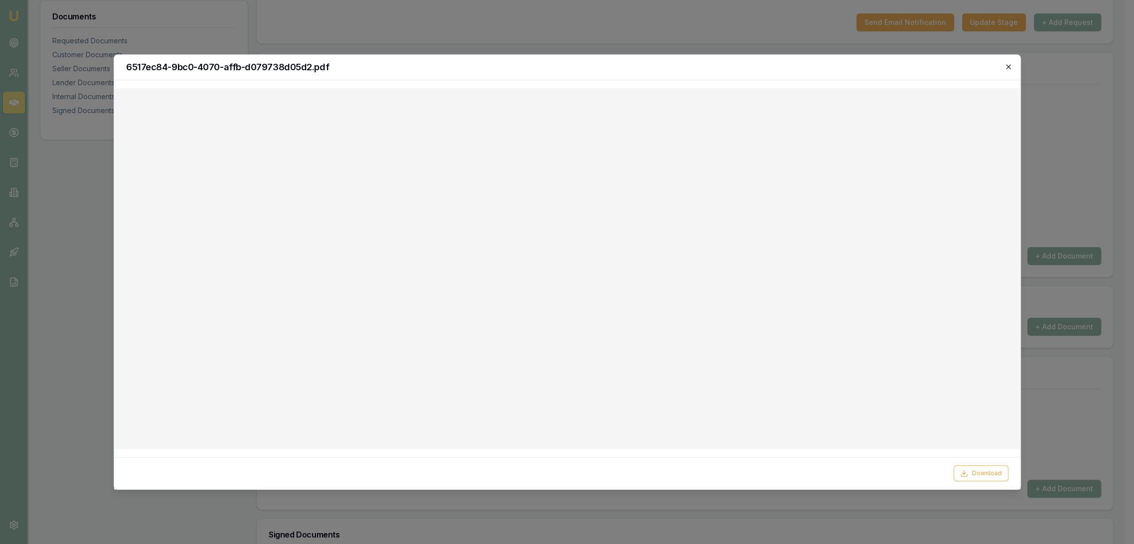
click at [1010, 66] on icon "button" at bounding box center [1008, 67] width 8 height 8
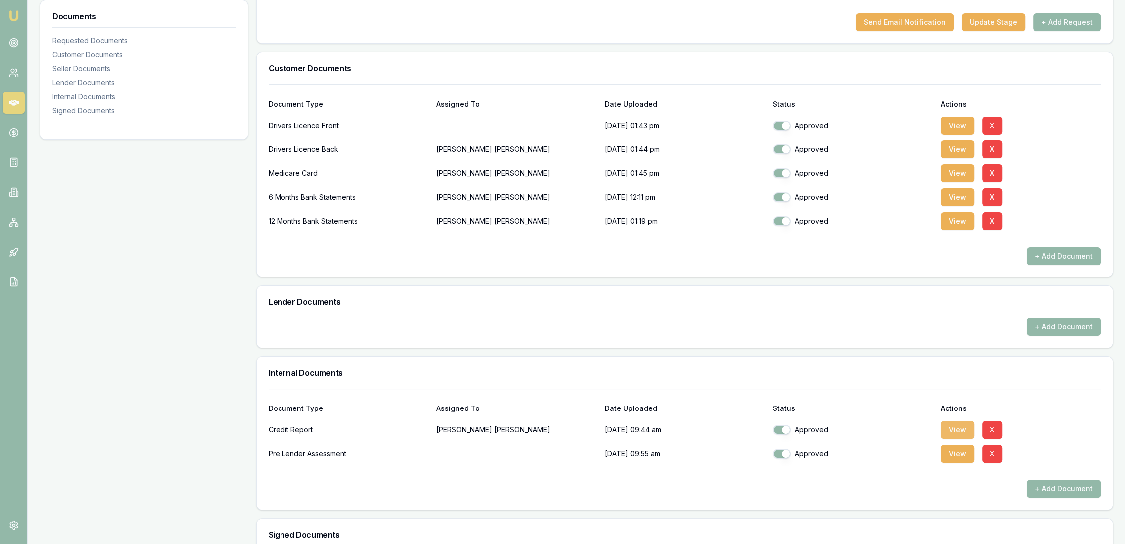
click at [948, 429] on button "View" at bounding box center [957, 430] width 33 height 18
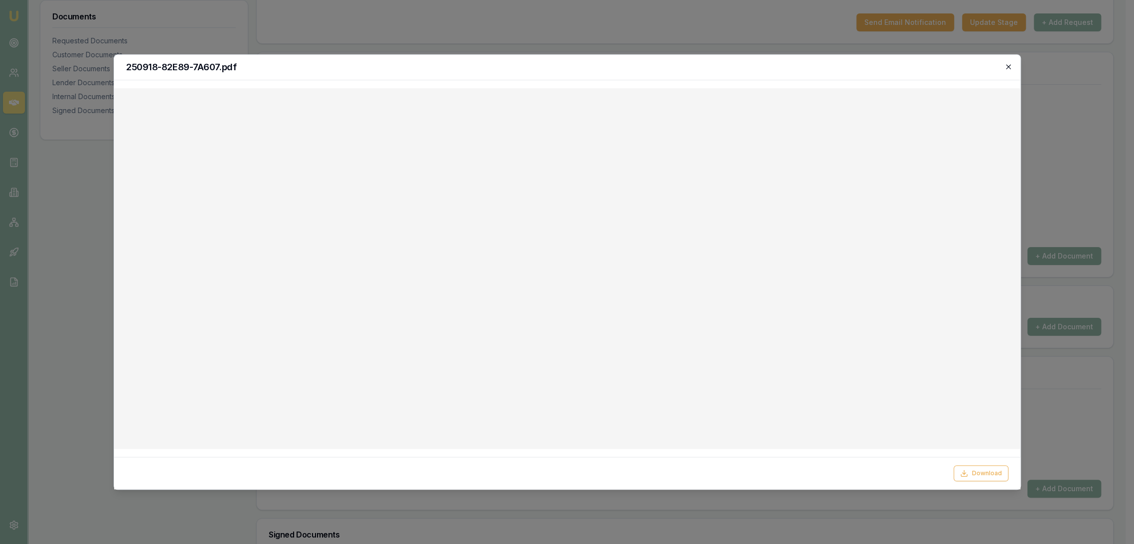
click at [1006, 63] on icon "button" at bounding box center [1008, 67] width 8 height 8
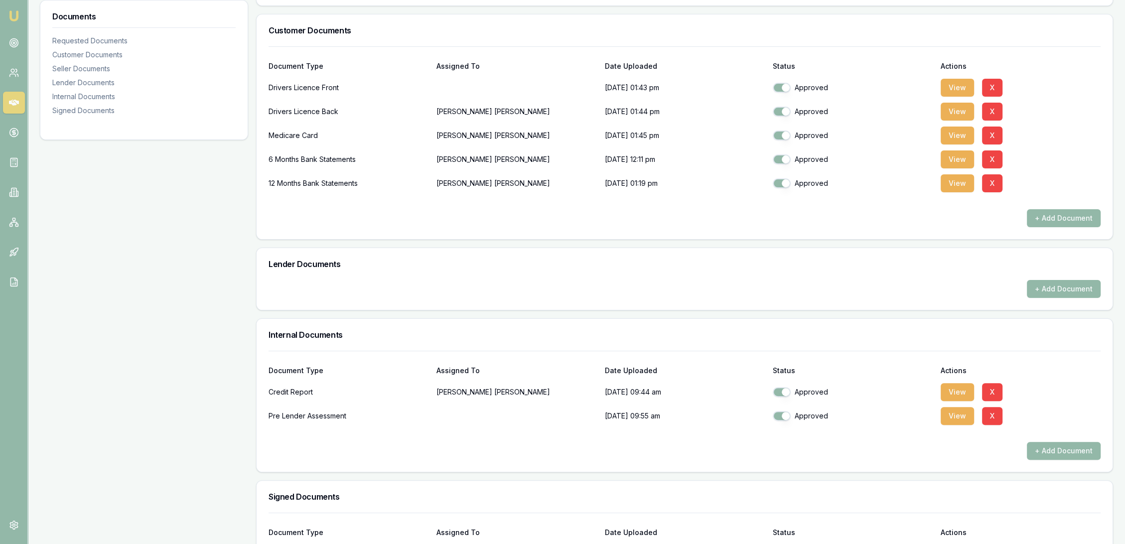
scroll to position [351, 0]
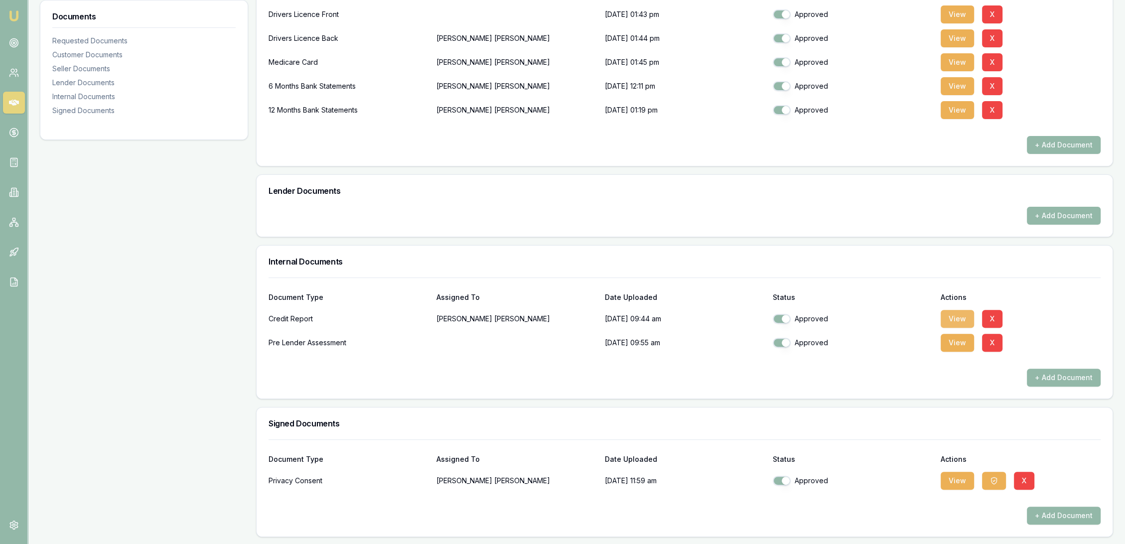
click at [955, 319] on button "View" at bounding box center [957, 319] width 33 height 18
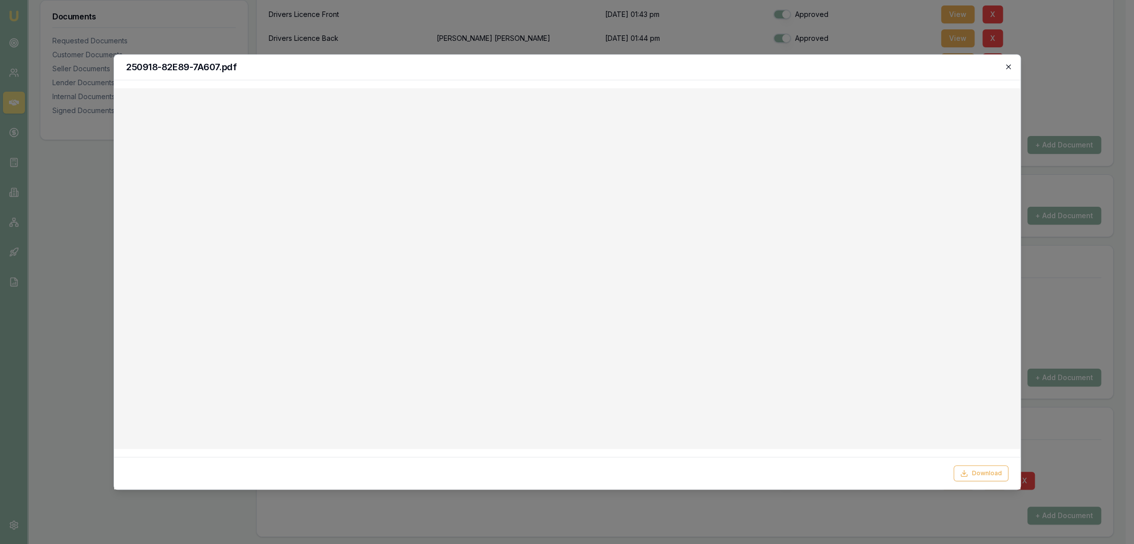
click at [1008, 67] on icon "button" at bounding box center [1008, 67] width 8 height 8
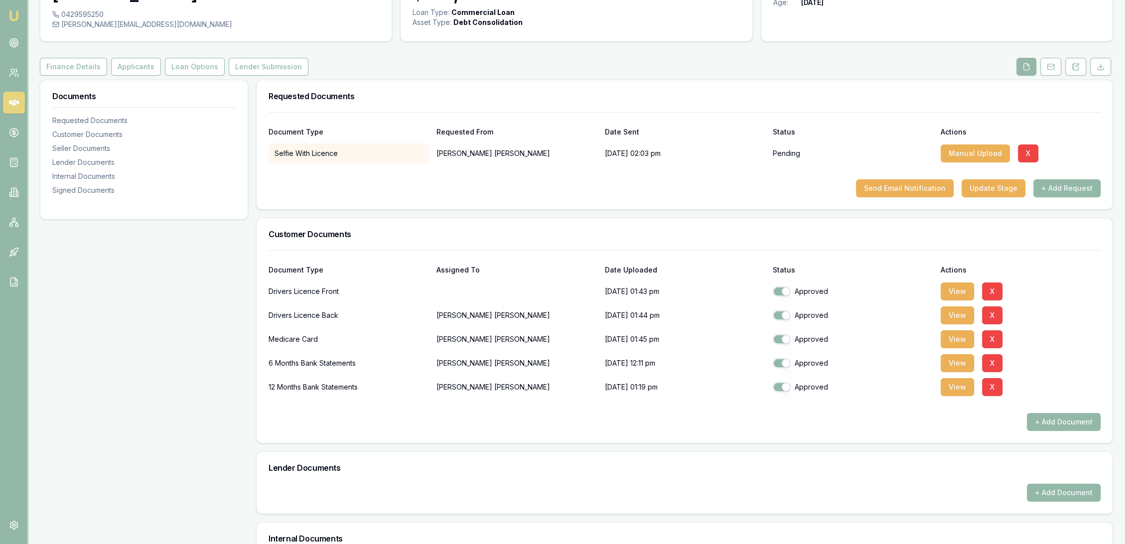
scroll to position [0, 0]
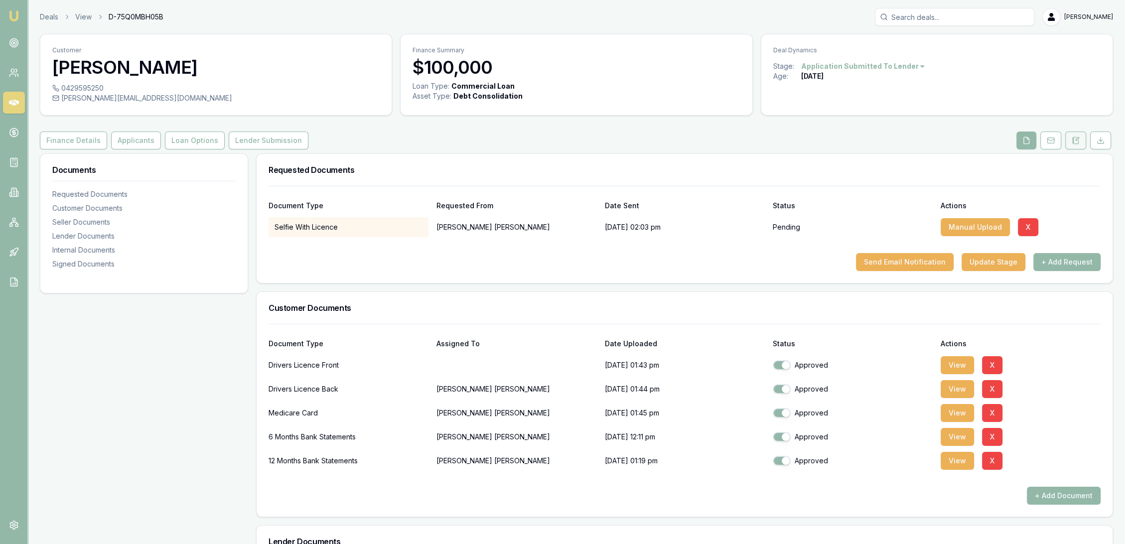
click at [1070, 140] on button at bounding box center [1075, 141] width 21 height 18
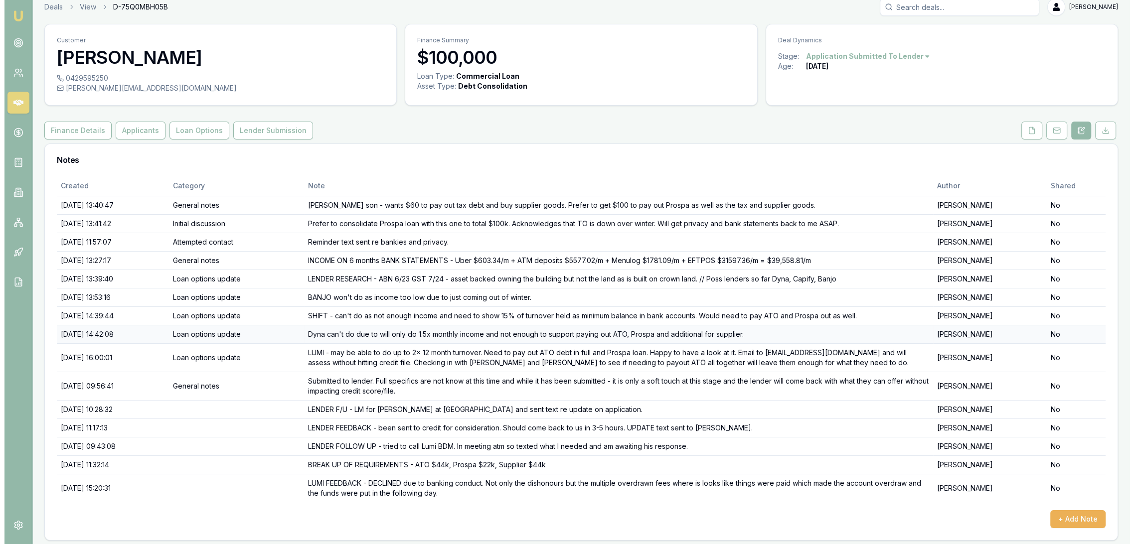
scroll to position [12, 0]
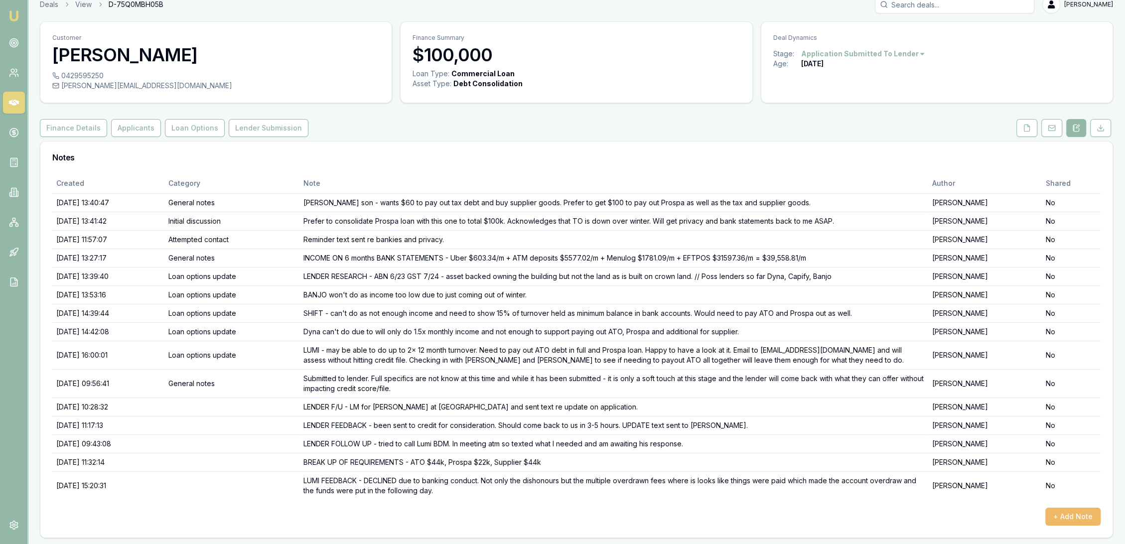
click at [1077, 512] on button "+ Add Note" at bounding box center [1072, 517] width 55 height 18
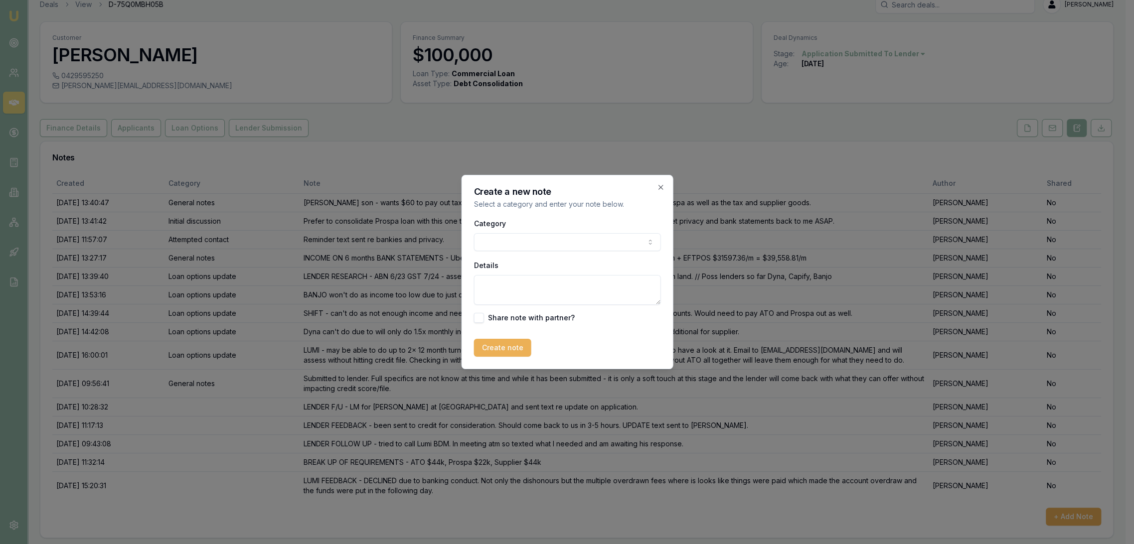
click at [530, 288] on textarea "Details" at bounding box center [566, 290] width 187 height 30
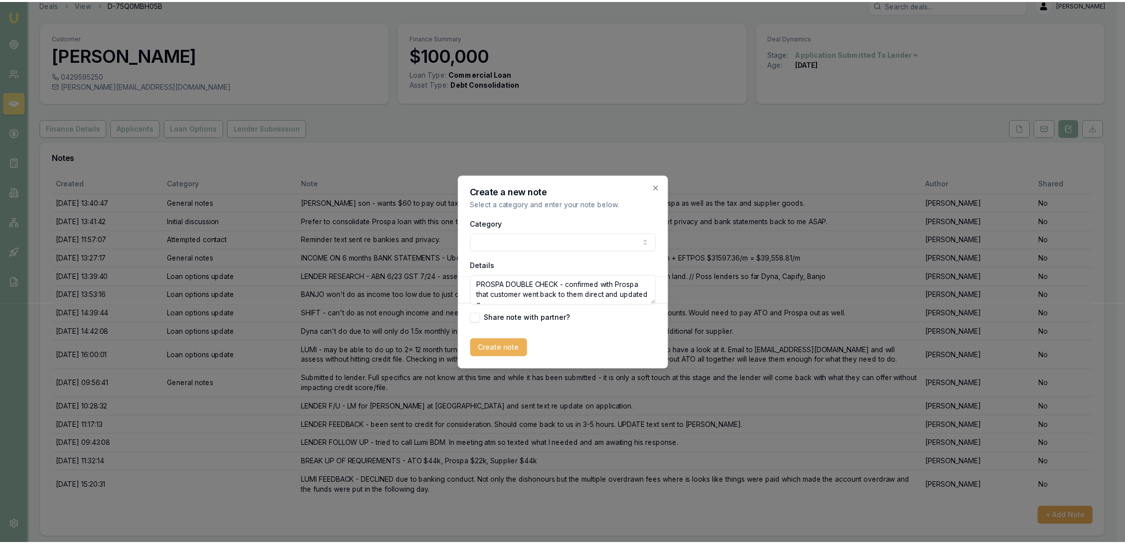
scroll to position [4, 0]
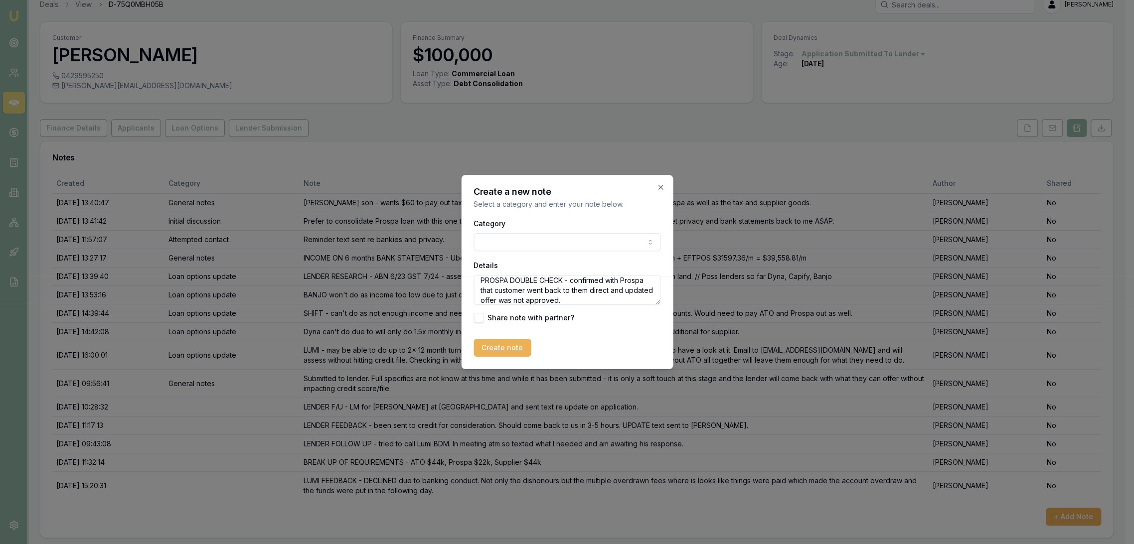
click at [612, 292] on textarea "PROSPA DOUBLE CHECK - confirmed with Prospa that customer went back to them dir…" at bounding box center [566, 290] width 187 height 30
type textarea "PROSPA DOUBLE CHECK - confirmed with Prospa that customer went back to them dir…"
click at [503, 353] on button "Create note" at bounding box center [501, 348] width 57 height 18
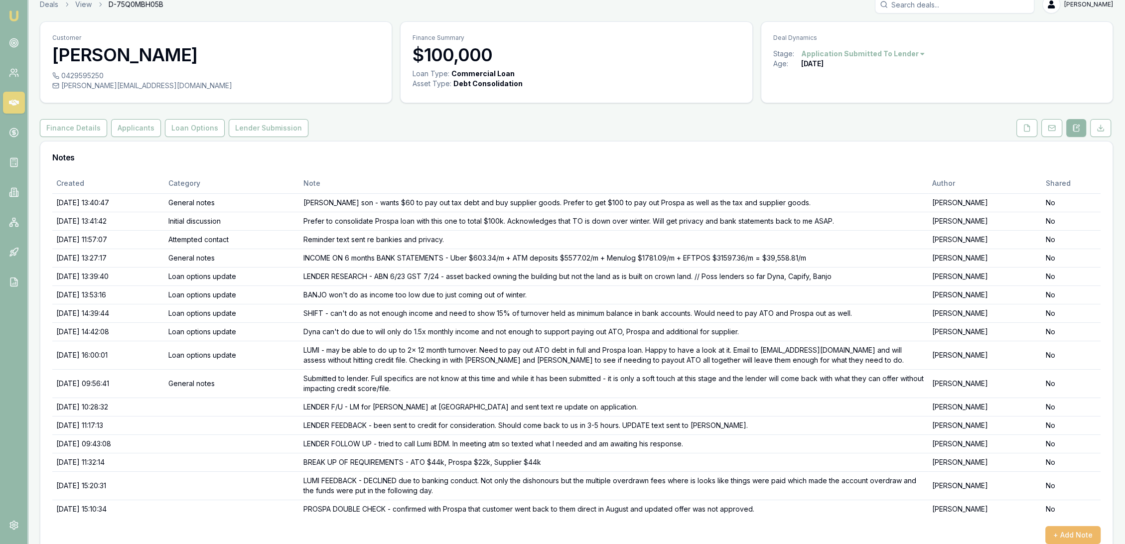
click at [1086, 529] on button "+ Add Note" at bounding box center [1072, 535] width 55 height 18
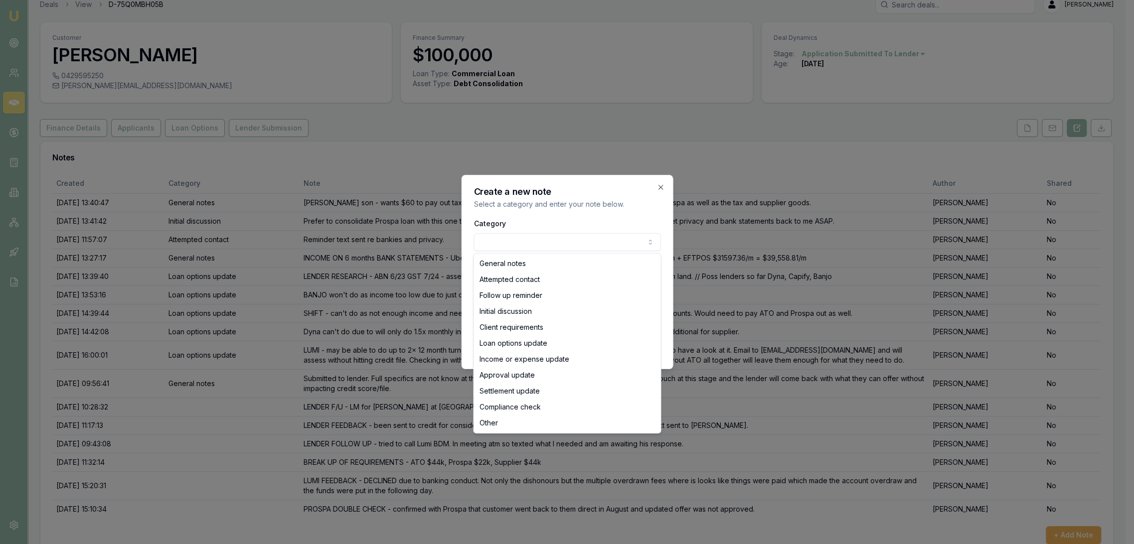
click at [507, 242] on body "Emu Broker Deals View D-75Q0MBH05B Robyn Adams Toggle Menu Customer Ryan Howart…" at bounding box center [562, 260] width 1125 height 544
select select "ATTEMPTED_CONTACT"
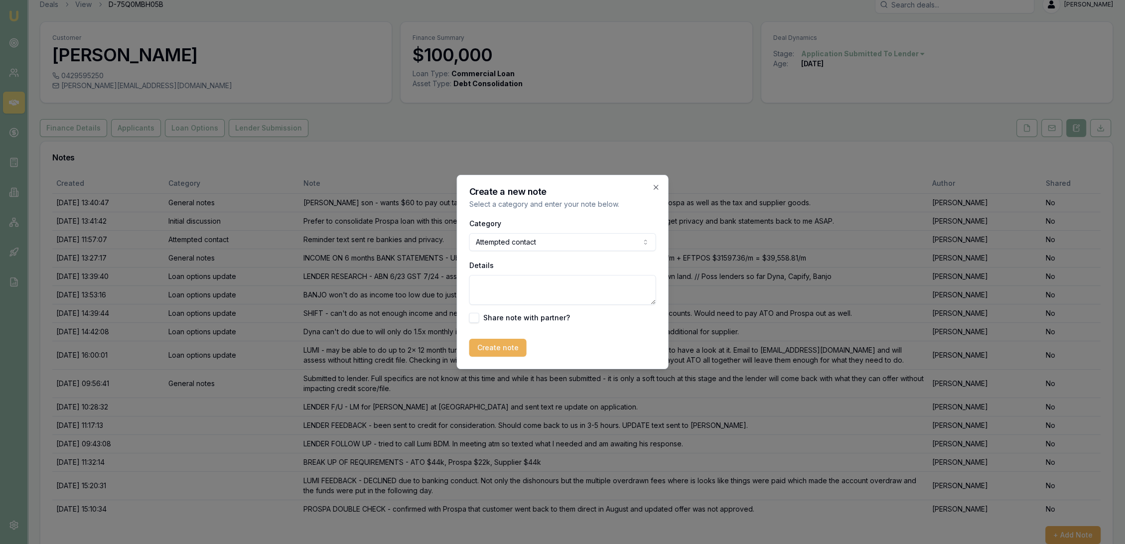
click at [509, 282] on textarea "Details" at bounding box center [562, 290] width 187 height 30
type textarea "LM and texted Jane. She is getting her hair done and will come back to me when …"
click at [505, 345] on button "Create note" at bounding box center [497, 348] width 57 height 18
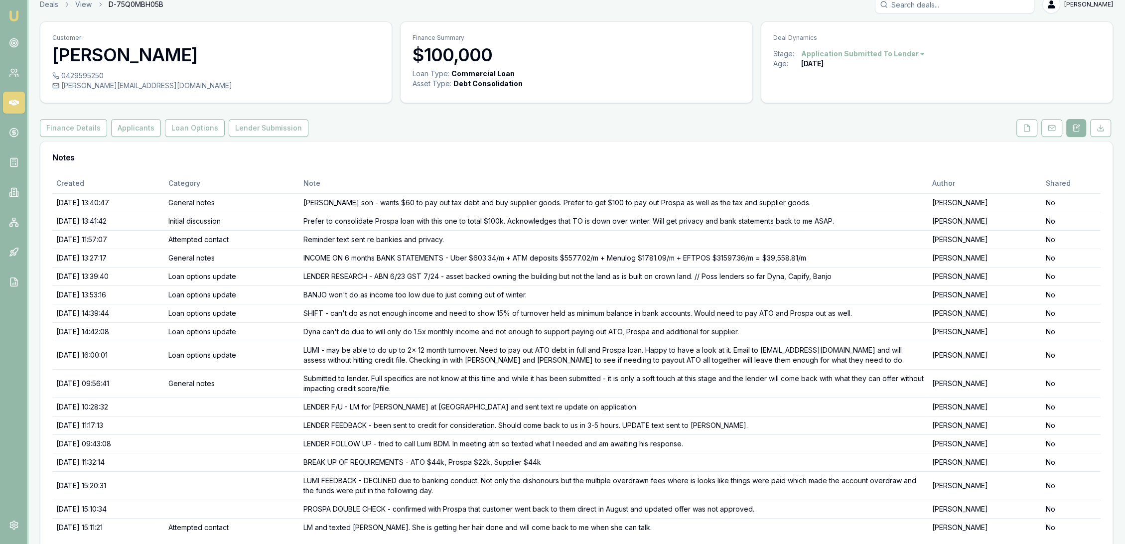
click at [14, 13] on img at bounding box center [14, 16] width 12 height 12
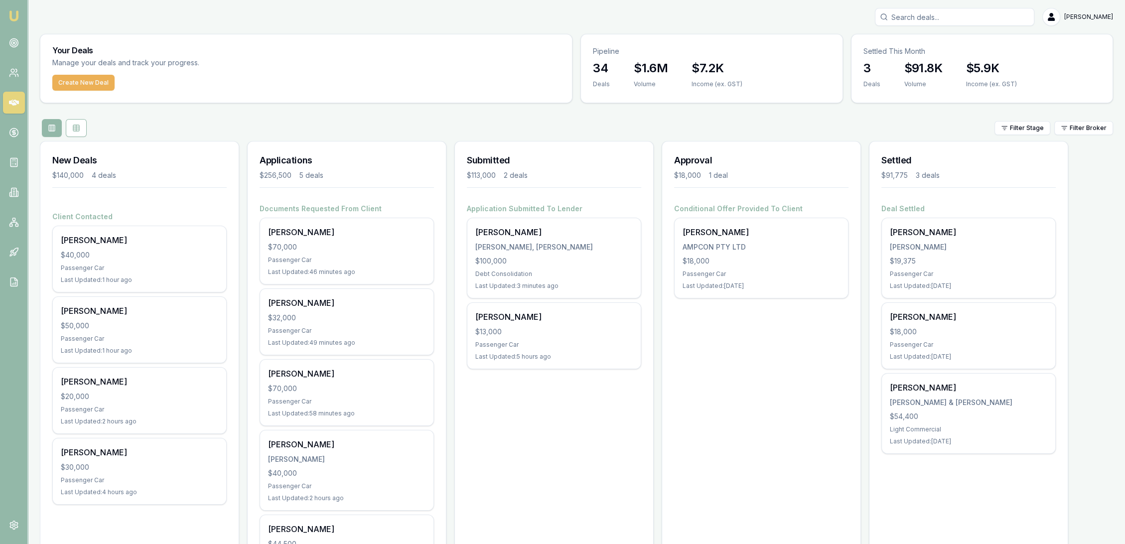
click at [945, 18] on input "Search deals" at bounding box center [954, 17] width 159 height 18
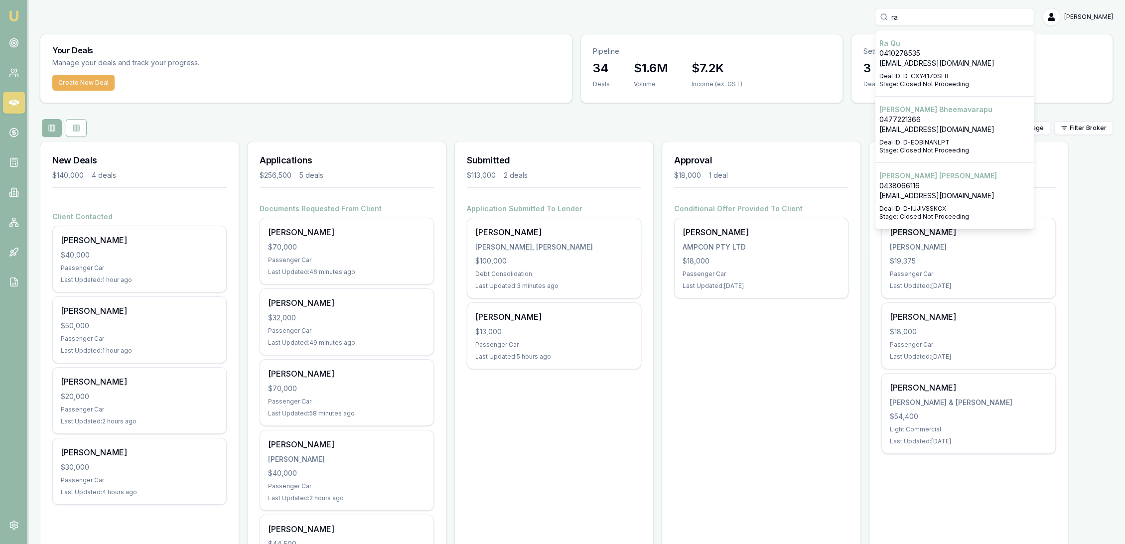
type input "ra"
click at [946, 51] on p "0410278535" at bounding box center [955, 53] width 150 height 10
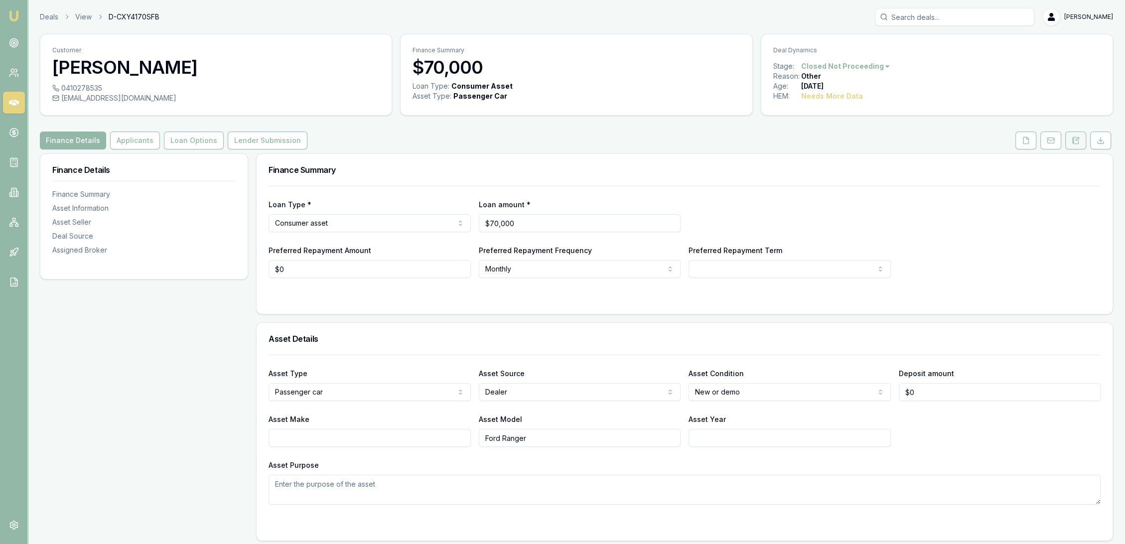
click at [1077, 139] on icon at bounding box center [1076, 141] width 8 height 8
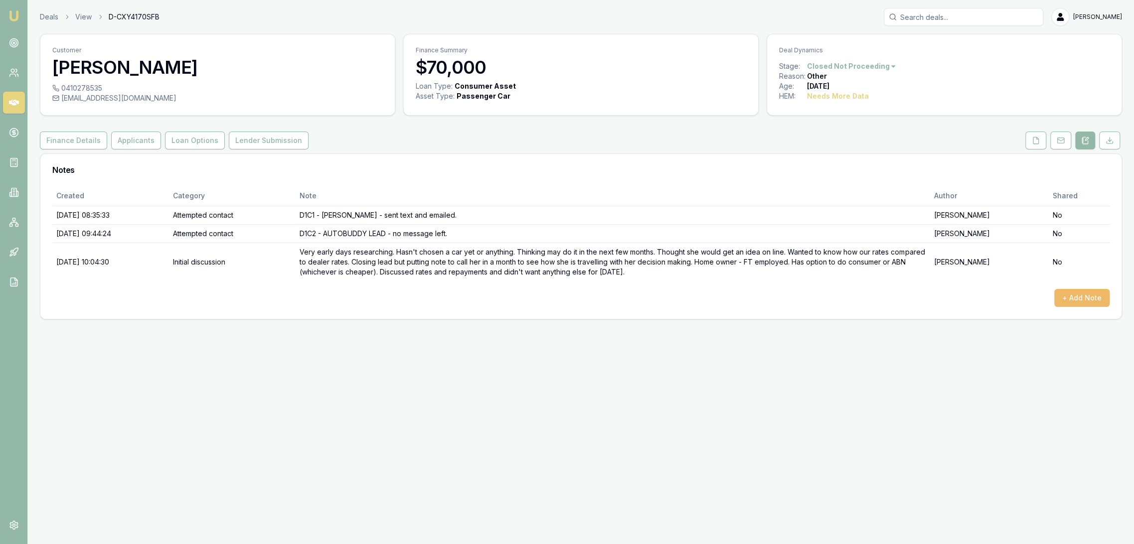
click at [1089, 296] on button "+ Add Note" at bounding box center [1081, 298] width 55 height 18
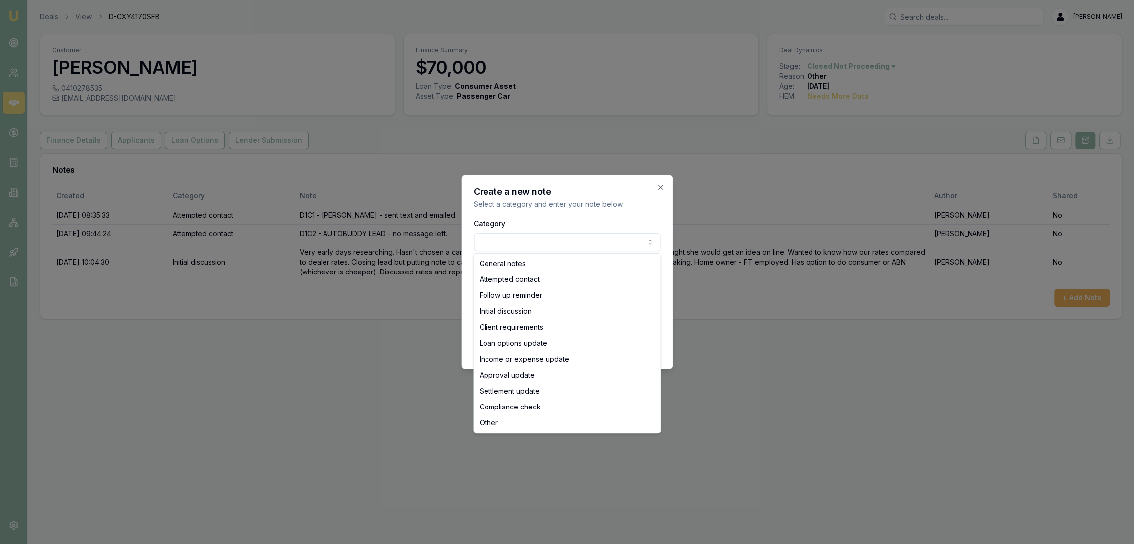
click at [530, 242] on body "Emu Broker Deals View D-CXY4170SFB Robyn Adams Toggle Menu Customer Ra Qu 04102…" at bounding box center [567, 272] width 1134 height 544
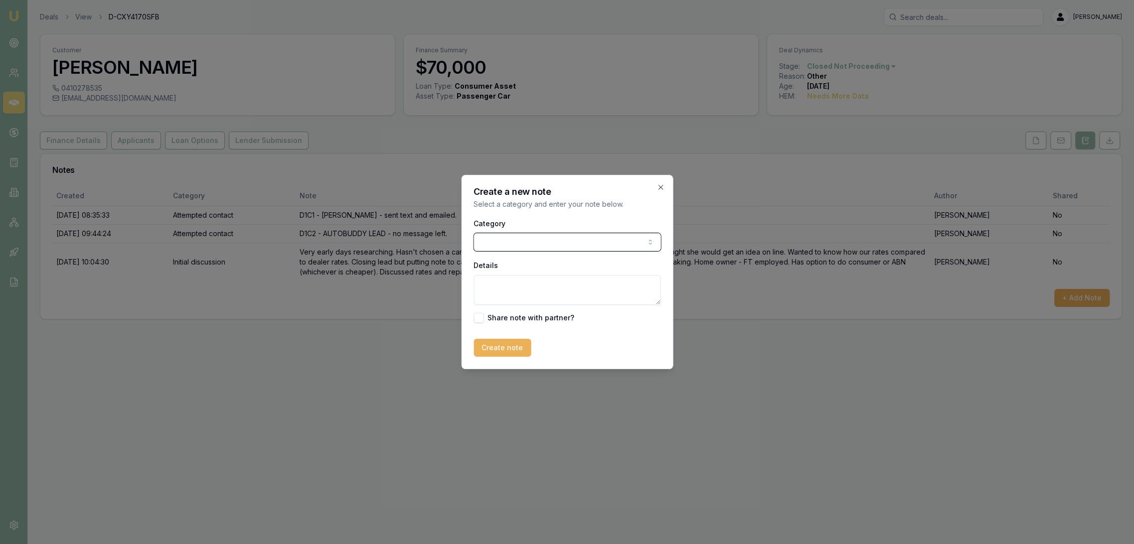
click at [526, 240] on body "Emu Broker Deals View D-CXY4170SFB Robyn Adams Toggle Menu Customer Ra Qu 04102…" at bounding box center [567, 272] width 1134 height 544
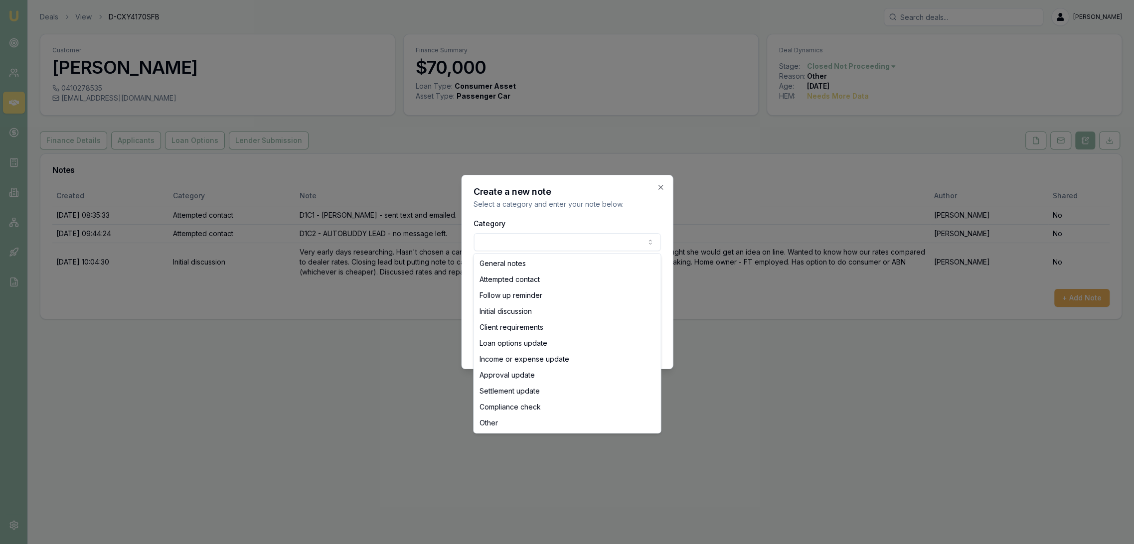
click at [507, 242] on body "Emu Broker Deals View D-CXY4170SFB Robyn Adams Toggle Menu Customer Ra Qu 04102…" at bounding box center [567, 272] width 1134 height 544
select select "ATTEMPTED_CONTACT"
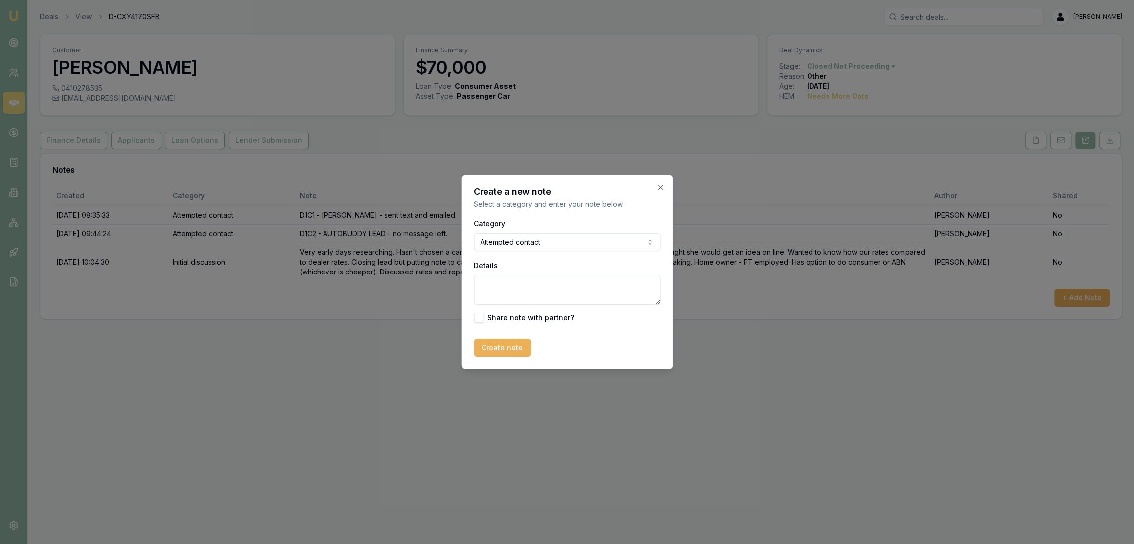
click at [502, 296] on textarea "Details" at bounding box center [566, 290] width 187 height 30
type textarea "LM - sent text."
click at [499, 344] on button "Create note" at bounding box center [501, 348] width 57 height 18
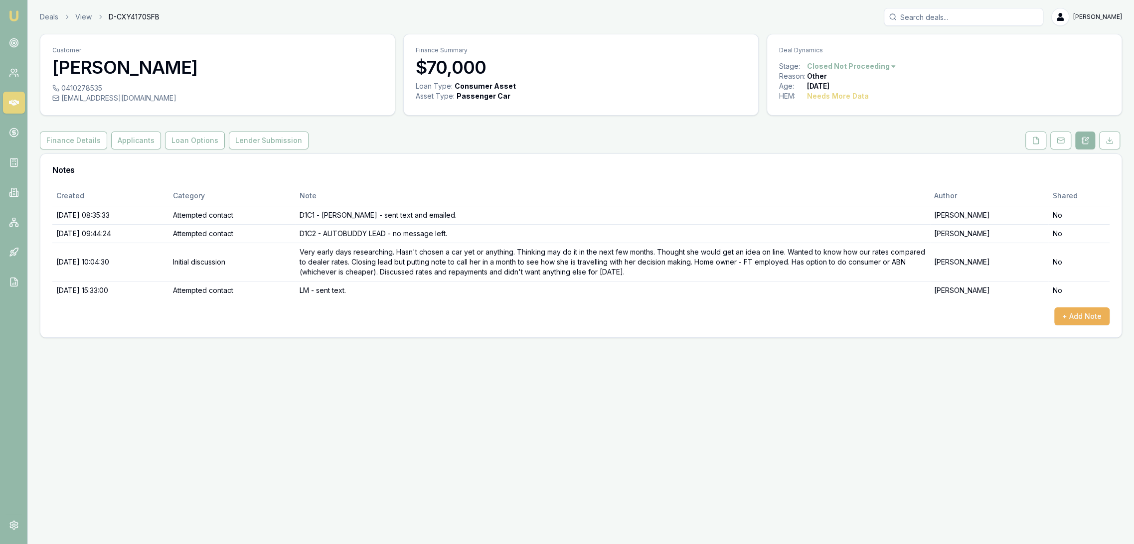
drag, startPoint x: 13, startPoint y: 15, endPoint x: 1, endPoint y: 15, distance: 12.5
click at [13, 15] on img at bounding box center [14, 16] width 12 height 12
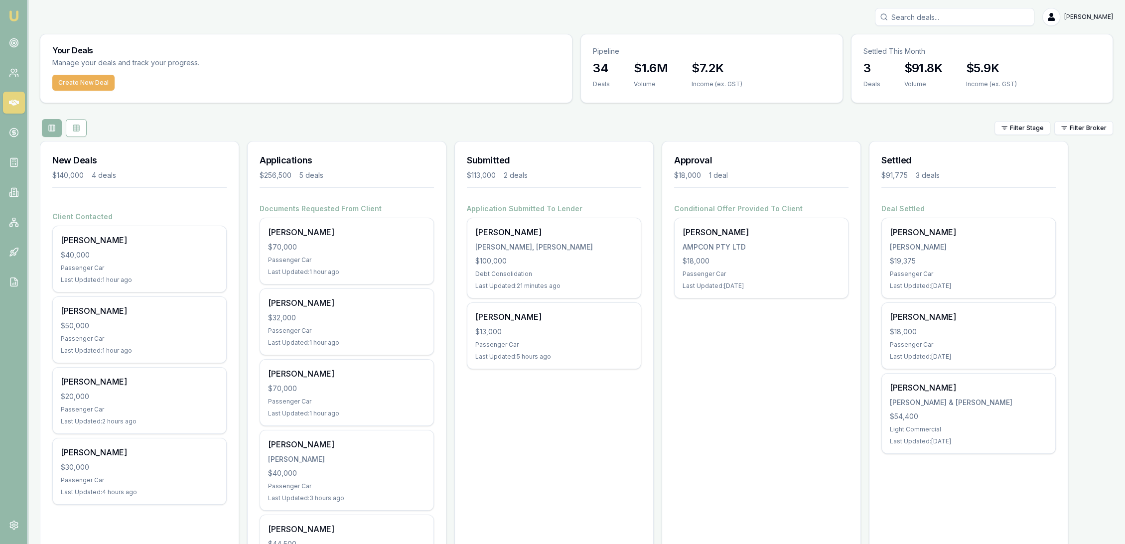
drag, startPoint x: 19, startPoint y: 221, endPoint x: 33, endPoint y: 205, distance: 21.6
click at [19, 221] on link at bounding box center [14, 222] width 22 height 22
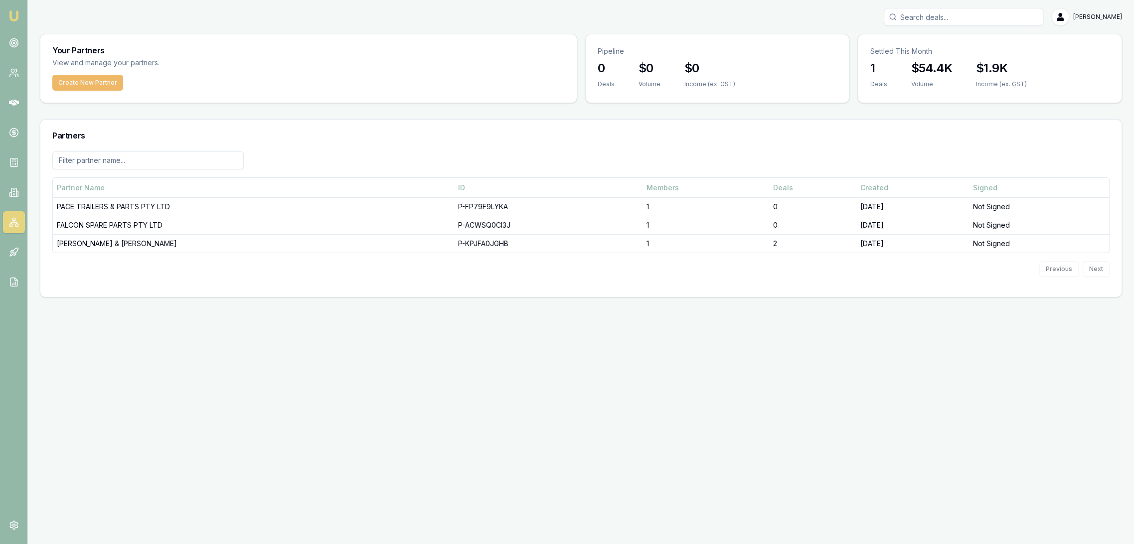
click at [81, 82] on button "Create New Partner" at bounding box center [87, 83] width 71 height 16
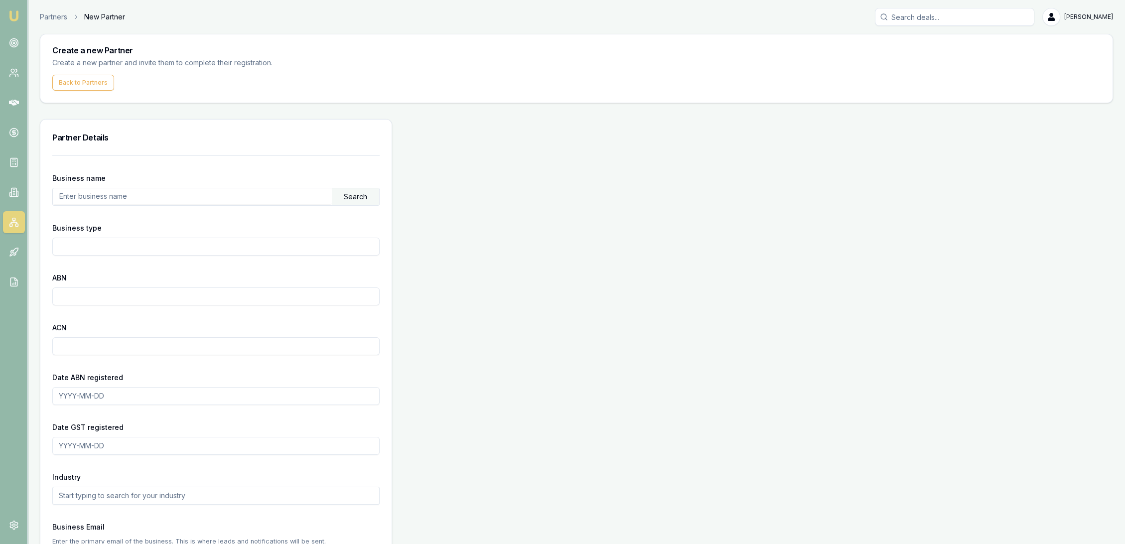
click at [107, 195] on input "text" at bounding box center [192, 196] width 279 height 16
type input "r"
click at [369, 196] on div "Search" at bounding box center [355, 196] width 47 height 17
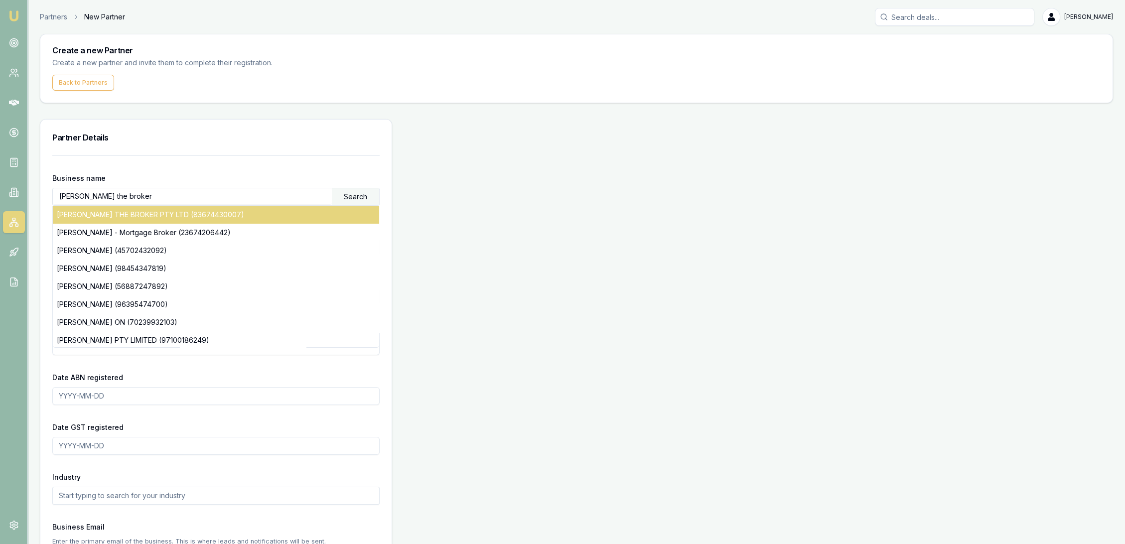
click at [243, 208] on div "ROBYN THE BROKER PTY LTD (83674430007)" at bounding box center [216, 215] width 326 height 18
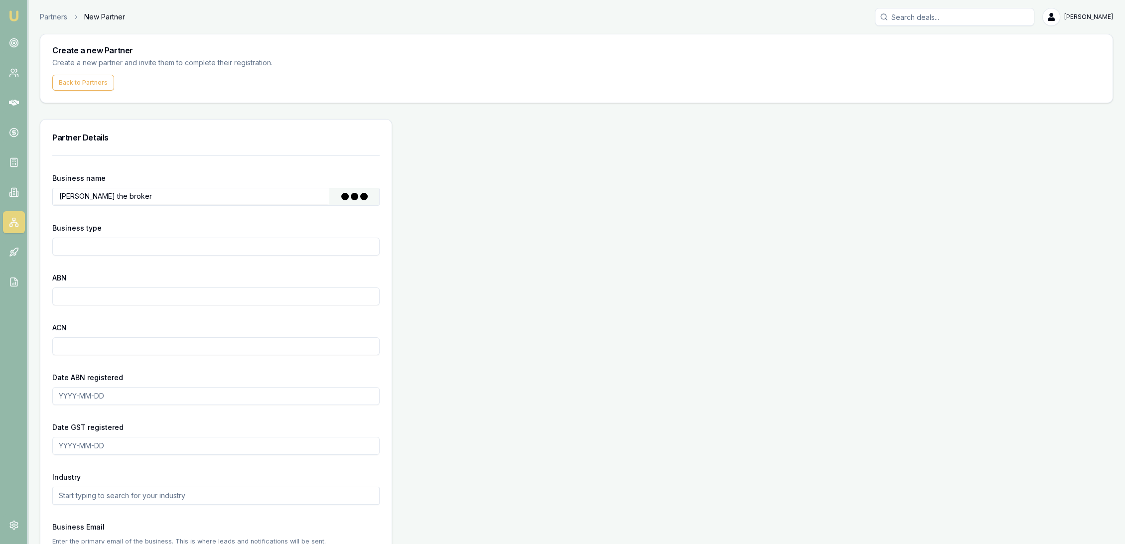
type input "ROBYN THE BROKER PTY LTD"
type input "Australian Private Company"
type input "83674430007"
type input "674430007"
type input "2024-01-23"
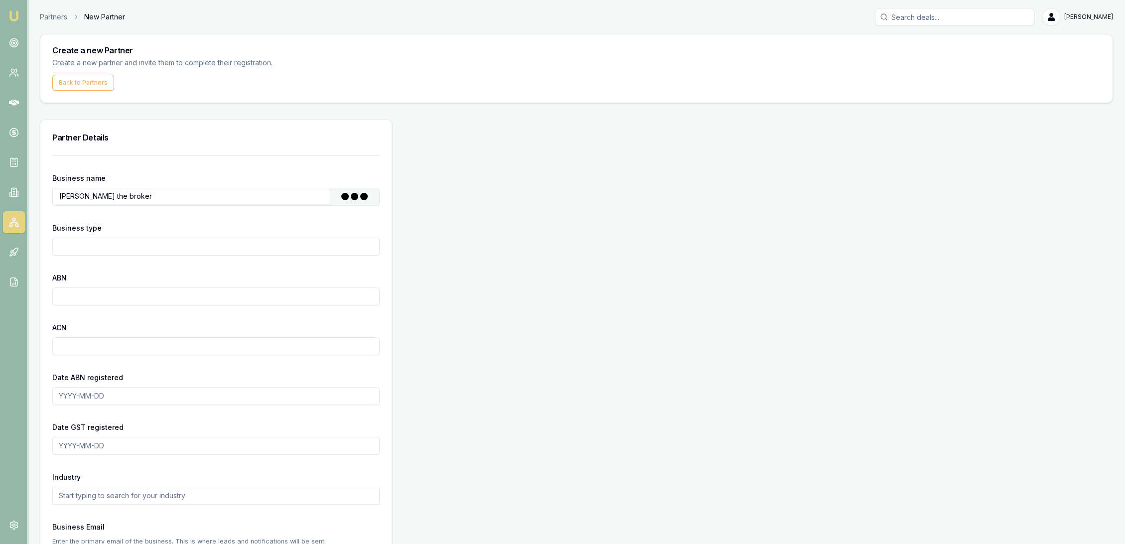
type input "2024-01-26"
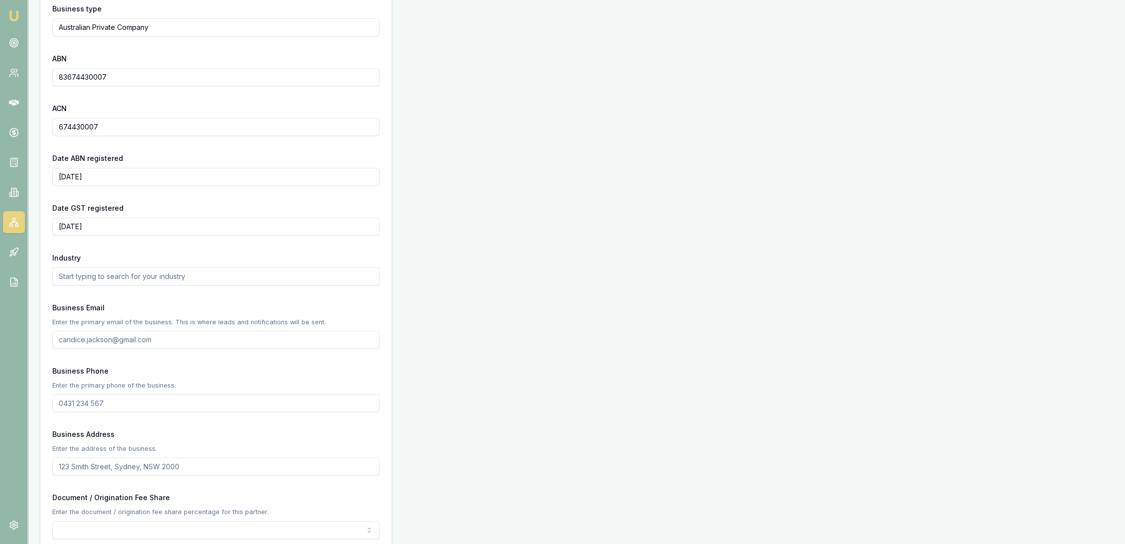
scroll to position [166, 0]
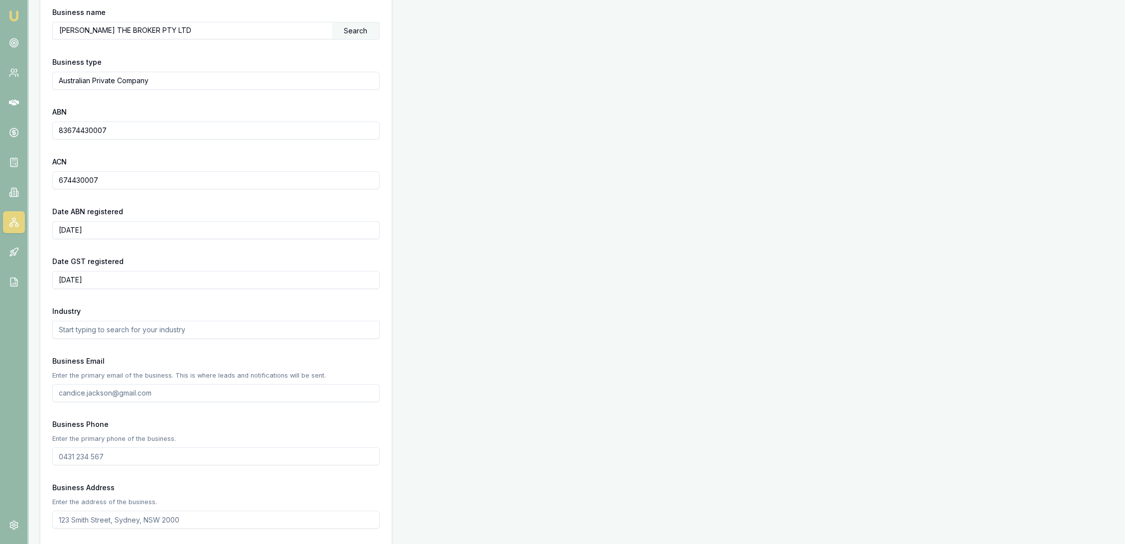
click at [176, 330] on input "text" at bounding box center [215, 330] width 327 height 18
type input "Finance Broker"
click at [159, 390] on input "Business Email" at bounding box center [215, 393] width 327 height 18
type input "robynthebroker@gmail.com"
click at [144, 457] on input "Business Phone" at bounding box center [215, 456] width 327 height 18
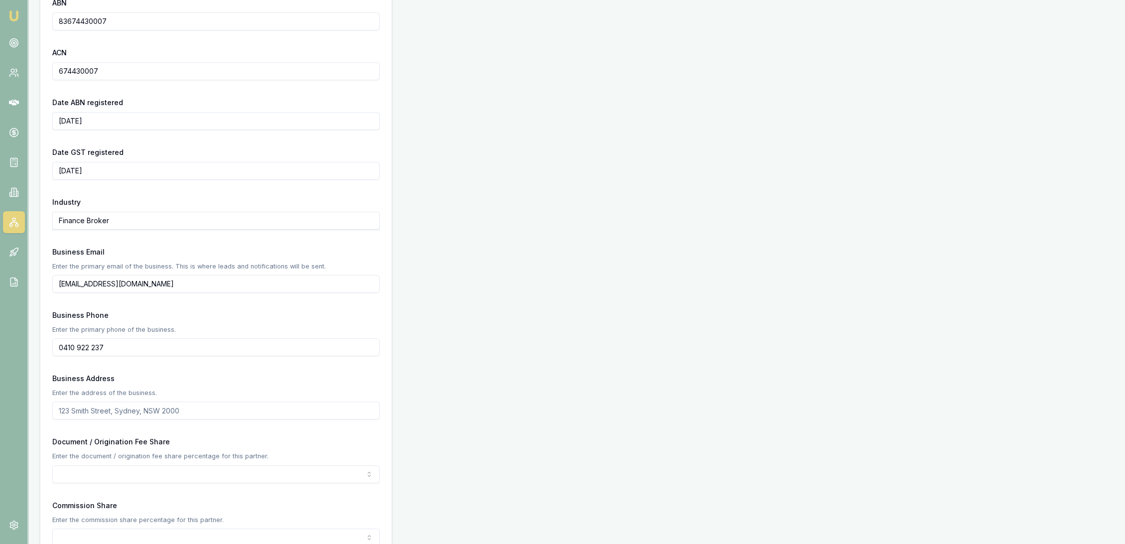
scroll to position [277, 0]
type input "0410 922 237"
click at [148, 407] on input "Business Address" at bounding box center [215, 409] width 327 height 18
type input "24 Golding Grove, Wyong NSW 2259"
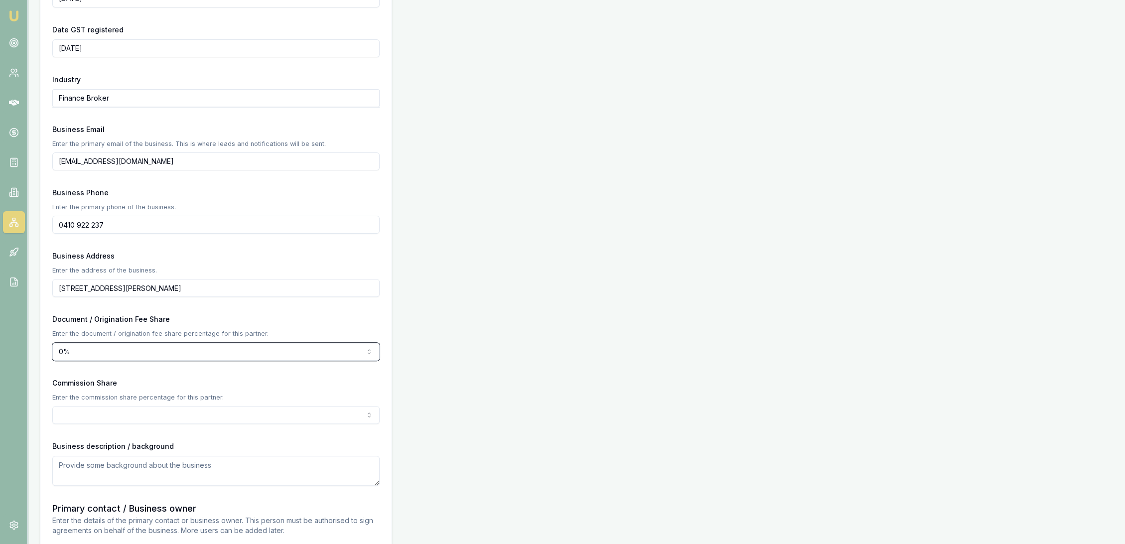
scroll to position [498, 0]
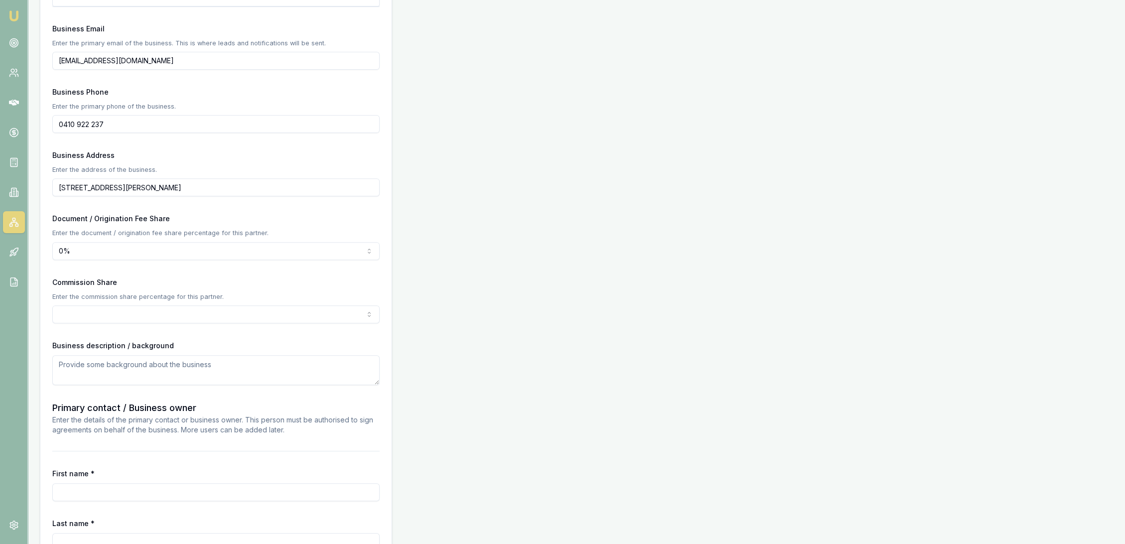
click at [87, 368] on textarea at bounding box center [215, 370] width 327 height 30
type textarea "Finance broker"
click at [73, 490] on input "First name *" at bounding box center [215, 492] width 327 height 18
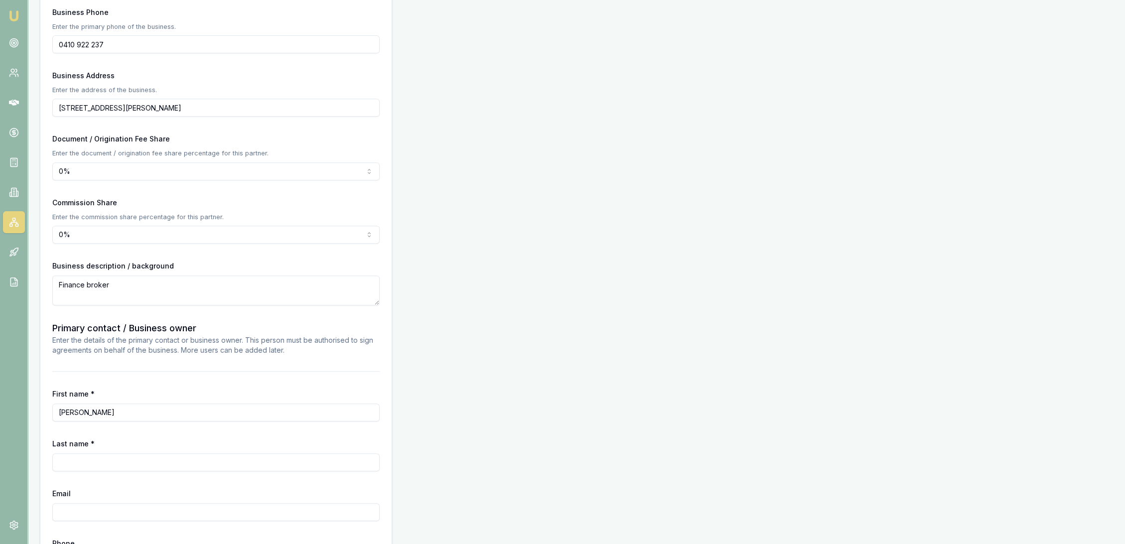
scroll to position [603, 0]
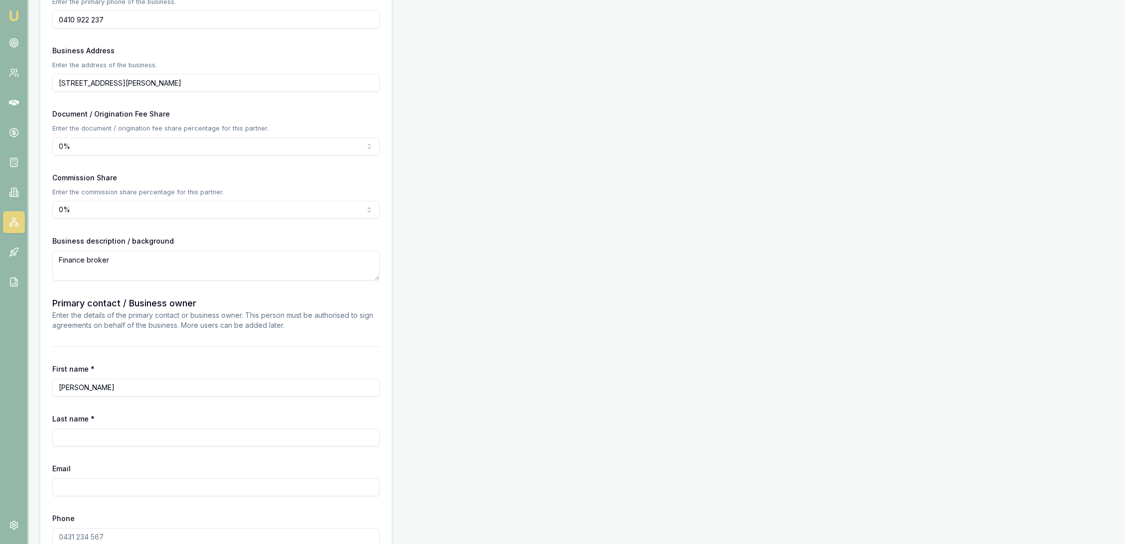
type input "[PERSON_NAME]"
click at [150, 436] on input "Last name *" at bounding box center [215, 438] width 327 height 18
drag, startPoint x: 49, startPoint y: 394, endPoint x: 42, endPoint y: 394, distance: 7.5
click at [42, 394] on div "Business name ROBYN THE BROKER PTY LTD Search Business type Australian Private …" at bounding box center [215, 72] width 351 height 1039
click at [88, 391] on input "[PERSON_NAME]" at bounding box center [215, 388] width 327 height 18
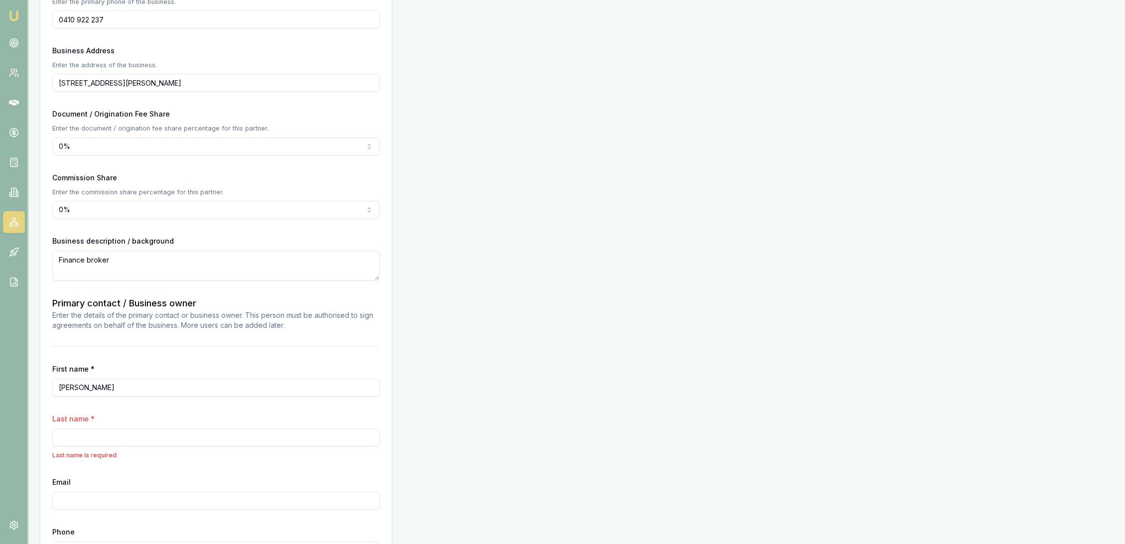
drag, startPoint x: 103, startPoint y: 391, endPoint x: 4, endPoint y: 383, distance: 99.4
click at [4, 383] on div "Emu Broker Partners New Partner Robyn Adams Toggle Menu Create a new Partner Cr…" at bounding box center [562, 24] width 1125 height 1255
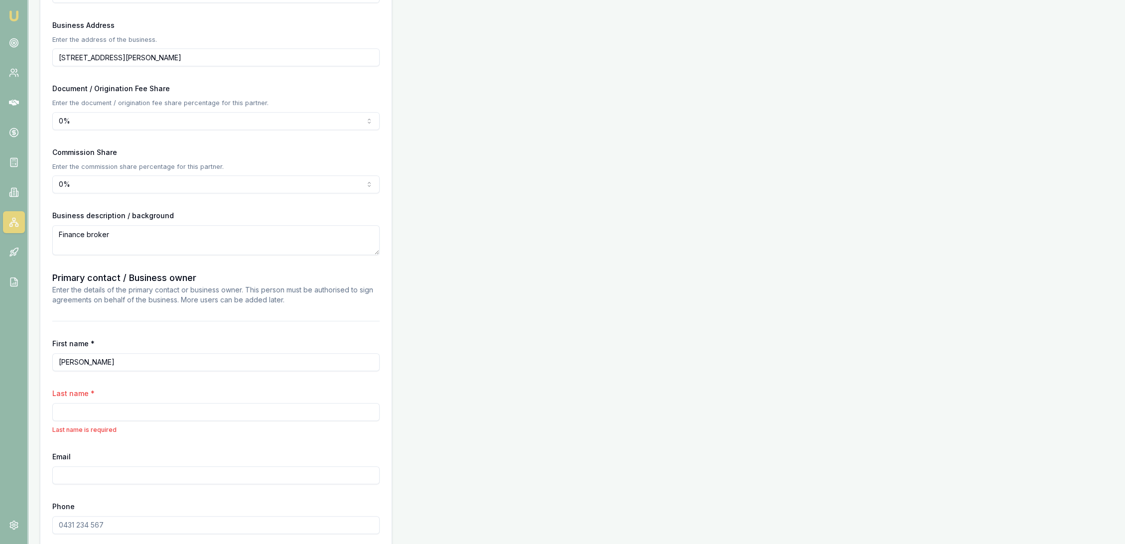
scroll to position [710, 0]
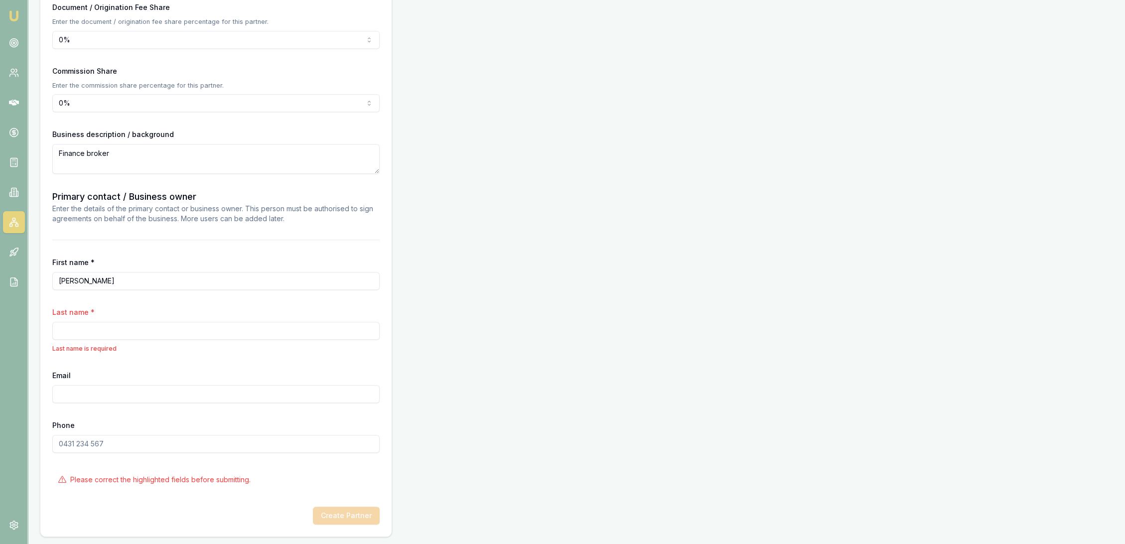
click at [100, 330] on input "Last name *" at bounding box center [215, 331] width 327 height 18
type input "[PERSON_NAME]"
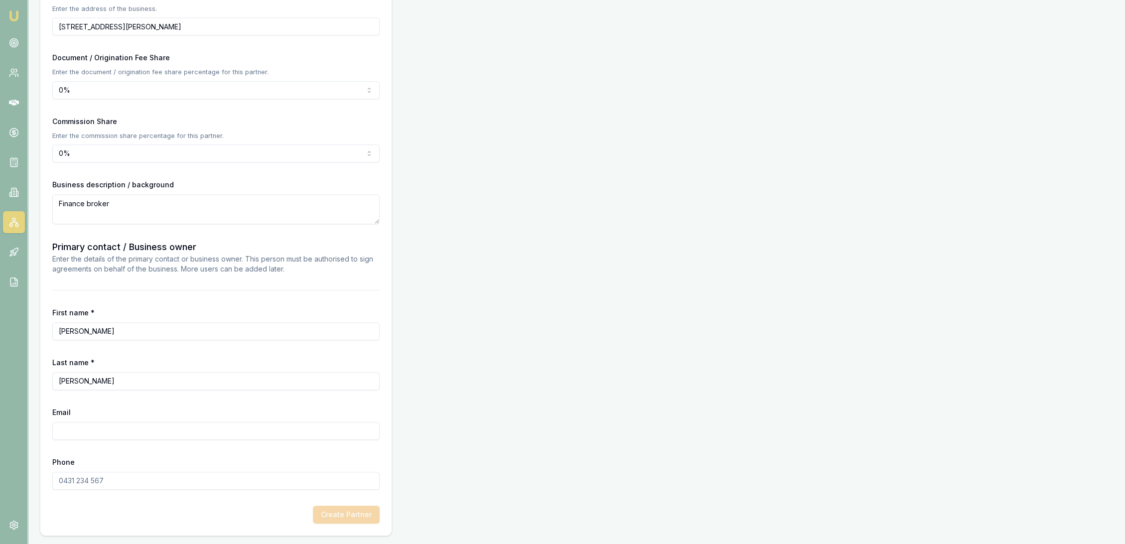
scroll to position [658, 0]
type input "robynthebroker@gmail.com"
type input "0410 922 237"
click at [345, 514] on button "Create Partner" at bounding box center [346, 516] width 67 height 18
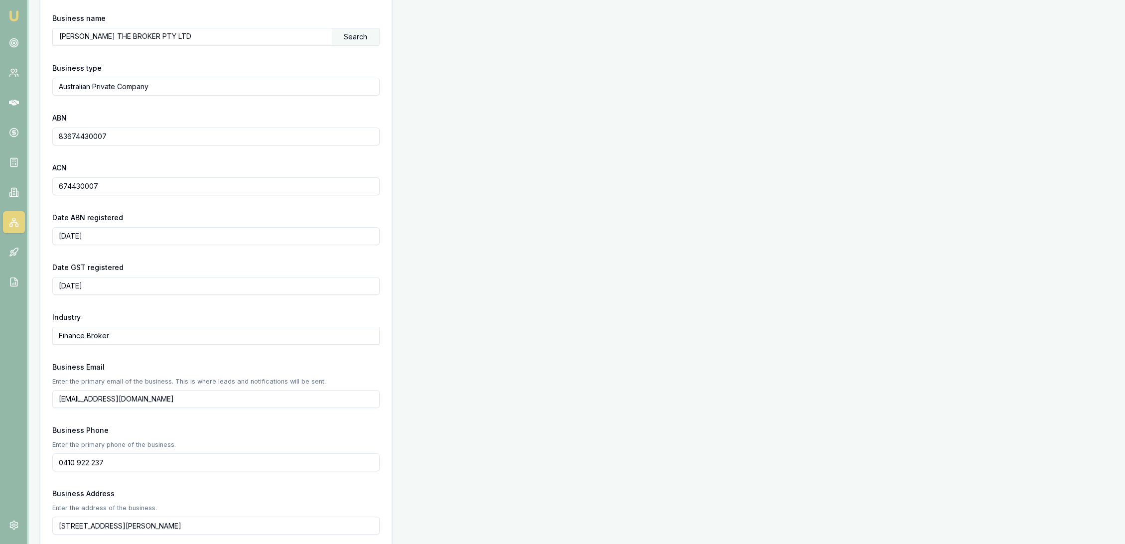
scroll to position [0, 0]
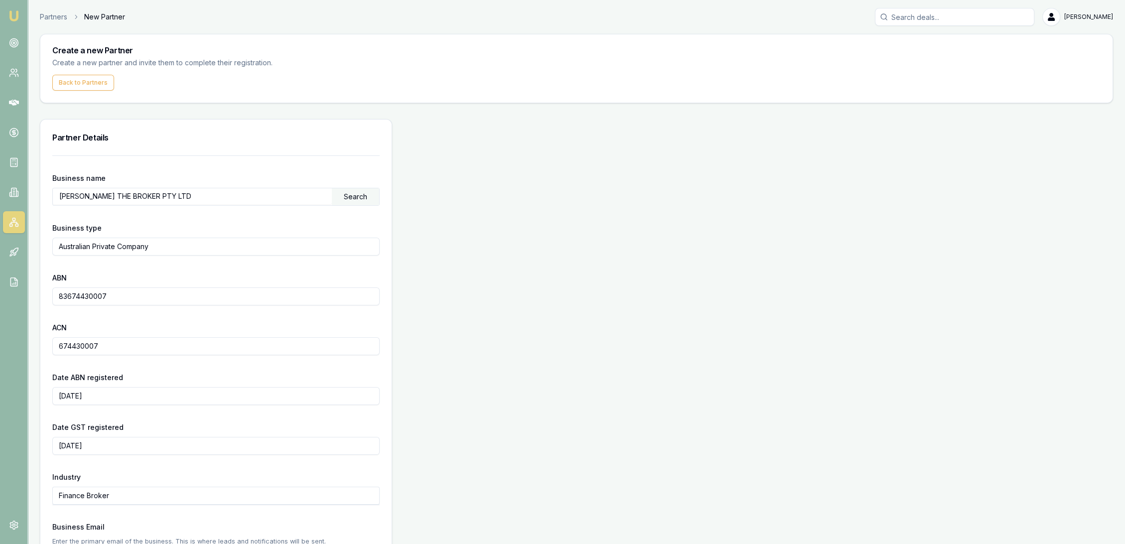
click at [11, 15] on img at bounding box center [14, 16] width 12 height 12
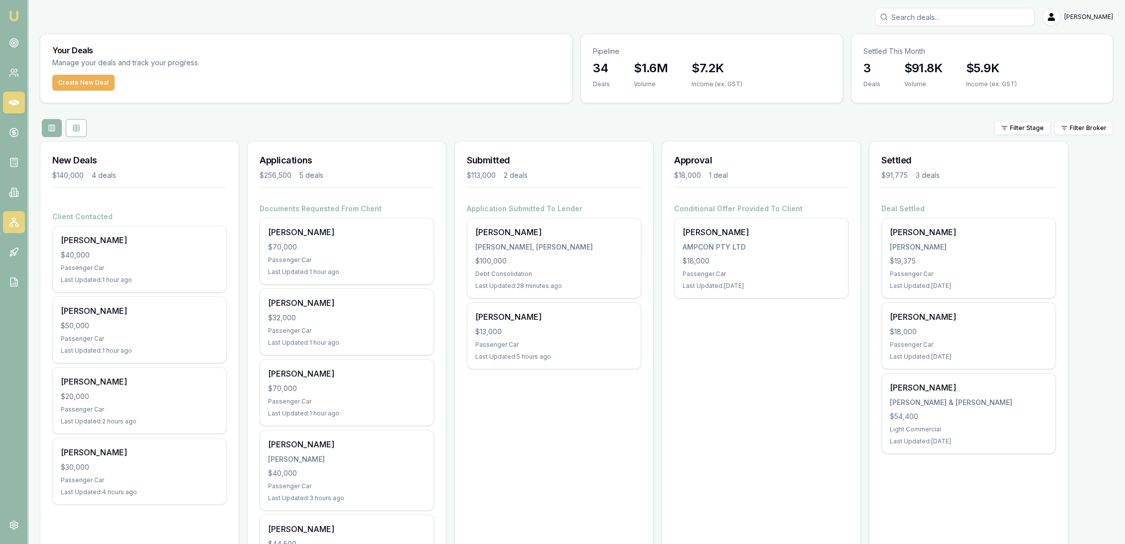
click at [17, 227] on icon at bounding box center [14, 222] width 10 height 10
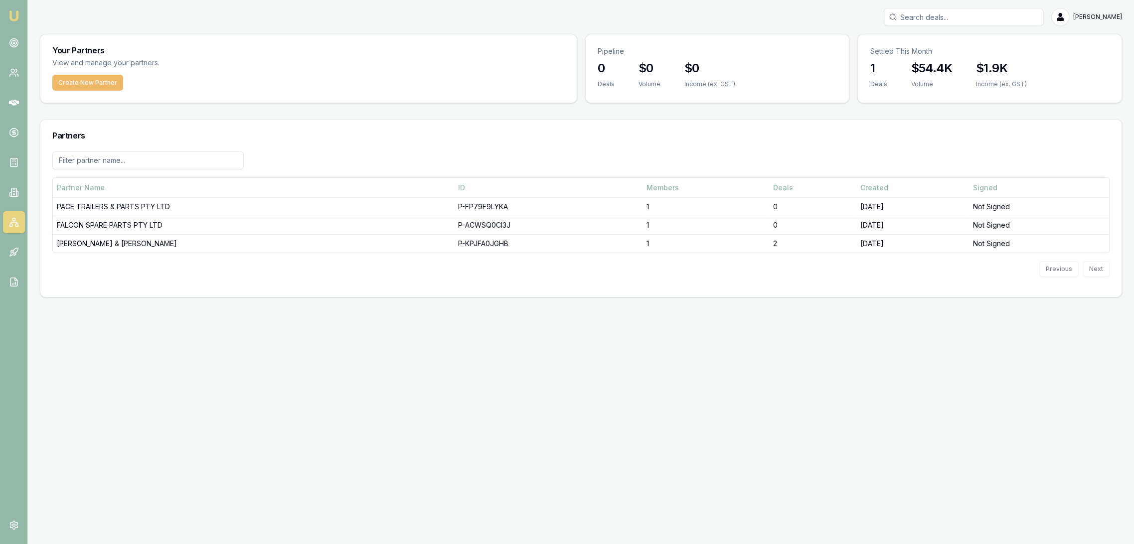
click at [72, 84] on button "Create New Partner" at bounding box center [87, 83] width 71 height 16
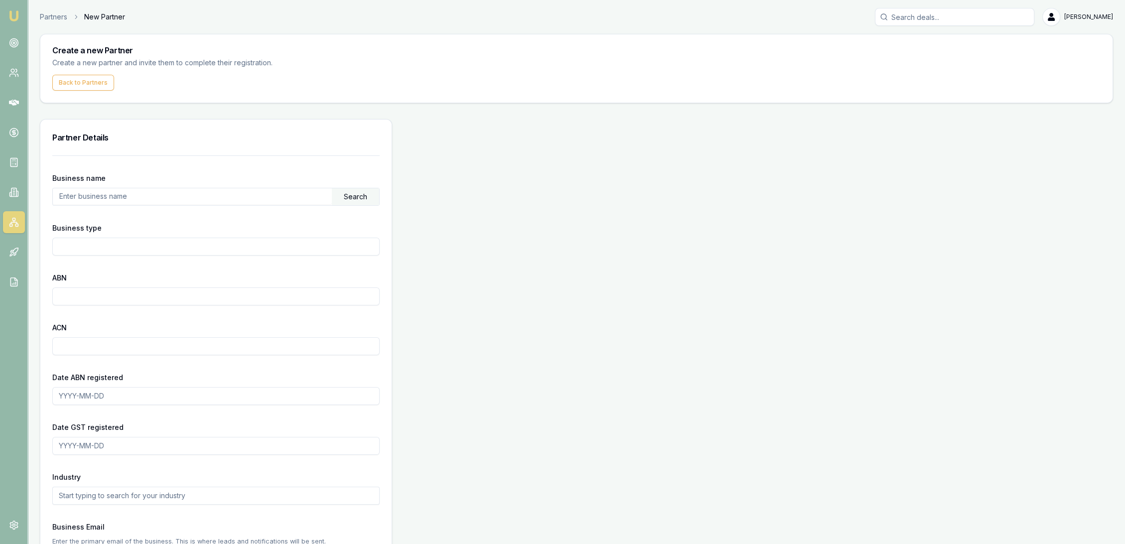
click at [108, 196] on input "text" at bounding box center [192, 196] width 279 height 16
click at [362, 193] on div "Search" at bounding box center [355, 196] width 47 height 17
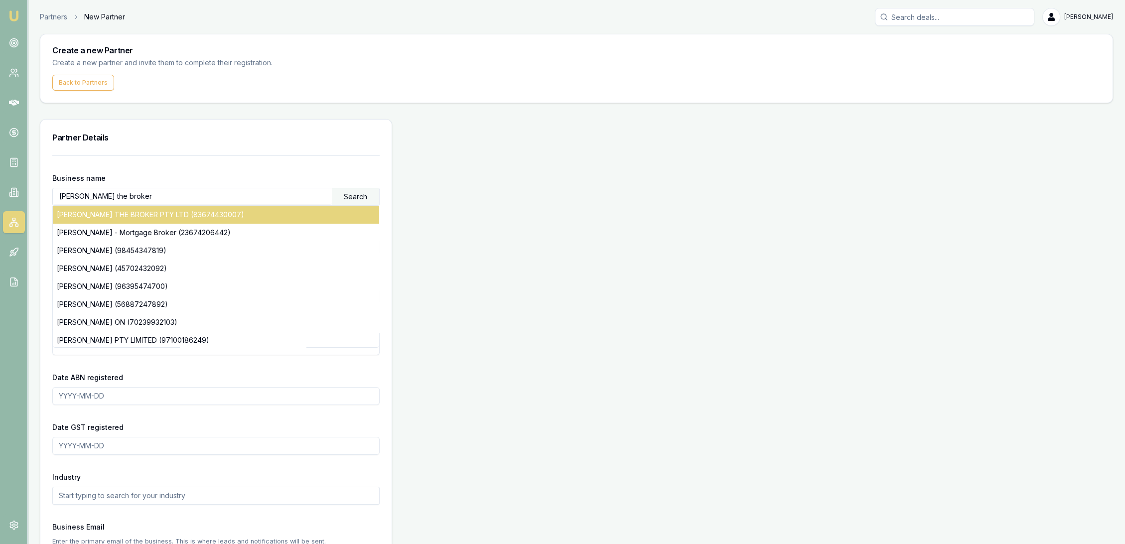
click at [216, 218] on div "ROBYN THE BROKER PTY LTD (83674430007)" at bounding box center [216, 215] width 326 height 18
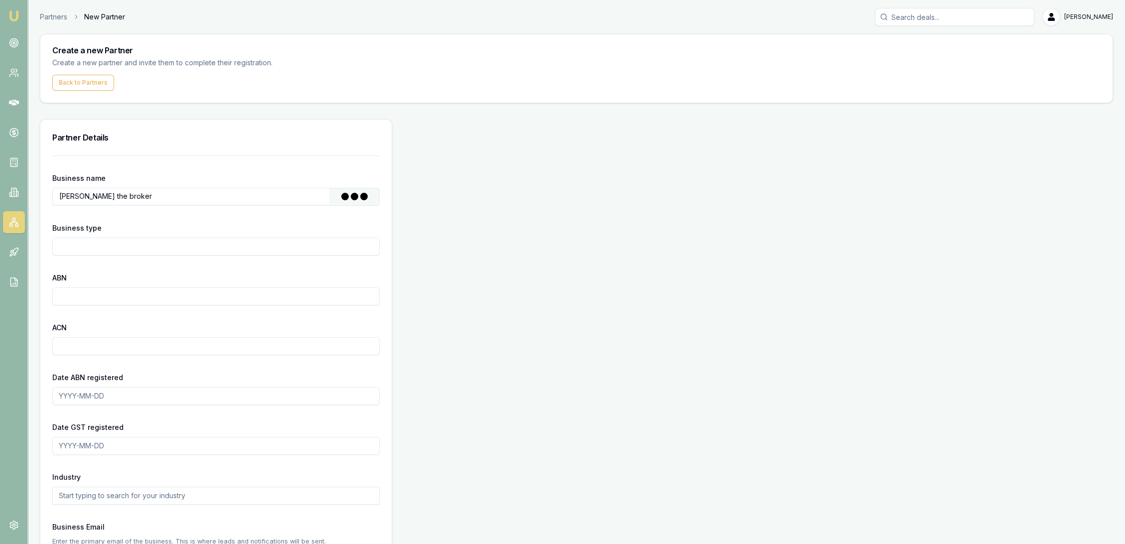
type input "ROBYN THE BROKER PTY LTD"
type input "Australian Private Company"
type input "83674430007"
type input "674430007"
type input "2024-01-23"
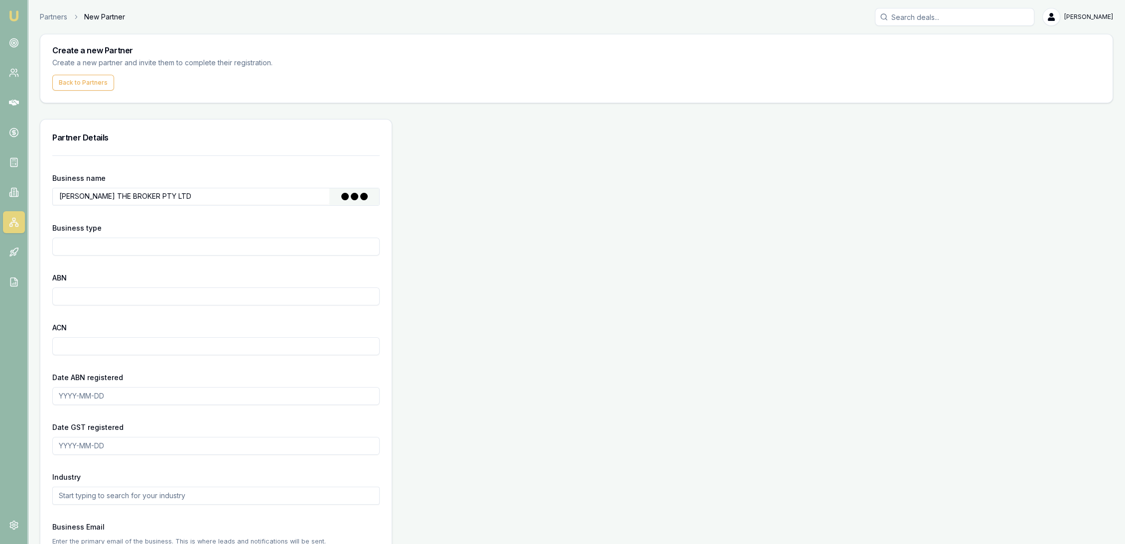
type input "2024-01-26"
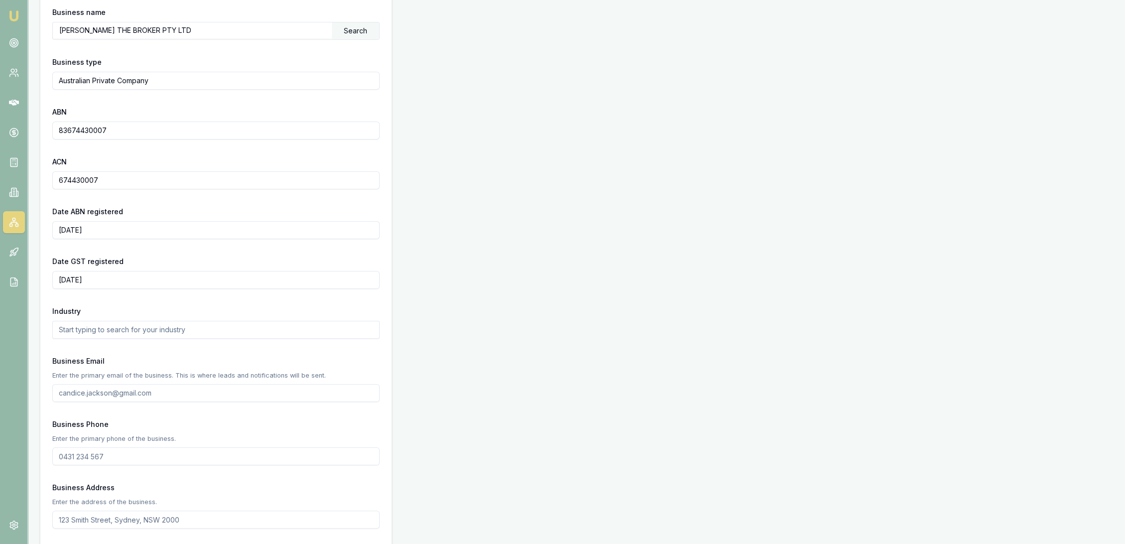
scroll to position [277, 0]
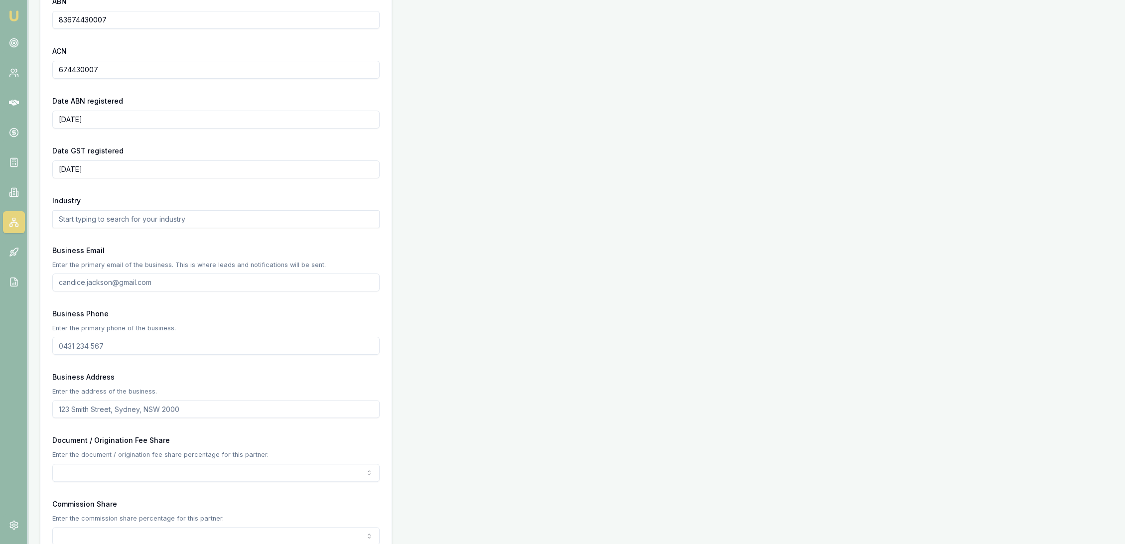
click at [83, 222] on input "text" at bounding box center [215, 219] width 327 height 18
click at [91, 223] on input "finance" at bounding box center [215, 219] width 327 height 18
type input "finance"
click at [97, 278] on input "Business Email" at bounding box center [215, 283] width 327 height 18
type input "robynthebroker@gmail.com"
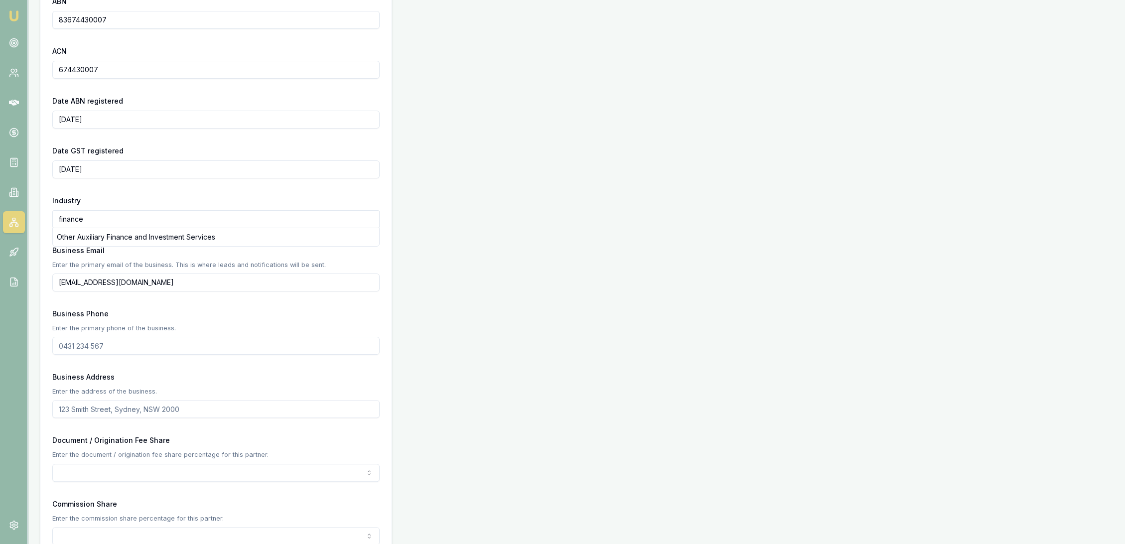
click at [95, 345] on input "Business Phone" at bounding box center [215, 346] width 327 height 18
type input "0499 999 977"
click at [91, 412] on input "Business Address" at bounding box center [215, 409] width 327 height 18
type input "24 golding grove, wyong nsw 2259"
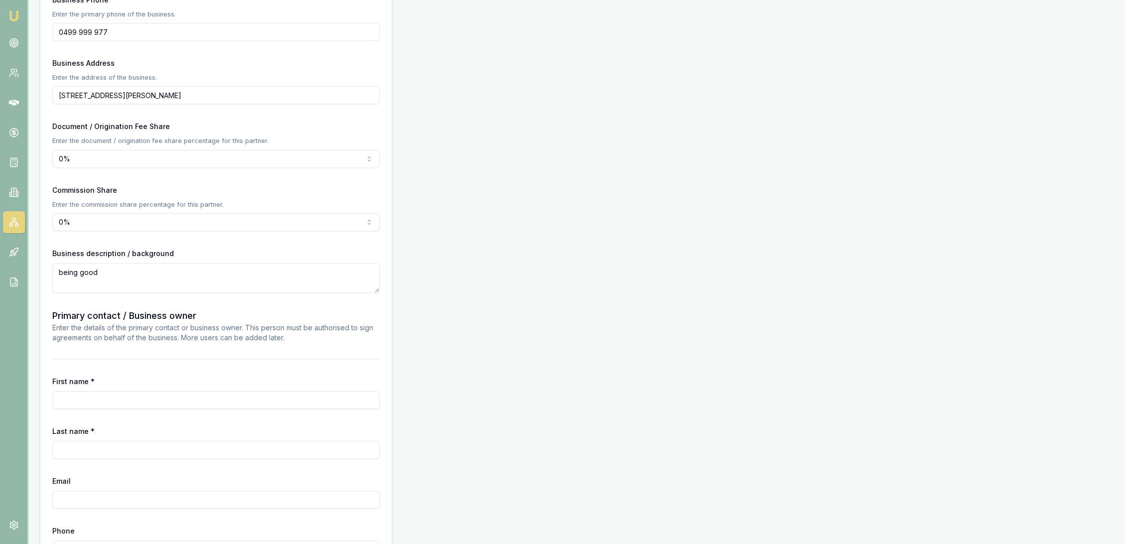
type textarea "being good"
type input "Fred"
type input "Smith"
type input "ro"
drag, startPoint x: 115, startPoint y: 397, endPoint x: 0, endPoint y: 392, distance: 115.2
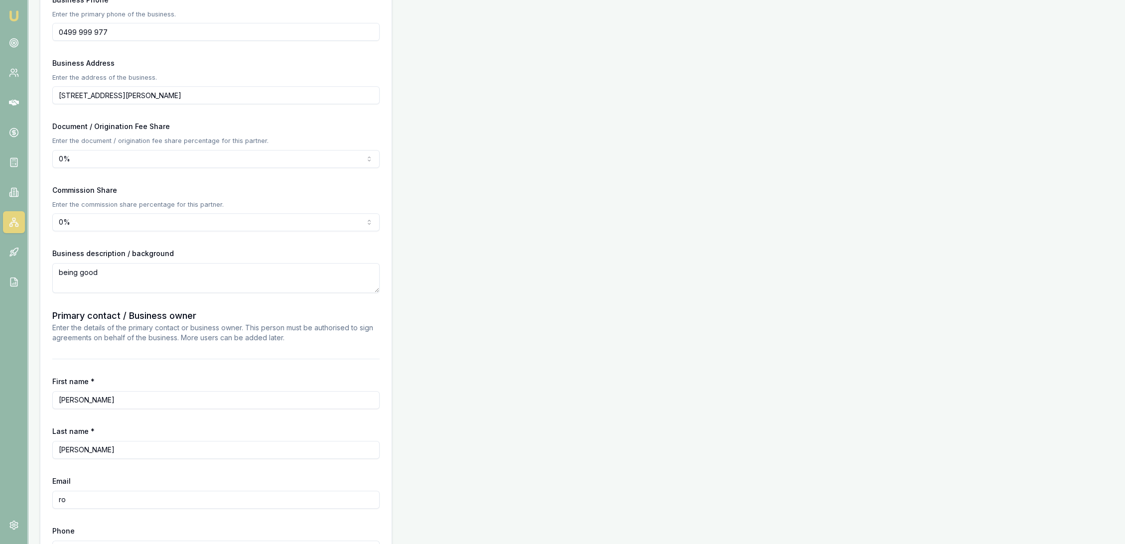
click at [3, 394] on div "Emu Broker Partners New Partner Robyn Adams Toggle Menu Create a new Partner Cr…" at bounding box center [562, 10] width 1125 height 1203
type input "[PERSON_NAME]"
type input "robynthebroker@gmail.com"
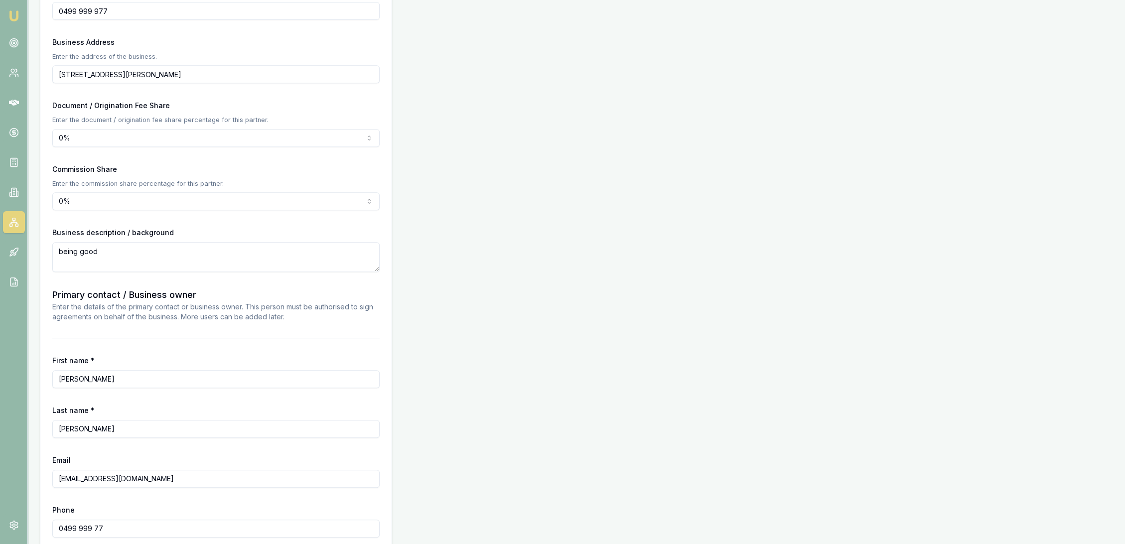
scroll to position [658, 0]
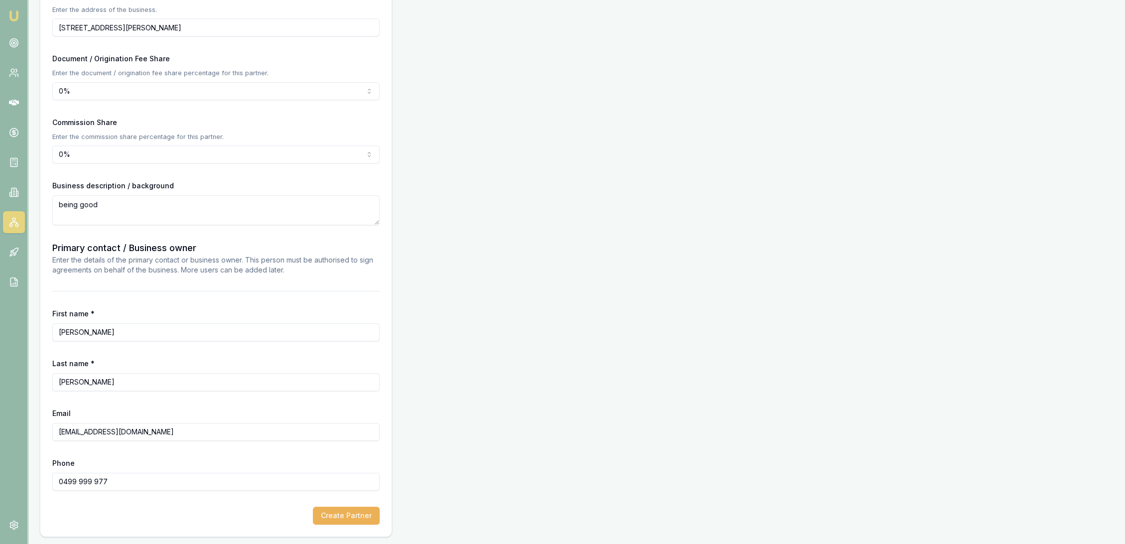
type input "0499 999 977"
click at [356, 513] on button "Create Partner" at bounding box center [346, 516] width 67 height 18
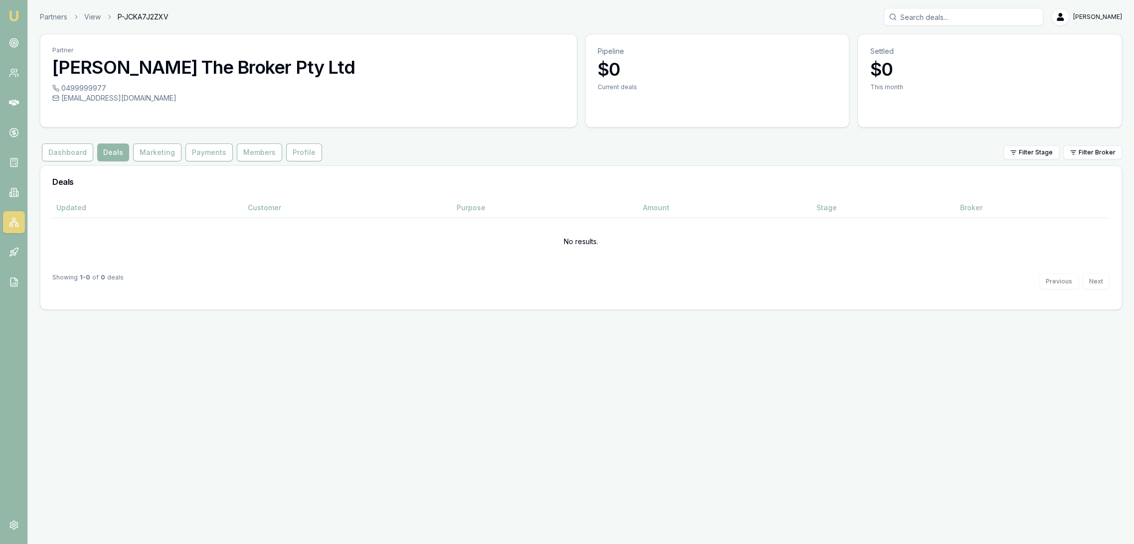
click at [13, 8] on link "Emu Broker" at bounding box center [14, 16] width 16 height 16
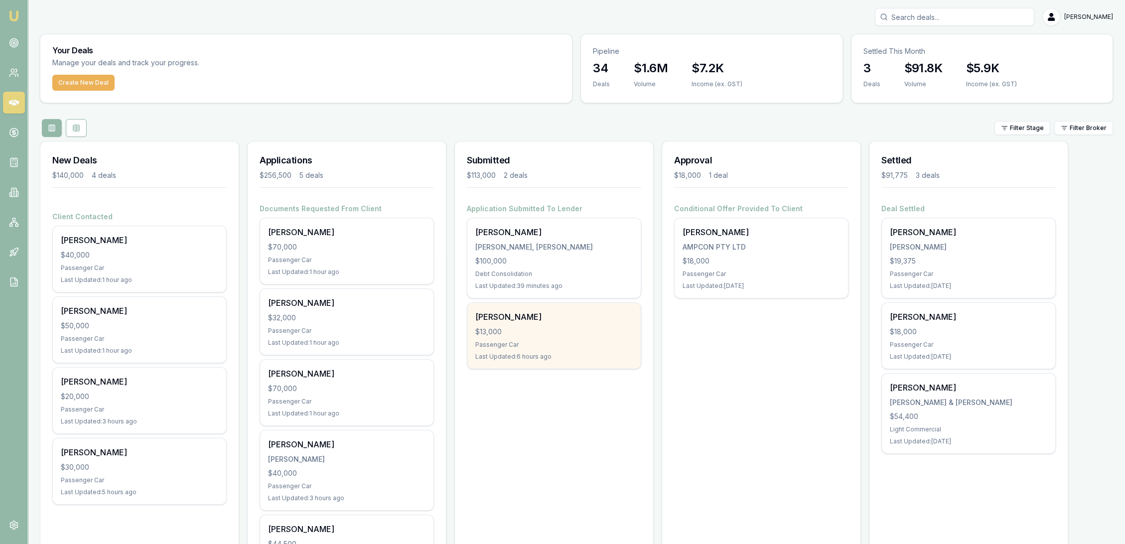
click at [525, 337] on div "Bailey Dalby $13,000 Passenger Car Last Updated: 6 hours ago" at bounding box center [553, 336] width 173 height 66
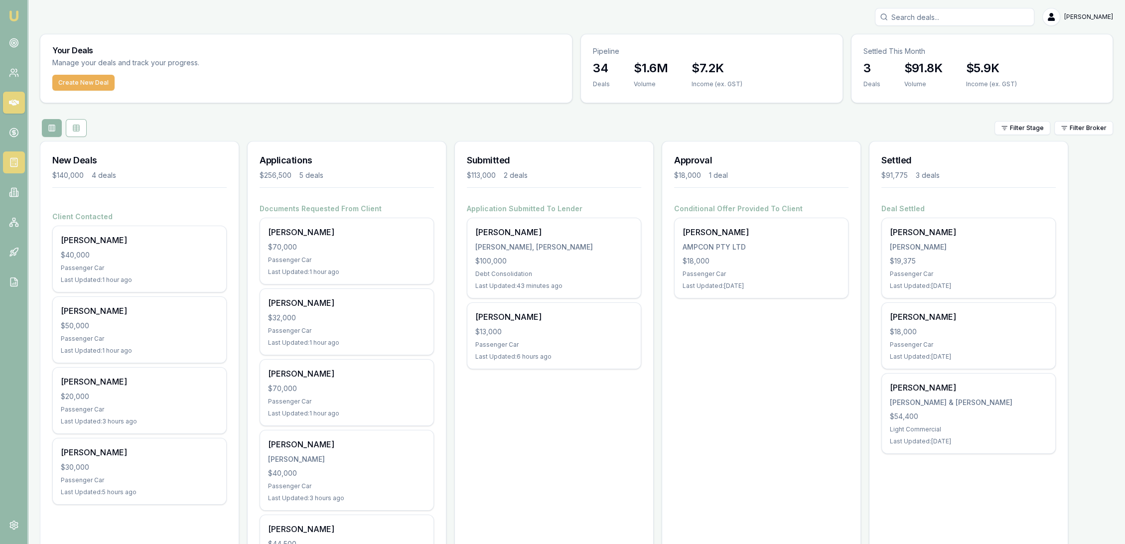
click at [10, 160] on rect at bounding box center [13, 162] width 6 height 8
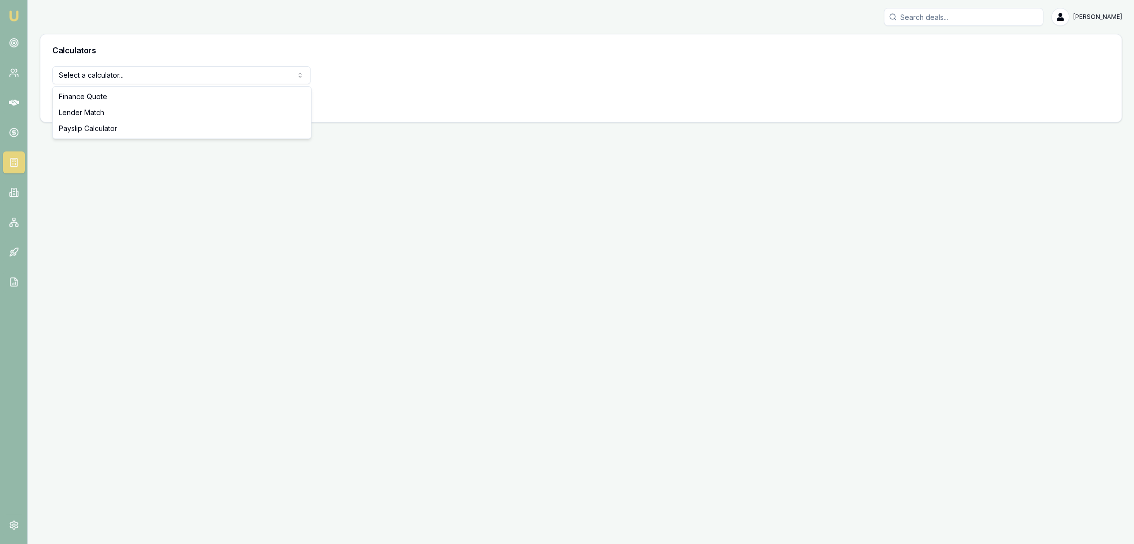
click at [96, 67] on html "Emu Broker Robyn Adams Toggle Menu Calculators Select a calculator... Finance Q…" at bounding box center [567, 272] width 1134 height 544
select select "payslip-calculator"
click at [81, 99] on button "View Calculator" at bounding box center [87, 101] width 71 height 18
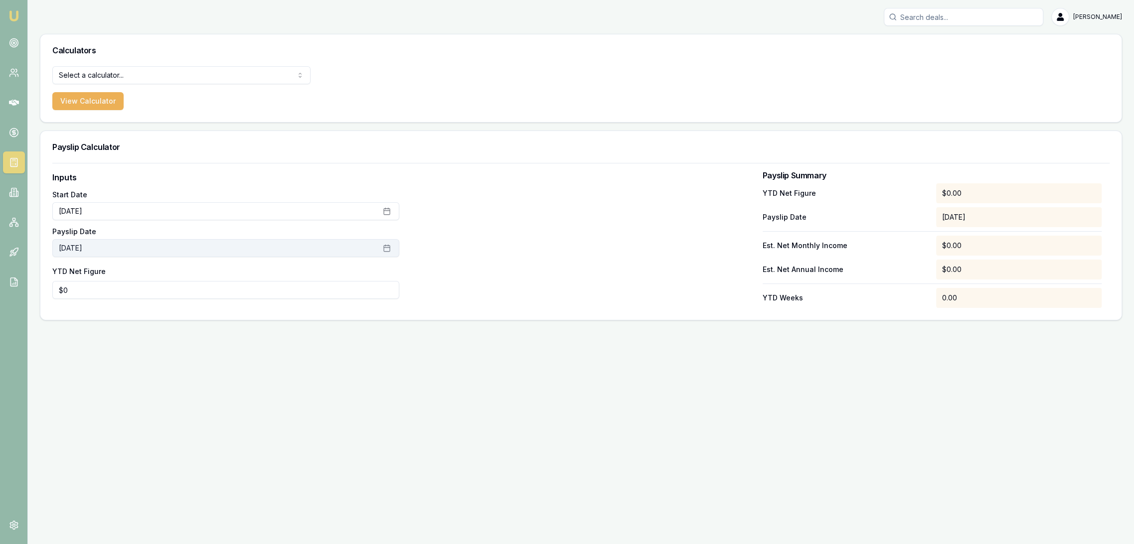
click at [104, 249] on button "September 23rd, 2025" at bounding box center [225, 248] width 347 height 18
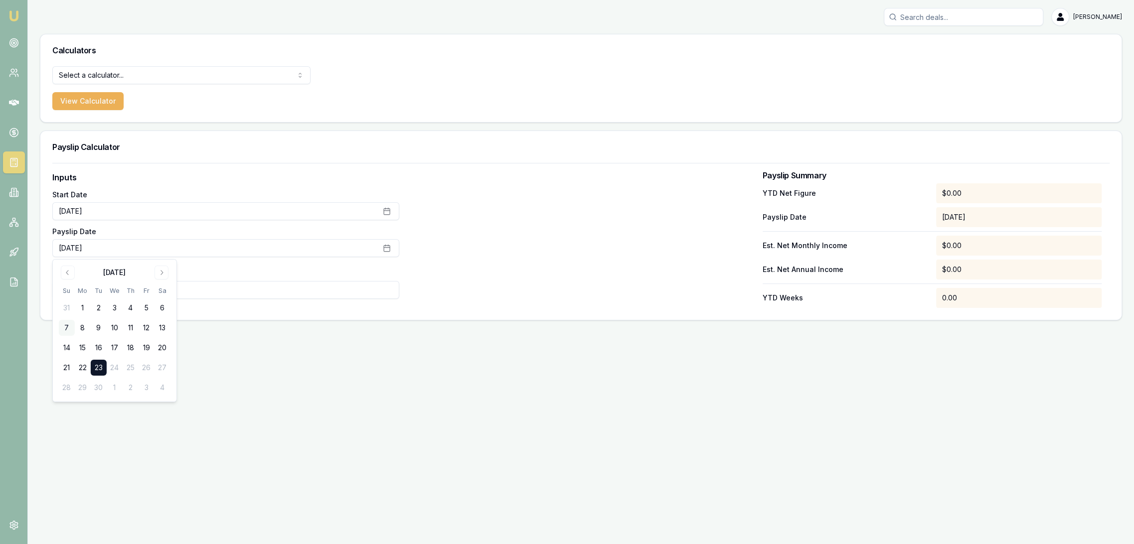
click at [65, 326] on button "7" at bounding box center [67, 328] width 16 height 16
click at [193, 290] on input "0" at bounding box center [225, 290] width 347 height 18
type input "$12,325"
click at [510, 278] on div at bounding box center [580, 239] width 347 height 137
click at [15, 15] on img at bounding box center [14, 16] width 12 height 12
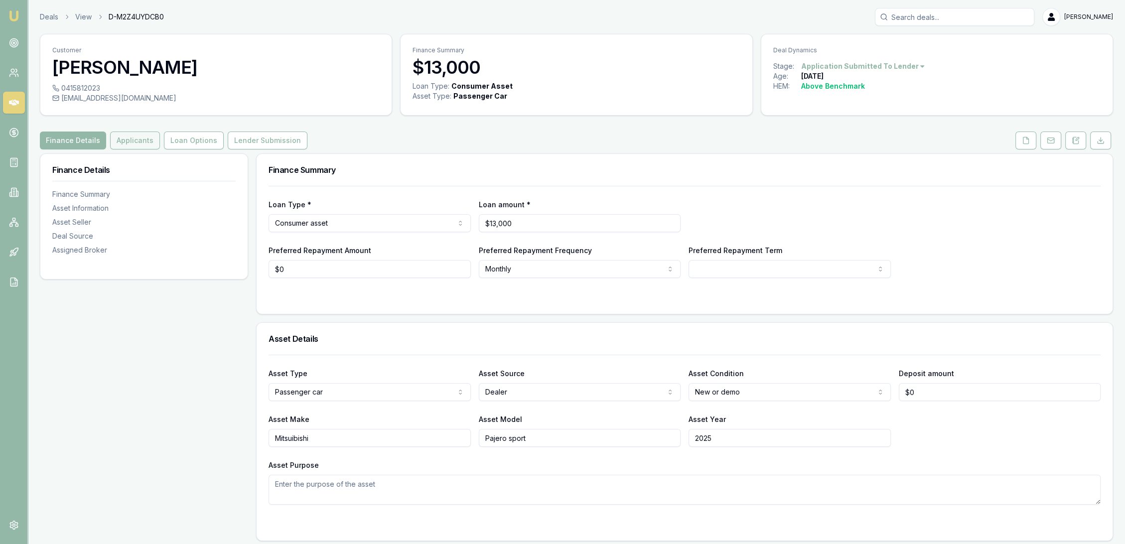
click at [133, 143] on button "Applicants" at bounding box center [135, 141] width 50 height 18
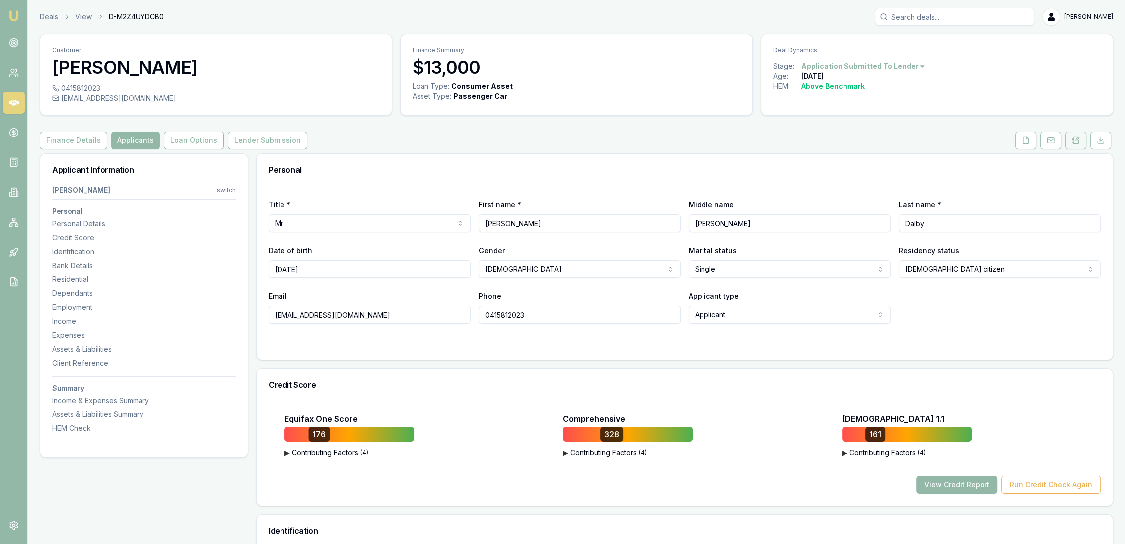
click at [1079, 139] on icon at bounding box center [1076, 141] width 8 height 8
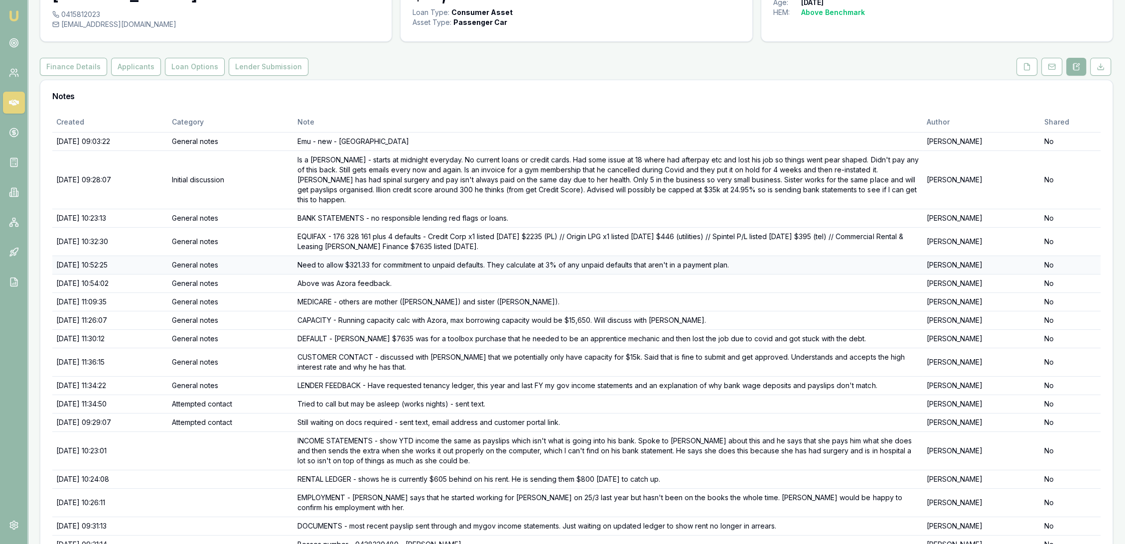
scroll to position [126, 0]
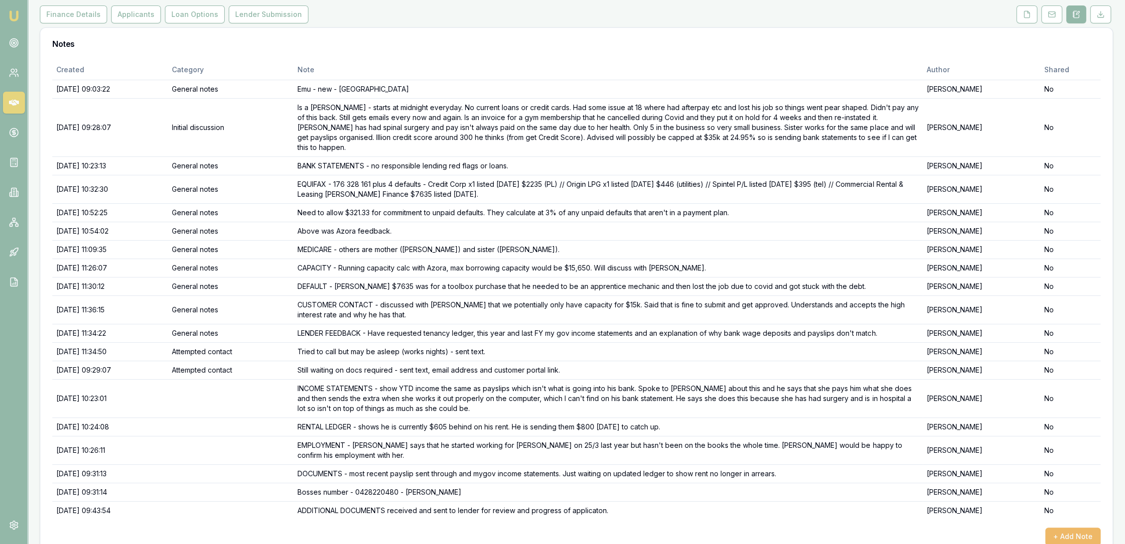
click at [1080, 528] on button "+ Add Note" at bounding box center [1072, 537] width 55 height 18
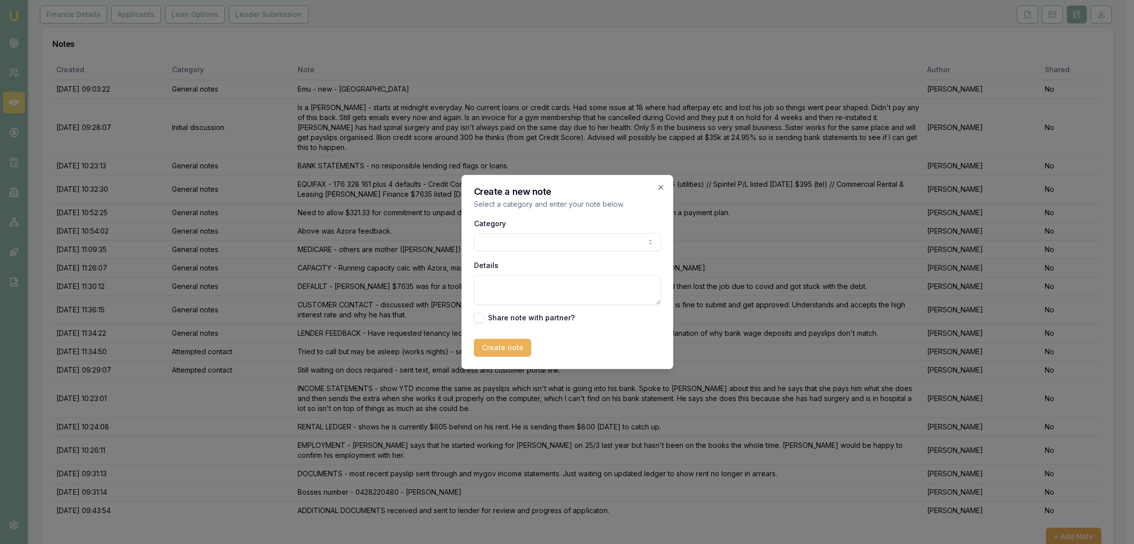
click at [526, 238] on body "Emu Broker Deals View D-M2Z4UYDCB0 [PERSON_NAME] Toggle Menu Customer [PERSON_N…" at bounding box center [562, 146] width 1125 height 544
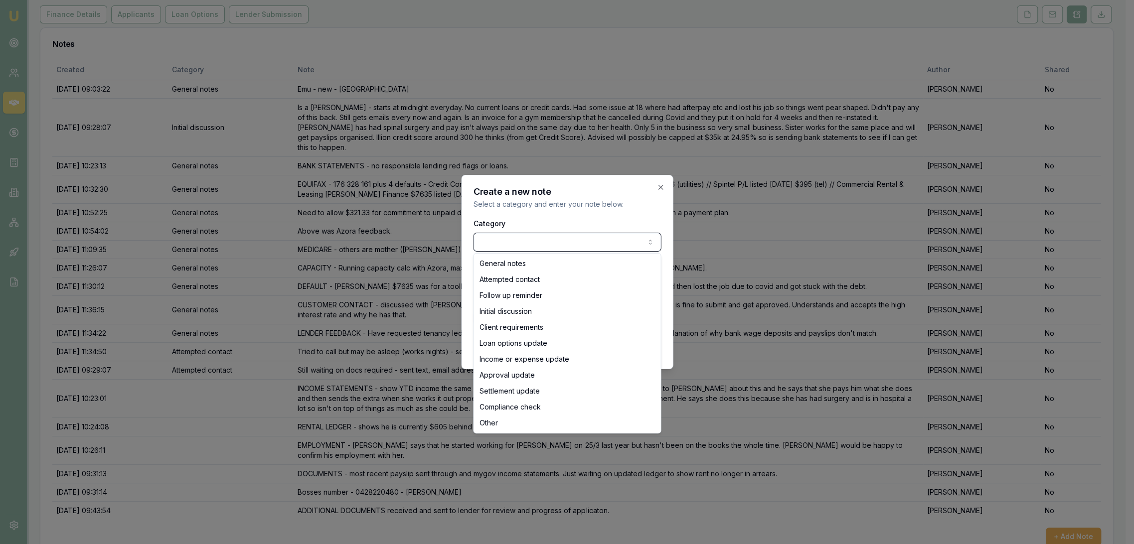
click at [526, 238] on body "Emu Broker Deals View D-M2Z4UYDCB0 [PERSON_NAME] Toggle Menu Customer [PERSON_N…" at bounding box center [562, 146] width 1125 height 544
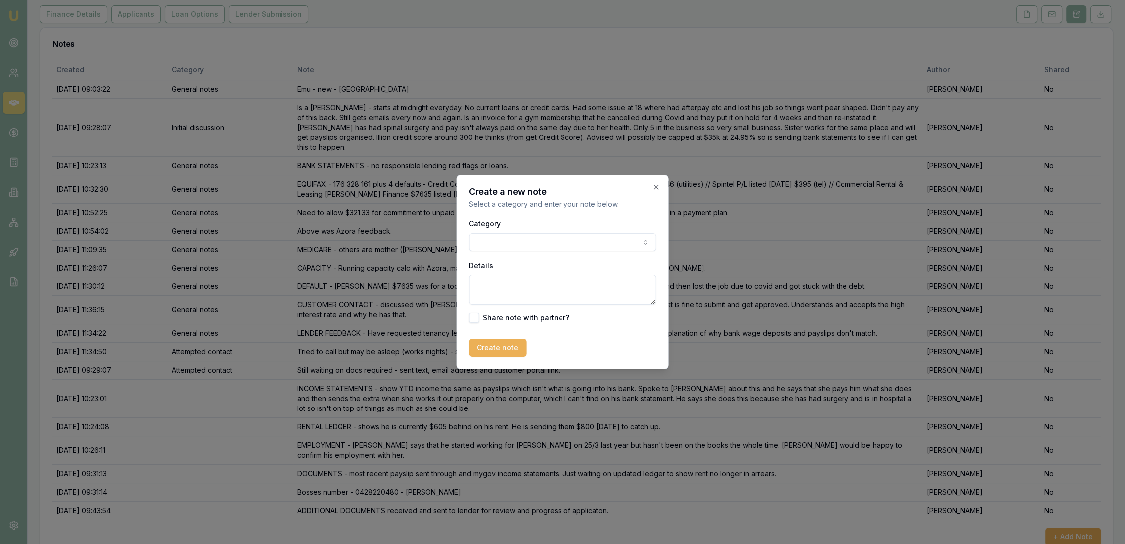
click at [508, 283] on textarea "Details" at bounding box center [562, 290] width 187 height 30
drag, startPoint x: 629, startPoint y: 286, endPoint x: 634, endPoint y: 289, distance: 5.8
click at [630, 285] on textarea "LENDER DECLINE - due to not making capacity and rent being in arrears" at bounding box center [562, 290] width 187 height 30
click at [630, 302] on textarea "LENDER DECLINE - due to not making capacity based on bank statement income and …" at bounding box center [562, 290] width 187 height 30
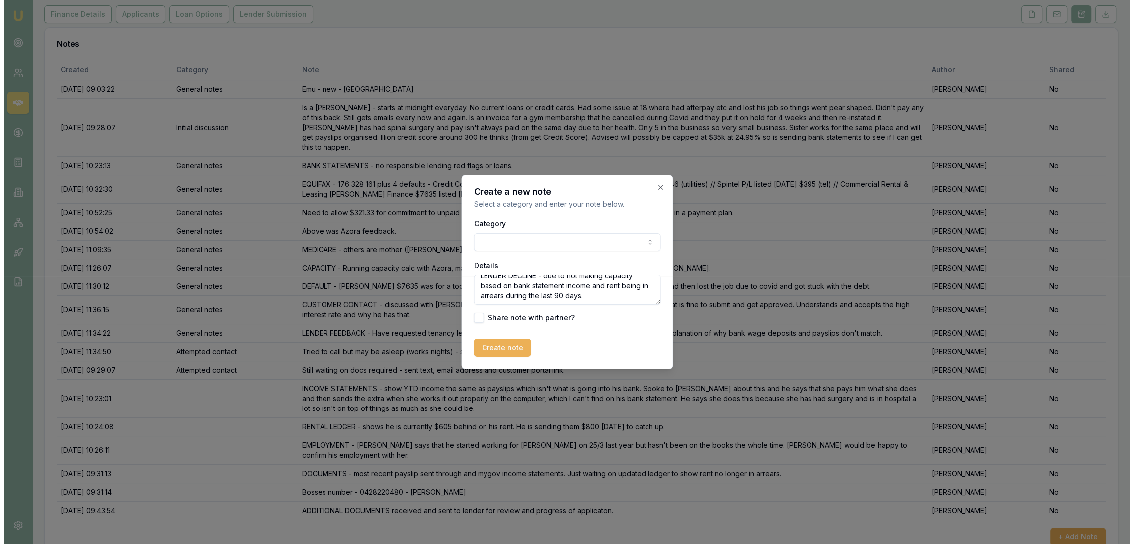
scroll to position [13, 0]
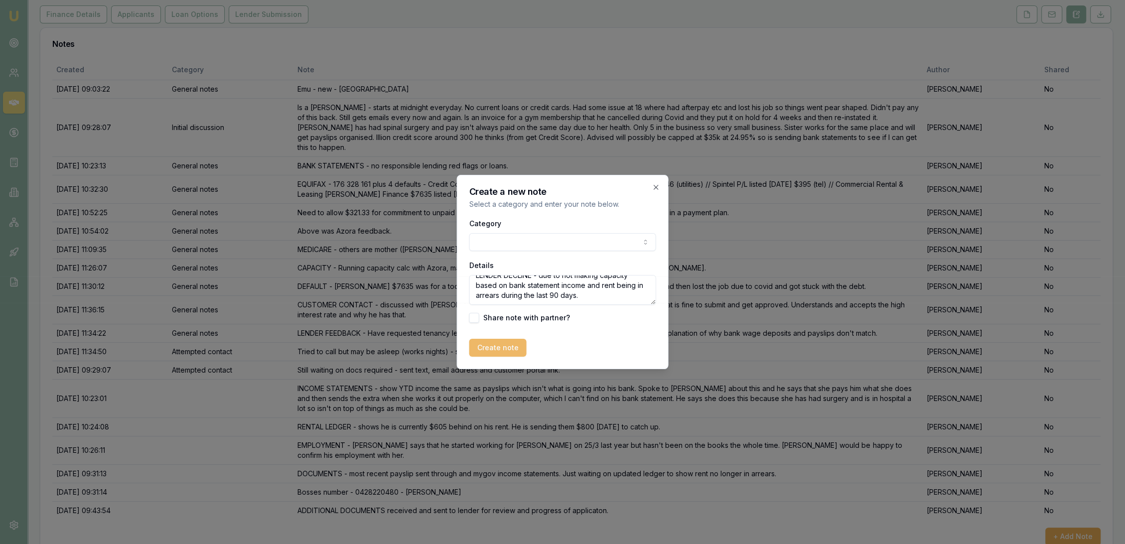
type textarea "LENDER DECLINE - due to not making capacity based on bank statement income and …"
click at [494, 346] on button "Create note" at bounding box center [497, 348] width 57 height 18
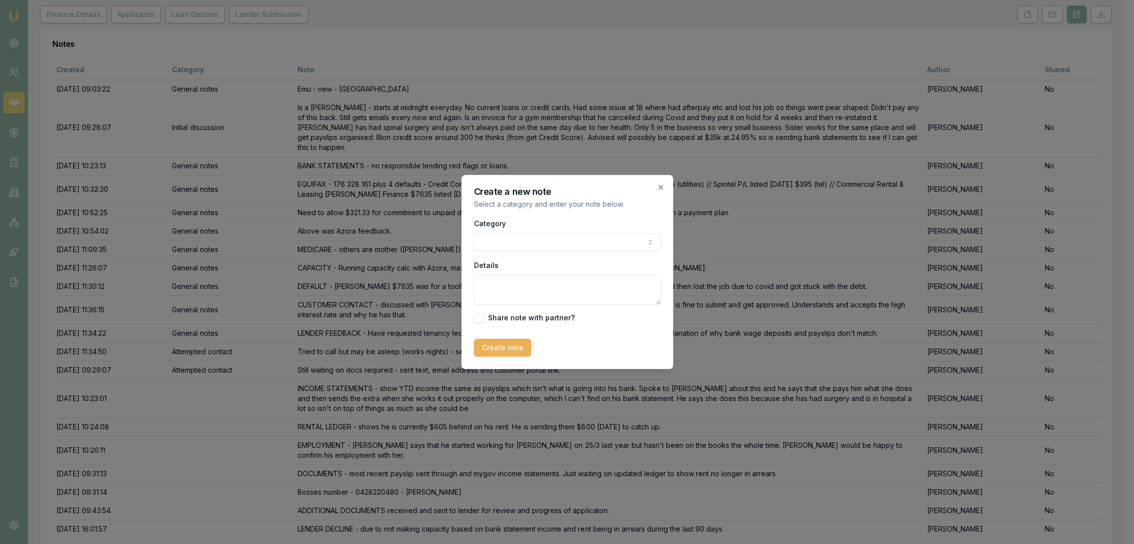
click at [498, 286] on textarea "Details" at bounding box center [566, 290] width 187 height 30
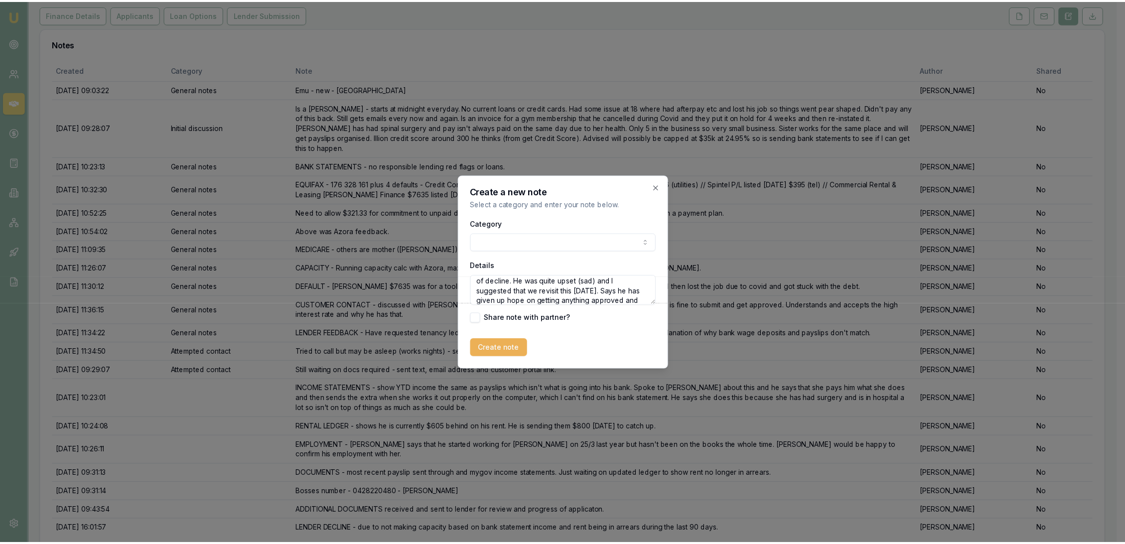
scroll to position [24, 0]
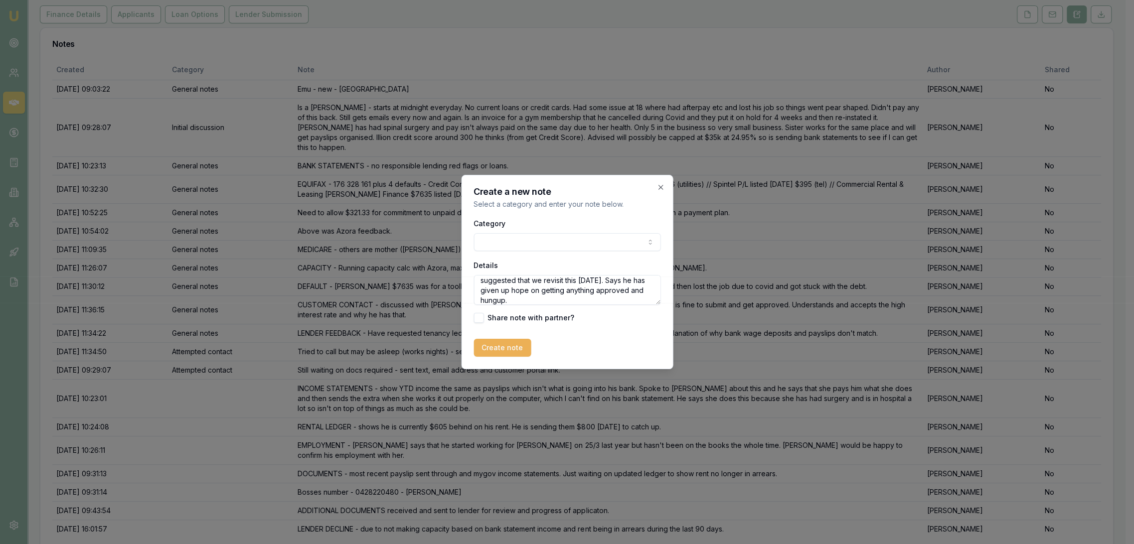
click at [498, 302] on textarea "CUSTOMER CONTACT - advised [PERSON_NAME] of decline. He was quite upset (sad) a…" at bounding box center [566, 290] width 187 height 30
click at [517, 298] on textarea "CUSTOMER CONTACT - advised [PERSON_NAME] of decline. He was quite upset (sad) a…" at bounding box center [566, 290] width 187 height 30
type textarea "CUSTOMER CONTACT - advised [PERSON_NAME] of decline. He was quite upset (sad) a…"
click at [500, 349] on button "Create note" at bounding box center [501, 348] width 57 height 18
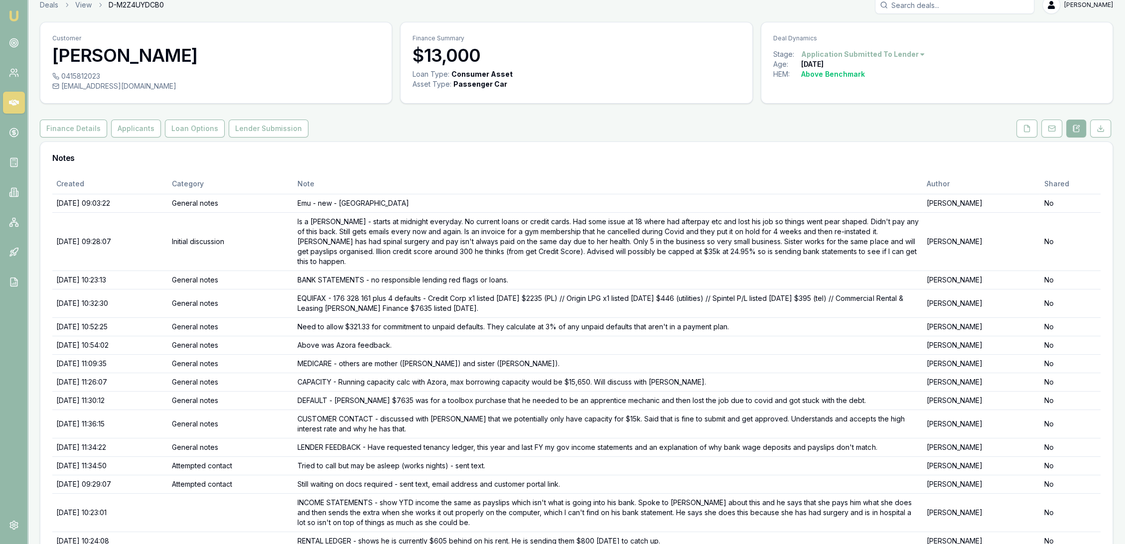
scroll to position [7, 0]
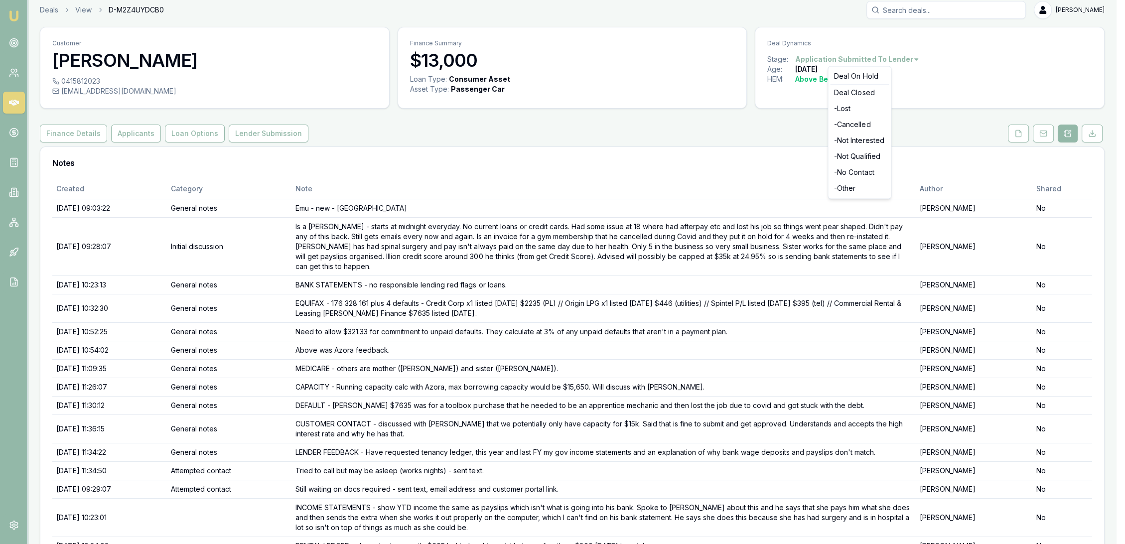
click at [902, 54] on html "Emu Broker Deals View D-M2Z4UYDCB0 [PERSON_NAME] Toggle Menu Customer [PERSON_N…" at bounding box center [562, 265] width 1125 height 544
click at [864, 153] on div "- Not Qualified" at bounding box center [859, 156] width 59 height 16
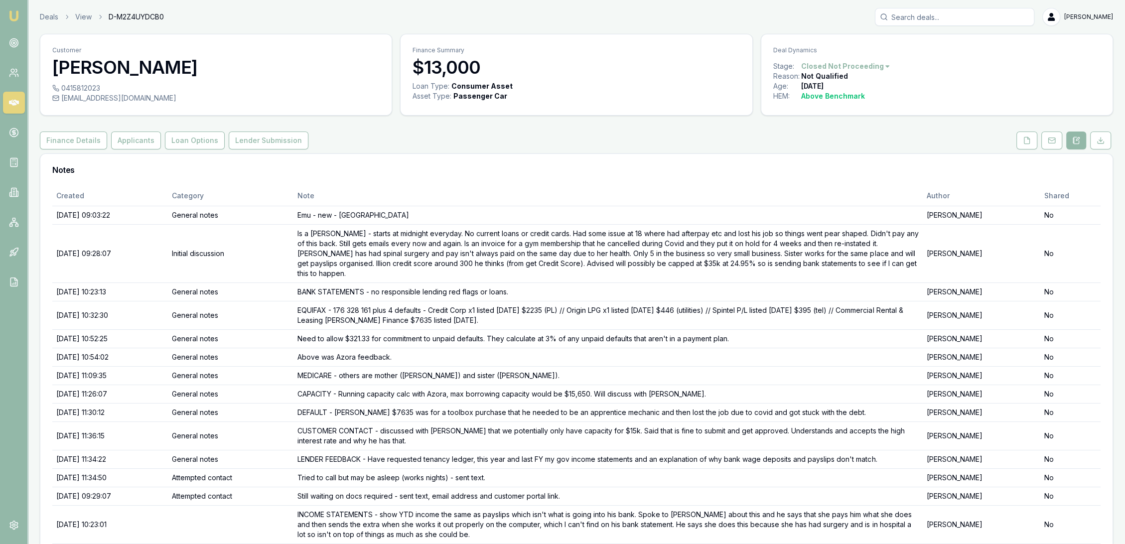
click at [16, 16] on img at bounding box center [14, 16] width 12 height 12
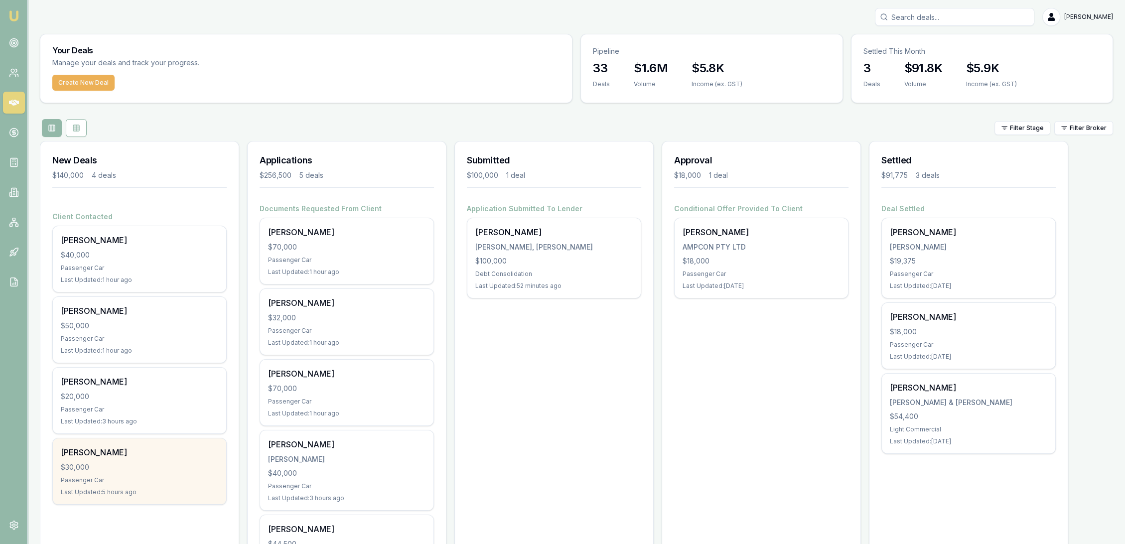
click at [169, 462] on div "$30,000" at bounding box center [139, 467] width 157 height 10
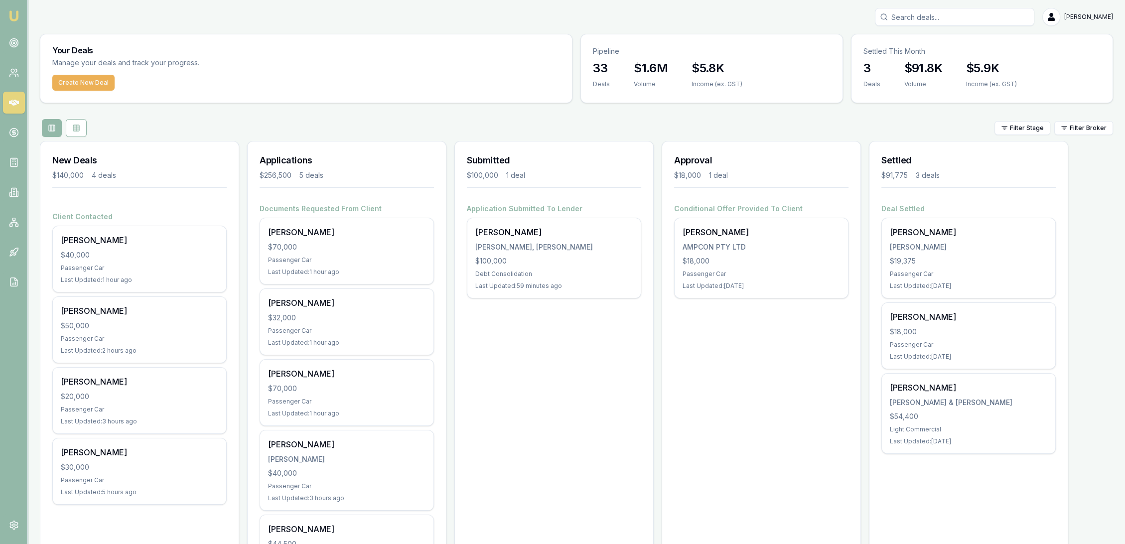
click at [16, 13] on img at bounding box center [14, 16] width 12 height 12
click at [12, 41] on circle at bounding box center [13, 42] width 5 height 5
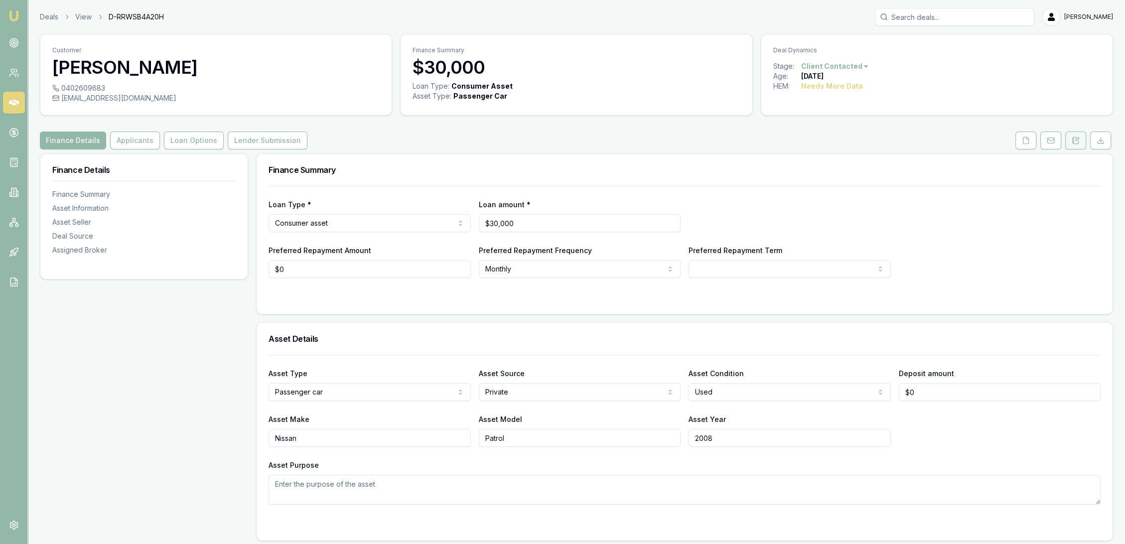
click at [1074, 143] on icon at bounding box center [1075, 140] width 5 height 6
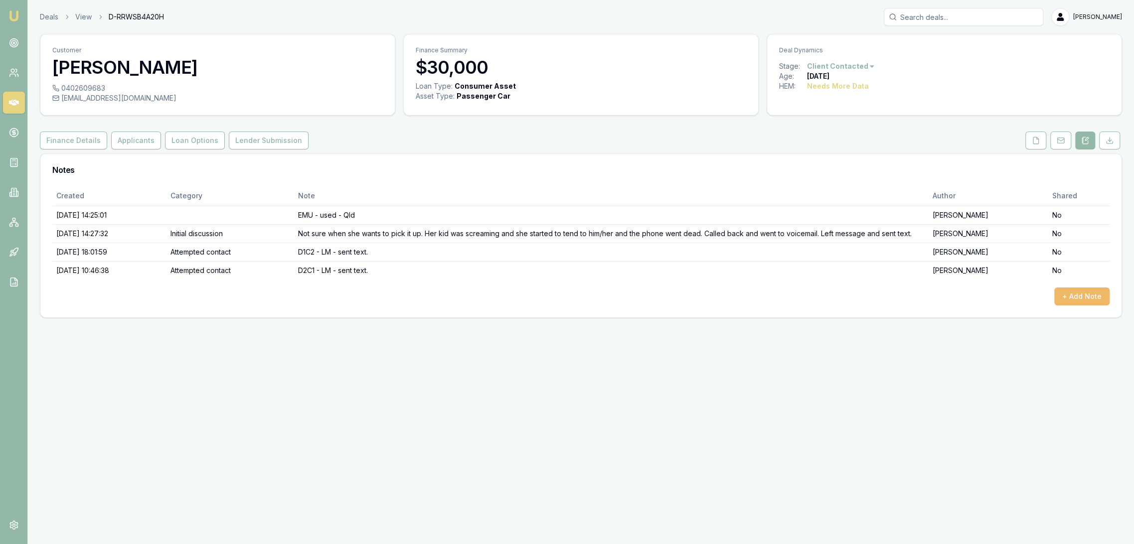
click at [1088, 289] on button "+ Add Note" at bounding box center [1081, 297] width 55 height 18
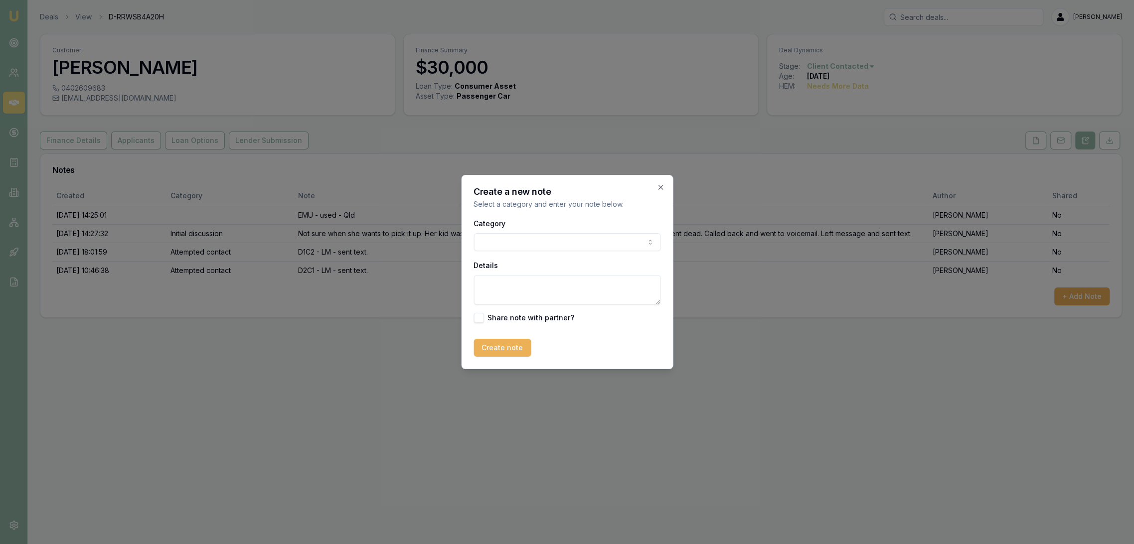
click at [538, 244] on body "Emu Broker Deals View D-RRWSB4A20H [PERSON_NAME] Toggle Menu Customer [PERSON_N…" at bounding box center [567, 272] width 1134 height 544
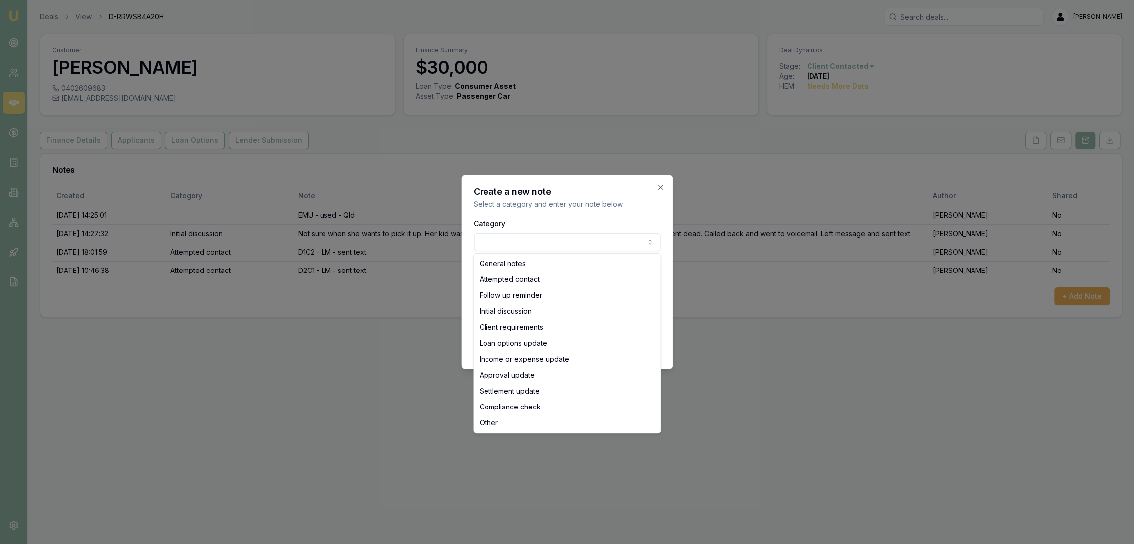
select select "ATTEMPTED_CONTACT"
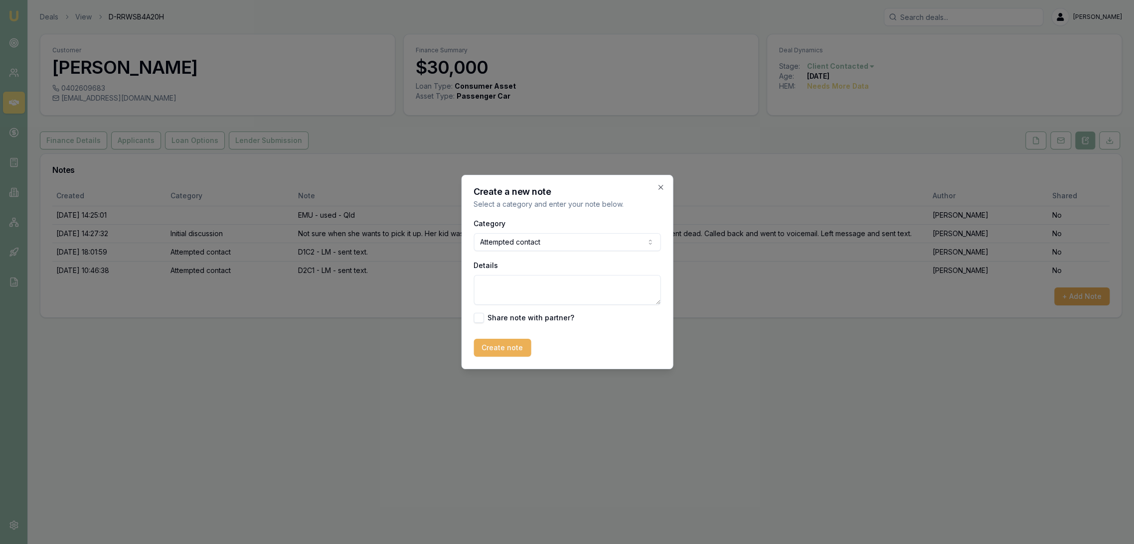
click at [522, 288] on textarea "Details" at bounding box center [566, 290] width 187 height 30
click at [575, 292] on textarea "Details" at bounding box center [566, 290] width 187 height 30
type textarea "[PERSON_NAME] - sent text."
click at [514, 341] on button "Create note" at bounding box center [501, 348] width 57 height 18
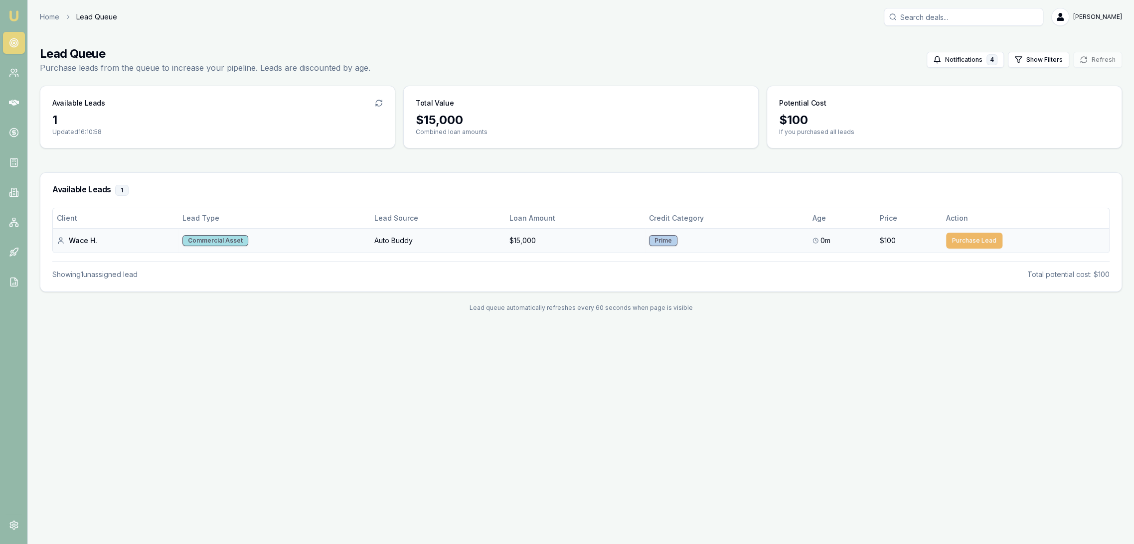
click at [980, 239] on button "Purchase Lead" at bounding box center [974, 241] width 56 height 16
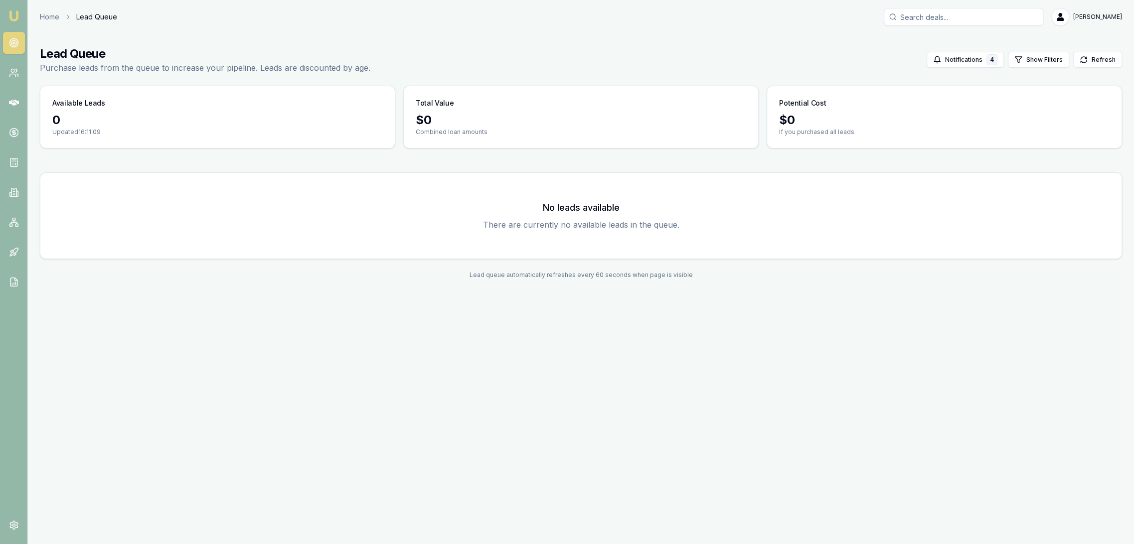
click at [11, 16] on img at bounding box center [14, 16] width 12 height 12
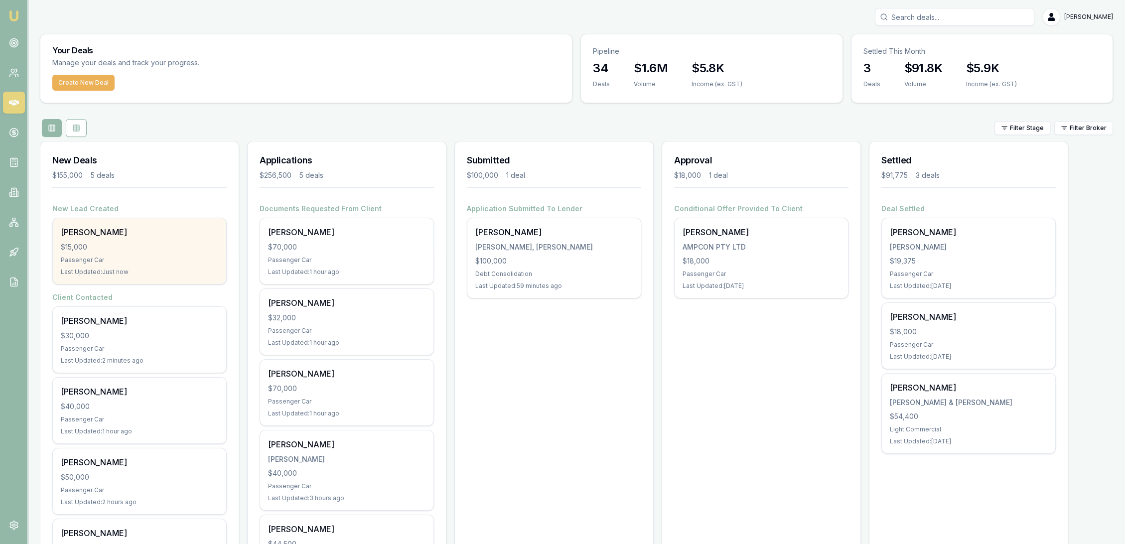
click at [149, 235] on div "[PERSON_NAME]" at bounding box center [139, 232] width 157 height 12
click at [109, 247] on div "$15,000" at bounding box center [139, 247] width 157 height 10
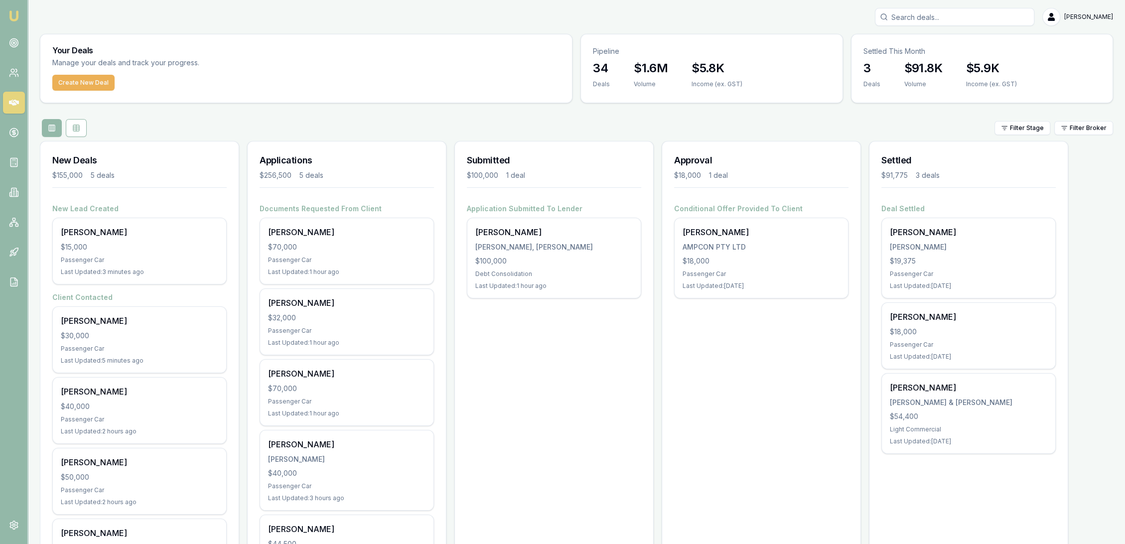
click at [15, 15] on img at bounding box center [14, 16] width 12 height 12
click at [13, 37] on link at bounding box center [14, 43] width 22 height 22
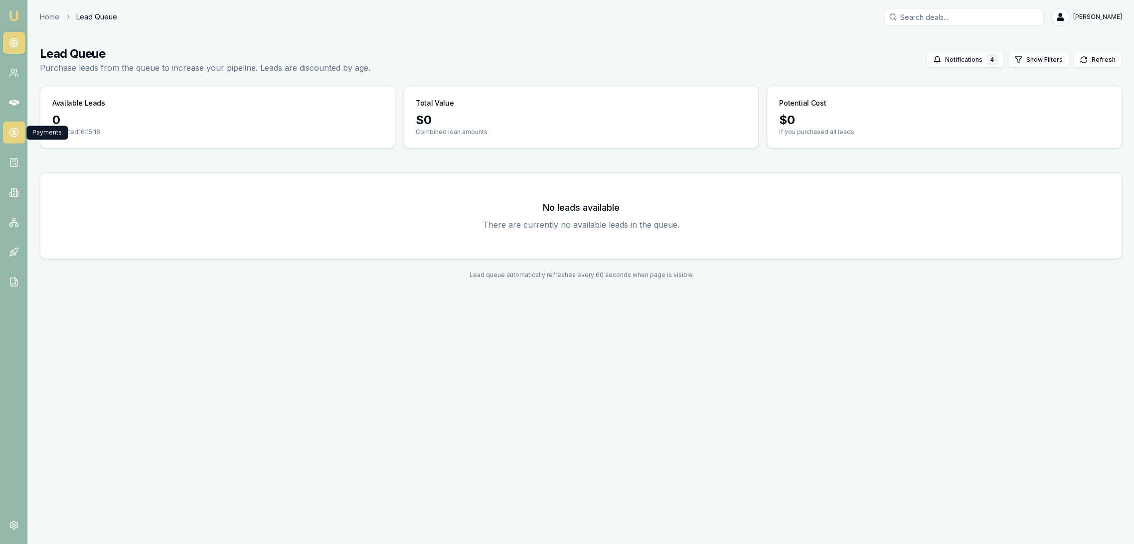
click at [9, 136] on icon at bounding box center [14, 133] width 10 height 10
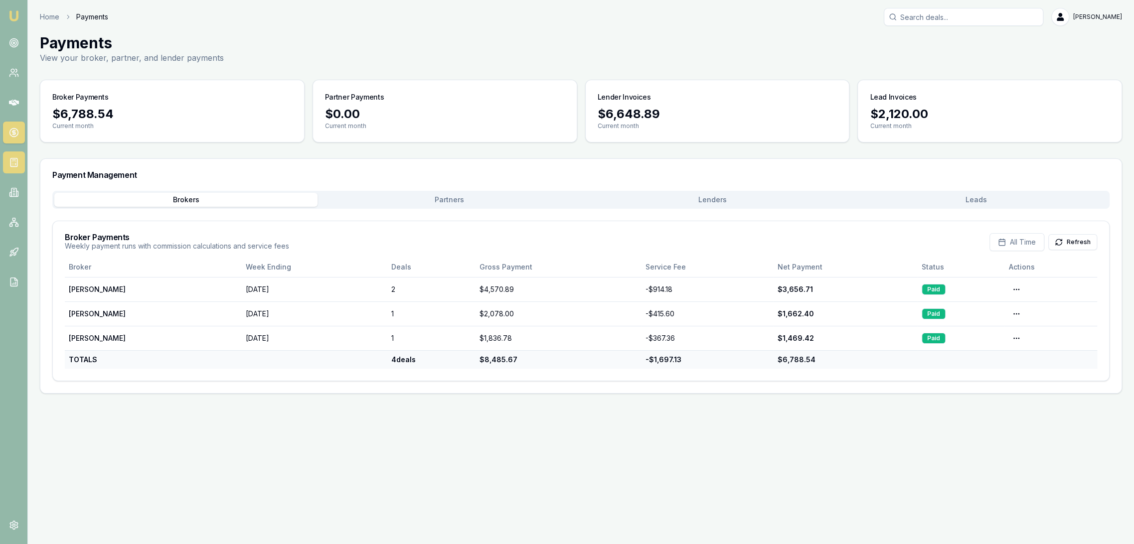
click at [9, 160] on icon at bounding box center [14, 162] width 10 height 10
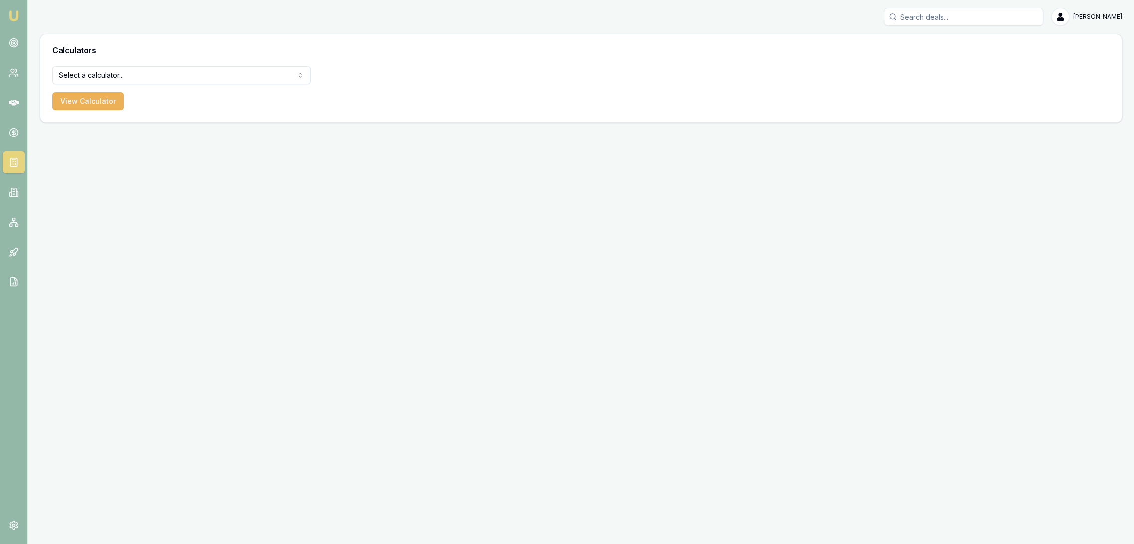
click at [156, 79] on html "Emu Broker Robyn Adams Toggle Menu Calculators Select a calculator... Finance Q…" at bounding box center [567, 272] width 1134 height 544
click at [72, 95] on button "View Calculator" at bounding box center [87, 101] width 71 height 18
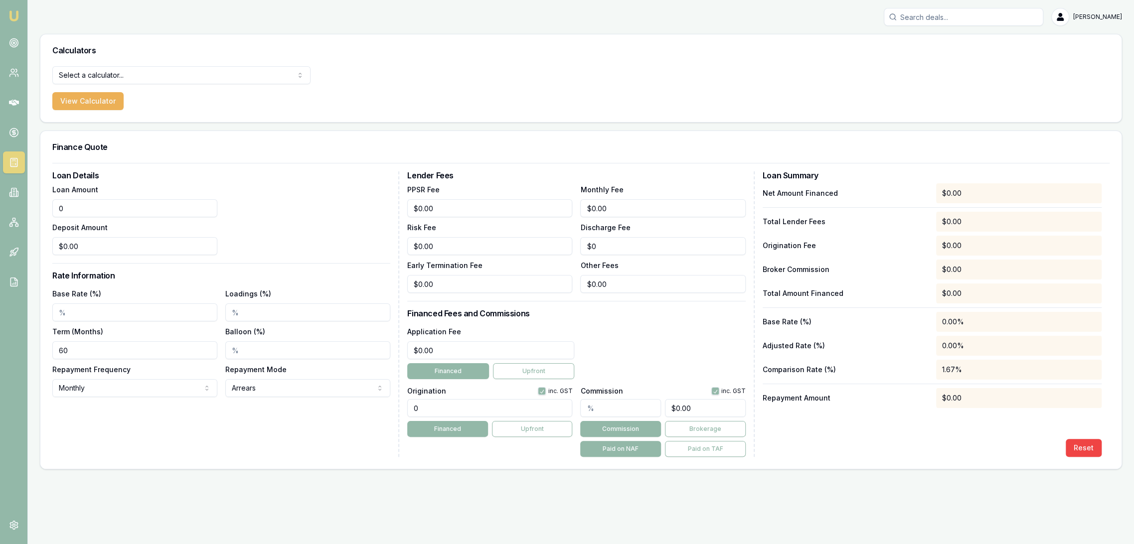
drag, startPoint x: 106, startPoint y: 207, endPoint x: 25, endPoint y: 203, distance: 80.3
click at [31, 203] on main "Calculators Select a calculator... Finance Quote Lender Match Payslip Calculato…" at bounding box center [581, 252] width 1106 height 436
type input "$15,000.00"
click at [76, 312] on input "Base Rate (%)" at bounding box center [134, 312] width 165 height 18
type input "8.00%"
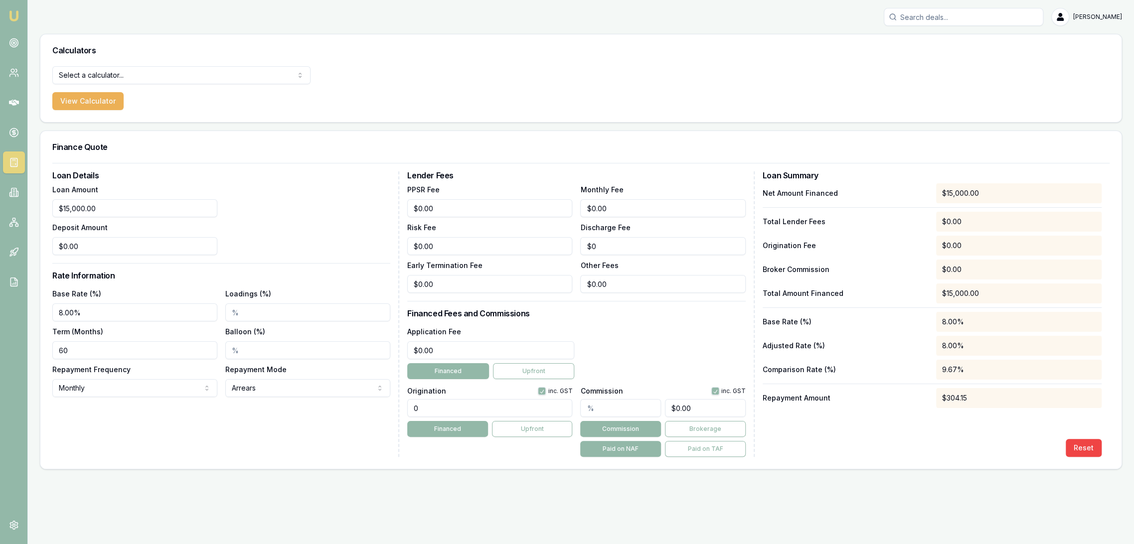
click at [119, 425] on div "Loan Details Loan Amount $15,000.00 Deposit Amount $0.00 Rate Information Base …" at bounding box center [225, 314] width 347 height 286
drag, startPoint x: 450, startPoint y: 345, endPoint x: 384, endPoint y: 356, distance: 67.7
click at [391, 356] on div "Loan Details Loan Amount $15,000.00 Deposit Amount $0.00 Rate Information Base …" at bounding box center [580, 314] width 1057 height 286
type input "$495.00"
drag, startPoint x: 430, startPoint y: 407, endPoint x: 355, endPoint y: 407, distance: 74.7
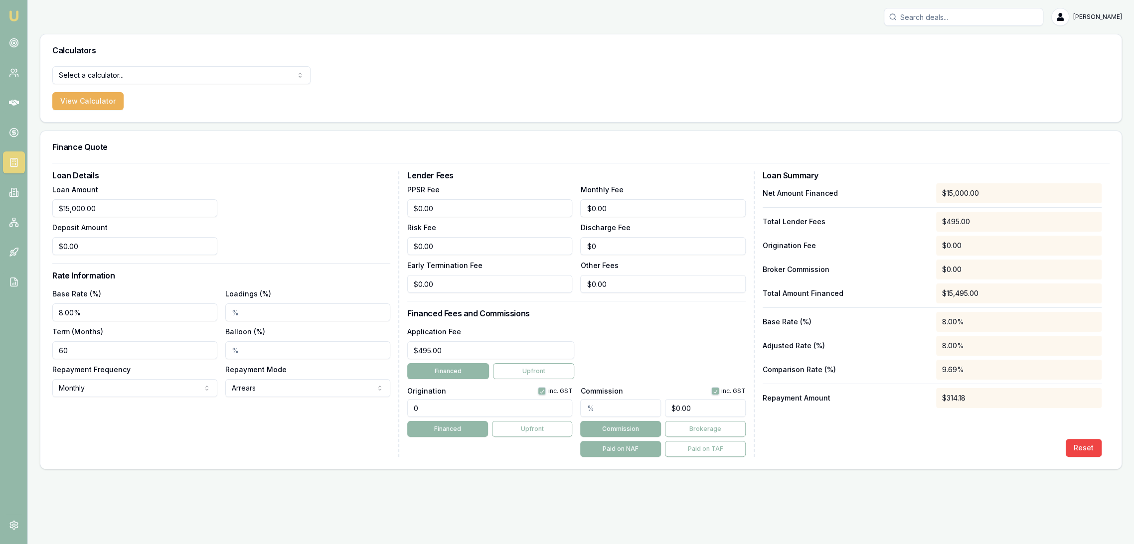
click at [355, 407] on div "Loan Details Loan Amount $15,000.00 Deposit Amount $0.00 Rate Information Base …" at bounding box center [580, 314] width 1057 height 286
type input "995"
type input "0"
type input "995.00"
drag, startPoint x: 645, startPoint y: 214, endPoint x: 534, endPoint y: 206, distance: 110.9
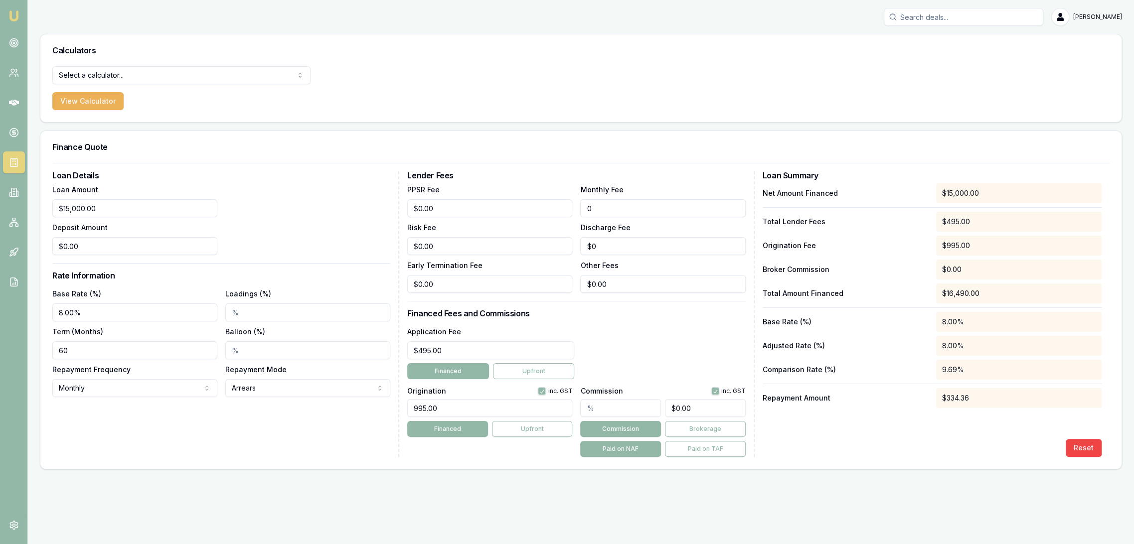
click at [534, 206] on div "PPSR Fee $0.00 Monthly Fee 0 Risk Fee $0.00 Discharge Fee $0 Early Termination …" at bounding box center [576, 238] width 338 height 110
type input "$10.00"
click at [614, 367] on div "Application Fee $495.00 Financed Upfront" at bounding box center [576, 352] width 338 height 54
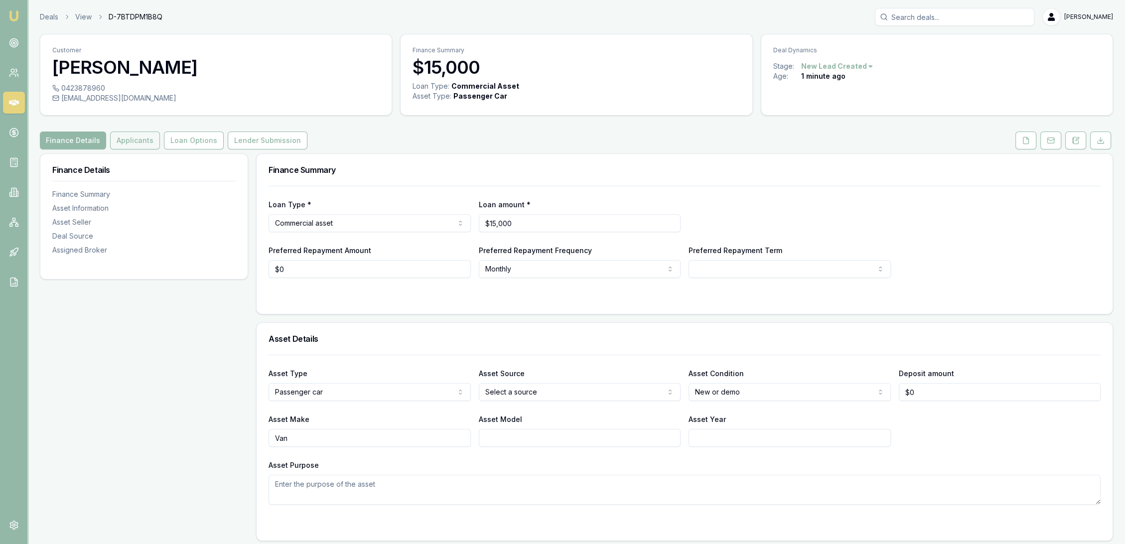
click at [131, 140] on button "Applicants" at bounding box center [135, 141] width 50 height 18
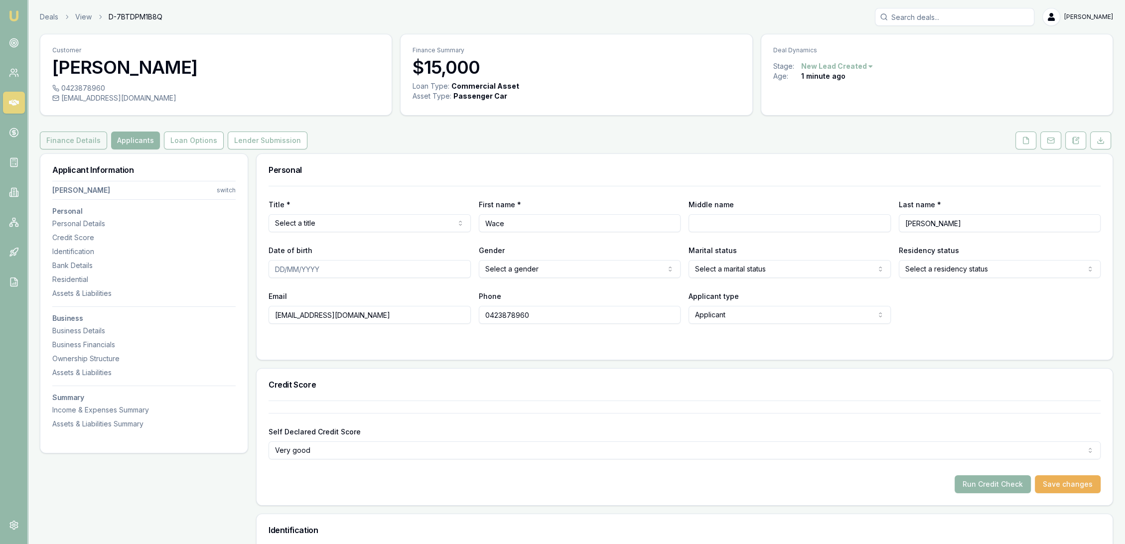
click at [84, 140] on button "Finance Details" at bounding box center [73, 141] width 67 height 18
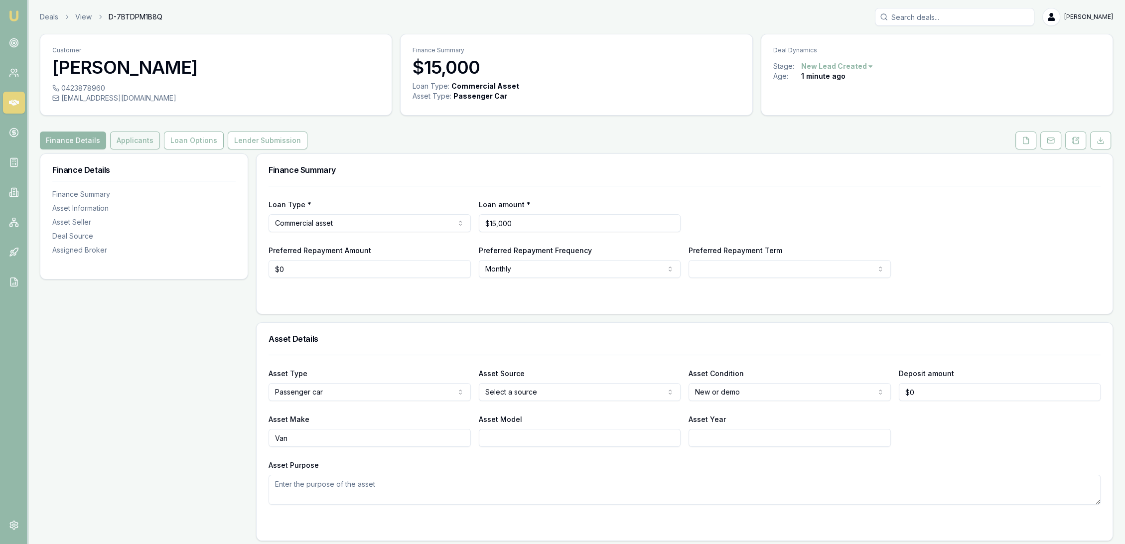
click at [116, 140] on button "Applicants" at bounding box center [135, 141] width 50 height 18
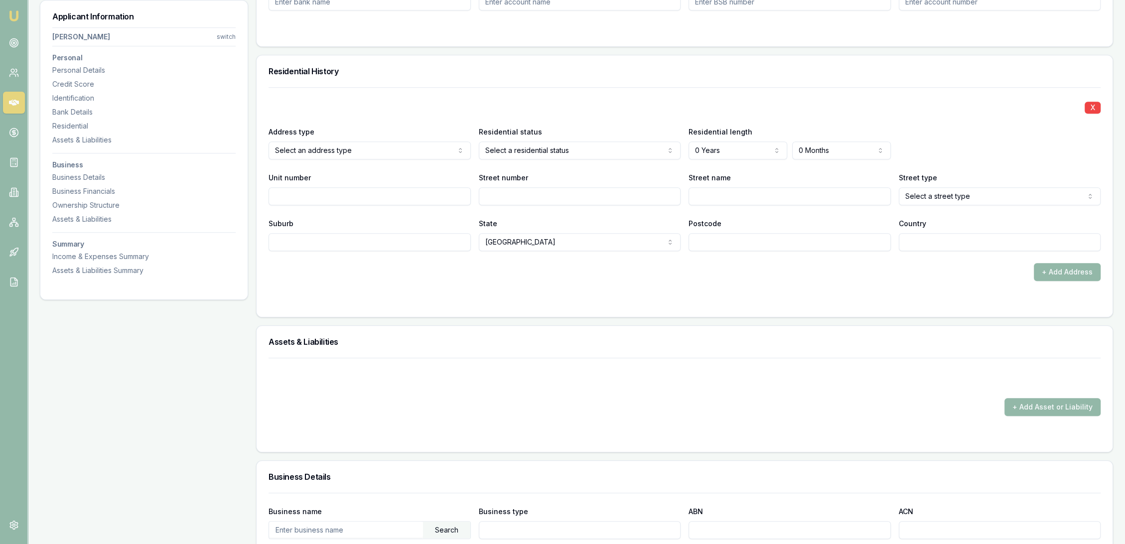
scroll to position [790, 0]
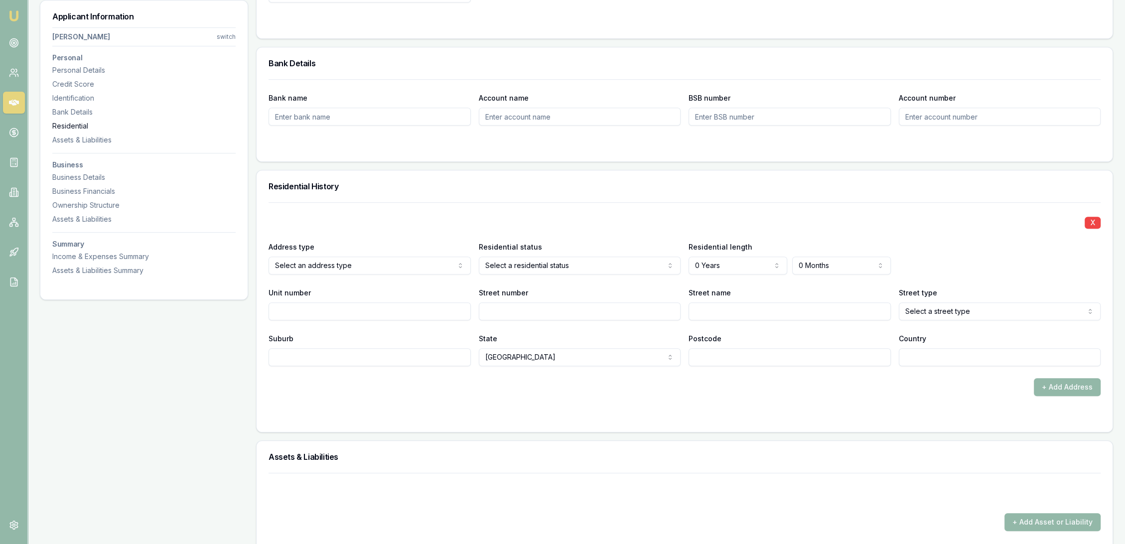
click at [59, 125] on div "Residential" at bounding box center [143, 126] width 183 height 10
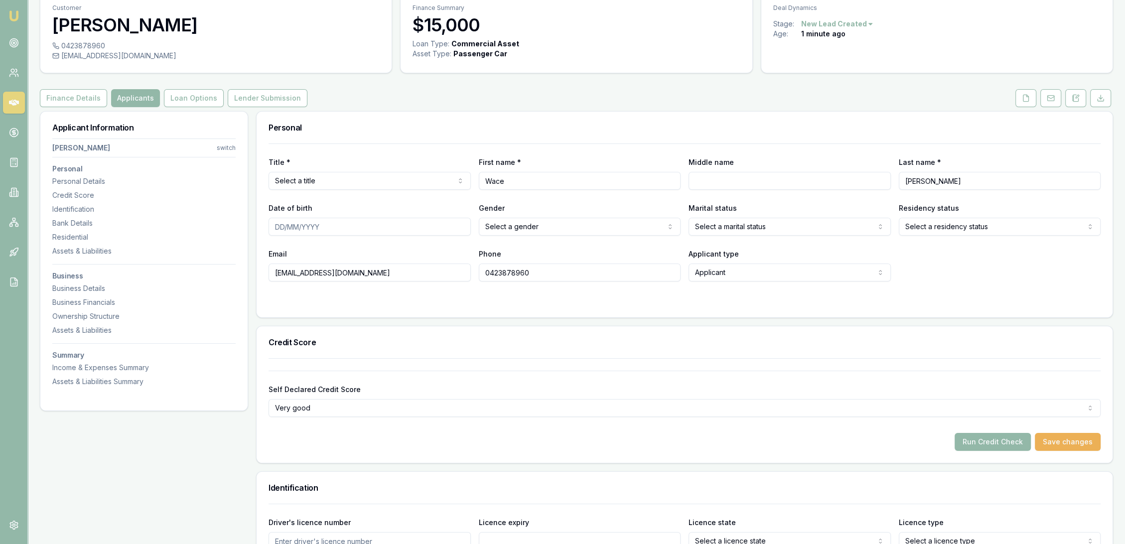
scroll to position [0, 0]
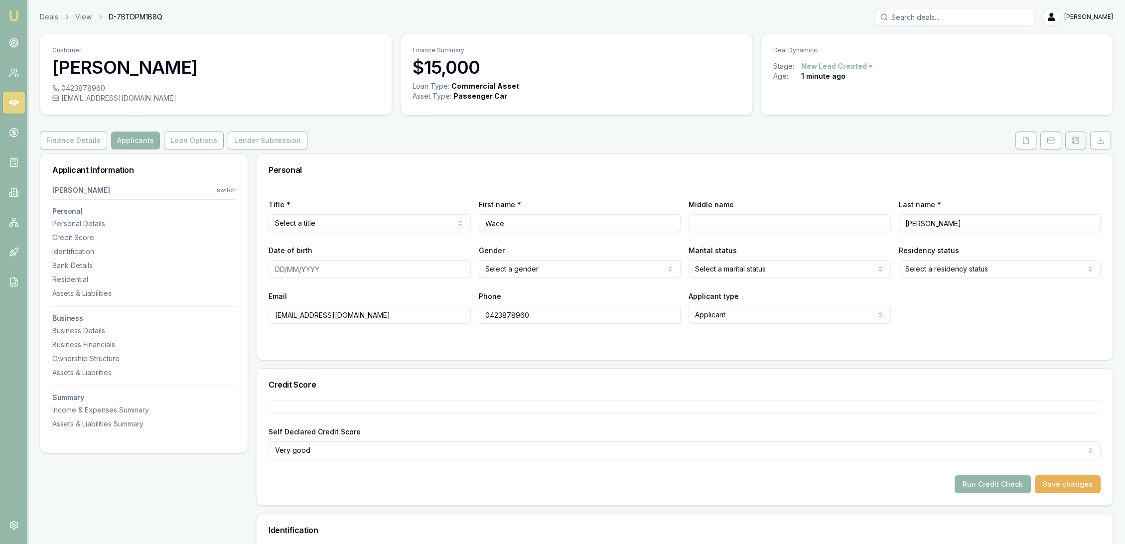
click at [1073, 145] on button at bounding box center [1075, 141] width 21 height 18
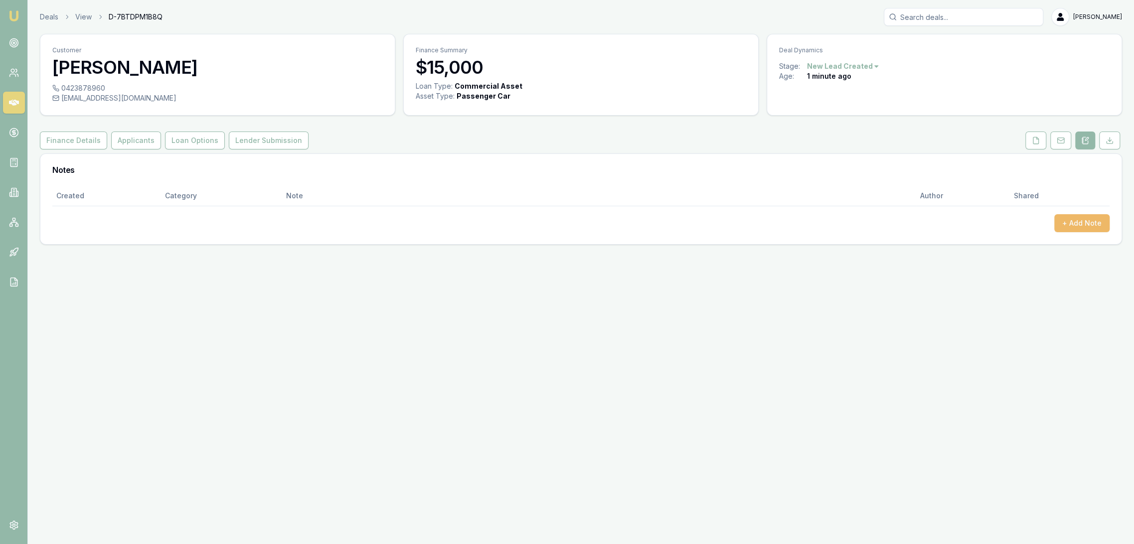
click at [1070, 221] on button "+ Add Note" at bounding box center [1081, 223] width 55 height 18
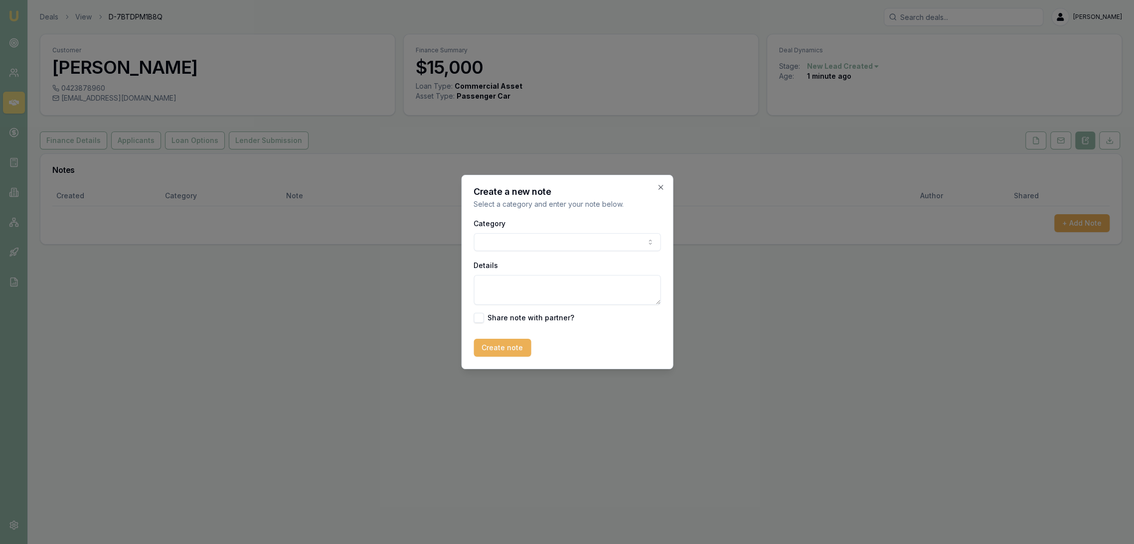
drag, startPoint x: 497, startPoint y: 287, endPoint x: 500, endPoint y: 282, distance: 5.4
click at [497, 286] on textarea "Details" at bounding box center [566, 290] width 187 height 30
type textarea "AUTOBUDDY - Commercial - New - NSW"
click at [498, 350] on button "Create note" at bounding box center [501, 348] width 57 height 18
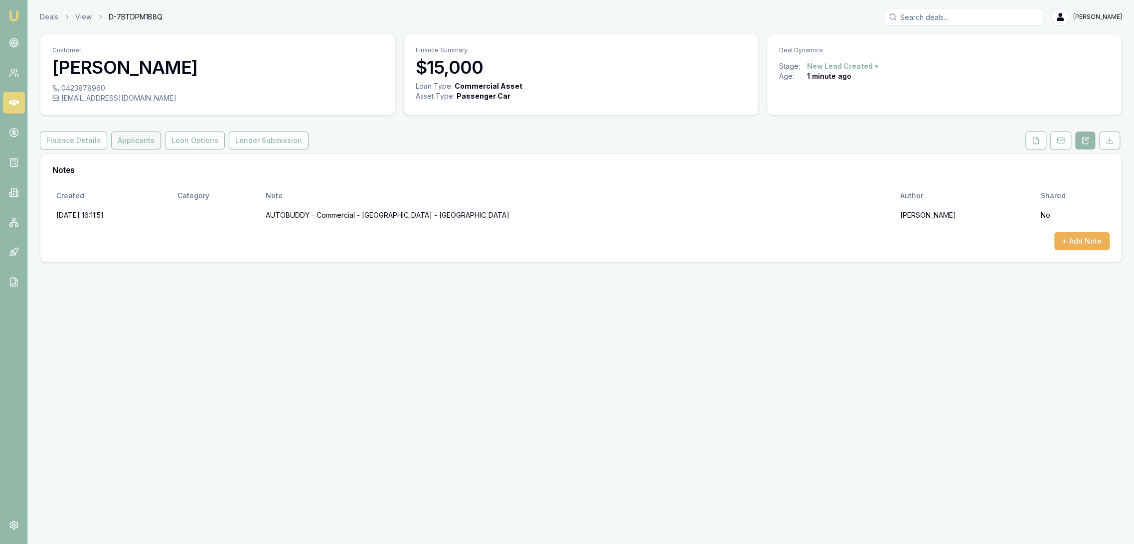
click at [120, 143] on button "Applicants" at bounding box center [136, 141] width 50 height 18
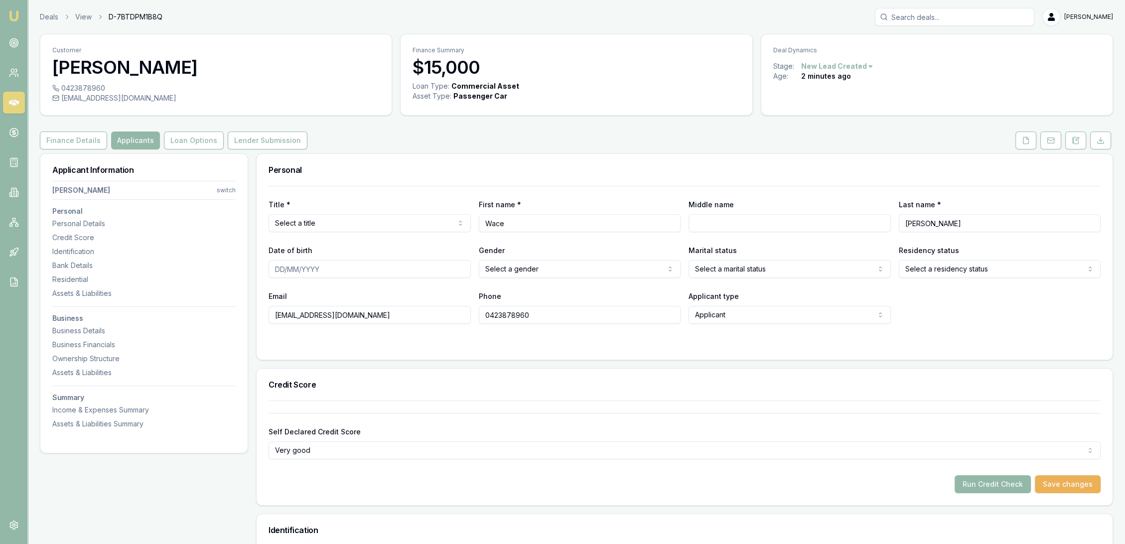
click at [77, 141] on button "Finance Details" at bounding box center [73, 141] width 67 height 18
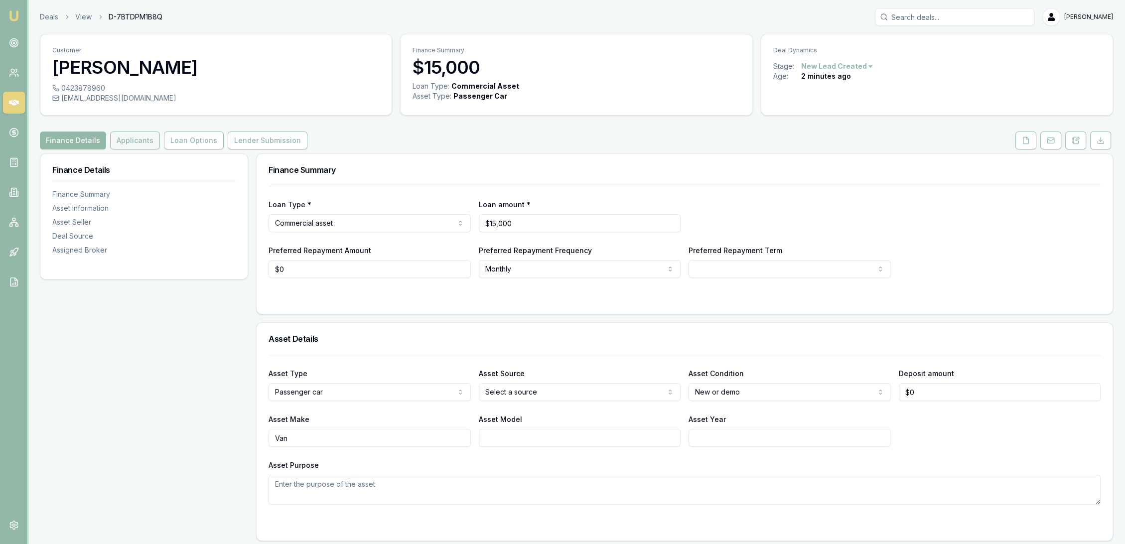
click at [127, 142] on button "Applicants" at bounding box center [135, 141] width 50 height 18
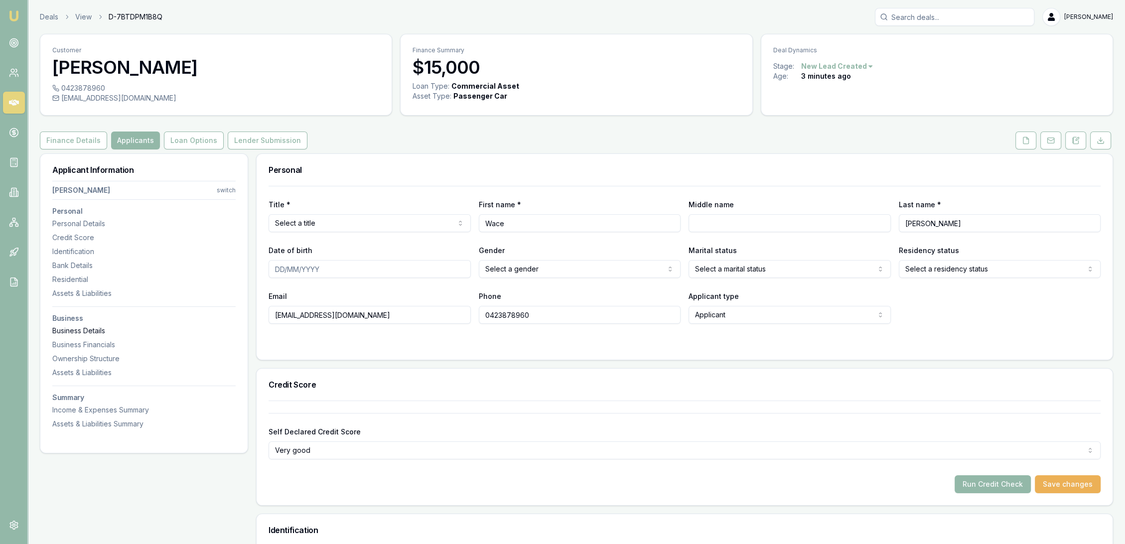
click at [85, 330] on div "Business Details" at bounding box center [143, 331] width 183 height 10
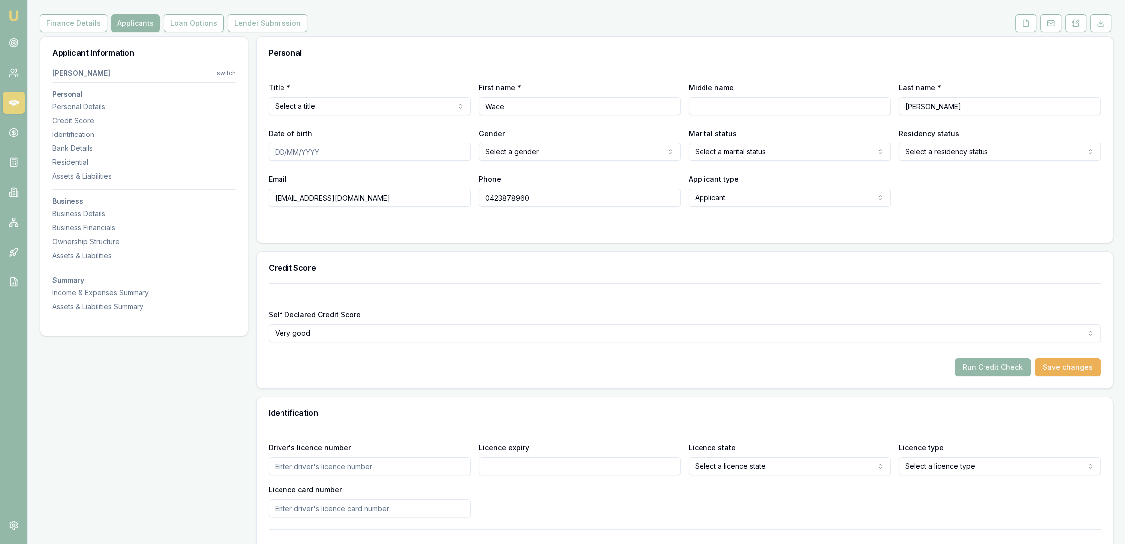
scroll to position [92, 0]
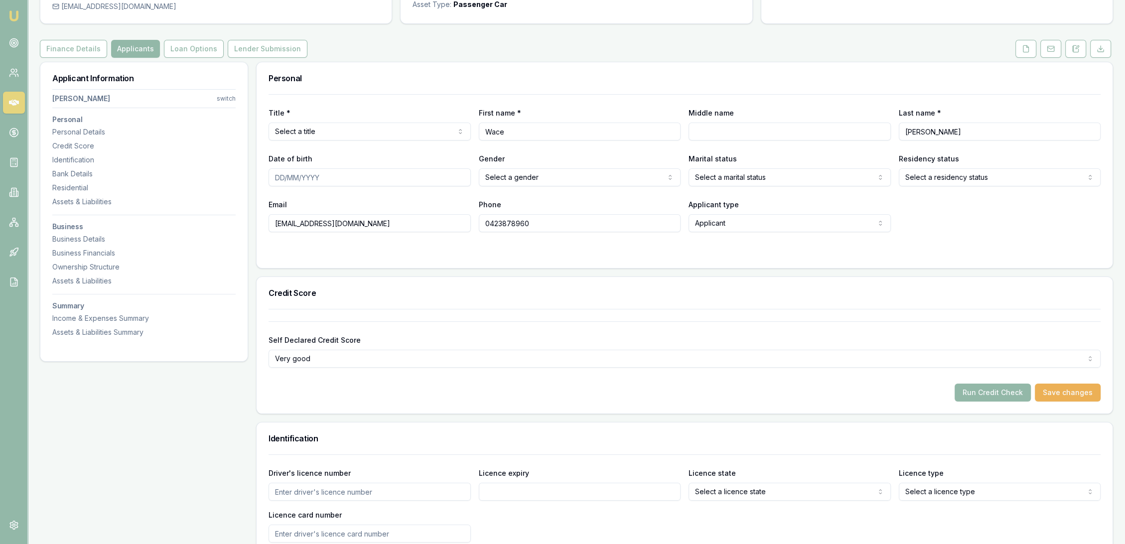
click at [375, 131] on html "Emu Broker Deals View D-7BTDPM1B8Q Robyn Adams Toggle Menu Customer Wace Hamilt…" at bounding box center [562, 180] width 1125 height 544
select select
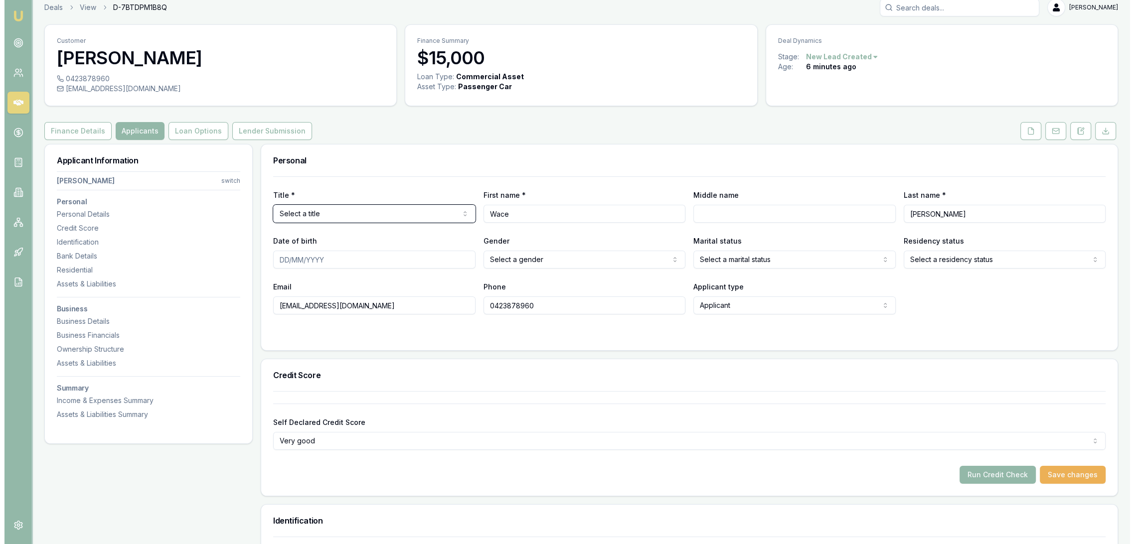
scroll to position [0, 0]
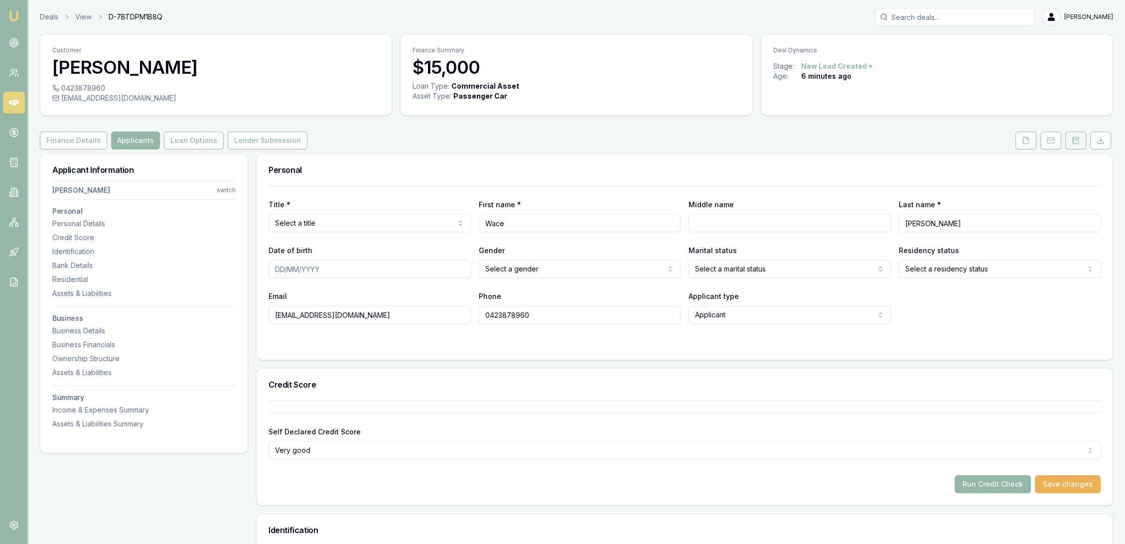
click at [1075, 140] on icon at bounding box center [1076, 141] width 8 height 8
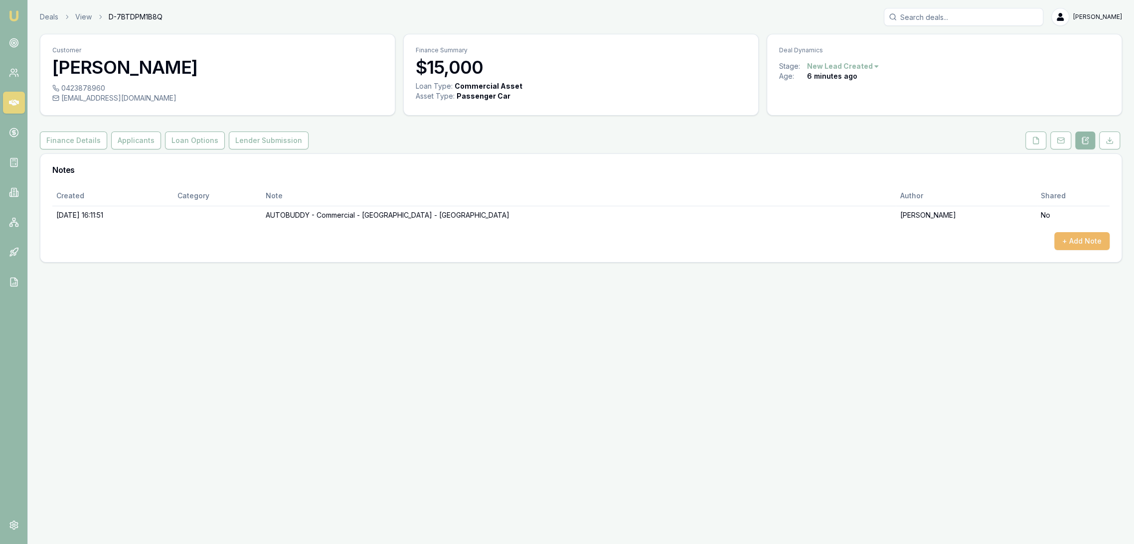
click at [1092, 239] on button "+ Add Note" at bounding box center [1081, 241] width 55 height 18
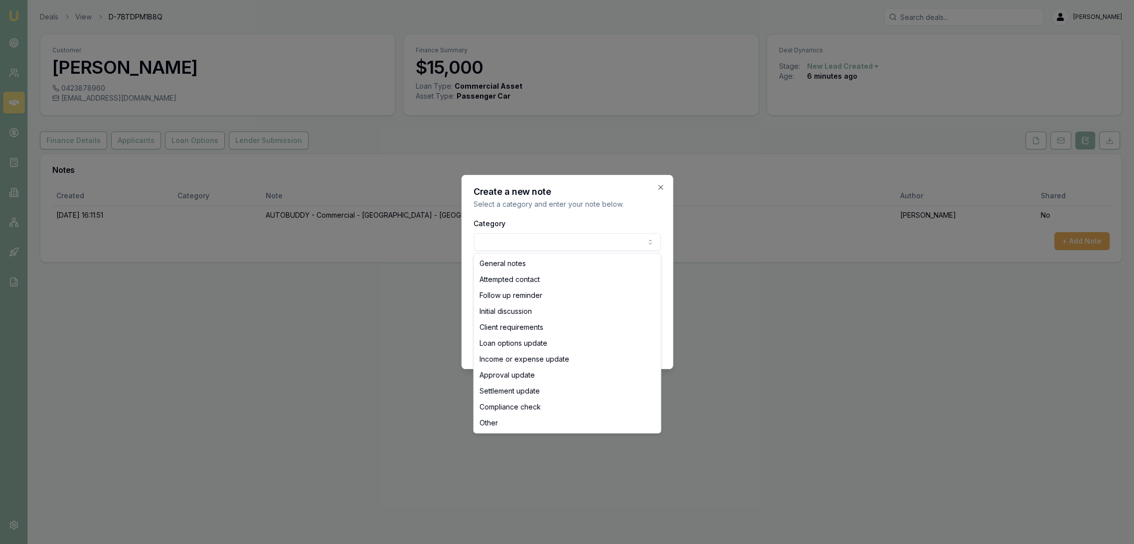
click at [530, 239] on body "Emu Broker Deals View D-7BTDPM1B8Q Robyn Adams Toggle Menu Customer Wace Hamilt…" at bounding box center [567, 272] width 1134 height 544
select select "INITIAL_DISCUSSION"
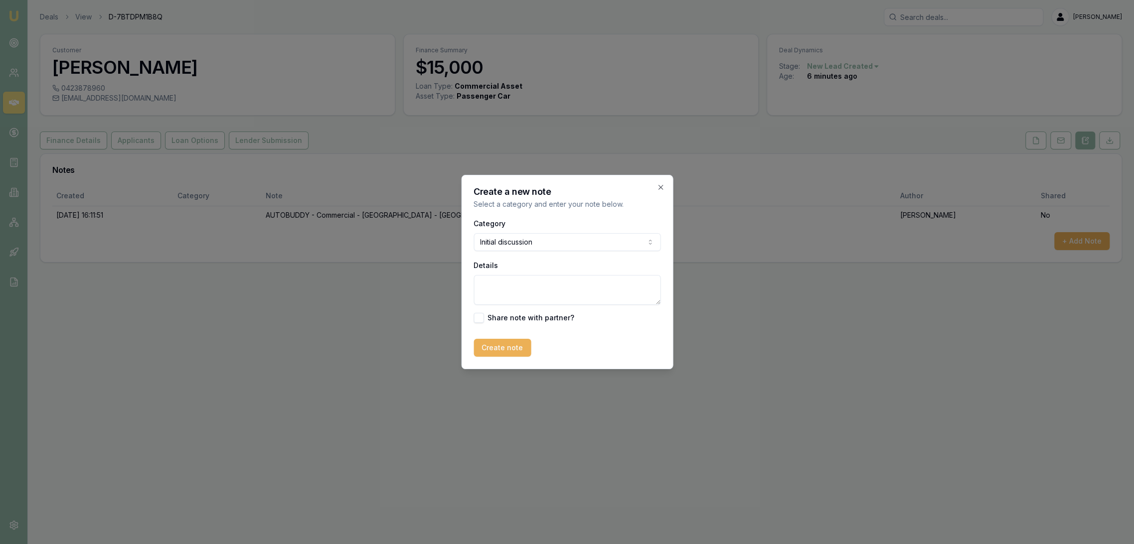
click at [507, 287] on textarea "Details" at bounding box center [566, 290] width 187 height 30
type textarea "Not ready to go ahead and do an application. Wants to have a bit of a think abo…"
click at [498, 346] on button "Create note" at bounding box center [501, 348] width 57 height 18
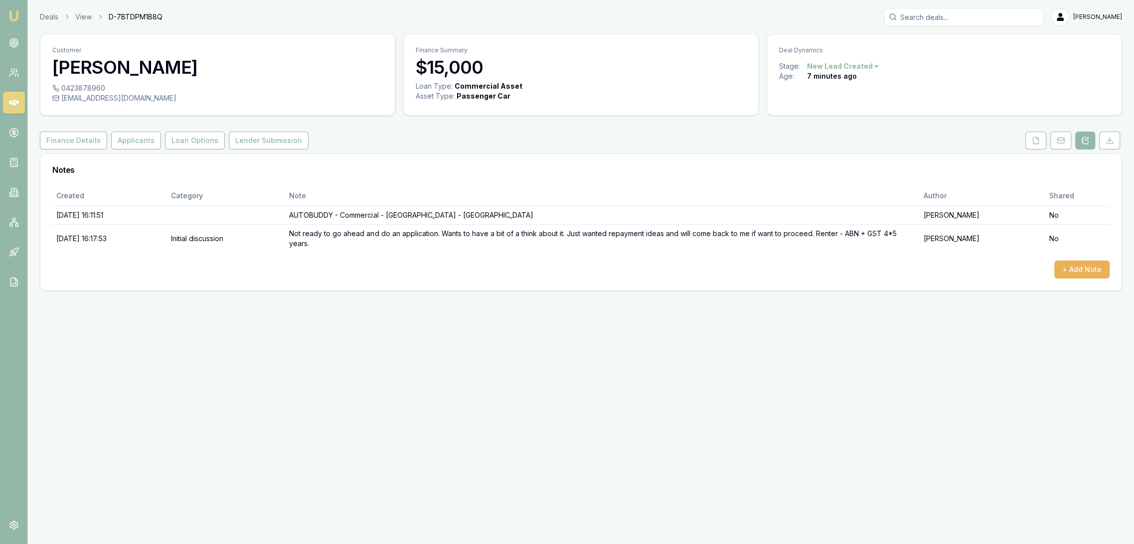
click at [833, 59] on div "Deal Dynamics" at bounding box center [944, 47] width 354 height 27
click at [827, 63] on html "Emu Broker Deals View D-7BTDPM1B8Q Robyn Adams Toggle Menu Customer Wace Hamilt…" at bounding box center [567, 272] width 1134 height 544
click at [832, 148] on div "- Not Interested" at bounding box center [840, 148] width 59 height 16
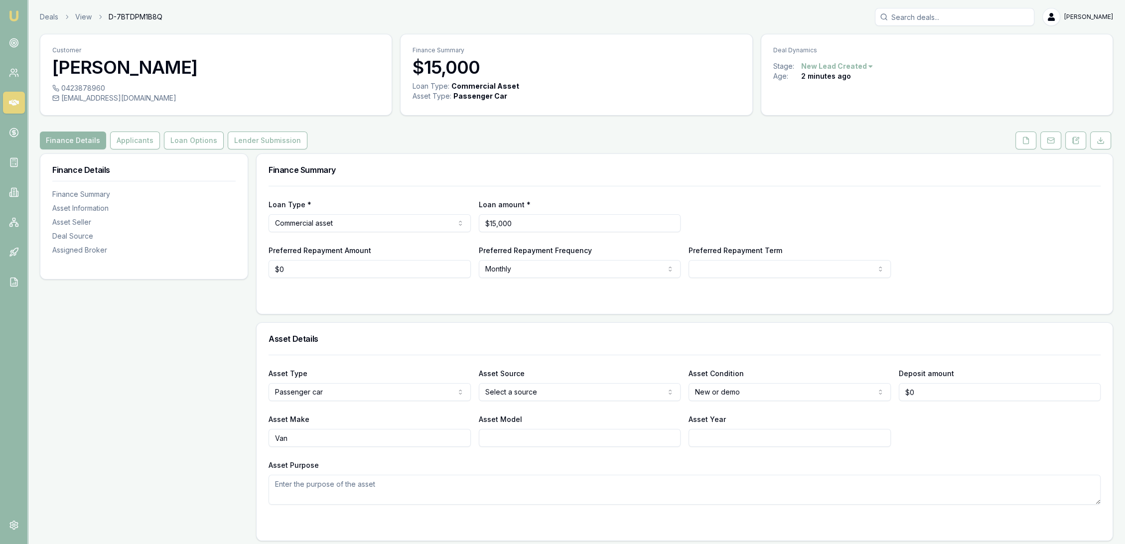
click at [599, 390] on html "Emu Broker Deals View D-7BTDPM1B8Q [PERSON_NAME] Toggle Menu Customer Wace [PER…" at bounding box center [562, 272] width 1125 height 544
drag, startPoint x: 531, startPoint y: 411, endPoint x: 602, endPoint y: 405, distance: 71.5
click at [718, 389] on html "Emu Broker Deals View D-7BTDPM1B8Q [PERSON_NAME] Toggle Menu Customer Wace [PER…" at bounding box center [562, 272] width 1125 height 544
select select "USED"
drag, startPoint x: 1075, startPoint y: 143, endPoint x: 1072, endPoint y: 172, distance: 29.6
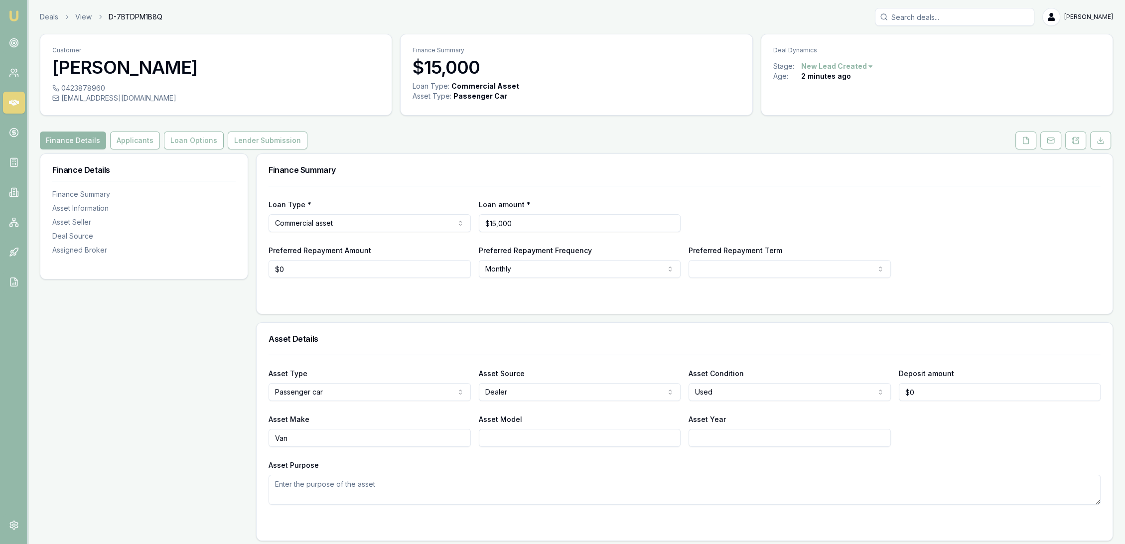
click at [1075, 143] on icon at bounding box center [1075, 140] width 5 height 6
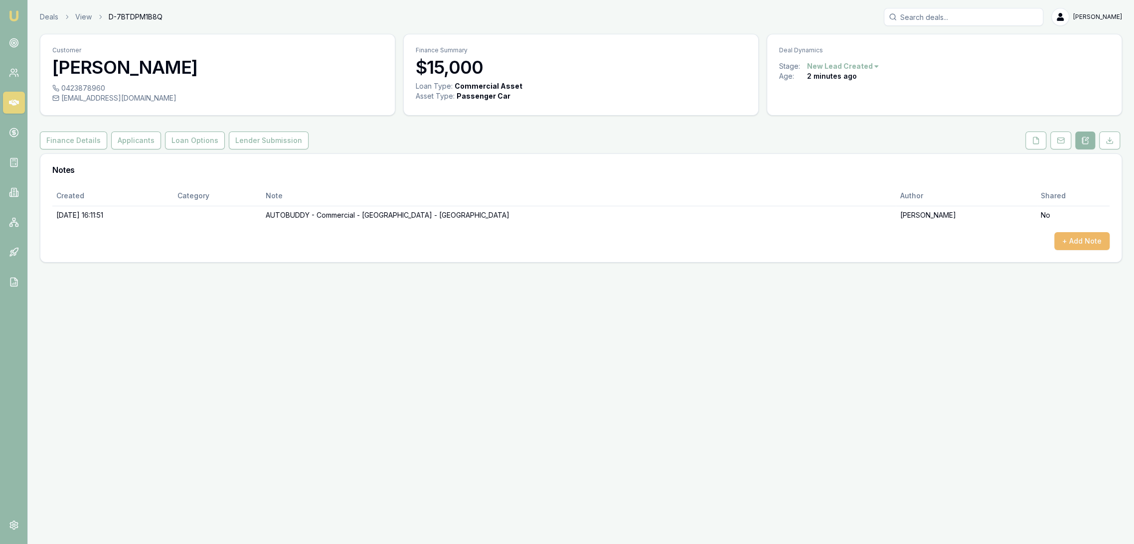
click at [1070, 243] on button "+ Add Note" at bounding box center [1081, 241] width 55 height 18
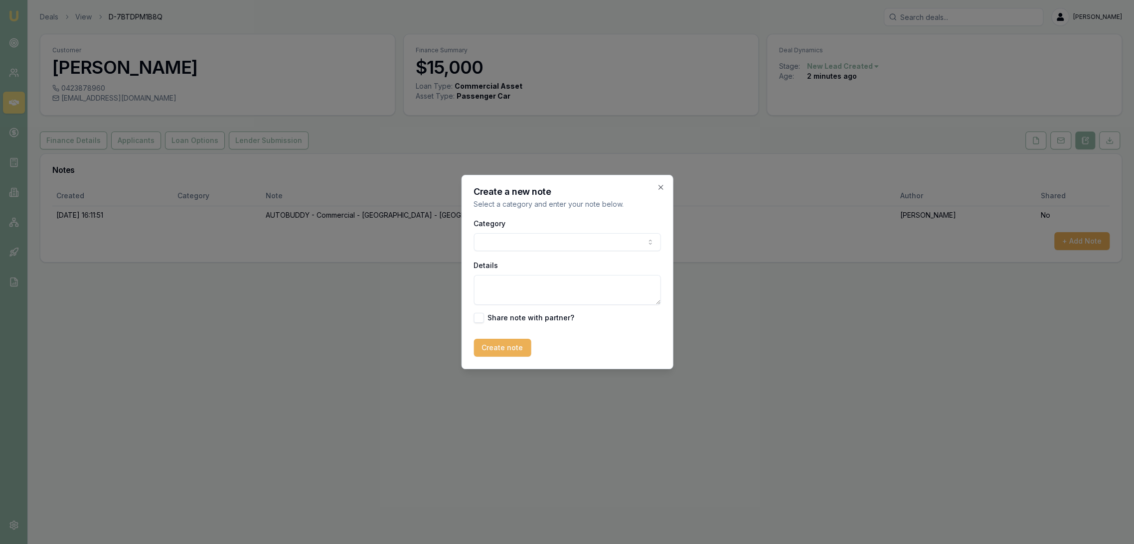
click at [595, 284] on textarea "Details" at bounding box center [566, 290] width 187 height 30
click at [595, 284] on textarea "Looking at 10yo van," at bounding box center [566, 290] width 187 height 30
type textarea "Looking at 10yo van - GST + ABN 4-5 yrs"
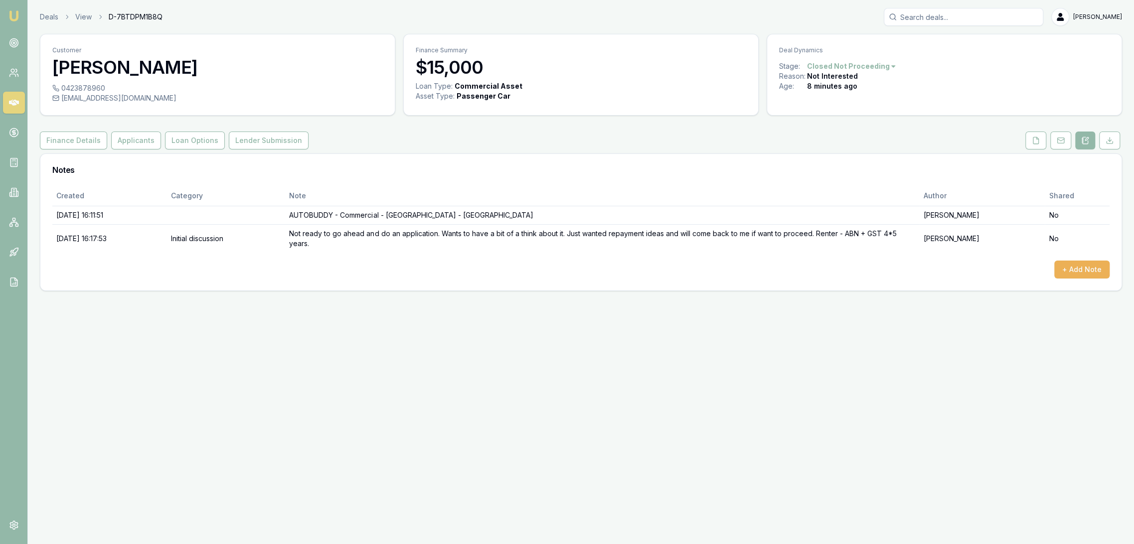
click at [12, 18] on img at bounding box center [14, 16] width 12 height 12
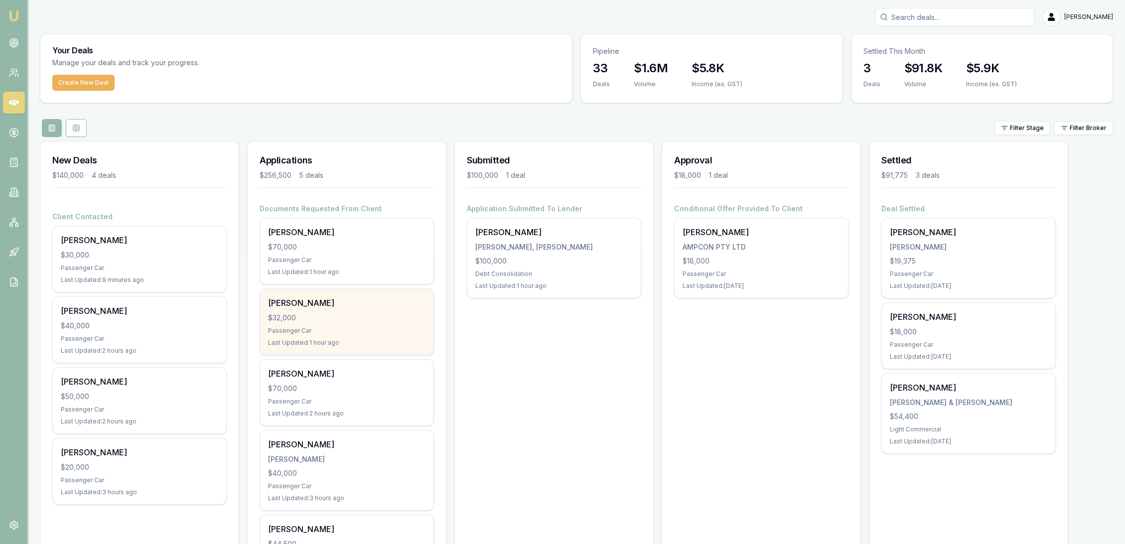
click at [320, 311] on div "[PERSON_NAME] $32,000 Passenger Car Last Updated: 1 hour ago" at bounding box center [346, 322] width 173 height 66
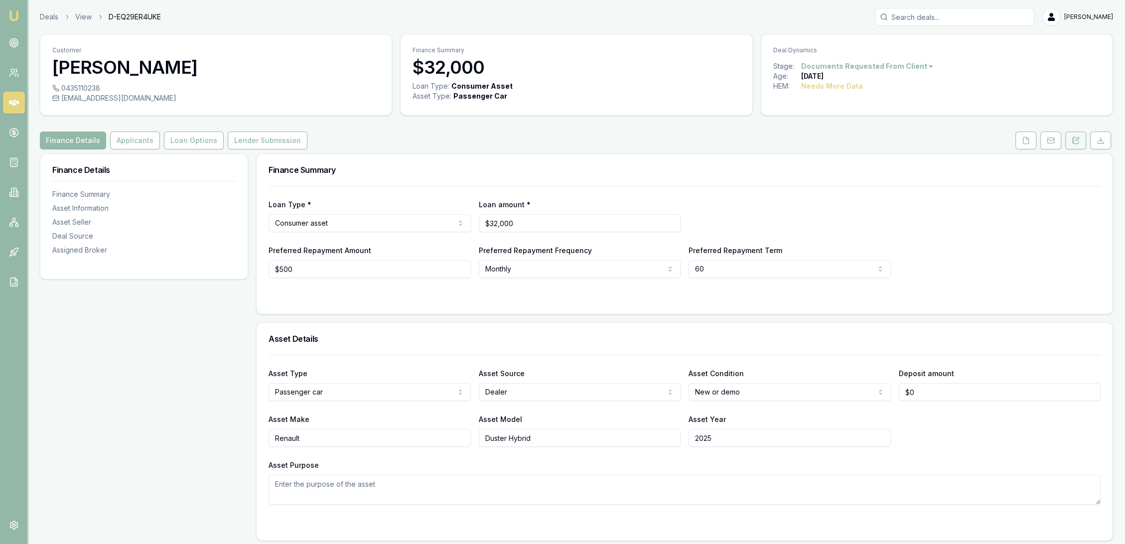
drag, startPoint x: 1080, startPoint y: 142, endPoint x: 1065, endPoint y: 146, distance: 15.5
click at [1080, 142] on button at bounding box center [1075, 141] width 21 height 18
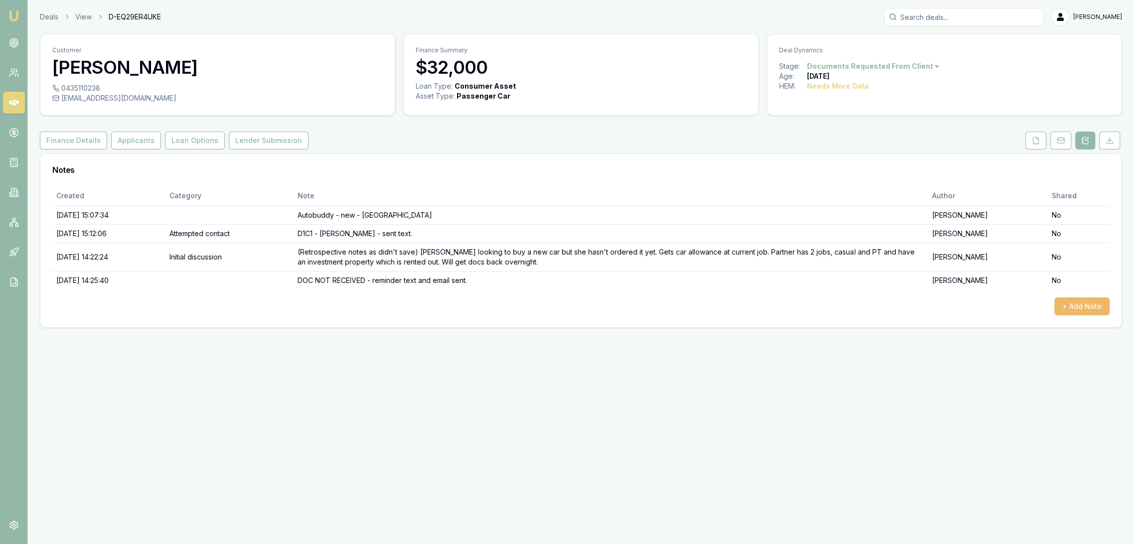
click at [1087, 305] on button "+ Add Note" at bounding box center [1081, 306] width 55 height 18
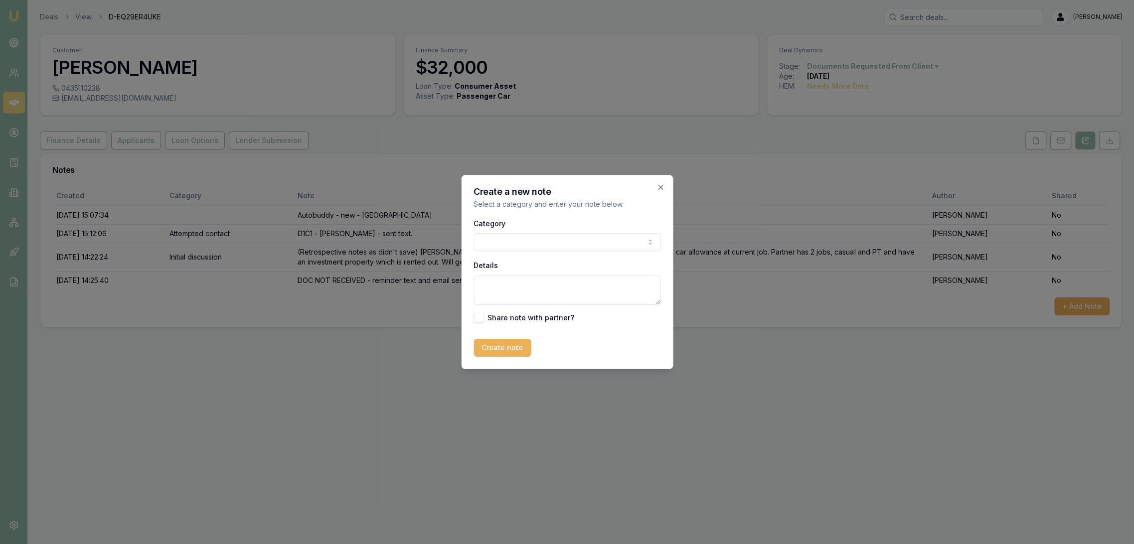
click at [510, 284] on textarea "Details" at bounding box center [566, 290] width 187 height 30
paste textarea "I’m just going to hold on this til the weekend - sorry [PERSON_NAME]"
click at [476, 286] on textarea "I’m just going to hold on this til the weekend - sorry [PERSON_NAME]" at bounding box center [566, 290] width 187 height 30
click at [625, 291] on textarea "TEXT MESSAGE RECEIVED - I’m just going to hold on this til the weekend - sorry …" at bounding box center [566, 290] width 187 height 30
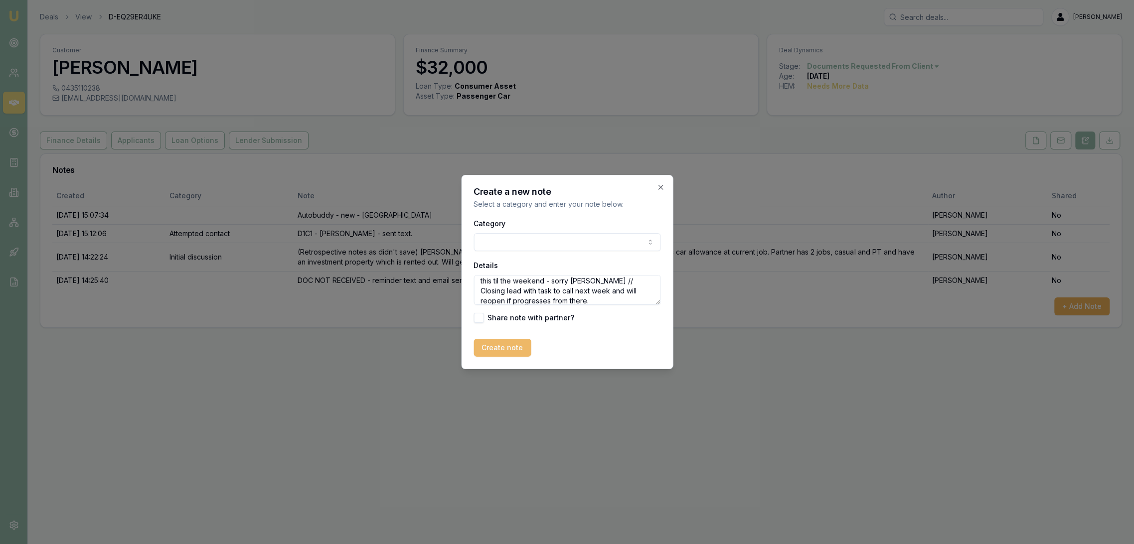
type textarea "TEXT MESSAGE RECEIVED - I’m just going to hold on this til the weekend - sorry …"
click at [500, 347] on button "Create note" at bounding box center [501, 348] width 57 height 18
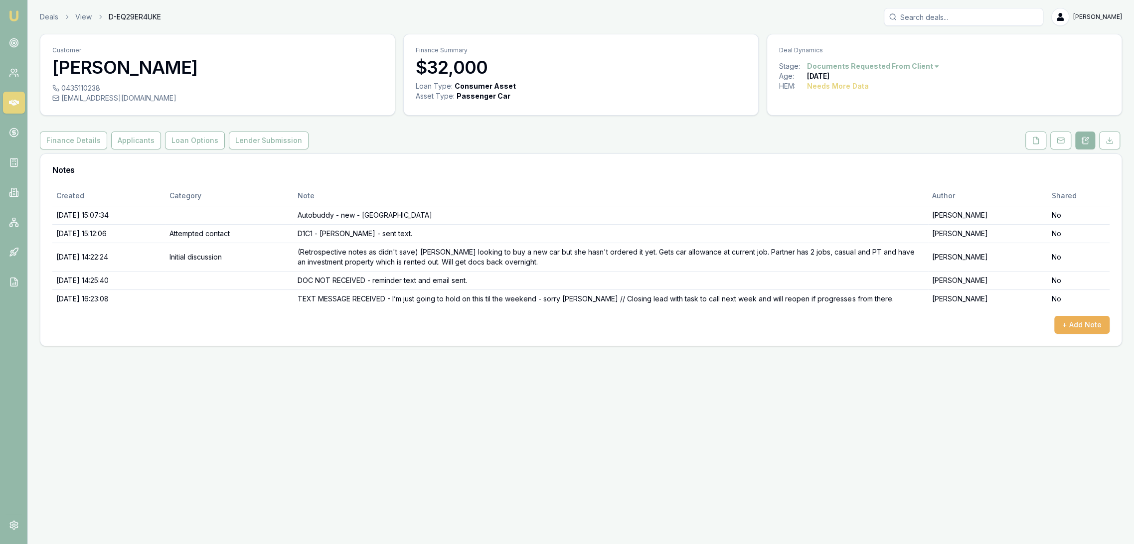
click at [888, 66] on html "Emu Broker Deals View D-EQ29ER4UKE [PERSON_NAME] Toggle Menu Customer [PERSON_N…" at bounding box center [567, 272] width 1134 height 544
click at [857, 82] on div "Deal On Hold" at bounding box center [868, 84] width 59 height 16
click at [18, 20] on img at bounding box center [14, 16] width 12 height 12
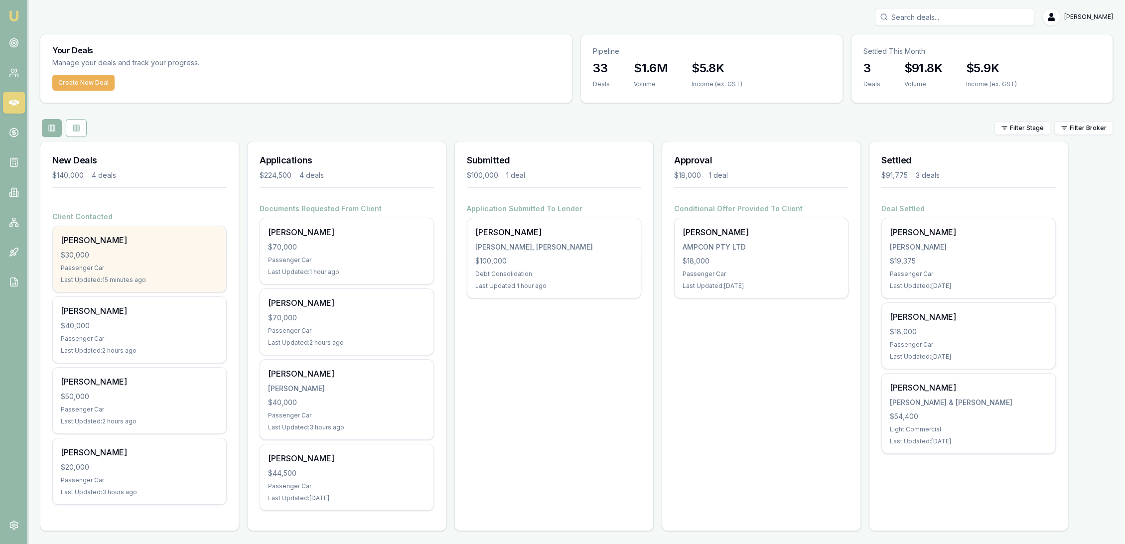
click at [95, 241] on div "[PERSON_NAME]" at bounding box center [139, 240] width 157 height 12
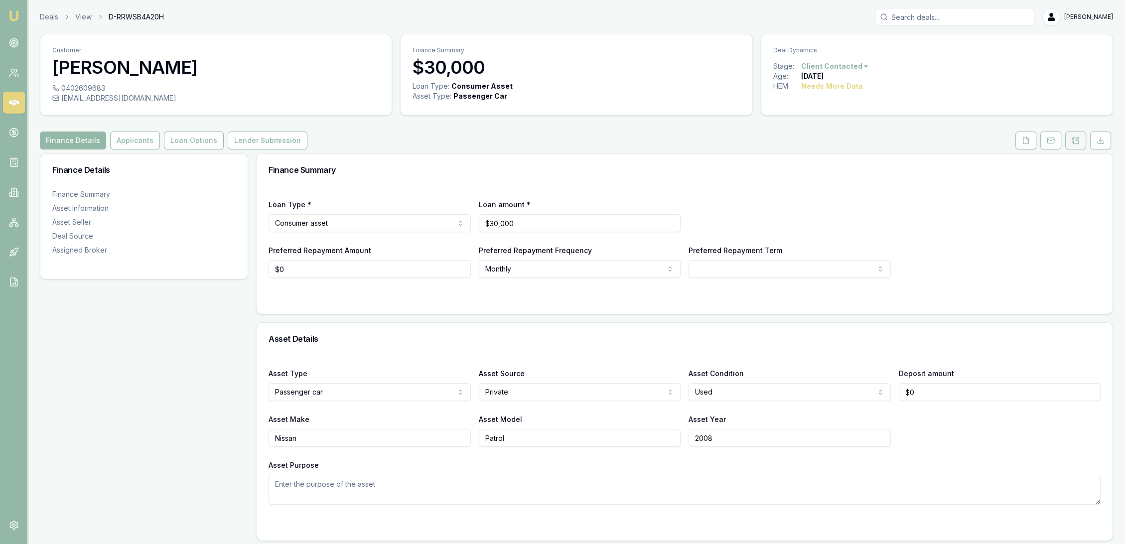
click at [1076, 140] on icon at bounding box center [1077, 139] width 3 height 3
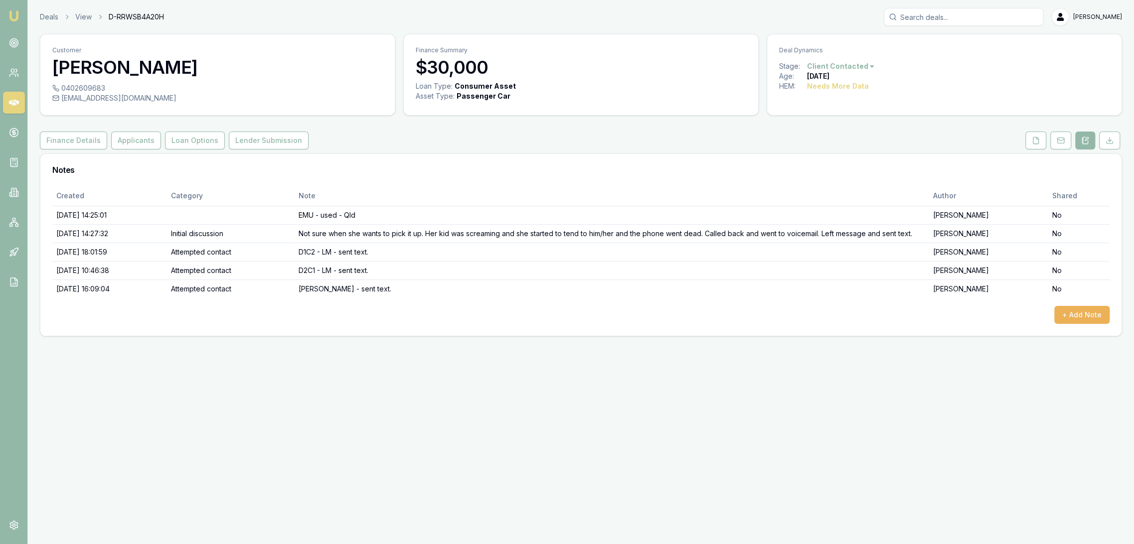
click at [15, 15] on img at bounding box center [14, 16] width 12 height 12
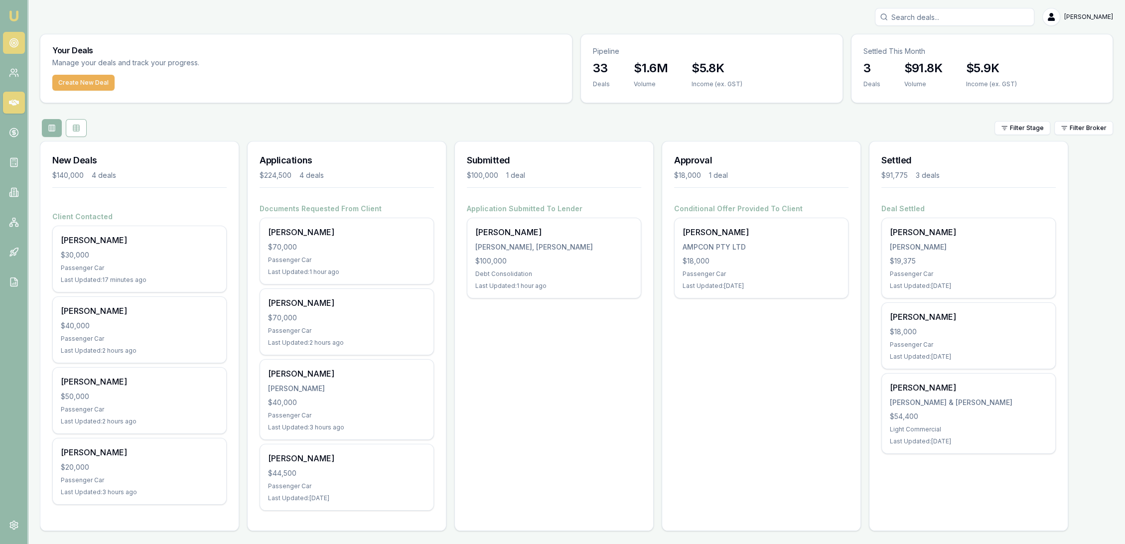
click at [10, 37] on link at bounding box center [14, 43] width 22 height 22
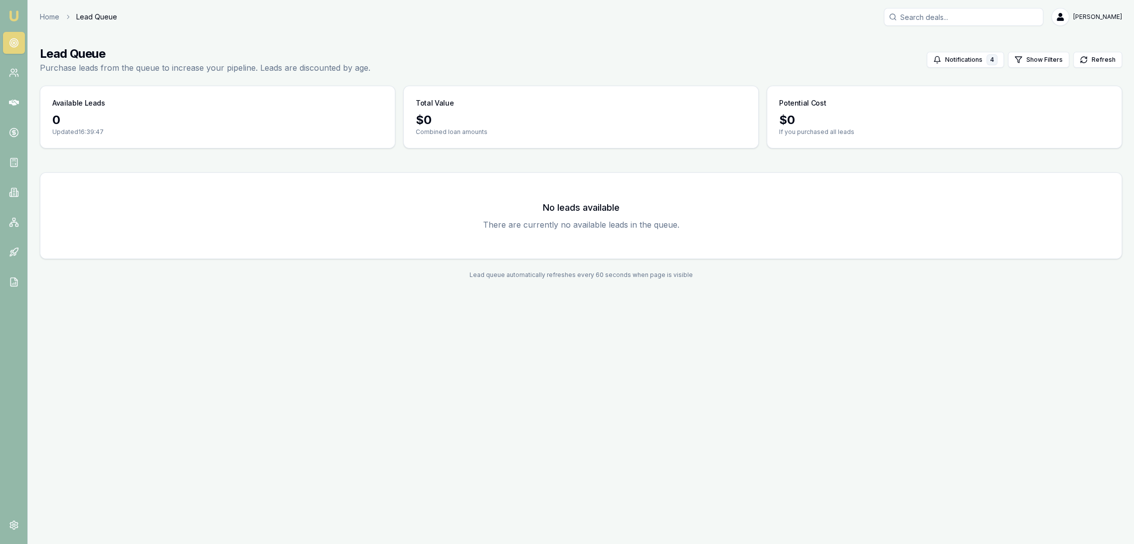
click at [17, 11] on img at bounding box center [14, 16] width 12 height 12
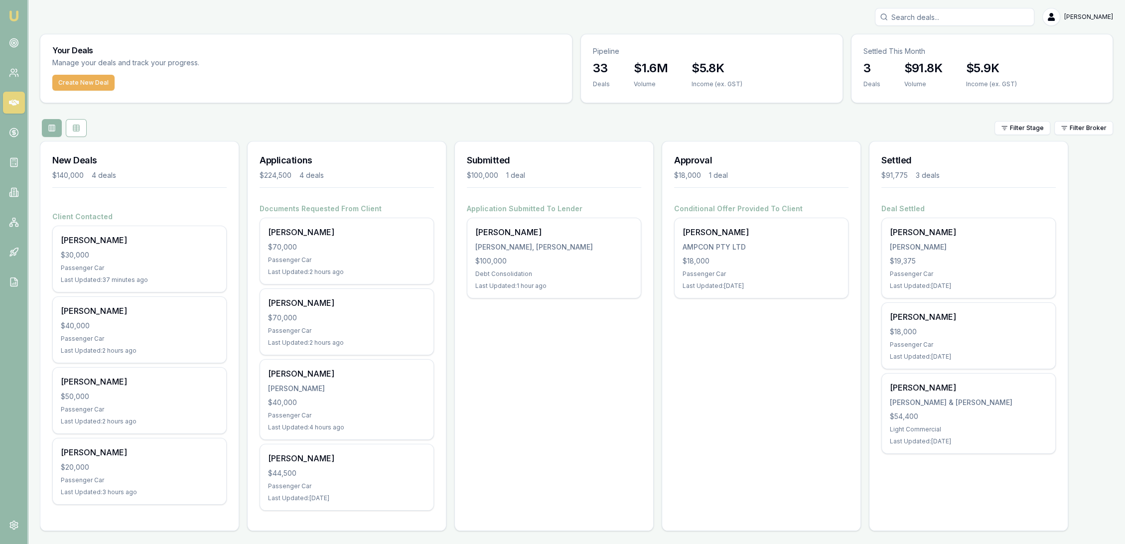
click at [943, 16] on input "Search deals" at bounding box center [954, 17] width 159 height 18
type input "wace"
click at [908, 63] on p "wacehamilton@gmail.com" at bounding box center [955, 63] width 150 height 10
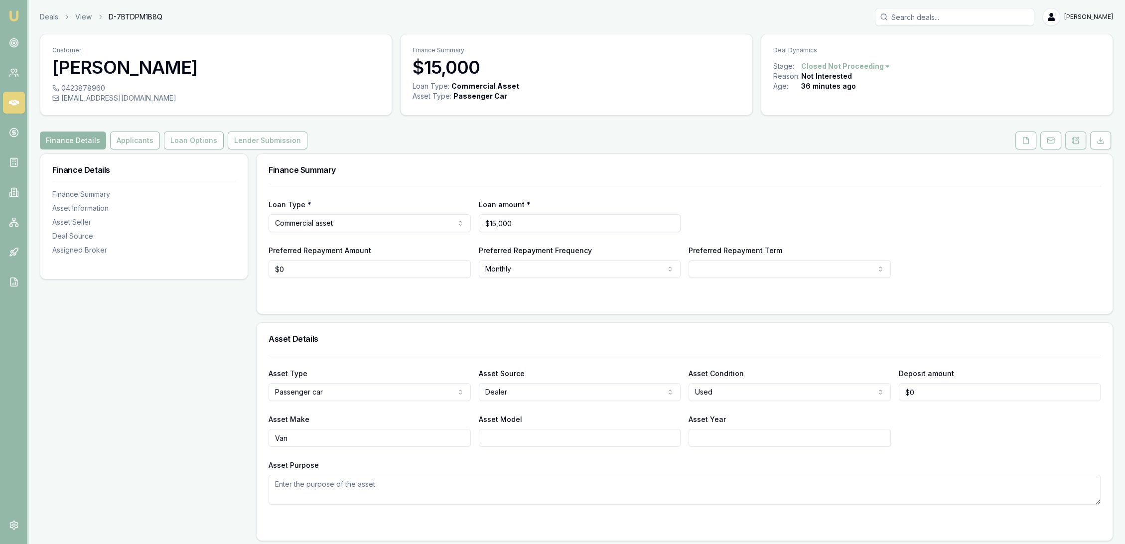
click at [1071, 142] on button at bounding box center [1075, 141] width 21 height 18
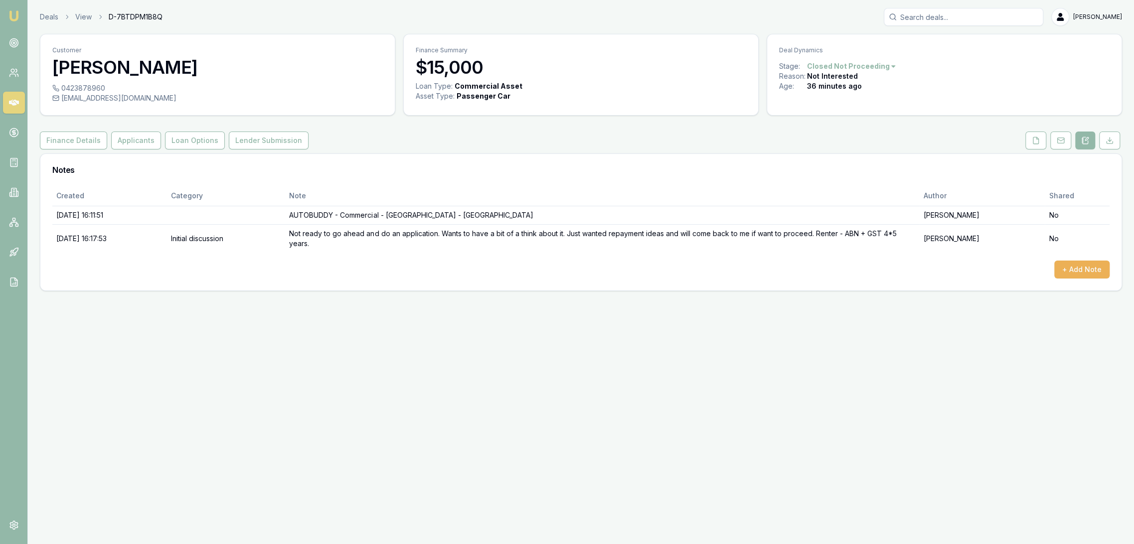
click at [12, 15] on img at bounding box center [14, 16] width 12 height 12
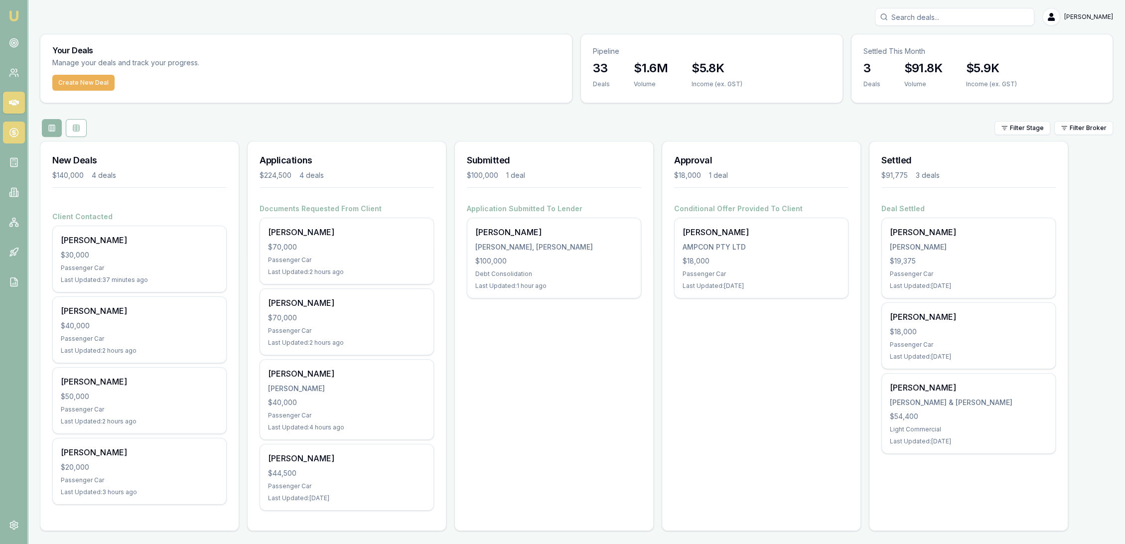
click at [12, 135] on icon at bounding box center [14, 133] width 10 height 10
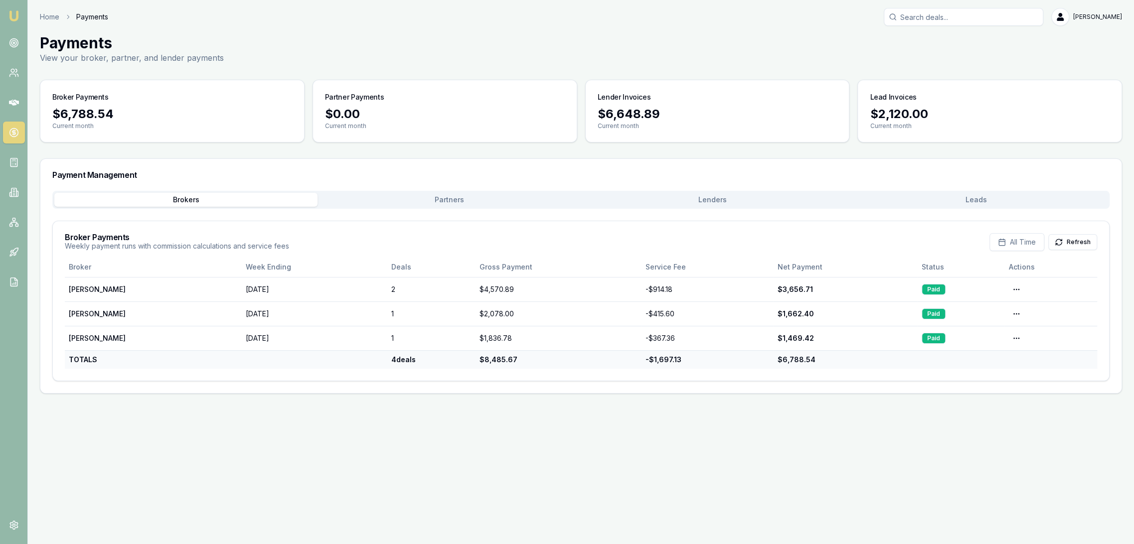
click at [991, 199] on button "Leads" at bounding box center [975, 200] width 263 height 14
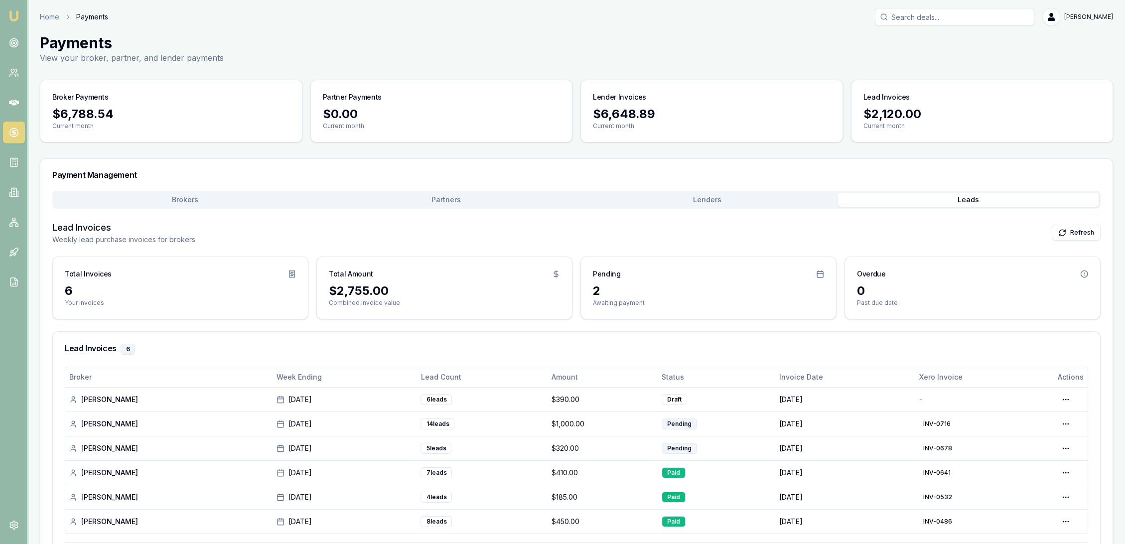
click at [13, 15] on img at bounding box center [14, 16] width 12 height 12
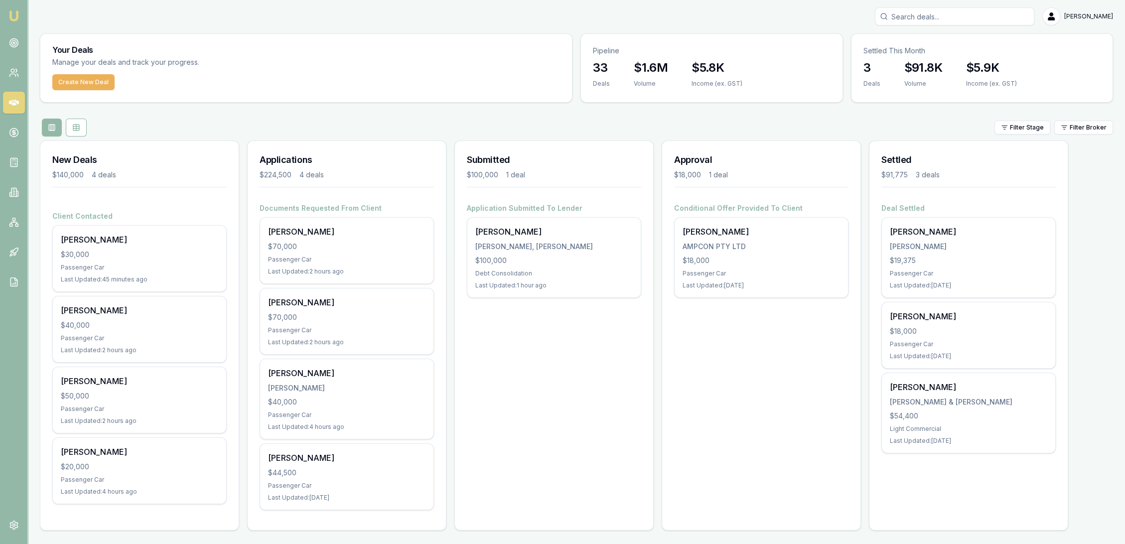
scroll to position [1, 0]
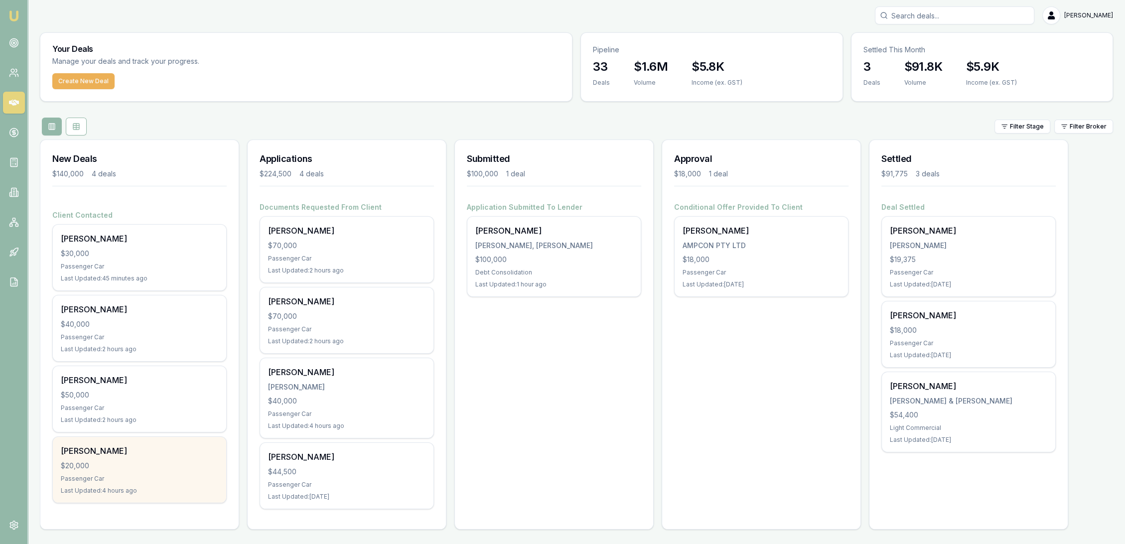
click at [108, 450] on div "[PERSON_NAME]" at bounding box center [139, 451] width 157 height 12
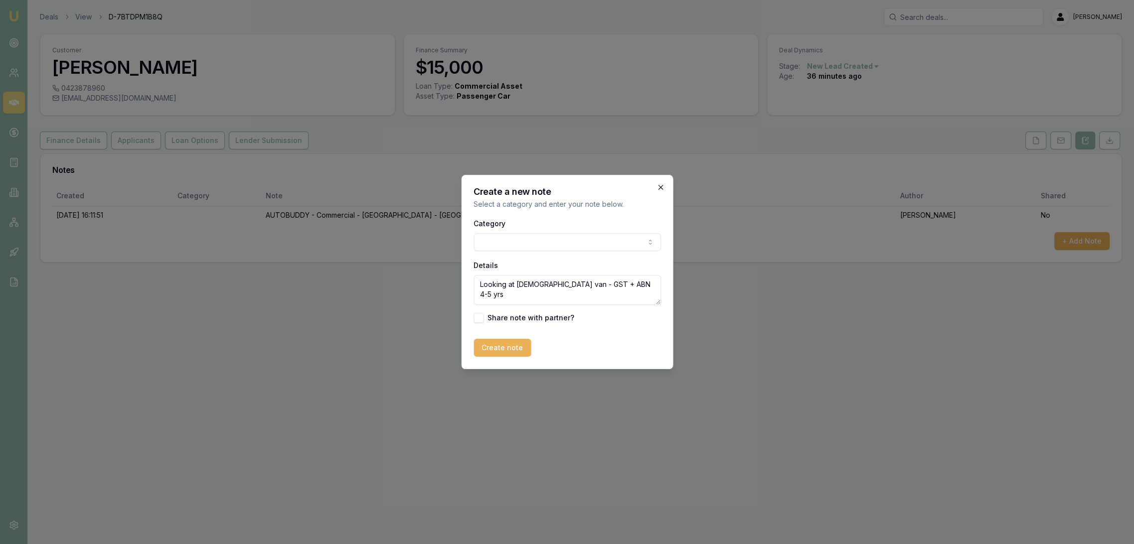
click at [662, 185] on icon "button" at bounding box center [660, 187] width 8 height 8
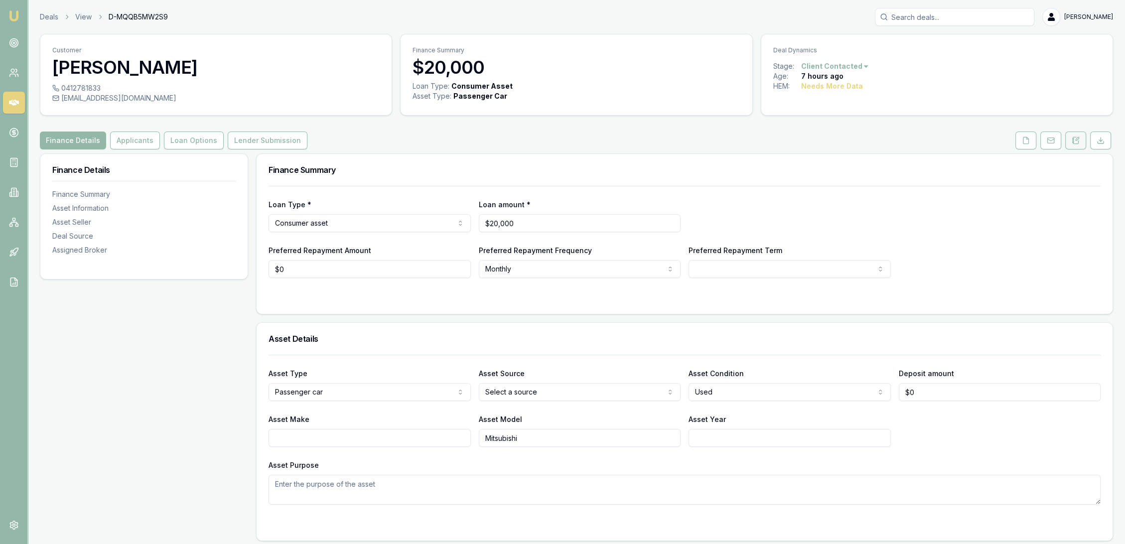
click at [1072, 143] on icon at bounding box center [1072, 143] width 1 height 0
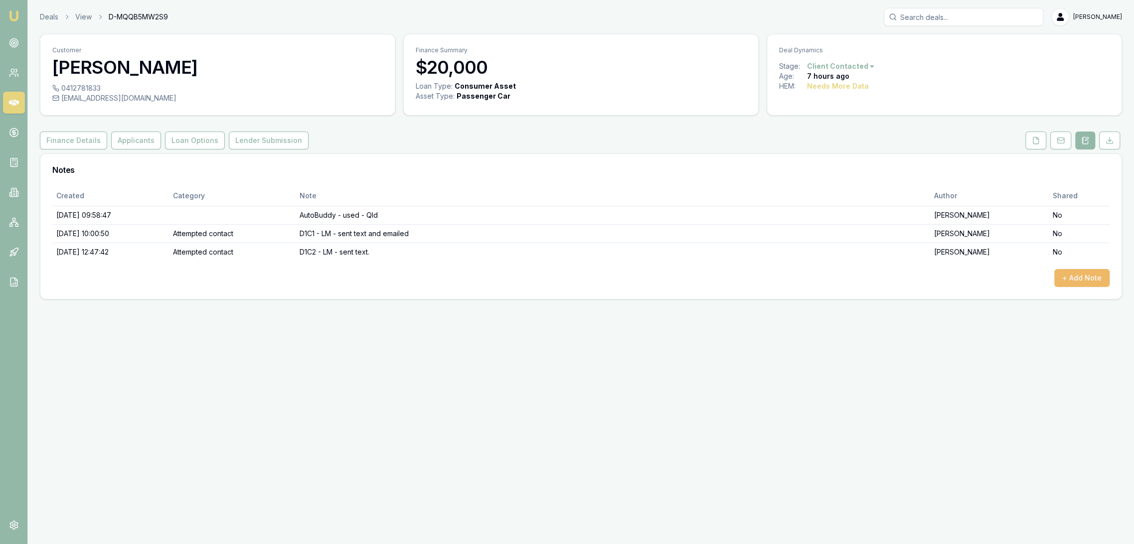
click at [1099, 278] on button "+ Add Note" at bounding box center [1081, 278] width 55 height 18
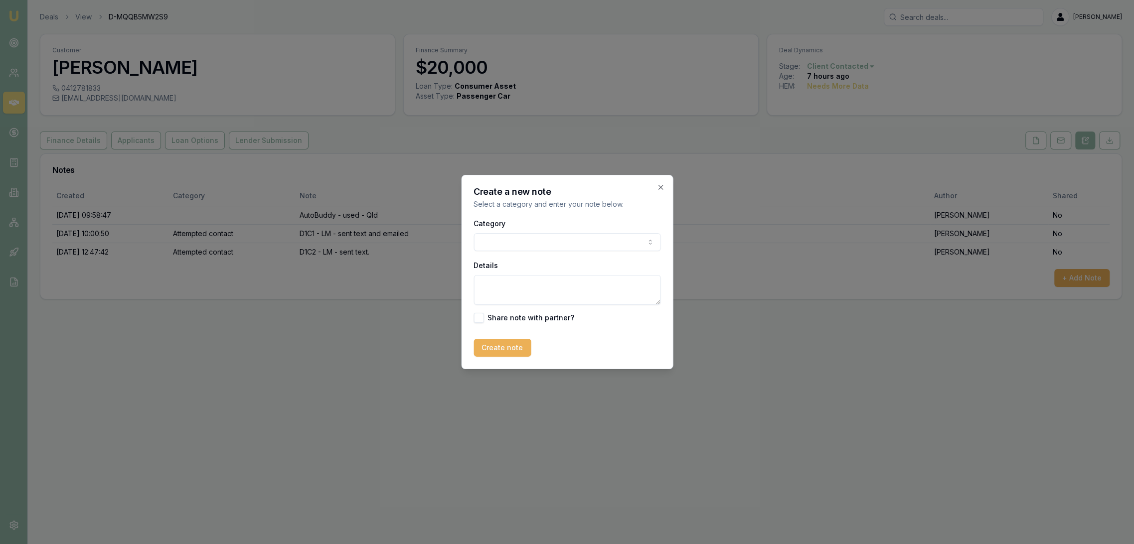
click at [543, 239] on body "Emu Broker Deals View D-MQQB5MW2S9 [PERSON_NAME] Toggle Menu Customer [PERSON_N…" at bounding box center [567, 272] width 1134 height 544
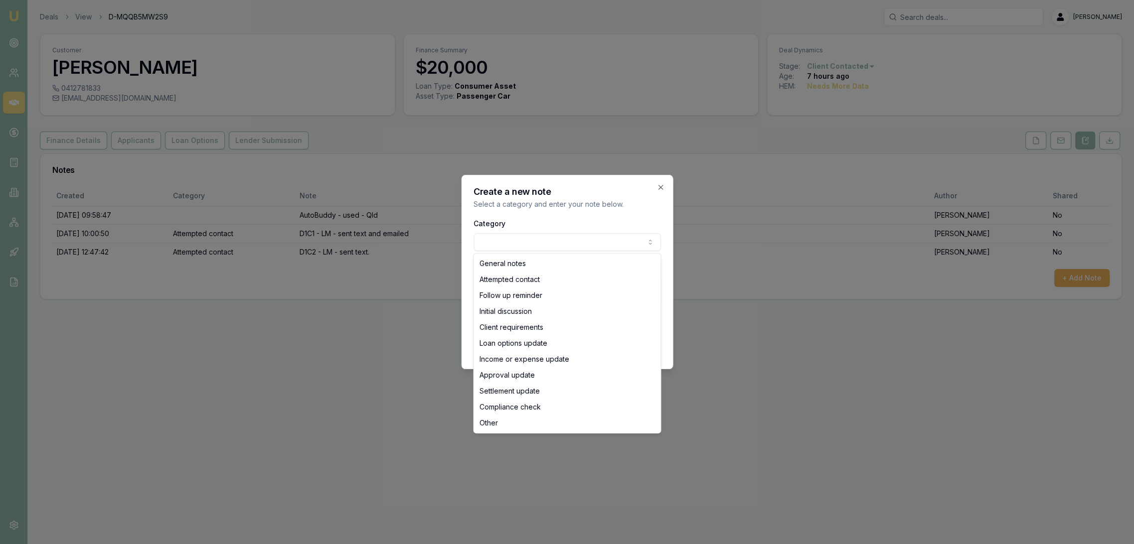
select select "ATTEMPTED_CONTACT"
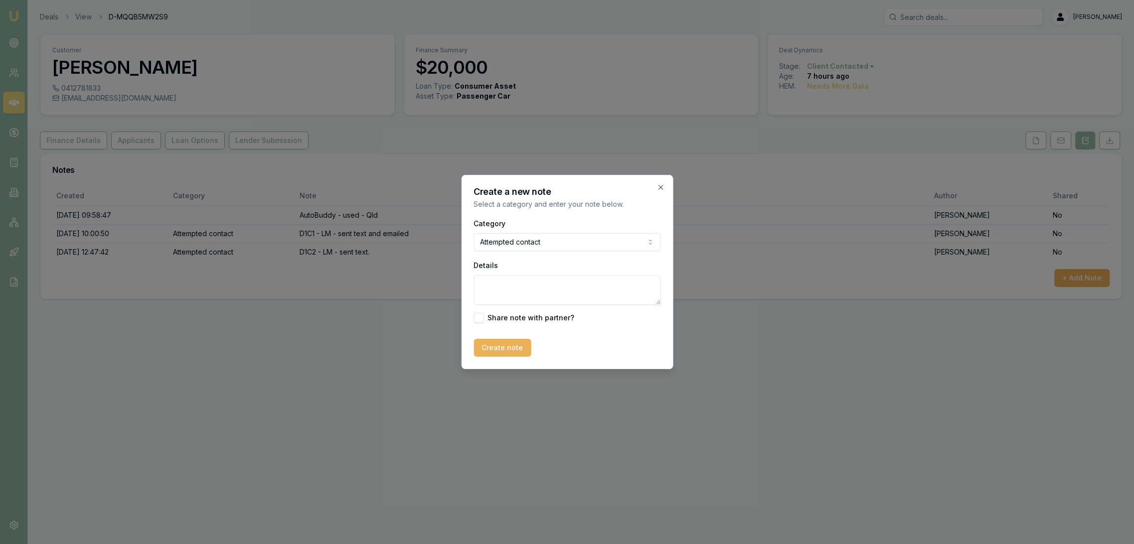
click at [530, 285] on textarea "Details" at bounding box center [566, 290] width 187 height 30
type textarea "D1C3 - LM - sent text."
click at [502, 341] on button "Create note" at bounding box center [501, 348] width 57 height 18
